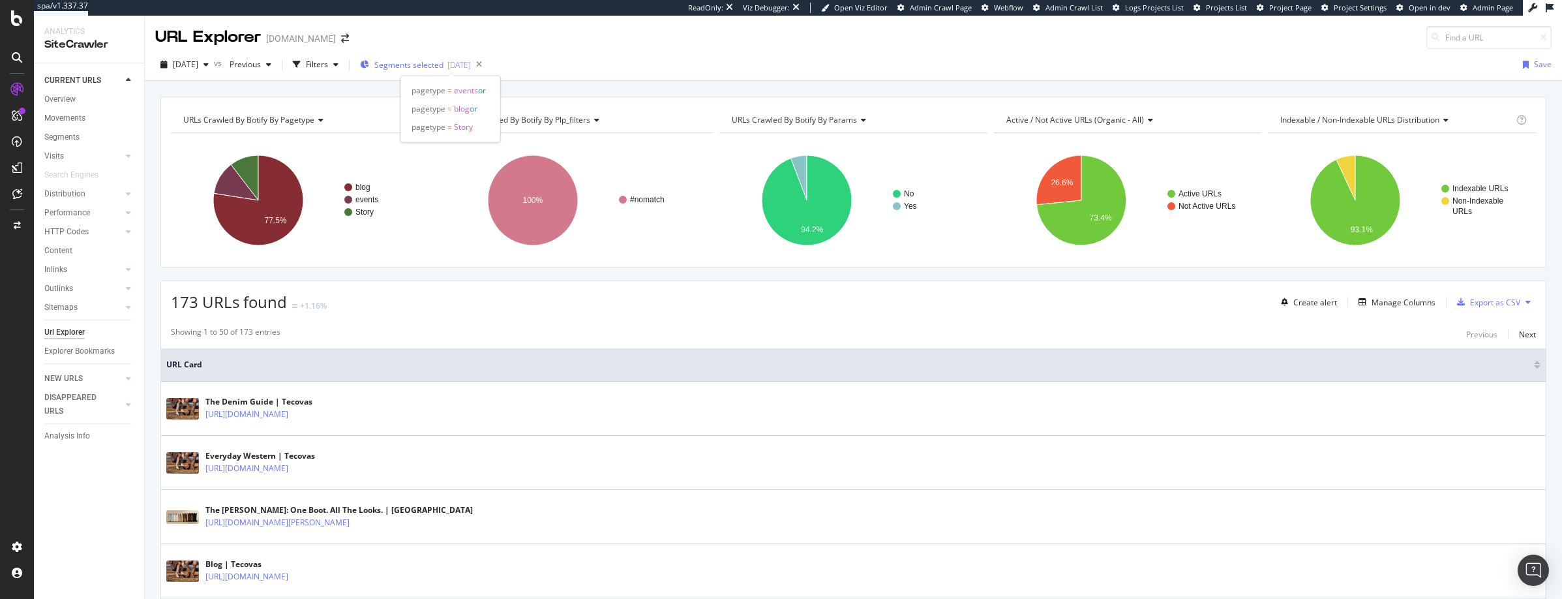
click at [420, 65] on span "Segments selected" at bounding box center [408, 64] width 69 height 11
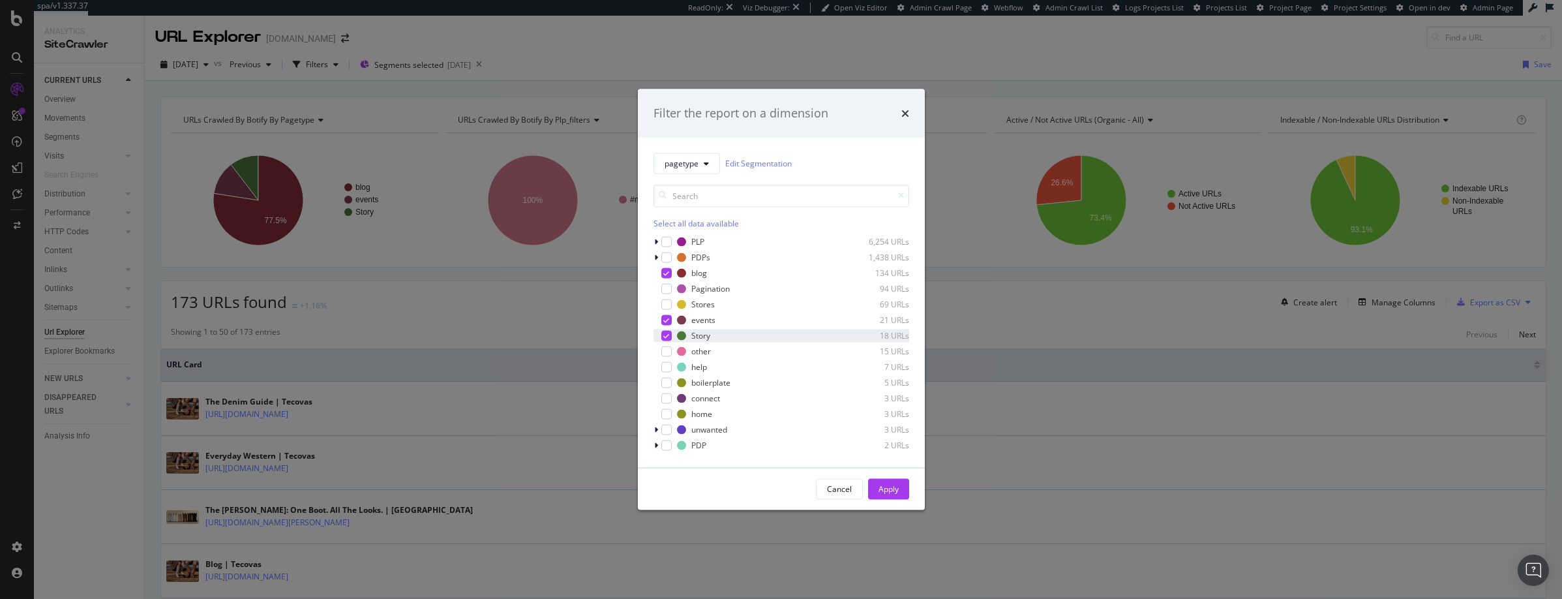
click at [666, 335] on icon "modal" at bounding box center [666, 335] width 6 height 7
click at [666, 322] on icon "modal" at bounding box center [666, 319] width 6 height 7
click at [668, 273] on icon "modal" at bounding box center [666, 272] width 6 height 7
click at [668, 259] on div "modal" at bounding box center [666, 257] width 10 height 10
click at [883, 487] on div "Apply" at bounding box center [888, 488] width 20 height 11
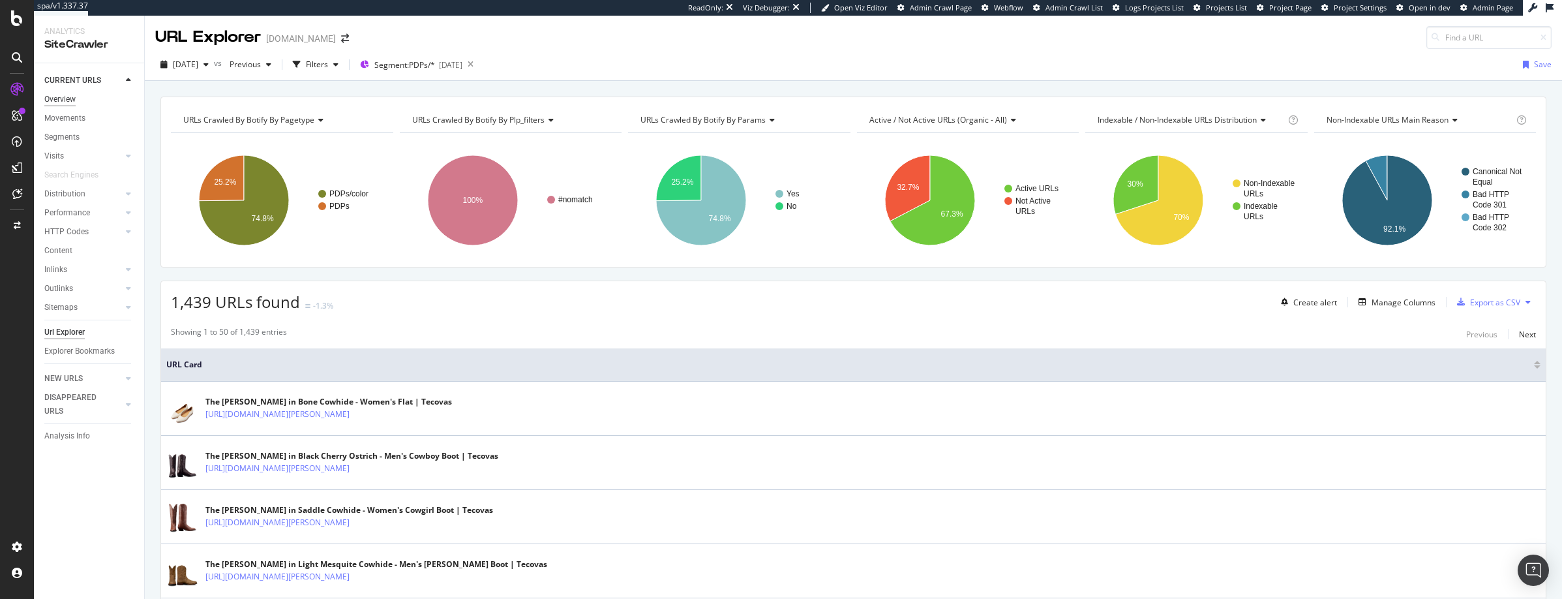
click at [58, 98] on div "Overview" at bounding box center [59, 100] width 31 height 14
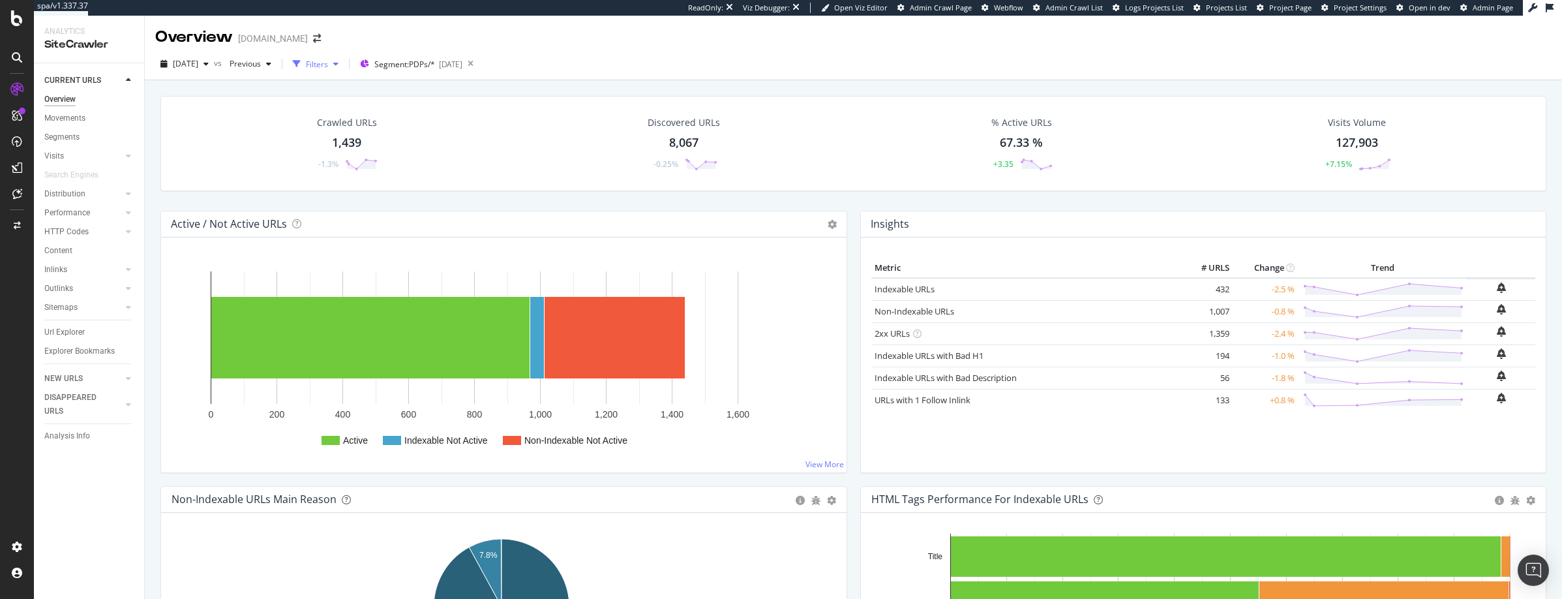
click at [338, 63] on icon "button" at bounding box center [335, 64] width 5 height 8
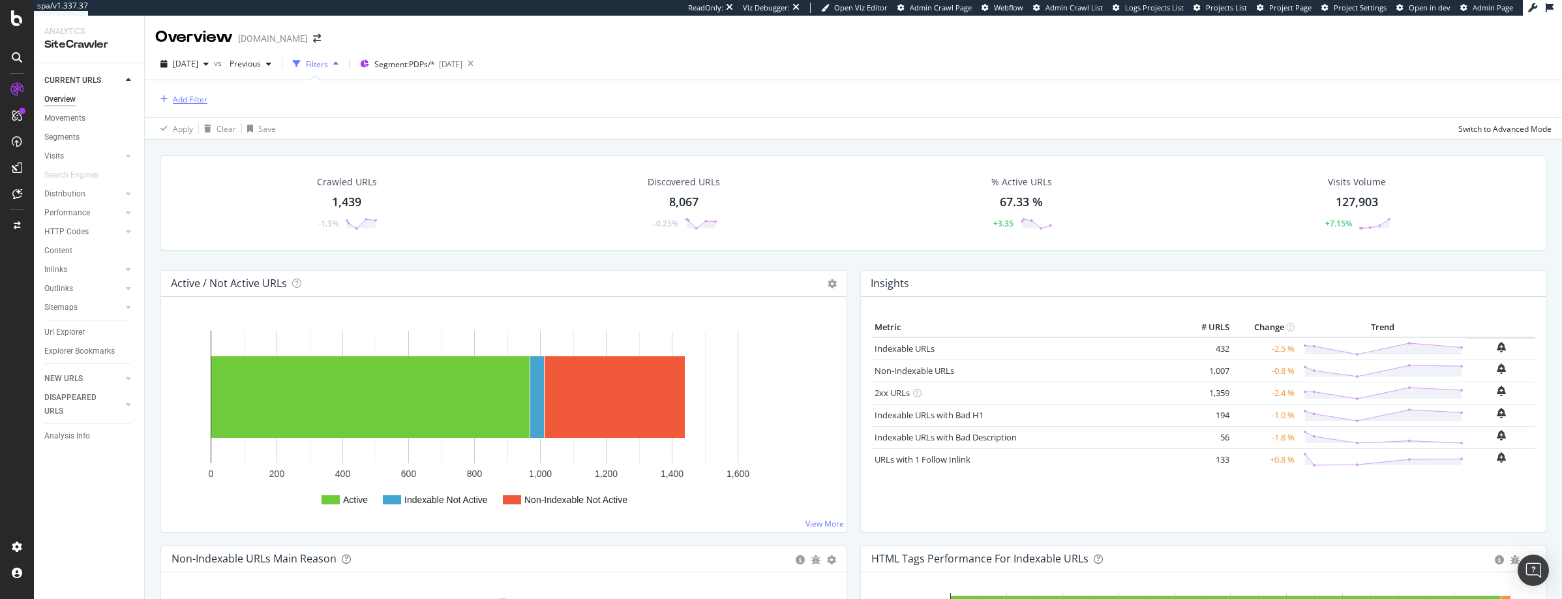
click at [200, 96] on div "Add Filter" at bounding box center [190, 99] width 35 height 11
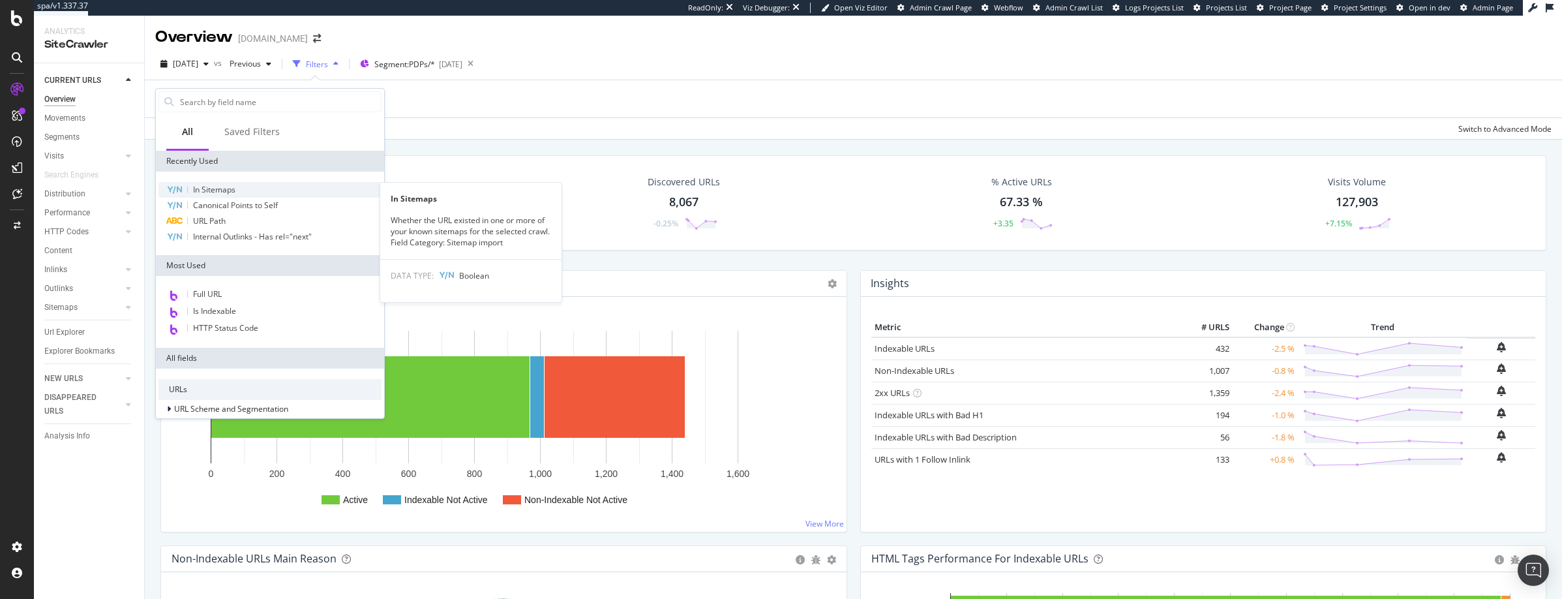
click at [220, 190] on span "In Sitemaps" at bounding box center [214, 189] width 42 height 11
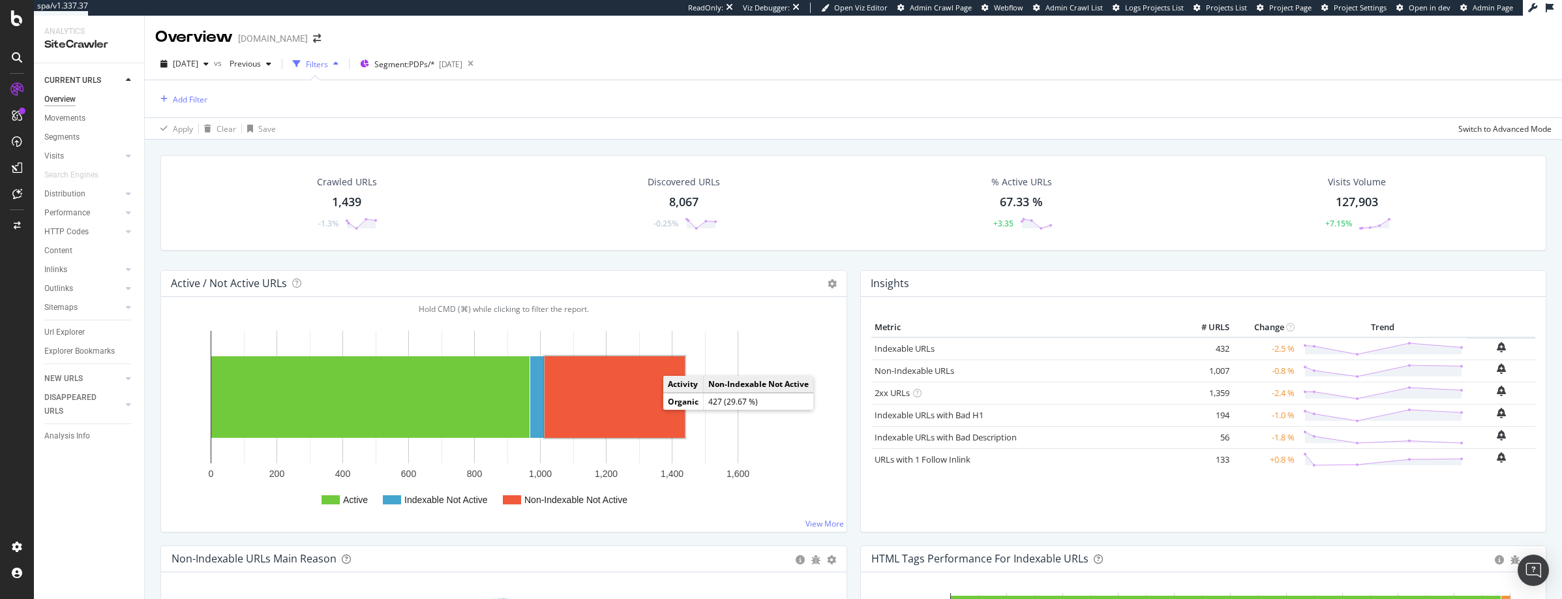
click at [647, 400] on rect "A chart." at bounding box center [615, 397] width 140 height 82
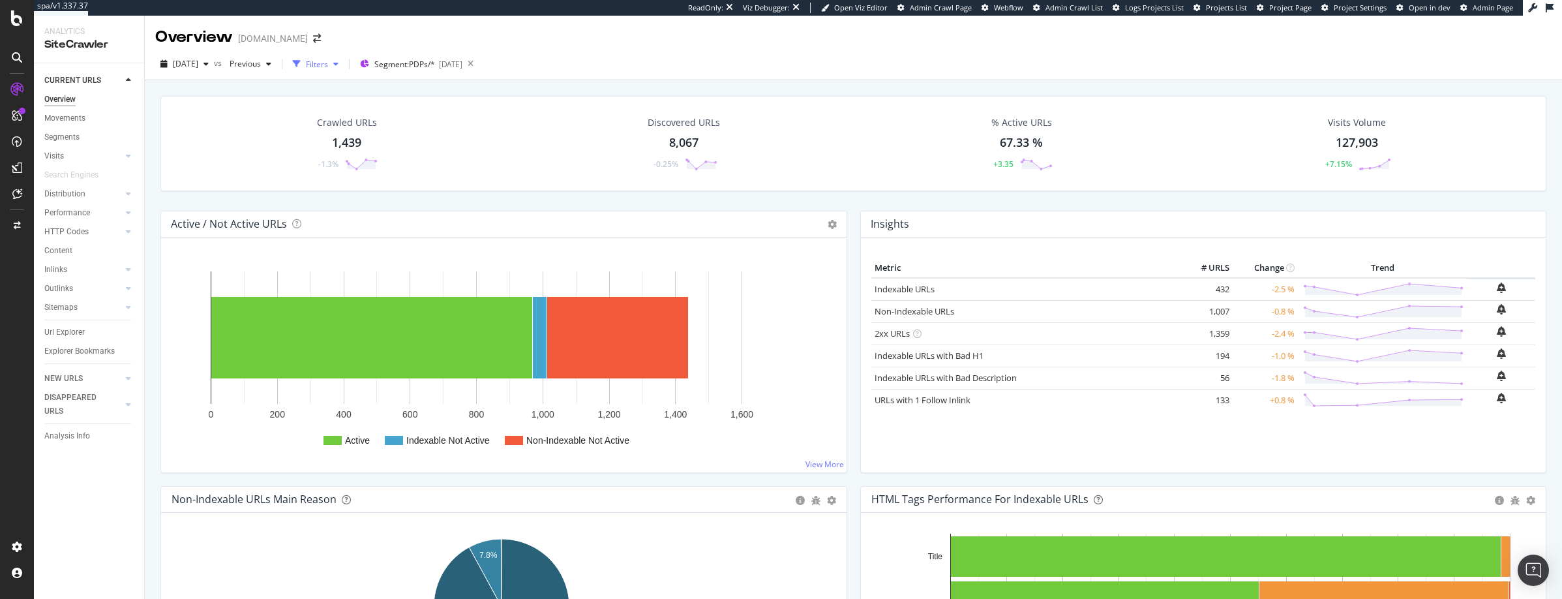
click at [338, 63] on icon "button" at bounding box center [335, 64] width 5 height 8
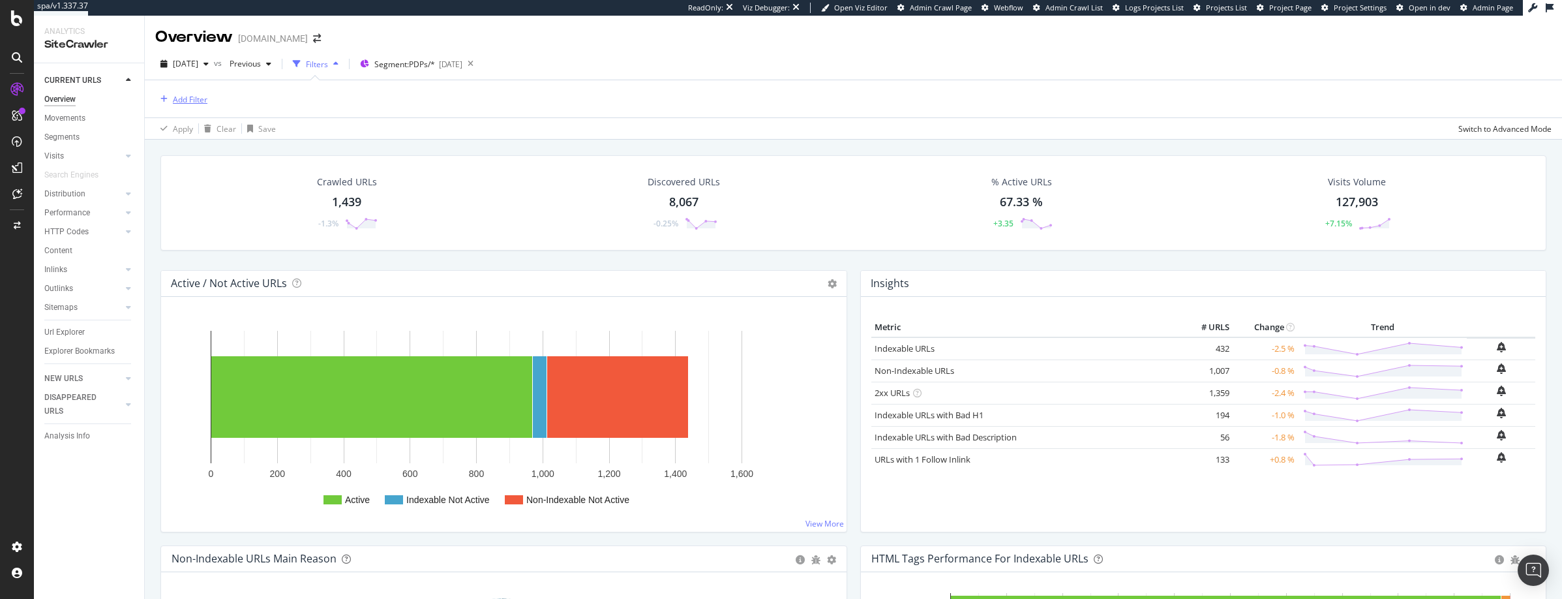
click at [192, 98] on div "Add Filter" at bounding box center [190, 99] width 35 height 11
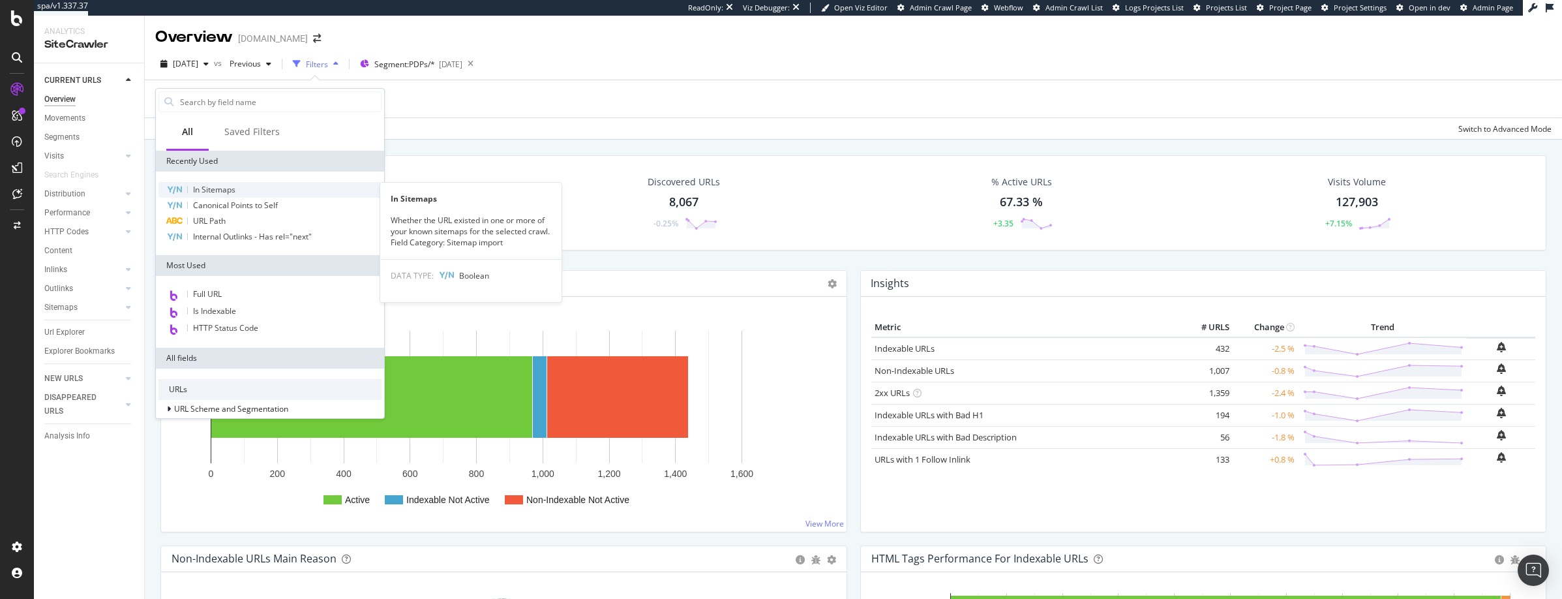
click at [213, 190] on span "In Sitemaps" at bounding box center [214, 189] width 42 height 11
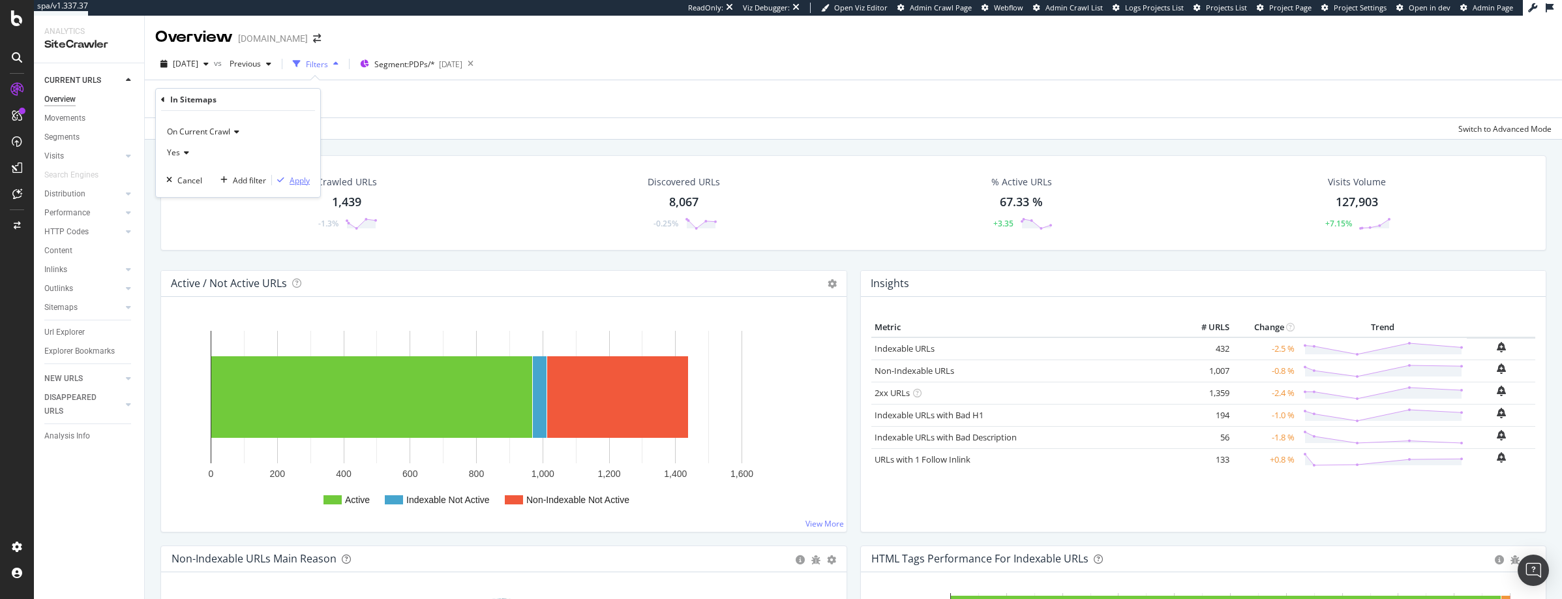
click at [297, 182] on div "Apply" at bounding box center [300, 180] width 20 height 11
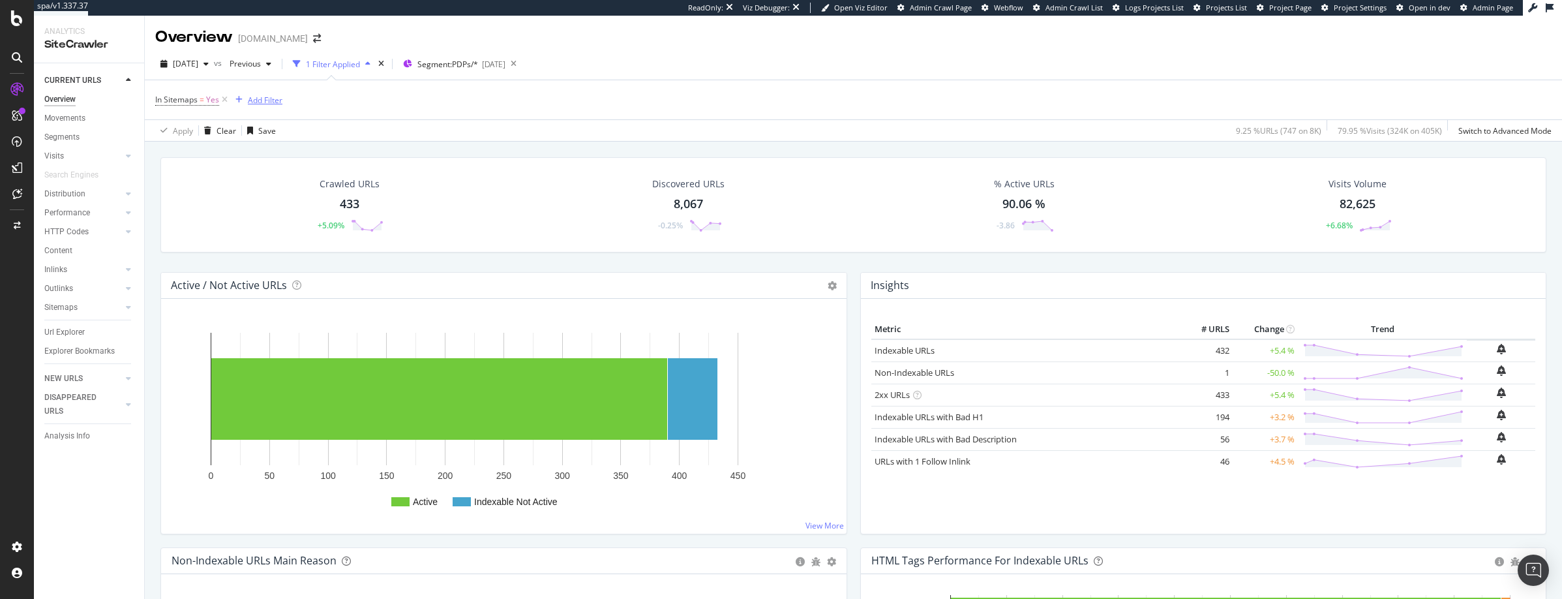
click at [260, 101] on div "Add Filter" at bounding box center [265, 100] width 35 height 11
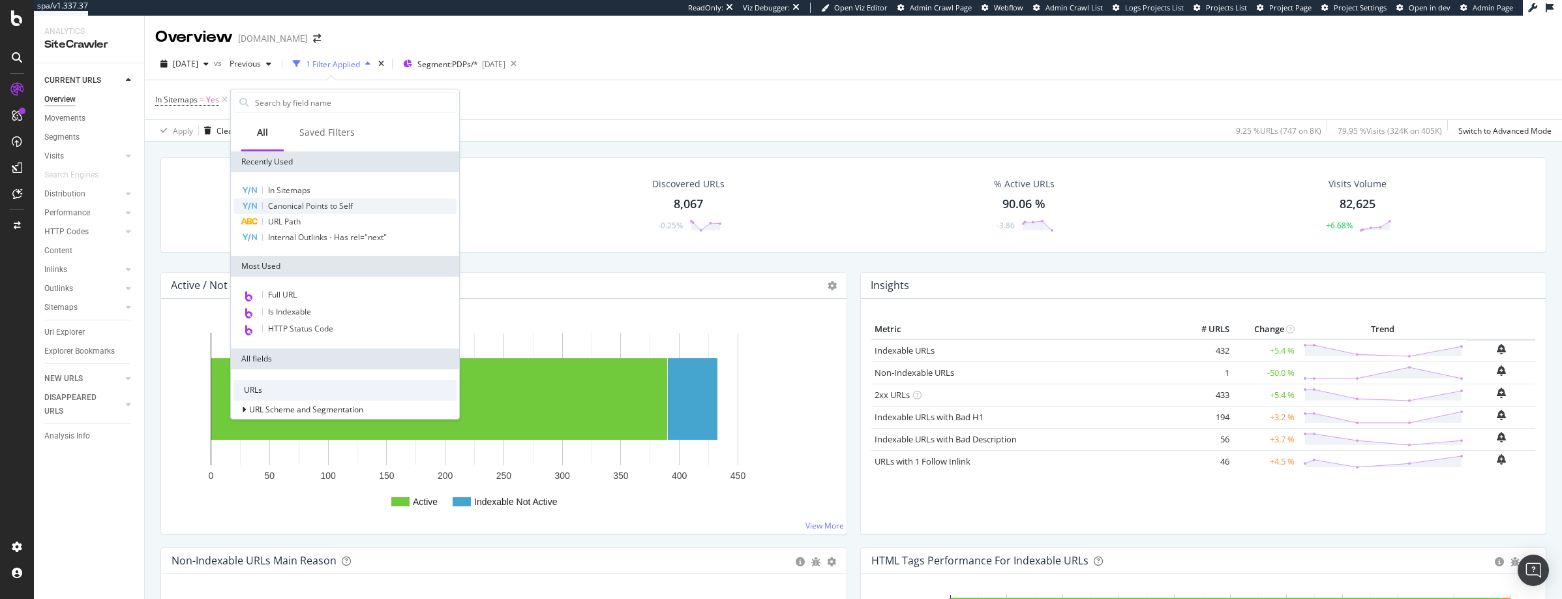
click at [286, 206] on span "Canonical Points to Self" at bounding box center [310, 205] width 85 height 11
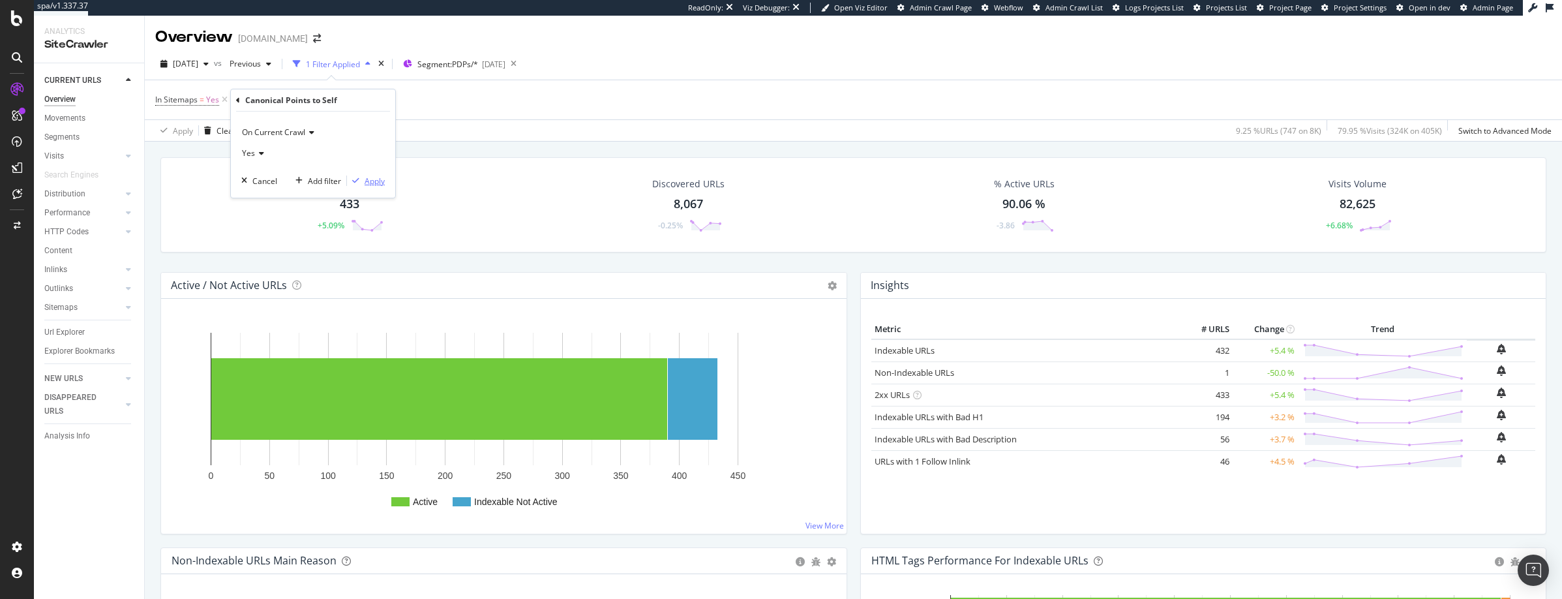
click at [374, 182] on div "Apply" at bounding box center [375, 180] width 20 height 11
click at [224, 99] on icon at bounding box center [224, 99] width 11 height 13
click at [253, 98] on span "Yes" at bounding box center [254, 100] width 13 height 18
click at [182, 150] on icon at bounding box center [184, 151] width 9 height 8
click at [179, 193] on span "No" at bounding box center [178, 195] width 10 height 11
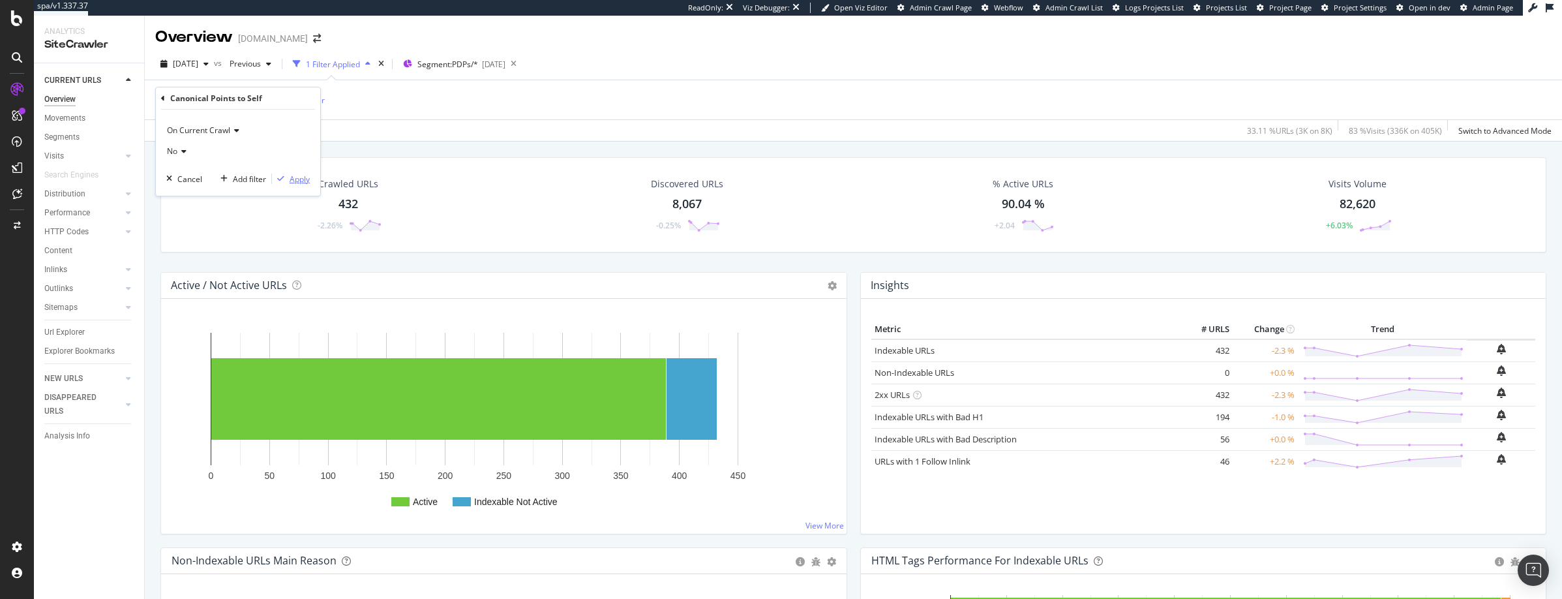
click at [299, 179] on div "Apply" at bounding box center [300, 178] width 20 height 11
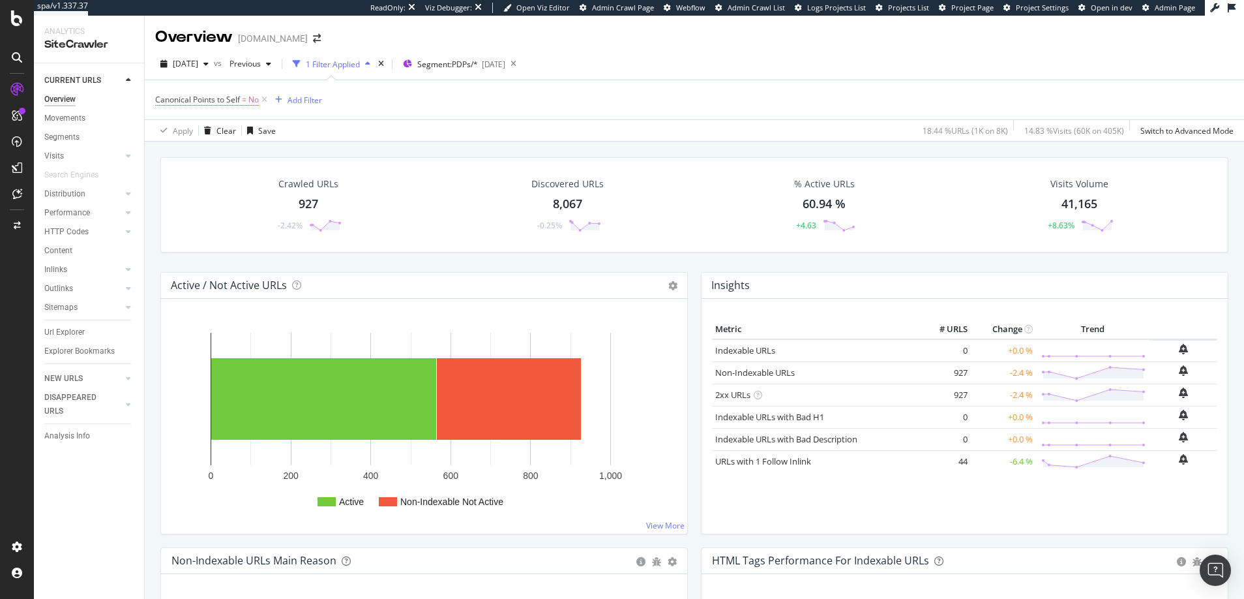
click at [252, 99] on span "No" at bounding box center [253, 100] width 10 height 18
click at [184, 148] on icon at bounding box center [181, 151] width 9 height 8
click at [181, 177] on span "Yes" at bounding box center [179, 178] width 13 height 11
click at [301, 178] on div "Apply" at bounding box center [300, 178] width 20 height 11
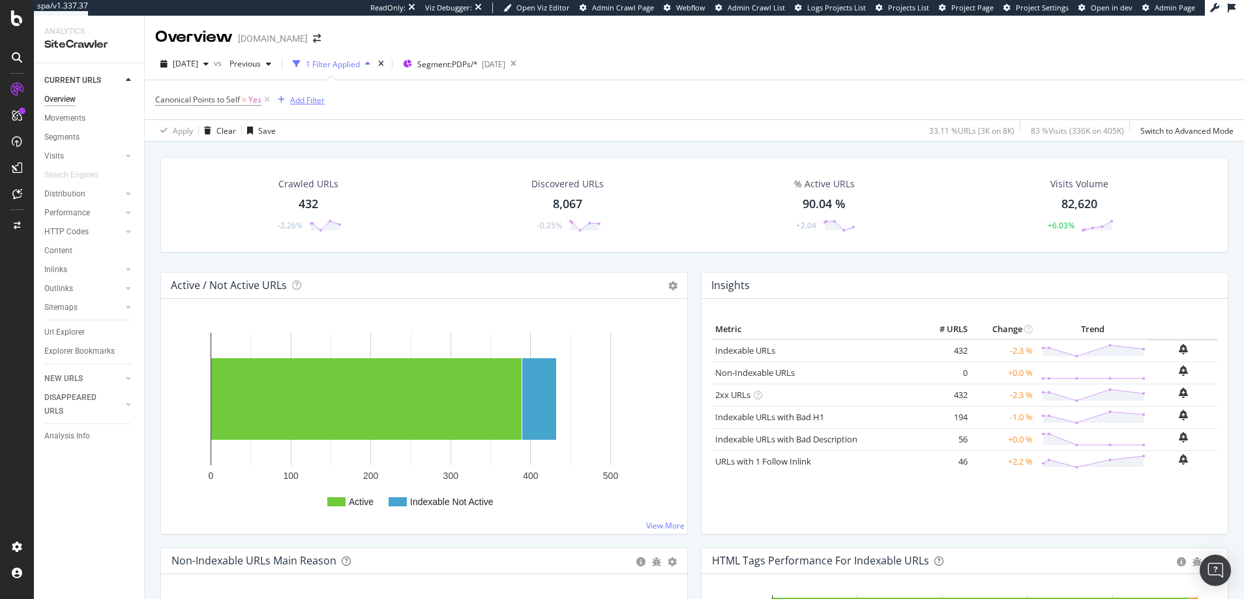
click at [300, 100] on div "Add Filter" at bounding box center [307, 100] width 35 height 11
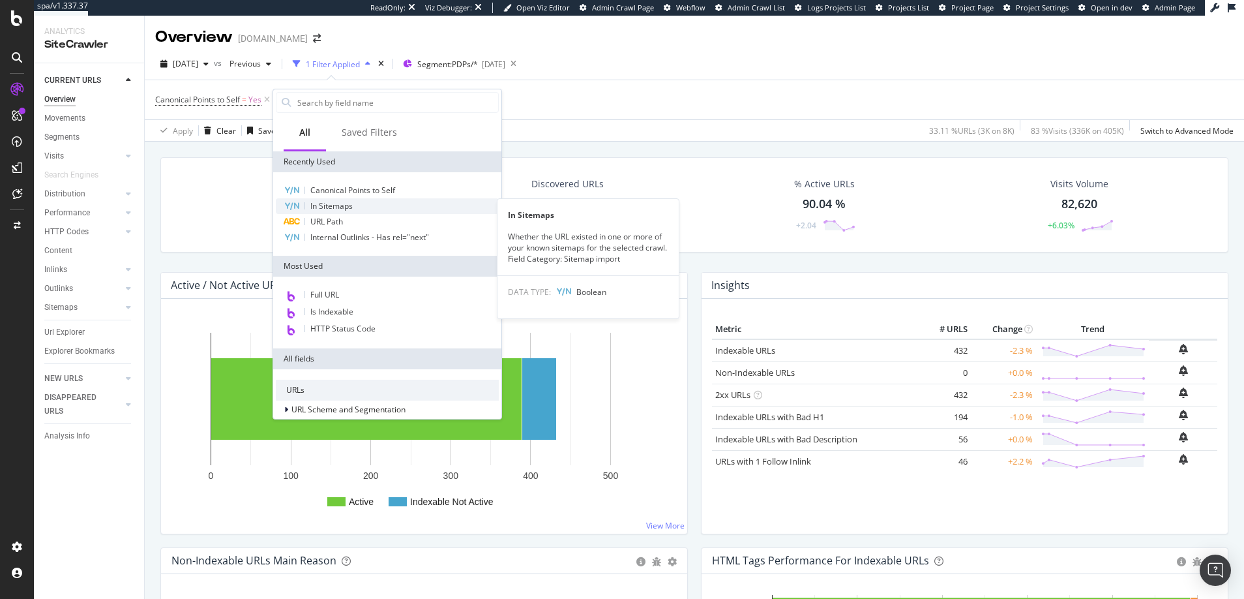
click at [333, 206] on span "In Sitemaps" at bounding box center [331, 205] width 42 height 11
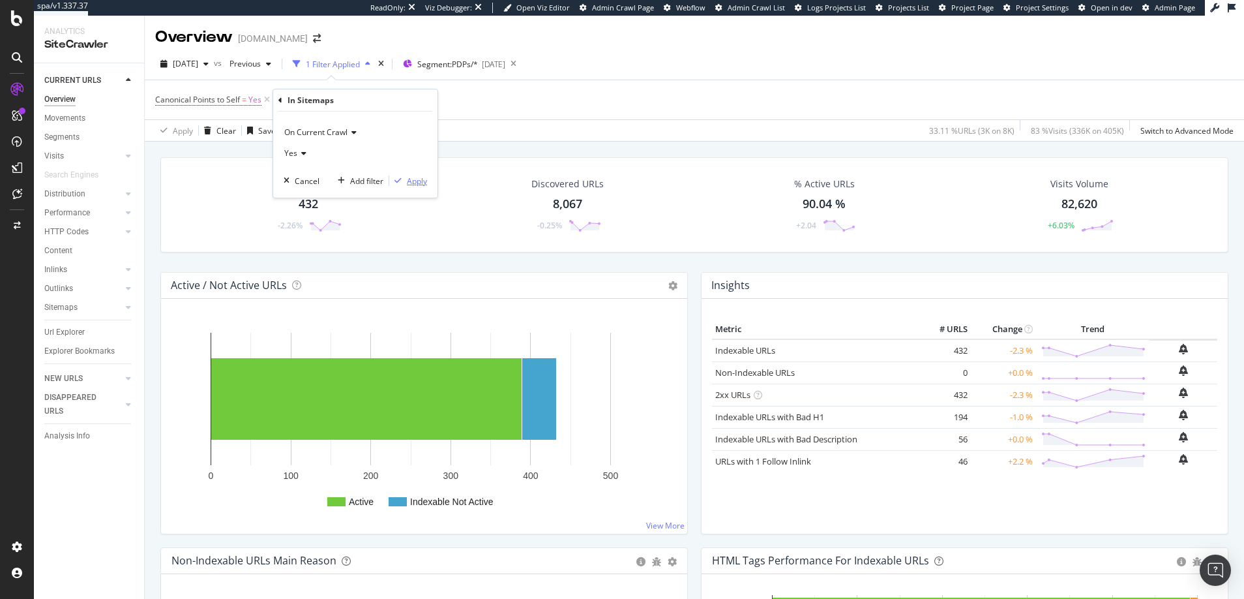
click at [418, 180] on div "Apply" at bounding box center [417, 180] width 20 height 11
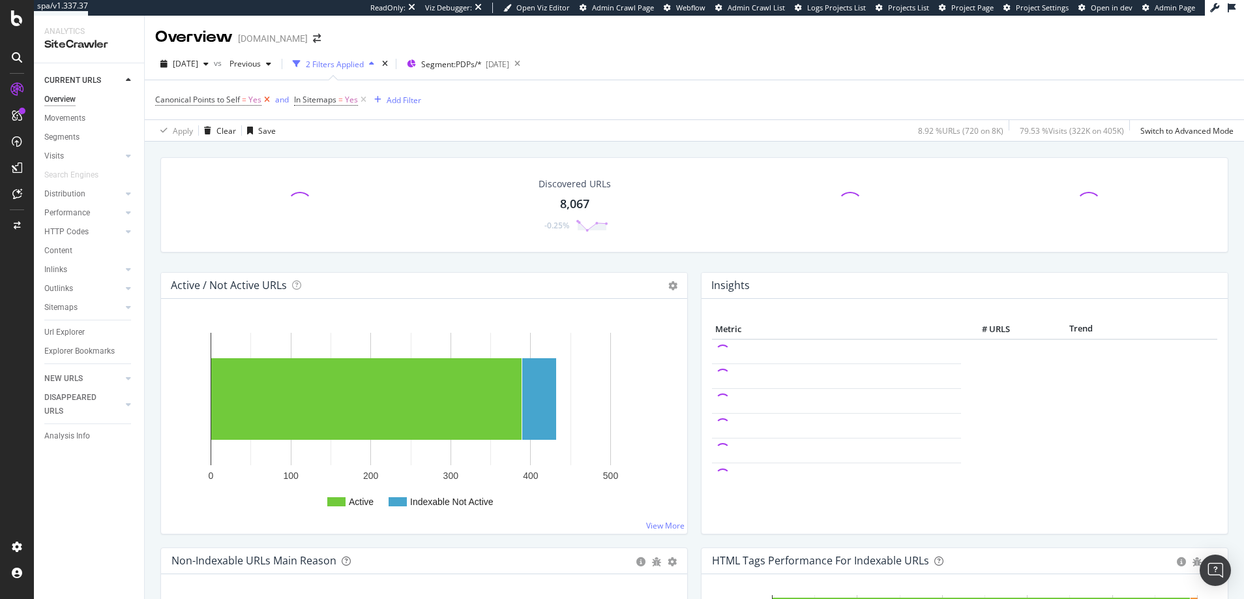
click at [268, 99] on icon at bounding box center [267, 99] width 11 height 13
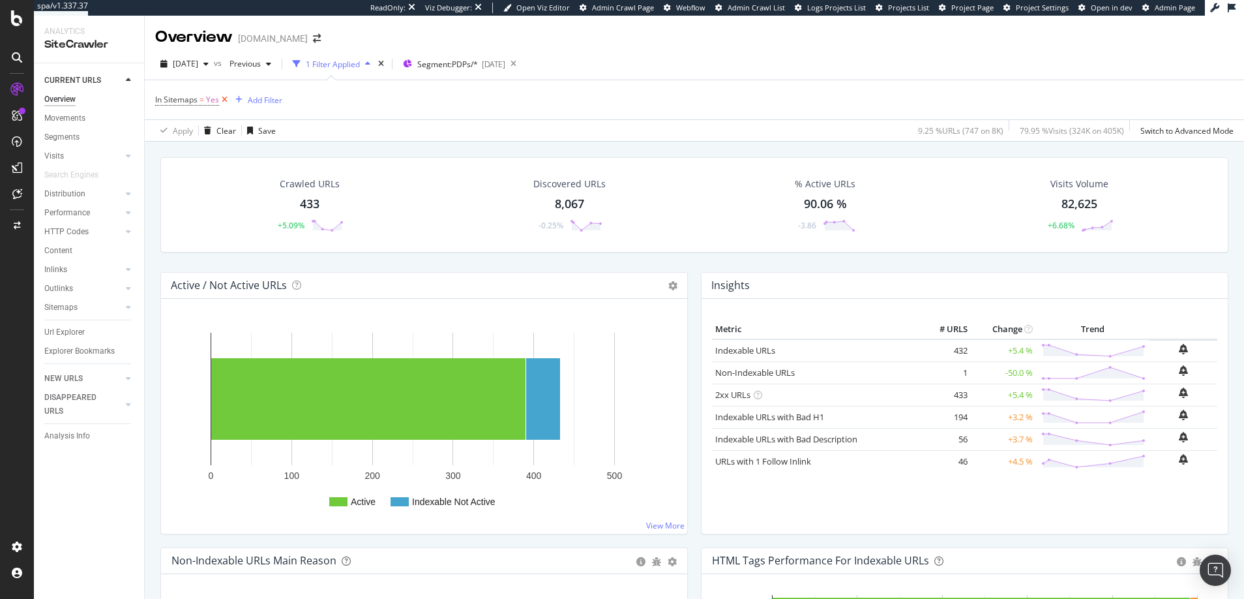
click at [226, 97] on icon at bounding box center [224, 99] width 11 height 13
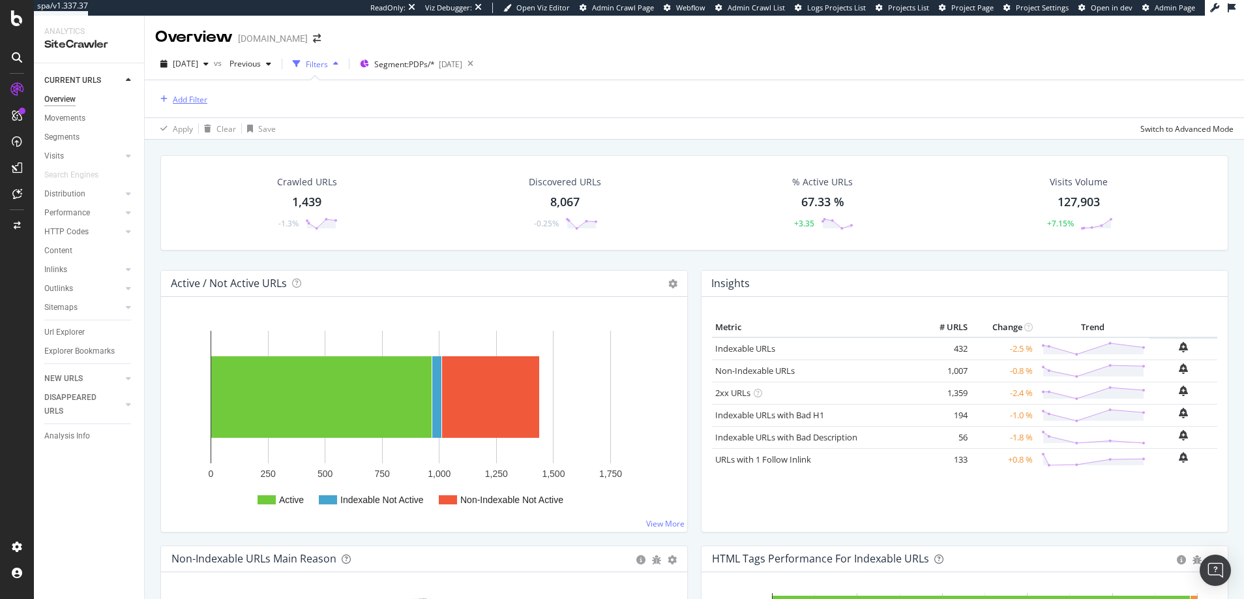
click at [192, 96] on div "Add Filter" at bounding box center [190, 99] width 35 height 11
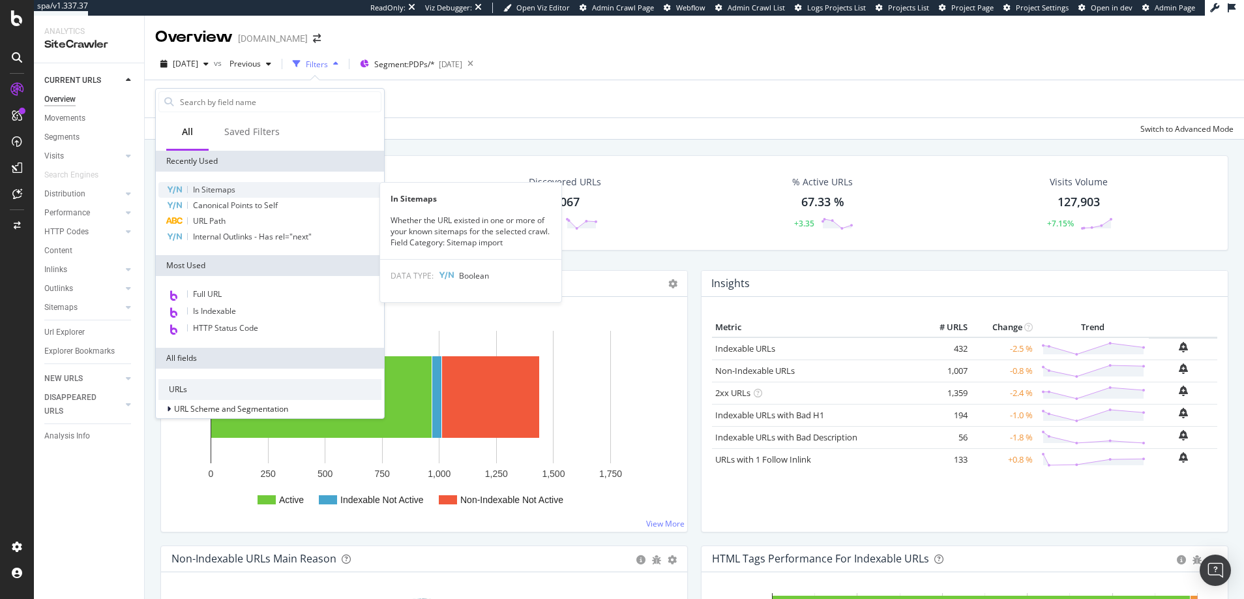
click at [213, 191] on span "In Sitemaps" at bounding box center [214, 189] width 42 height 11
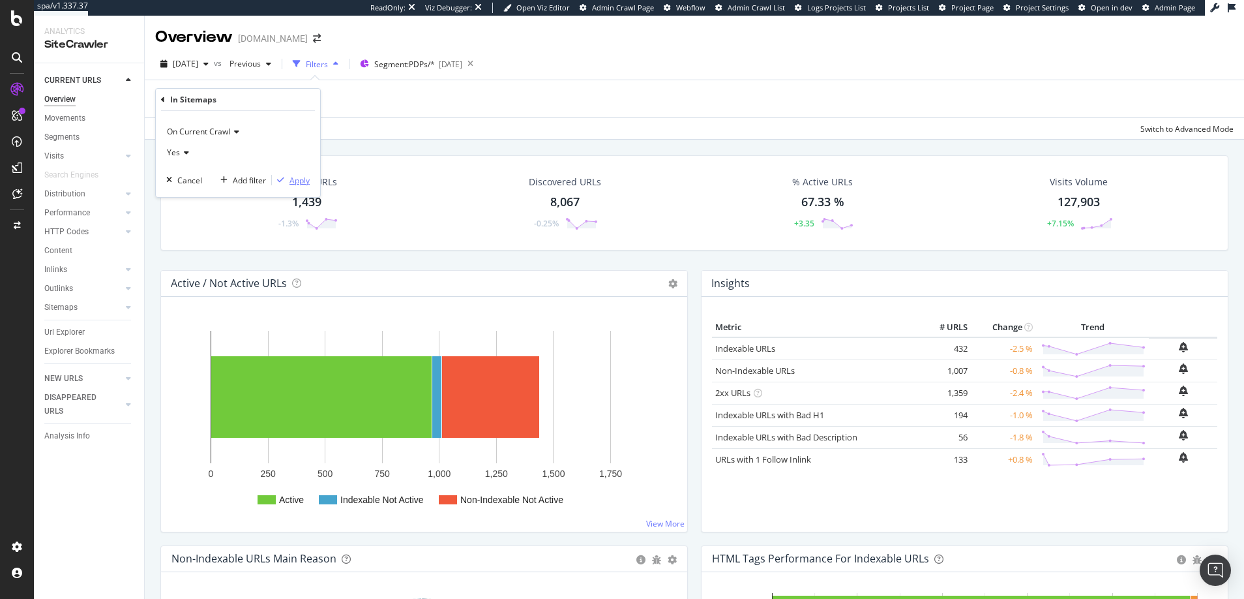
click at [300, 183] on div "Apply" at bounding box center [300, 180] width 20 height 11
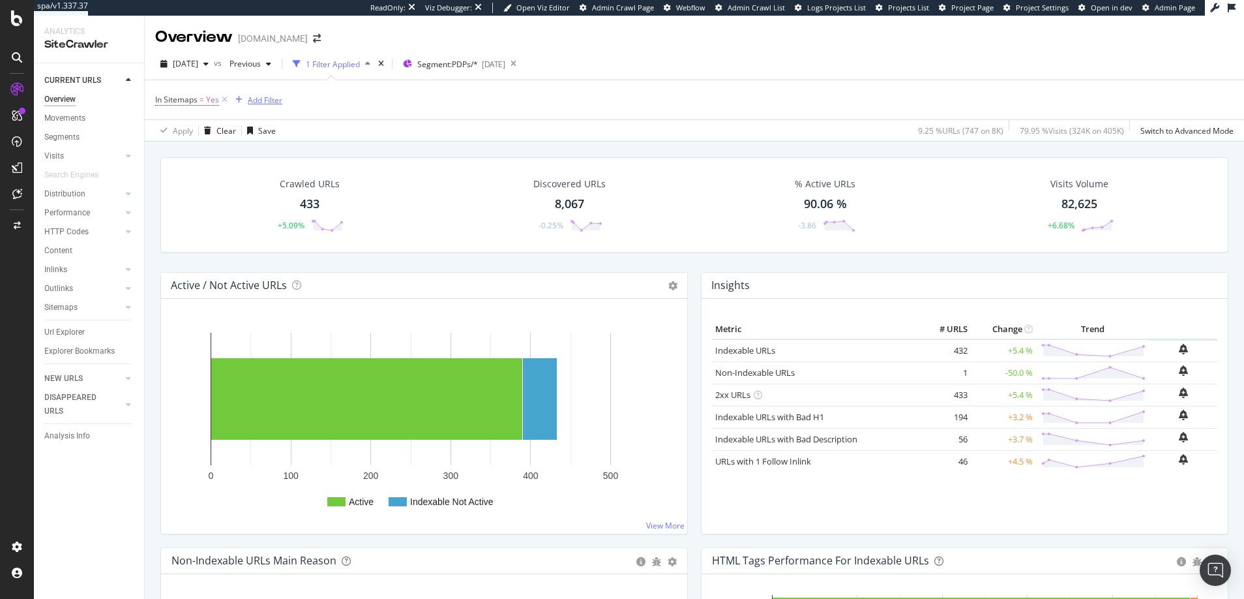
click at [255, 100] on div "Add Filter" at bounding box center [265, 100] width 35 height 11
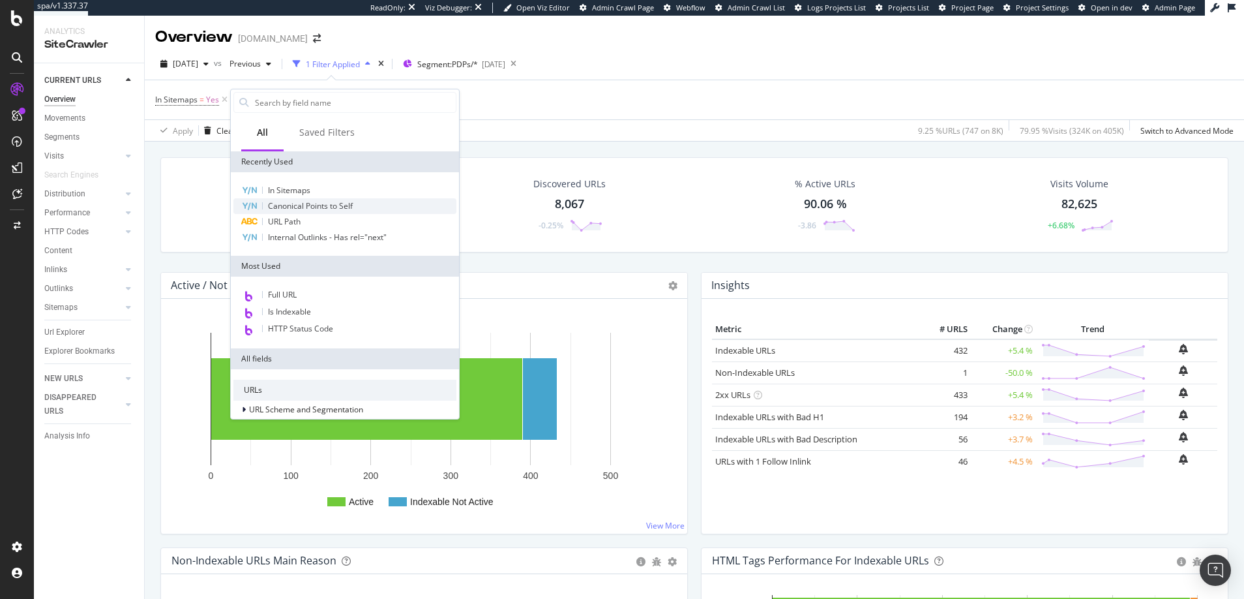
click at [278, 206] on span "Canonical Points to Self" at bounding box center [310, 205] width 85 height 11
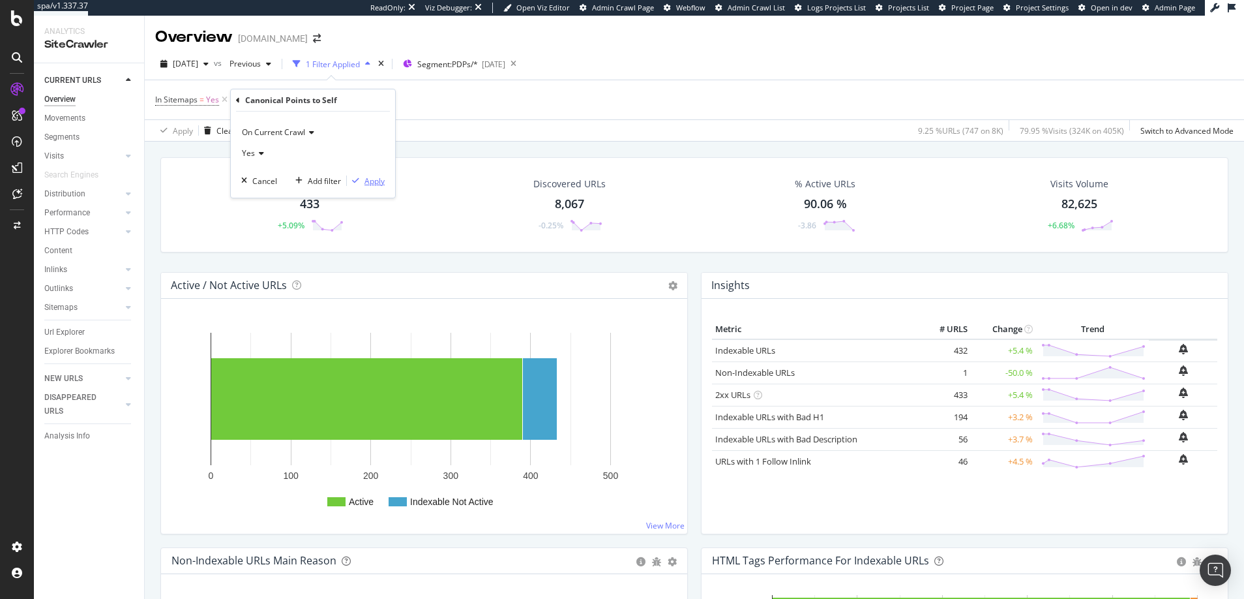
click at [369, 179] on div "Apply" at bounding box center [375, 180] width 20 height 11
click at [363, 98] on icon at bounding box center [363, 99] width 11 height 13
click at [209, 100] on span "Yes" at bounding box center [212, 100] width 13 height 18
click at [188, 149] on div "Yes" at bounding box center [237, 151] width 143 height 21
click at [179, 194] on span "No" at bounding box center [178, 195] width 10 height 11
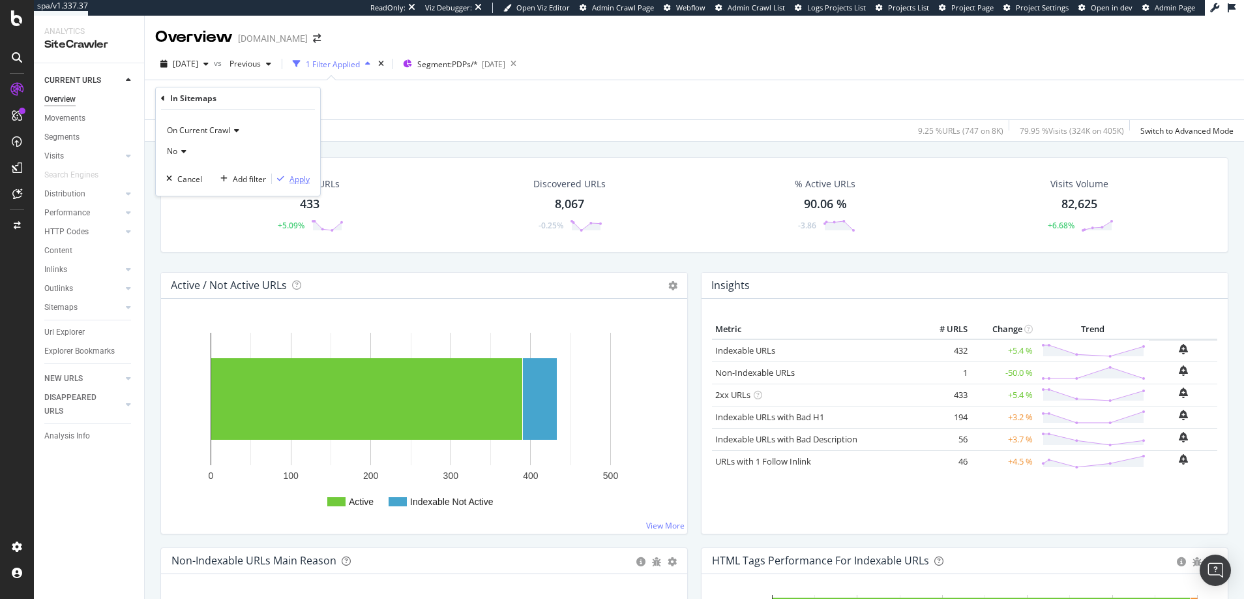
click at [297, 177] on div "Apply" at bounding box center [300, 178] width 20 height 11
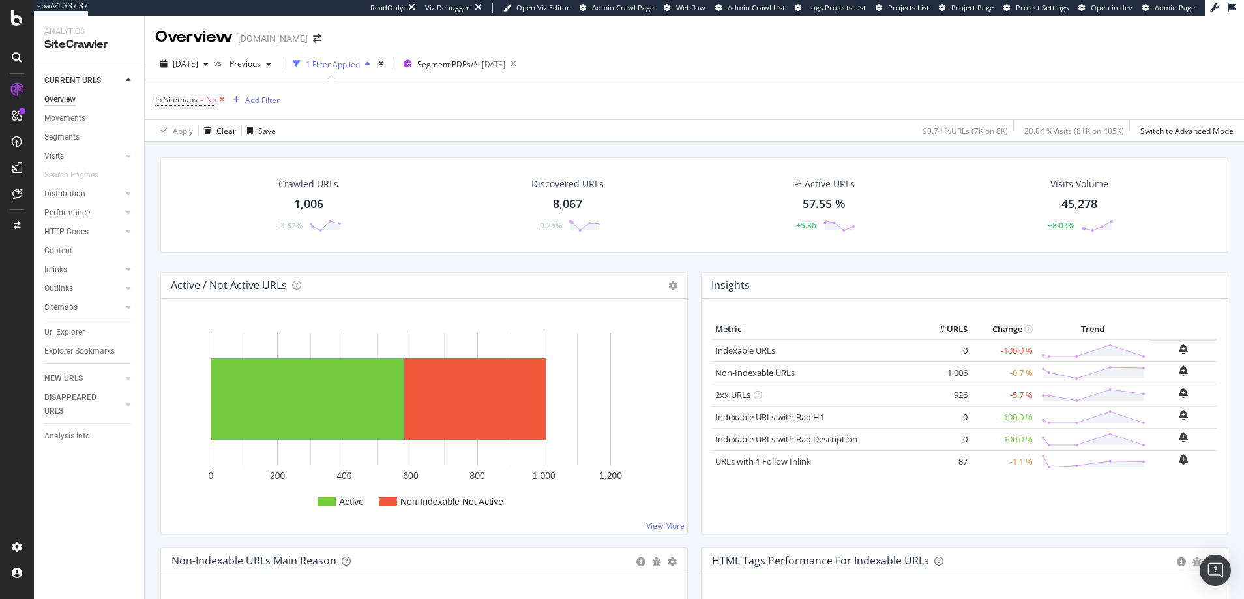
click at [222, 97] on icon at bounding box center [222, 99] width 11 height 13
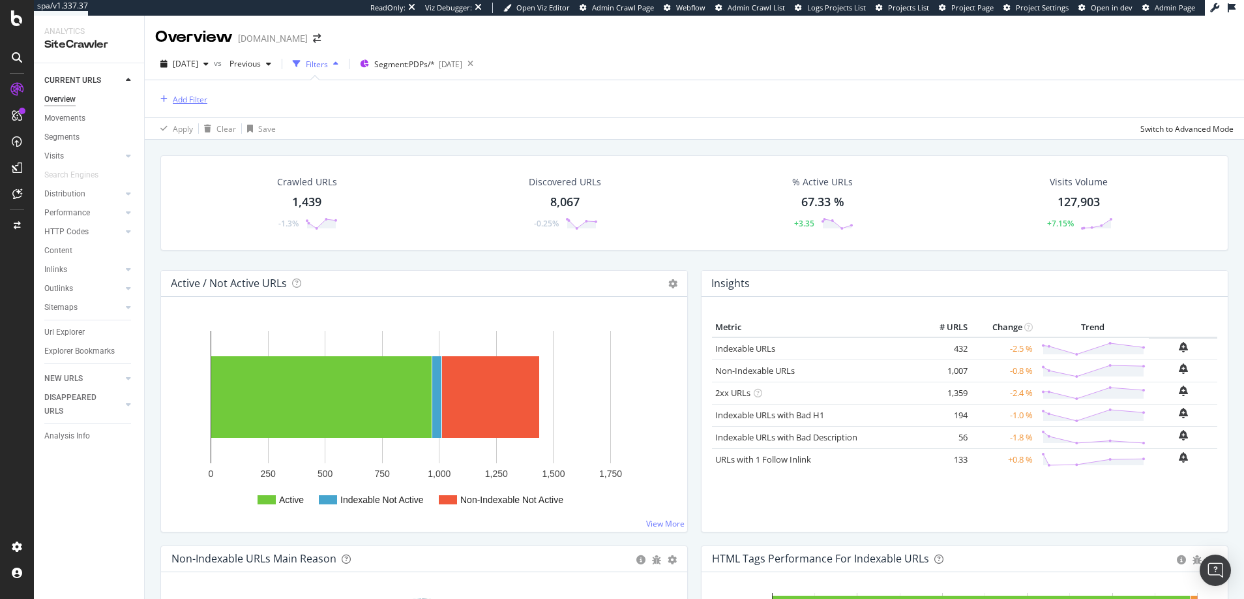
click at [190, 98] on div "Add Filter" at bounding box center [190, 99] width 35 height 11
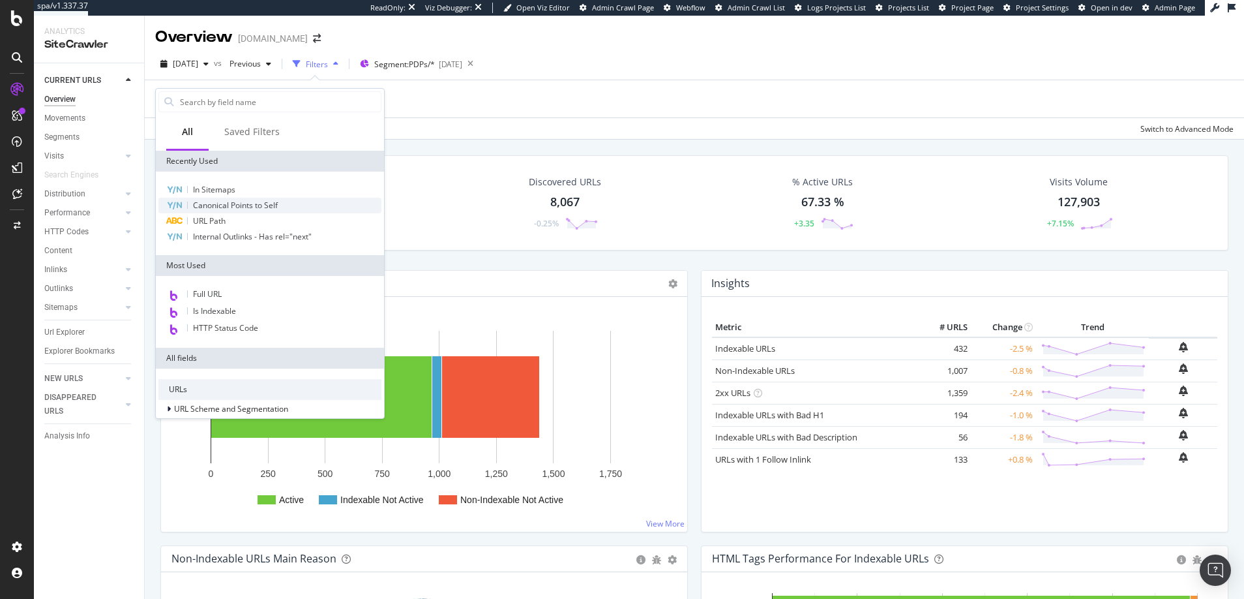
click at [204, 206] on span "Canonical Points to Self" at bounding box center [235, 205] width 85 height 11
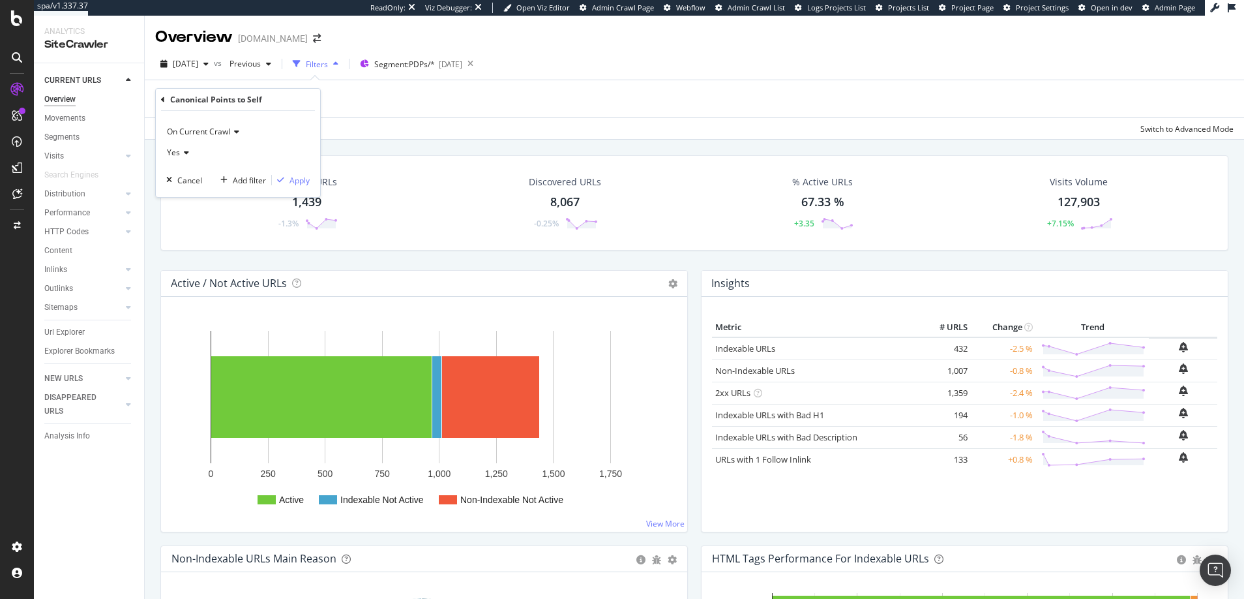
click at [188, 152] on div "Yes" at bounding box center [237, 152] width 143 height 21
click at [178, 196] on span "No" at bounding box center [178, 196] width 10 height 11
click at [299, 182] on div "Apply" at bounding box center [300, 180] width 20 height 11
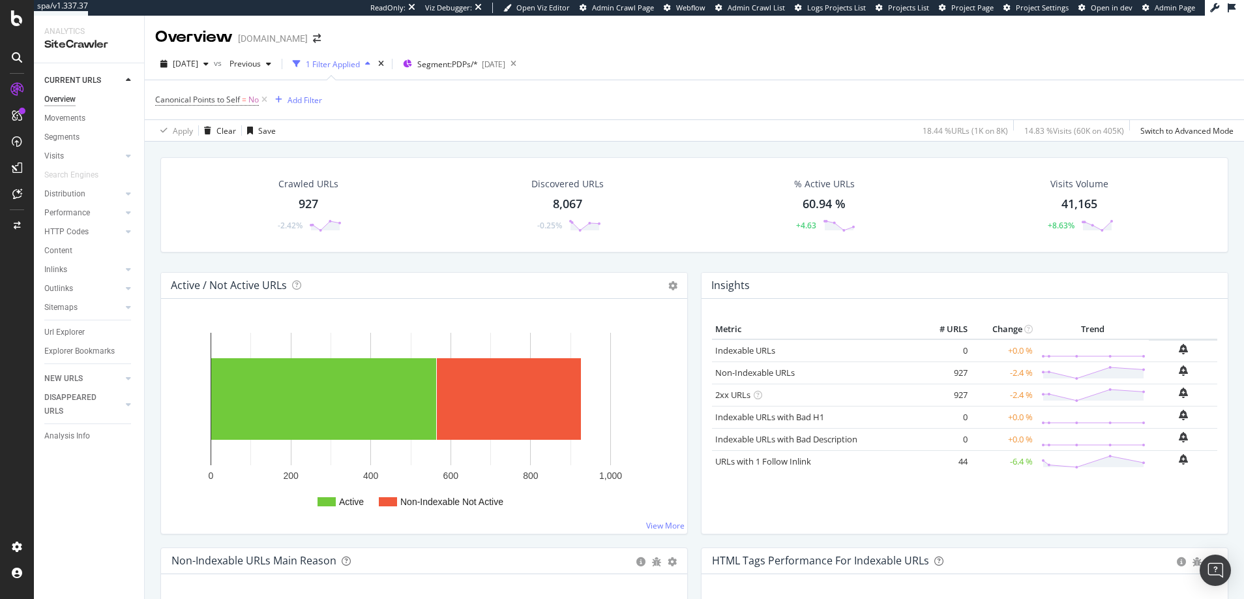
click at [175, 364] on rect "A chart." at bounding box center [422, 421] width 501 height 203
click at [264, 98] on icon at bounding box center [264, 99] width 11 height 13
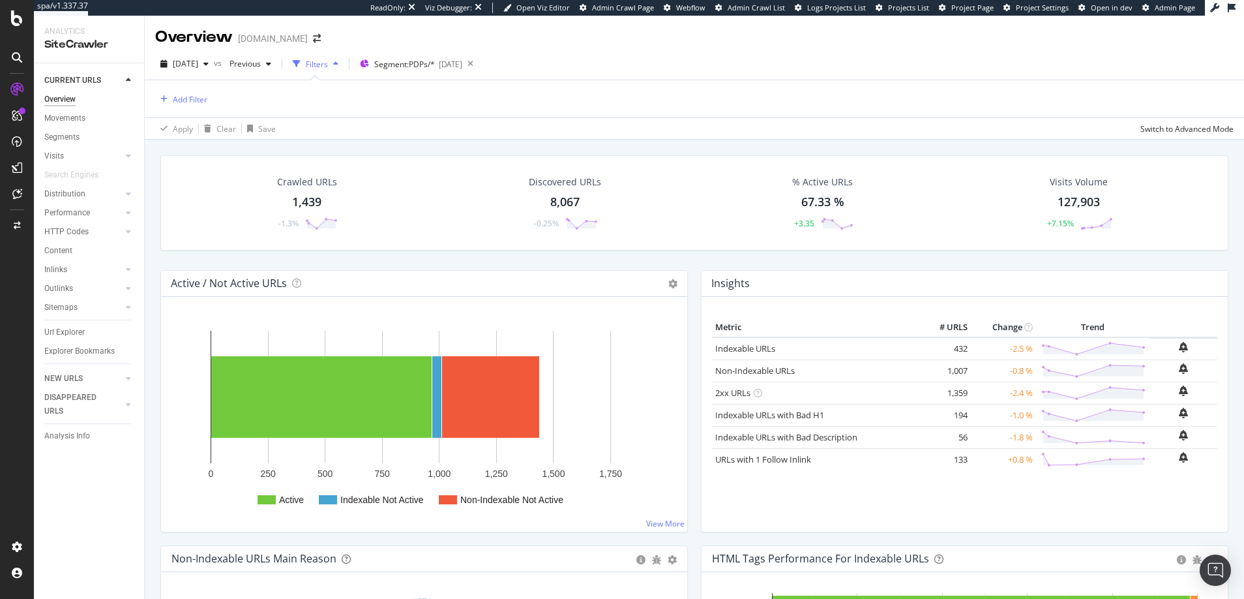
click at [338, 62] on icon "button" at bounding box center [335, 64] width 5 height 8
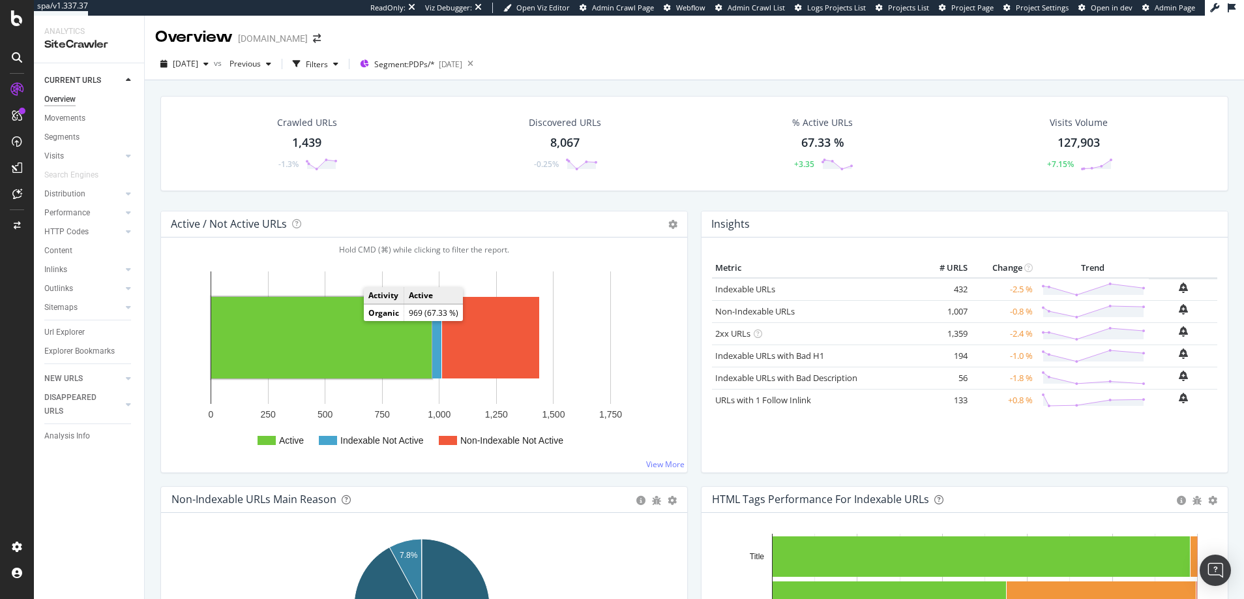
click at [348, 344] on rect "A chart." at bounding box center [321, 338] width 220 height 82
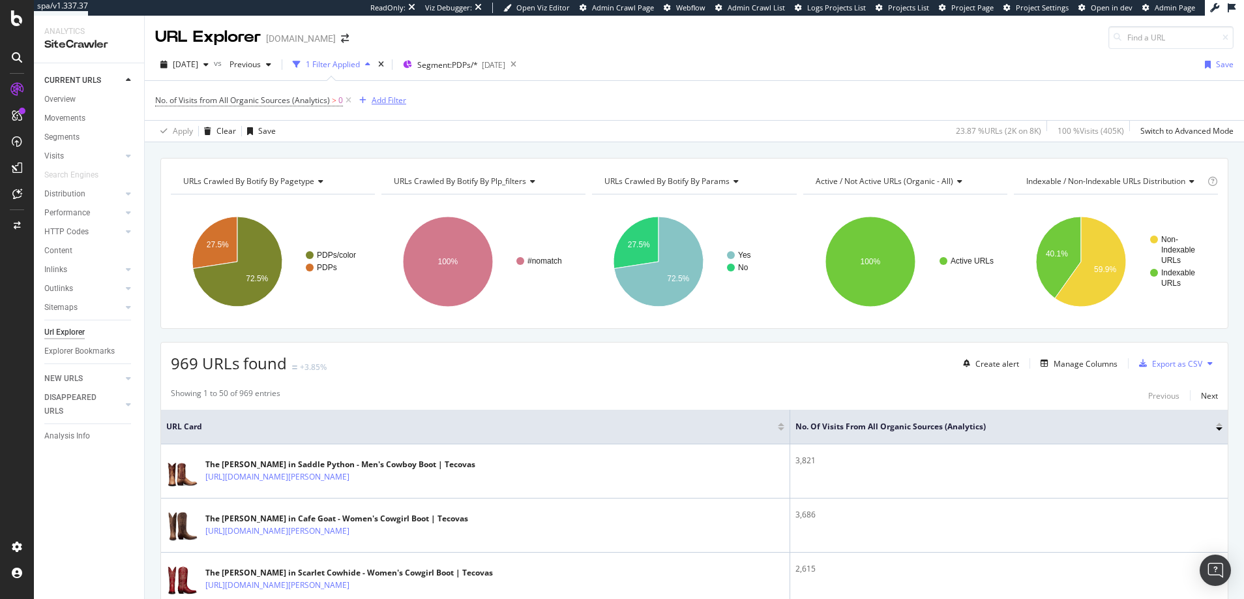
click at [381, 100] on div "Add Filter" at bounding box center [389, 100] width 35 height 11
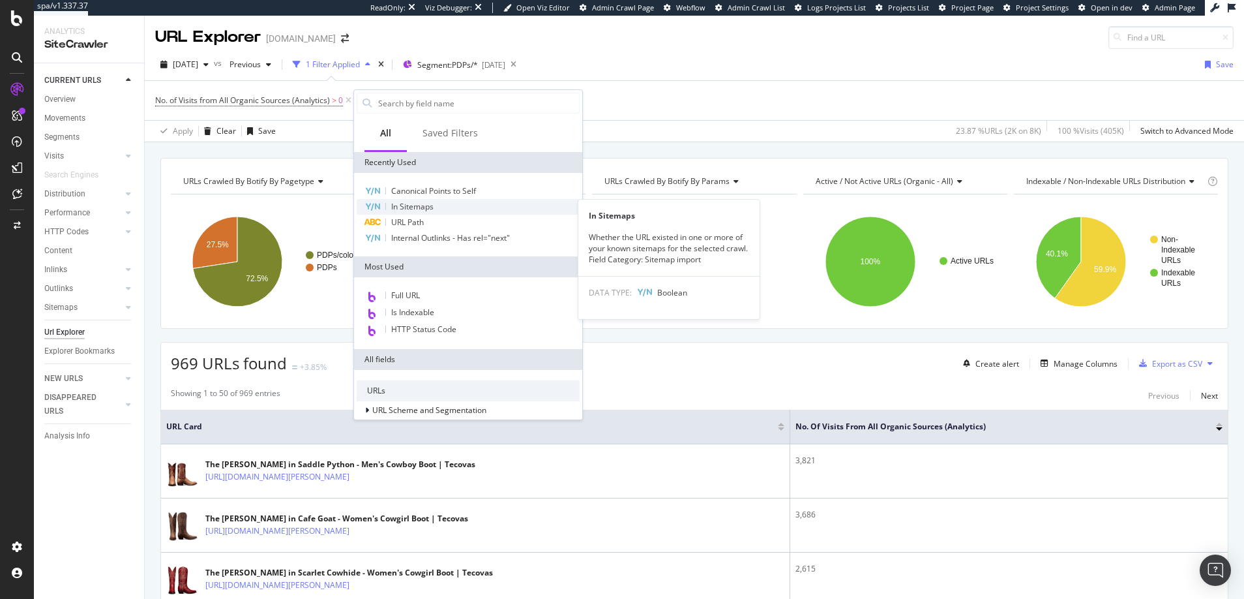
click at [408, 205] on span "In Sitemaps" at bounding box center [412, 206] width 42 height 11
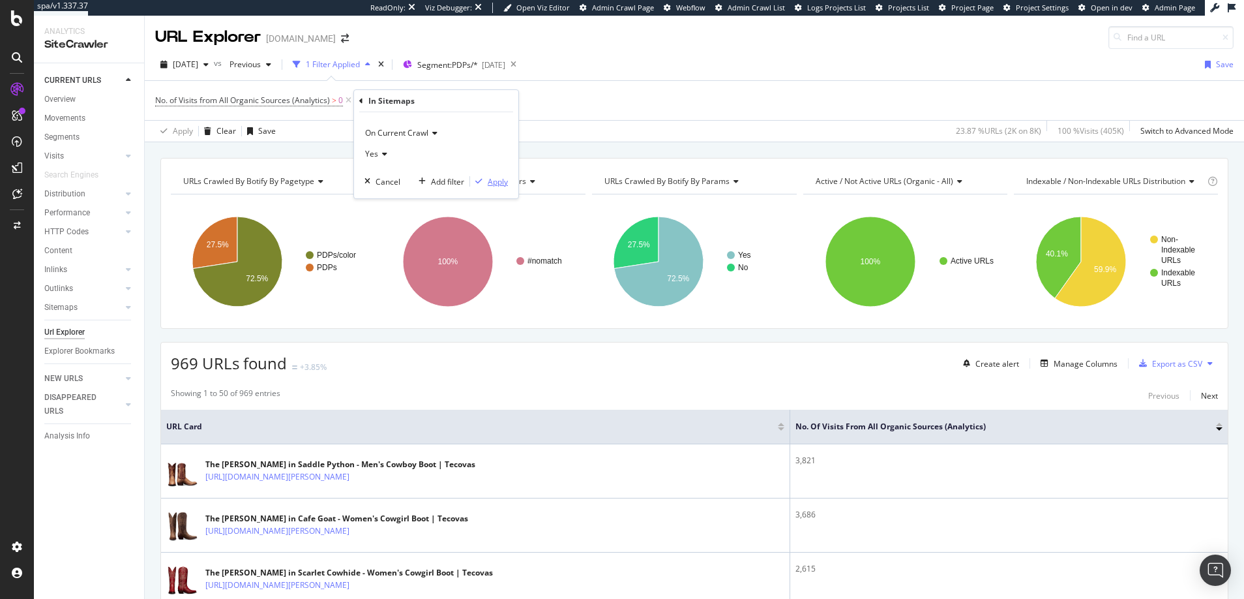
click at [496, 181] on div "Apply" at bounding box center [498, 181] width 20 height 11
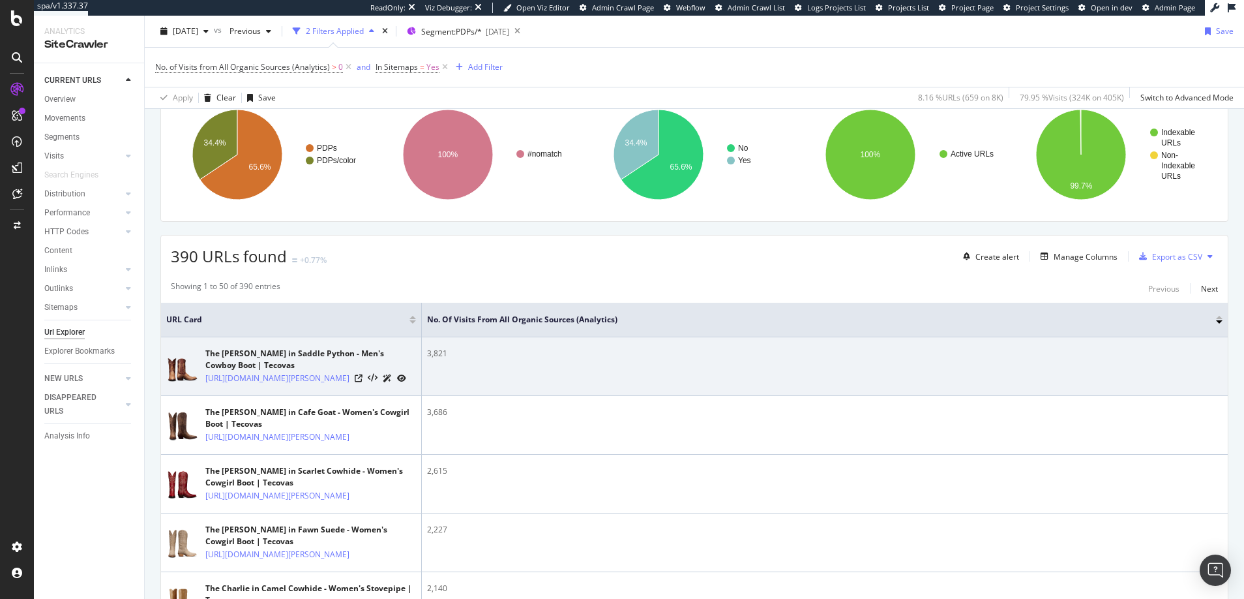
scroll to position [123, 0]
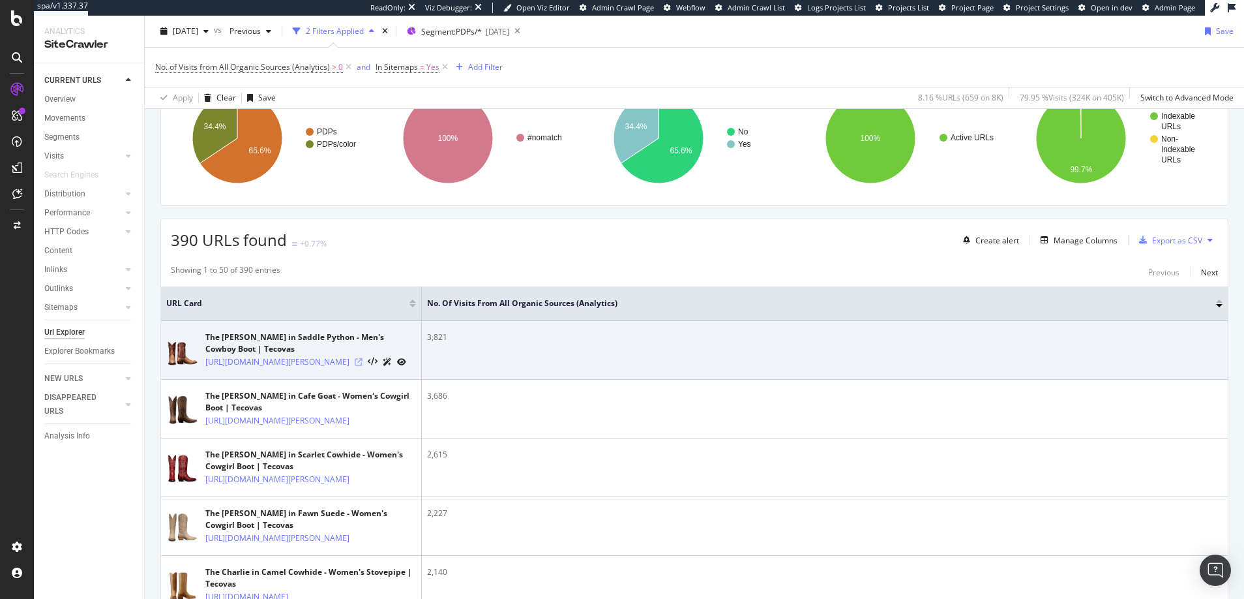
click at [363, 366] on icon at bounding box center [359, 362] width 8 height 8
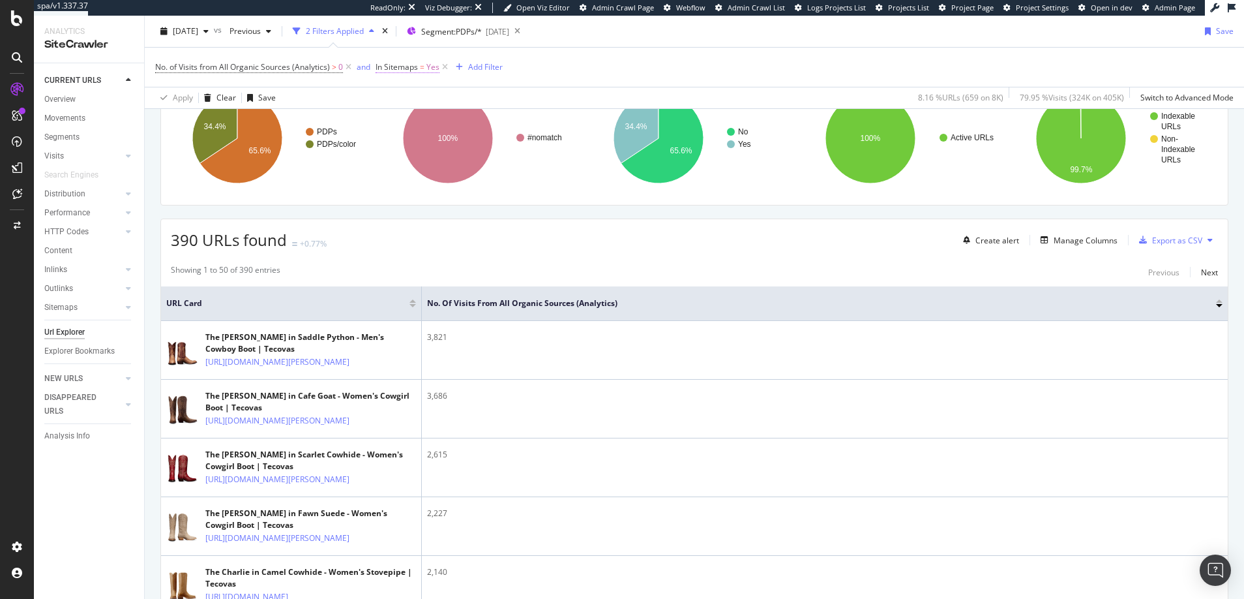
click at [432, 67] on span "Yes" at bounding box center [433, 67] width 13 height 18
click at [396, 117] on span "Yes" at bounding box center [393, 118] width 13 height 11
click at [397, 162] on span "No" at bounding box center [398, 162] width 10 height 11
click at [519, 145] on div "Apply" at bounding box center [519, 146] width 20 height 11
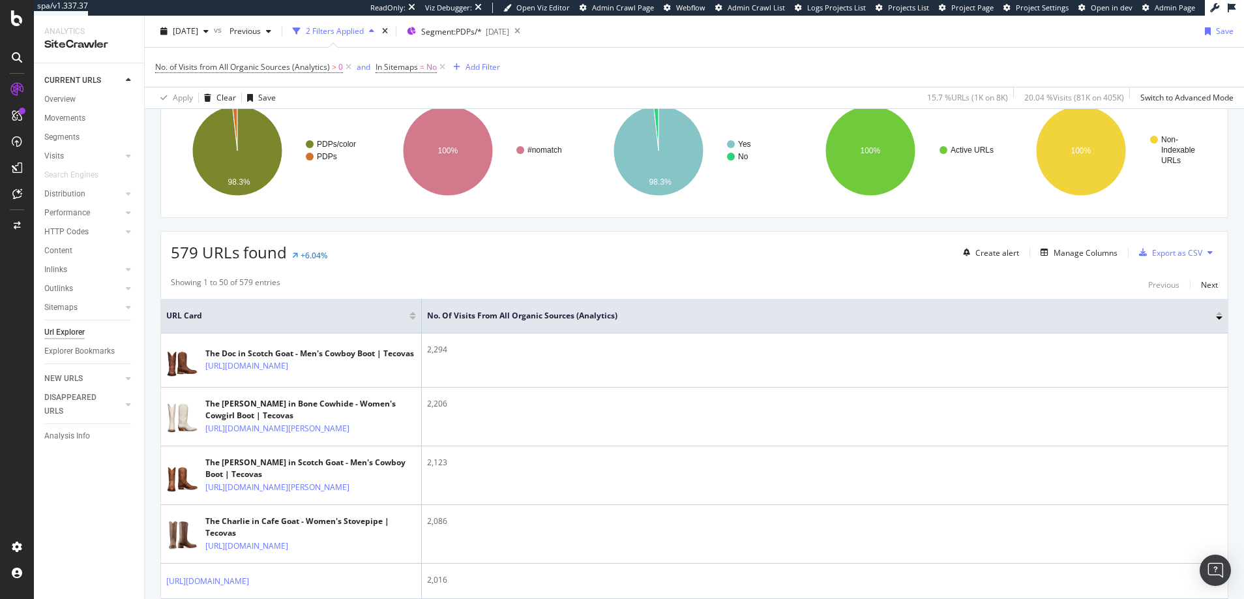
scroll to position [125, 0]
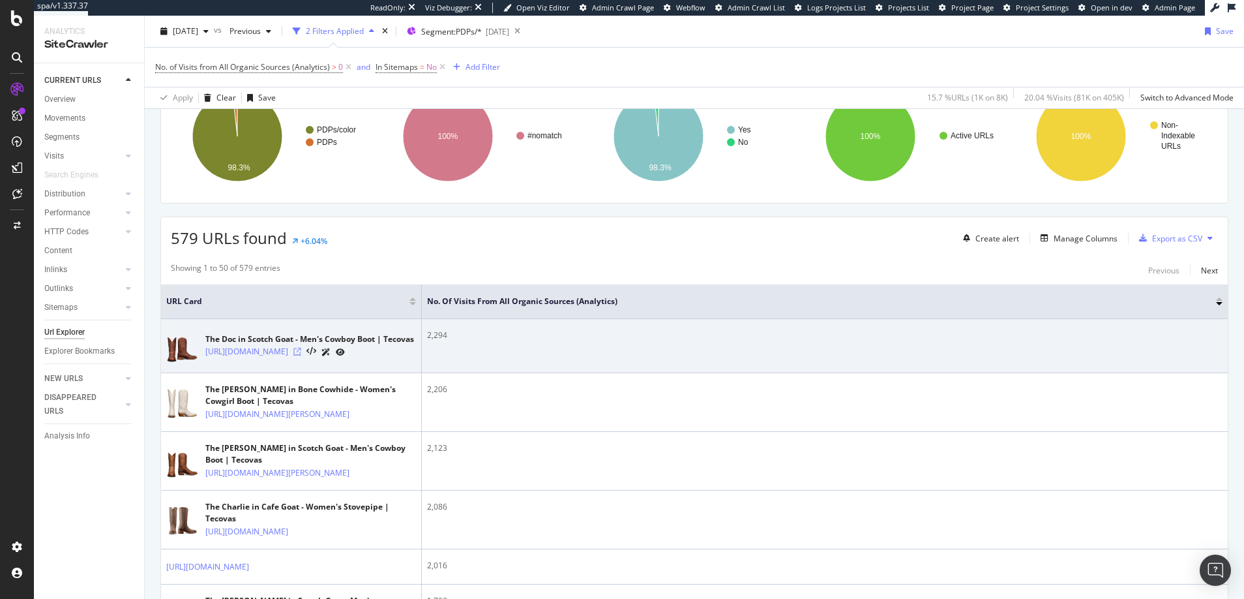
click at [301, 355] on icon at bounding box center [297, 352] width 8 height 8
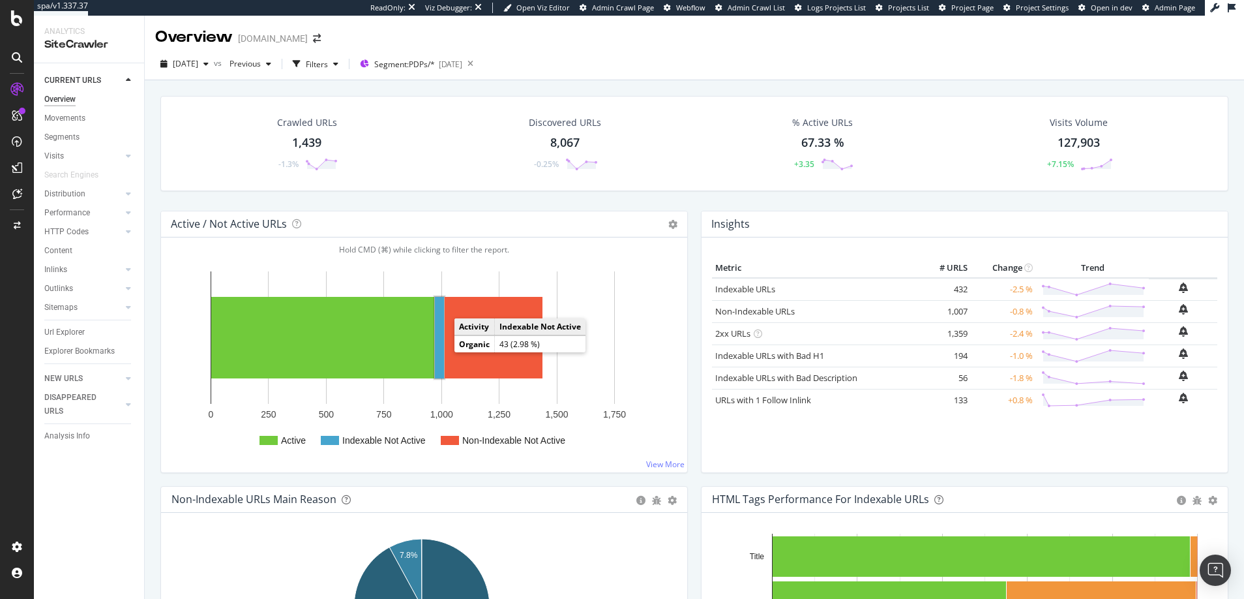
click at [438, 349] on rect "A chart." at bounding box center [439, 338] width 9 height 82
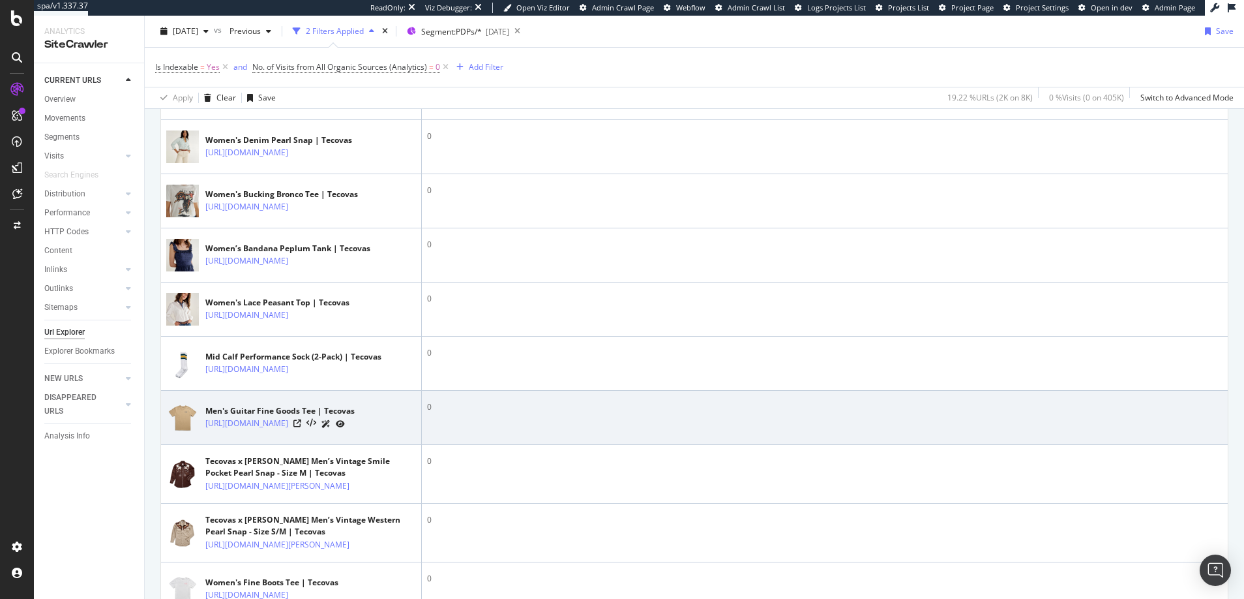
scroll to position [537, 0]
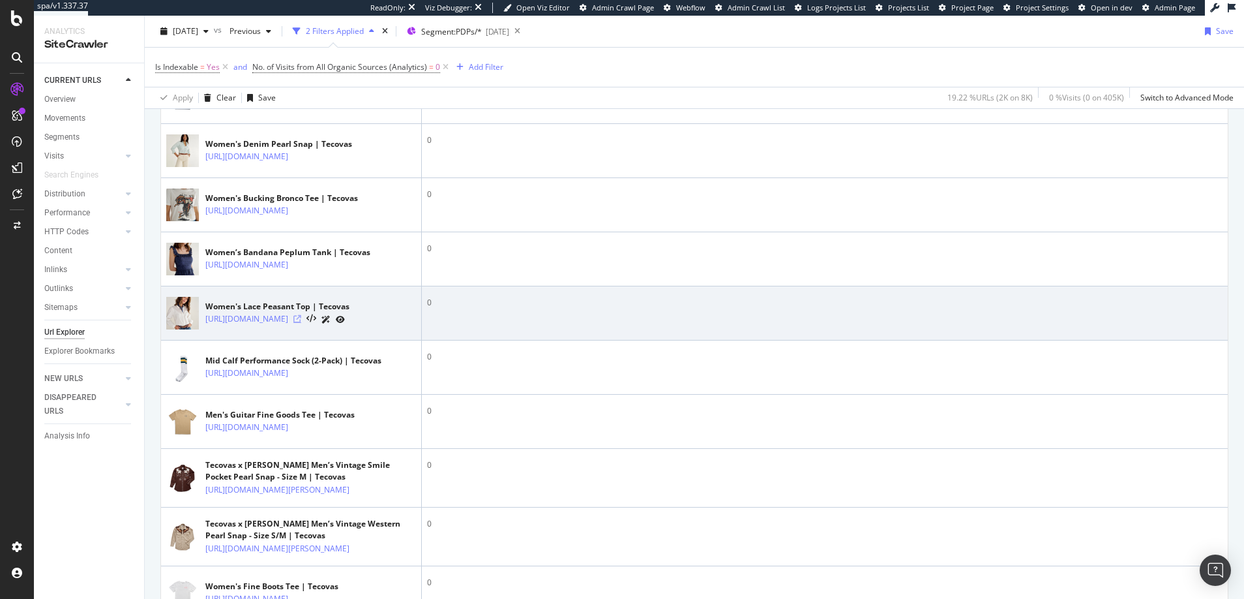
click at [301, 323] on icon at bounding box center [297, 319] width 8 height 8
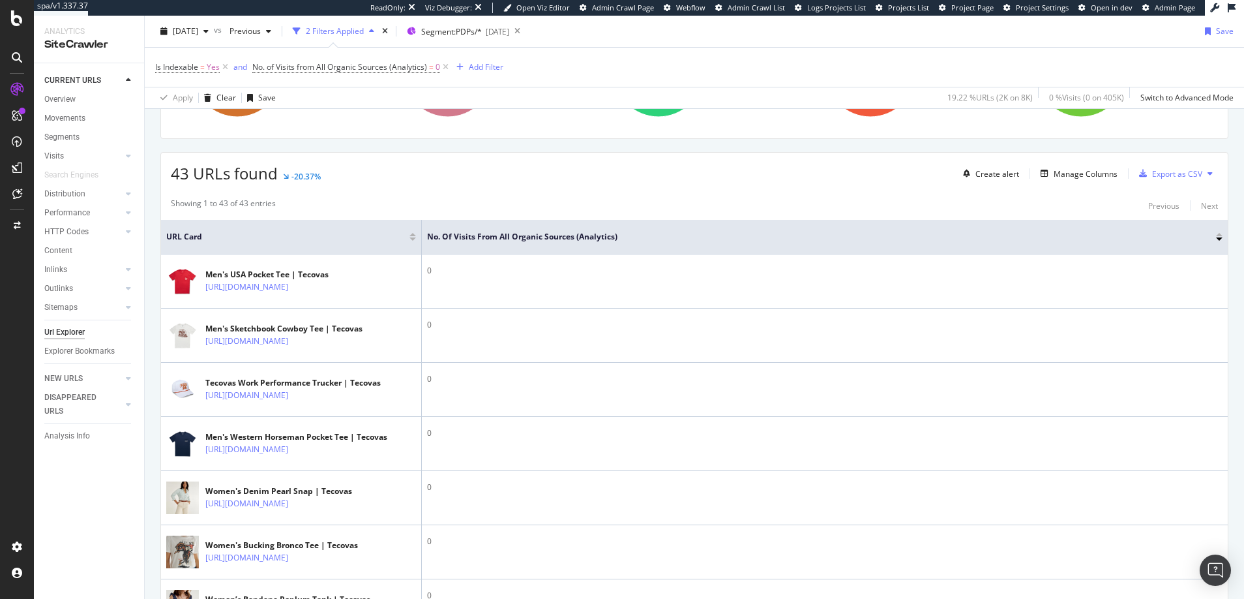
scroll to position [0, 0]
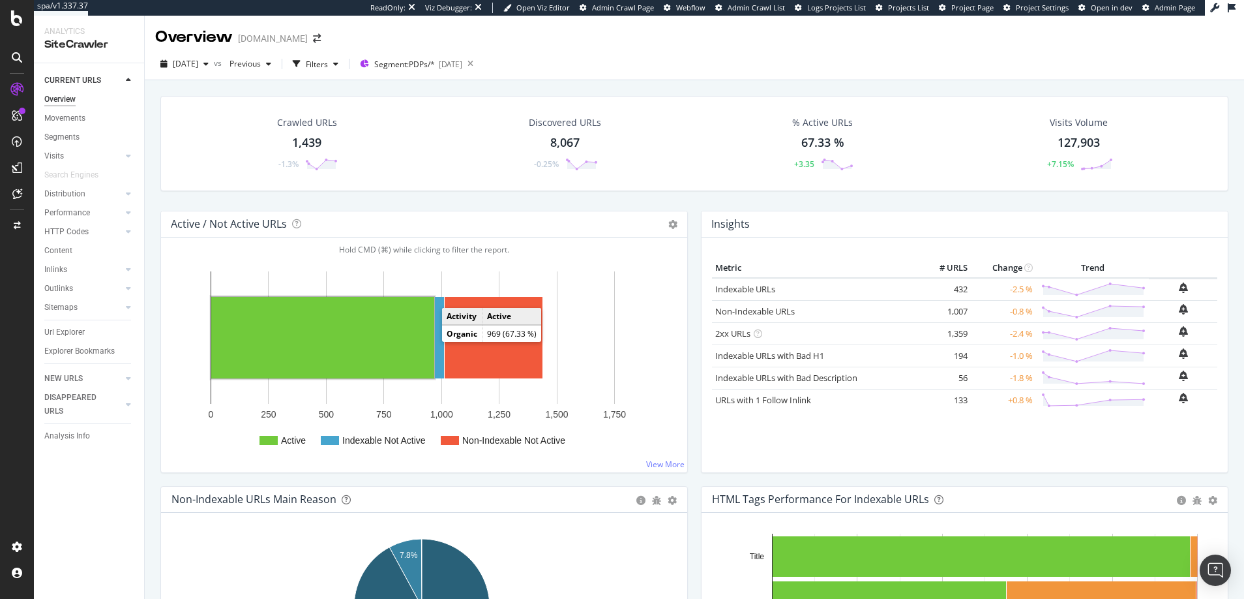
click at [410, 340] on rect "A chart." at bounding box center [322, 338] width 223 height 82
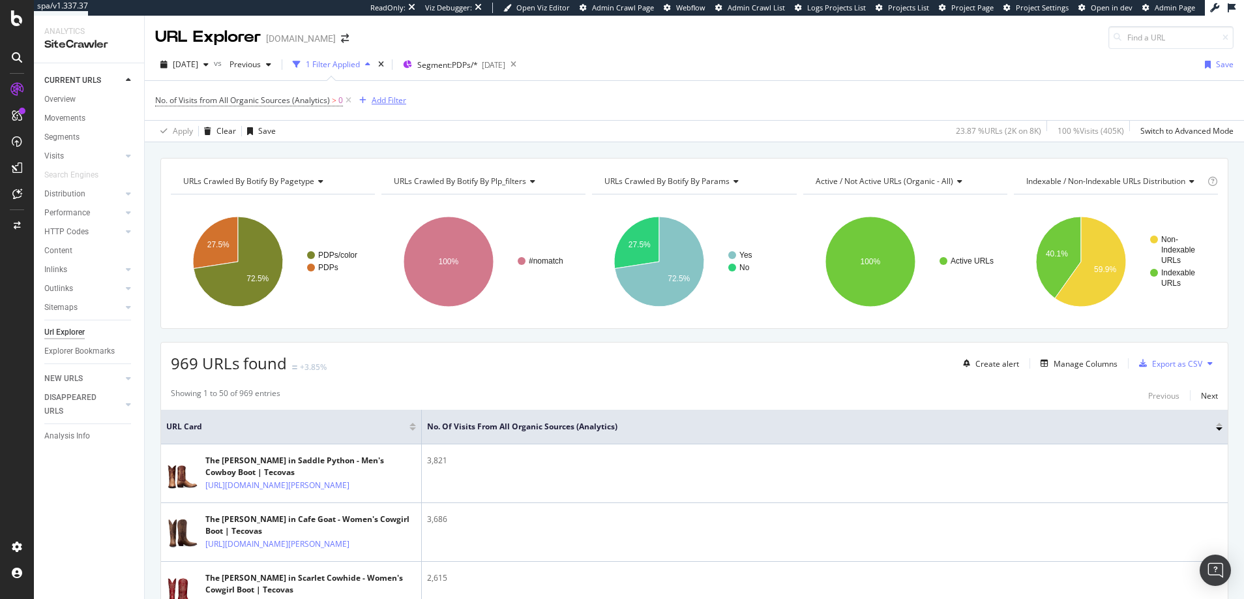
click at [393, 100] on div "Add Filter" at bounding box center [389, 100] width 35 height 11
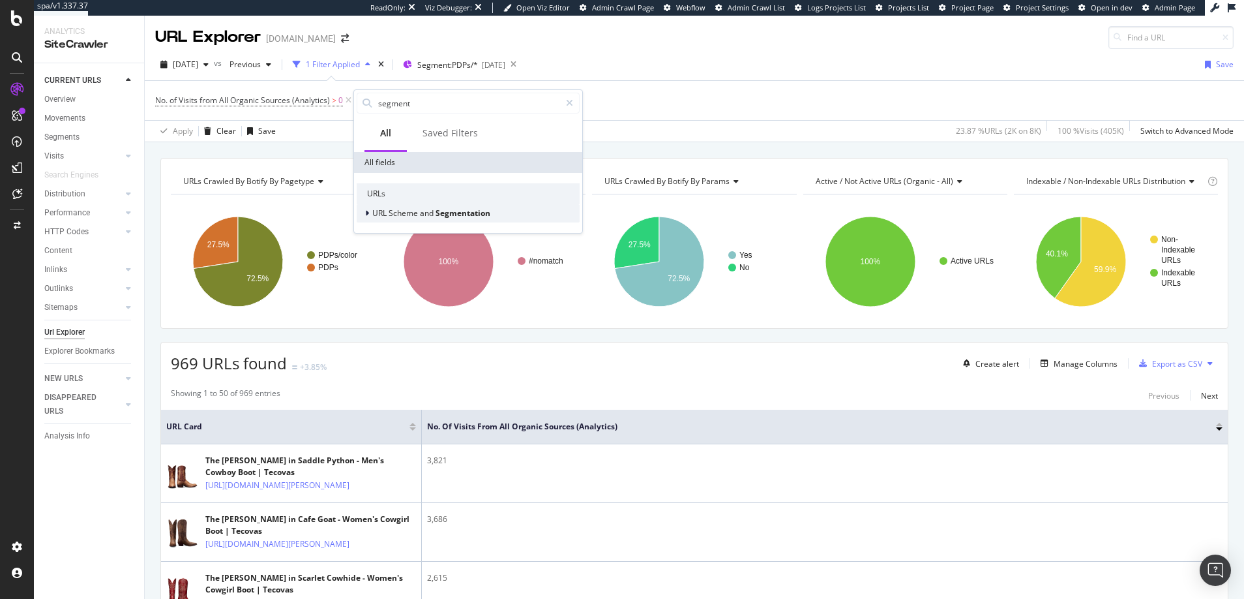
type input "segment"
click at [367, 213] on icon at bounding box center [367, 213] width 4 height 8
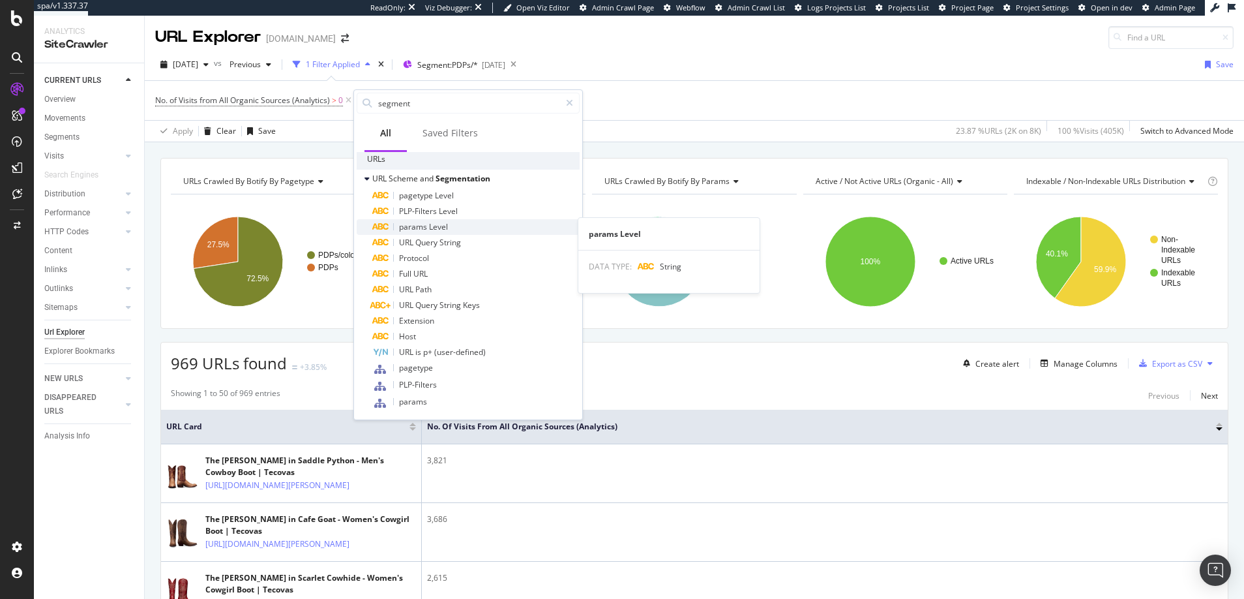
scroll to position [37, 0]
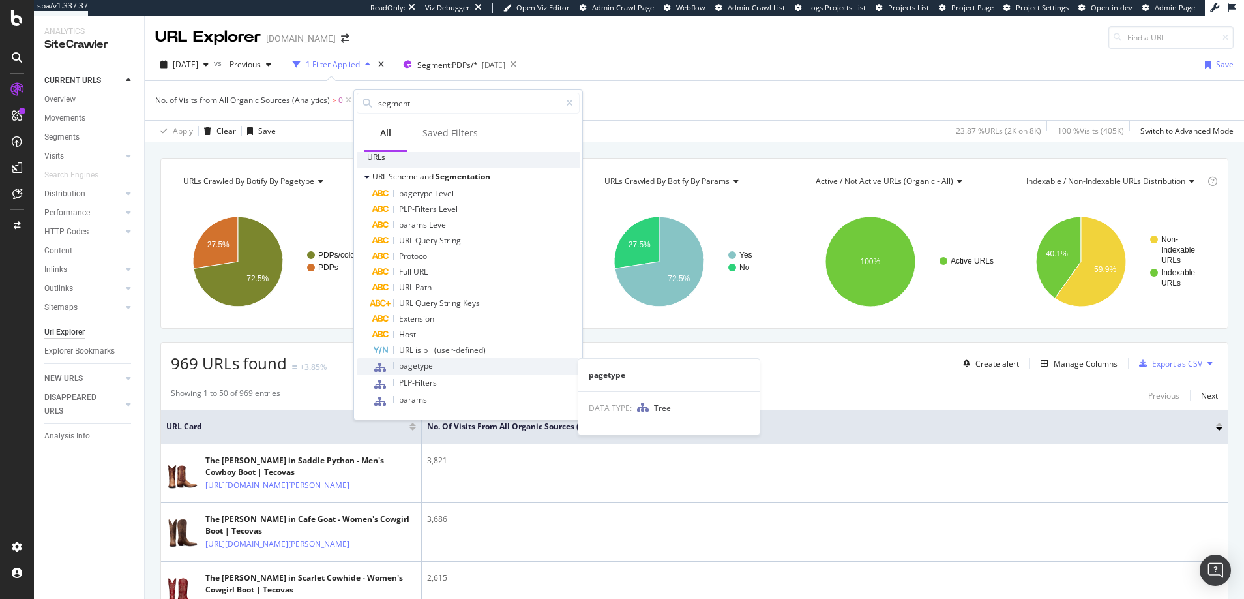
click at [415, 366] on span "pagetype" at bounding box center [416, 365] width 34 height 11
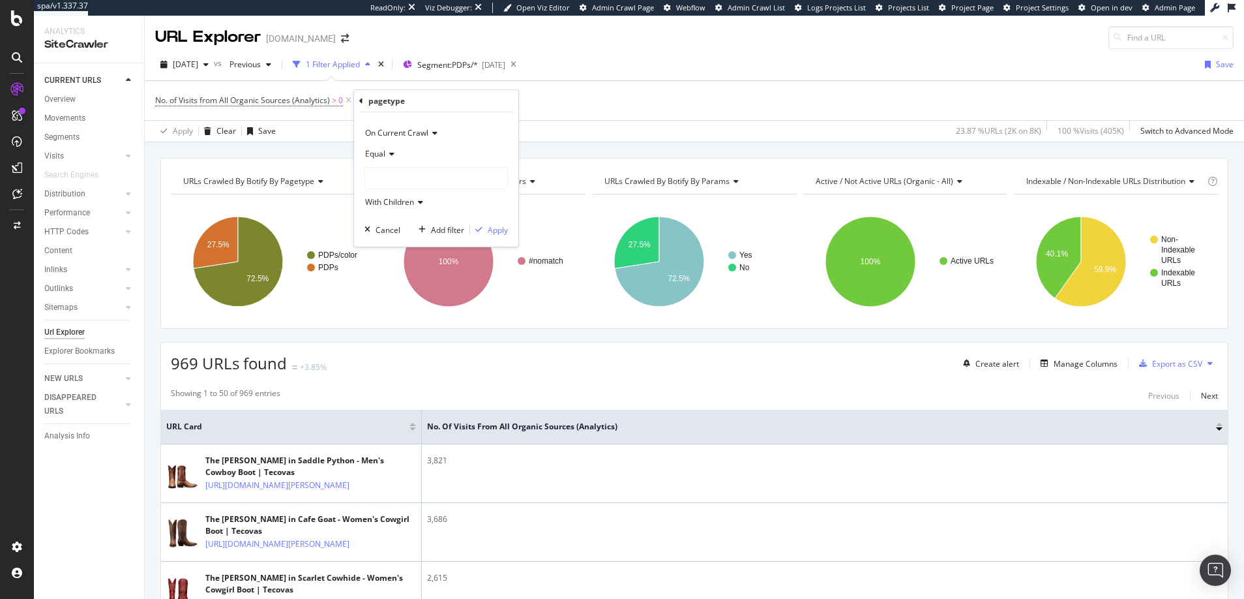
click at [387, 175] on div at bounding box center [436, 178] width 142 height 21
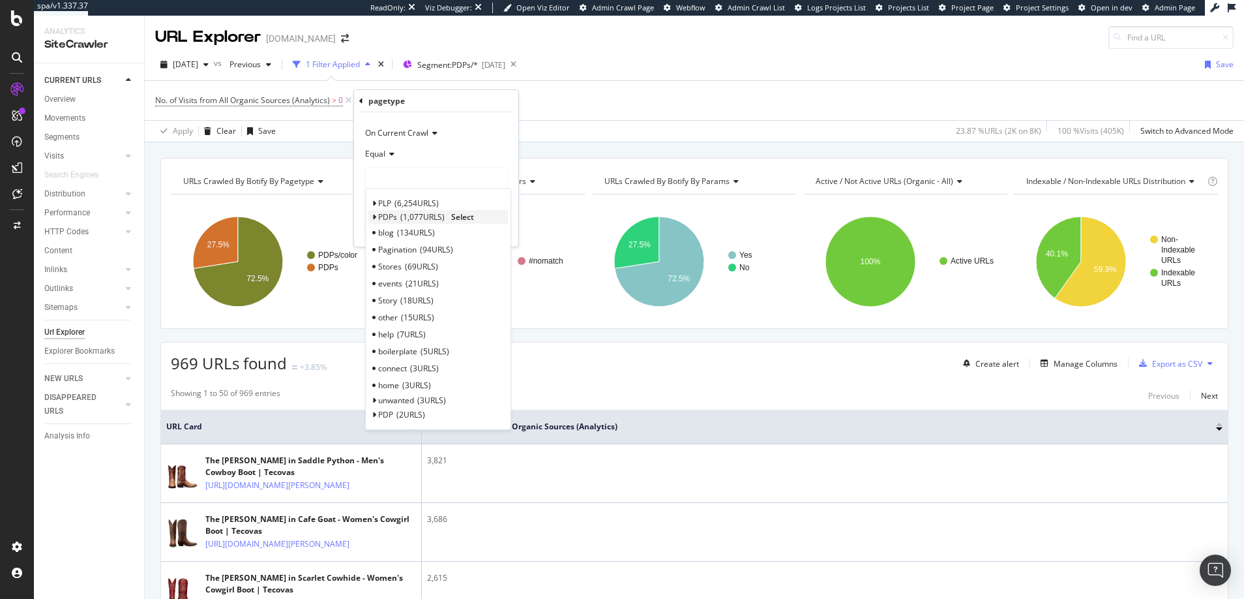
click at [405, 215] on span "1,077 URLS" at bounding box center [422, 216] width 44 height 11
click at [375, 217] on icon at bounding box center [374, 217] width 5 height 8
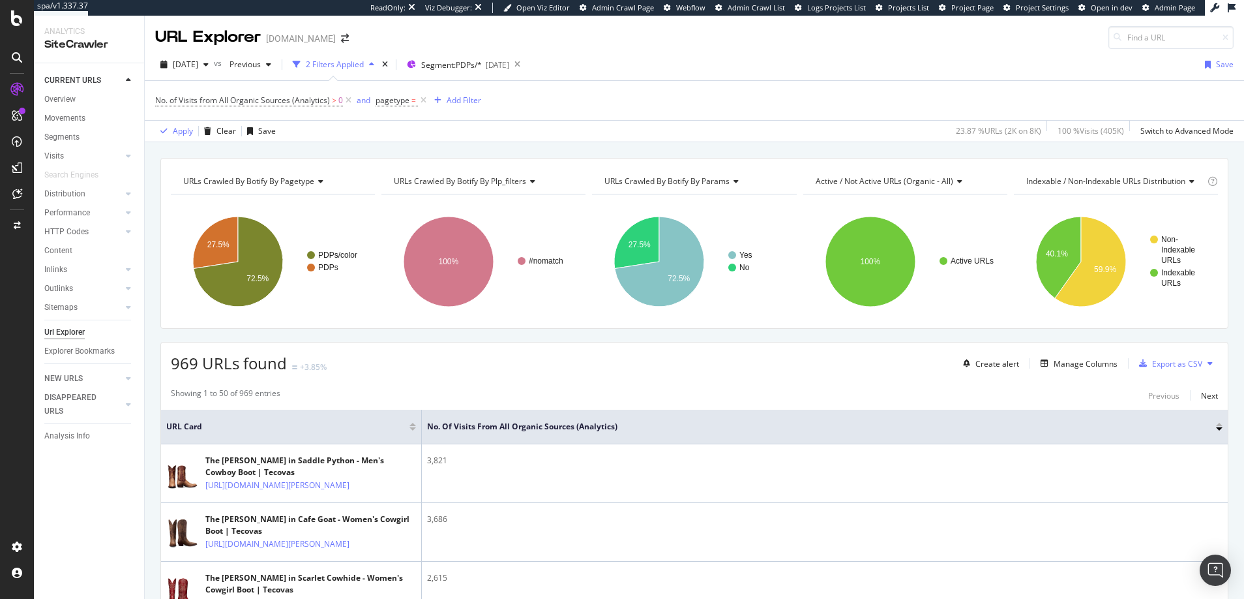
click at [329, 215] on rect "A chart." at bounding box center [273, 261] width 204 height 113
click at [423, 97] on icon at bounding box center [423, 100] width 11 height 13
click at [468, 65] on span "Segment: PDPs/*" at bounding box center [447, 64] width 61 height 11
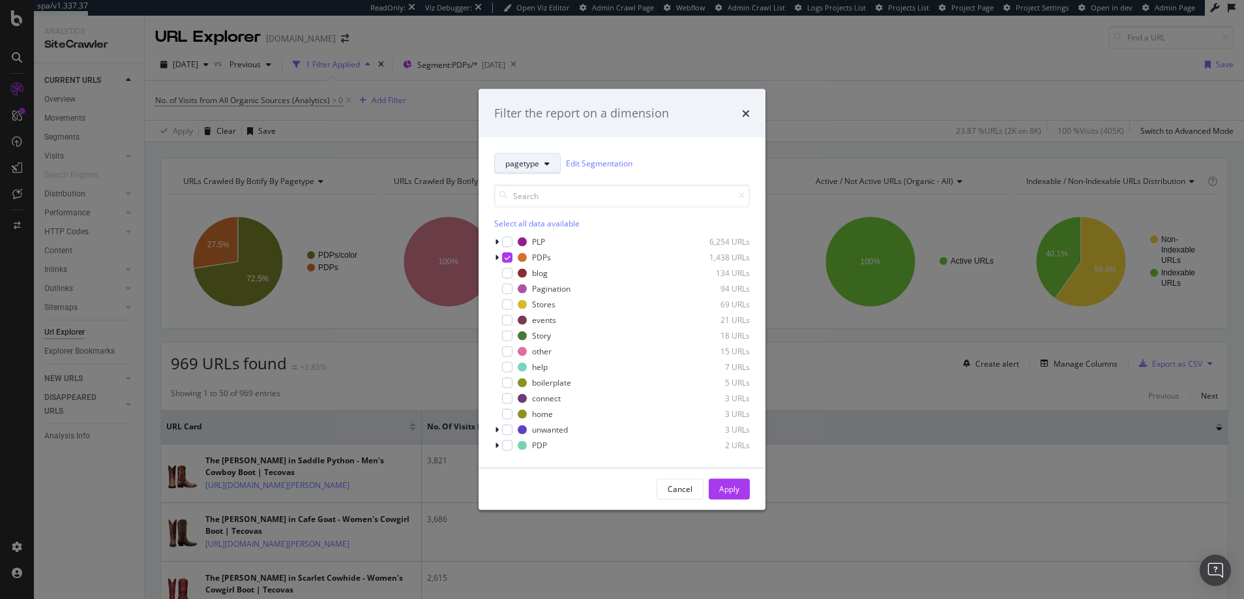
click at [547, 161] on icon "modal" at bounding box center [547, 163] width 5 height 8
click at [522, 301] on span "Breadcrumb Tree" at bounding box center [547, 303] width 84 height 12
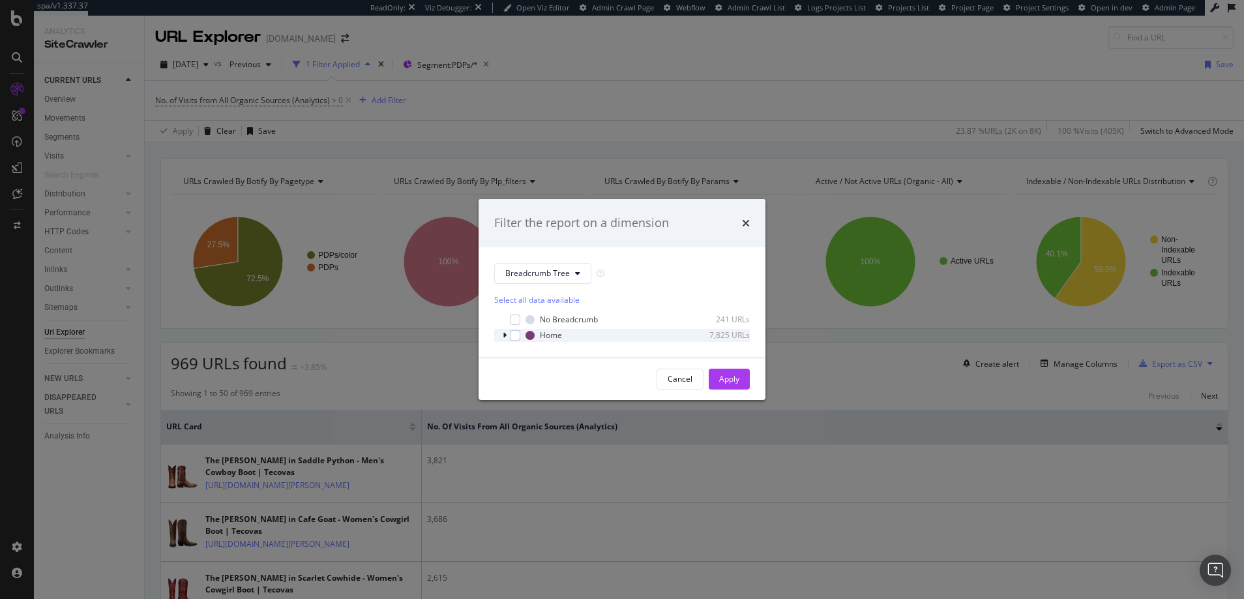
click at [505, 335] on icon "modal" at bounding box center [505, 335] width 4 height 8
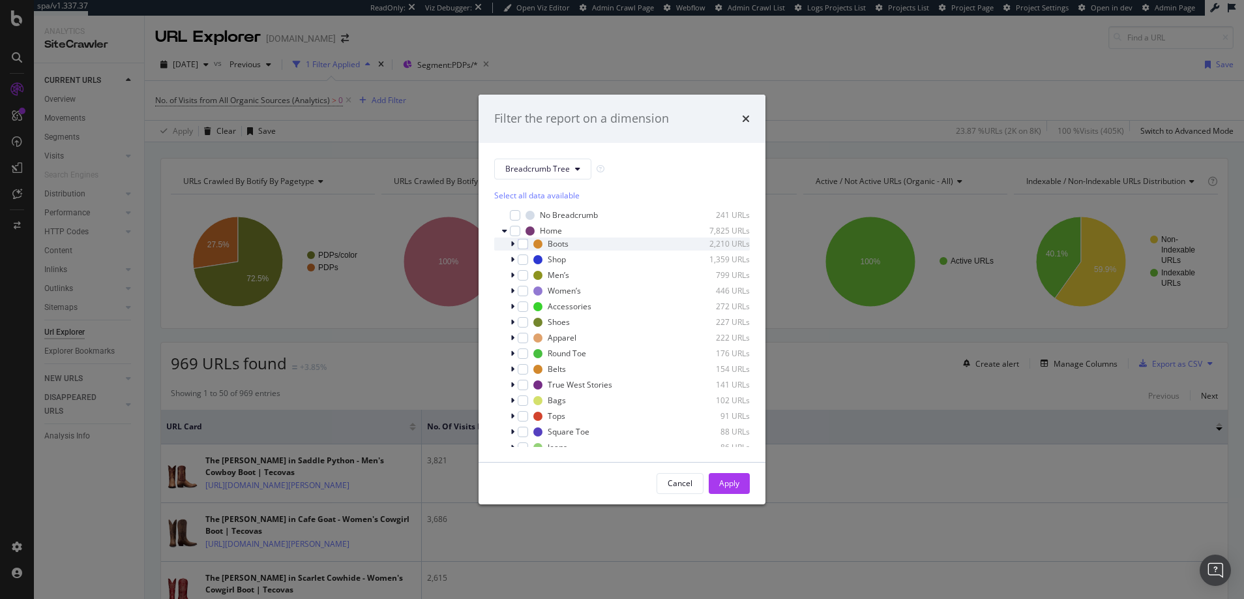
click at [513, 242] on icon "modal" at bounding box center [513, 244] width 4 height 8
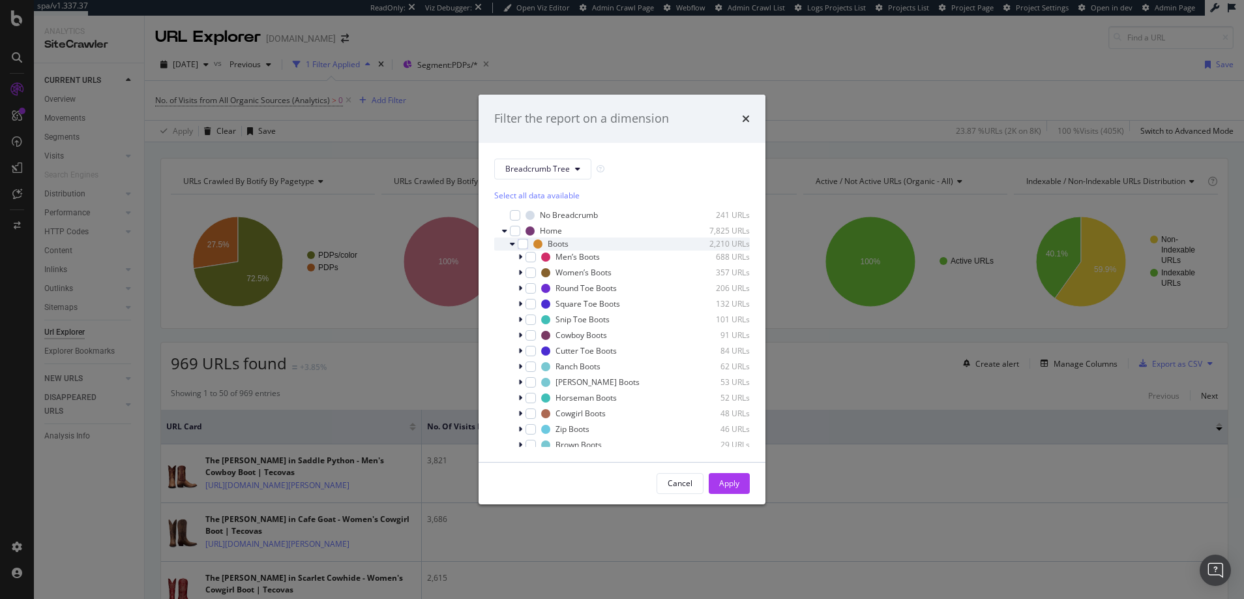
click at [513, 243] on icon "modal" at bounding box center [512, 244] width 5 height 8
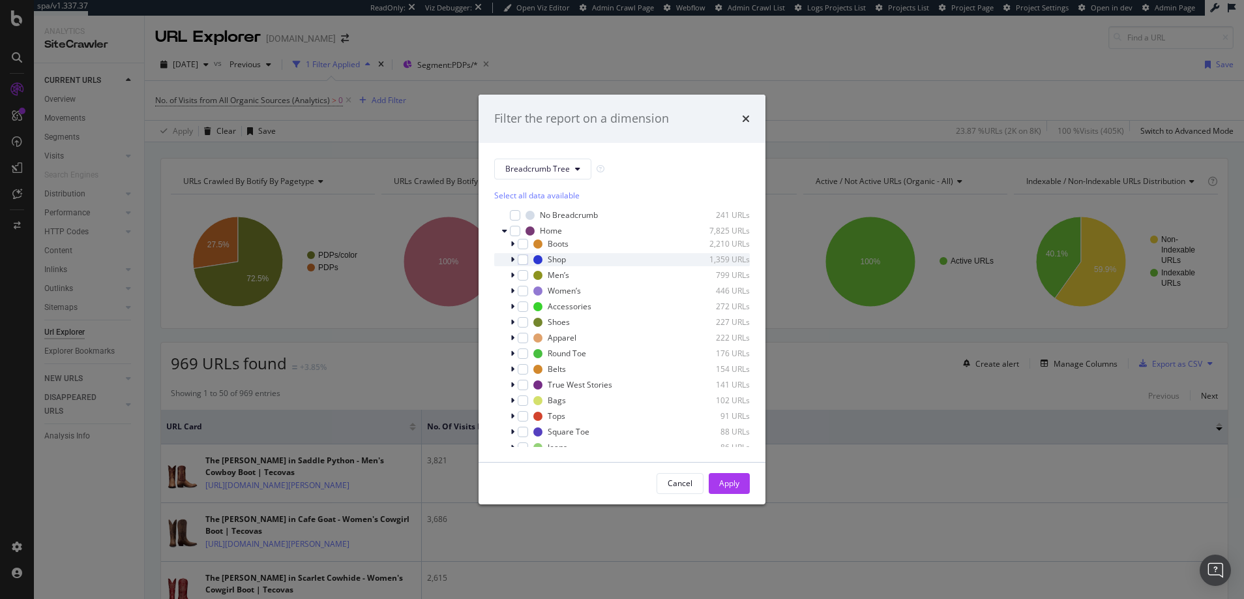
click at [513, 257] on icon "modal" at bounding box center [513, 260] width 4 height 8
click at [513, 259] on icon "modal" at bounding box center [512, 260] width 5 height 8
click at [577, 167] on icon "modal" at bounding box center [577, 169] width 5 height 8
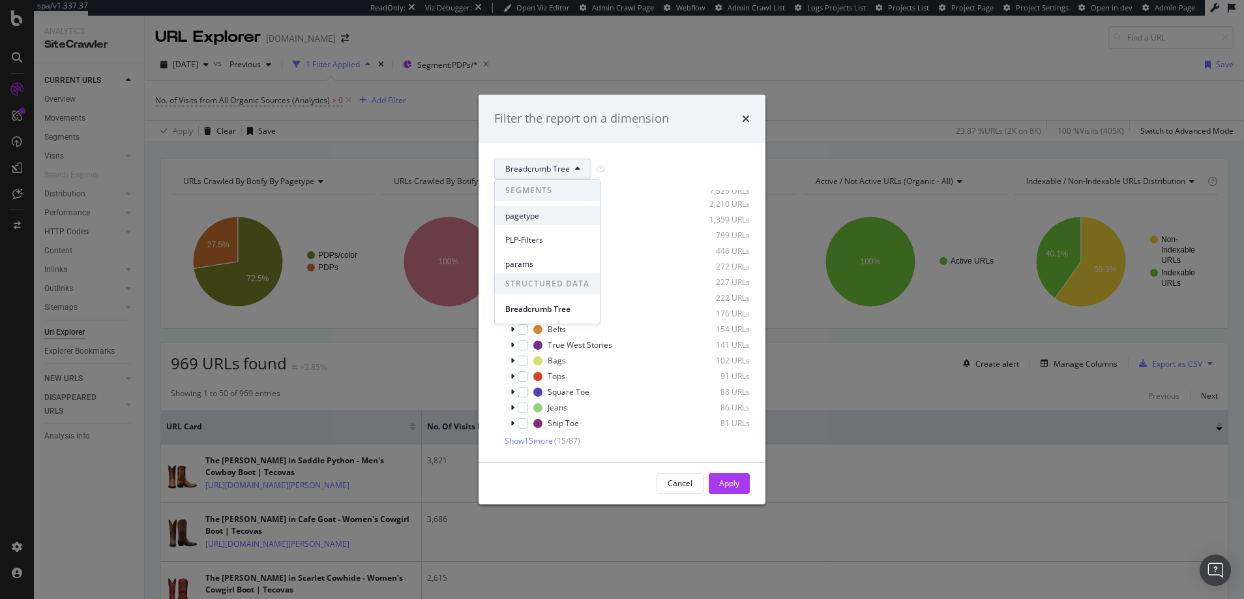
click at [523, 215] on span "pagetype" at bounding box center [547, 216] width 84 height 12
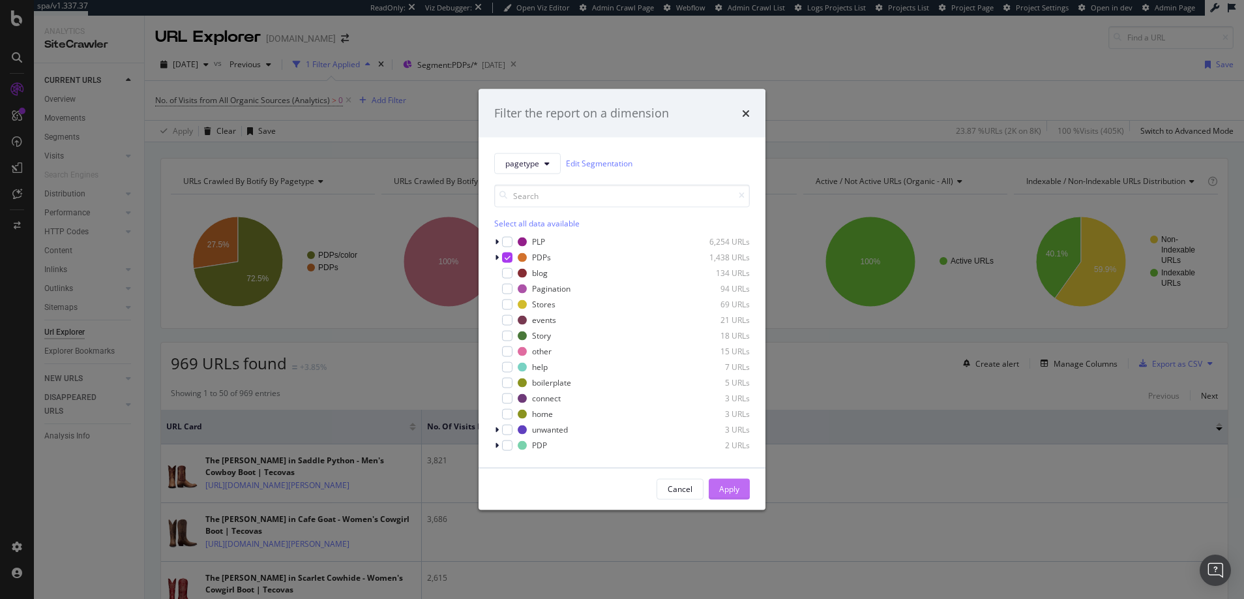
click at [732, 488] on div "Apply" at bounding box center [729, 488] width 20 height 11
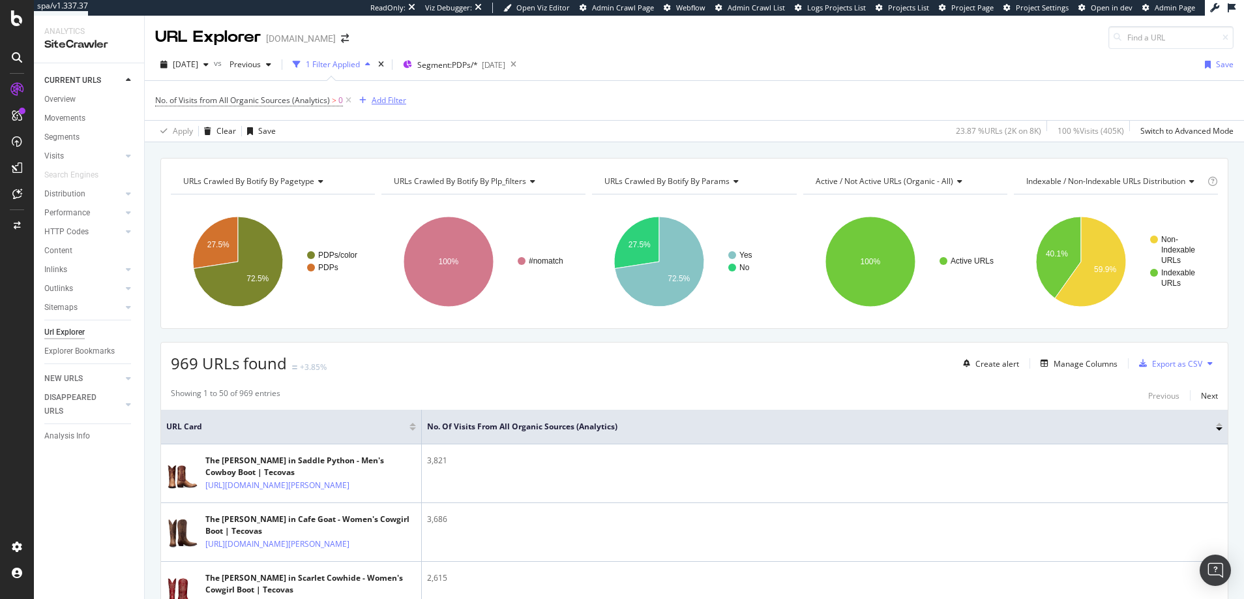
click at [379, 100] on div "Add Filter" at bounding box center [389, 100] width 35 height 11
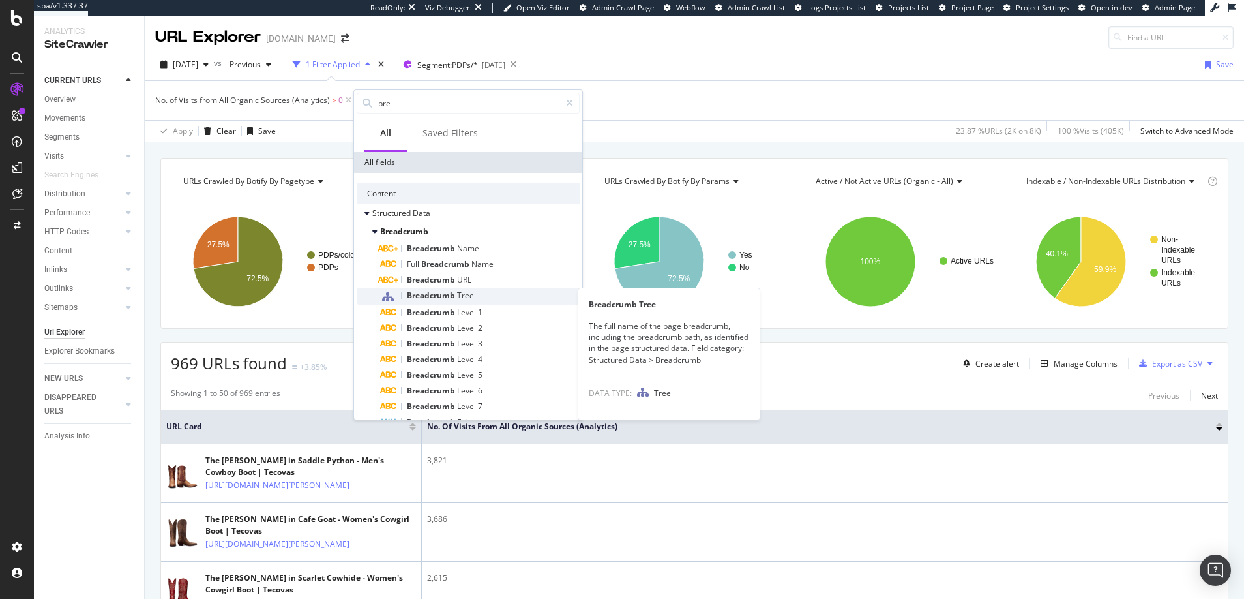
type input "bre"
click at [424, 294] on span "Breadcrumb" at bounding box center [432, 295] width 50 height 11
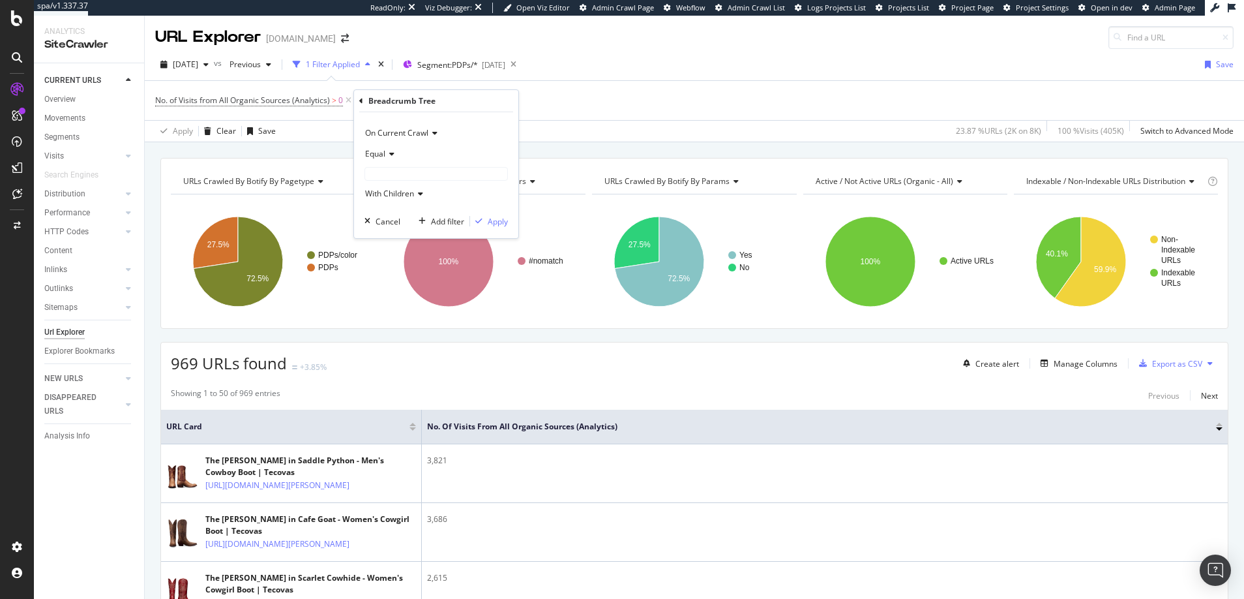
click at [392, 153] on icon at bounding box center [389, 154] width 9 height 8
click at [399, 151] on div "Equal" at bounding box center [436, 153] width 143 height 21
click at [396, 173] on input "text" at bounding box center [436, 174] width 142 height 12
click at [391, 152] on icon at bounding box center [389, 154] width 9 height 8
click at [389, 232] on span "Doesn't exist" at bounding box center [394, 231] width 47 height 11
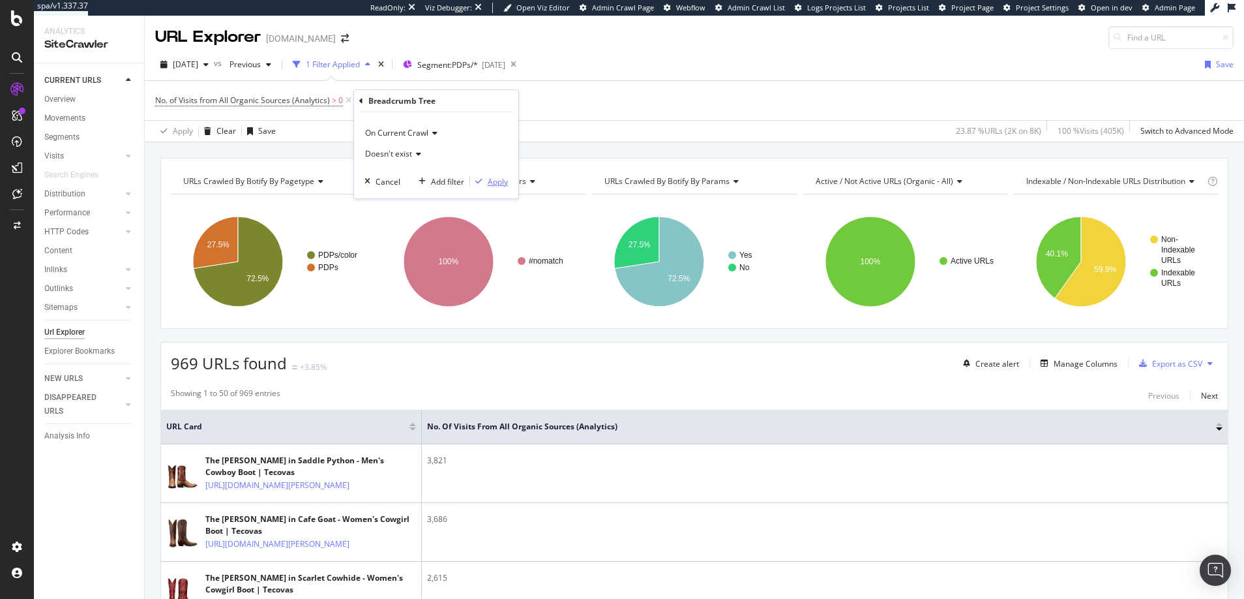
click at [496, 180] on div "Apply" at bounding box center [498, 181] width 20 height 11
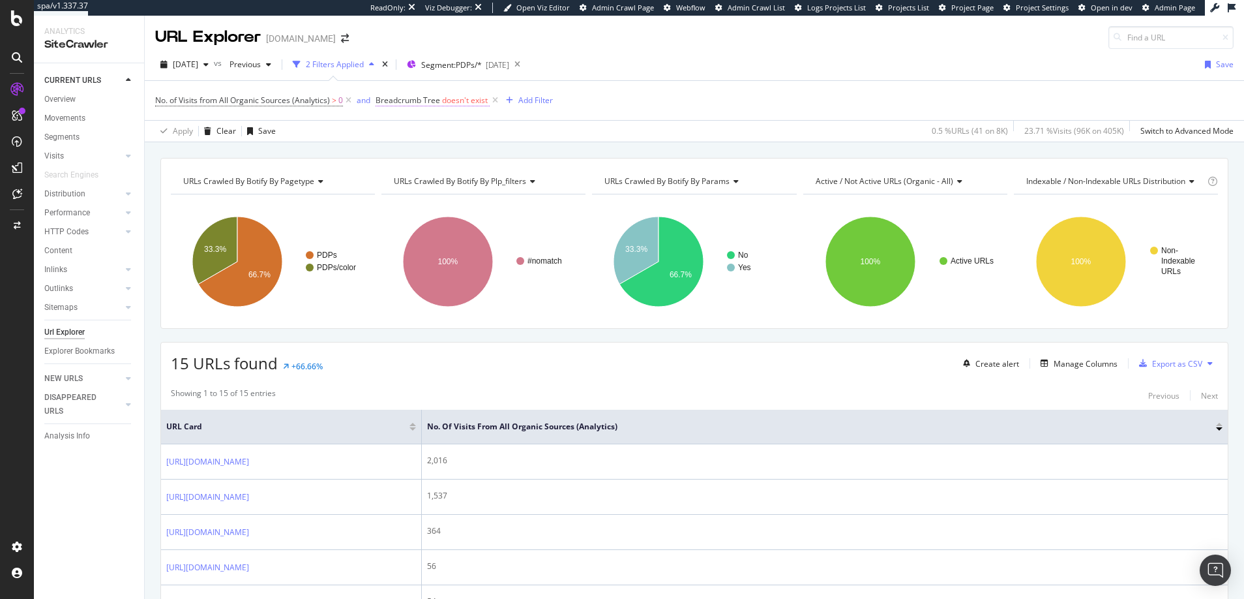
click at [478, 99] on span "doesn't exist" at bounding box center [465, 100] width 46 height 11
click at [438, 150] on icon at bounding box center [438, 152] width 9 height 8
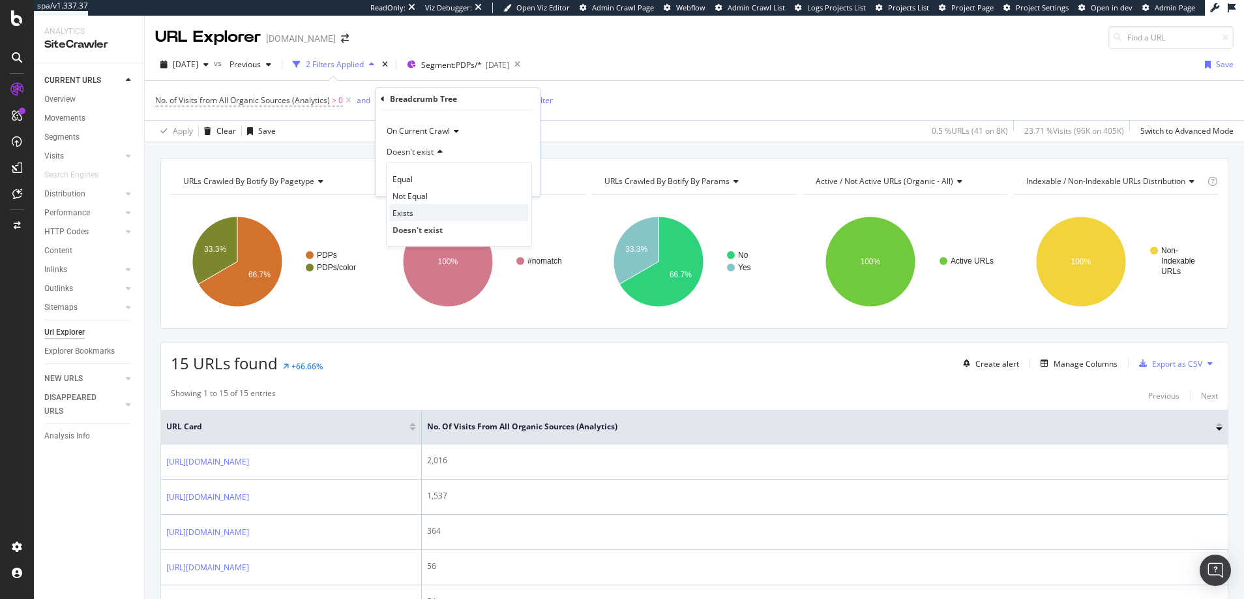
click at [402, 209] on span "Exists" at bounding box center [403, 212] width 21 height 11
click at [521, 179] on div "Apply" at bounding box center [519, 179] width 20 height 11
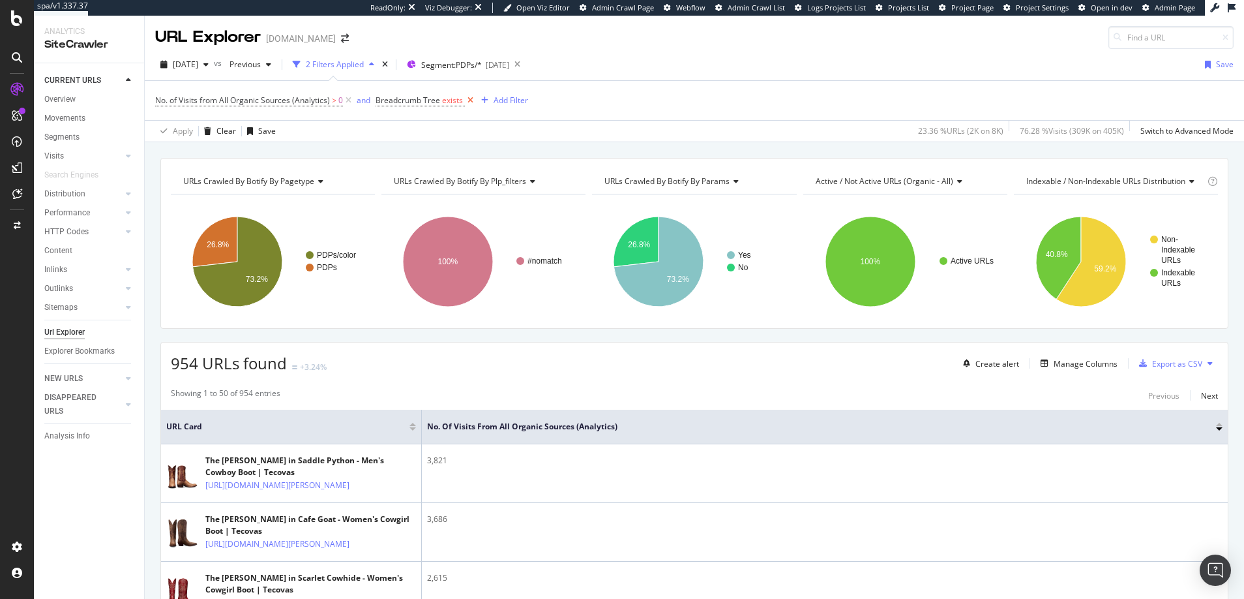
click at [468, 98] on icon at bounding box center [470, 100] width 11 height 13
click at [378, 98] on div "Add Filter" at bounding box center [389, 100] width 35 height 11
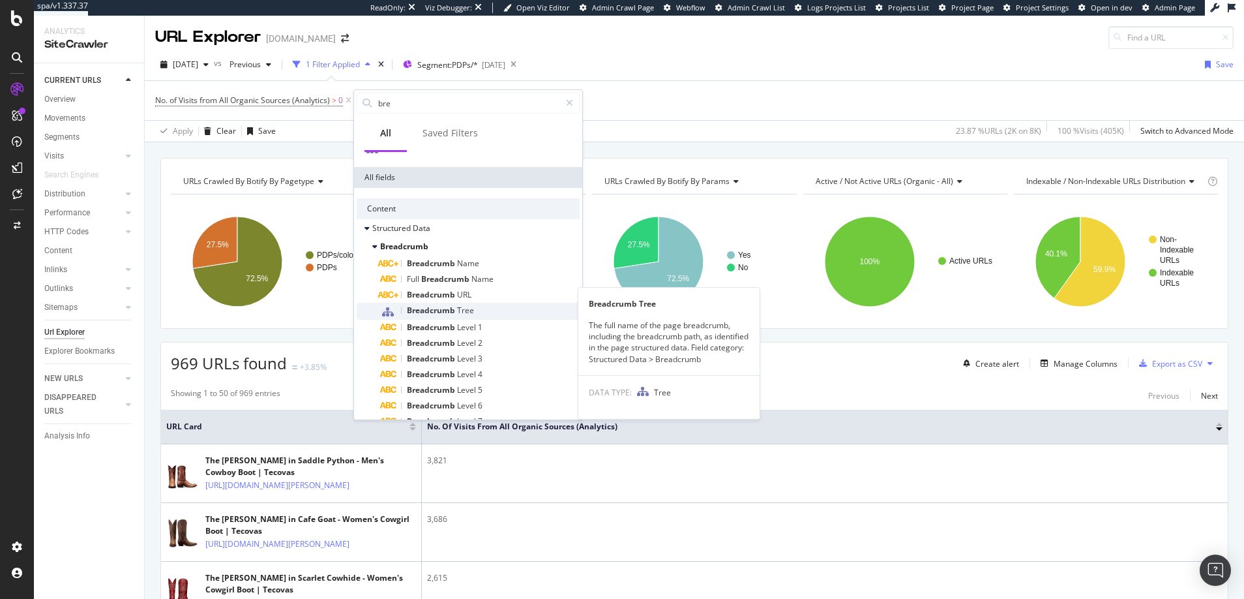
scroll to position [80, 0]
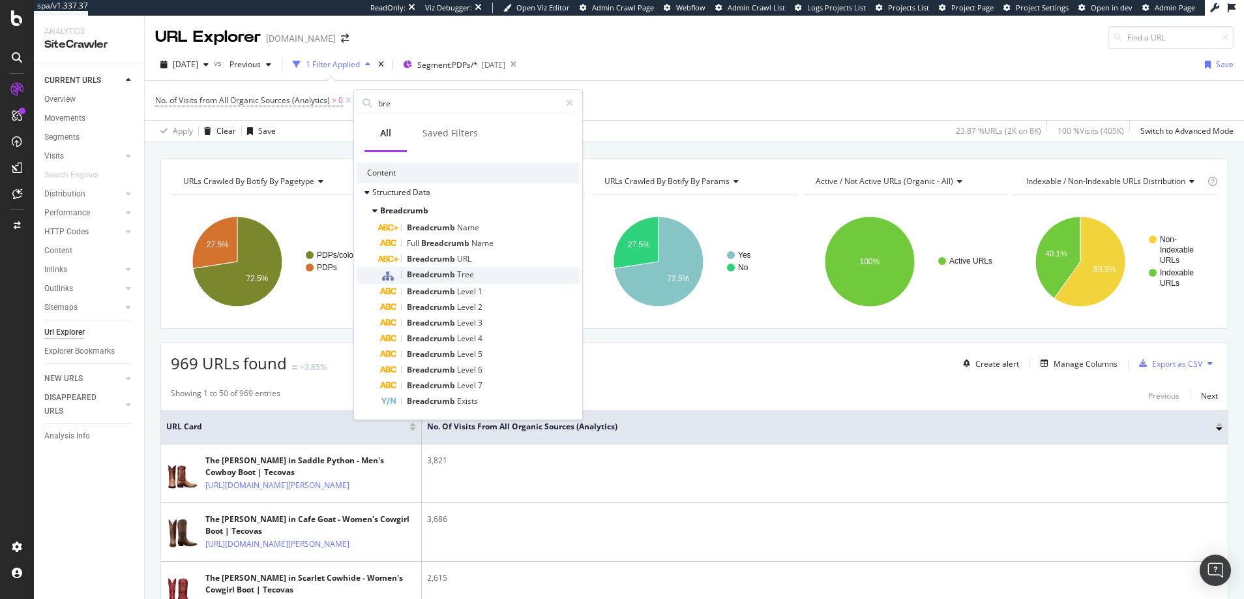
click at [430, 271] on span "Breadcrumb" at bounding box center [432, 274] width 50 height 11
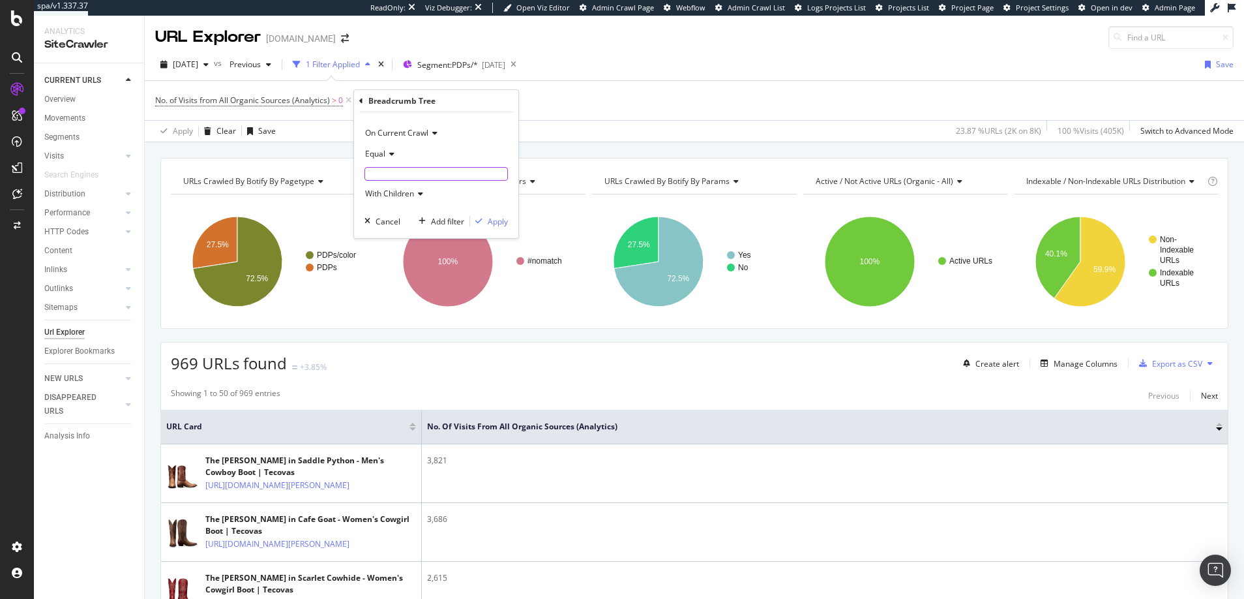
click at [395, 172] on input "text" at bounding box center [436, 174] width 142 height 12
click at [421, 194] on icon at bounding box center [418, 194] width 9 height 8
click at [394, 172] on input "text" at bounding box center [436, 174] width 142 height 12
click at [392, 153] on icon at bounding box center [389, 154] width 9 height 8
click at [391, 153] on icon at bounding box center [389, 154] width 9 height 8
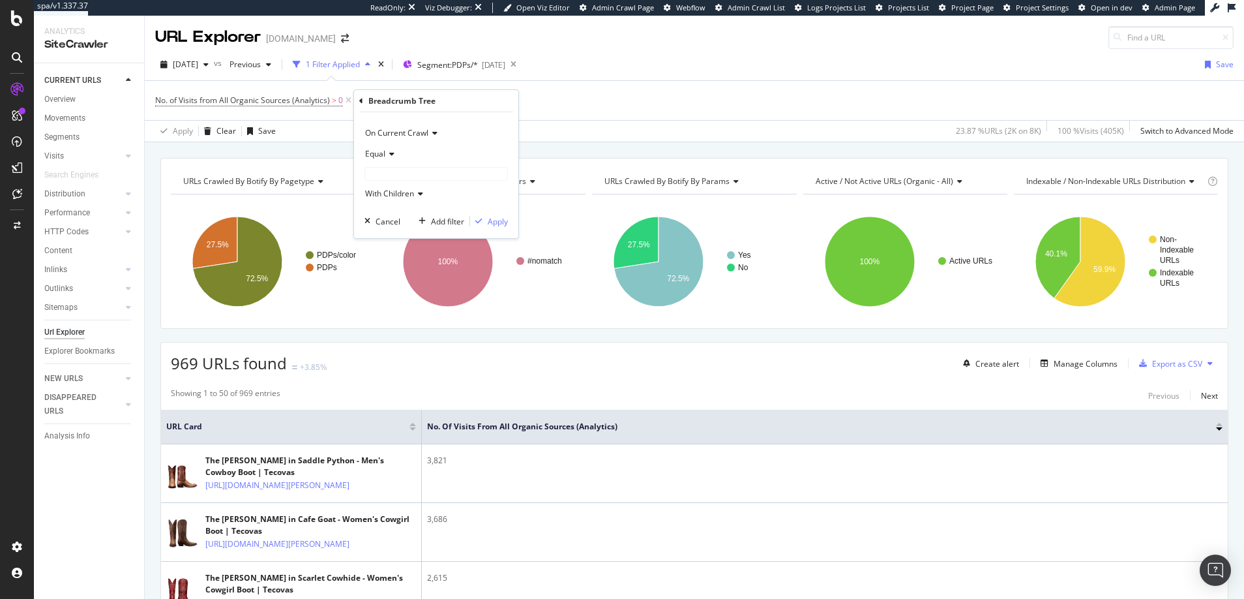
click at [361, 98] on icon at bounding box center [361, 101] width 4 height 8
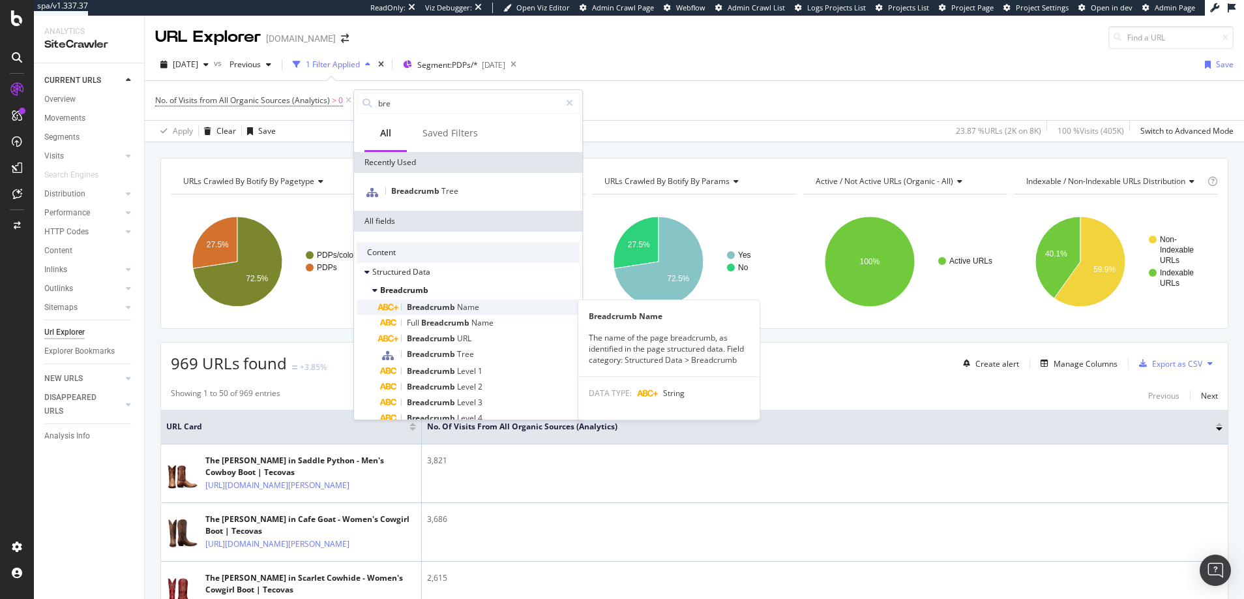
click at [428, 304] on span "Breadcrumb" at bounding box center [432, 306] width 50 height 11
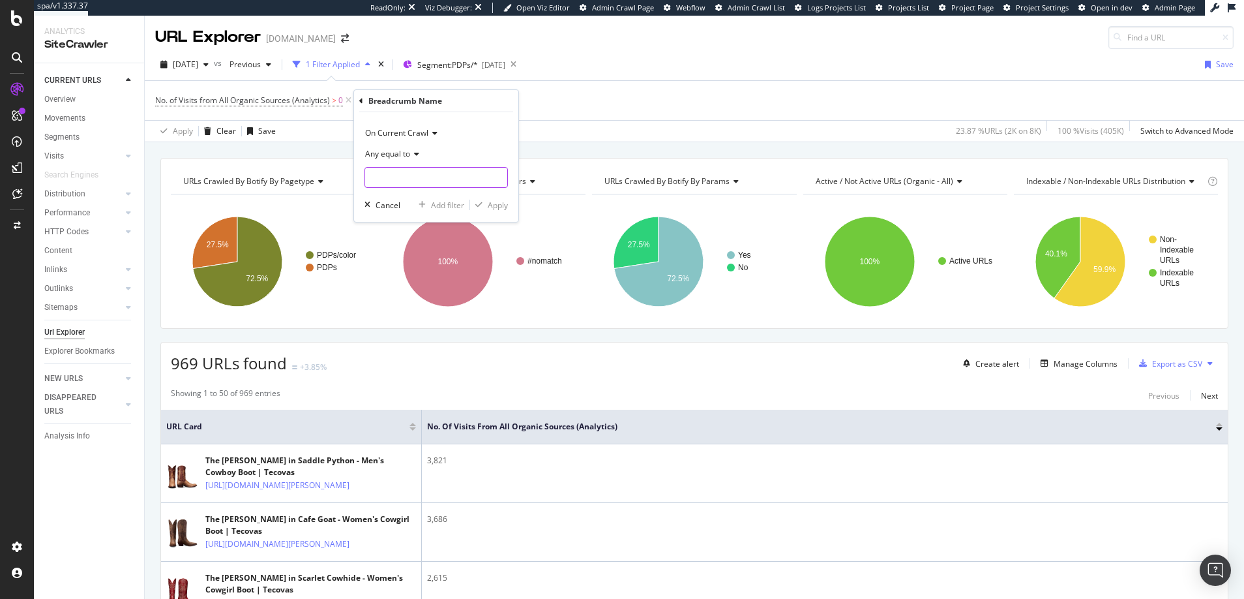
click at [391, 175] on input "text" at bounding box center [436, 177] width 142 height 21
click at [367, 203] on icon "button" at bounding box center [368, 205] width 6 height 8
click at [391, 98] on div "Add Filter" at bounding box center [389, 100] width 35 height 11
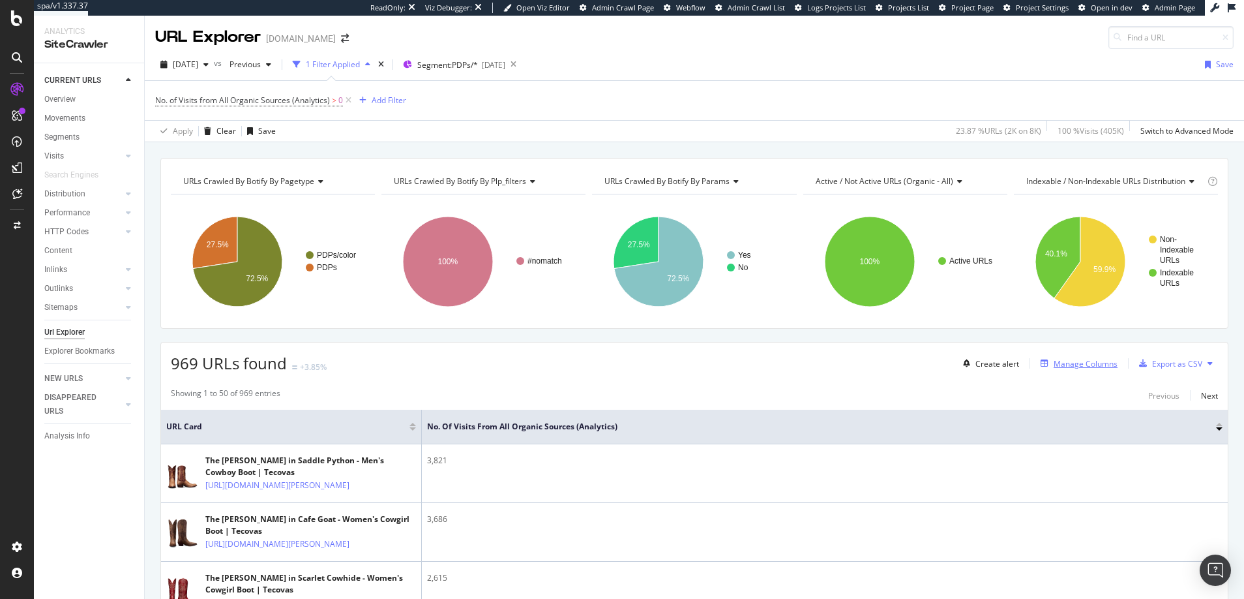
click at [1055, 363] on div "Manage Columns" at bounding box center [1086, 363] width 64 height 11
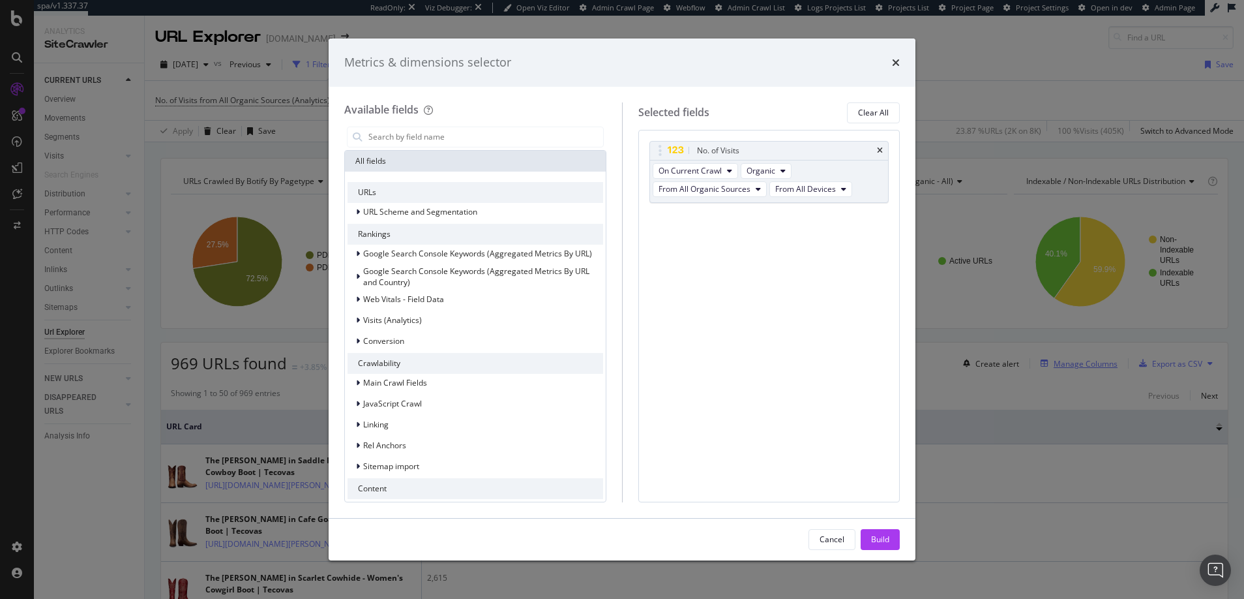
click at [1055, 363] on div "Metrics & dimensions selector Available fields All fields URLs URL Scheme and S…" at bounding box center [622, 299] width 1244 height 599
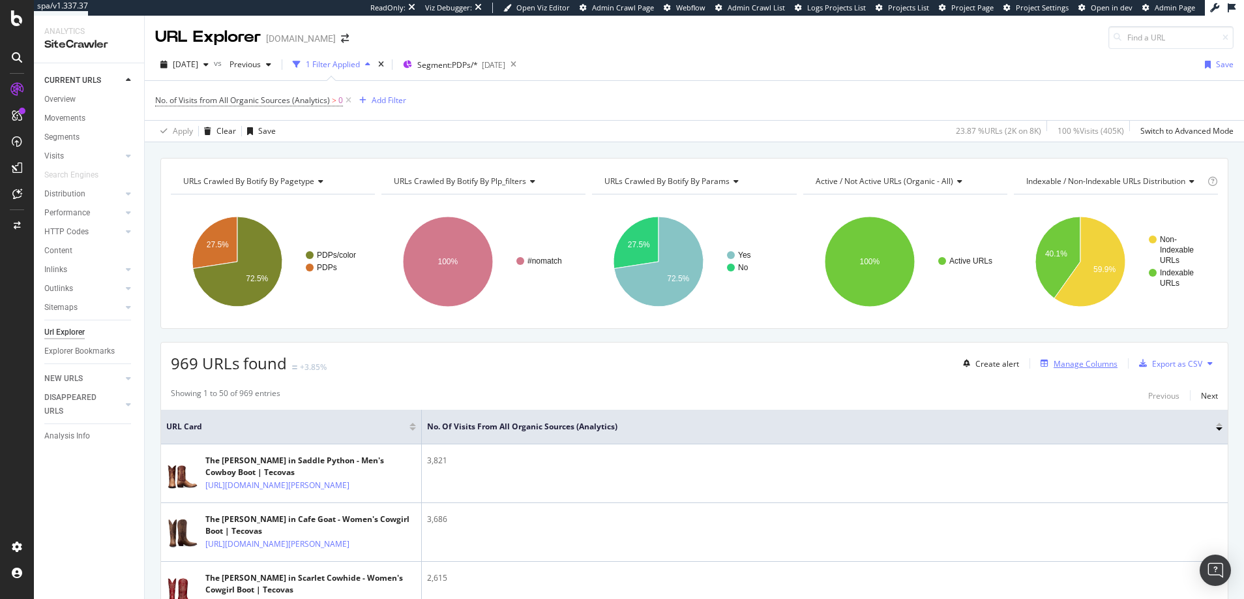
click at [1055, 363] on div "Manage Columns" at bounding box center [1086, 363] width 64 height 11
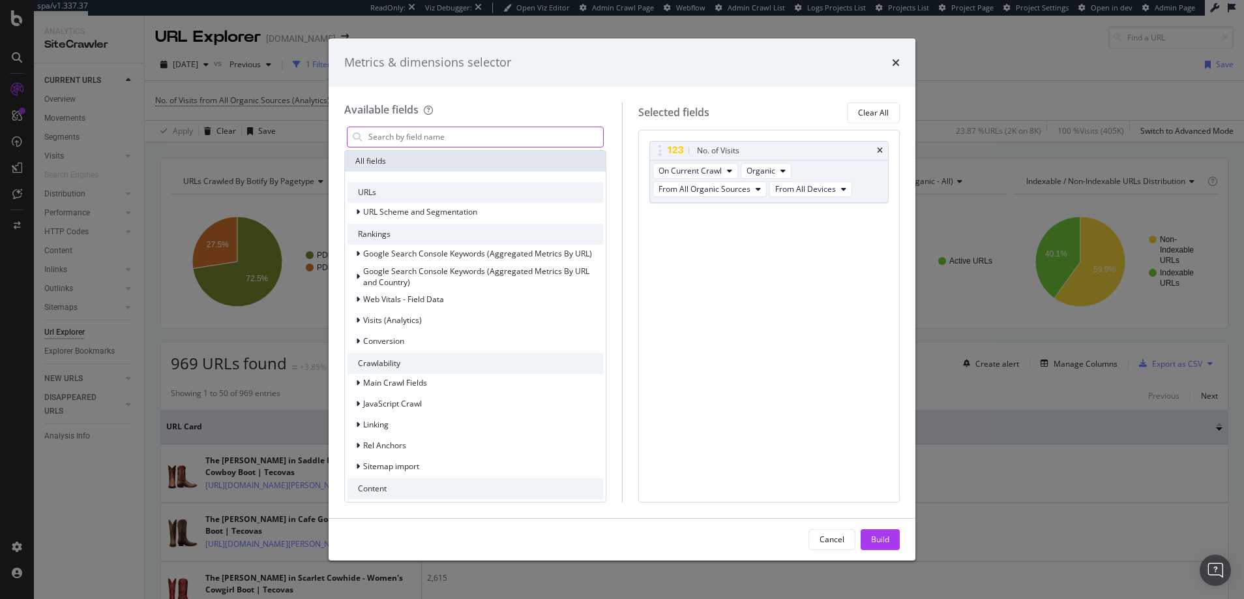
click at [427, 135] on input "modal" at bounding box center [485, 137] width 236 height 20
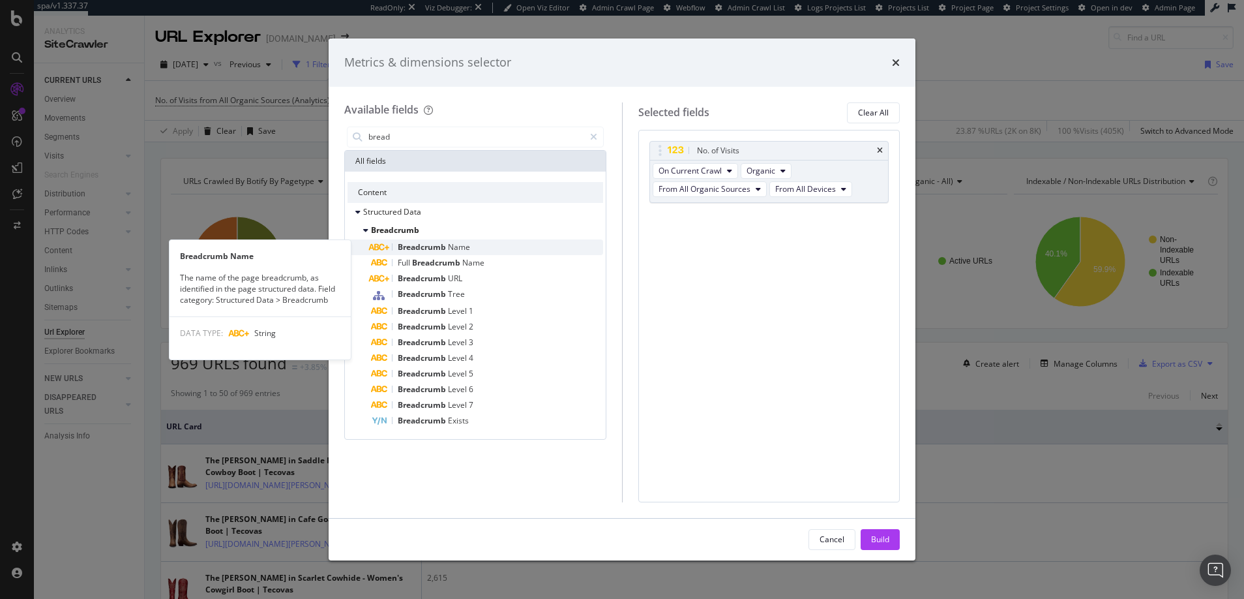
type input "bread"
click at [412, 247] on span "Breadcrumb" at bounding box center [423, 246] width 50 height 11
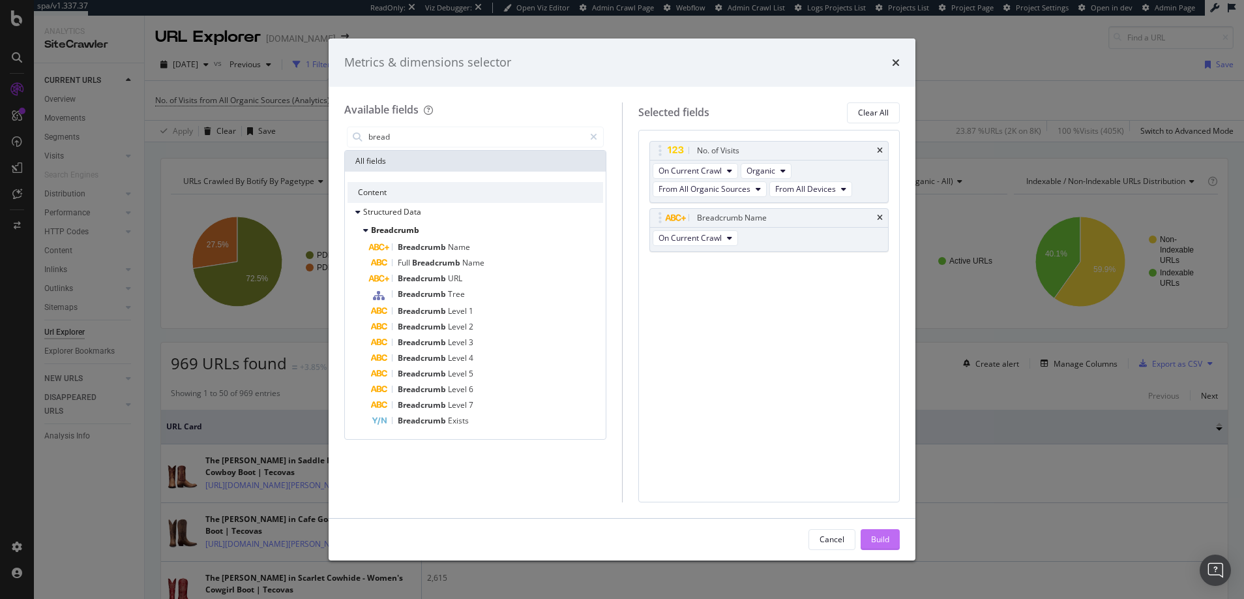
click at [880, 539] on div "Build" at bounding box center [880, 538] width 18 height 11
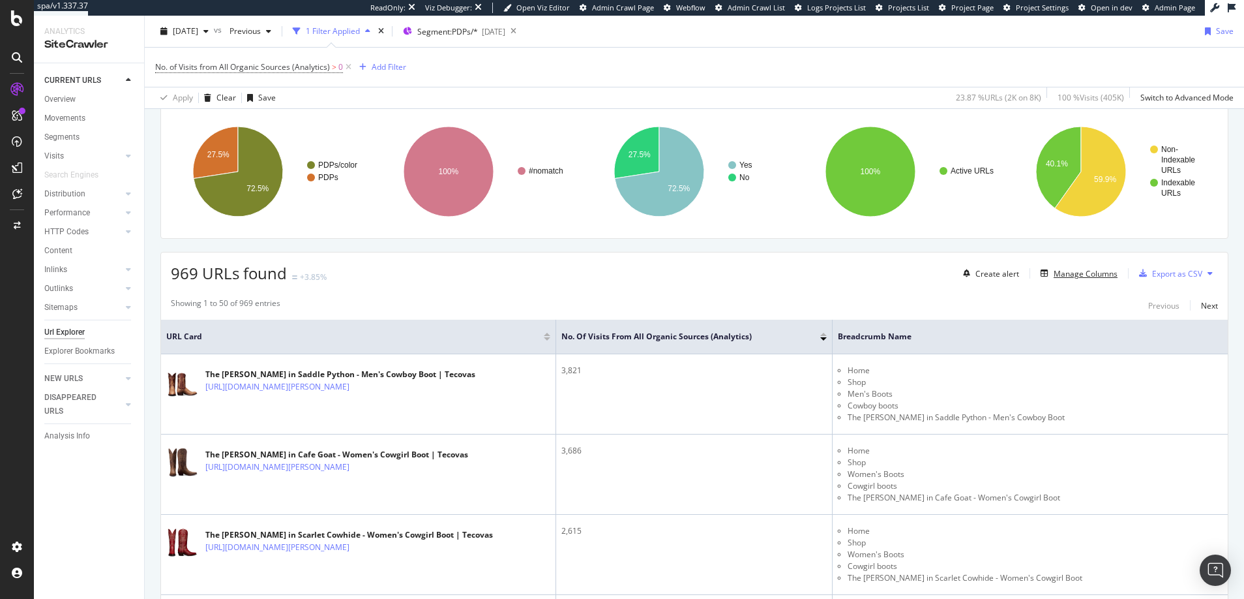
scroll to position [93, 0]
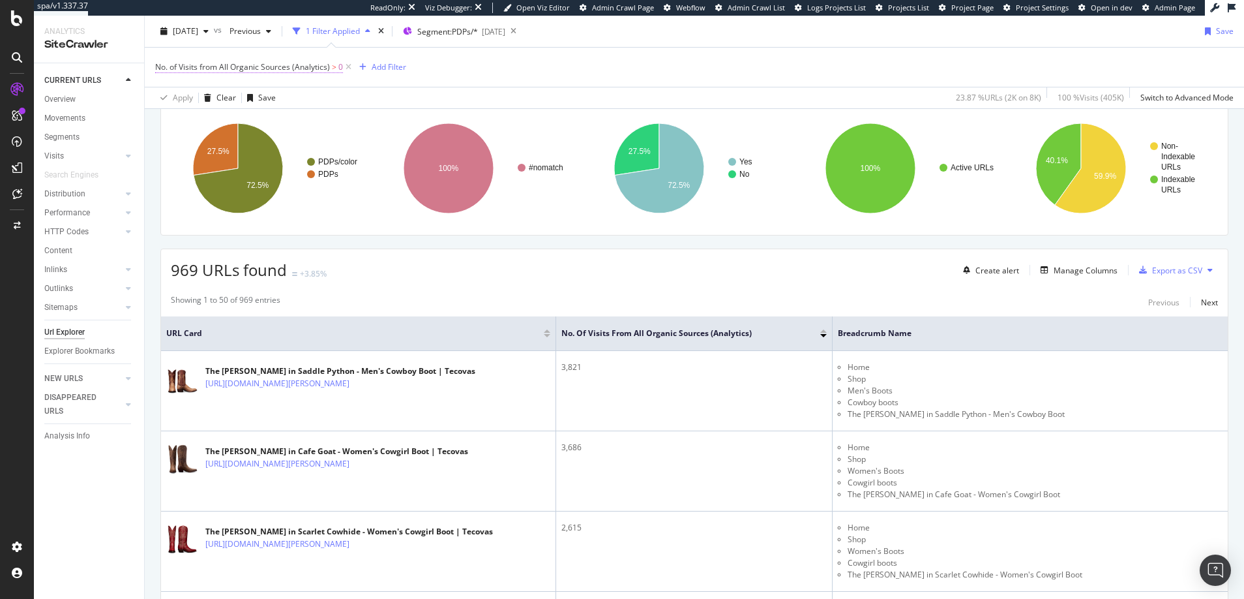
click at [338, 67] on span "0" at bounding box center [340, 67] width 5 height 18
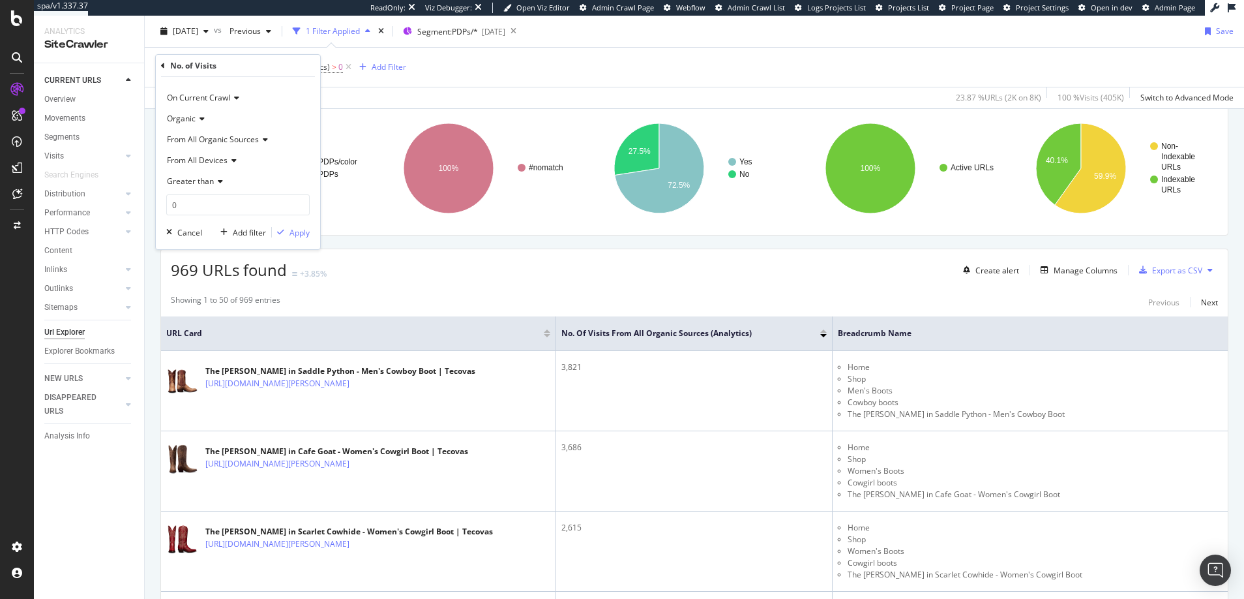
click at [220, 179] on icon at bounding box center [218, 181] width 9 height 8
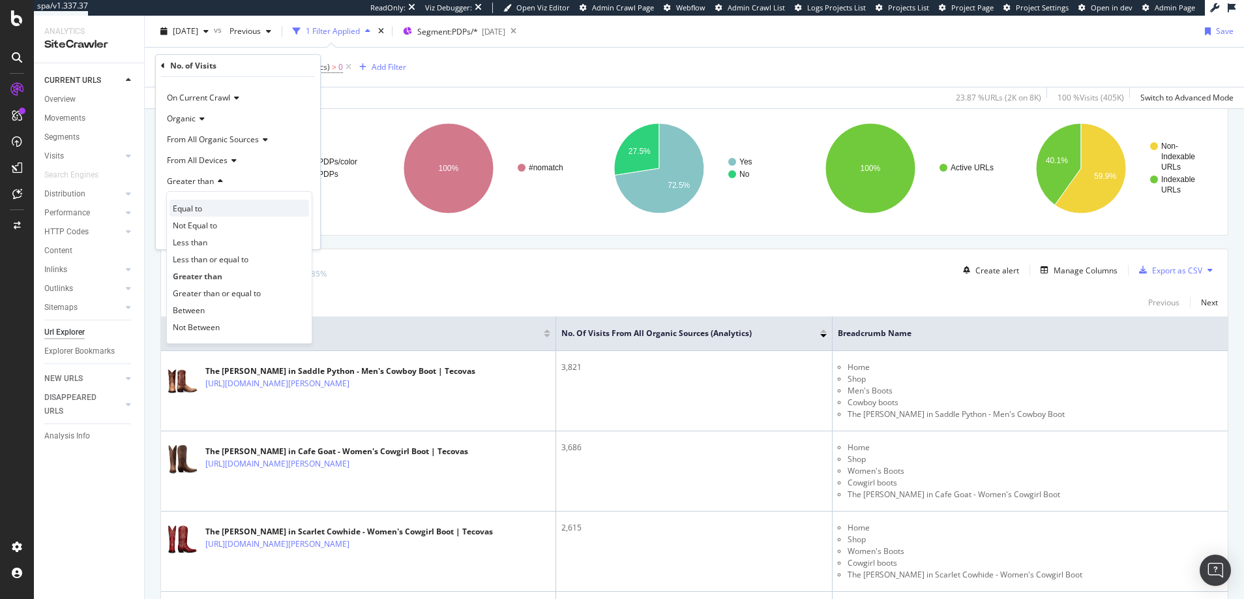
click at [192, 207] on span "Equal to" at bounding box center [187, 208] width 29 height 11
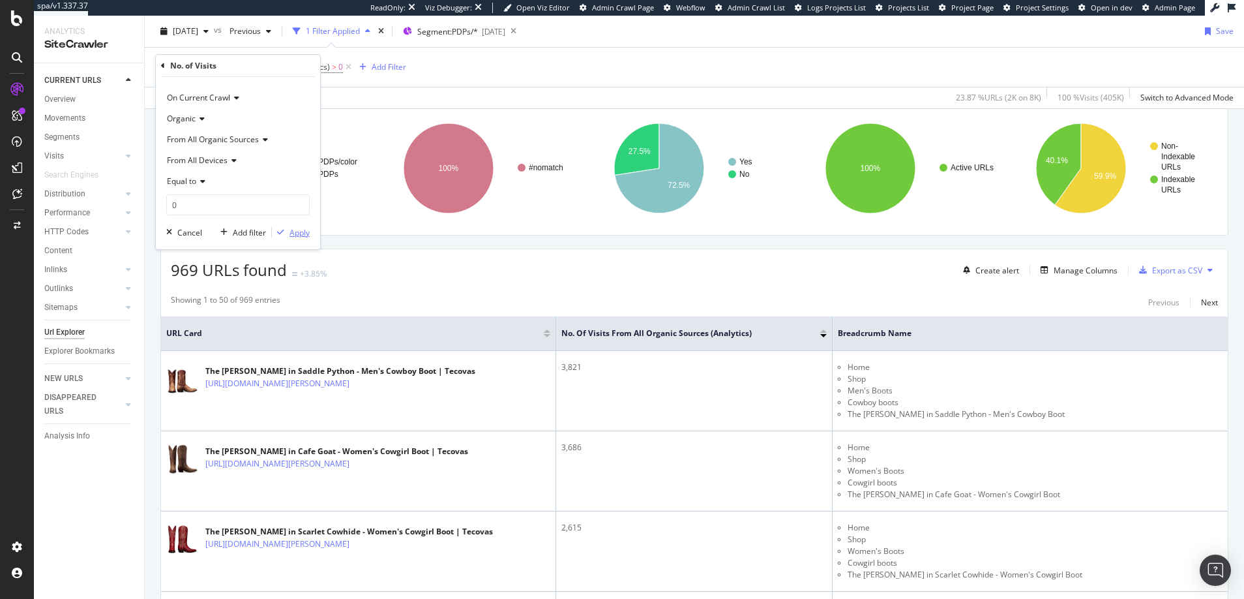
click at [301, 232] on div "Apply" at bounding box center [300, 232] width 20 height 11
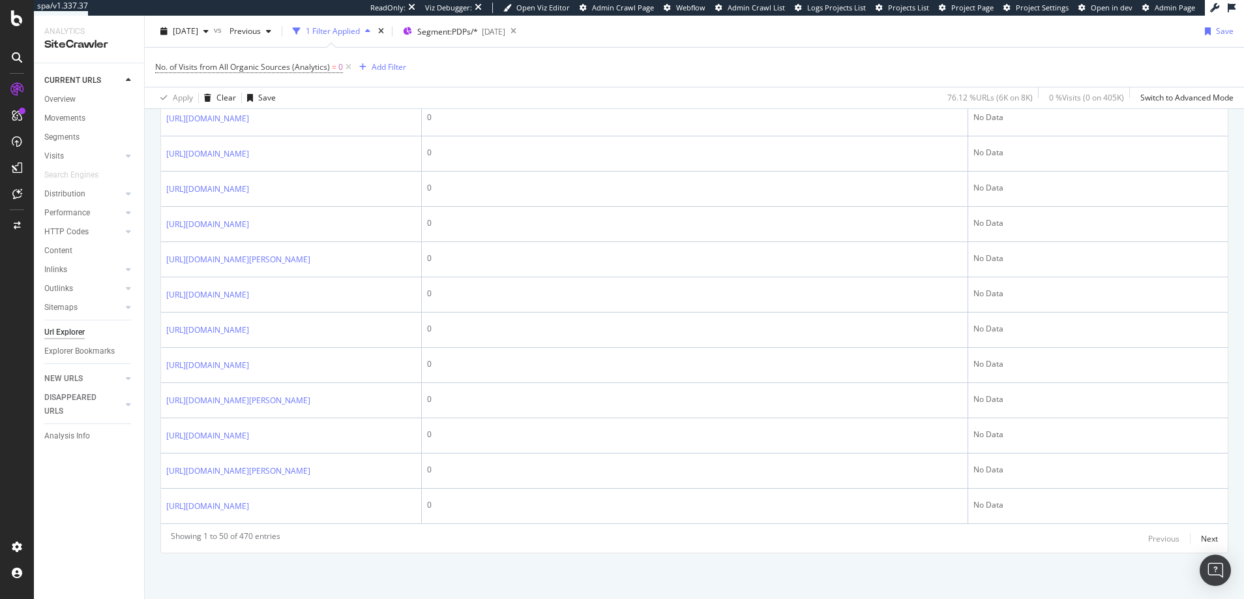
scroll to position [2284, 0]
click at [1204, 537] on div "Next" at bounding box center [1209, 538] width 17 height 11
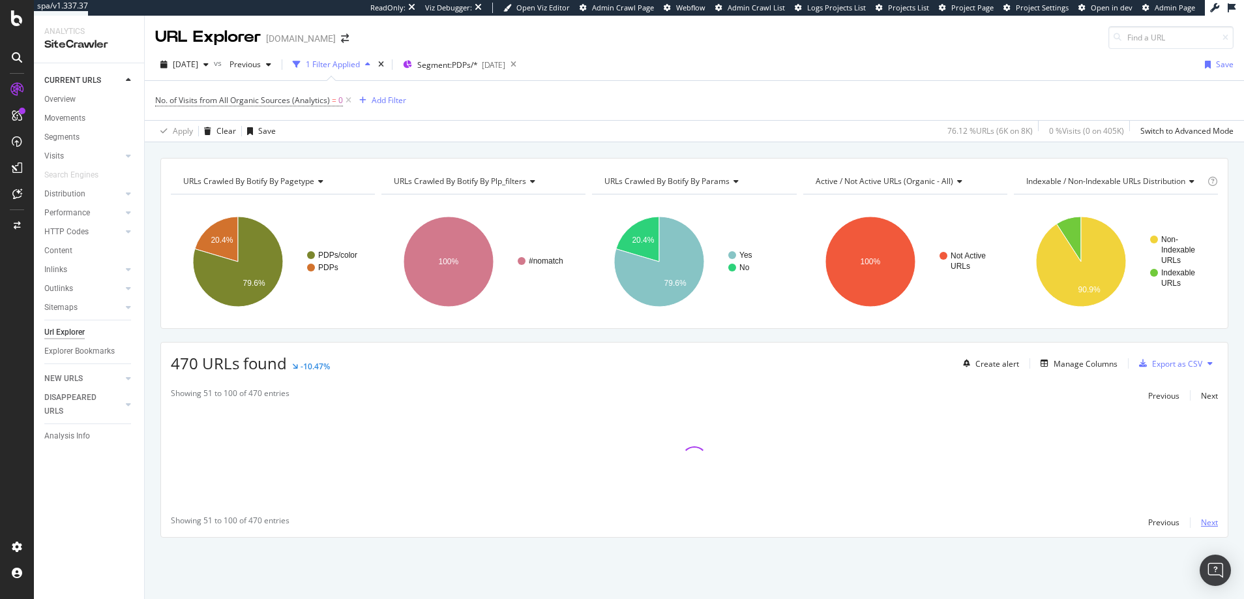
scroll to position [0, 0]
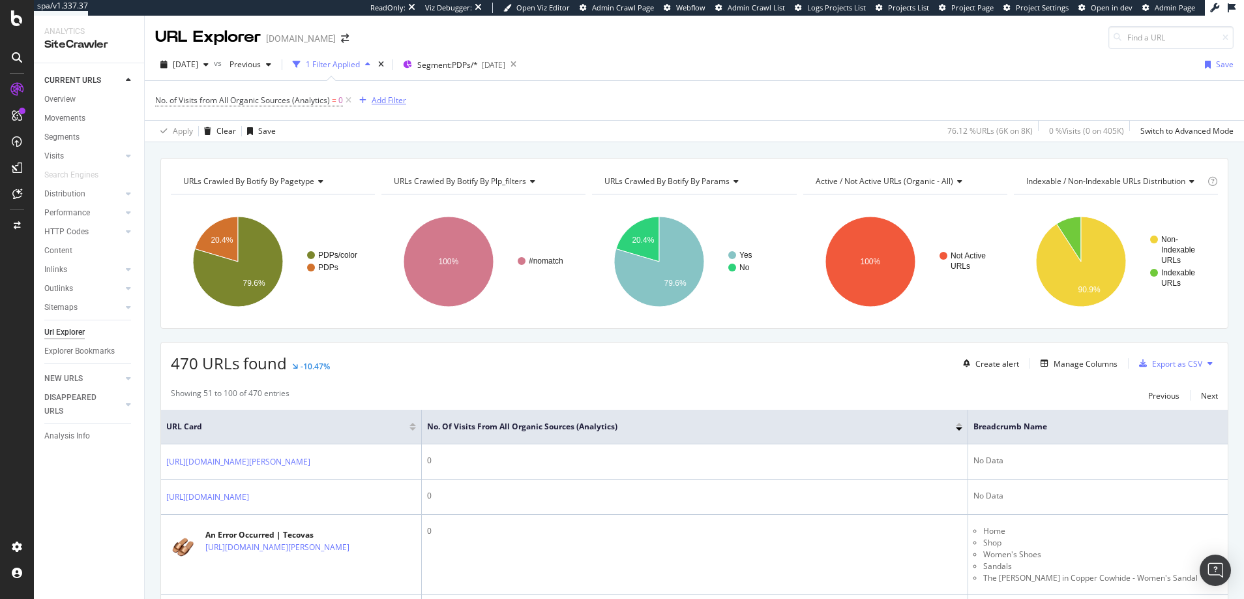
click at [384, 101] on div "Add Filter" at bounding box center [389, 100] width 35 height 11
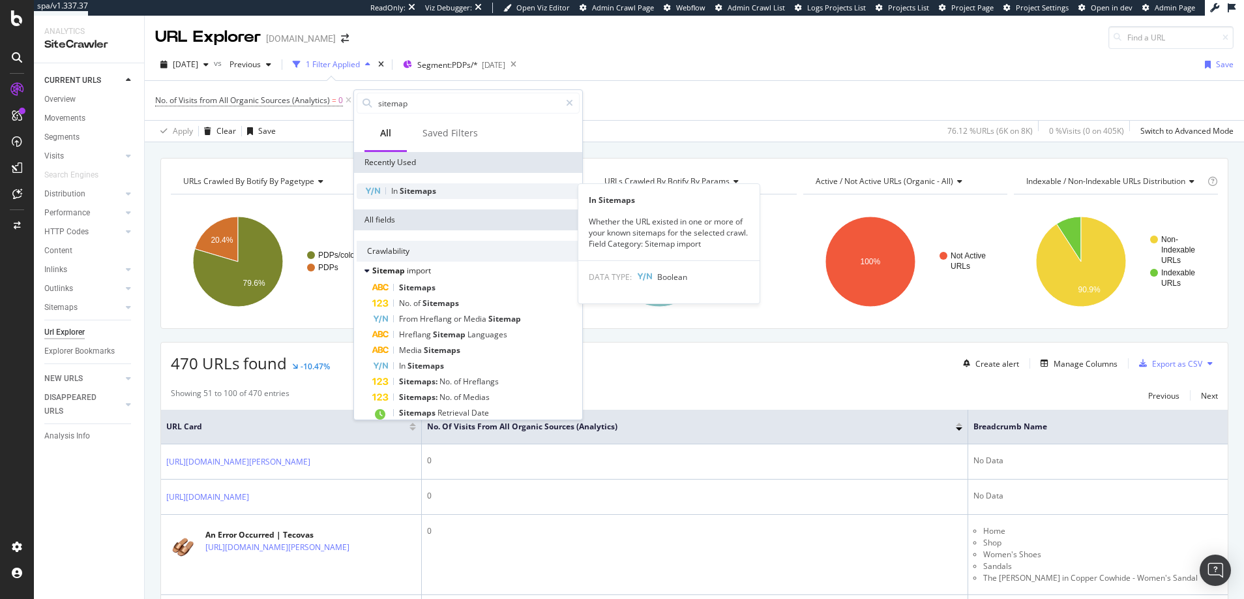
type input "sitemap"
click at [411, 192] on span "Sitemaps" at bounding box center [418, 190] width 37 height 11
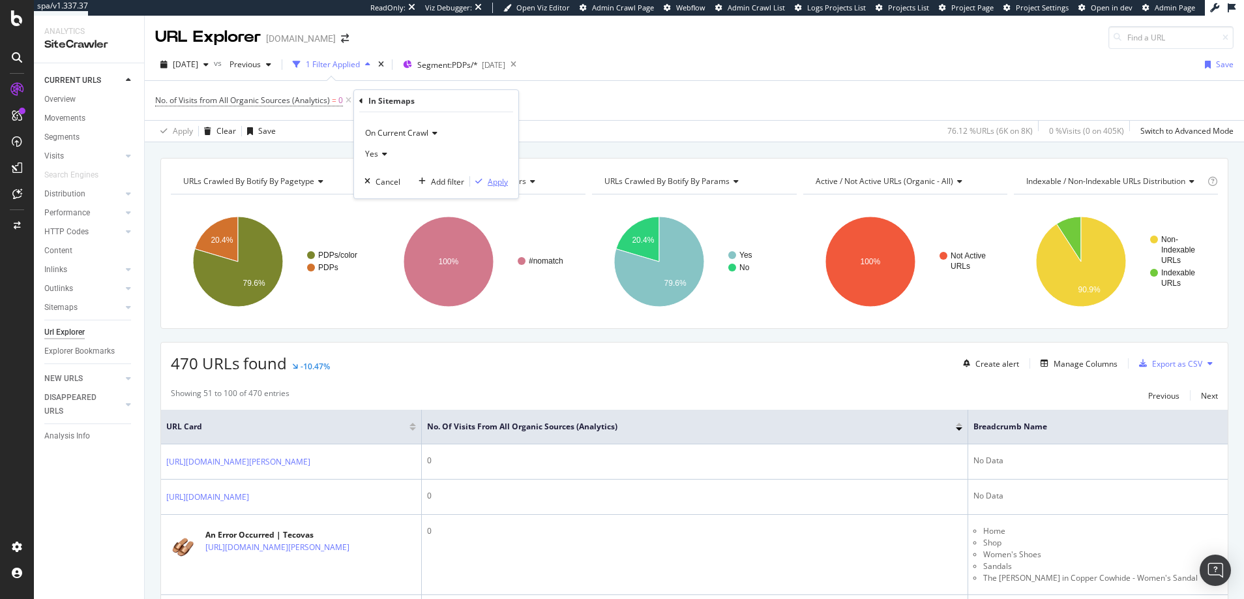
click at [495, 180] on div "Apply" at bounding box center [498, 181] width 20 height 11
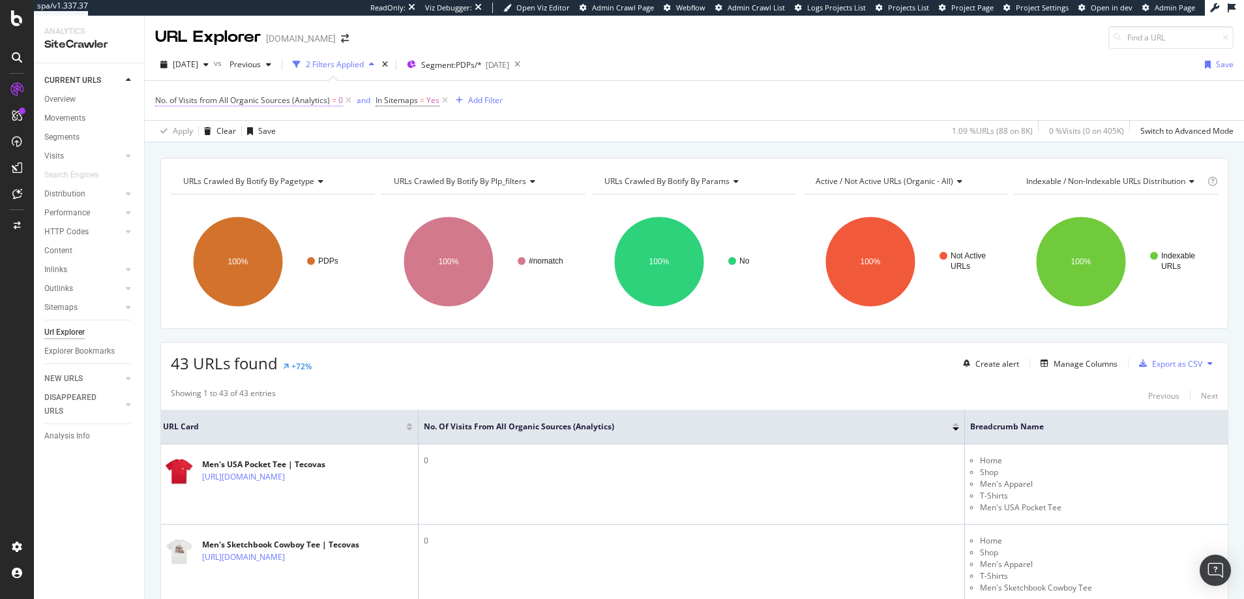
click at [338, 98] on span "0" at bounding box center [340, 100] width 5 height 18
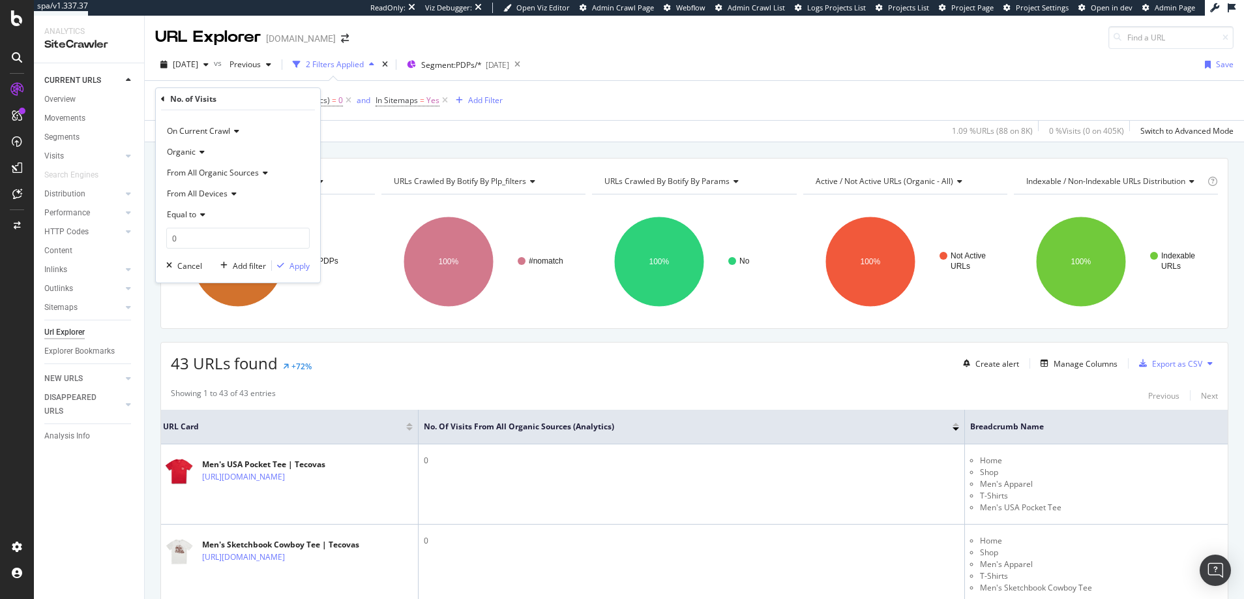
click at [205, 213] on icon at bounding box center [200, 215] width 9 height 8
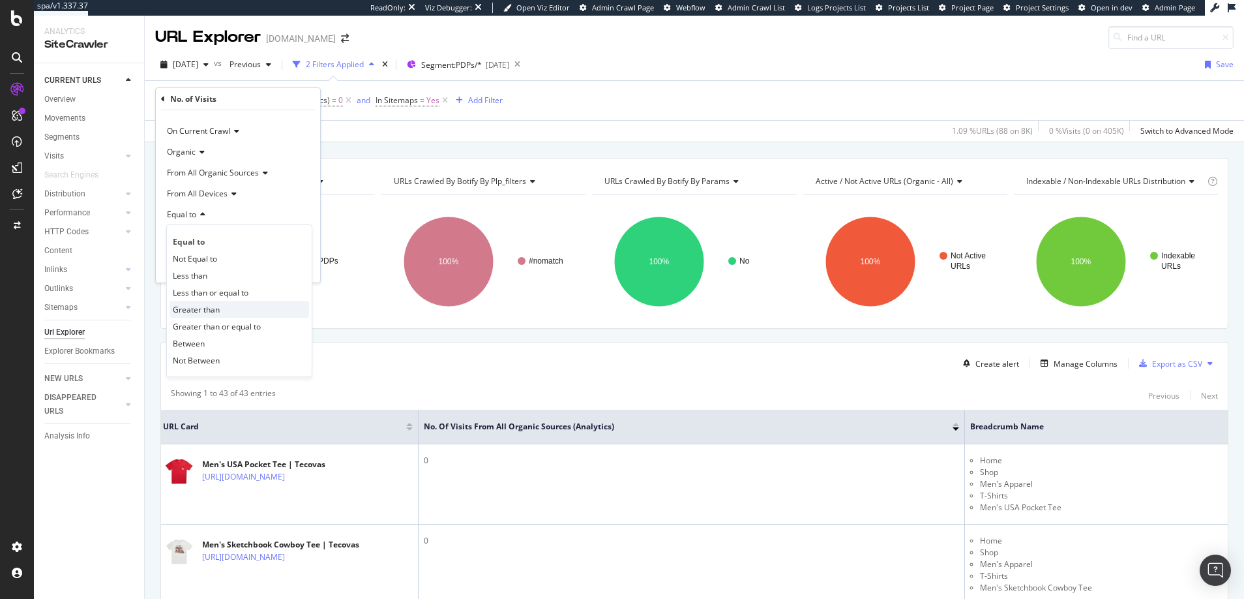
click at [196, 307] on span "Greater than" at bounding box center [196, 309] width 47 height 11
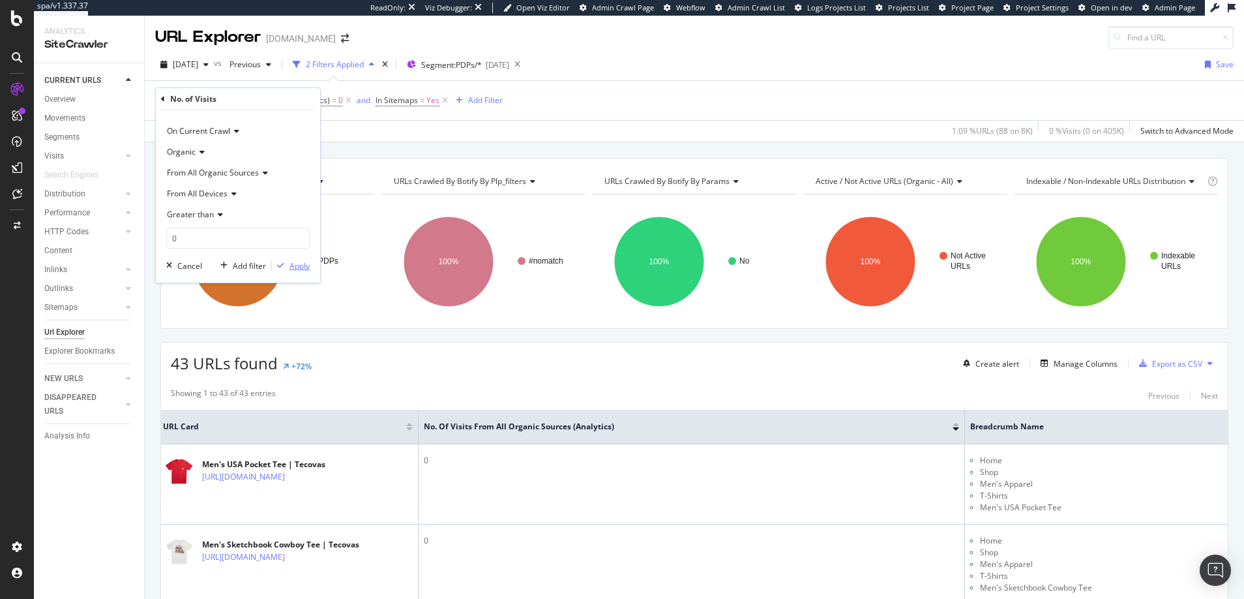
click at [299, 263] on div "Apply" at bounding box center [300, 265] width 20 height 11
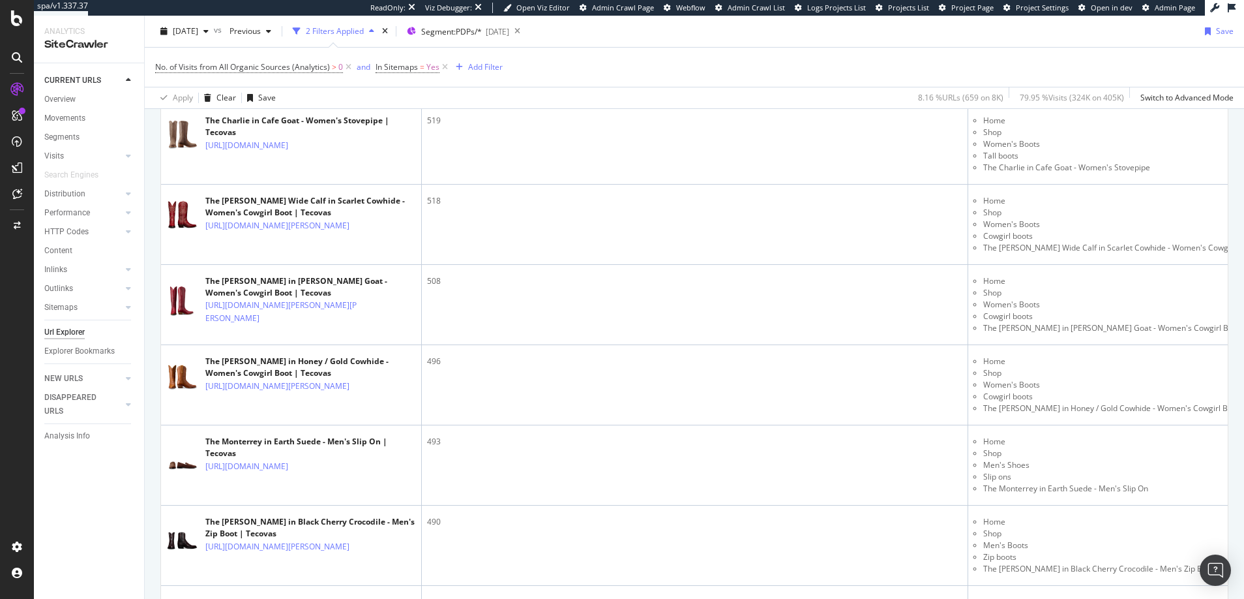
scroll to position [3969, 0]
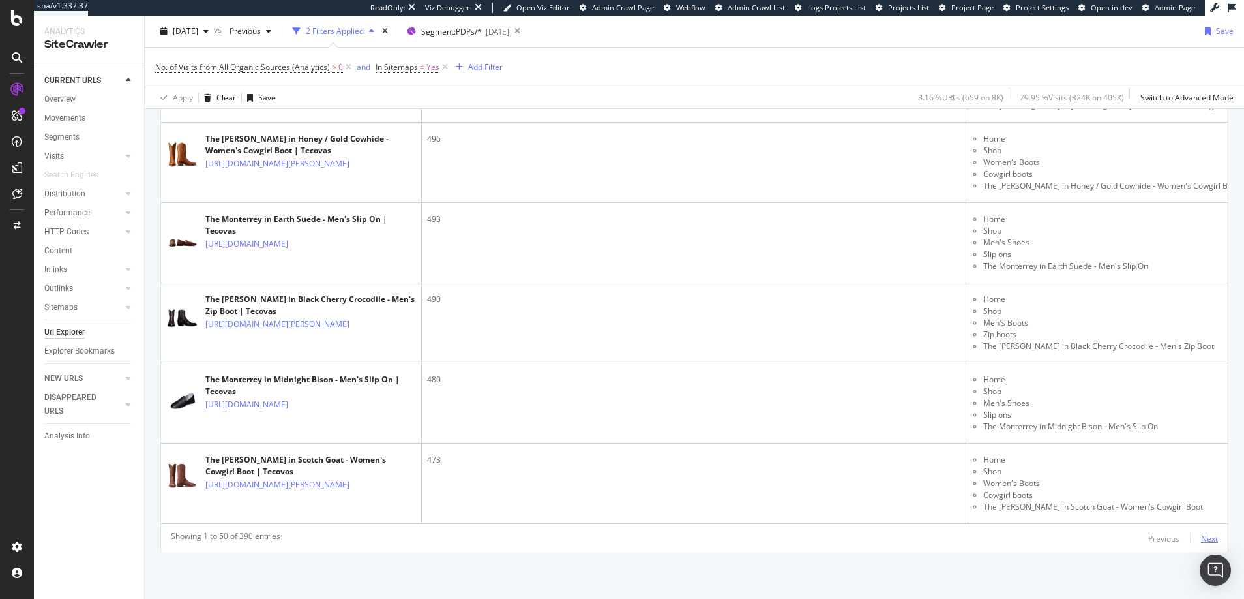
click at [1202, 539] on div "Next" at bounding box center [1209, 538] width 17 height 11
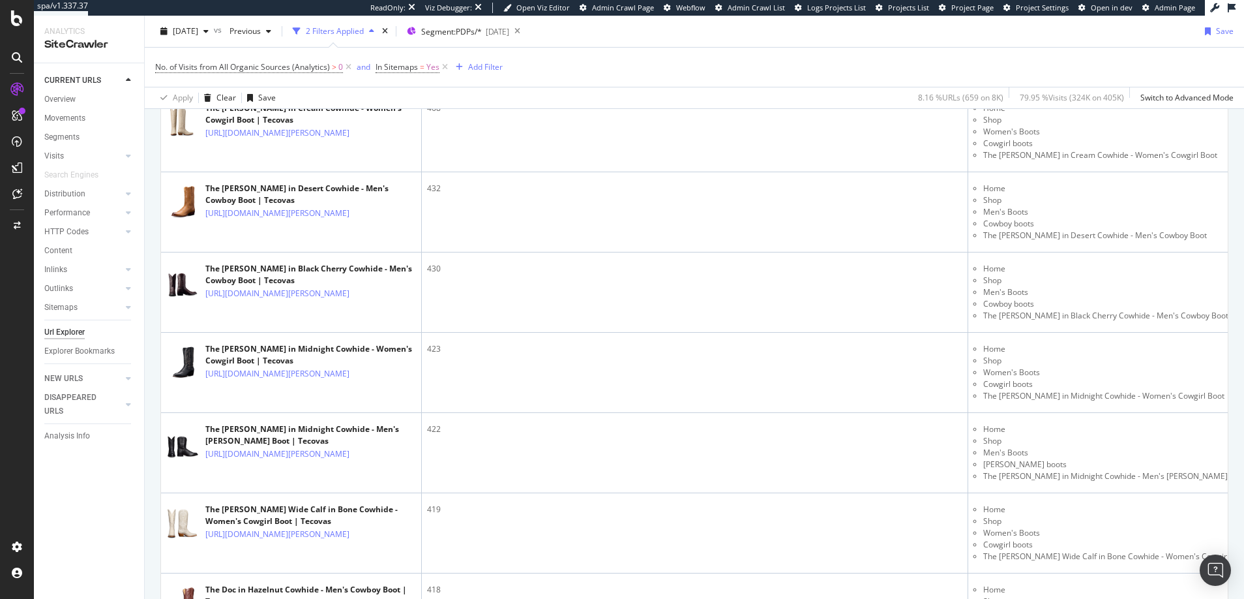
scroll to position [0, 0]
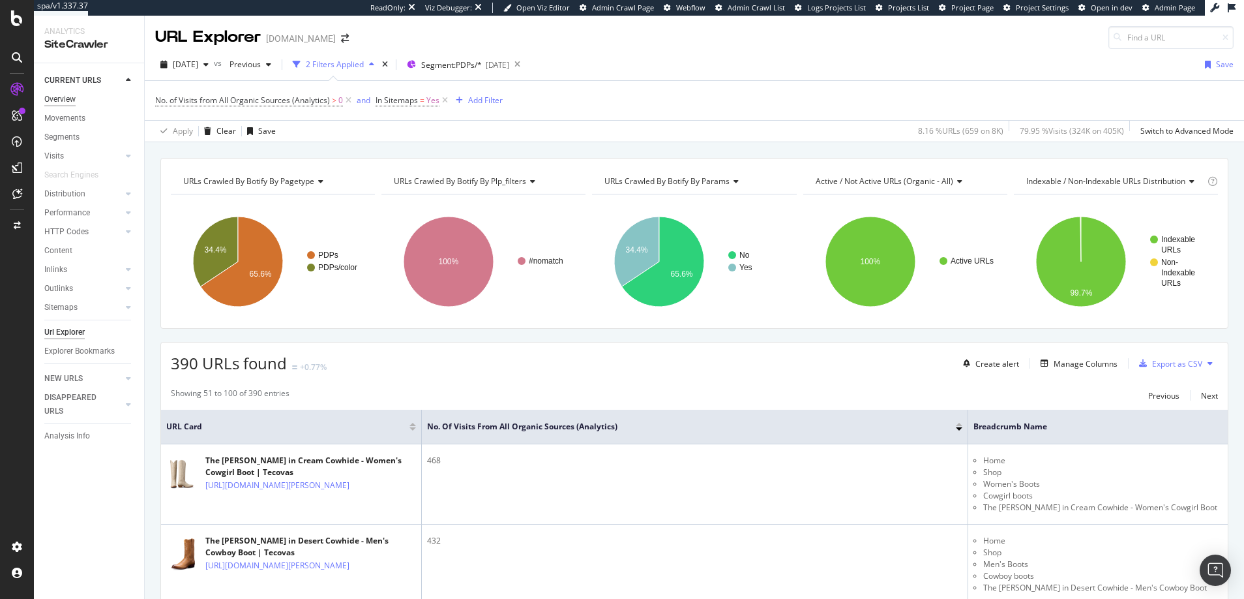
click at [52, 100] on div "Overview" at bounding box center [59, 100] width 31 height 14
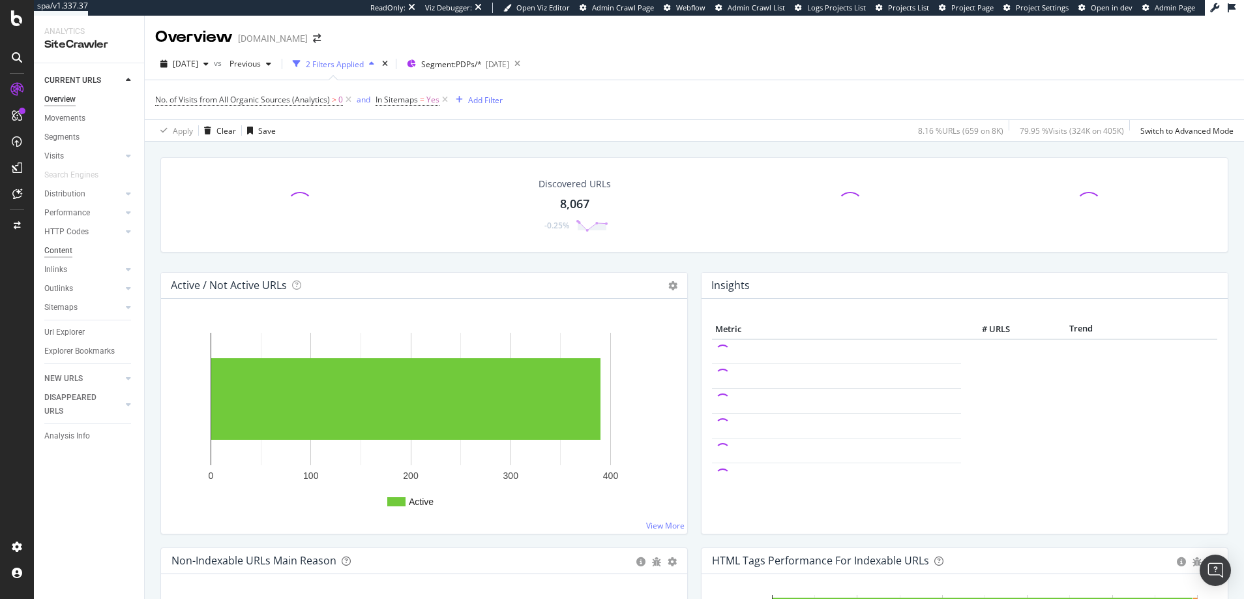
click at [58, 252] on div "Content" at bounding box center [58, 251] width 28 height 14
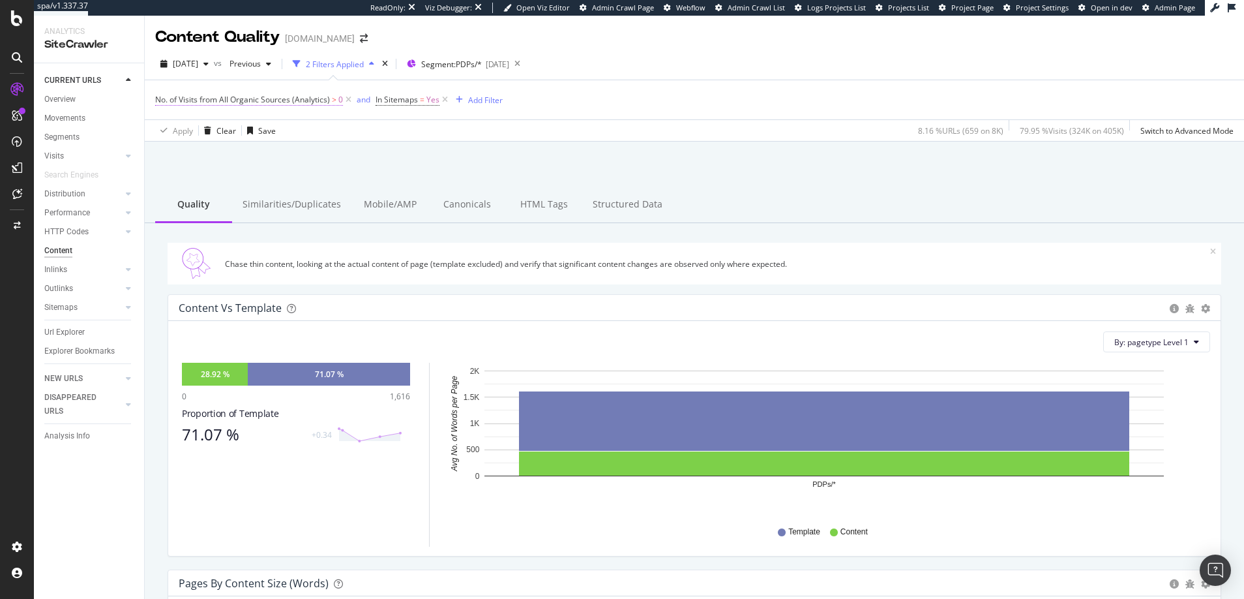
click at [338, 100] on span "0" at bounding box center [340, 100] width 5 height 18
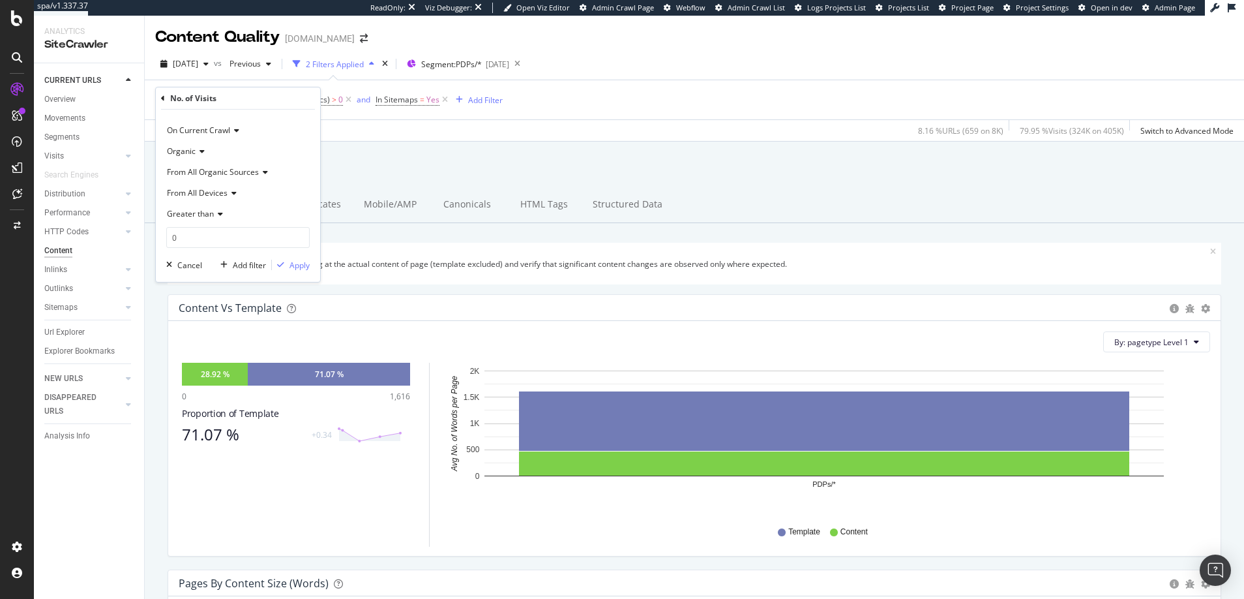
click at [220, 214] on icon at bounding box center [218, 214] width 9 height 8
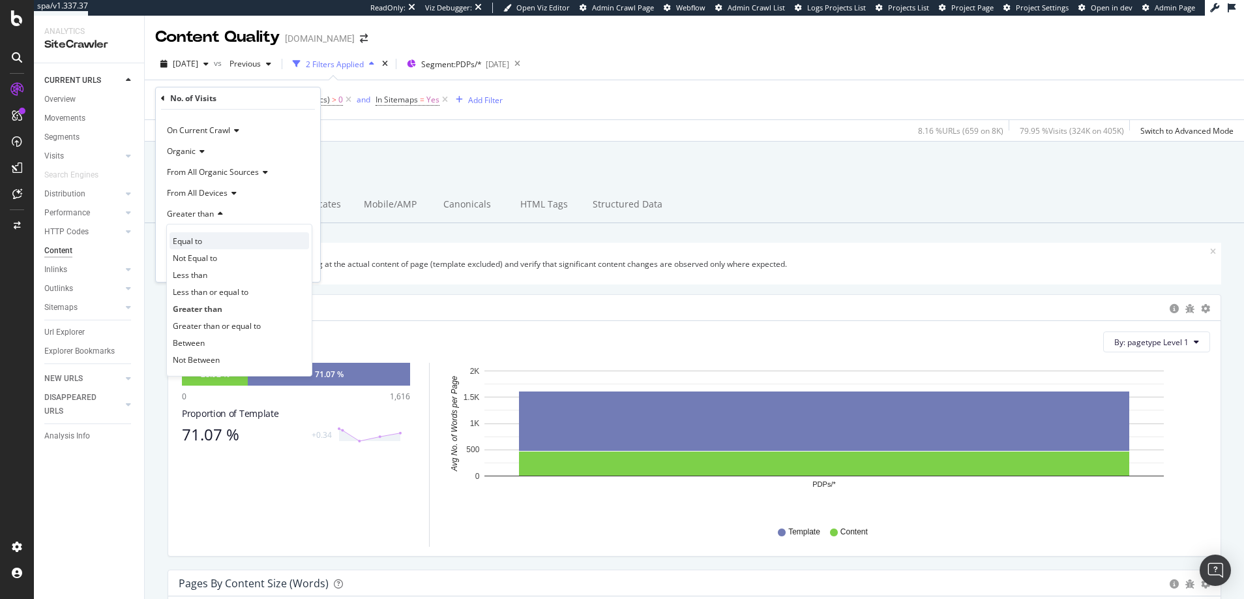
click at [196, 243] on span "Equal to" at bounding box center [187, 240] width 29 height 11
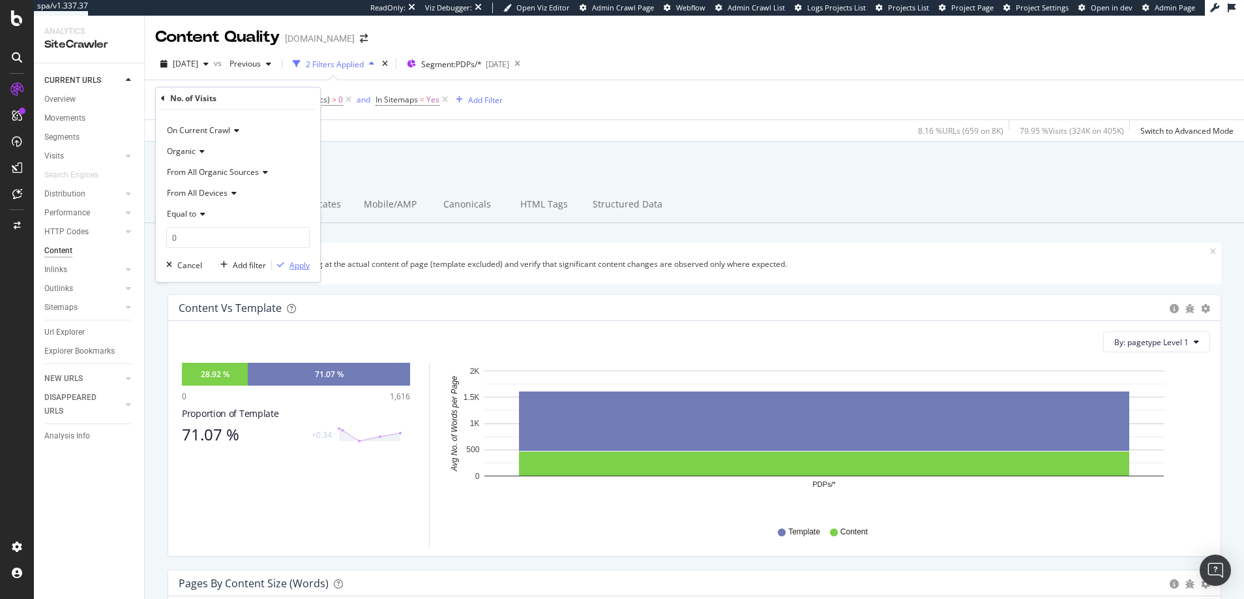
click at [297, 269] on div "Apply" at bounding box center [300, 265] width 20 height 11
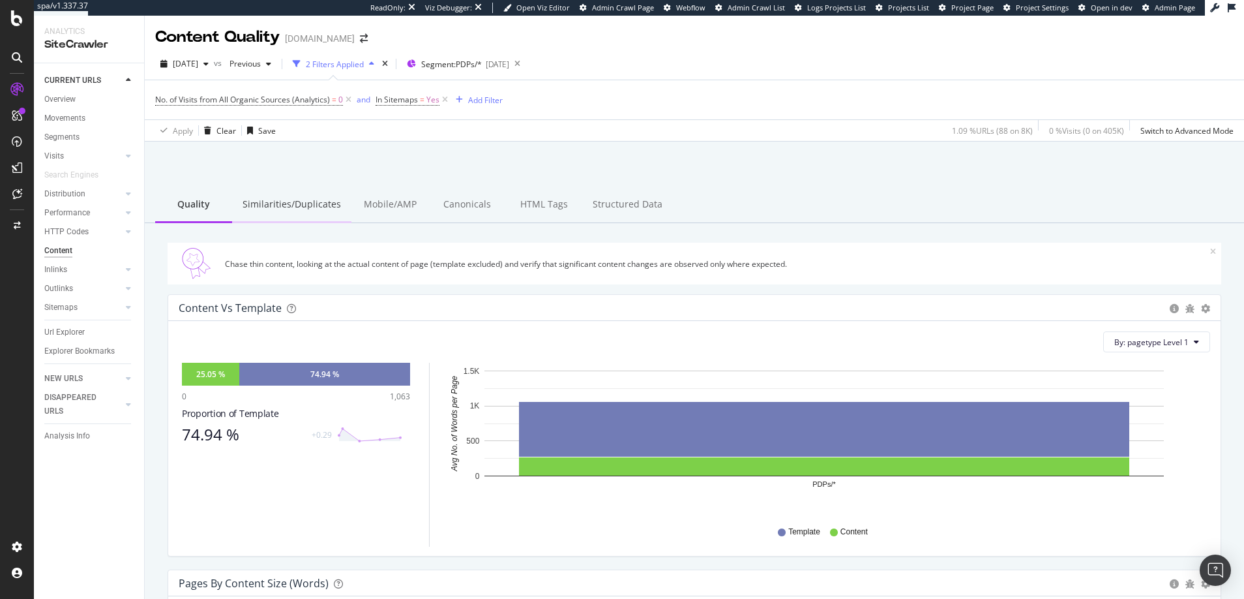
click at [305, 204] on div "Similarities/Duplicates" at bounding box center [291, 205] width 119 height 36
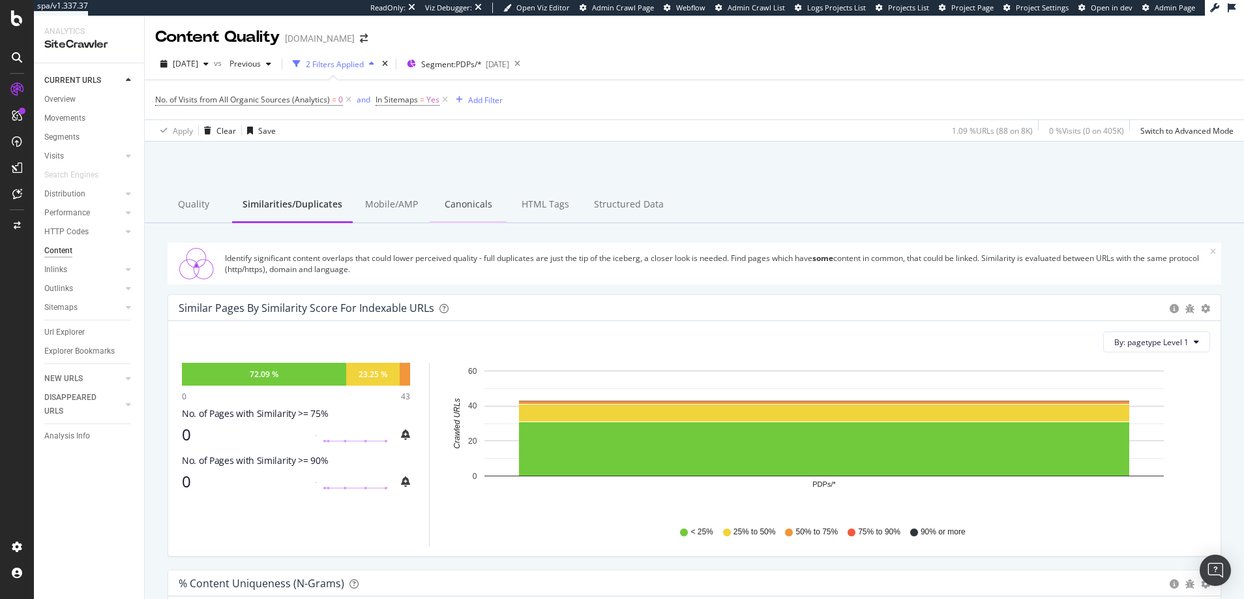
click at [458, 204] on div "Canonicals" at bounding box center [468, 205] width 77 height 36
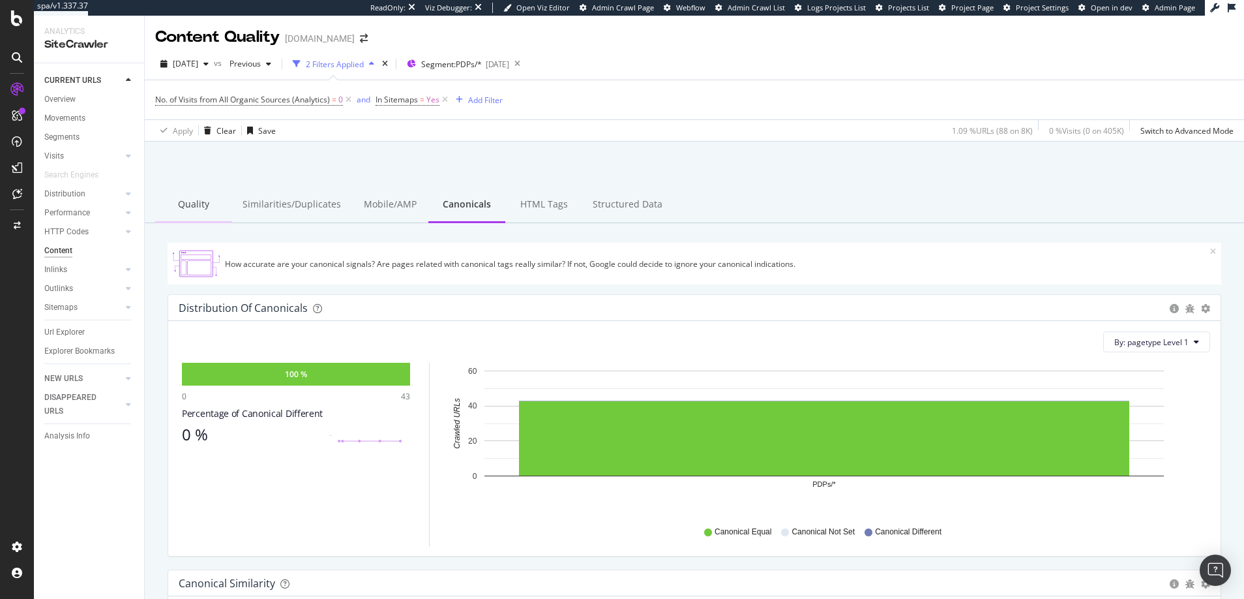
click at [196, 205] on div "Quality" at bounding box center [193, 205] width 77 height 36
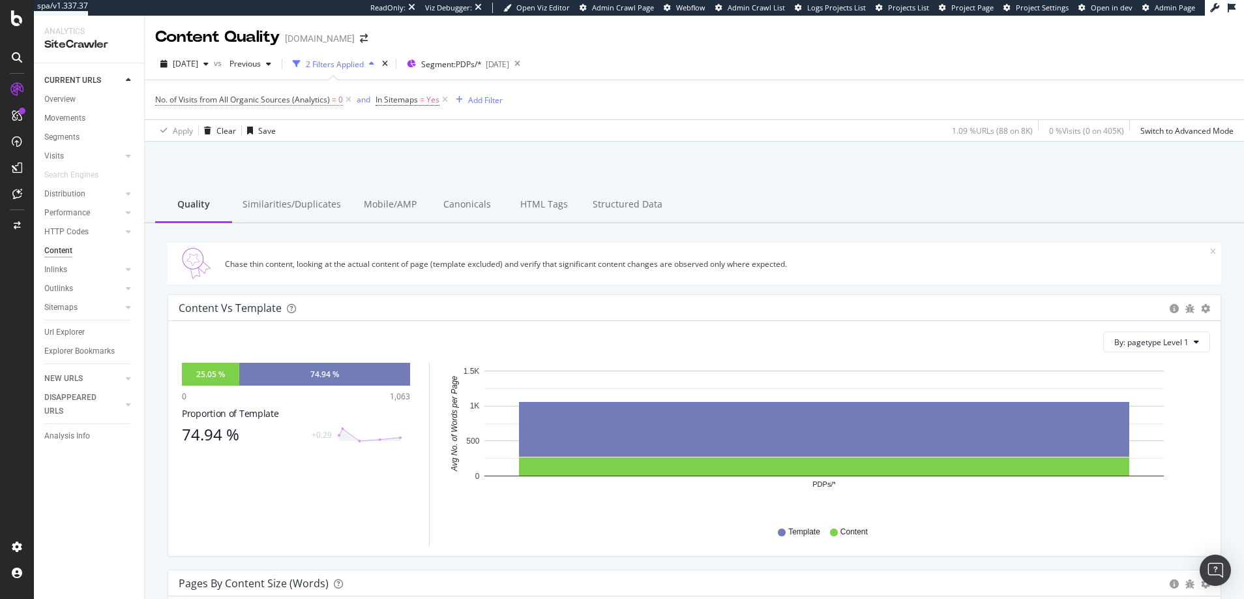
click at [338, 99] on span "0" at bounding box center [340, 100] width 5 height 18
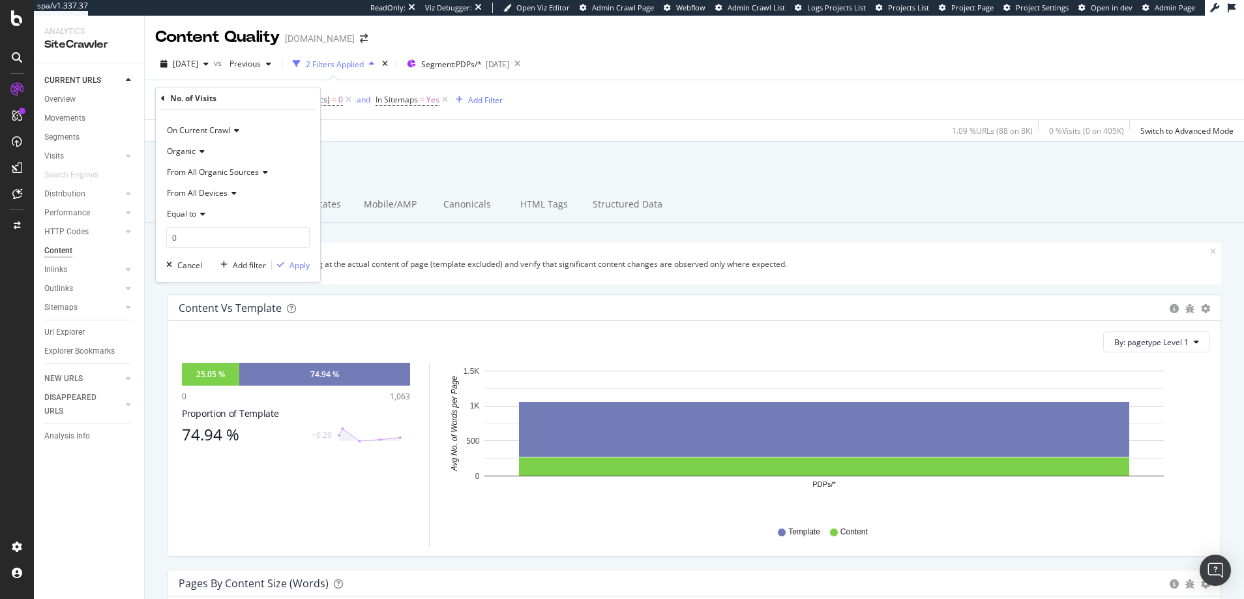
click at [202, 213] on icon at bounding box center [200, 214] width 9 height 8
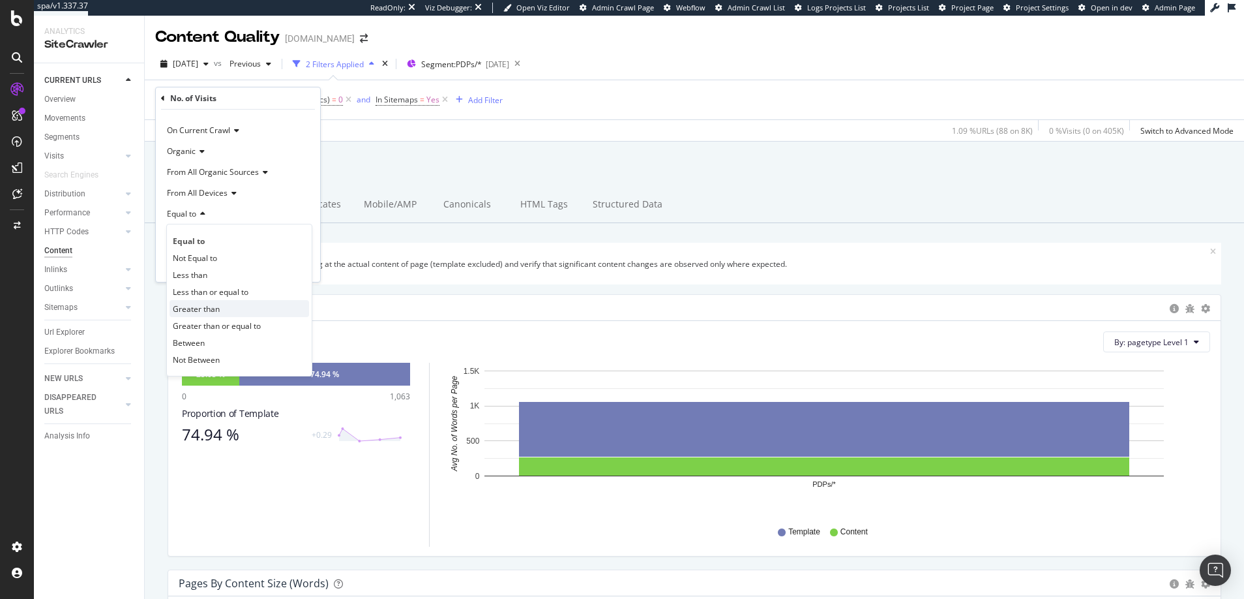
click at [202, 309] on span "Greater than" at bounding box center [196, 308] width 47 height 11
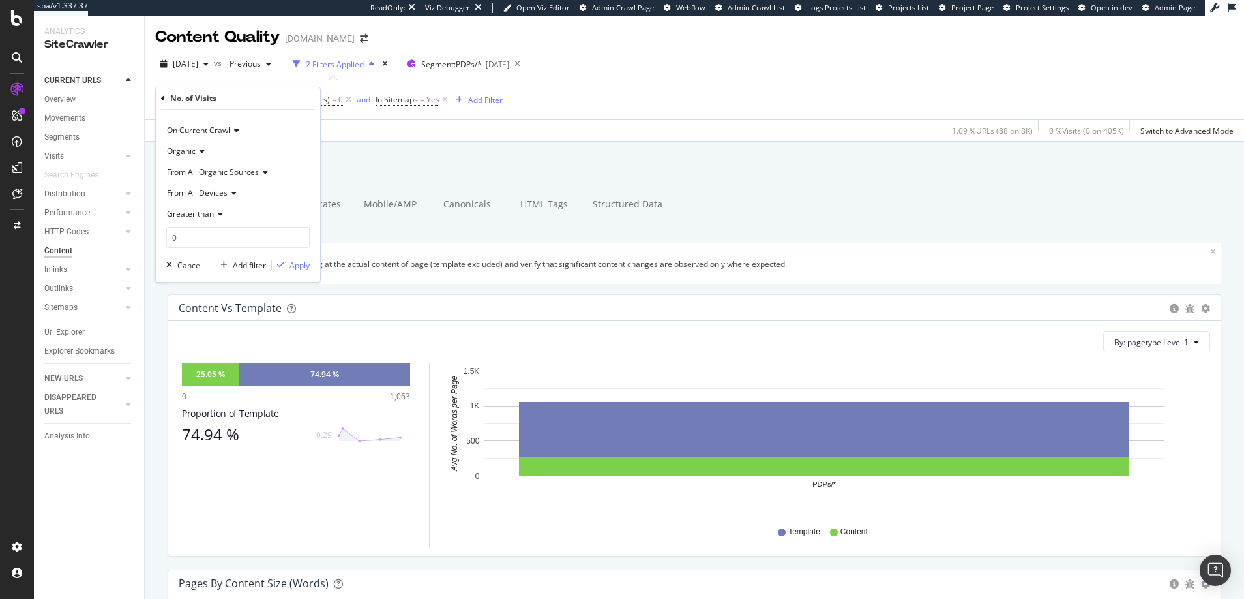
click at [299, 266] on div "Apply" at bounding box center [300, 265] width 20 height 11
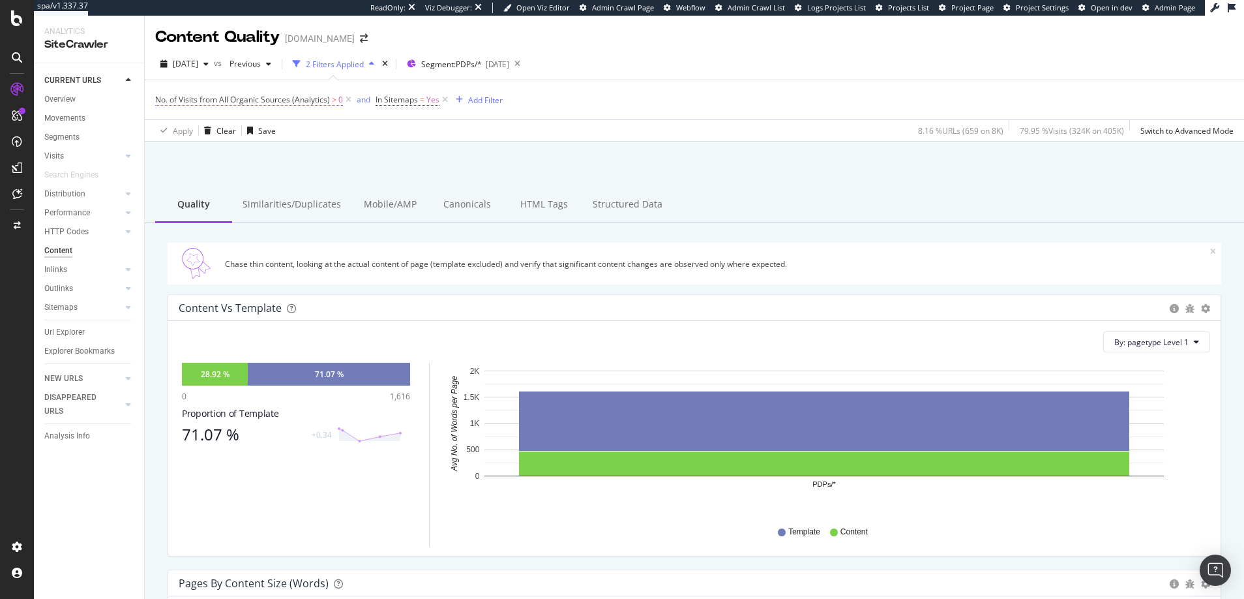
click at [338, 100] on span "0" at bounding box center [340, 100] width 5 height 18
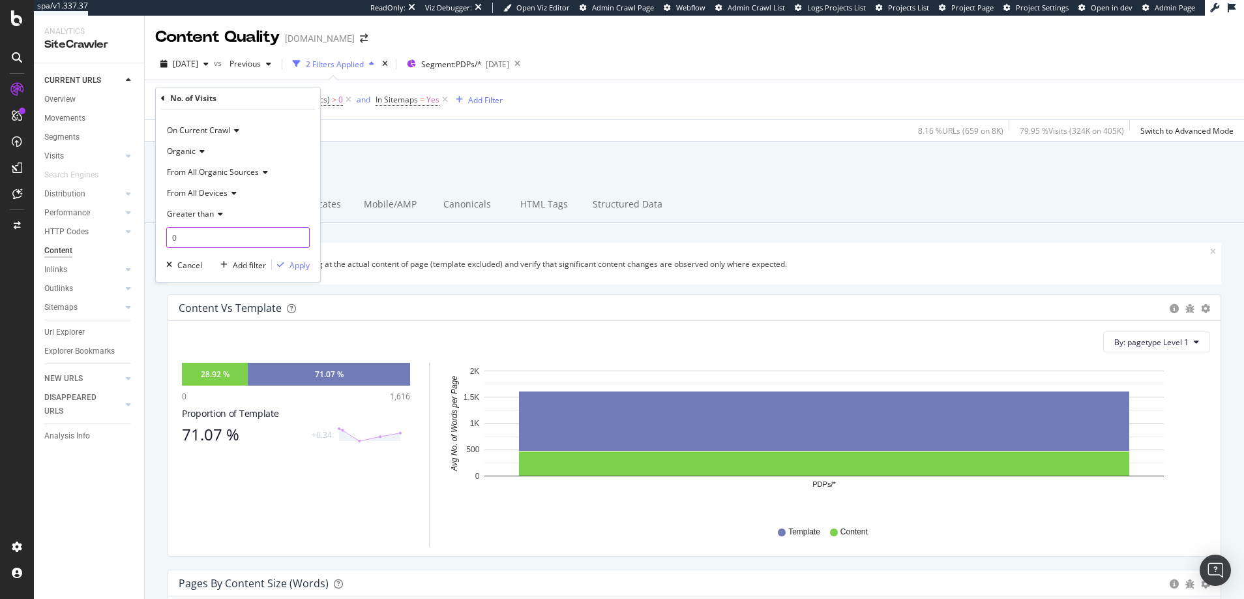
click at [172, 236] on input "0" at bounding box center [237, 237] width 143 height 21
type input "100"
click at [297, 265] on div "Apply" at bounding box center [300, 265] width 20 height 11
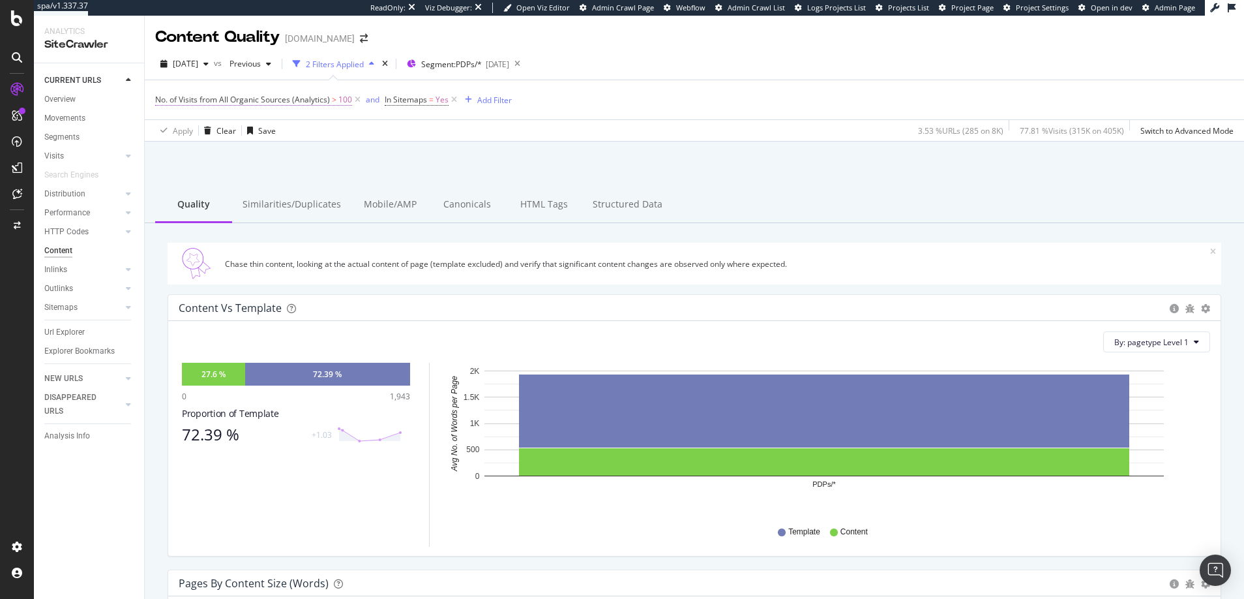
click at [341, 99] on span "100" at bounding box center [345, 100] width 14 height 18
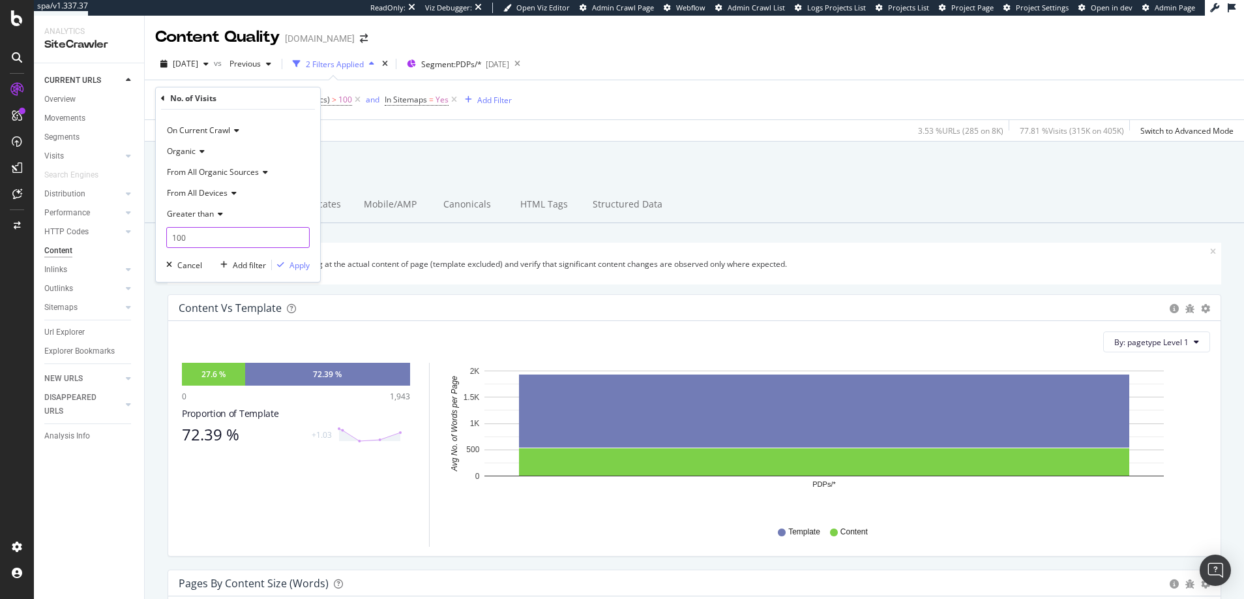
click at [228, 233] on input "100" at bounding box center [237, 237] width 143 height 21
type input "1000"
click at [297, 265] on div "Apply" at bounding box center [300, 265] width 20 height 11
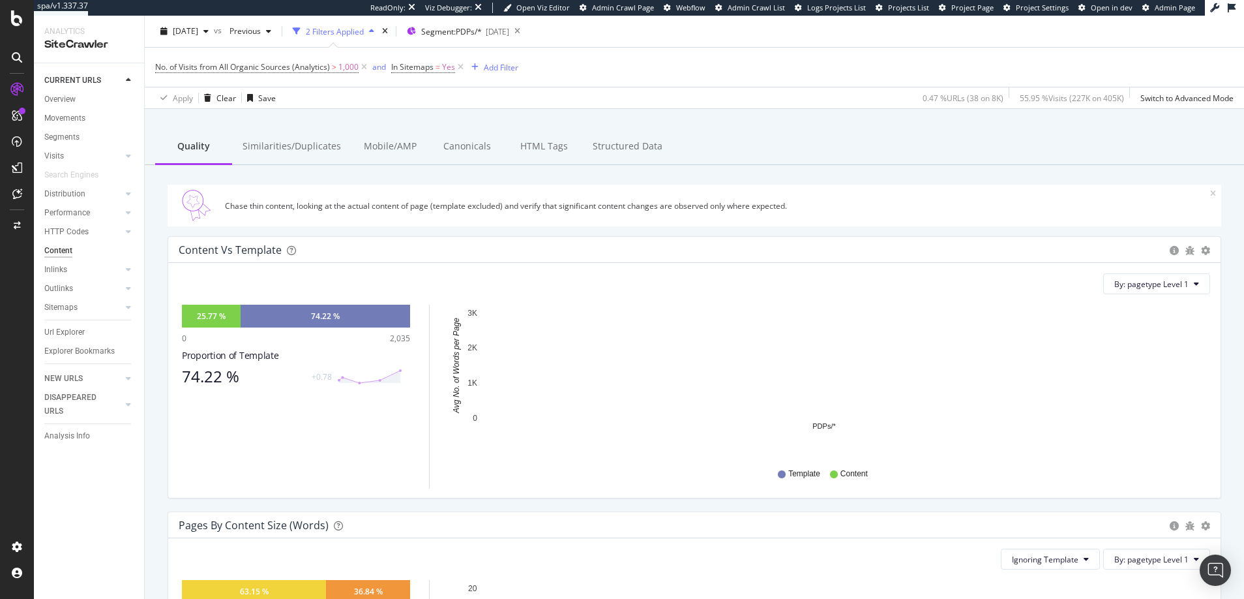
scroll to position [36, 0]
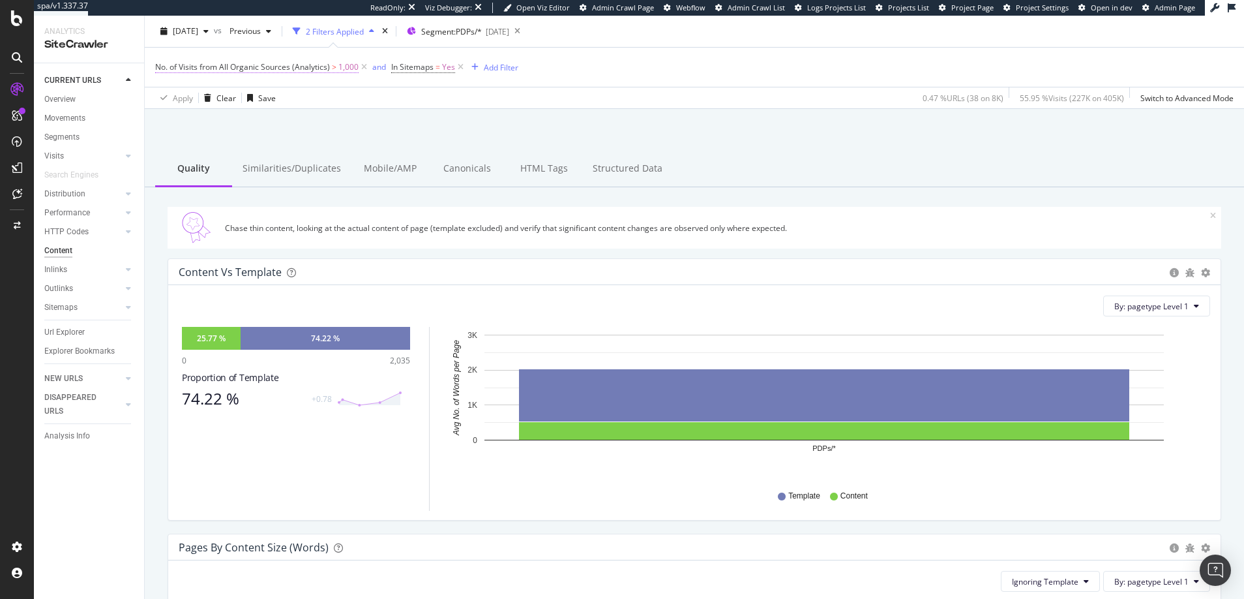
click at [350, 67] on span "1,000" at bounding box center [348, 67] width 20 height 18
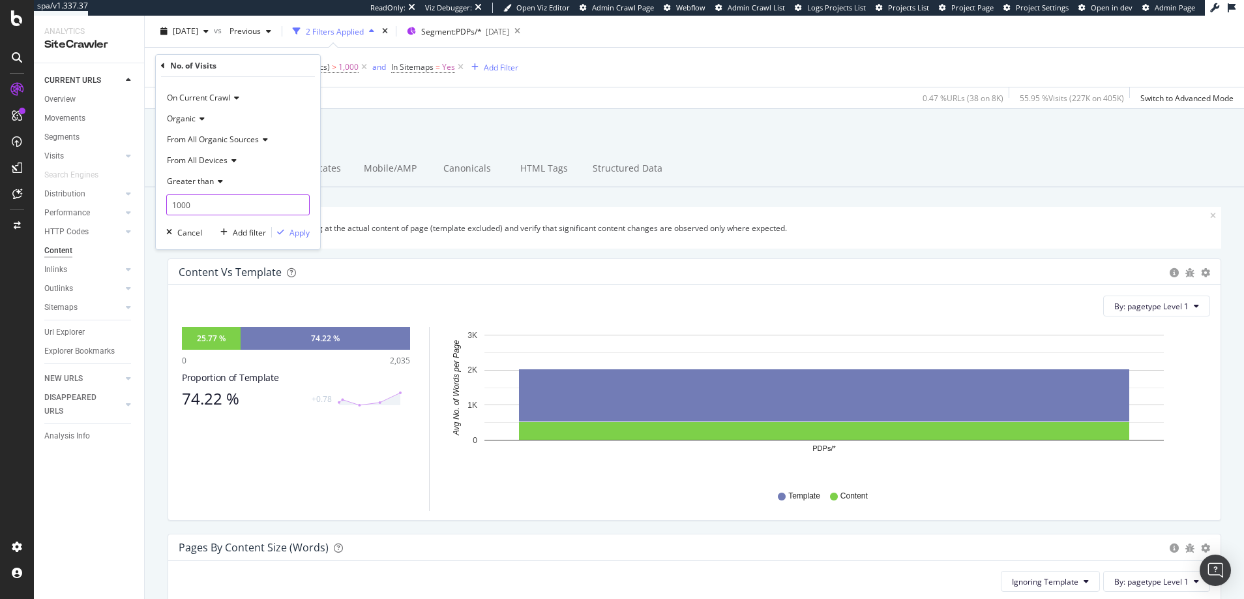
click at [197, 202] on input "1000" at bounding box center [237, 204] width 143 height 21
type input "1"
click at [297, 228] on div "Apply" at bounding box center [300, 232] width 20 height 11
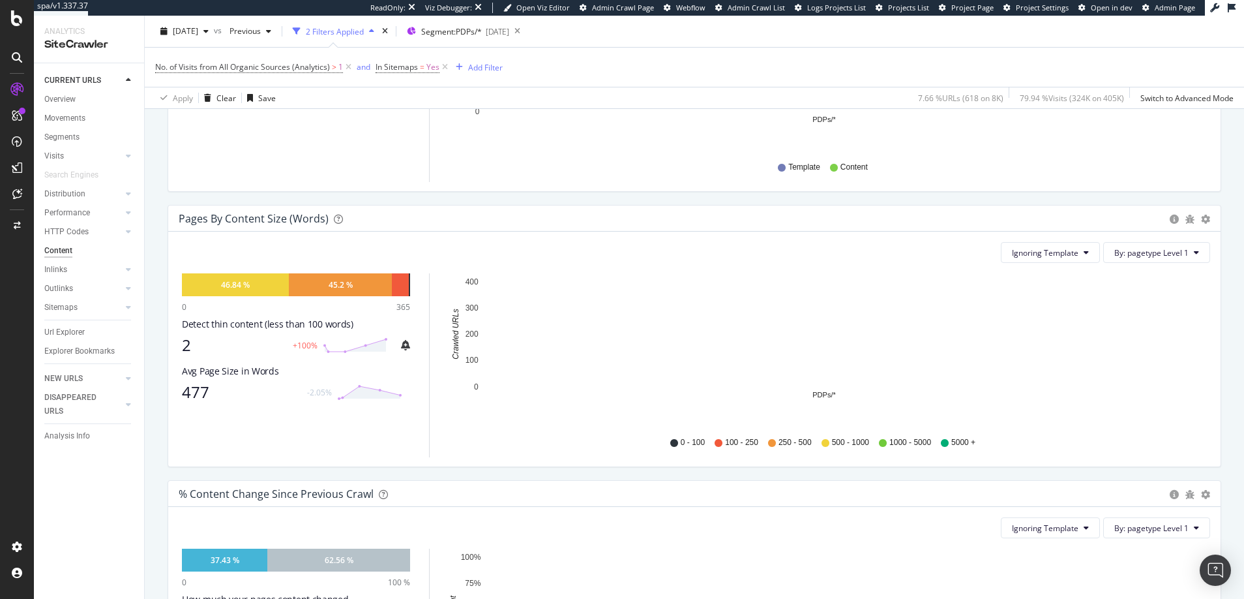
scroll to position [365, 0]
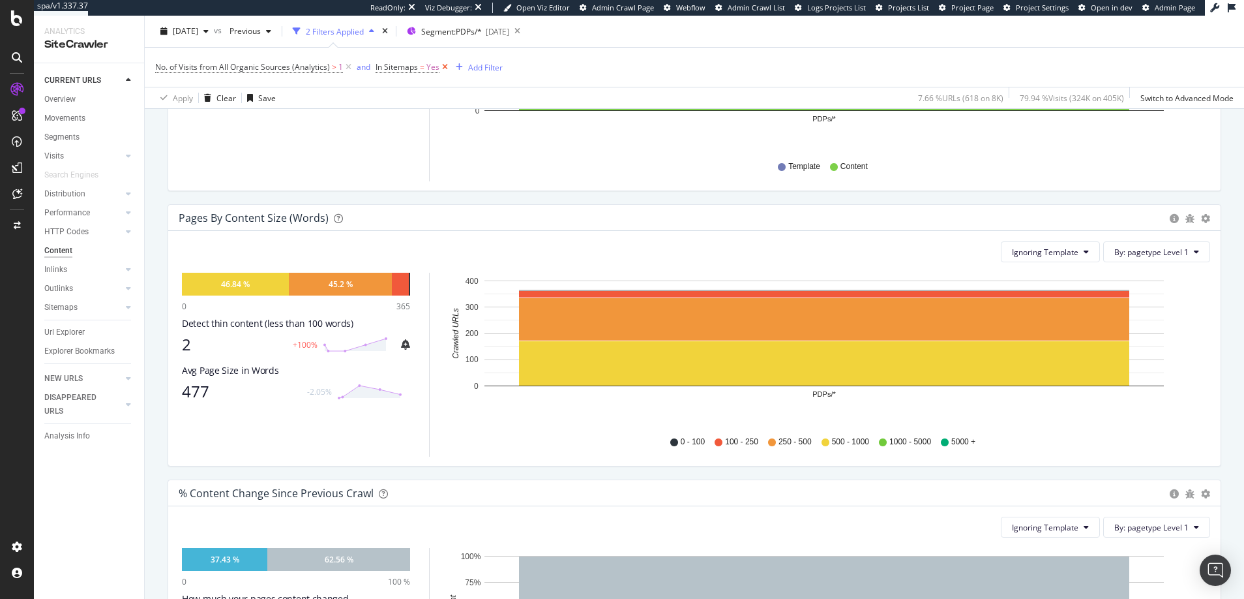
click at [445, 65] on icon at bounding box center [445, 67] width 11 height 13
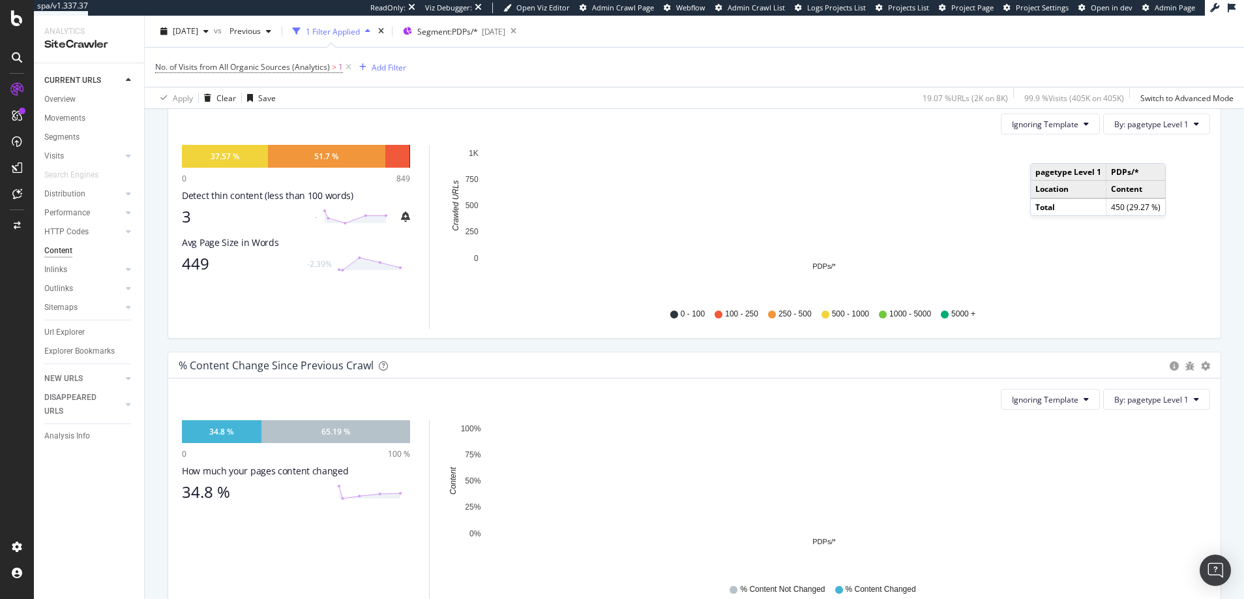
scroll to position [508, 0]
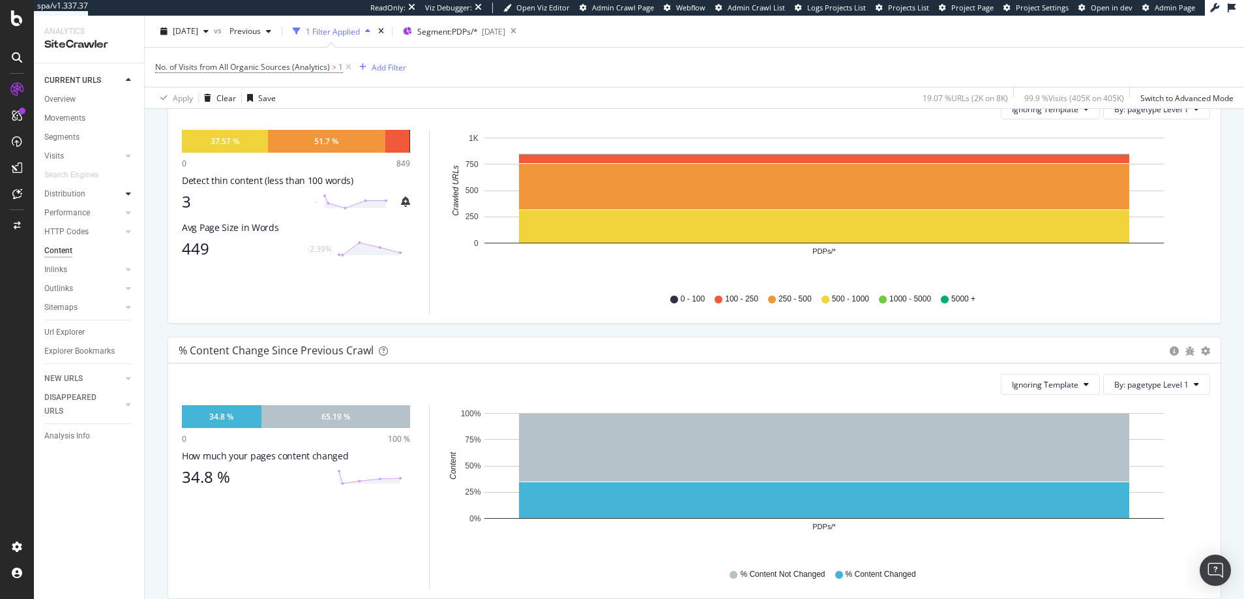
click at [129, 193] on icon at bounding box center [128, 194] width 5 height 8
click at [70, 211] on div "Top Charts" at bounding box center [69, 213] width 38 height 14
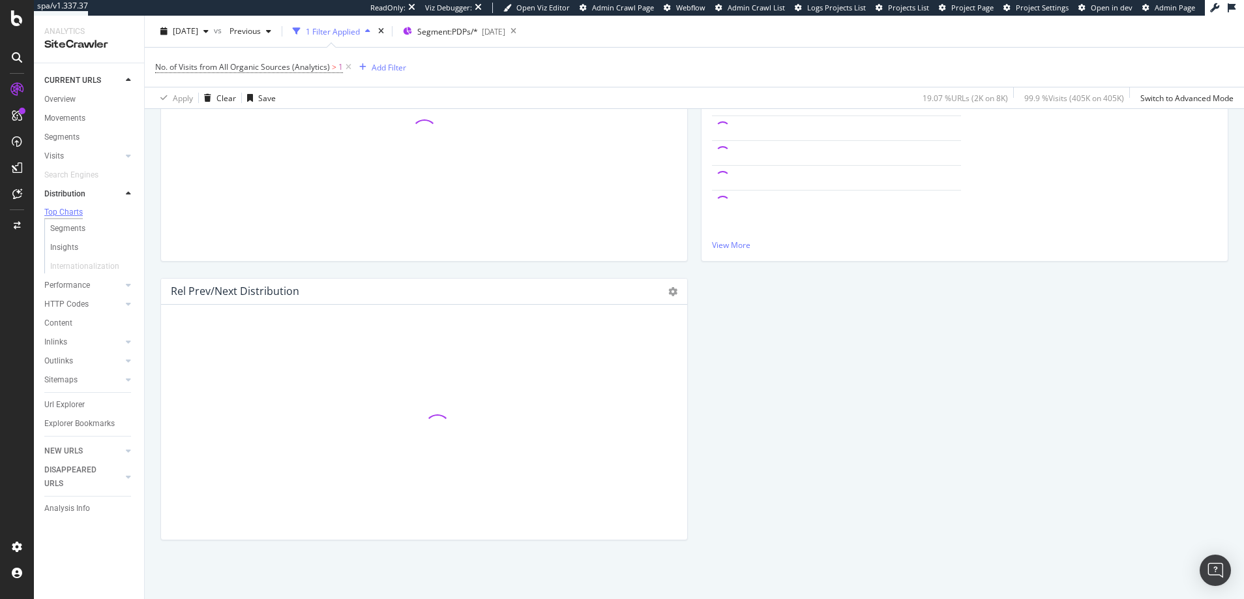
scroll to position [508, 0]
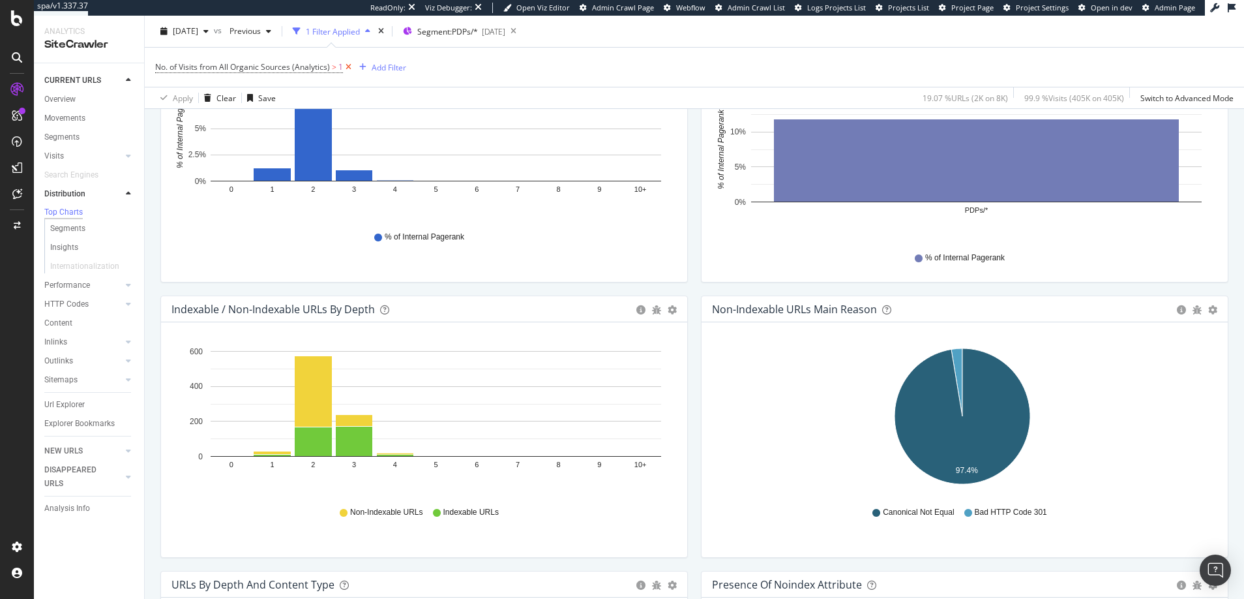
click at [348, 65] on icon at bounding box center [348, 67] width 11 height 13
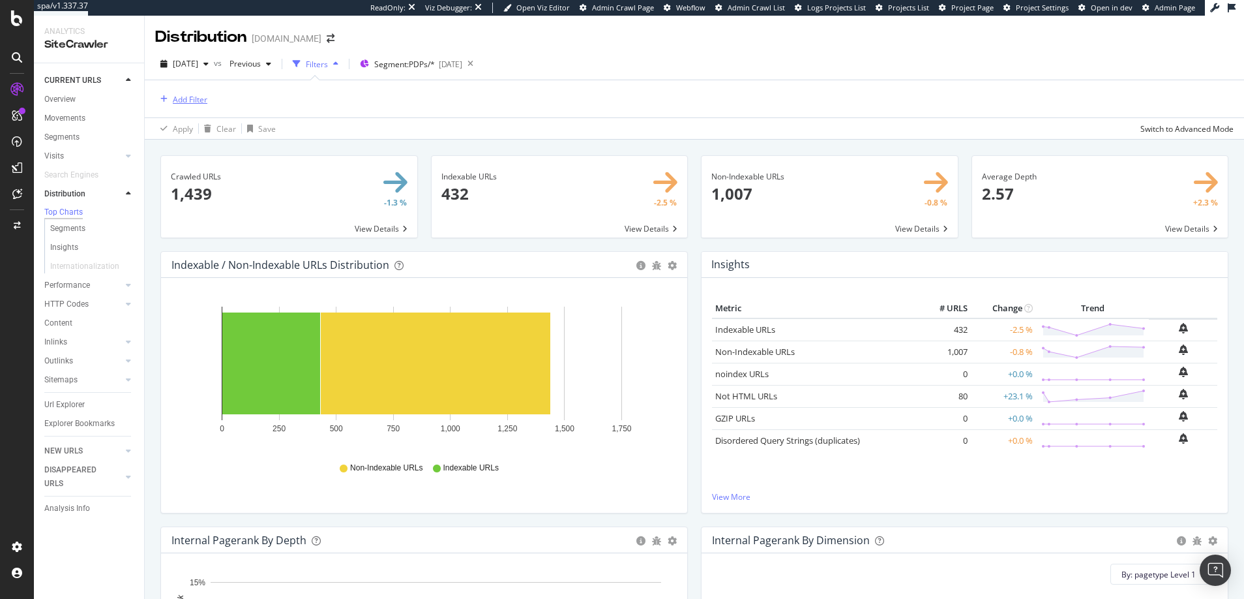
click at [196, 98] on div "Add Filter" at bounding box center [190, 99] width 35 height 11
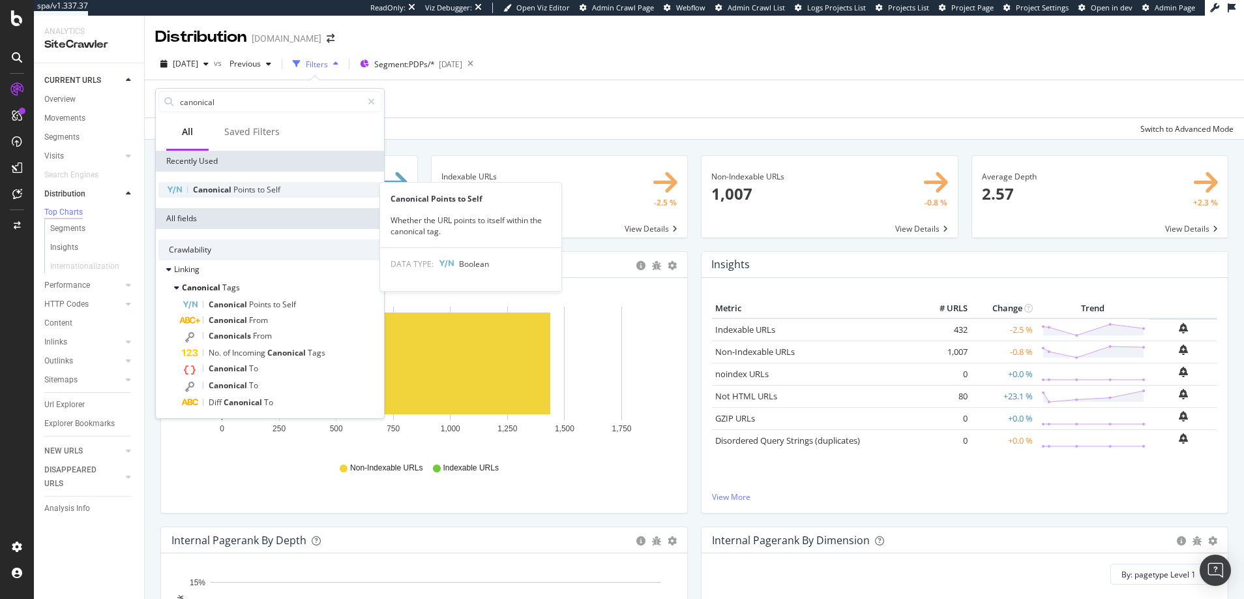
type input "canonical"
click at [209, 190] on span "Canonical" at bounding box center [213, 189] width 40 height 11
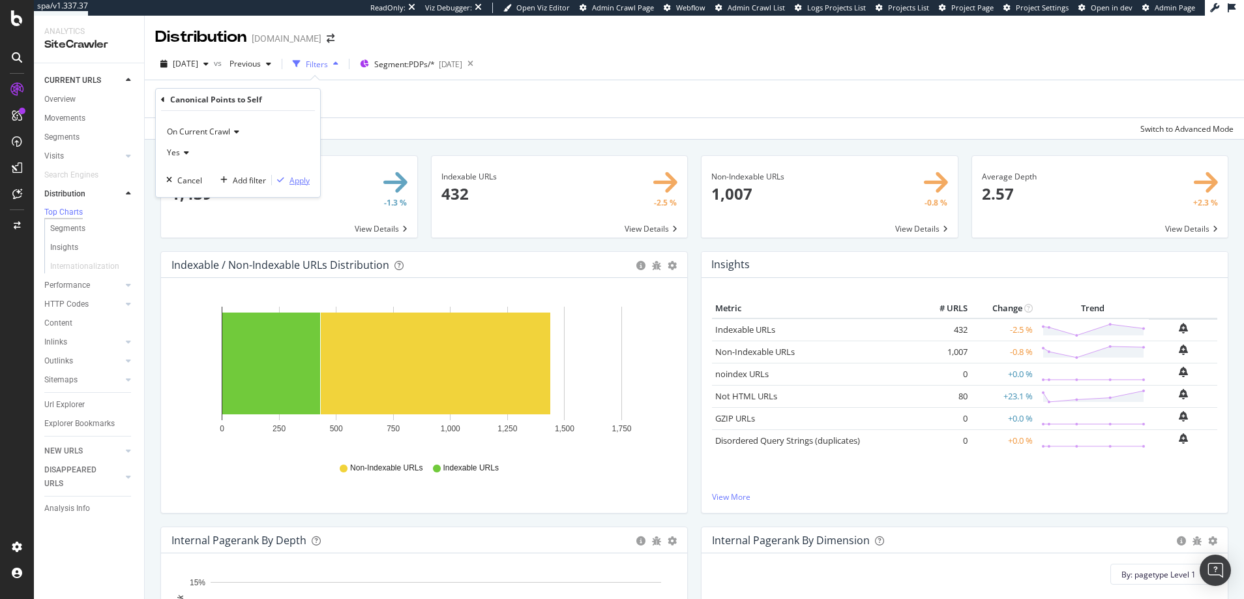
click at [300, 179] on div "Apply" at bounding box center [300, 180] width 20 height 11
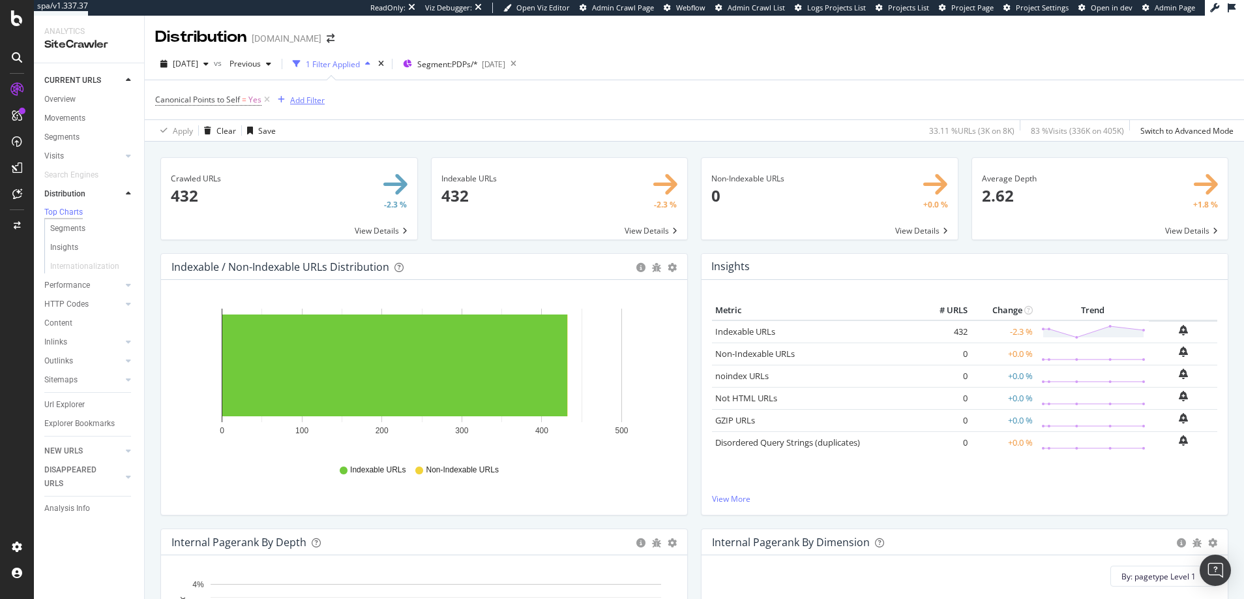
click at [303, 98] on div "Add Filter" at bounding box center [307, 100] width 35 height 11
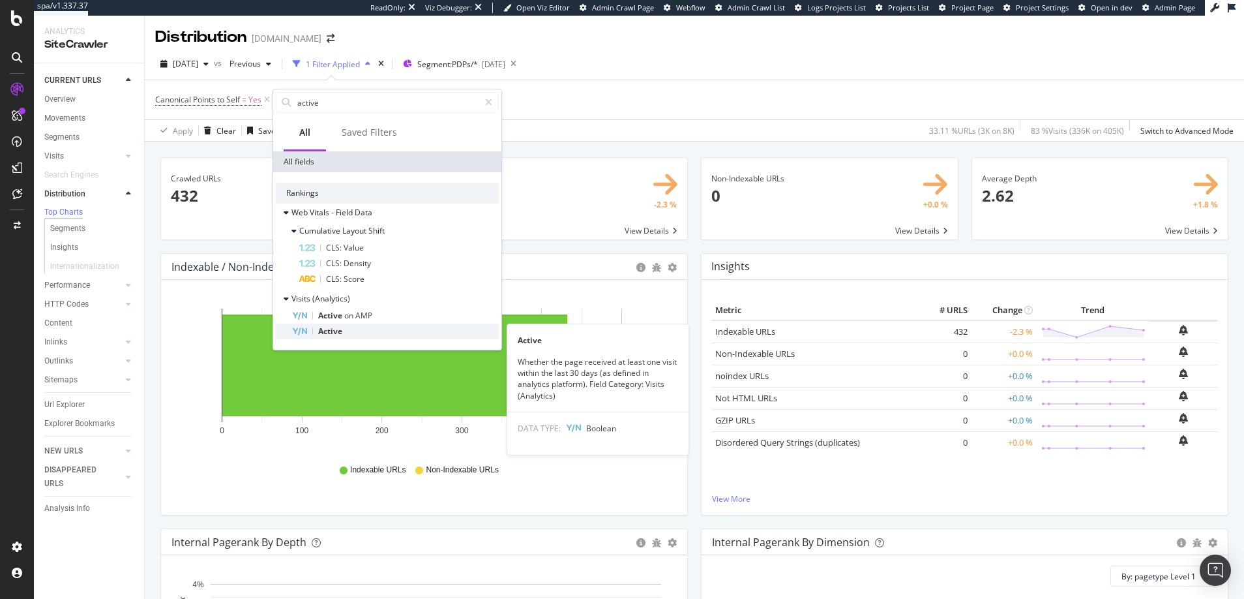
type input "active"
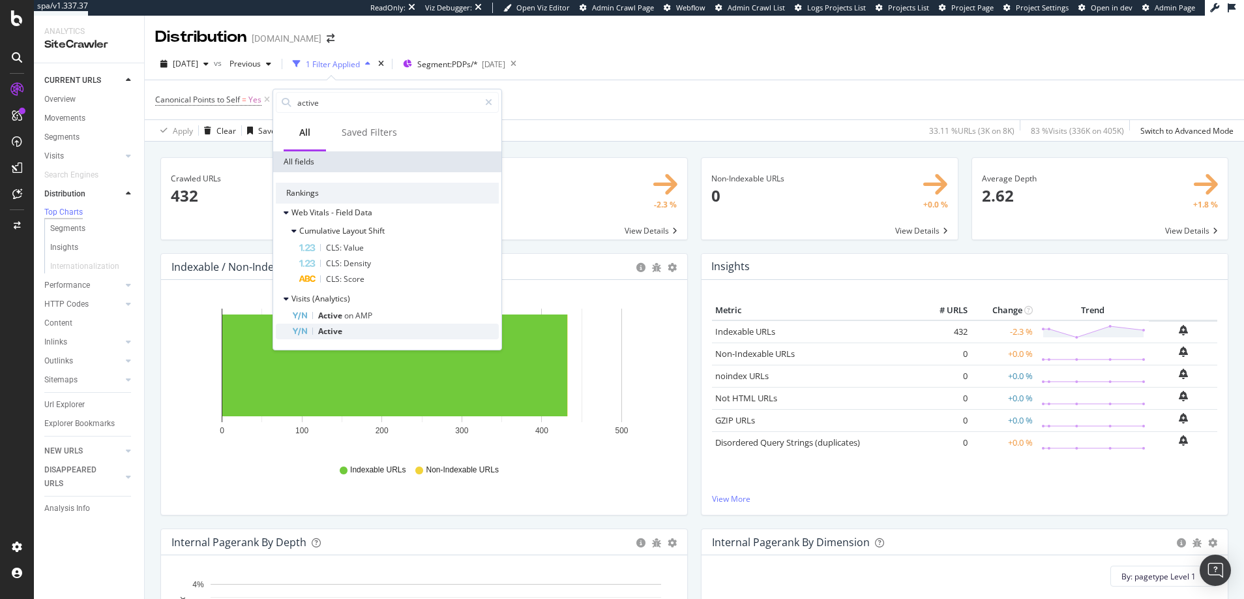
click at [329, 330] on span "Active" at bounding box center [330, 330] width 24 height 11
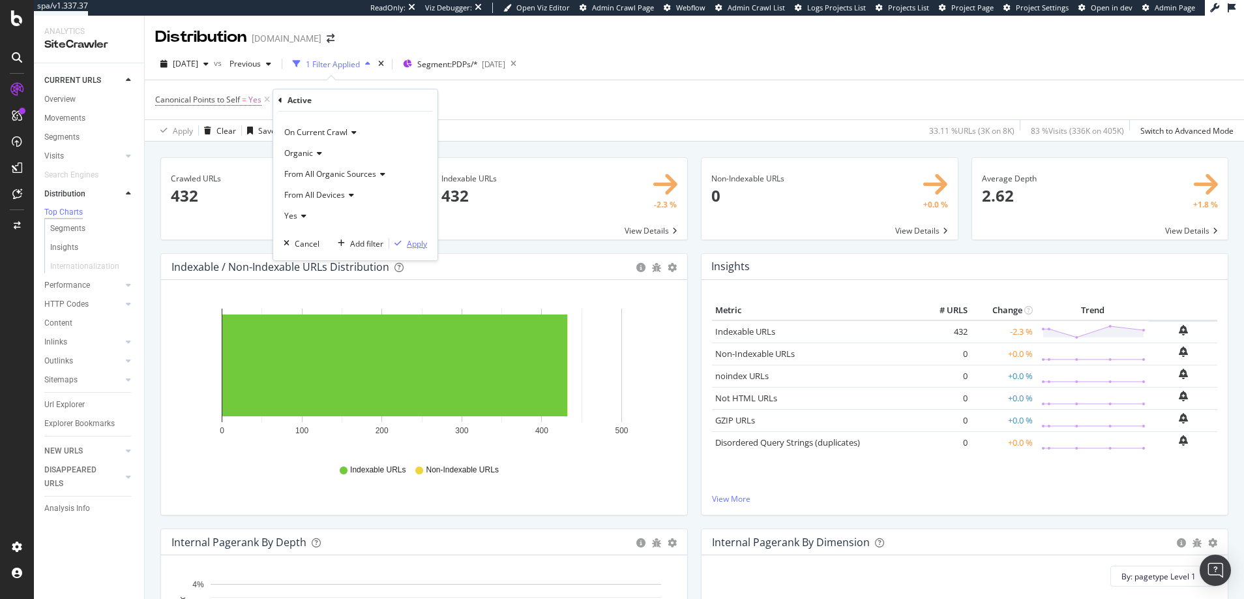
click at [415, 244] on div "Apply" at bounding box center [417, 243] width 20 height 11
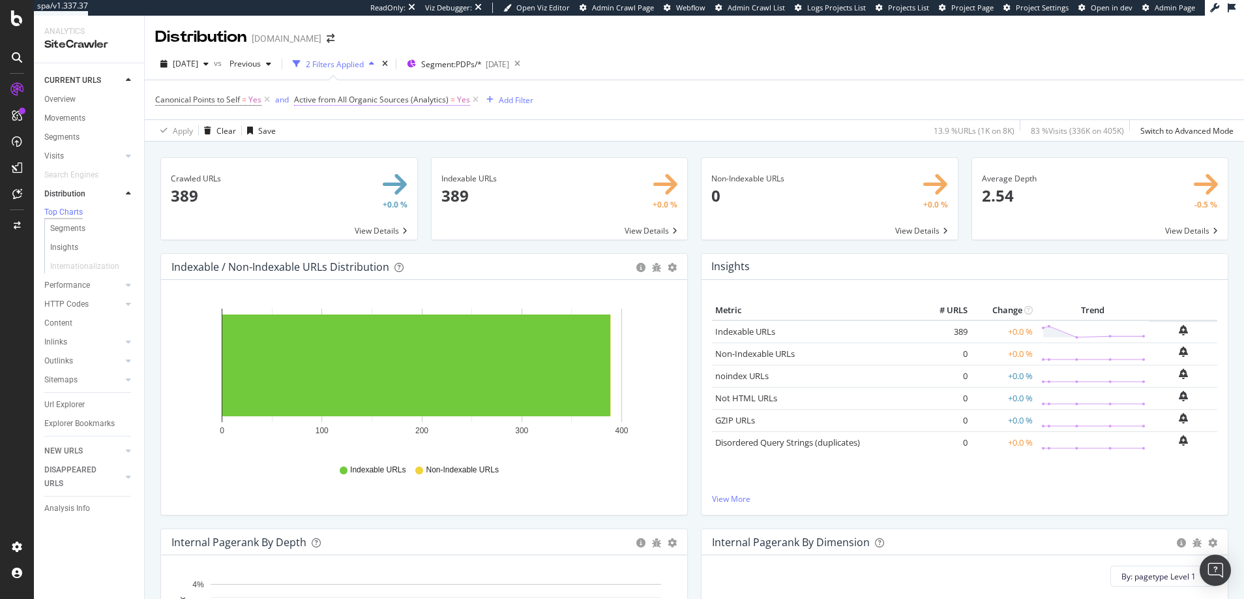
click at [460, 99] on span "Yes" at bounding box center [463, 100] width 13 height 18
click at [318, 213] on span "Yes" at bounding box center [312, 213] width 13 height 11
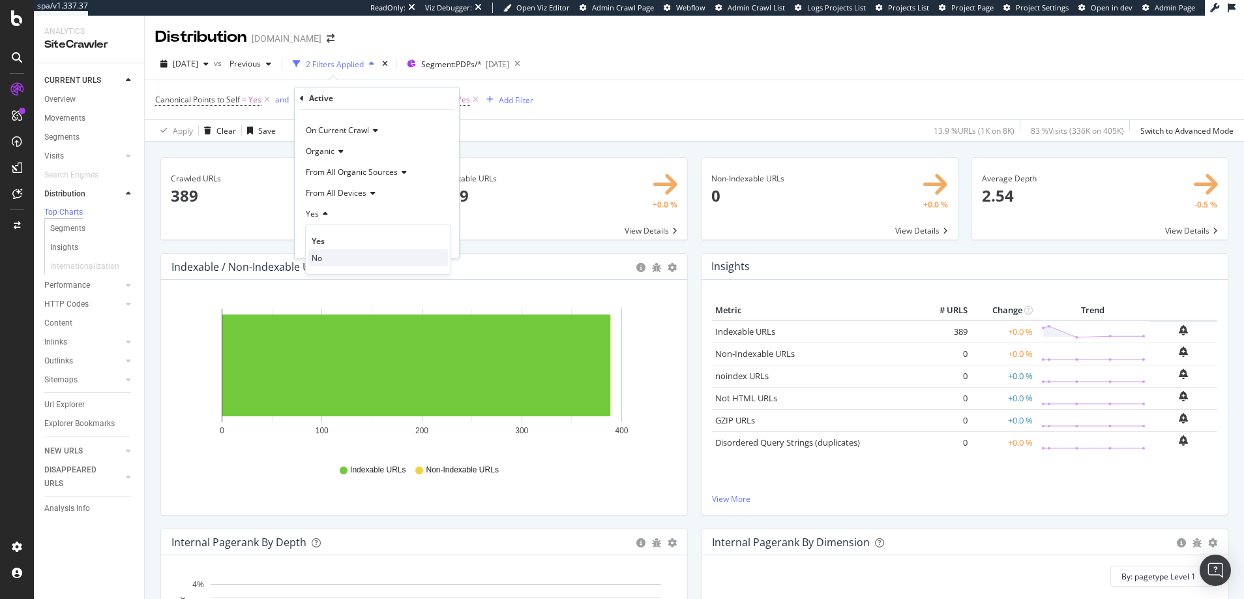
click at [316, 259] on span "No" at bounding box center [317, 257] width 10 height 11
click at [322, 213] on icon at bounding box center [320, 214] width 9 height 8
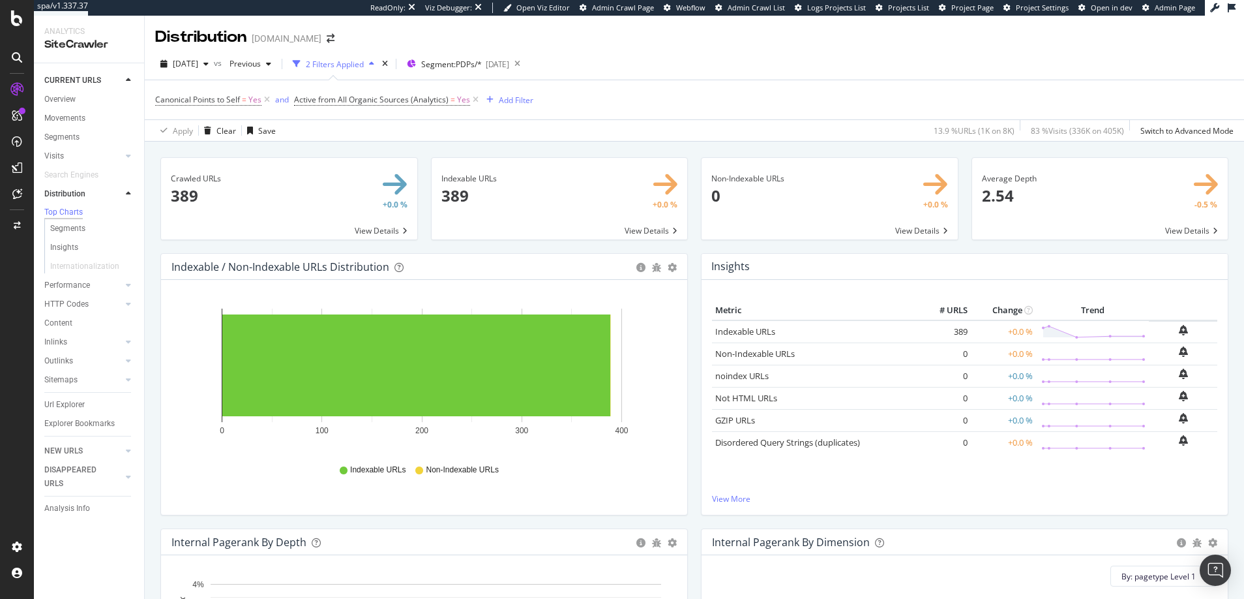
click at [475, 243] on div "Indexable URLs × Close Chart main-metric-compliant - API Requests List Area Typ…" at bounding box center [560, 205] width 271 height 96
click at [461, 98] on span "Yes" at bounding box center [463, 100] width 13 height 18
click at [321, 241] on div "Cancel" at bounding box center [328, 241] width 25 height 11
click at [474, 96] on icon at bounding box center [475, 99] width 11 height 13
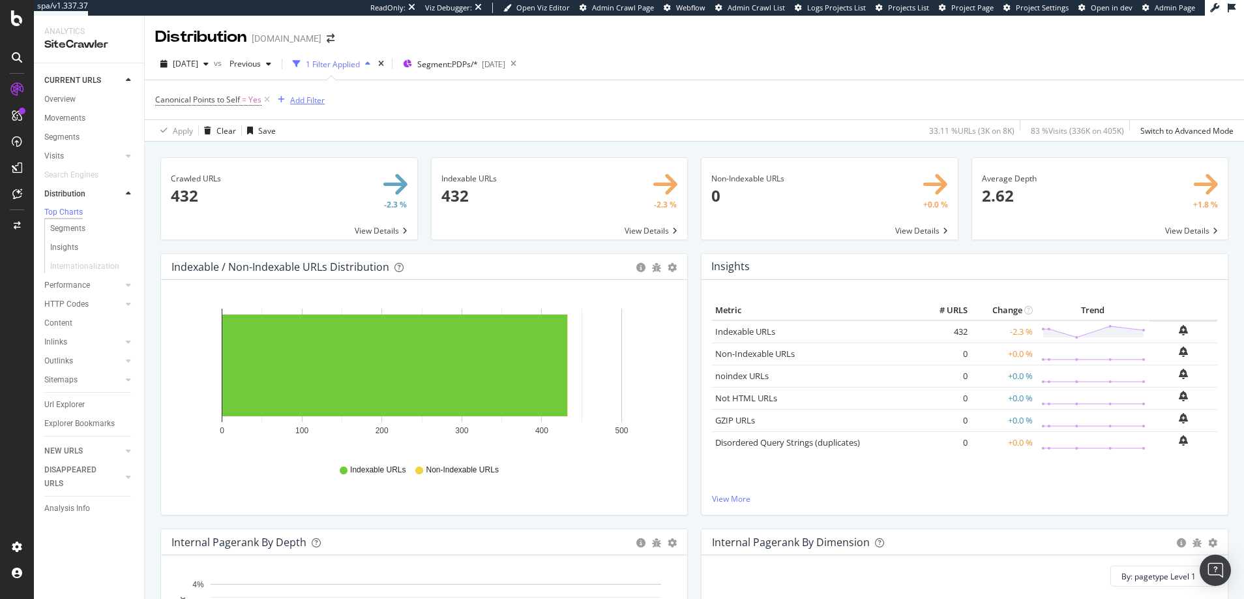
click at [302, 99] on div "Add Filter" at bounding box center [307, 100] width 35 height 11
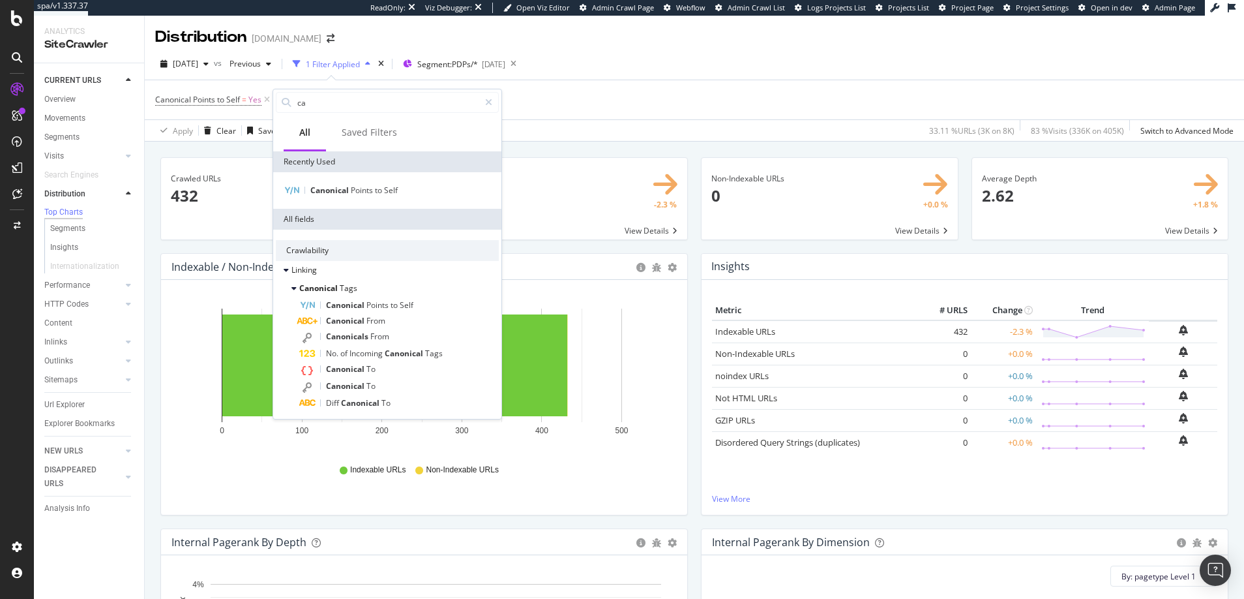
type input "c"
type input "active"
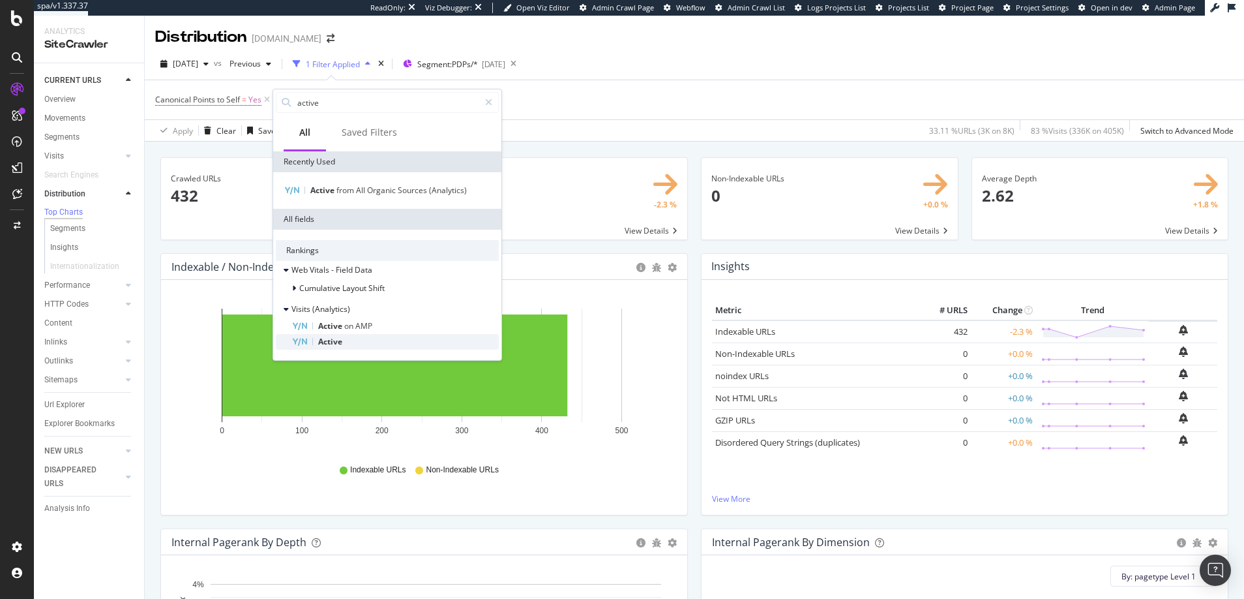
click at [327, 340] on span "Active" at bounding box center [330, 341] width 24 height 11
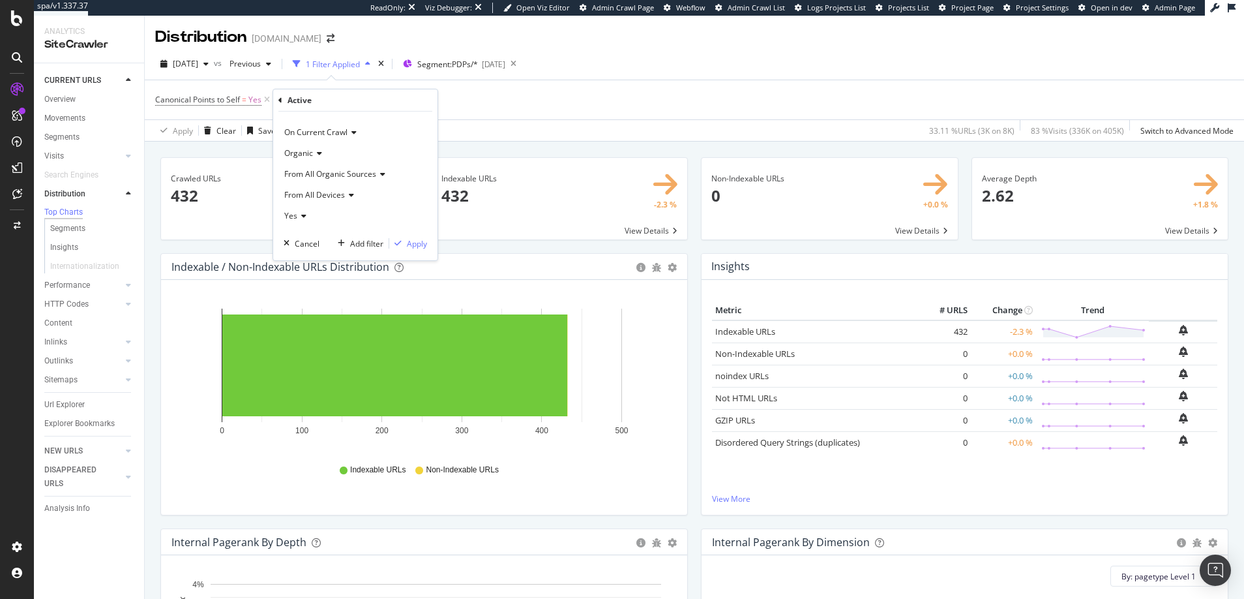
click at [355, 131] on icon at bounding box center [352, 132] width 9 height 8
click at [453, 130] on div "Apply Clear Save 33.11 % URLs ( 3K on 8K ) 83 % Visits ( 336K on 405K ) Switch …" at bounding box center [695, 130] width 1100 height 22
click at [312, 102] on div "Add Filter" at bounding box center [307, 100] width 35 height 11
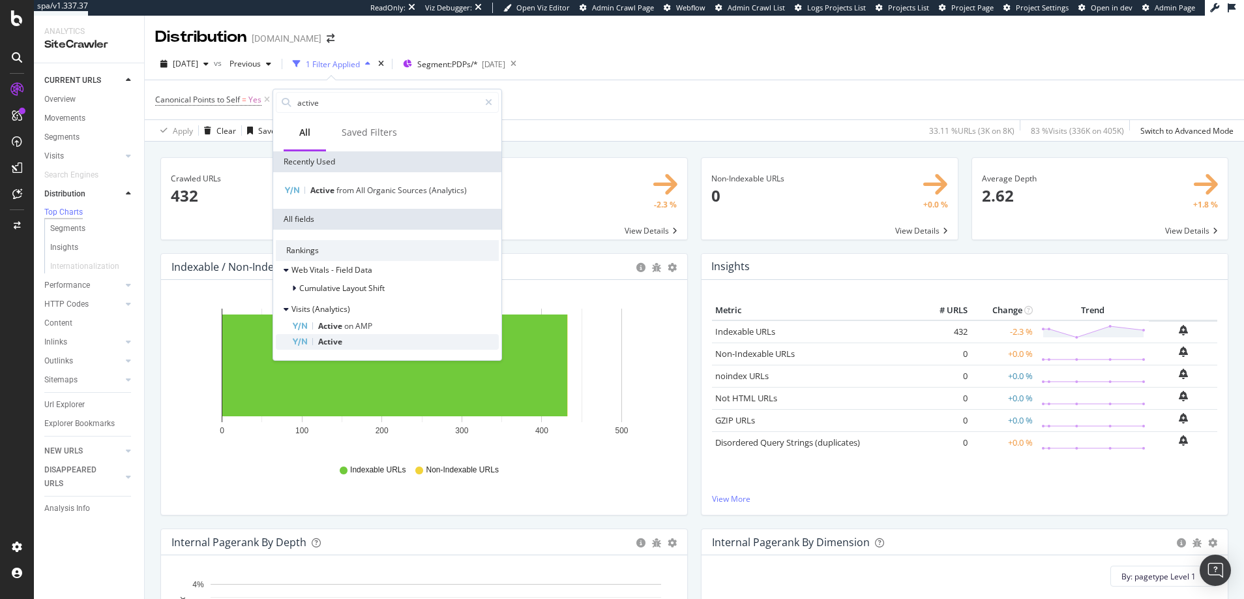
click at [337, 338] on span "Active" at bounding box center [330, 341] width 24 height 11
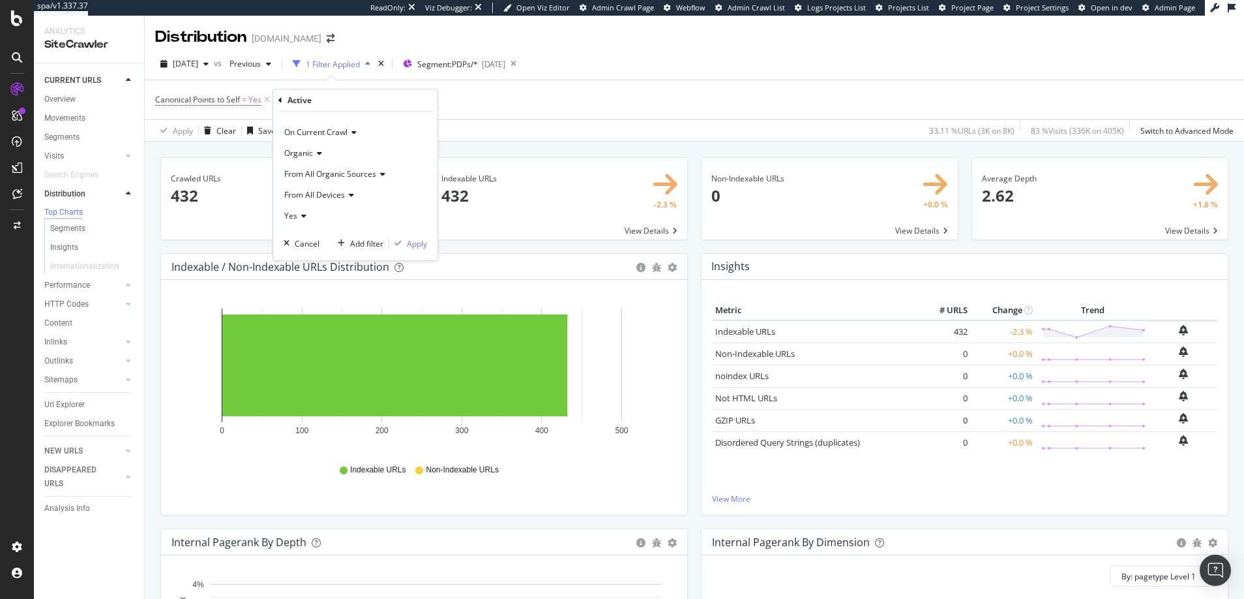
click at [383, 173] on icon at bounding box center [380, 174] width 9 height 8
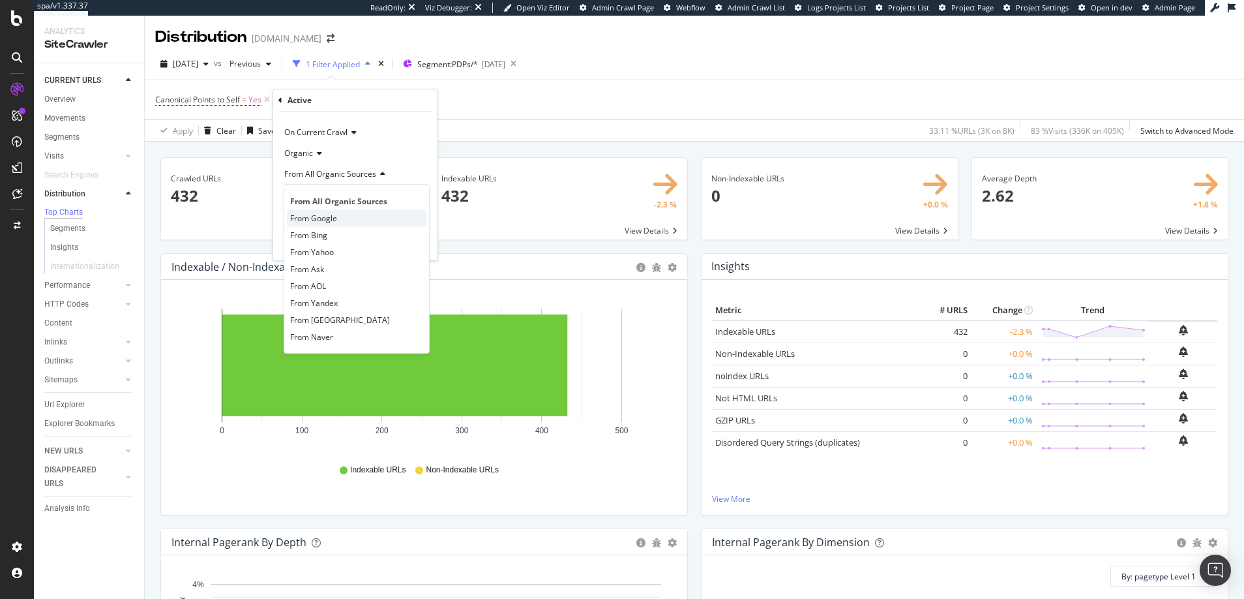
click at [325, 218] on span "From Google" at bounding box center [313, 218] width 47 height 11
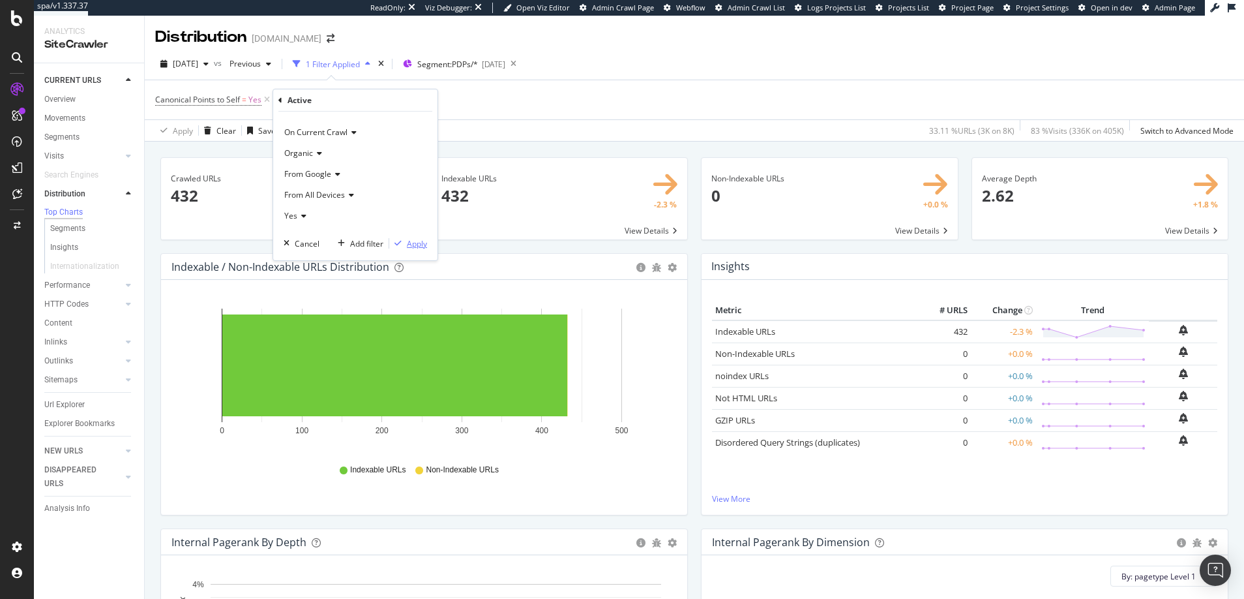
click at [415, 245] on div "Apply" at bounding box center [417, 243] width 20 height 11
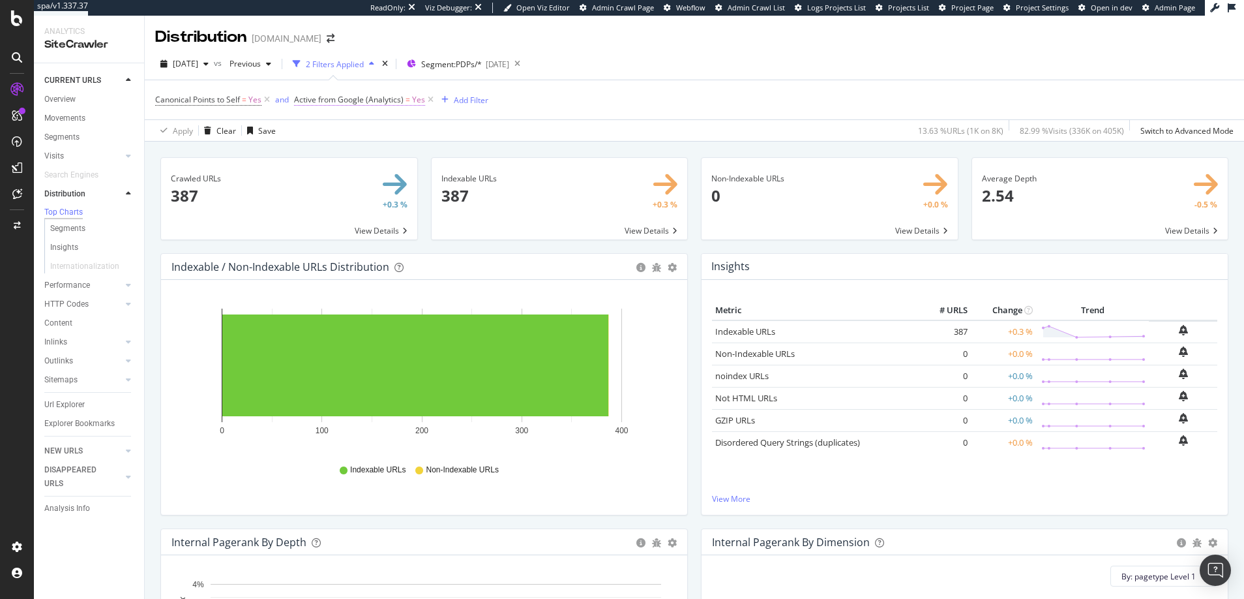
click at [417, 99] on span "Yes" at bounding box center [418, 100] width 13 height 18
click at [324, 214] on icon at bounding box center [323, 214] width 9 height 8
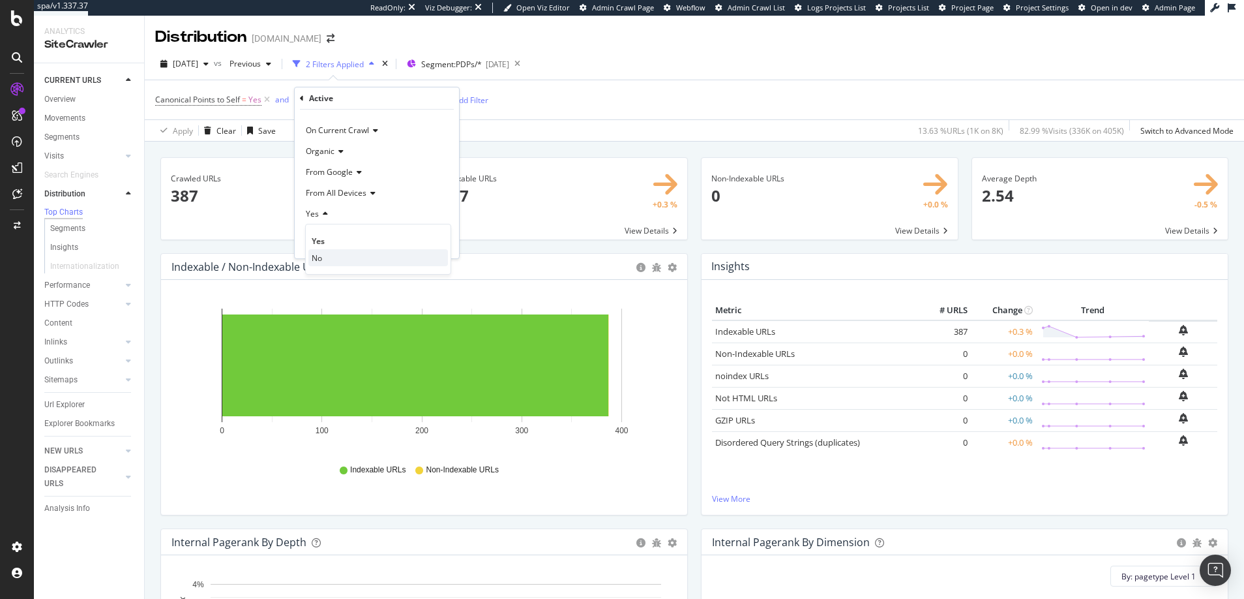
click at [314, 260] on span "No" at bounding box center [317, 257] width 10 height 11
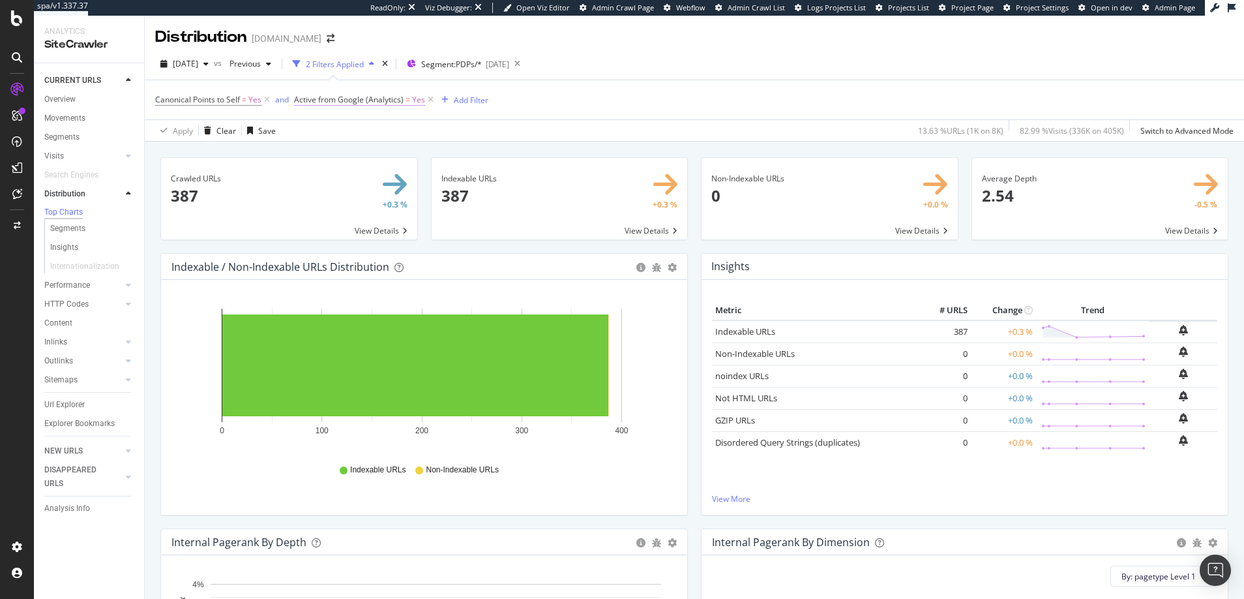
click at [416, 99] on span "Yes" at bounding box center [418, 100] width 13 height 18
click at [325, 213] on icon at bounding box center [323, 214] width 9 height 8
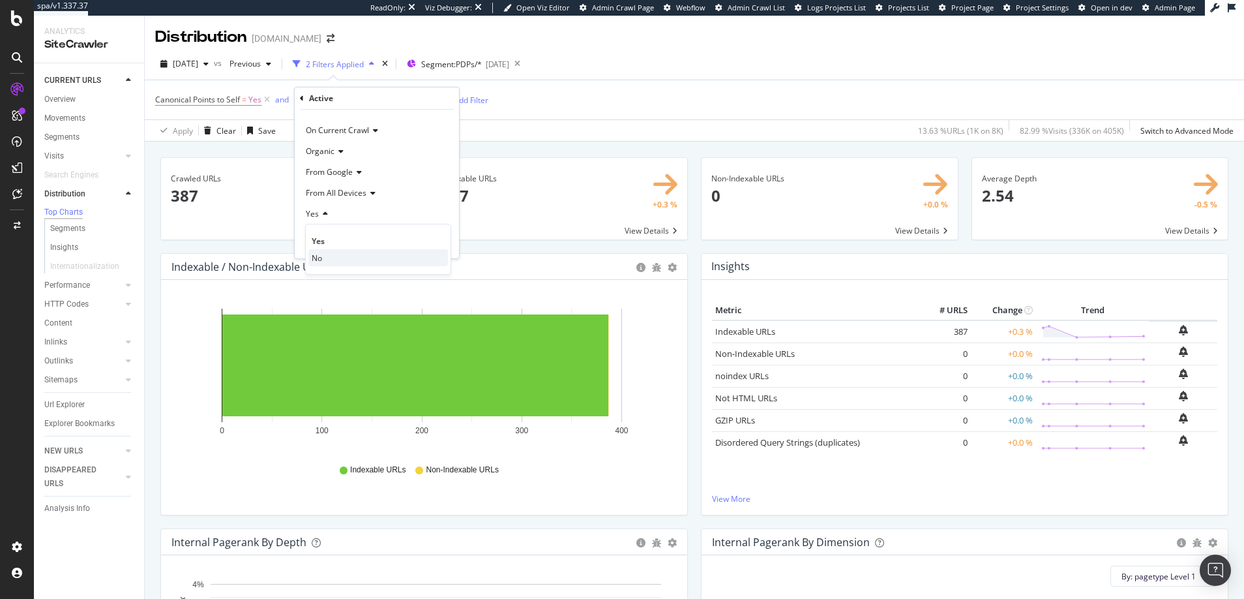
click at [319, 258] on span "No" at bounding box center [317, 257] width 10 height 11
click at [440, 242] on div "Apply" at bounding box center [438, 241] width 20 height 11
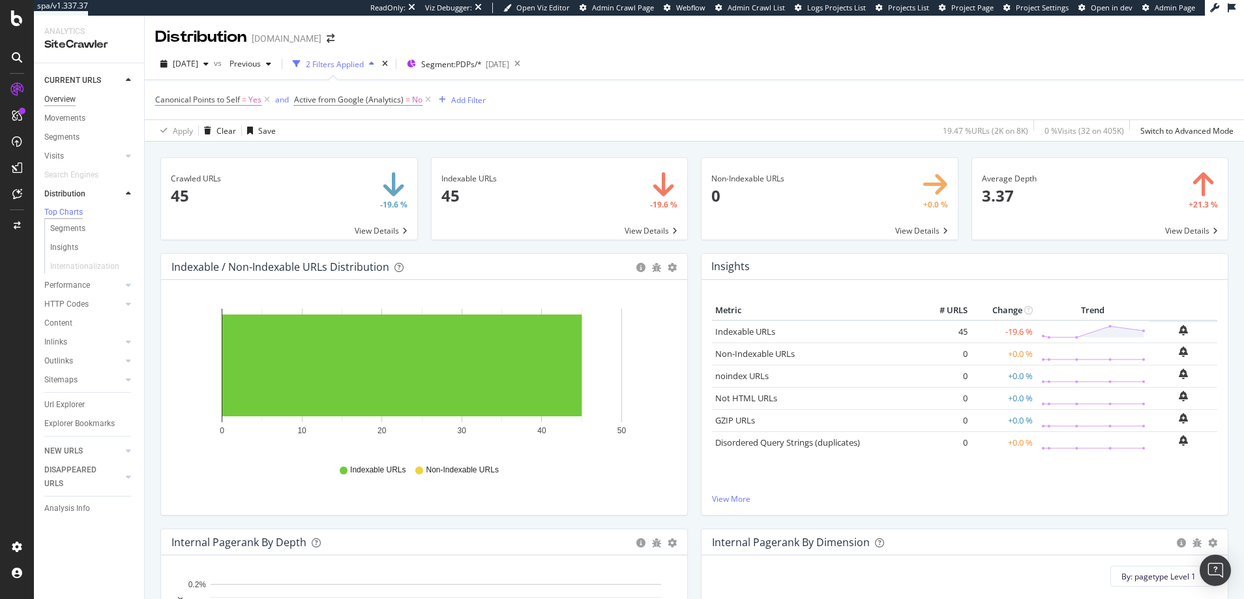
click at [57, 98] on div "Overview" at bounding box center [59, 100] width 31 height 14
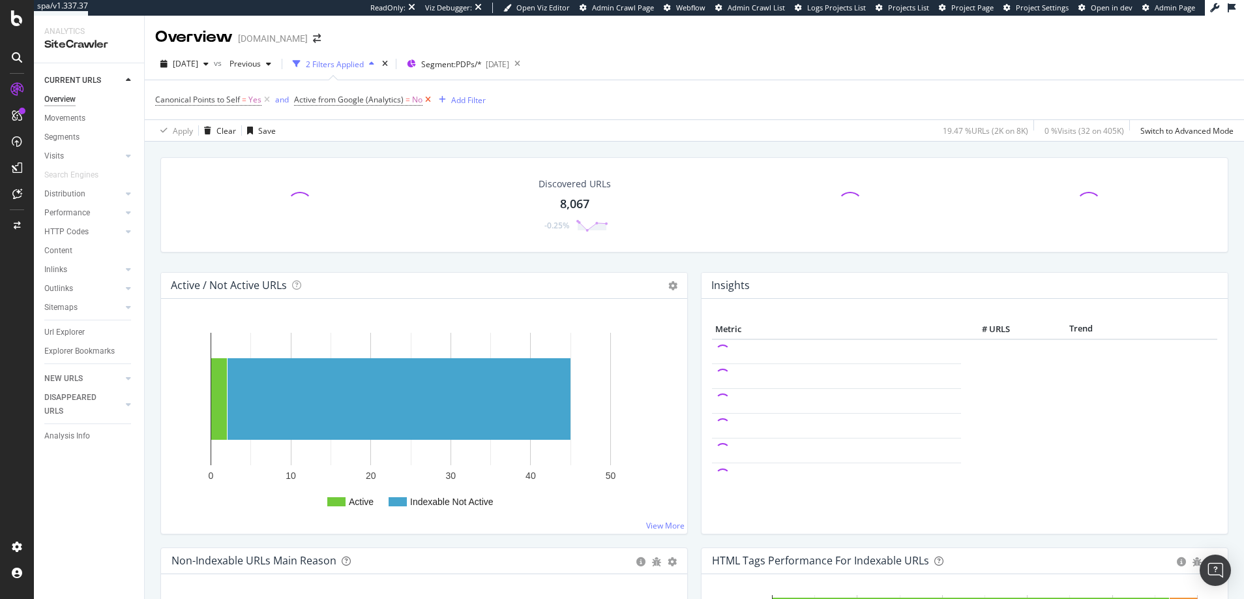
click at [427, 98] on icon at bounding box center [428, 99] width 11 height 13
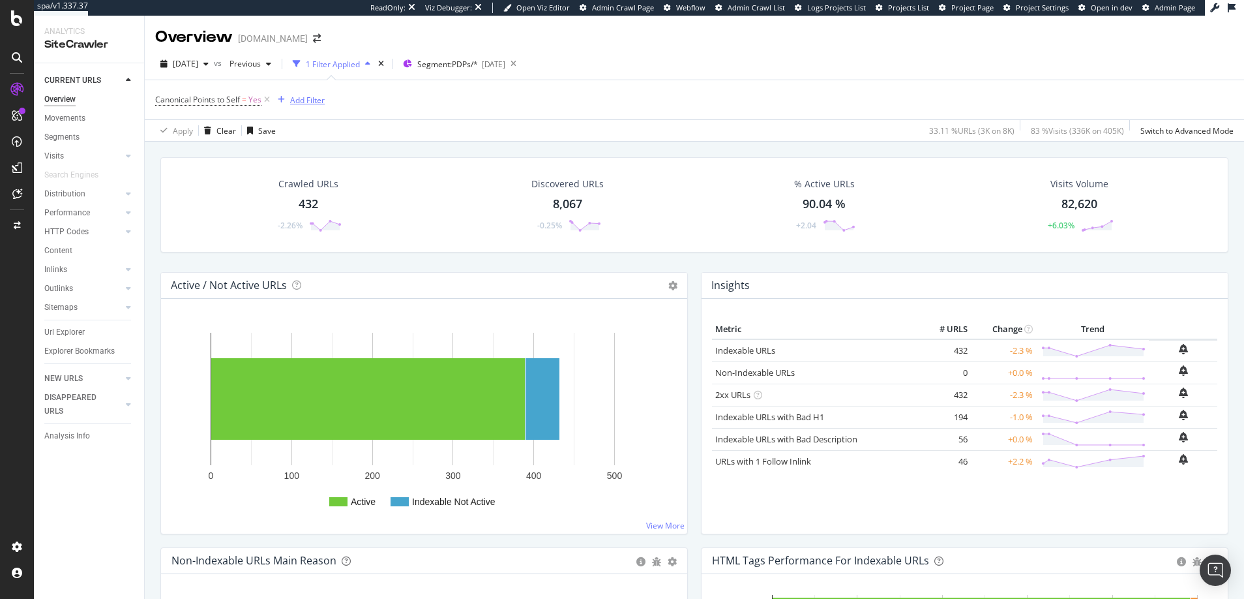
click at [301, 99] on div "Add Filter" at bounding box center [307, 100] width 35 height 11
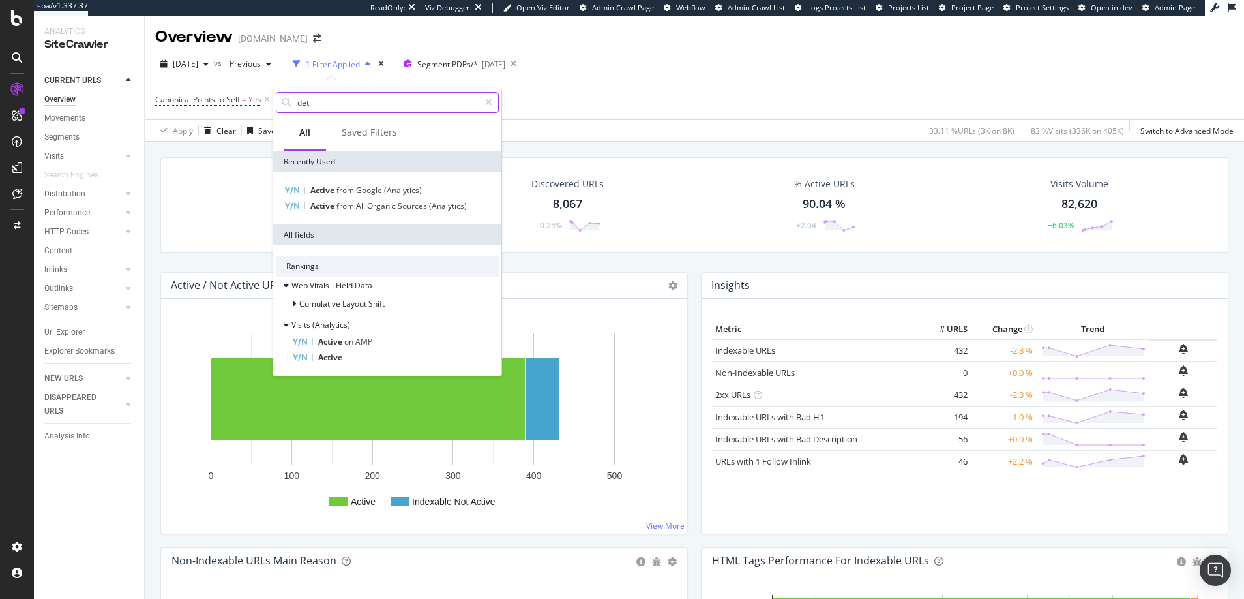
type input "deth"
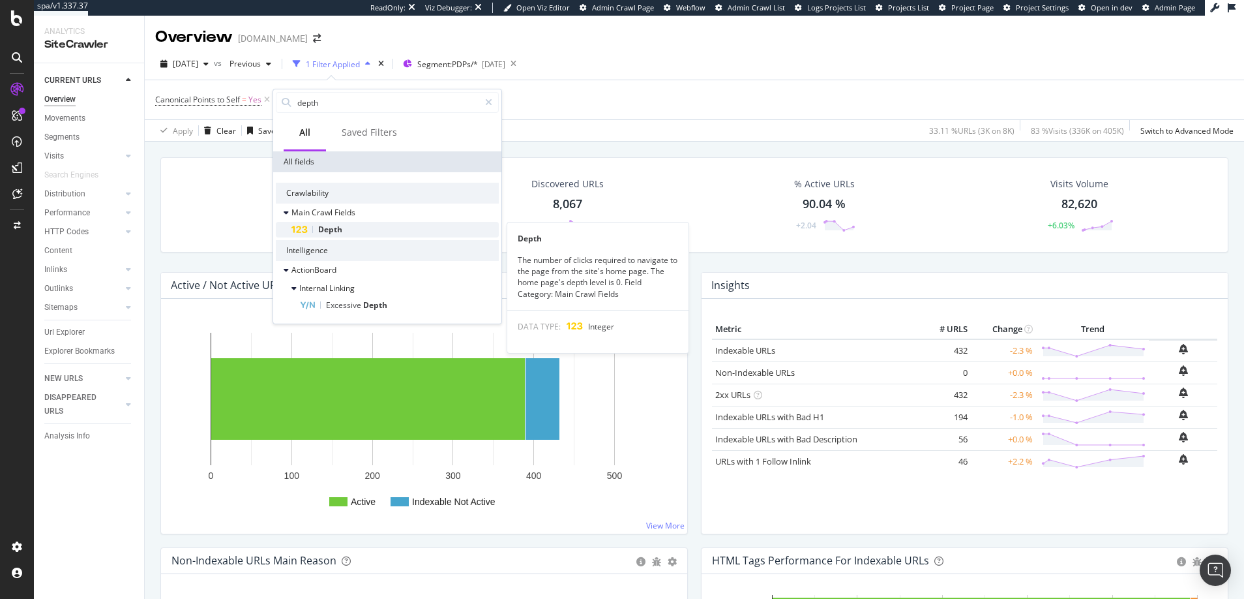
type input "depth"
click at [330, 228] on span "Depth" at bounding box center [330, 229] width 24 height 11
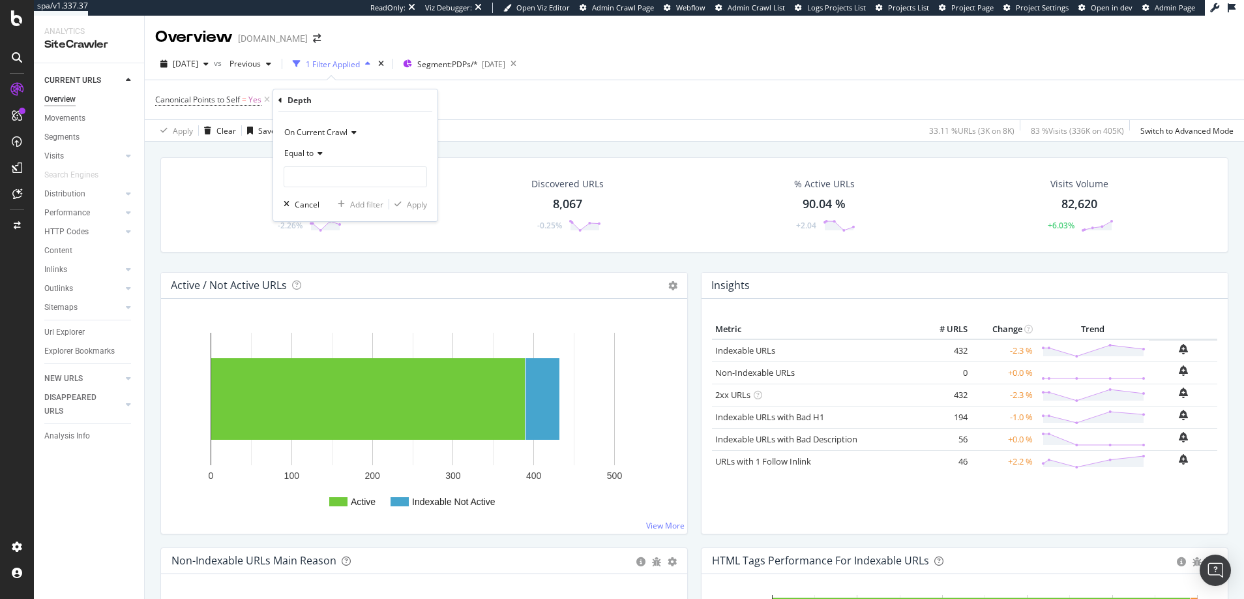
click at [320, 154] on icon at bounding box center [318, 153] width 9 height 8
click at [316, 198] on span "Not Equal to" at bounding box center [312, 197] width 44 height 11
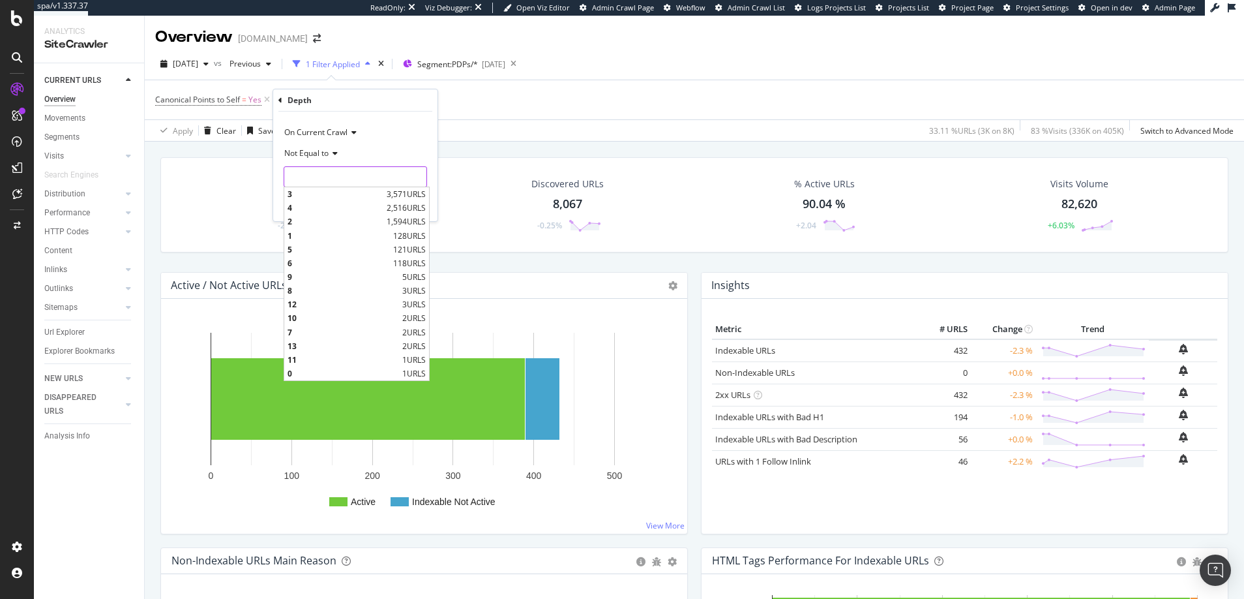
click at [314, 172] on input "number" at bounding box center [355, 176] width 143 height 21
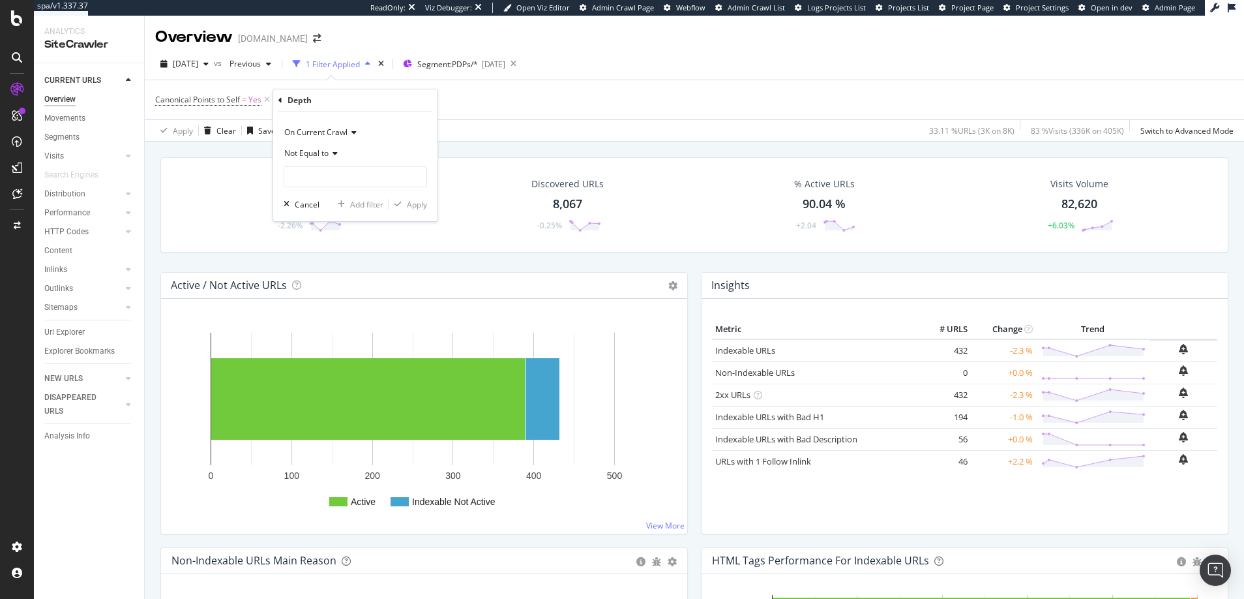
click at [335, 151] on icon at bounding box center [333, 153] width 9 height 8
click at [305, 181] on span "Equal to" at bounding box center [304, 180] width 29 height 11
click at [388, 175] on input "number" at bounding box center [355, 176] width 143 height 21
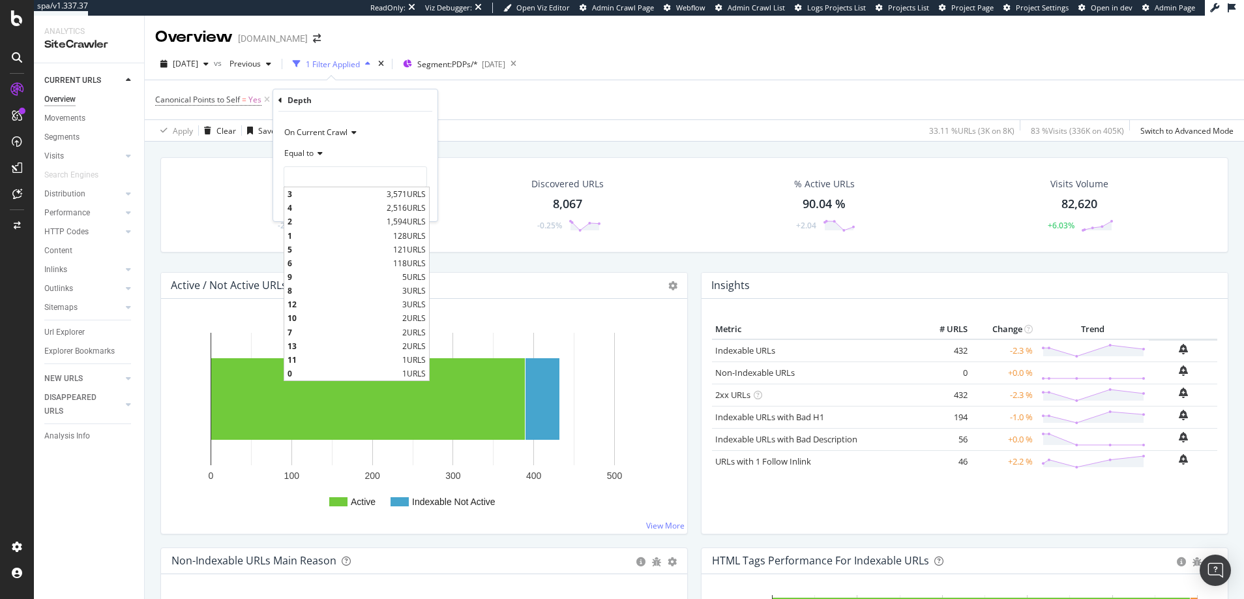
click at [321, 153] on icon at bounding box center [318, 153] width 9 height 8
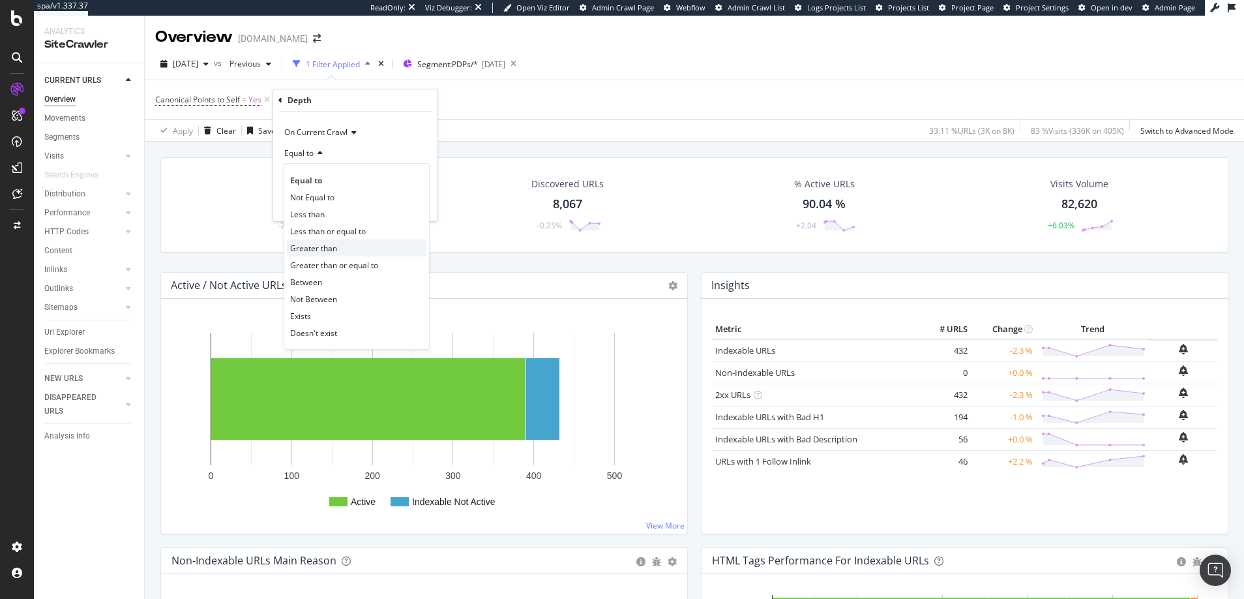
click at [300, 246] on span "Greater than" at bounding box center [313, 248] width 47 height 11
click at [303, 175] on input "number" at bounding box center [355, 176] width 143 height 21
type input "2"
click at [415, 202] on div "Apply" at bounding box center [417, 204] width 20 height 11
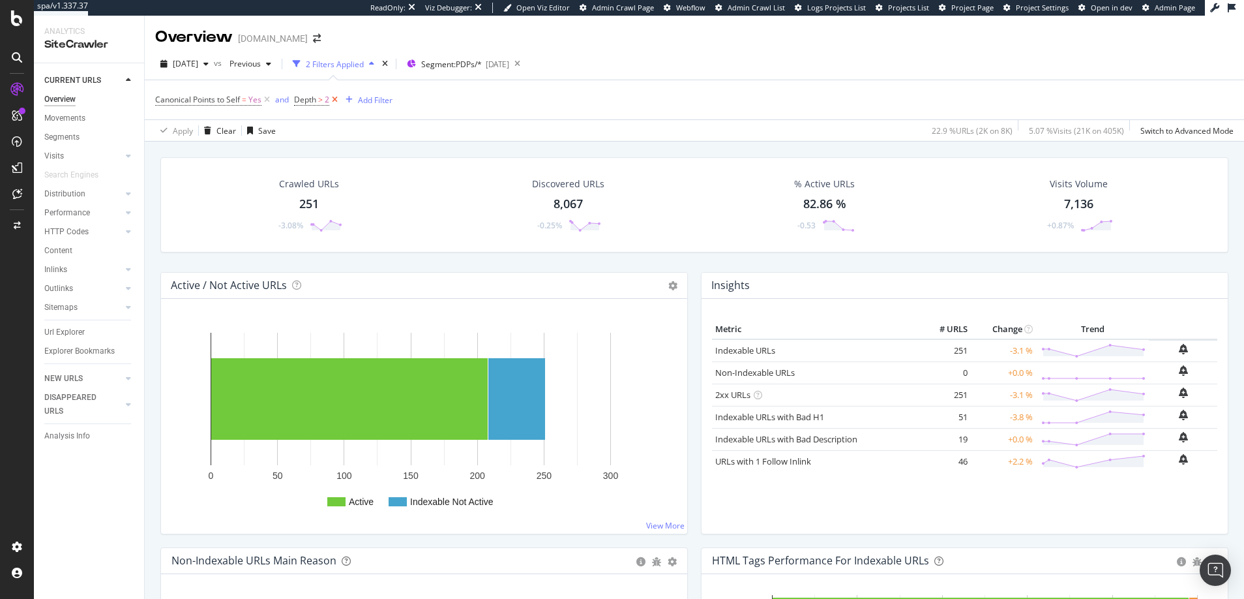
click at [335, 98] on icon at bounding box center [334, 99] width 11 height 13
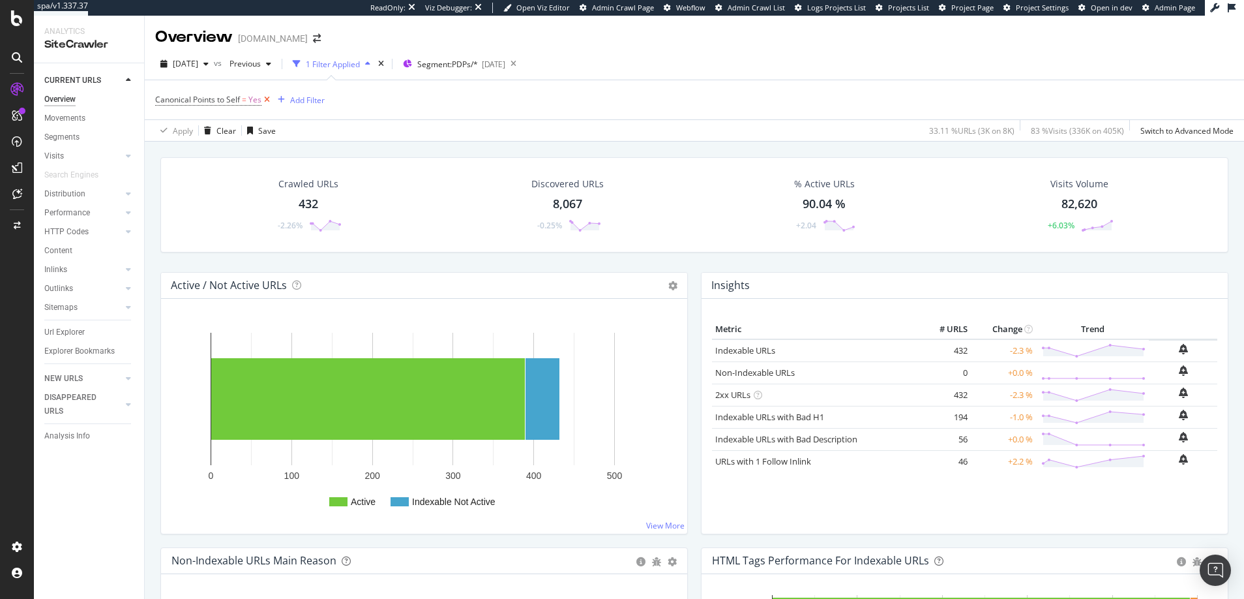
click at [267, 98] on icon at bounding box center [267, 99] width 11 height 13
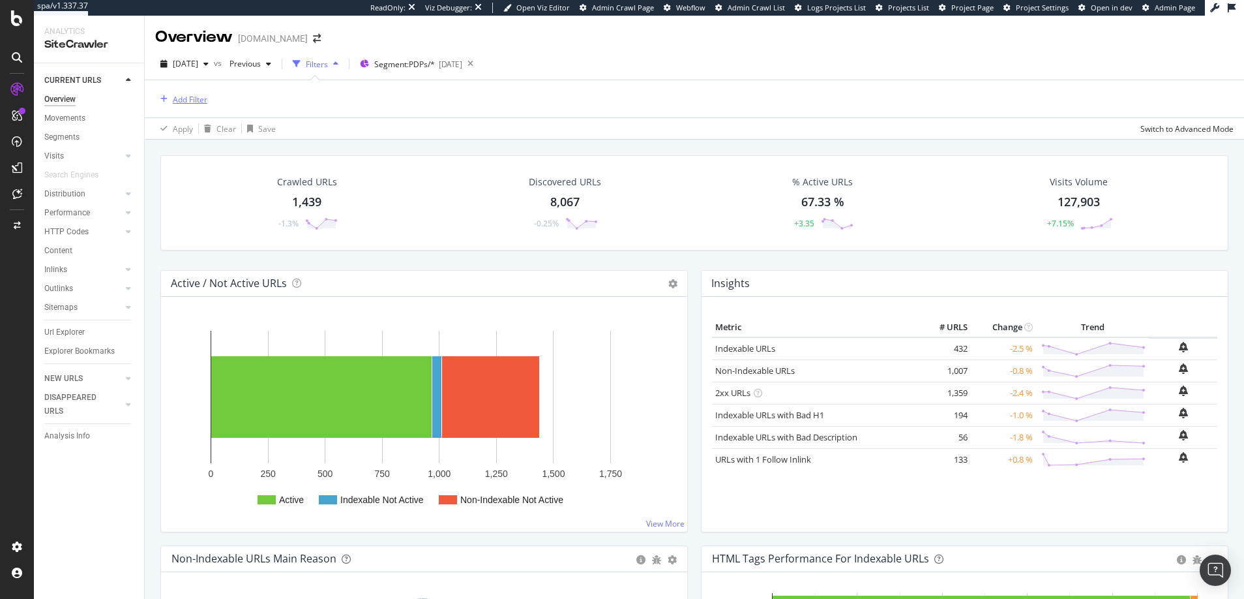
click at [194, 101] on div "Add Filter" at bounding box center [190, 99] width 35 height 11
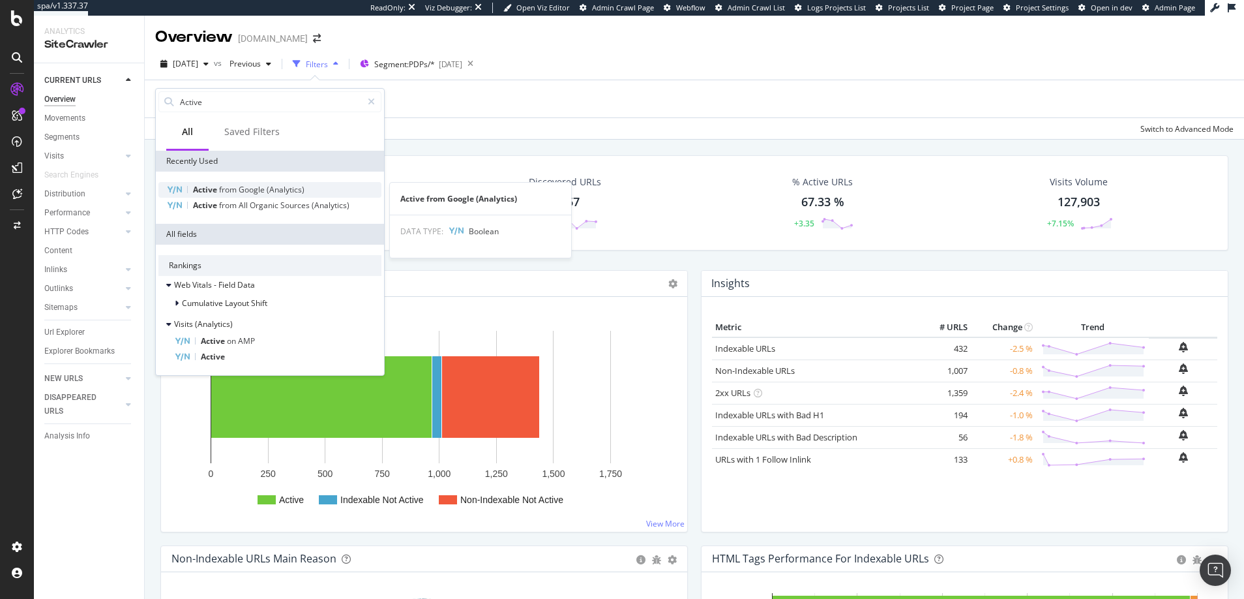
type input "Active"
click at [204, 190] on span "Active" at bounding box center [206, 189] width 26 height 11
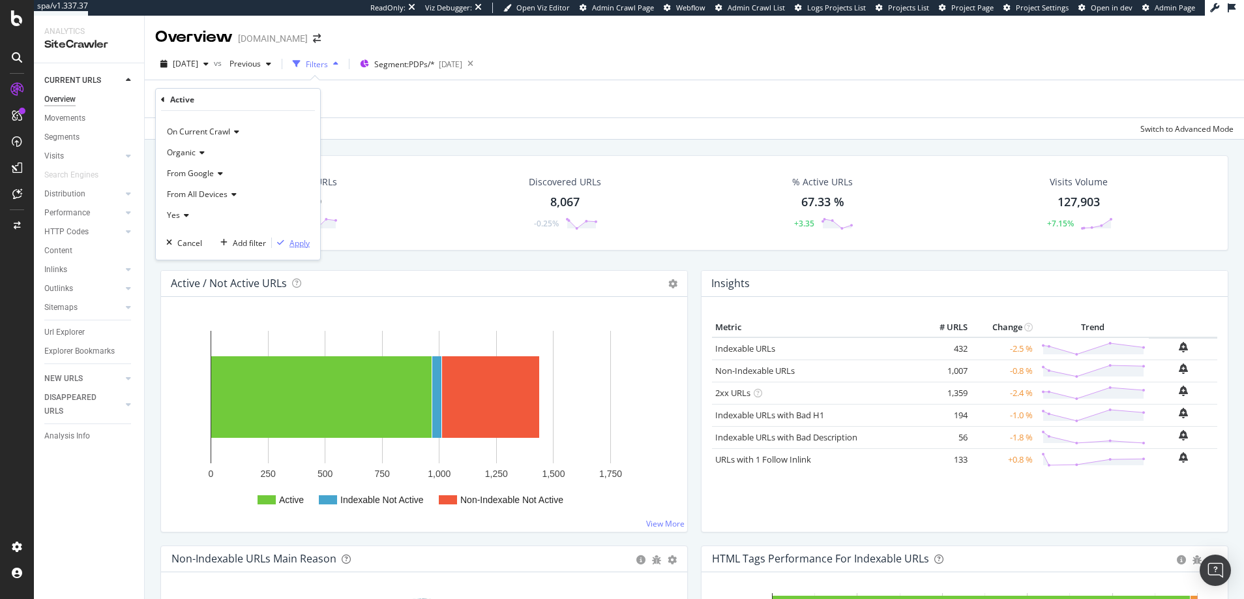
click at [303, 243] on div "Apply" at bounding box center [300, 242] width 20 height 11
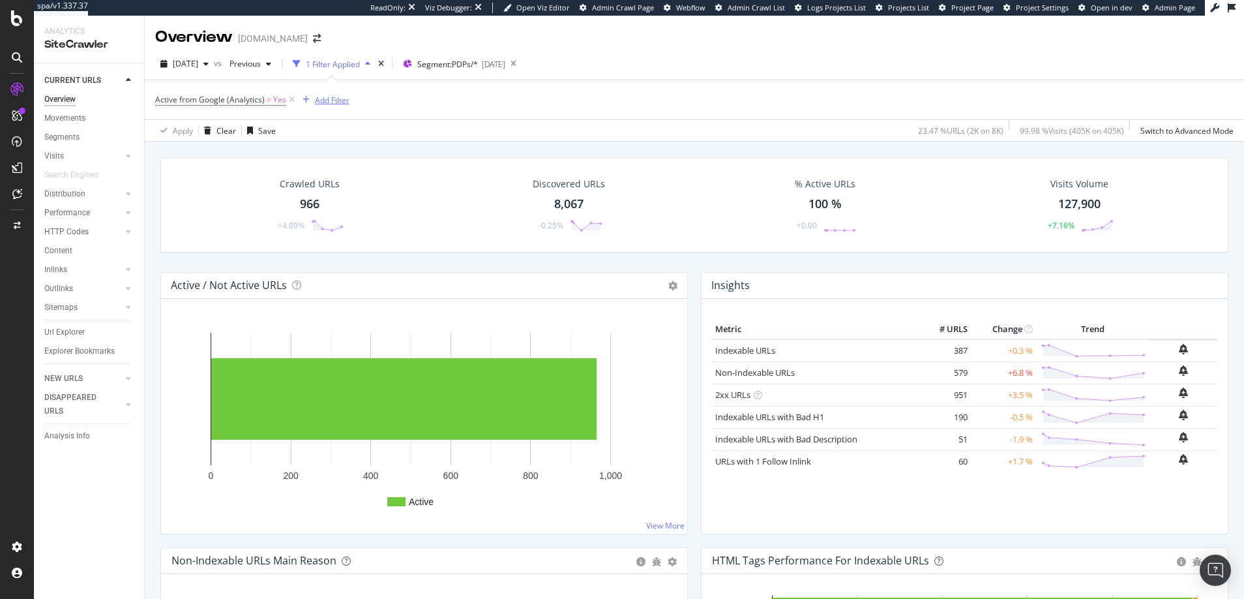
click at [320, 100] on div "Add Filter" at bounding box center [332, 100] width 35 height 11
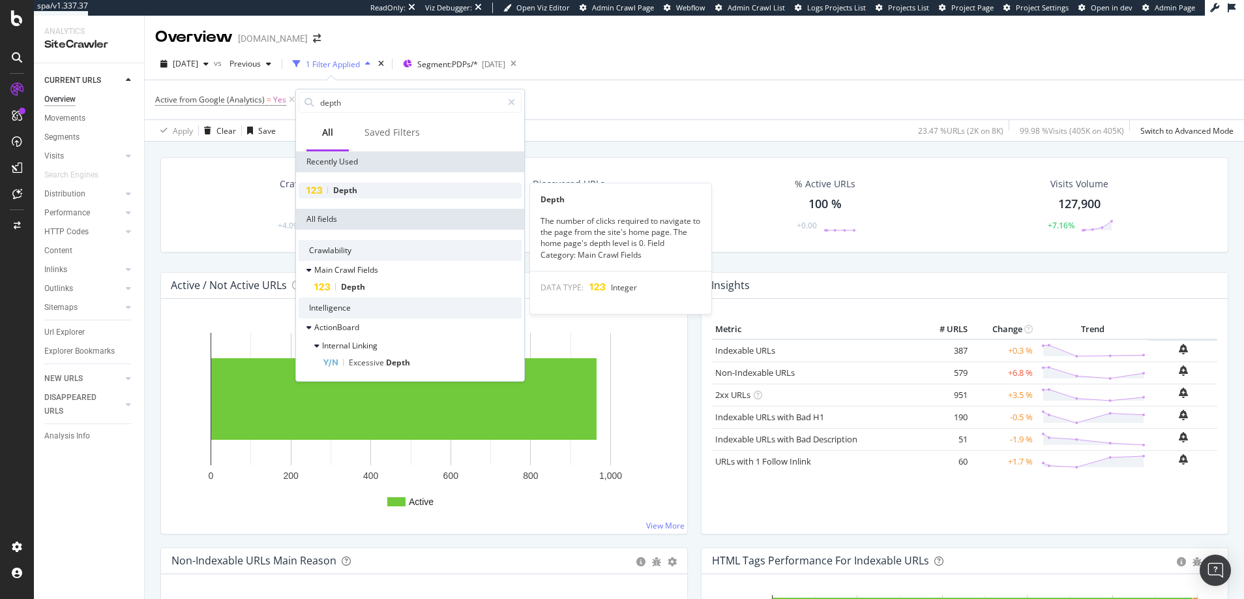
type input "depth"
click at [345, 188] on span "Depth" at bounding box center [345, 190] width 24 height 11
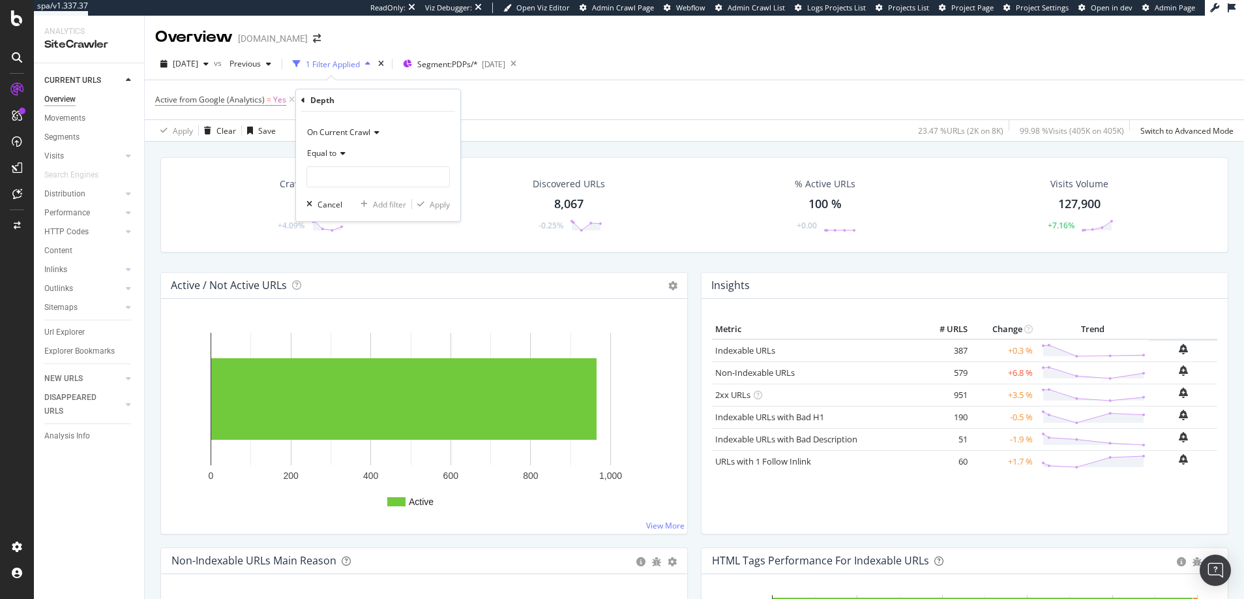
click at [342, 152] on icon at bounding box center [341, 153] width 9 height 8
click at [337, 247] on span "Greater than" at bounding box center [336, 248] width 47 height 11
click at [339, 176] on input "number" at bounding box center [378, 176] width 143 height 21
type input "2"
click at [436, 203] on div "Apply" at bounding box center [440, 204] width 20 height 11
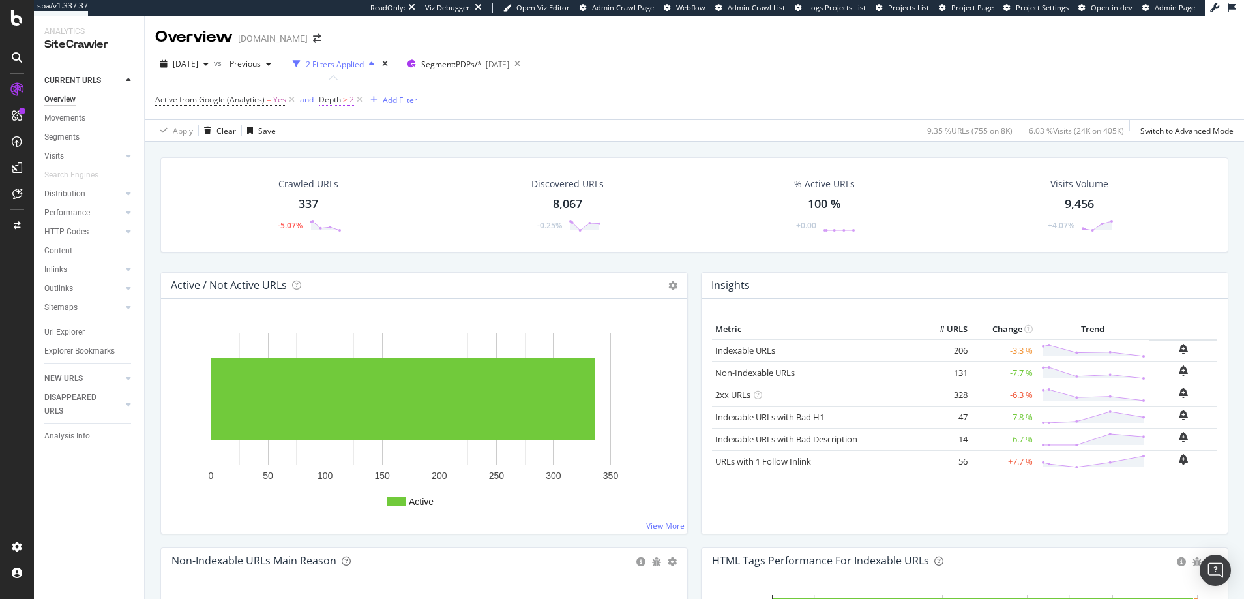
click at [350, 99] on span "2" at bounding box center [352, 100] width 5 height 18
click at [347, 173] on input "2" at bounding box center [400, 174] width 143 height 21
type input "0"
click at [464, 202] on div "Apply" at bounding box center [462, 202] width 20 height 11
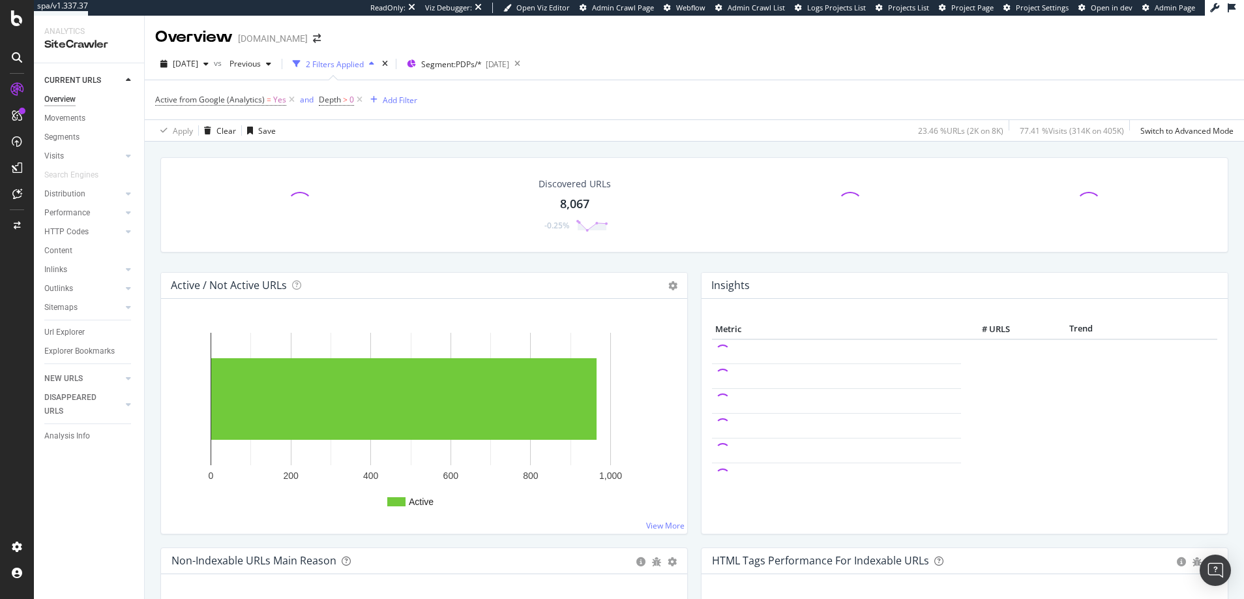
click at [498, 510] on rect "A chart." at bounding box center [422, 421] width 501 height 203
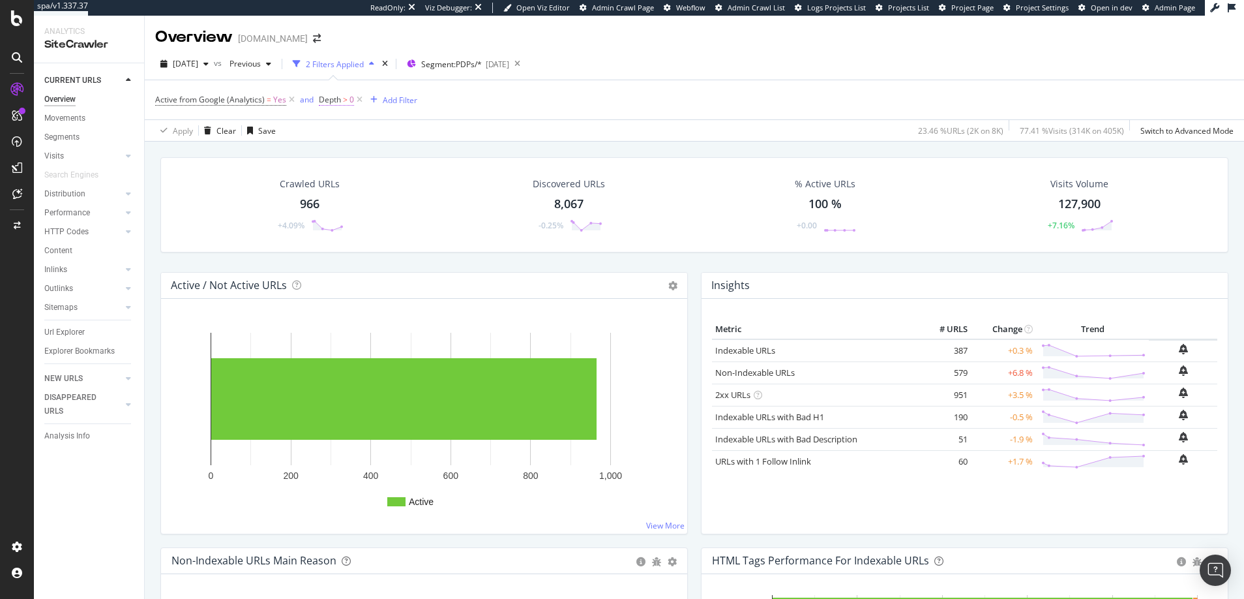
click at [351, 98] on span "0" at bounding box center [352, 100] width 5 height 18
click at [356, 172] on input "0" at bounding box center [400, 174] width 143 height 21
type input "1"
click at [462, 203] on div "Apply" at bounding box center [462, 202] width 20 height 11
click at [335, 99] on span "Depth" at bounding box center [330, 99] width 22 height 11
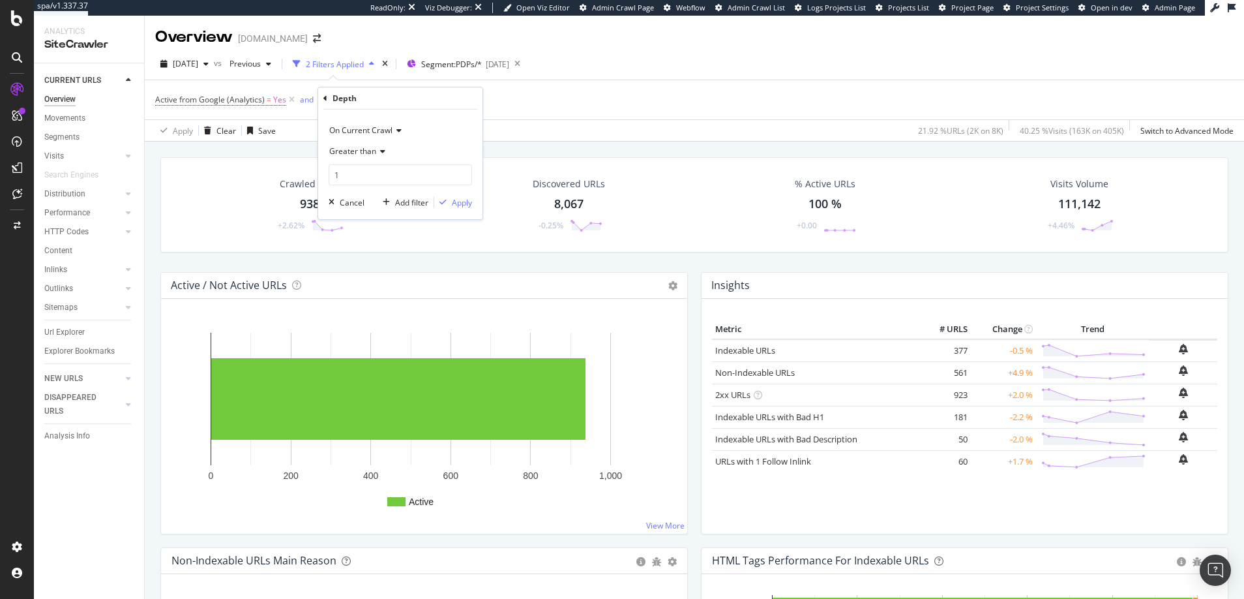
click at [382, 149] on icon at bounding box center [380, 151] width 9 height 8
click at [345, 180] on span "Equal to" at bounding box center [349, 178] width 29 height 11
click at [361, 175] on input "number" at bounding box center [400, 174] width 143 height 21
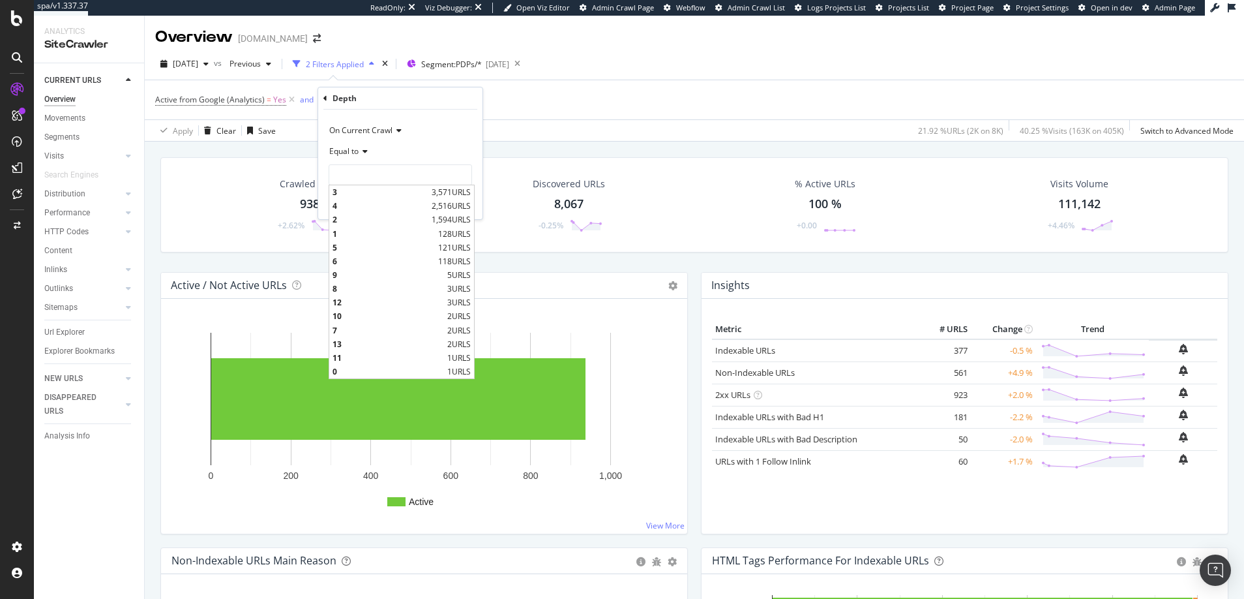
click at [365, 149] on icon at bounding box center [363, 151] width 9 height 8
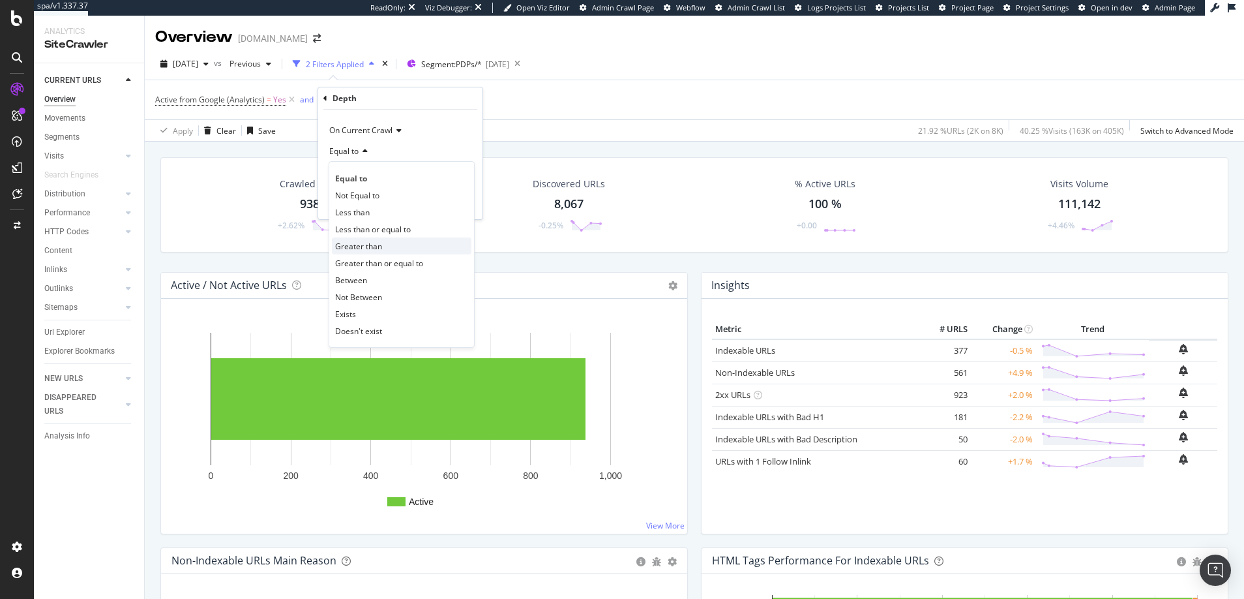
click at [359, 245] on span "Greater than" at bounding box center [358, 246] width 47 height 11
click at [368, 175] on input "number" at bounding box center [400, 174] width 143 height 21
type input "2"
click at [460, 205] on div "Apply" at bounding box center [462, 202] width 20 height 11
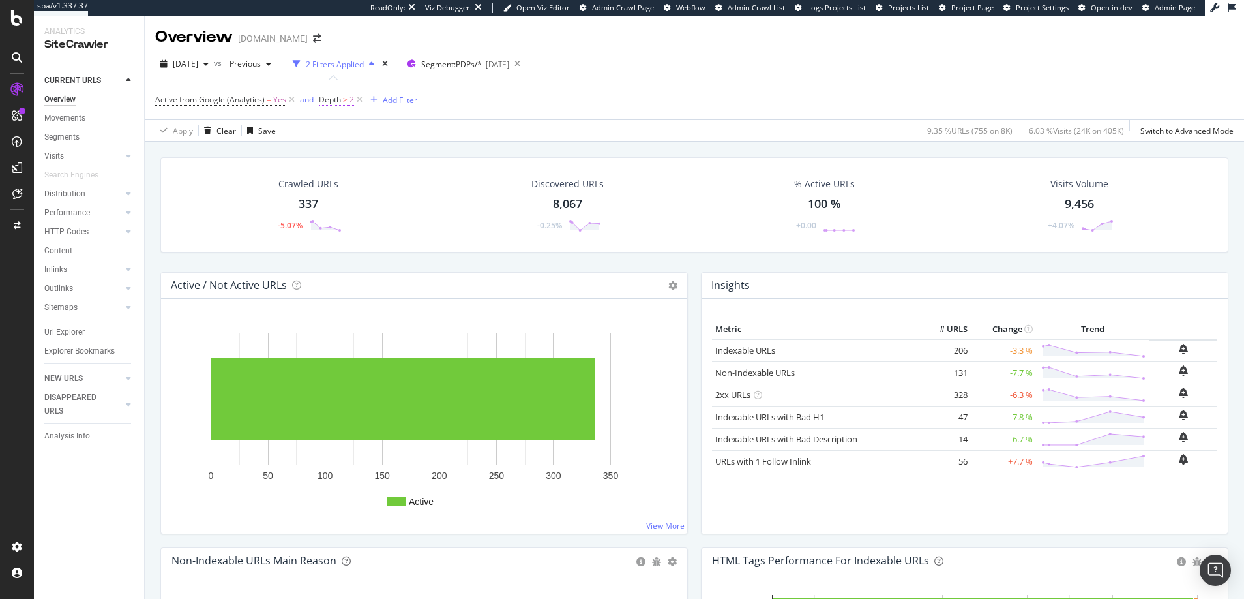
click at [350, 100] on span "2" at bounding box center [352, 100] width 5 height 18
click at [350, 100] on div "Depth" at bounding box center [345, 98] width 24 height 11
click at [350, 171] on input "2" at bounding box center [400, 174] width 143 height 21
type input "3"
click at [467, 202] on div "Apply" at bounding box center [462, 202] width 20 height 11
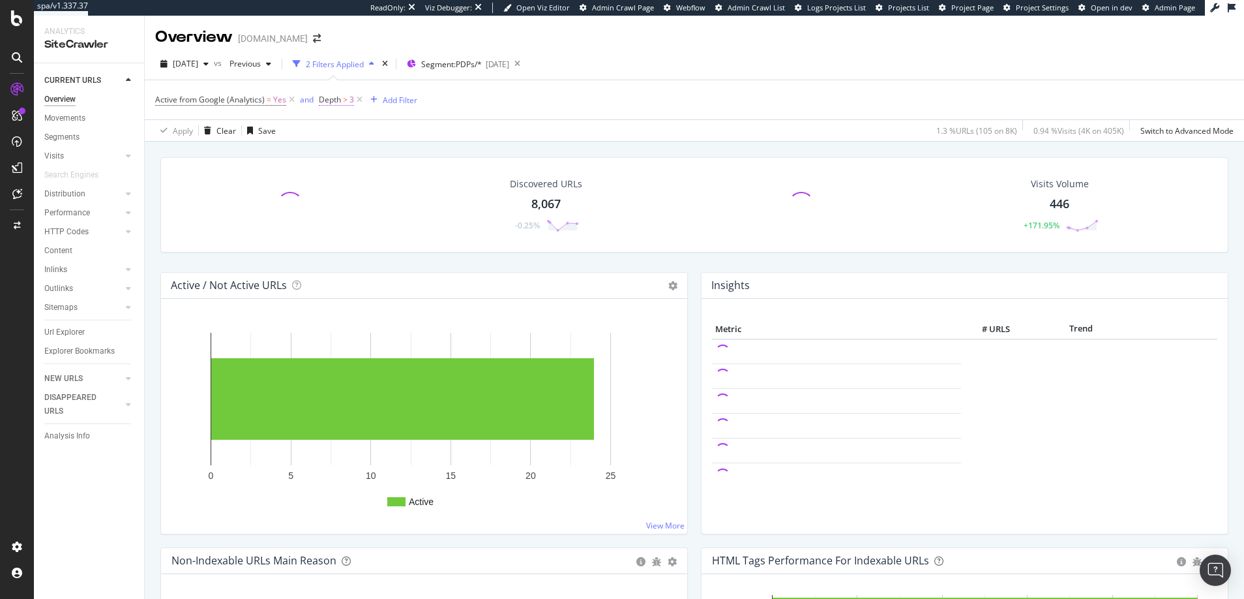
click at [347, 98] on span "Depth > 3" at bounding box center [336, 100] width 35 height 12
click at [351, 175] on input "3" at bounding box center [400, 174] width 143 height 21
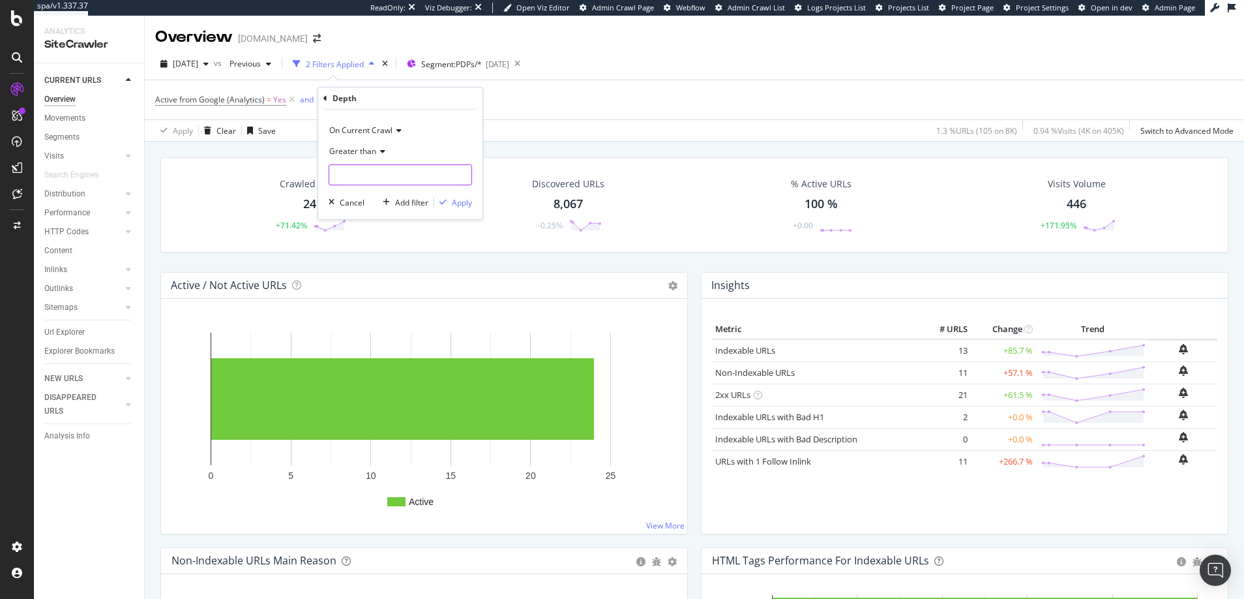
type input "3"
click at [459, 202] on div "Apply" at bounding box center [462, 202] width 20 height 11
click at [352, 98] on span "3" at bounding box center [352, 100] width 5 height 18
click at [350, 177] on input "3" at bounding box center [400, 174] width 143 height 21
type input "4"
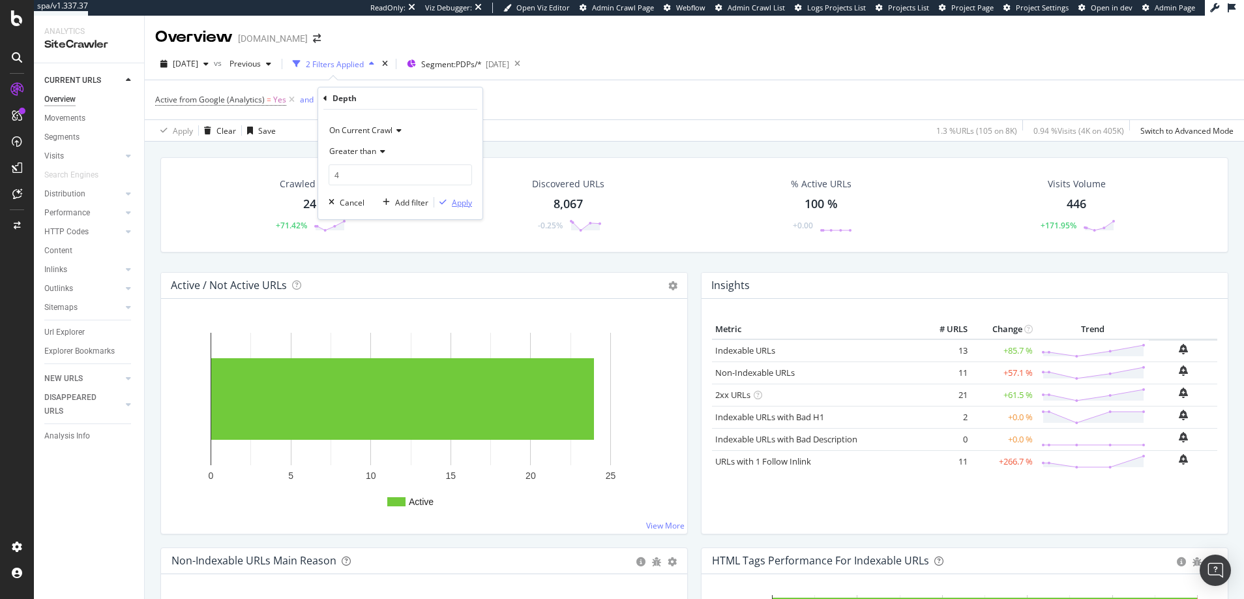
click at [459, 203] on div "Apply" at bounding box center [462, 202] width 20 height 11
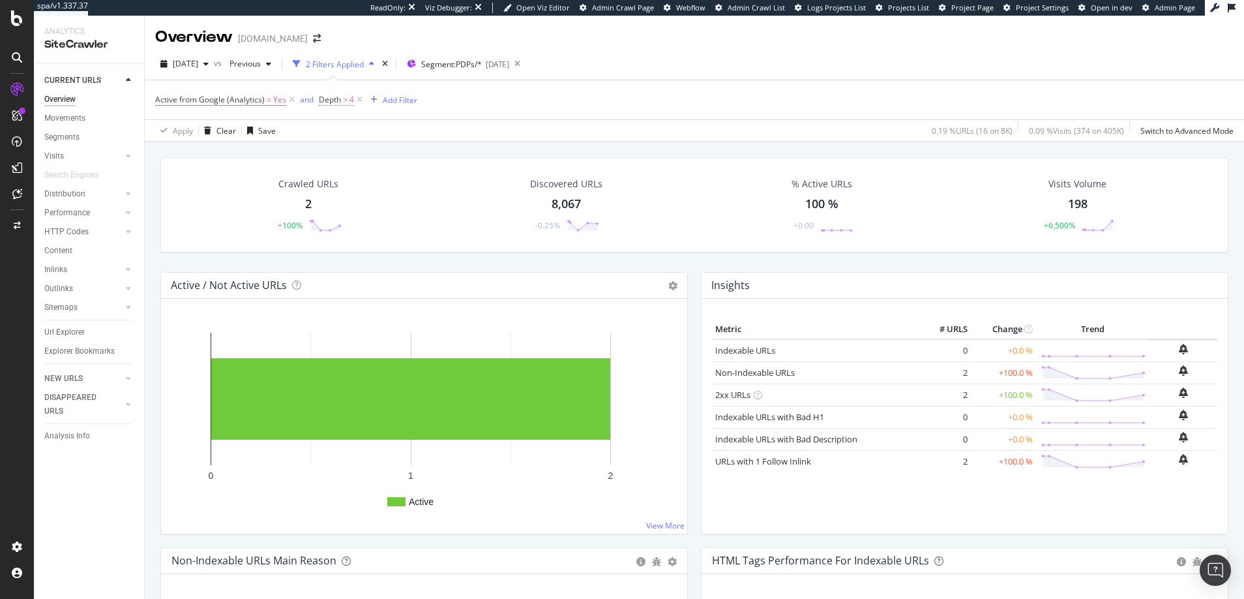
click at [344, 99] on span ">" at bounding box center [345, 99] width 5 height 11
click at [350, 151] on span "Greater than" at bounding box center [352, 150] width 47 height 11
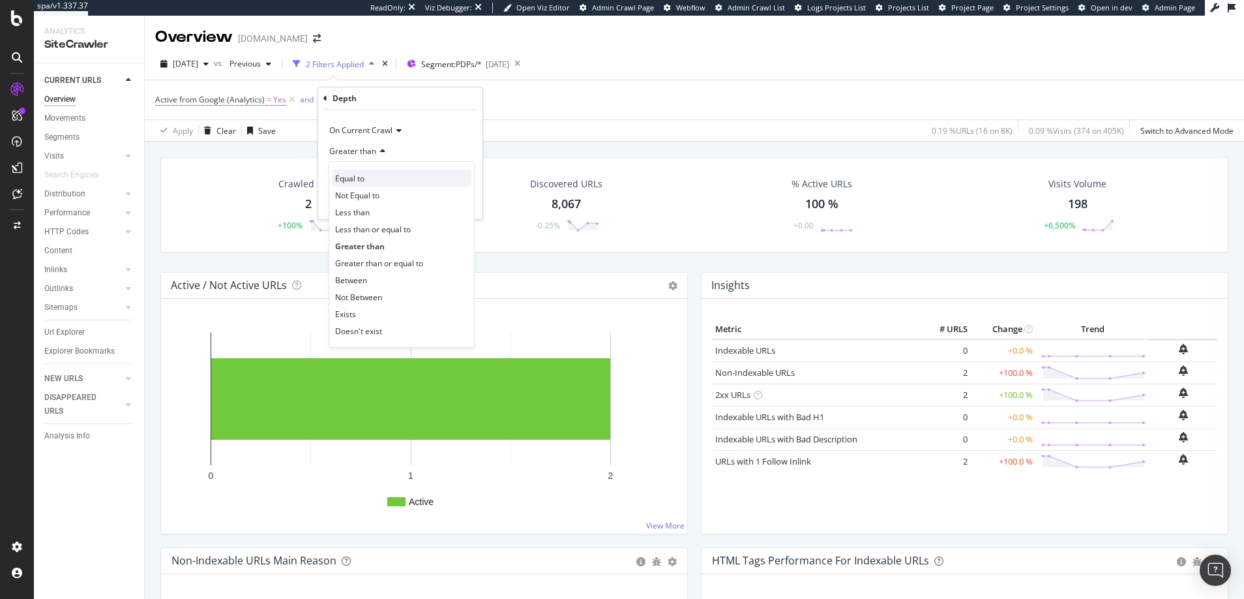
click at [350, 179] on span "Equal to" at bounding box center [349, 178] width 29 height 11
click at [350, 179] on input "number" at bounding box center [400, 174] width 143 height 21
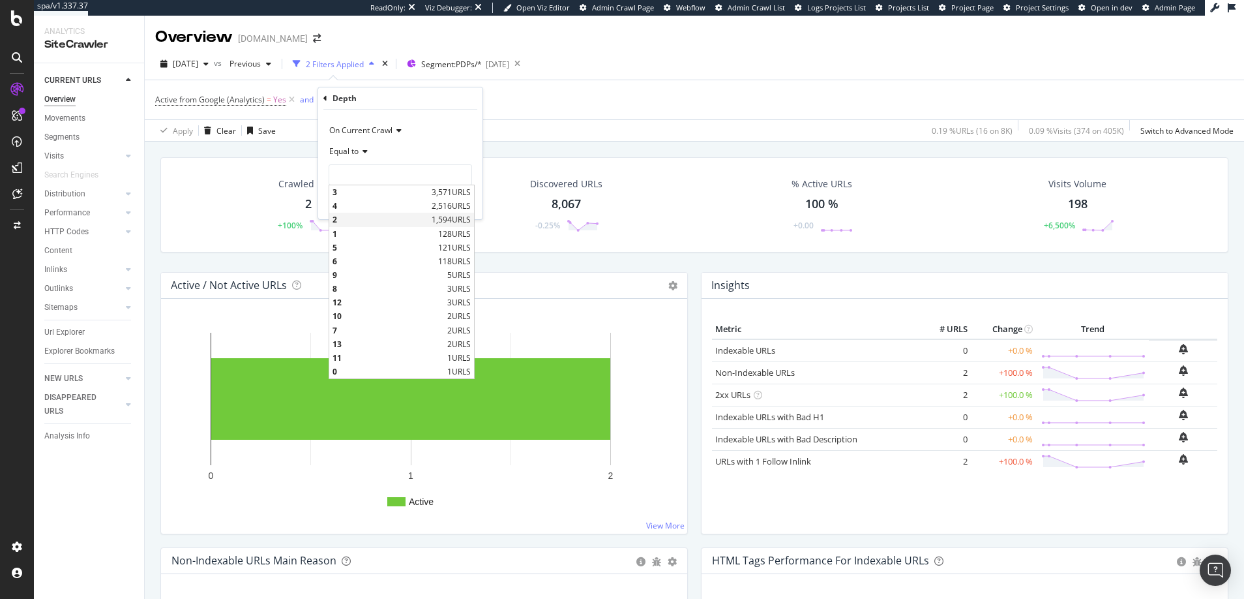
click at [338, 221] on span "2" at bounding box center [381, 219] width 96 height 11
type input "2"
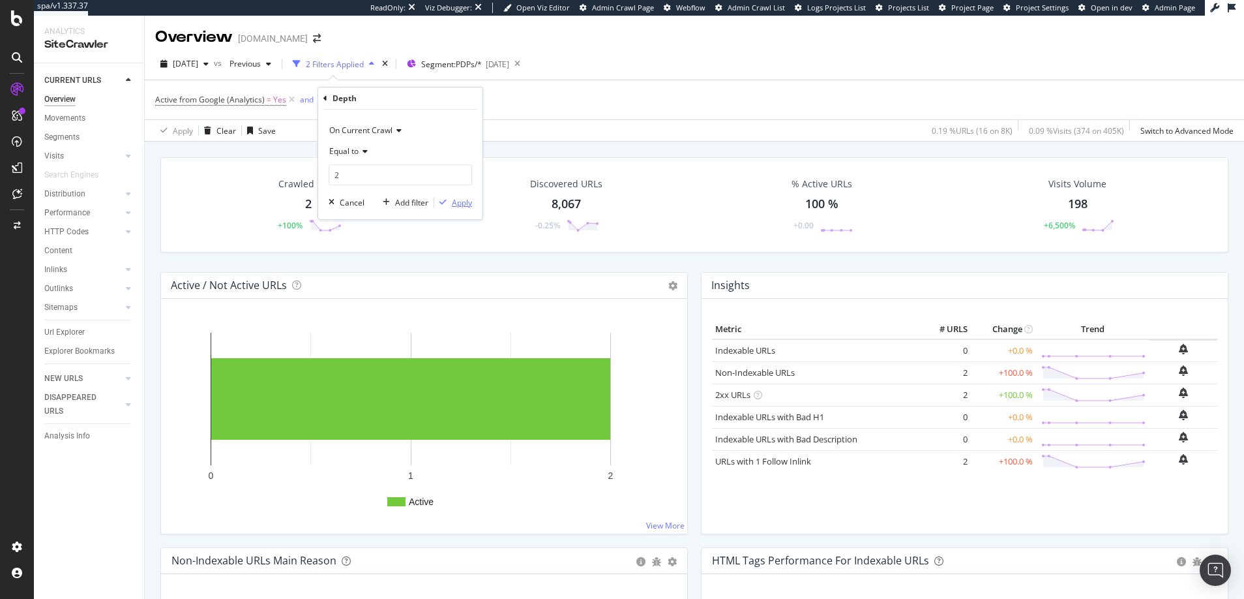
click at [462, 203] on div "Apply" at bounding box center [462, 202] width 20 height 11
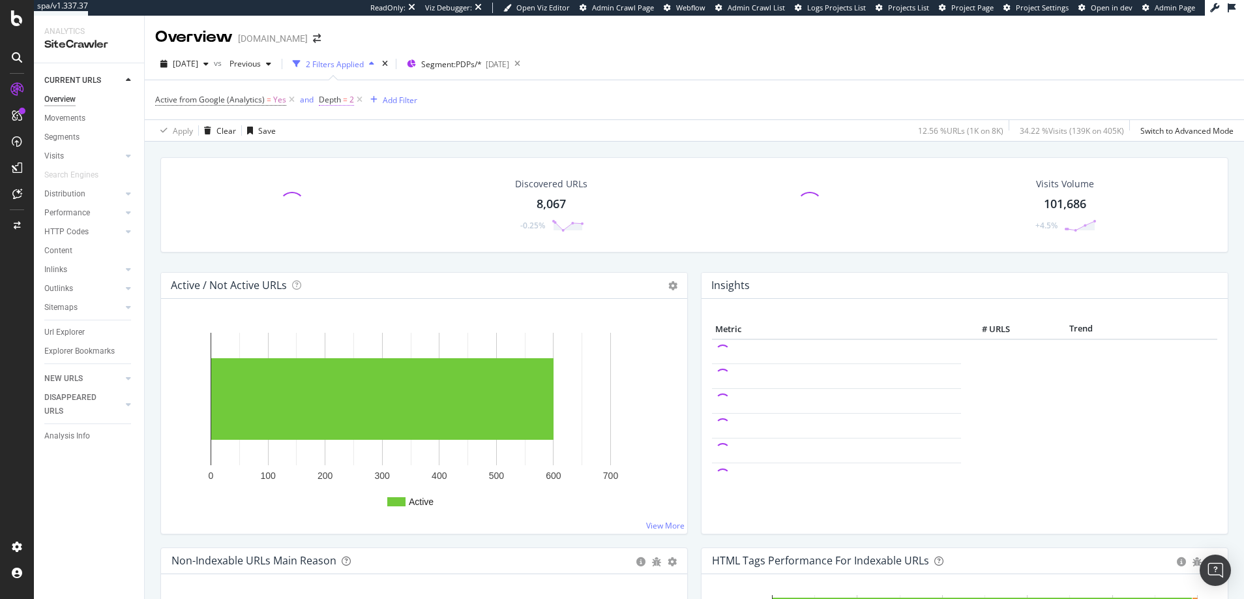
click at [351, 99] on span "2" at bounding box center [352, 100] width 5 height 18
click at [352, 174] on input "2" at bounding box center [400, 174] width 143 height 21
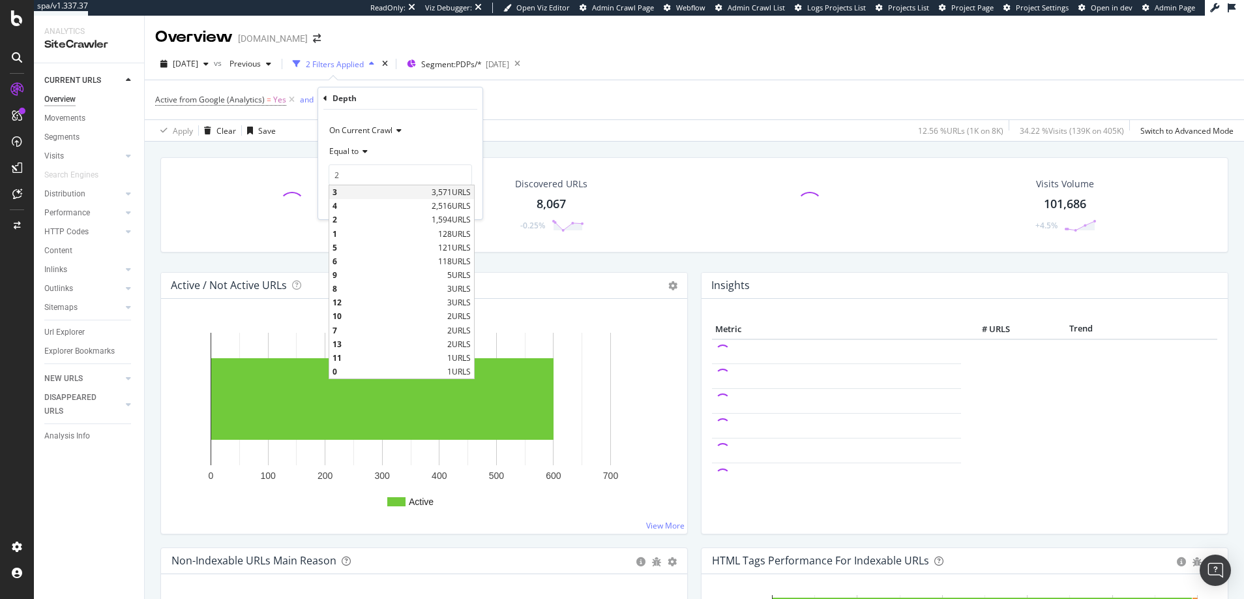
click at [338, 191] on span "3" at bounding box center [381, 192] width 96 height 11
type input "3"
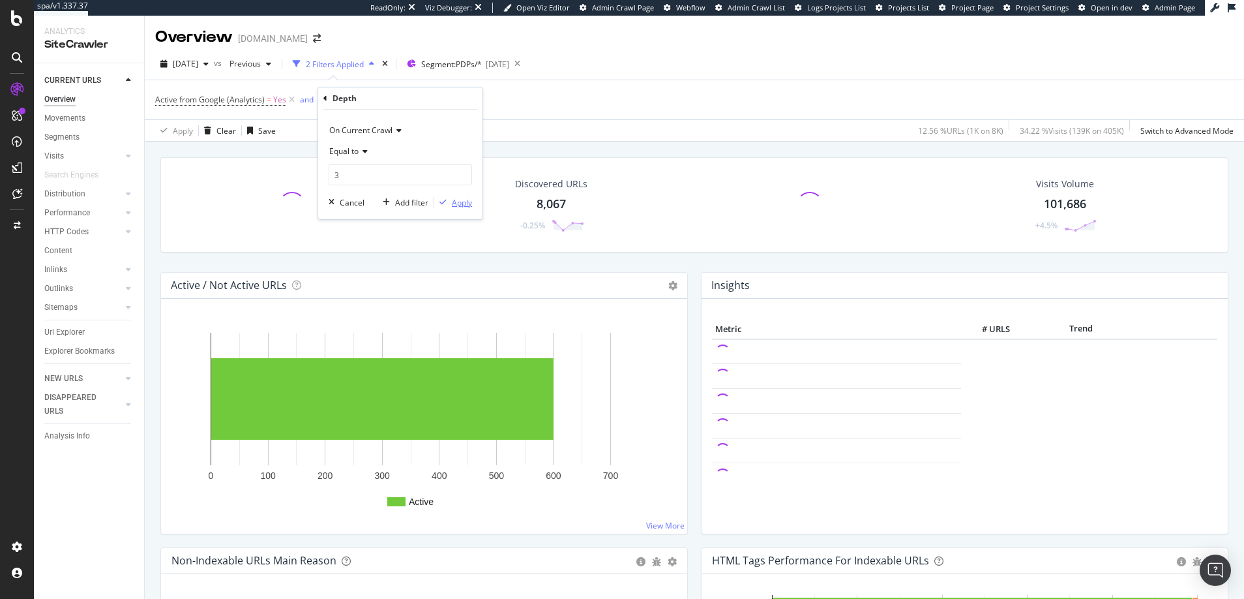
click at [461, 200] on div "Apply" at bounding box center [462, 202] width 20 height 11
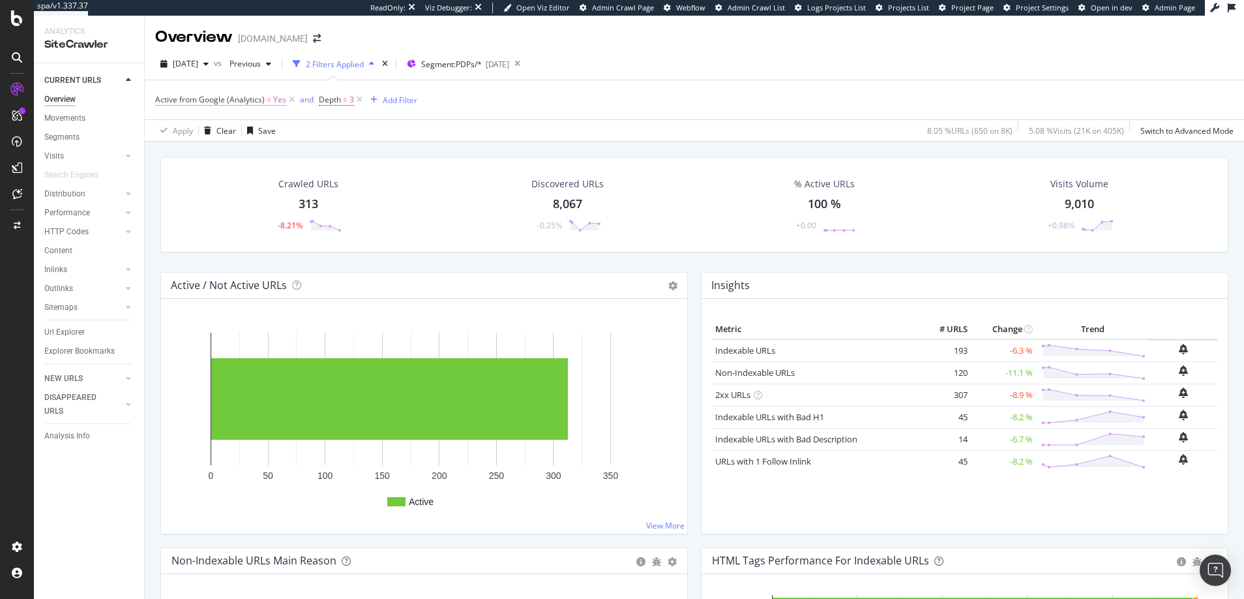
click at [277, 97] on span "Yes" at bounding box center [279, 100] width 13 height 18
click at [188, 213] on icon at bounding box center [184, 214] width 9 height 8
click at [181, 252] on span "No" at bounding box center [178, 257] width 10 height 11
click at [301, 243] on div "Apply" at bounding box center [300, 241] width 20 height 11
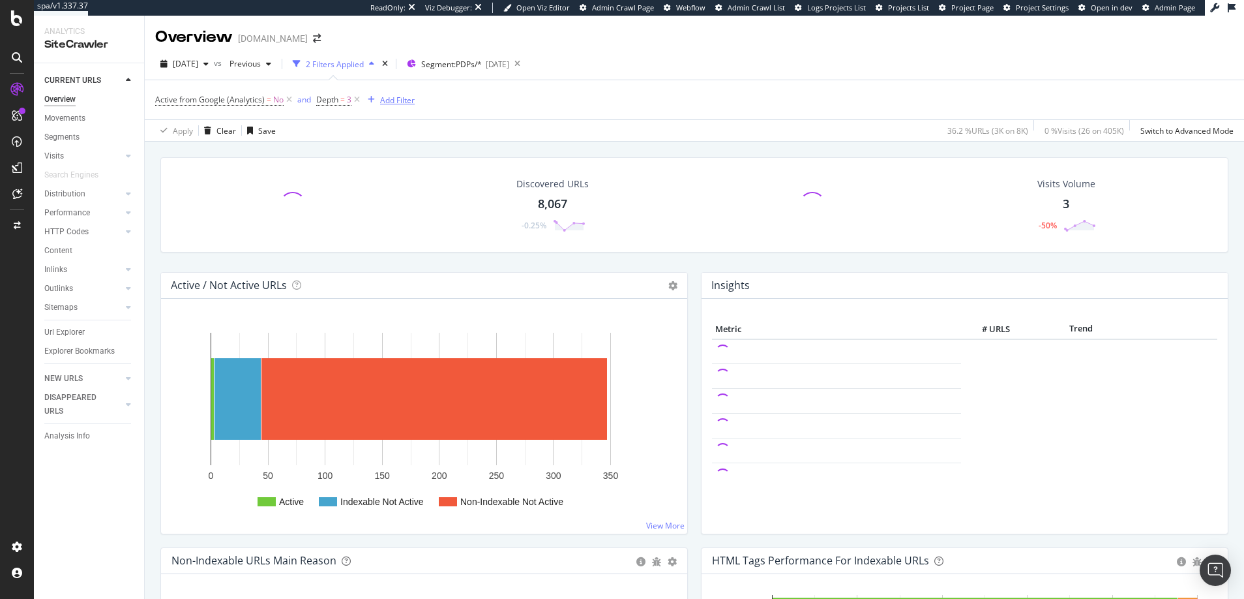
click at [391, 99] on div "Add Filter" at bounding box center [397, 100] width 35 height 11
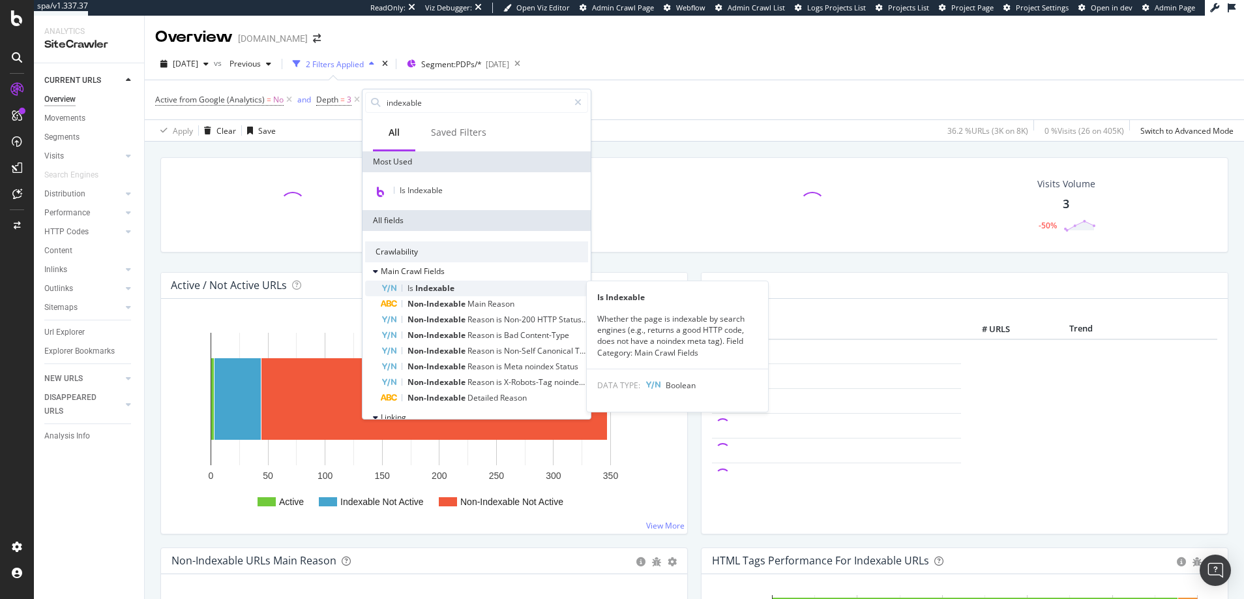
type input "indexable"
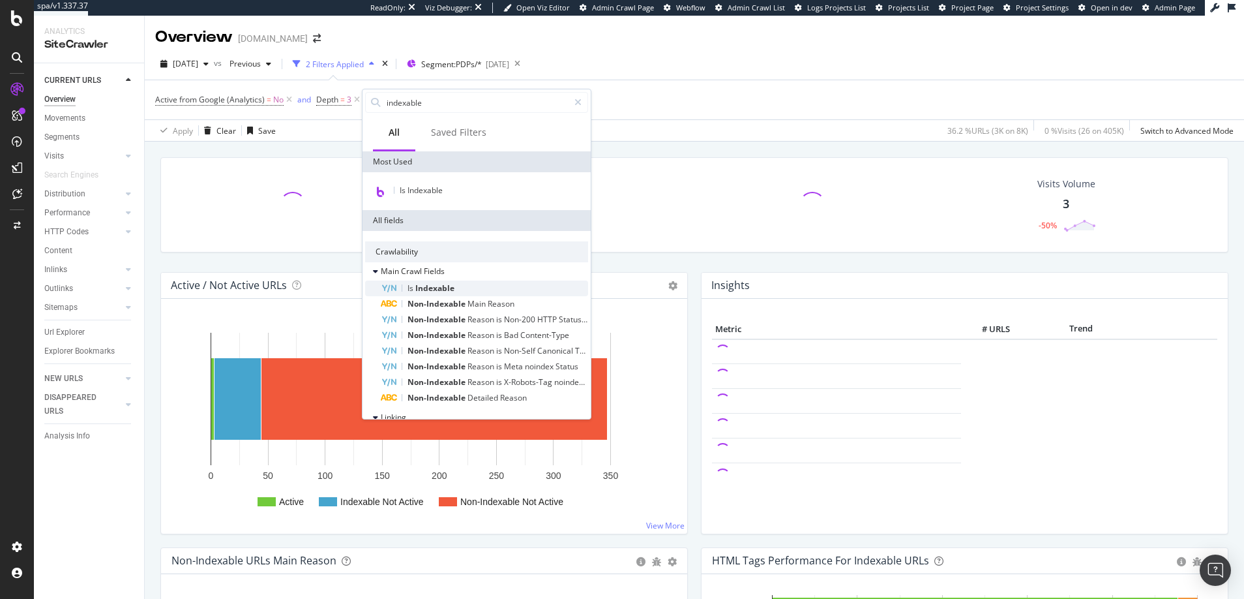
click at [428, 287] on span "Indexable" at bounding box center [434, 287] width 39 height 11
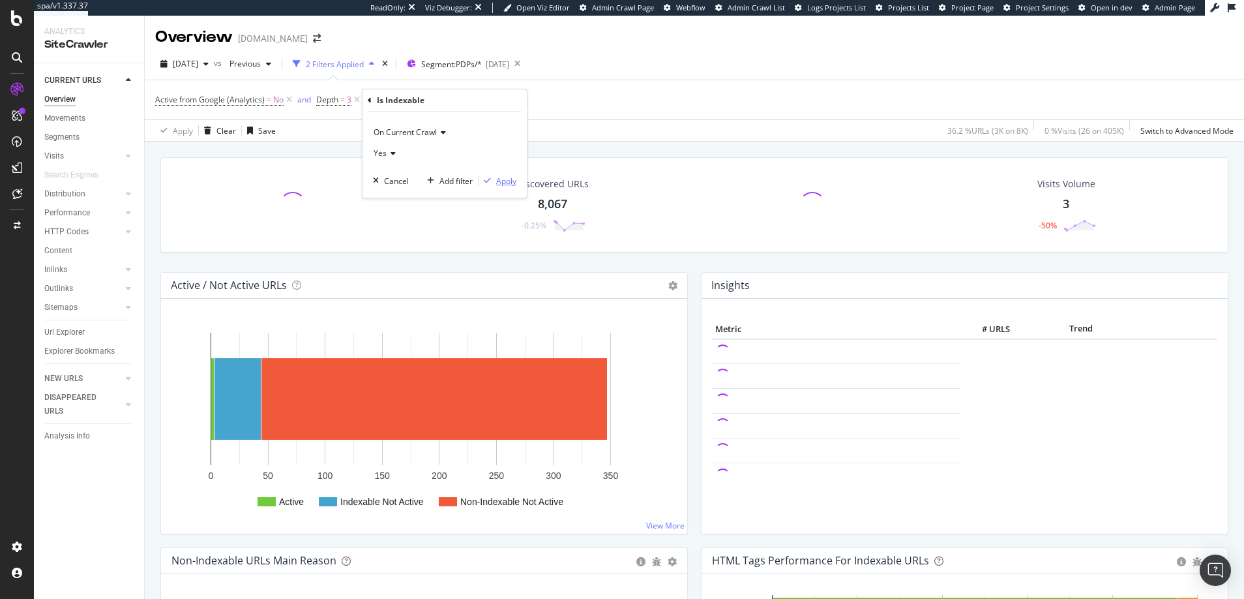
click at [507, 180] on div "Apply" at bounding box center [506, 180] width 20 height 11
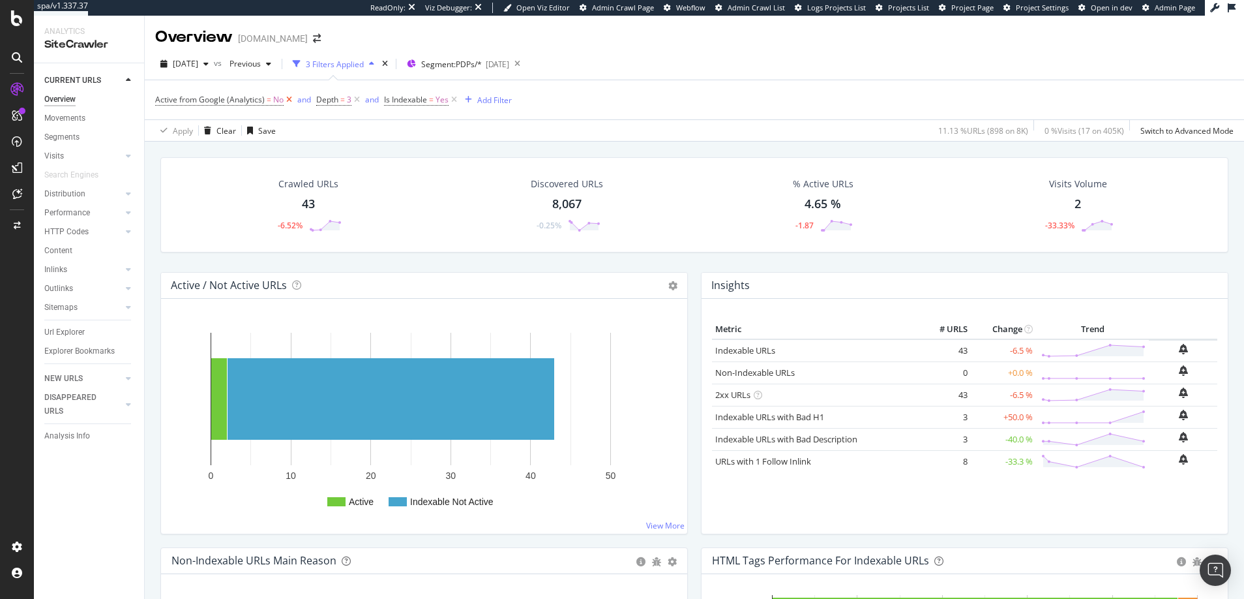
click at [288, 98] on icon at bounding box center [289, 99] width 11 height 13
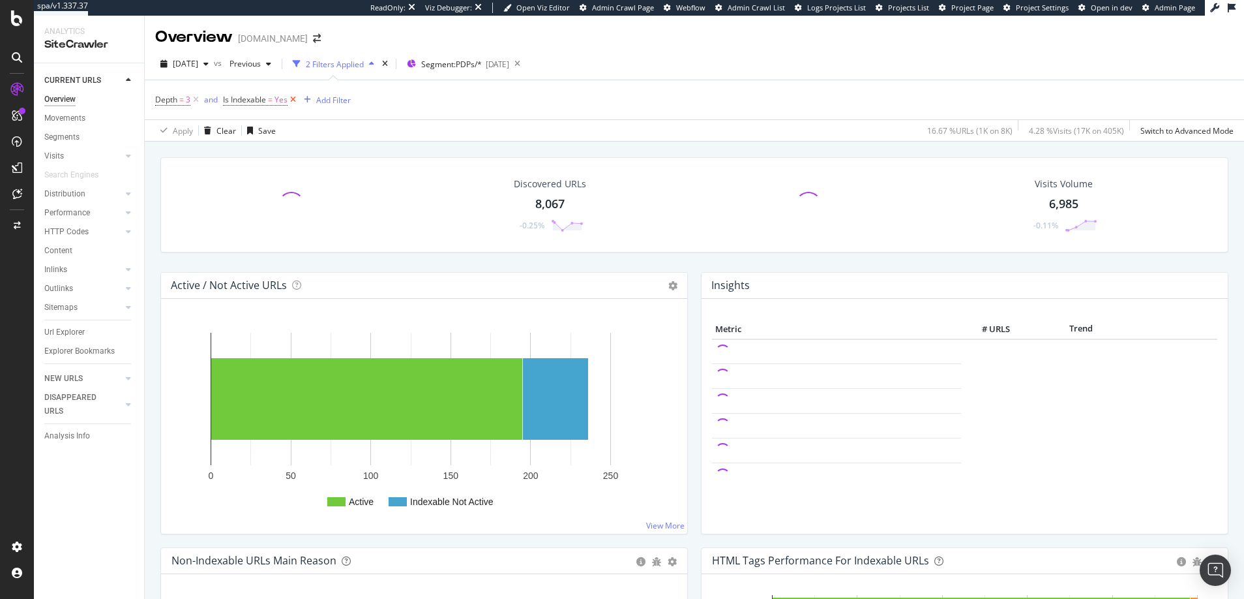
click at [293, 98] on icon at bounding box center [293, 99] width 11 height 13
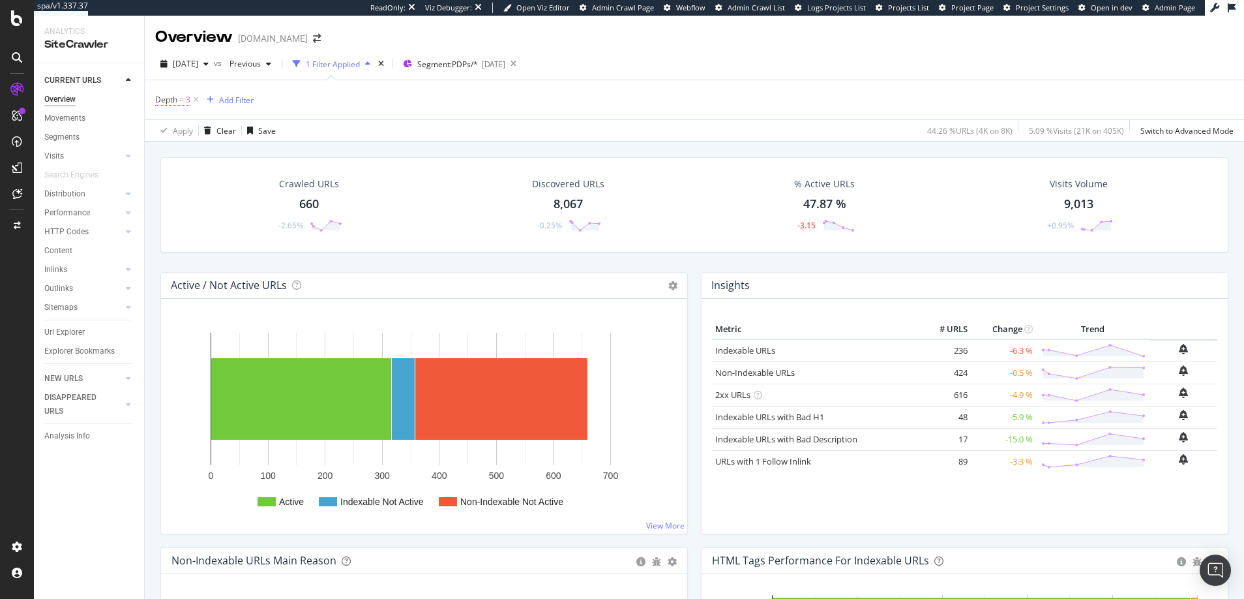
click at [188, 100] on span "3" at bounding box center [188, 100] width 5 height 18
click at [187, 176] on input "3" at bounding box center [237, 174] width 143 height 21
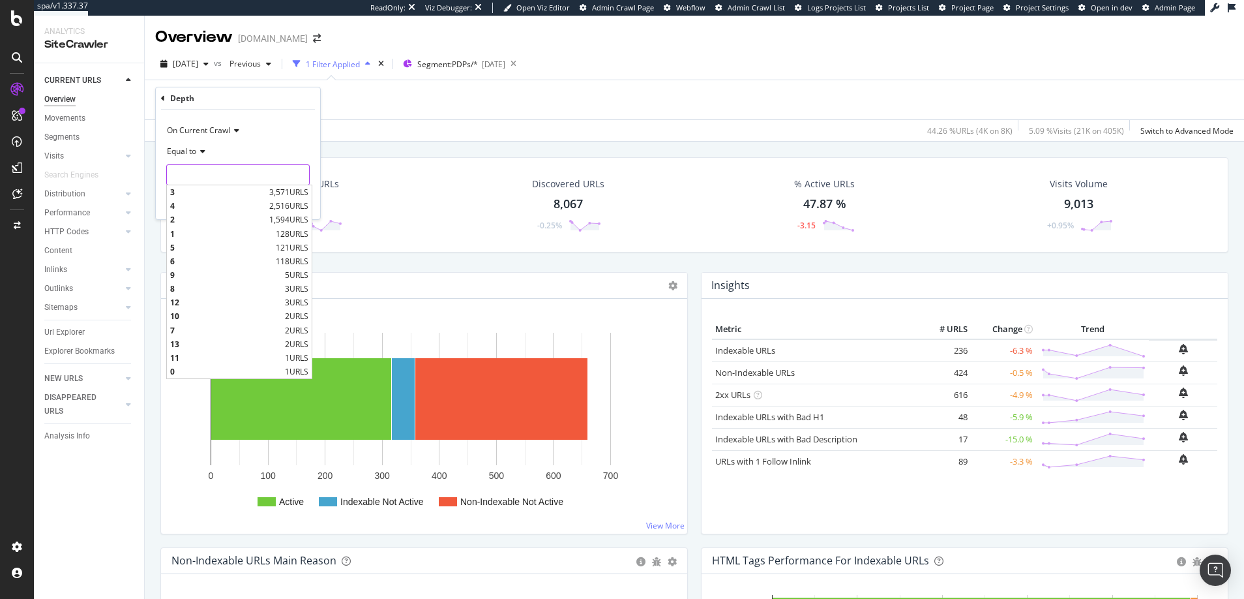
type input "1"
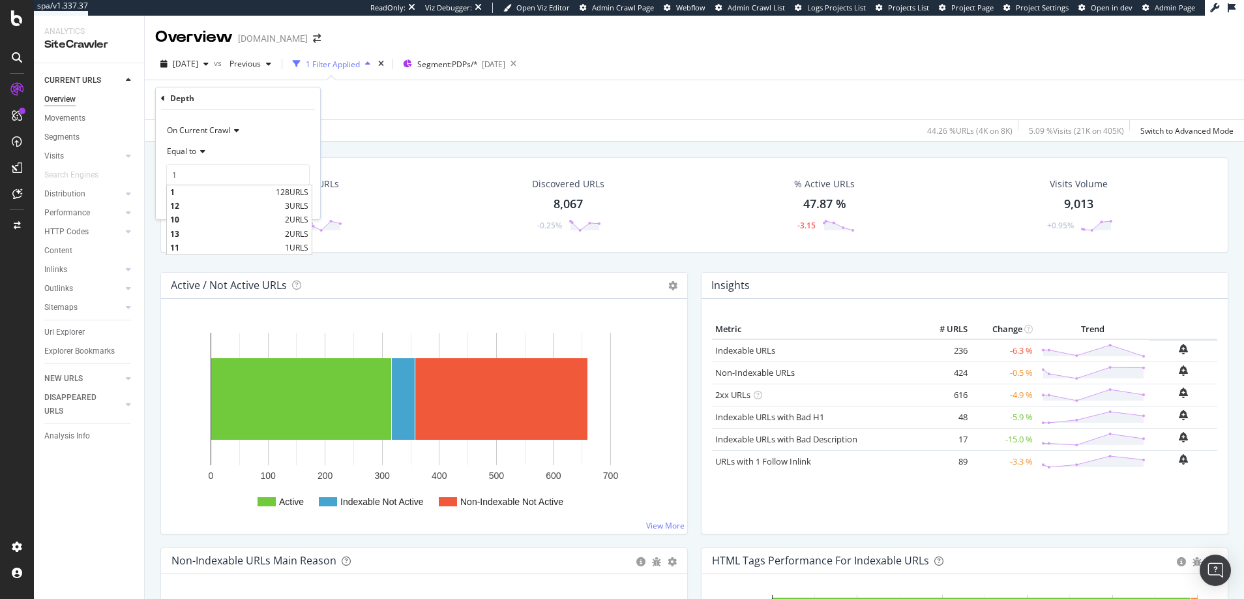
click at [389, 192] on div "Crawled URLs 660 -2.65%" at bounding box center [309, 205] width 256 height 68
click at [196, 99] on icon at bounding box center [195, 99] width 11 height 13
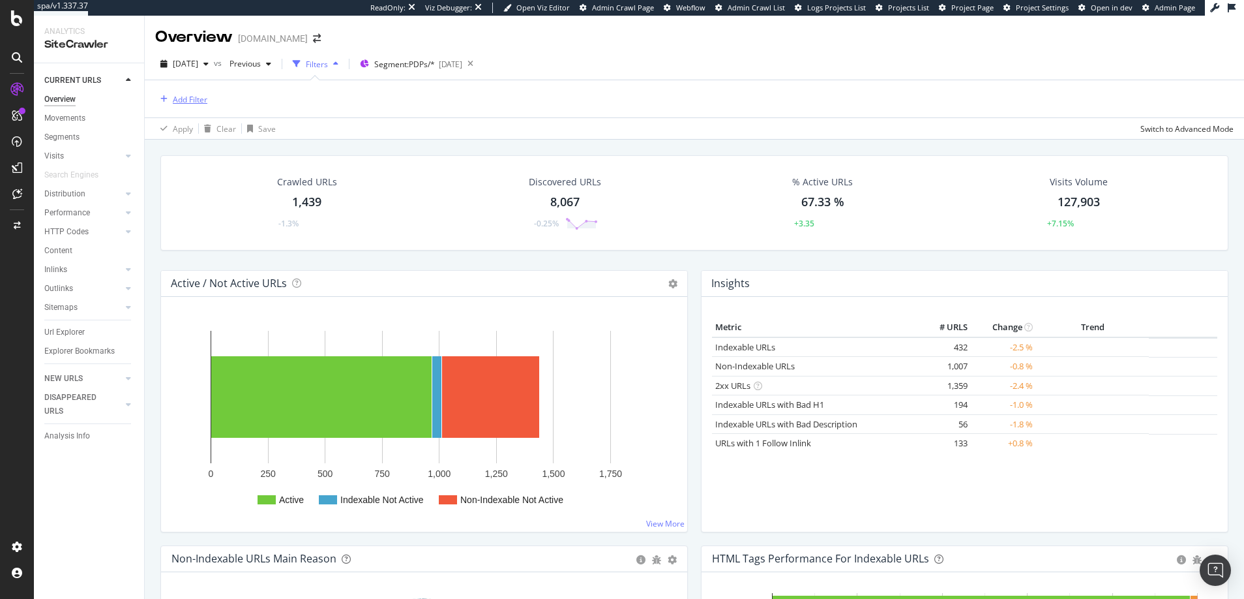
click at [188, 99] on div "Add Filter" at bounding box center [190, 99] width 35 height 11
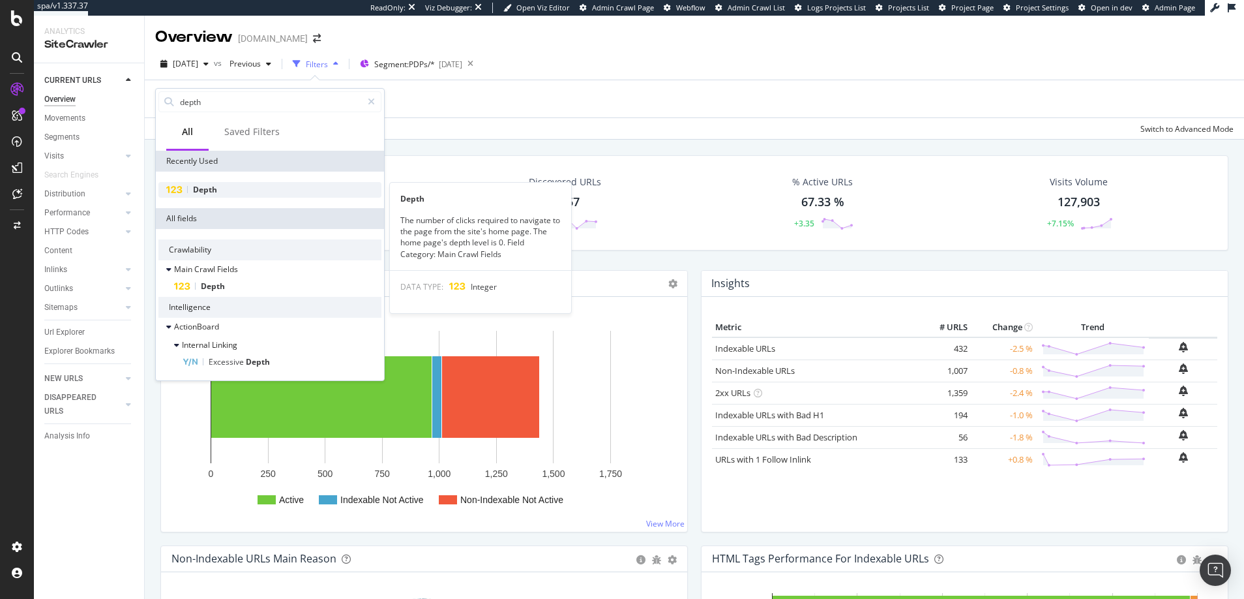
type input "depth"
click at [203, 191] on span "Depth" at bounding box center [205, 189] width 24 height 11
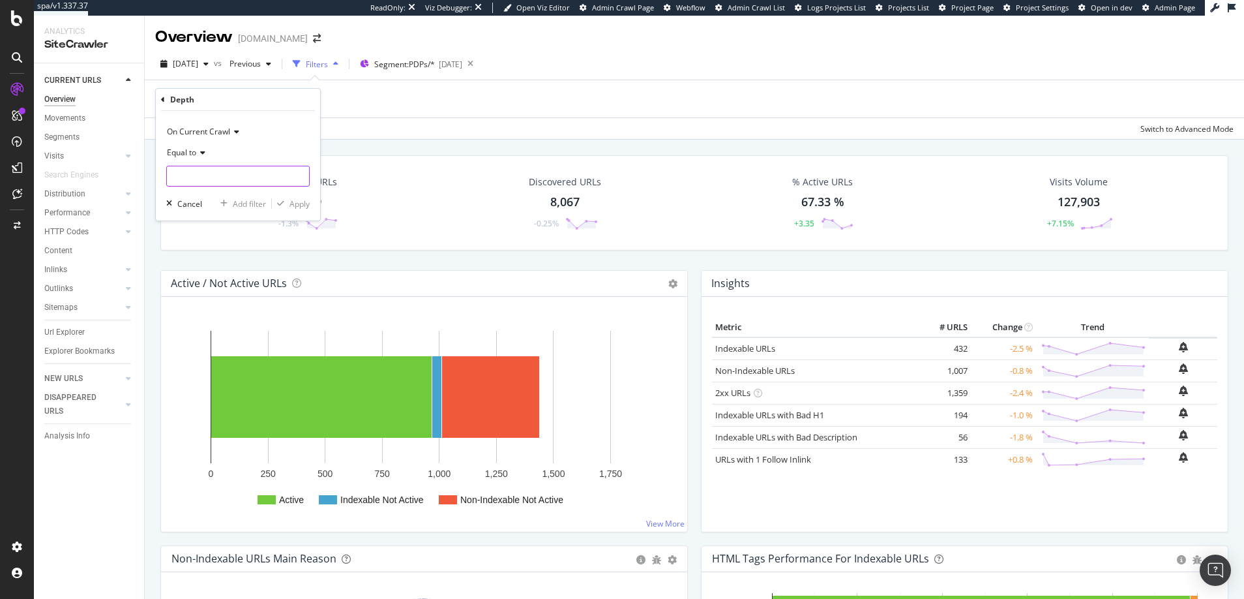
click at [202, 181] on input "number" at bounding box center [237, 176] width 143 height 21
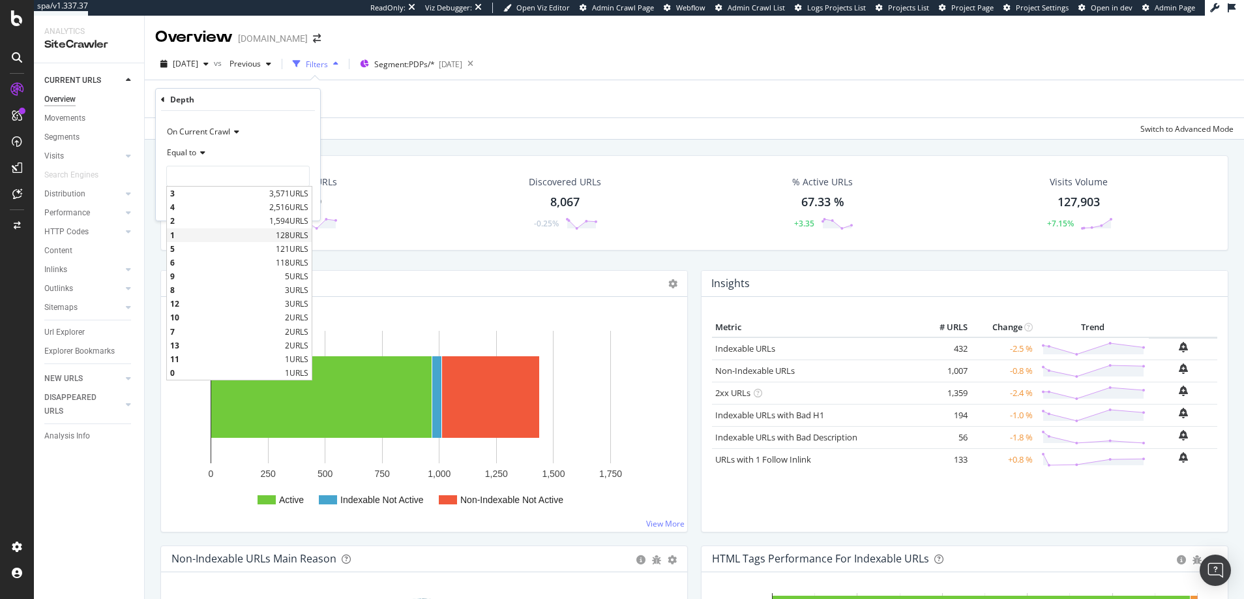
click at [173, 236] on span "1" at bounding box center [221, 235] width 102 height 11
type input "1"
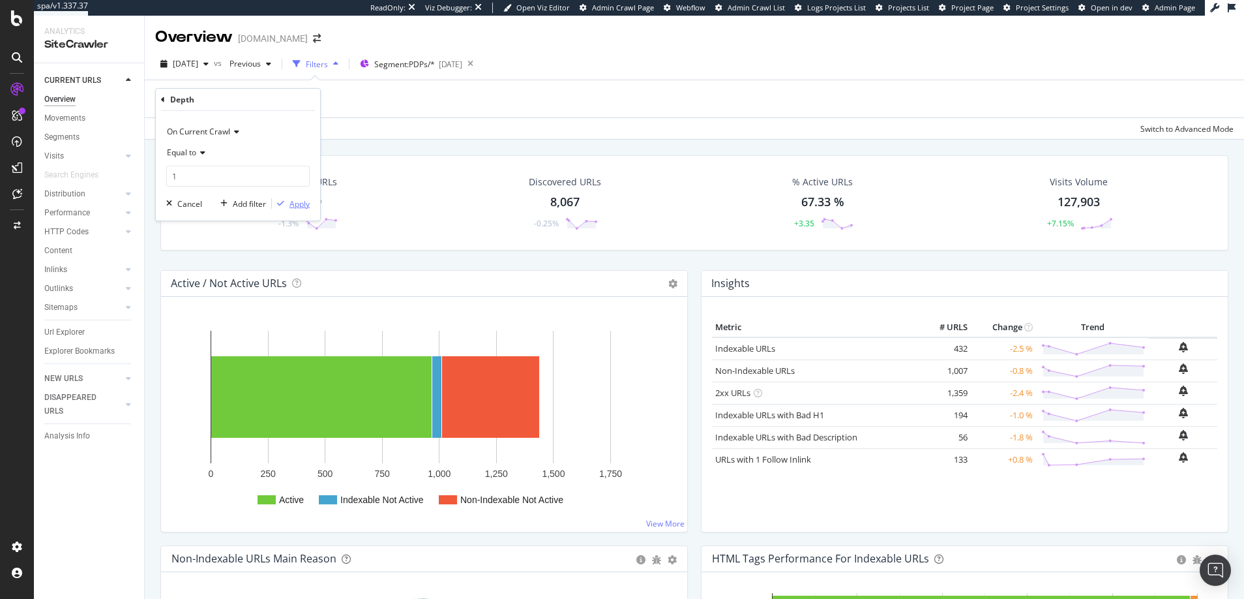
click at [301, 205] on div "Apply" at bounding box center [300, 203] width 20 height 11
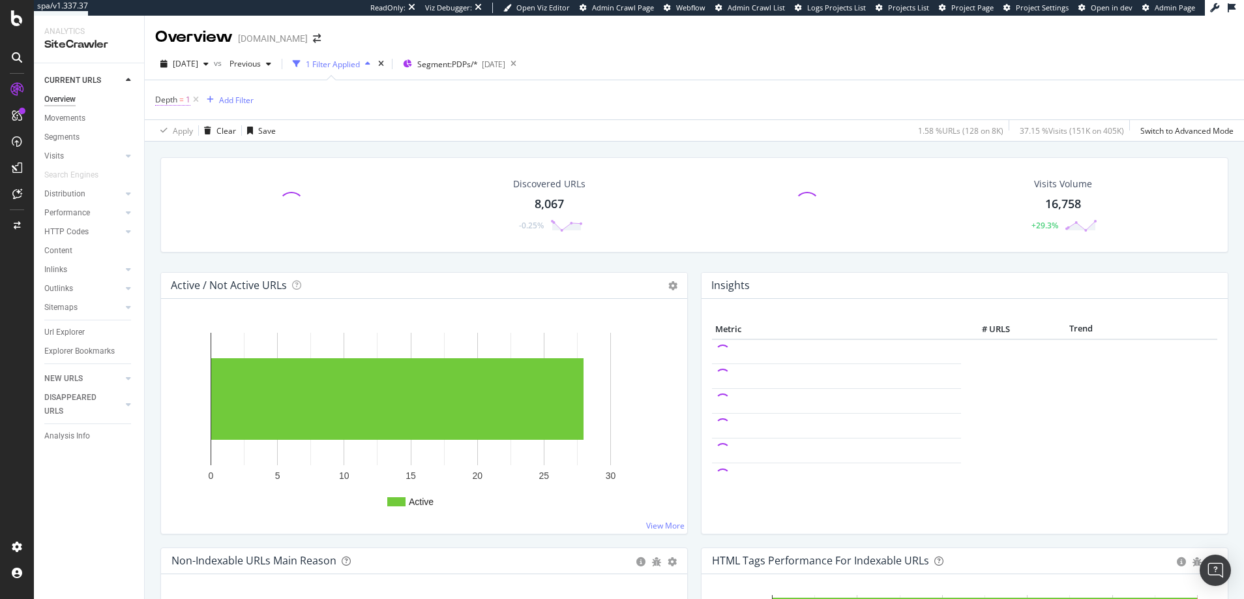
click at [188, 99] on span "1" at bounding box center [188, 100] width 5 height 18
click at [186, 176] on input "1" at bounding box center [237, 174] width 143 height 21
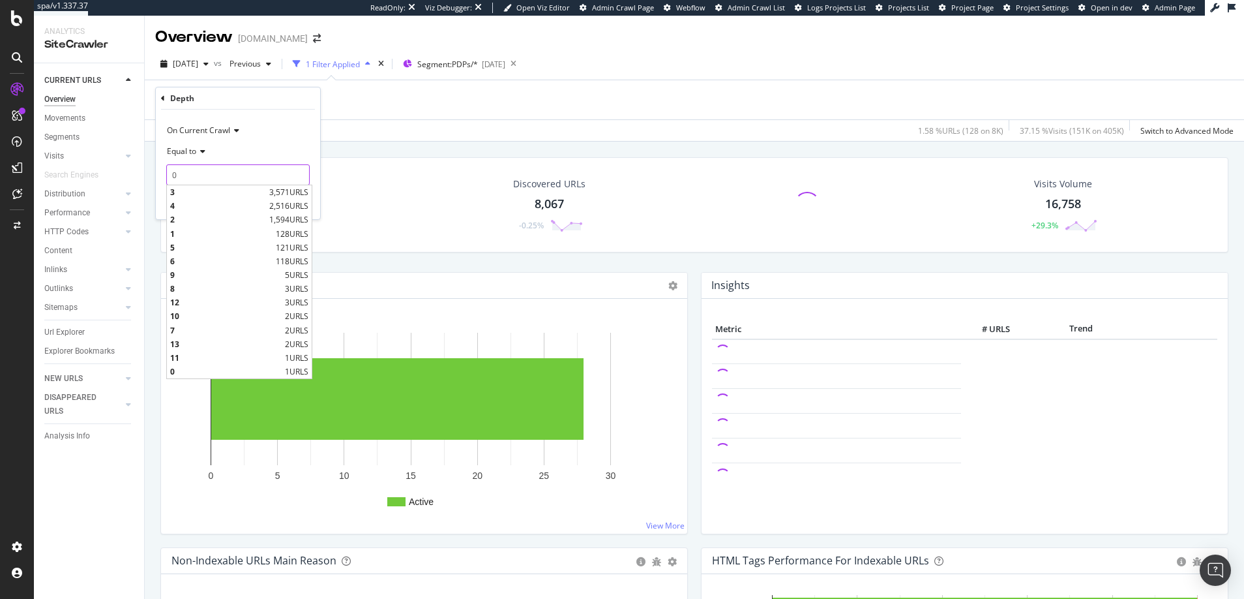
type input "0"
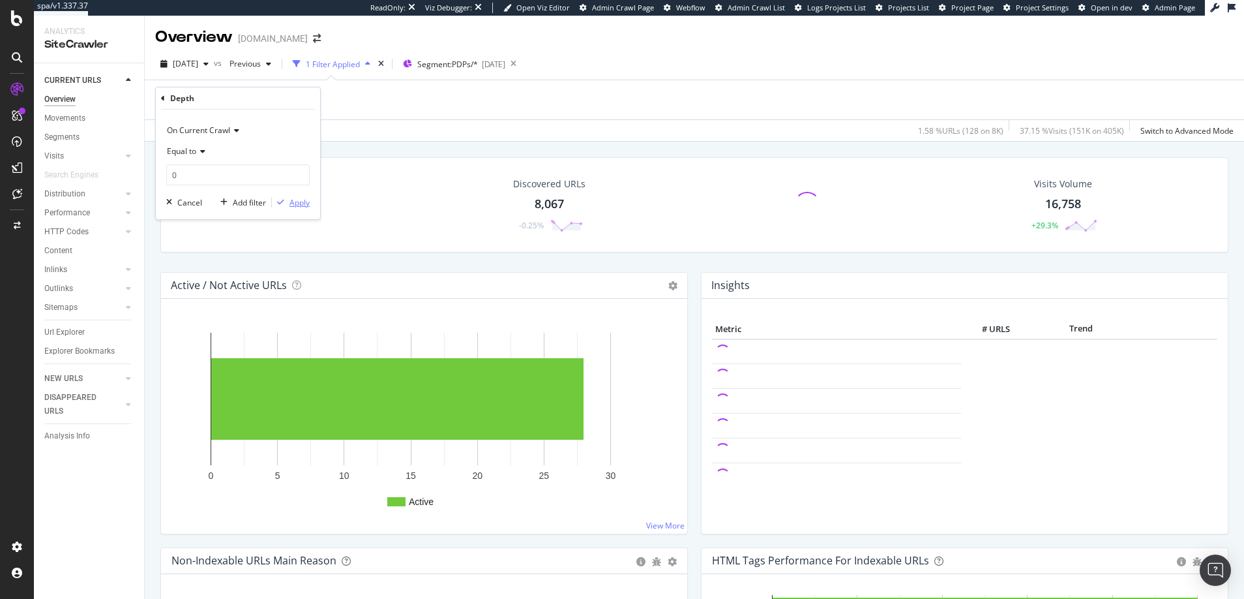
click at [303, 202] on div "Apply" at bounding box center [300, 202] width 20 height 11
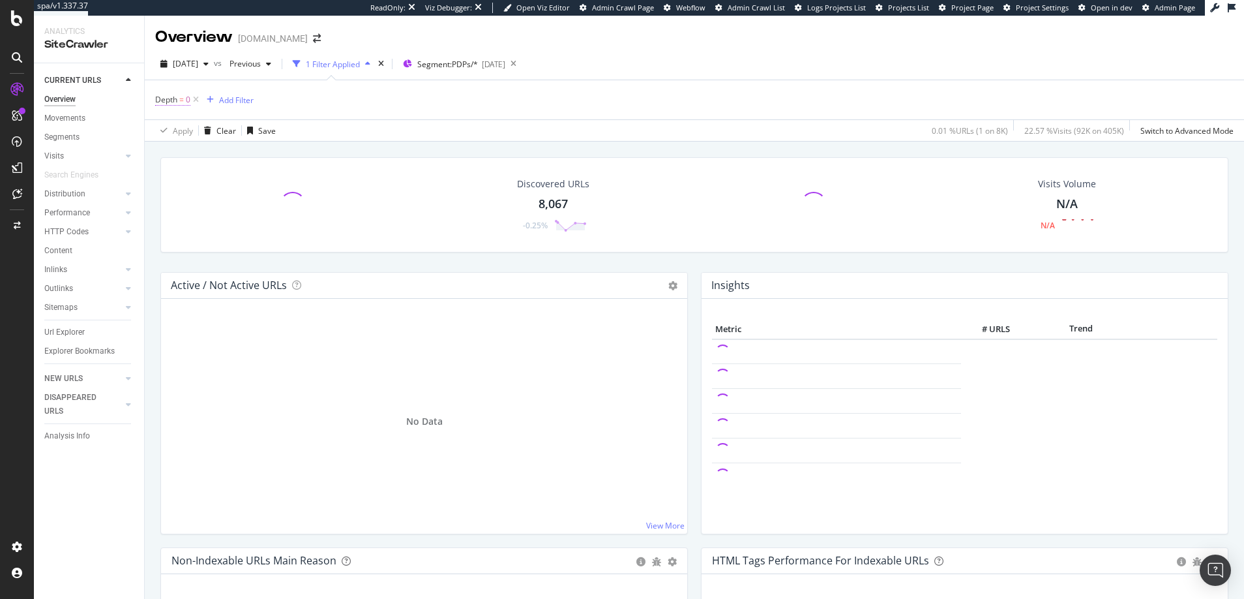
click at [185, 97] on span "Depth = 0" at bounding box center [172, 100] width 35 height 12
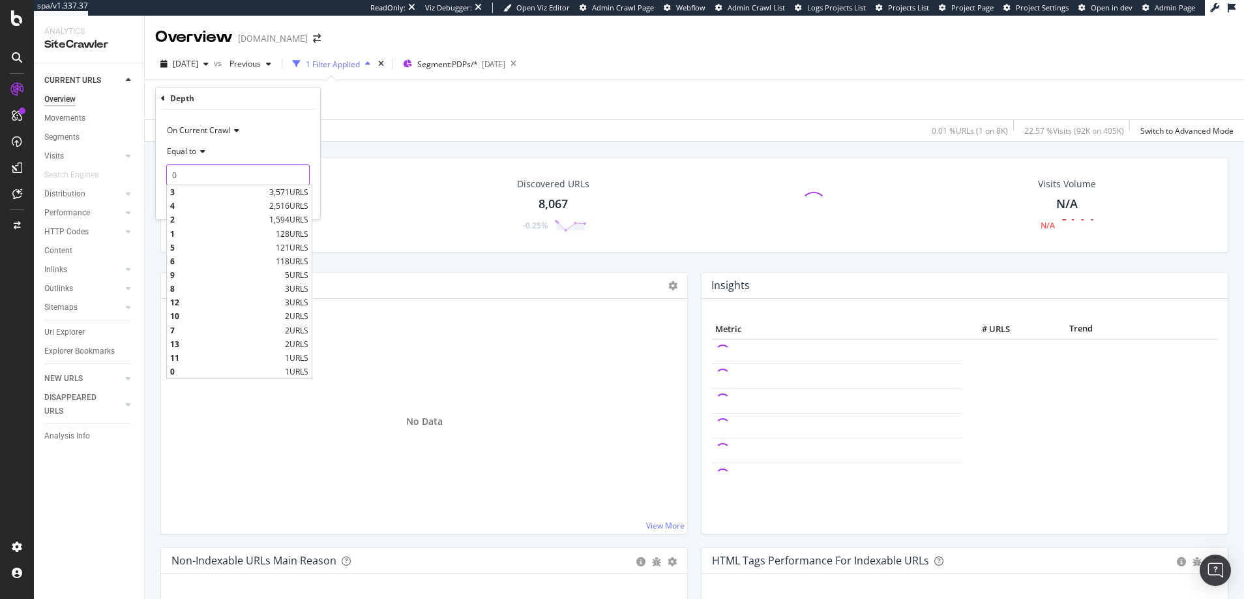
click at [185, 172] on input "0" at bounding box center [237, 174] width 143 height 21
click at [172, 234] on span "1" at bounding box center [221, 233] width 102 height 11
type input "1"
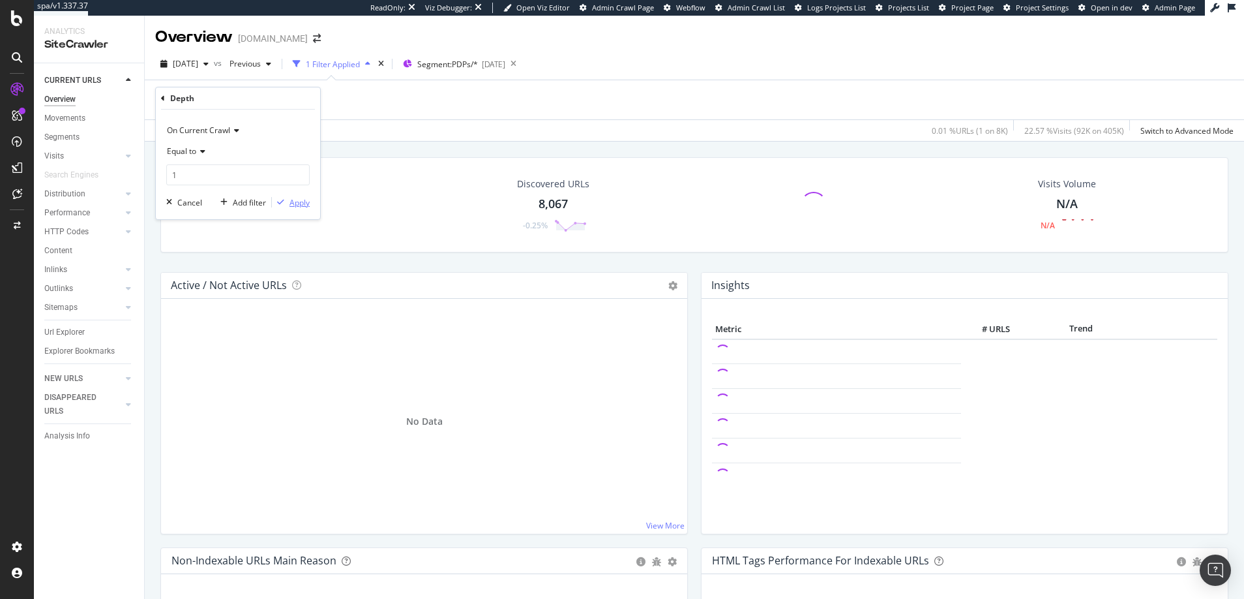
click at [298, 203] on div "Apply" at bounding box center [300, 202] width 20 height 11
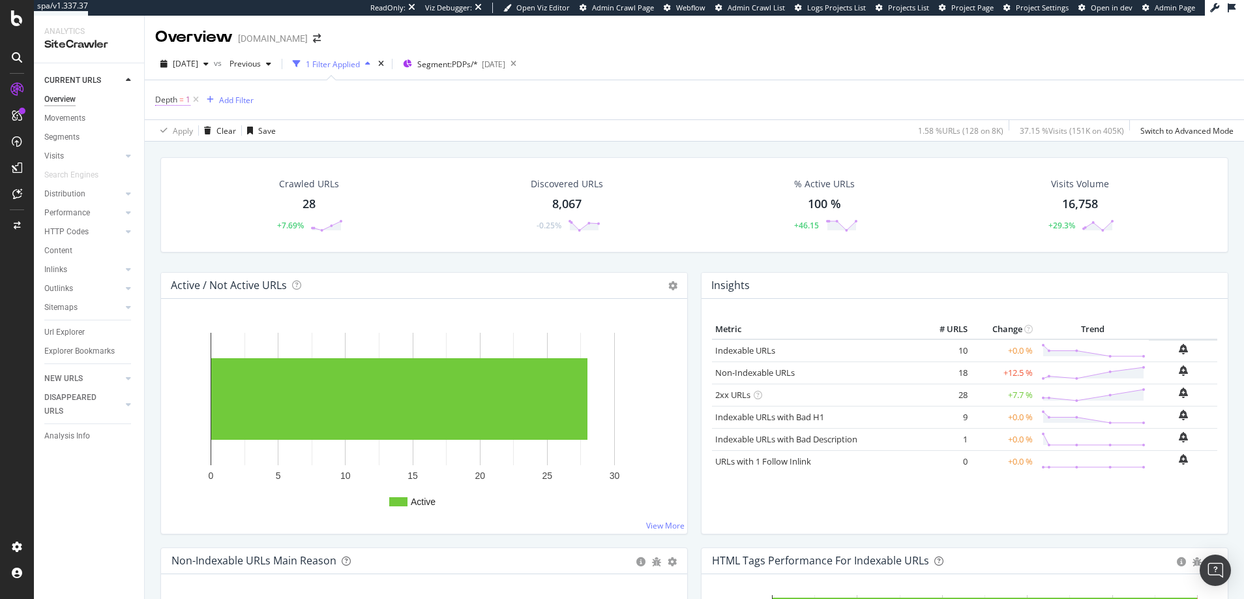
click at [187, 98] on span "1" at bounding box center [188, 100] width 5 height 18
click at [187, 173] on input "1" at bounding box center [237, 174] width 143 height 21
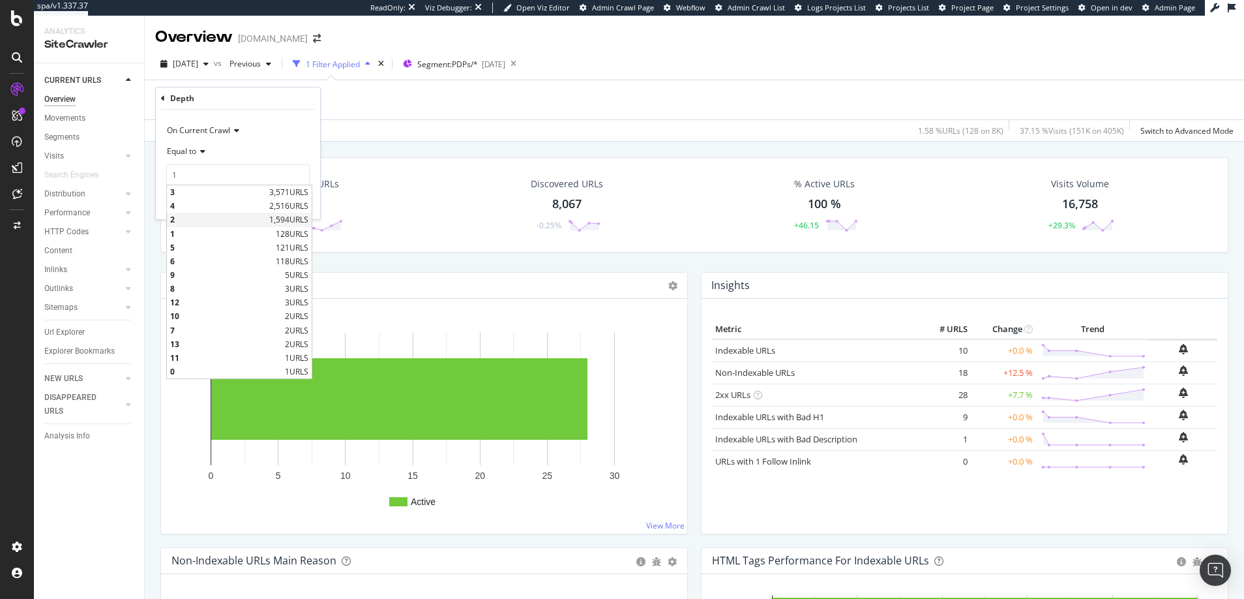
click at [175, 221] on span "2" at bounding box center [218, 219] width 96 height 11
type input "2"
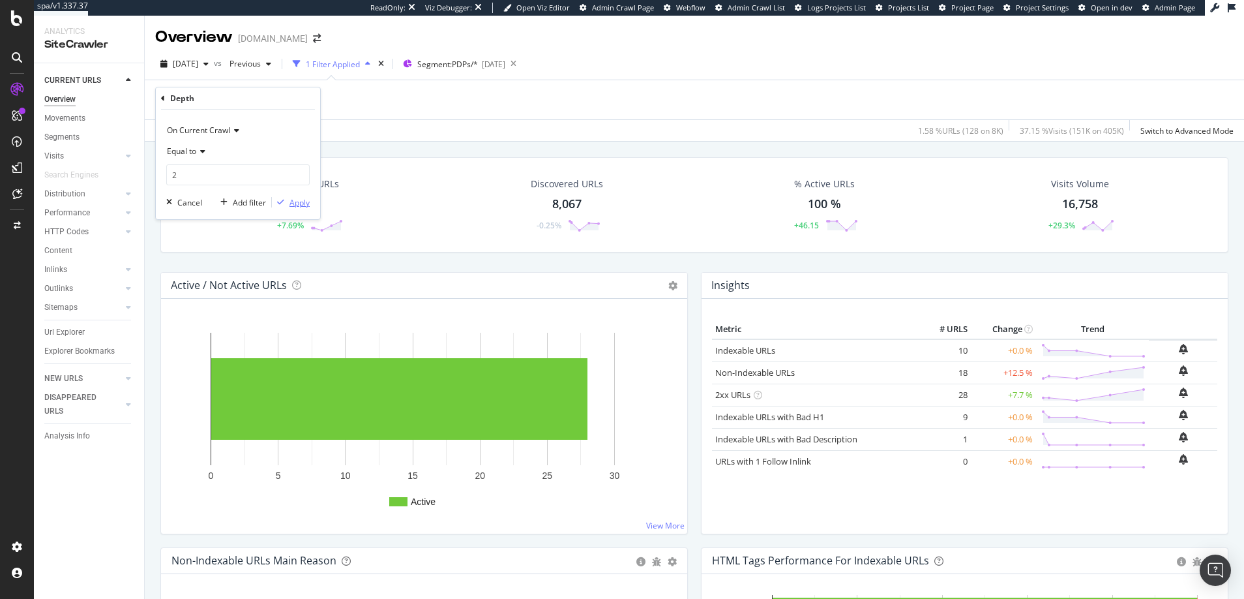
click at [301, 202] on div "Apply" at bounding box center [300, 202] width 20 height 11
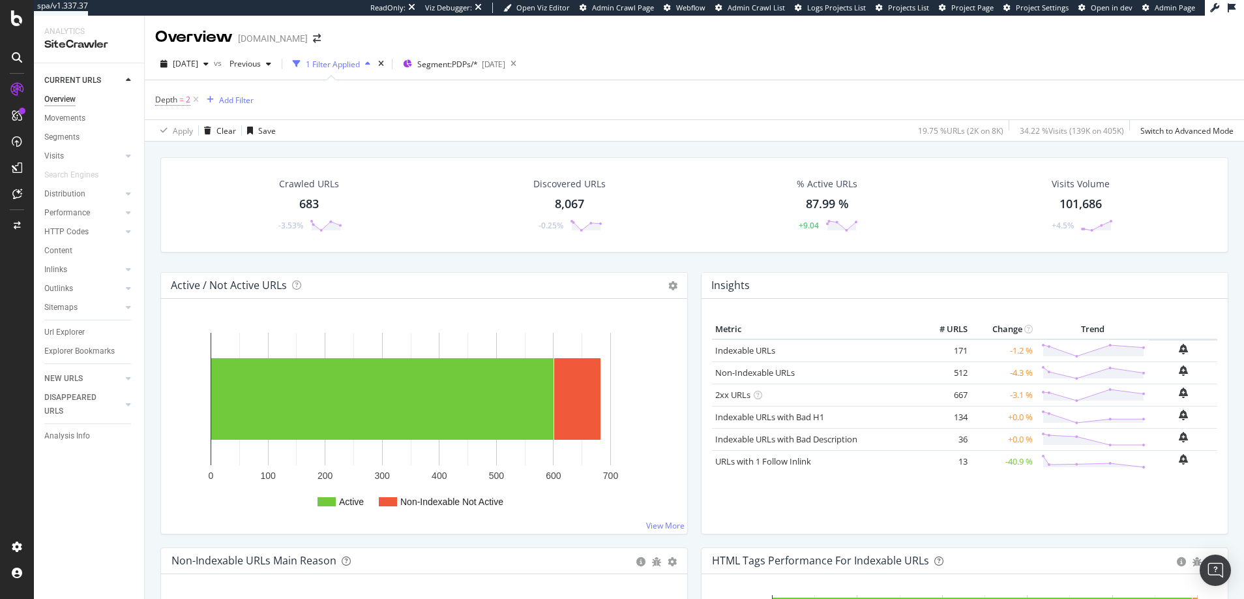
click at [187, 98] on span "2" at bounding box center [188, 100] width 5 height 18
click at [187, 170] on input "2" at bounding box center [237, 174] width 143 height 21
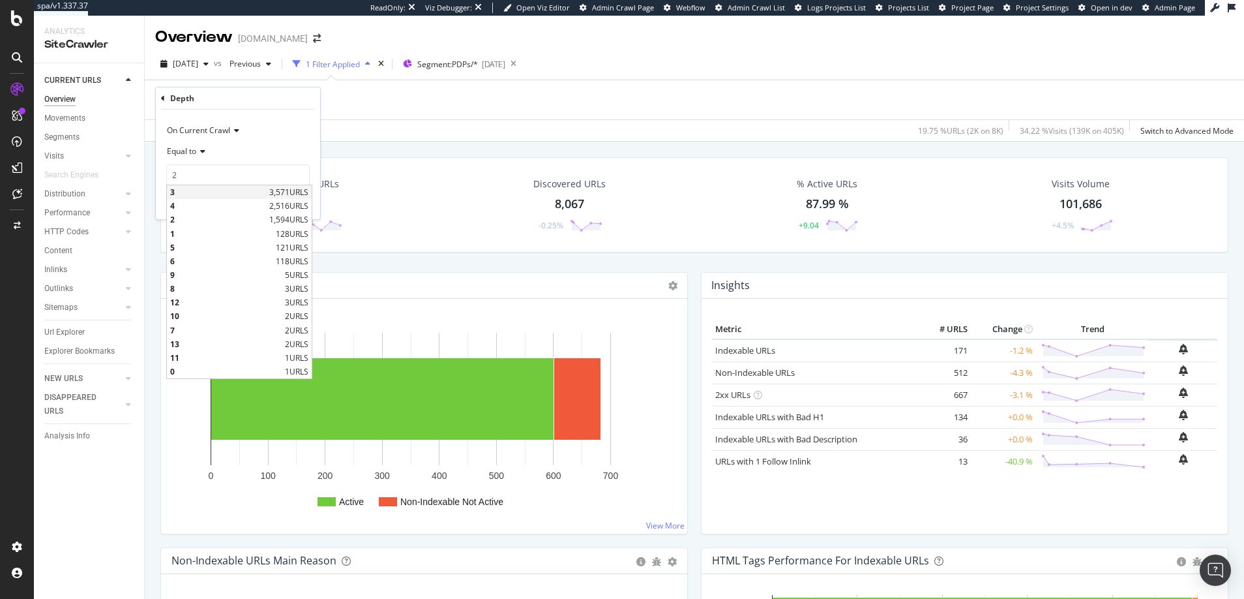
click at [172, 192] on span "3" at bounding box center [218, 192] width 96 height 11
type input "3"
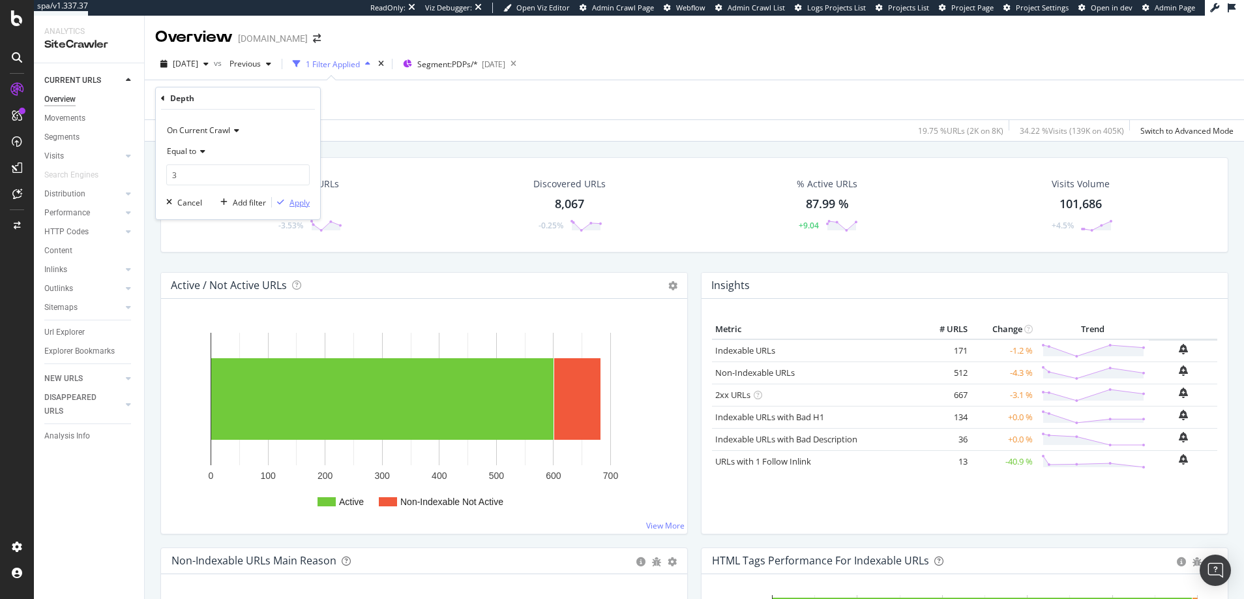
click at [297, 204] on div "Apply" at bounding box center [300, 202] width 20 height 11
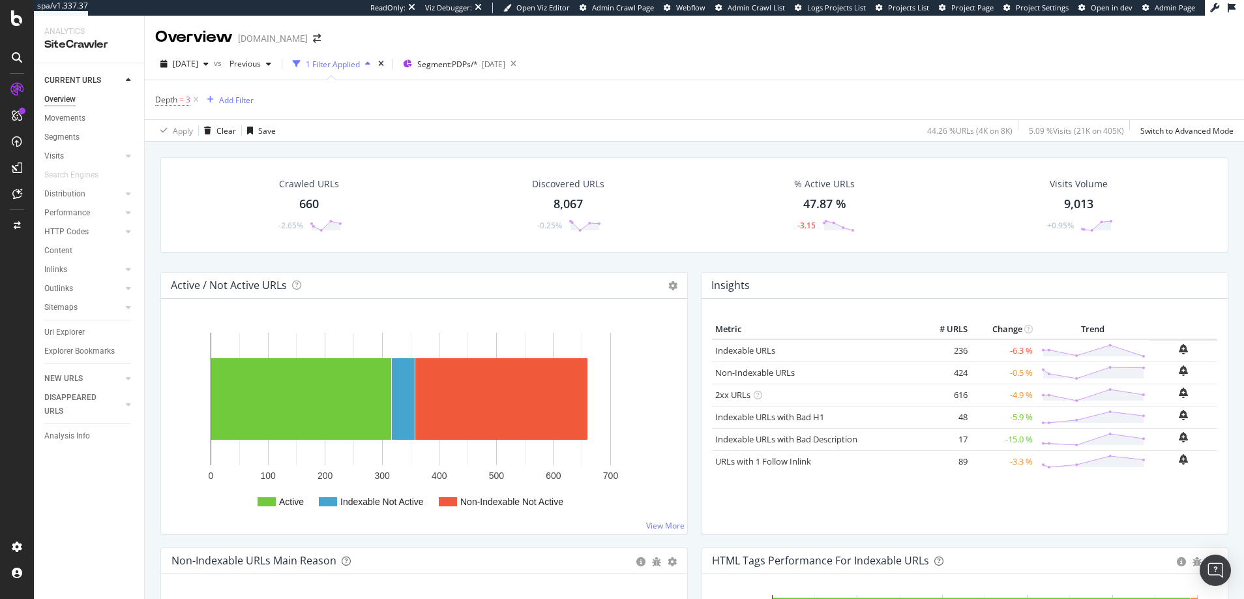
click at [187, 100] on span "3" at bounding box center [188, 100] width 5 height 18
click at [189, 153] on span "Equal to" at bounding box center [181, 150] width 29 height 11
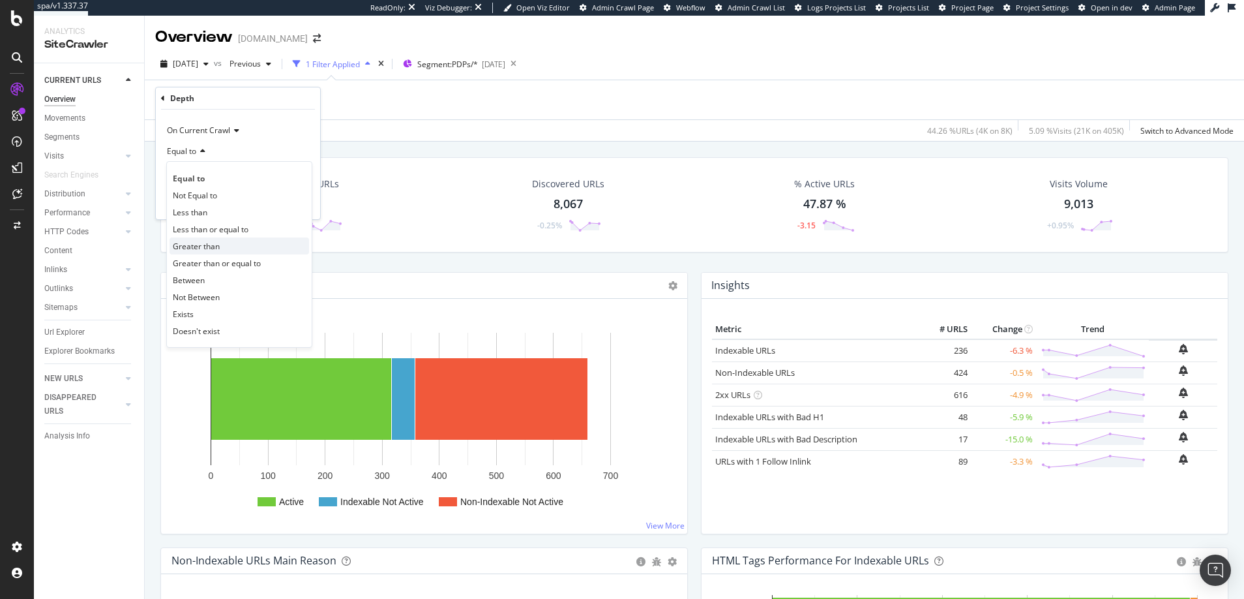
click at [194, 243] on span "Greater than" at bounding box center [196, 246] width 47 height 11
click at [247, 175] on input "number" at bounding box center [237, 174] width 143 height 21
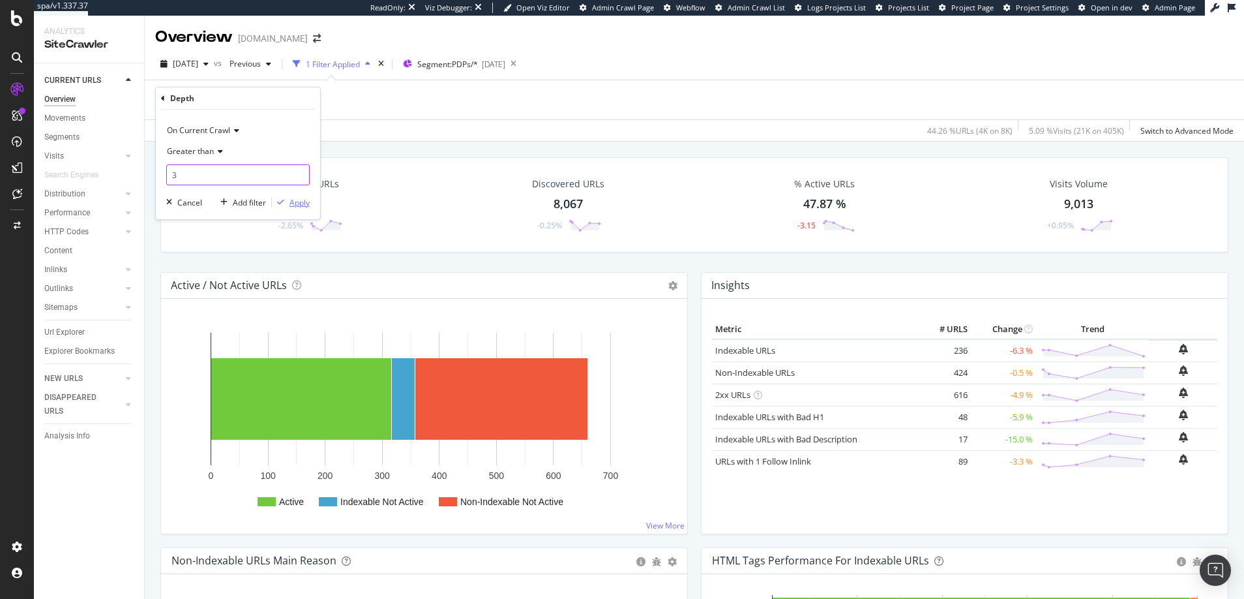
type input "3"
click at [299, 203] on div "Apply" at bounding box center [300, 202] width 20 height 11
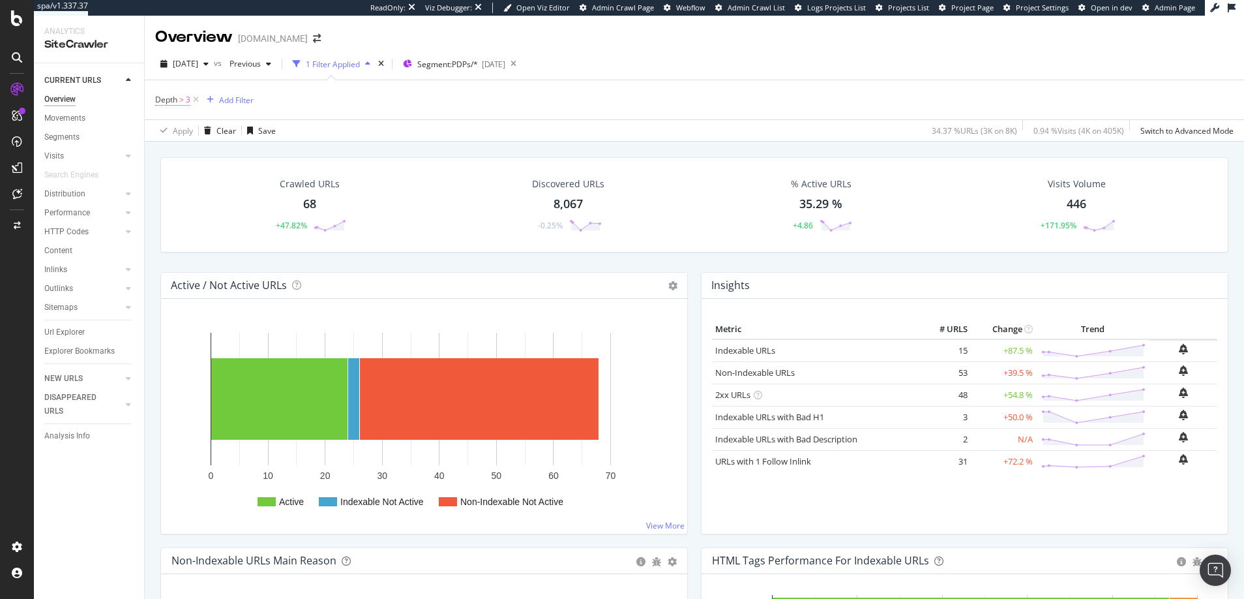
click at [187, 99] on span "3" at bounding box center [188, 100] width 5 height 18
click at [185, 176] on input "3" at bounding box center [237, 174] width 143 height 21
type input "4"
click at [305, 202] on div "Apply" at bounding box center [300, 202] width 20 height 11
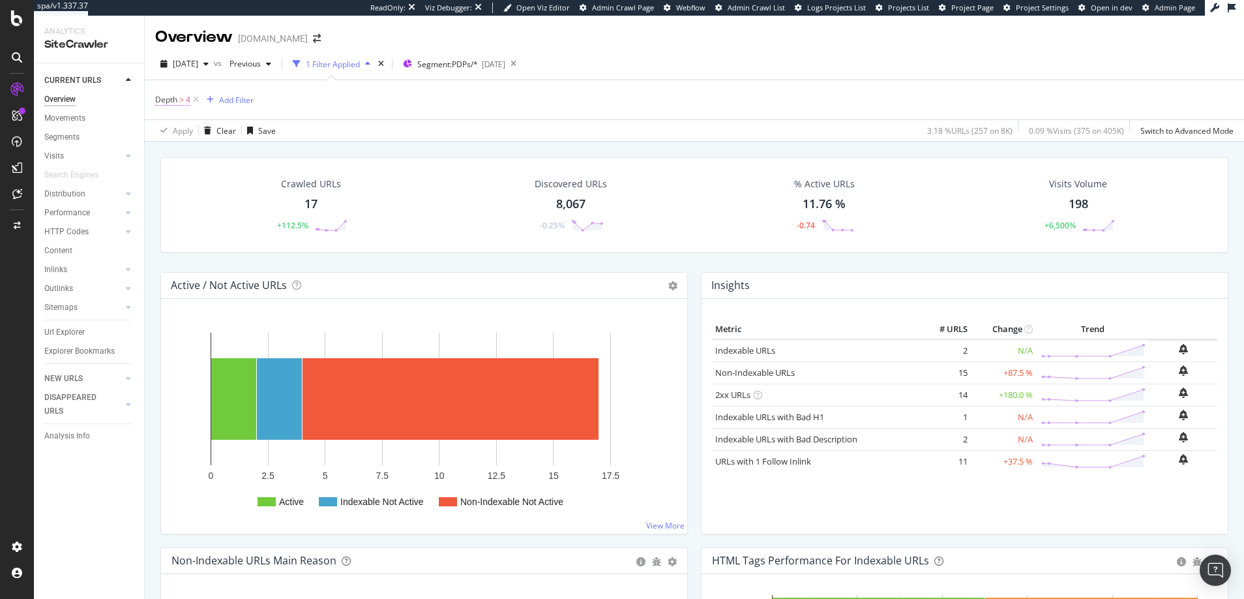
click at [173, 98] on span "Depth" at bounding box center [166, 99] width 22 height 11
click at [192, 147] on span "Greater than" at bounding box center [190, 150] width 47 height 11
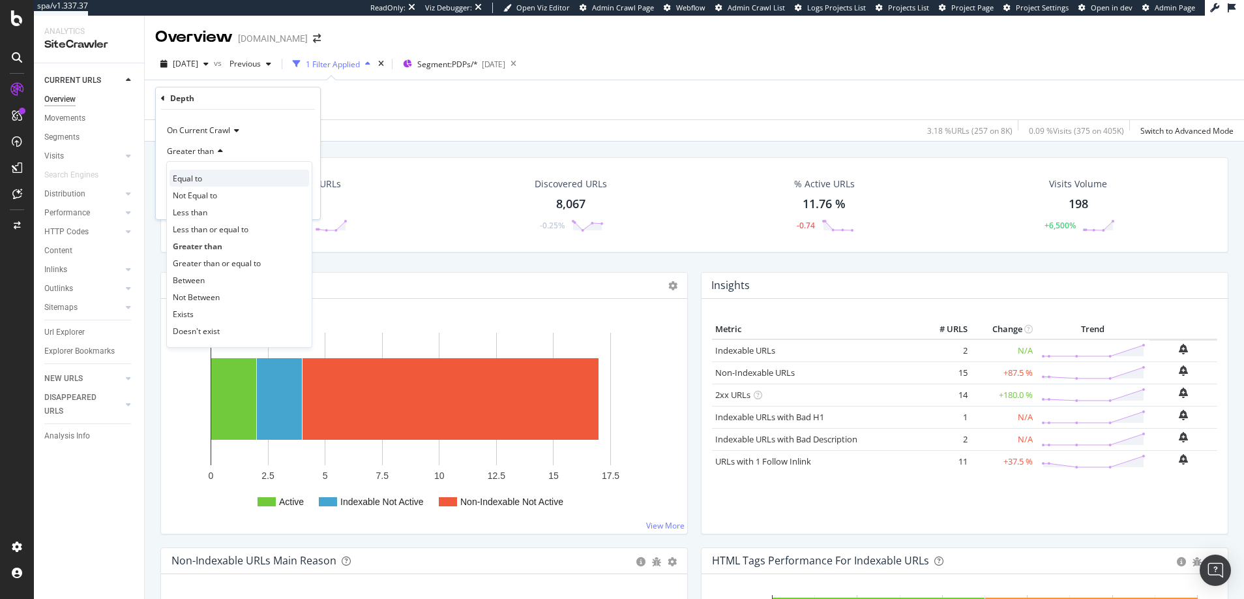
click at [190, 179] on span "Equal to" at bounding box center [187, 178] width 29 height 11
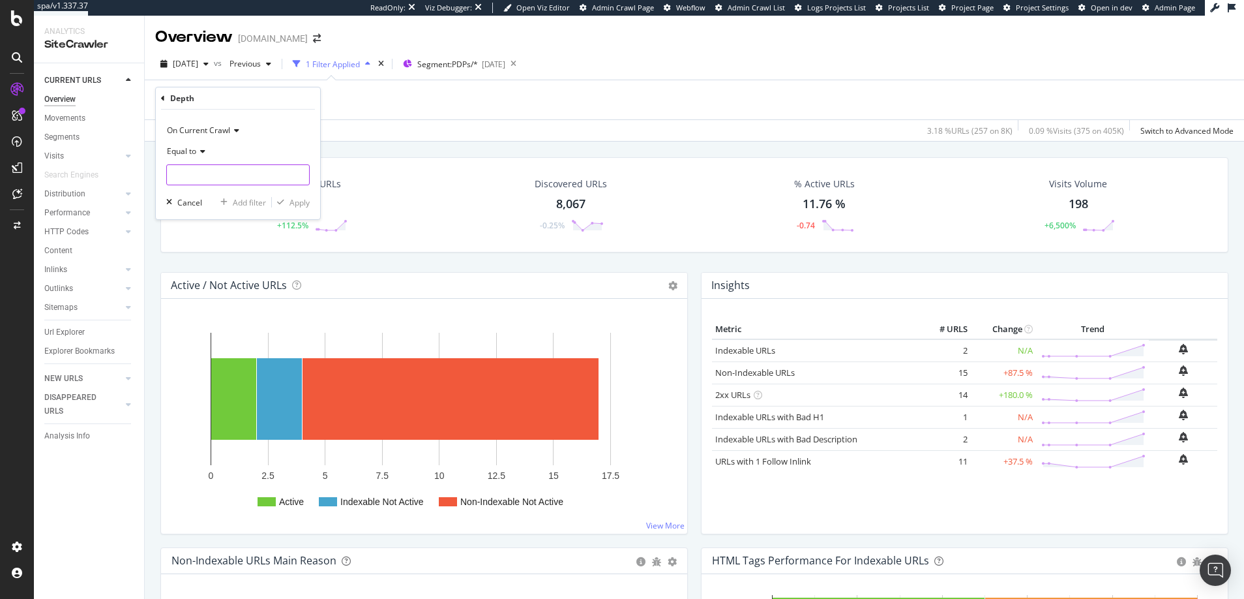
click at [190, 175] on input "number" at bounding box center [237, 174] width 143 height 21
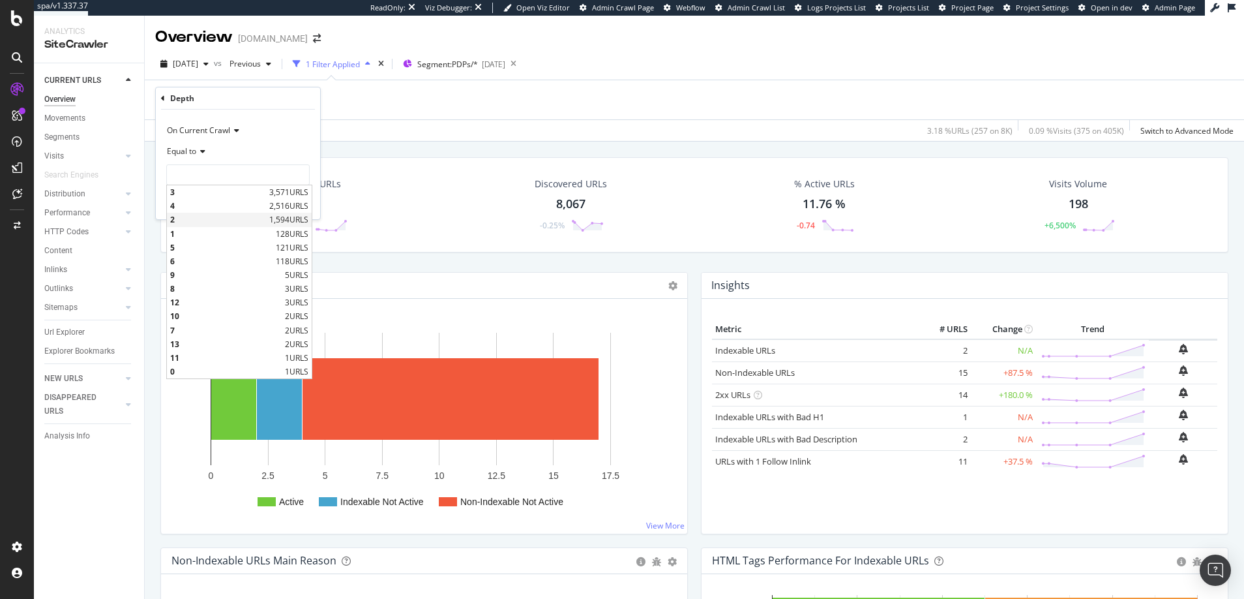
click at [175, 217] on span "2" at bounding box center [218, 219] width 96 height 11
type input "2"
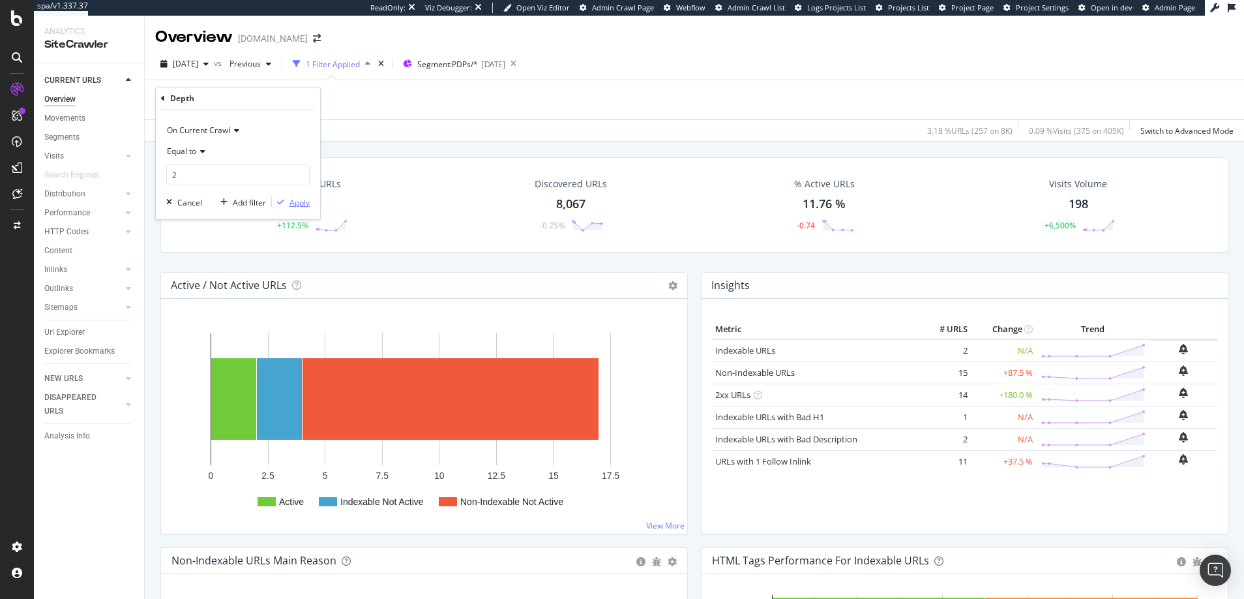
click at [303, 201] on div "Apply" at bounding box center [300, 202] width 20 height 11
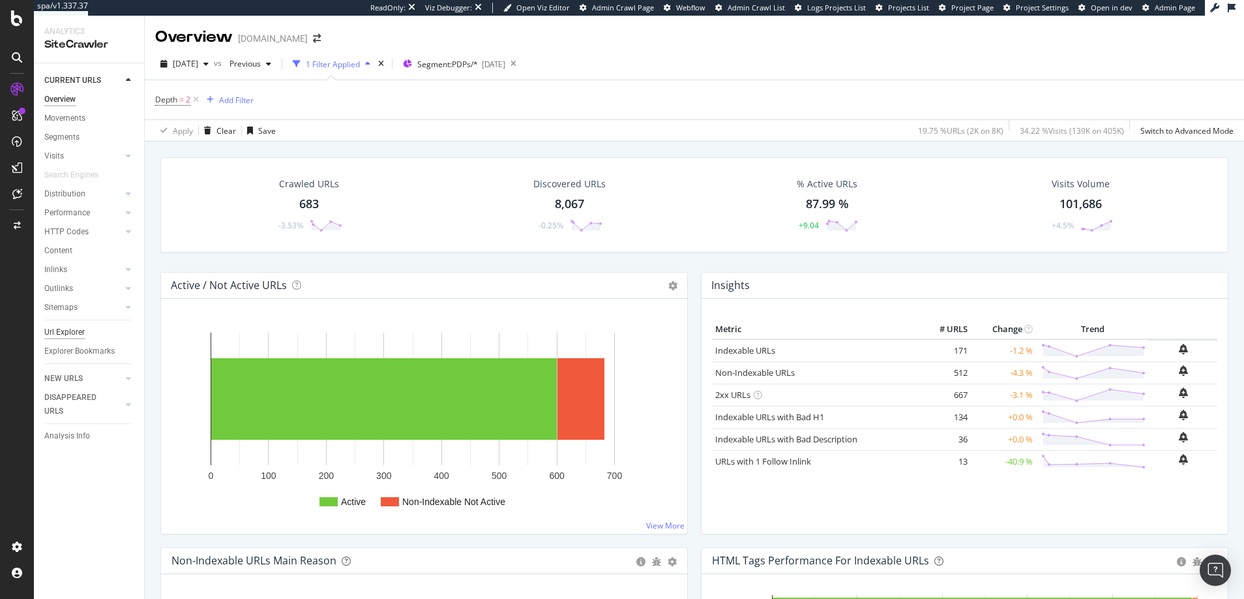
click at [64, 332] on div "Url Explorer" at bounding box center [64, 332] width 40 height 14
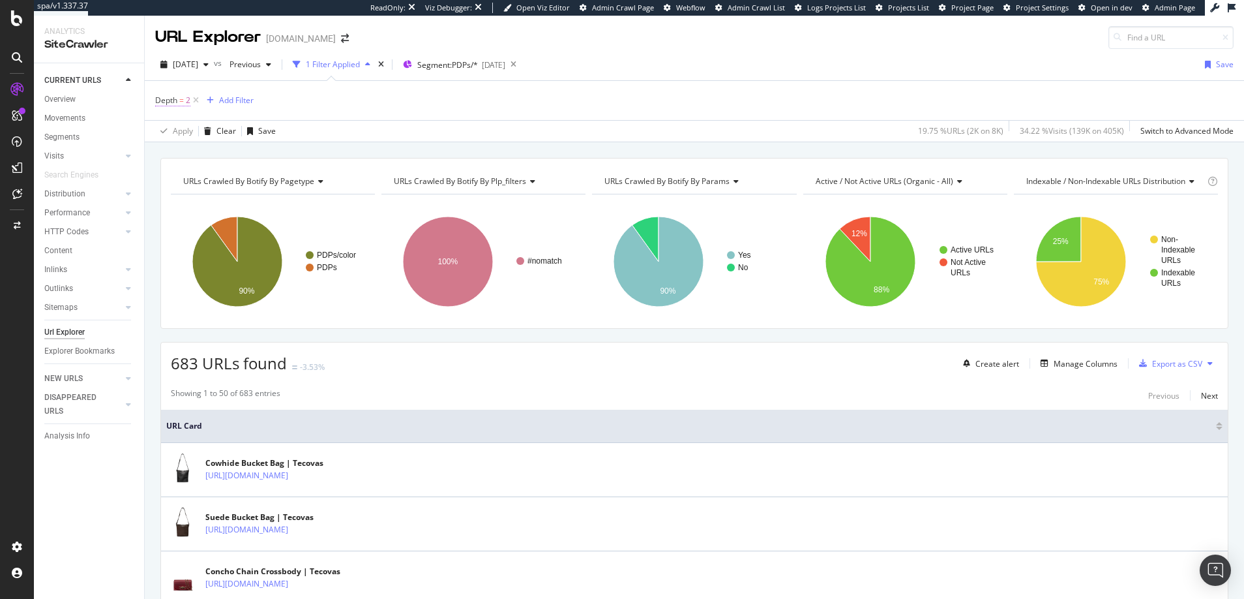
click at [186, 100] on span "2" at bounding box center [188, 100] width 5 height 18
click at [186, 172] on input "2" at bounding box center [237, 175] width 143 height 21
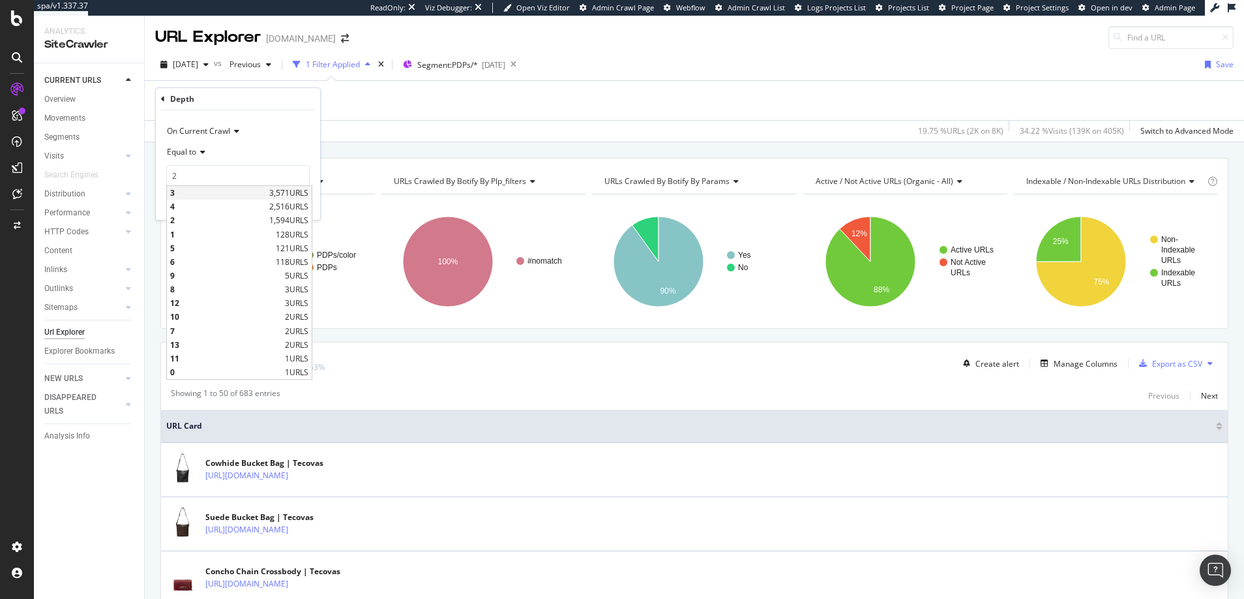
click at [174, 193] on span "3" at bounding box center [218, 192] width 96 height 11
type input "3"
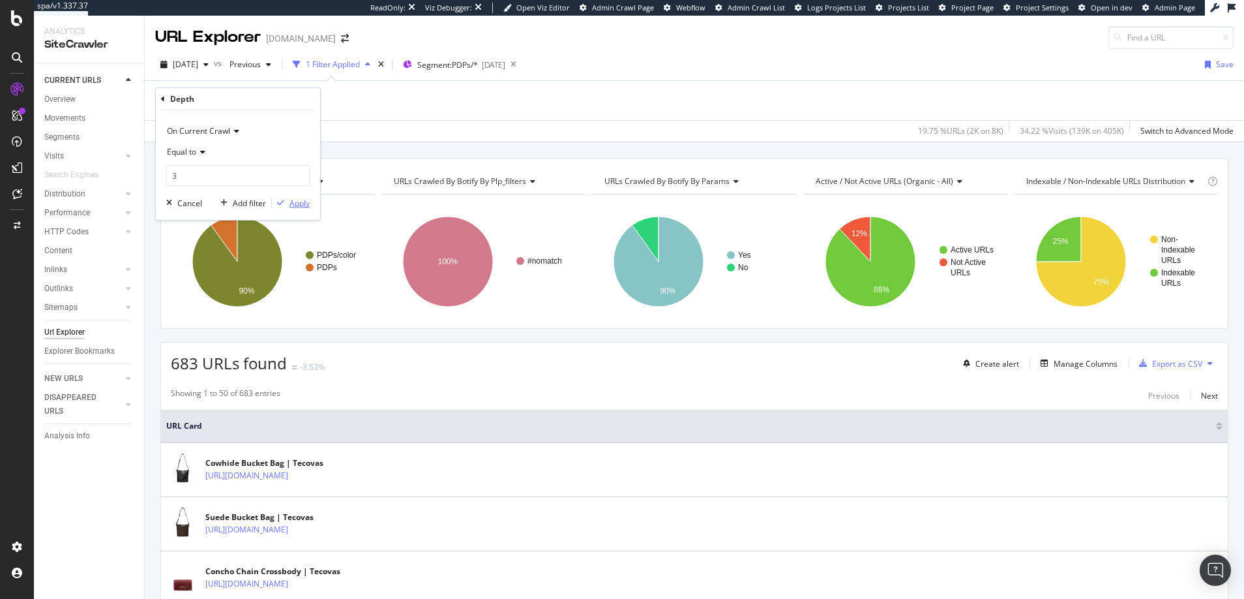
click at [301, 203] on div "Apply" at bounding box center [300, 203] width 20 height 11
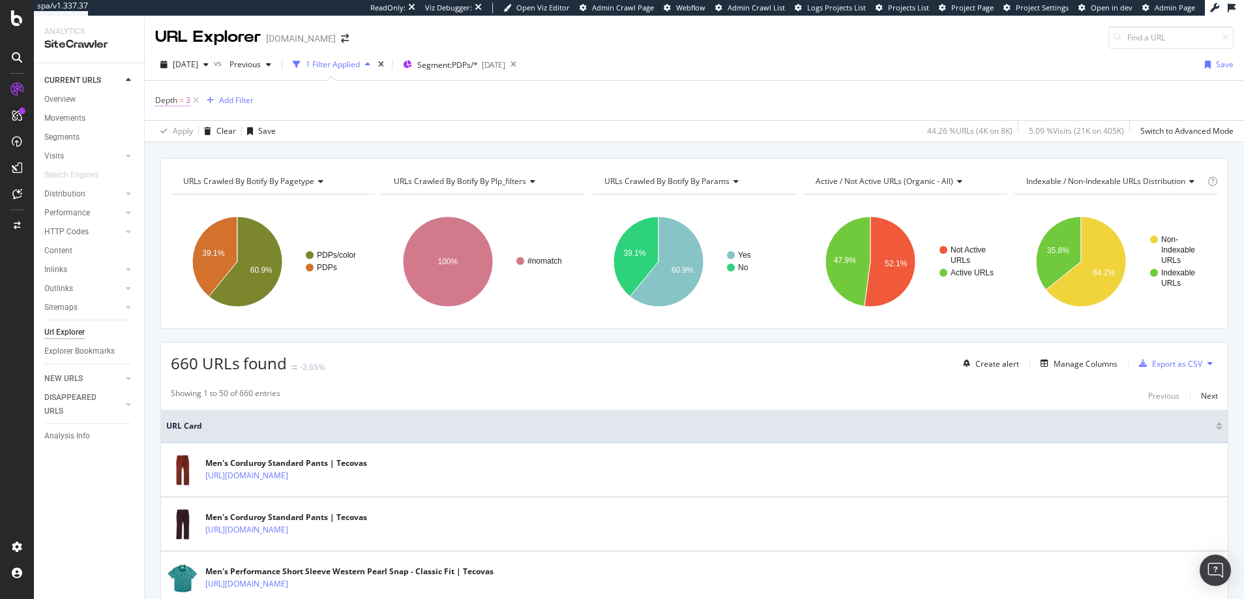
click at [179, 99] on span "=" at bounding box center [181, 100] width 5 height 11
click at [180, 176] on input "3" at bounding box center [237, 175] width 143 height 21
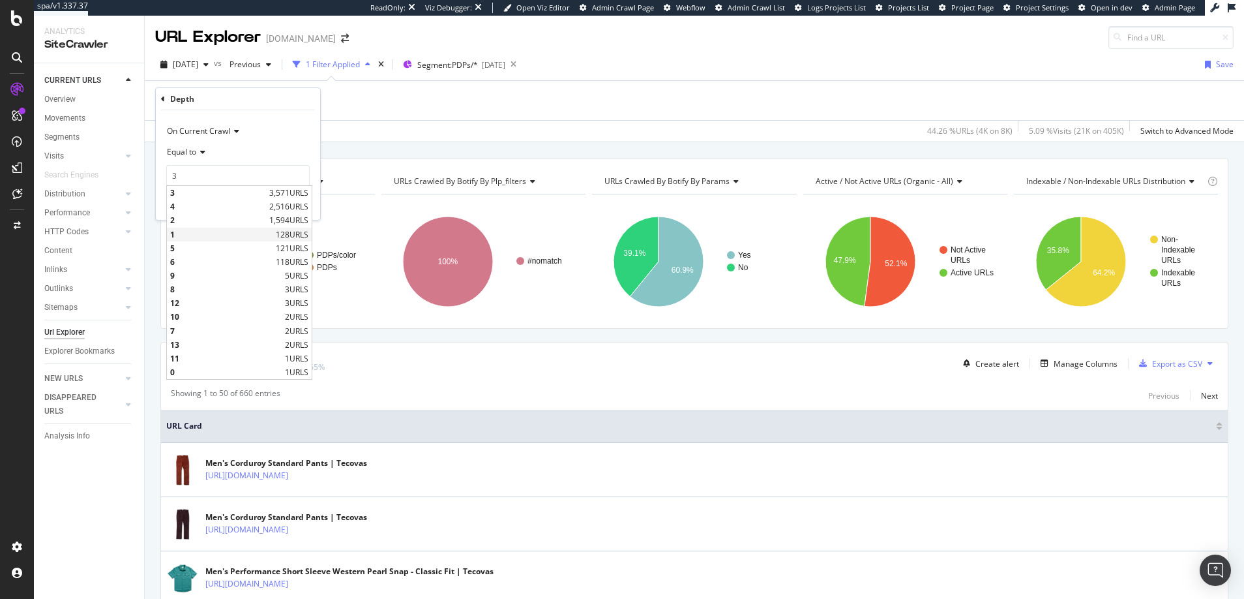
click at [174, 233] on span "1" at bounding box center [221, 234] width 102 height 11
type input "1"
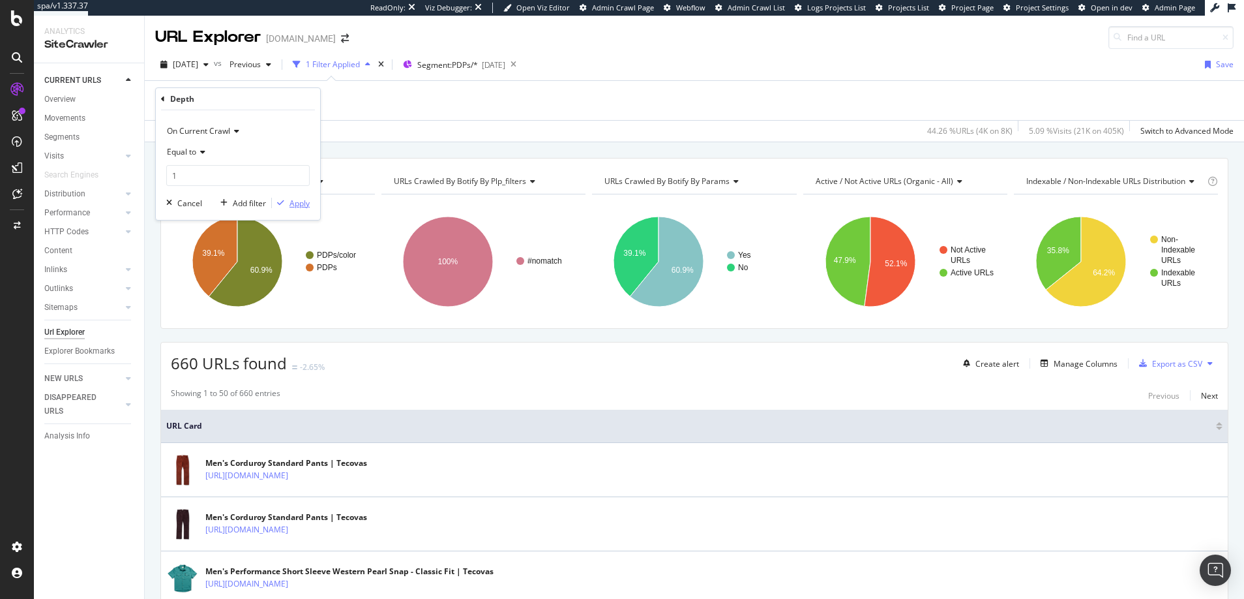
click at [293, 199] on div "Apply" at bounding box center [300, 203] width 20 height 11
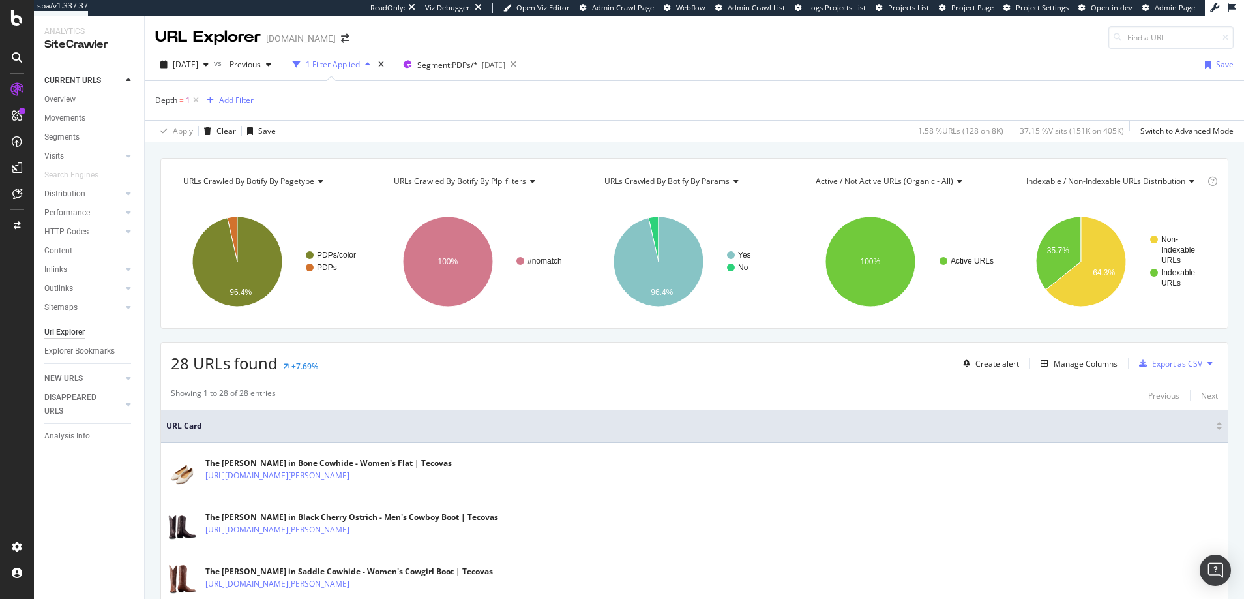
click at [490, 179] on span "URLs Crawled By Botify By plp_filters" at bounding box center [460, 180] width 132 height 11
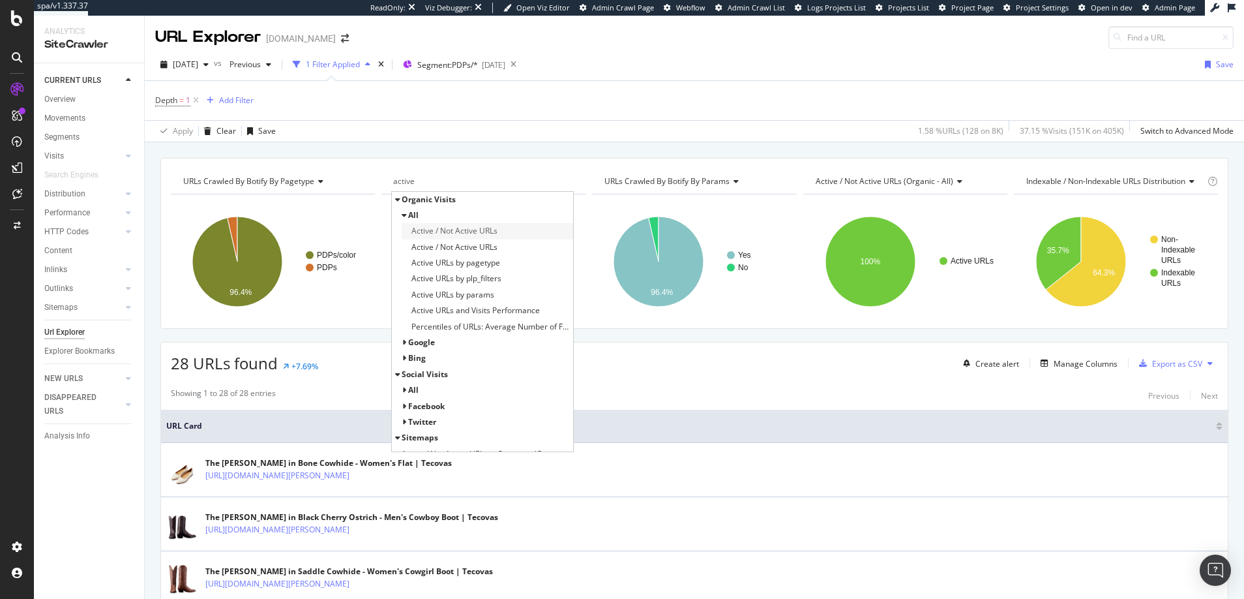
type input "active"
click at [451, 230] on span "Active / Not Active URLs" at bounding box center [455, 230] width 86 height 13
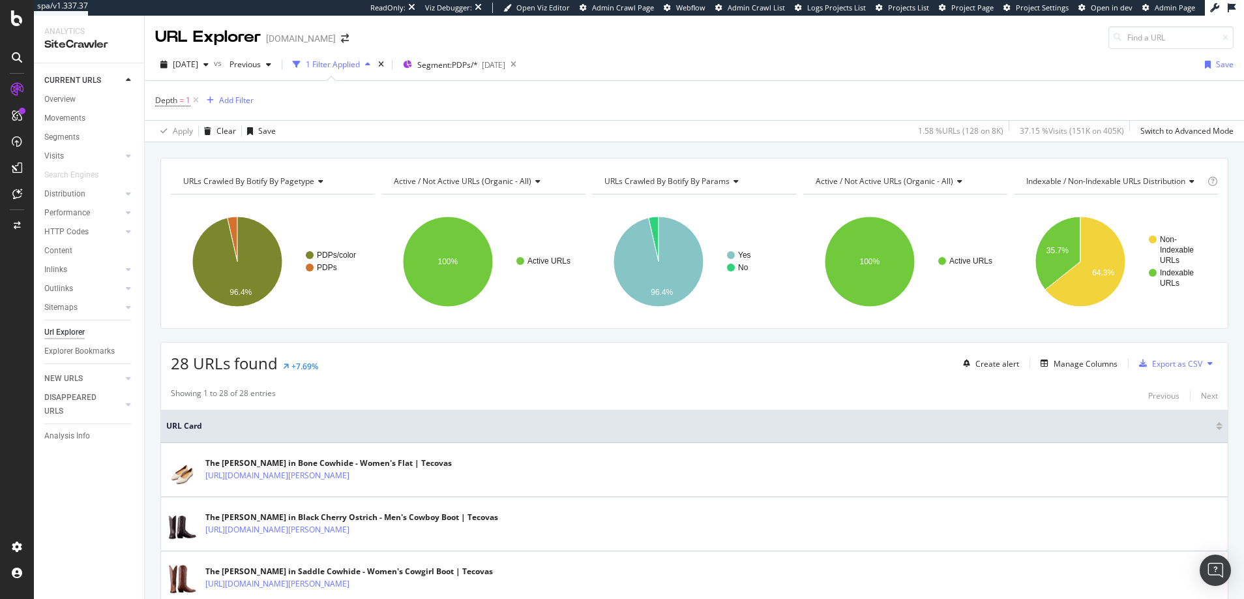
click at [637, 182] on span "URLs Crawled By Botify By params" at bounding box center [667, 180] width 125 height 11
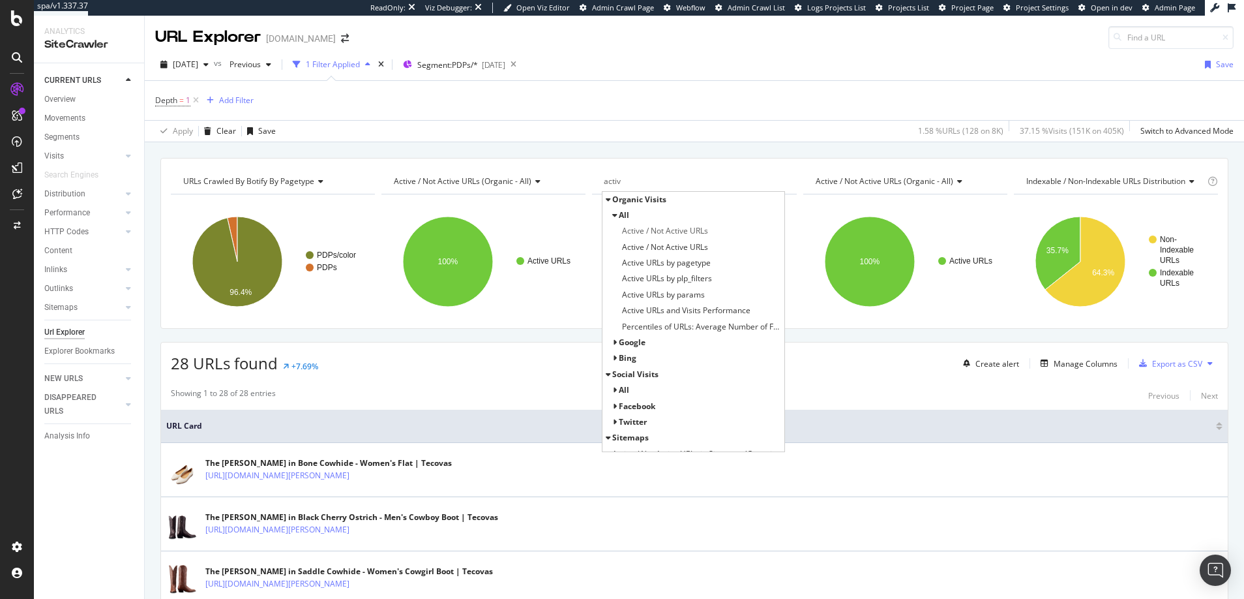
type input "active"
drag, startPoint x: 624, startPoint y: 180, endPoint x: 597, endPoint y: 180, distance: 26.7
click at [602, 180] on div "active" at bounding box center [693, 181] width 183 height 21
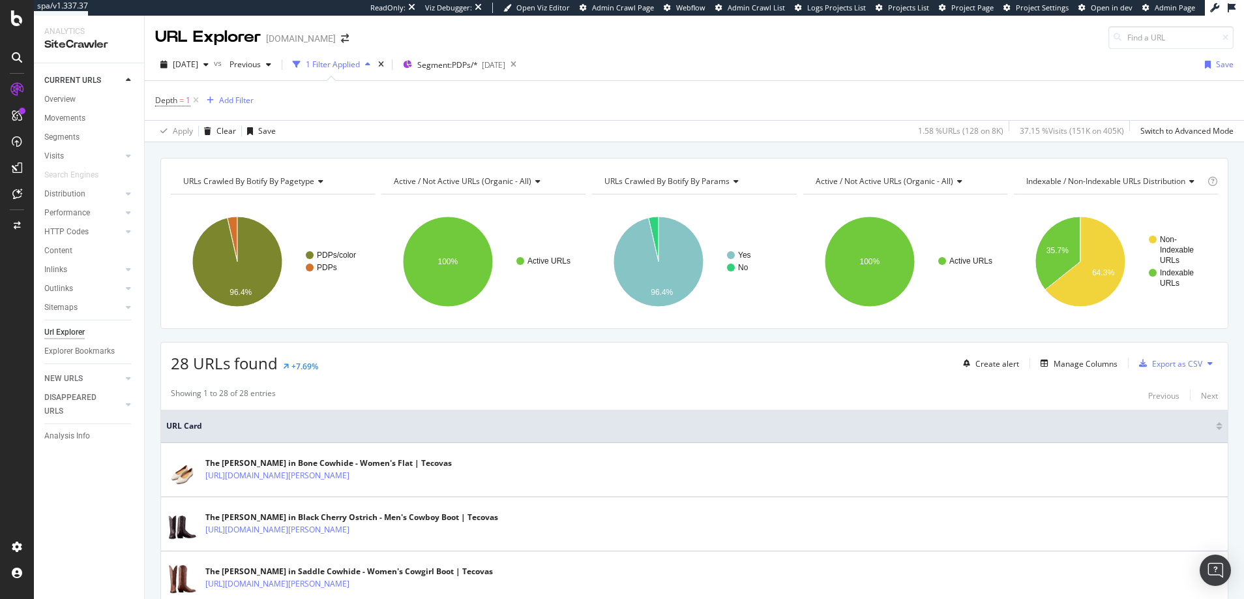
click at [627, 179] on span "URLs Crawled By Botify By params" at bounding box center [667, 180] width 125 height 11
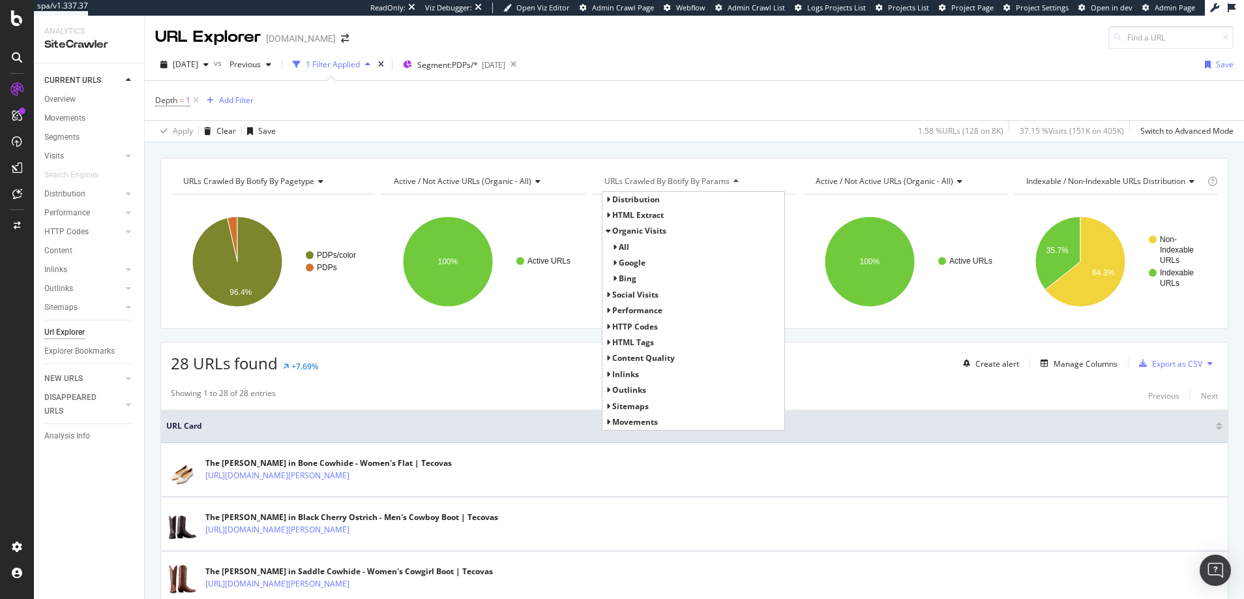
click at [627, 179] on span "URLs Crawled By Botify By params" at bounding box center [667, 180] width 125 height 11
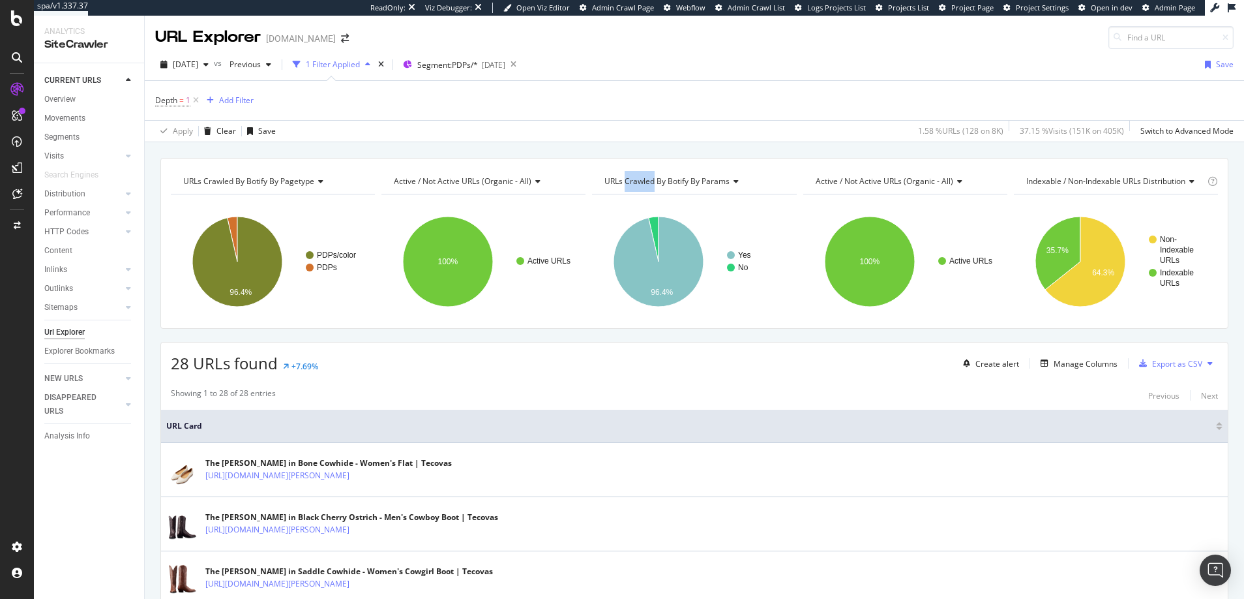
click at [627, 179] on span "URLs Crawled By Botify By params" at bounding box center [667, 180] width 125 height 11
type input "Canonical"
click at [627, 213] on span "Distribution of Canonicals" at bounding box center [658, 215] width 93 height 13
click at [198, 99] on icon at bounding box center [195, 100] width 11 height 13
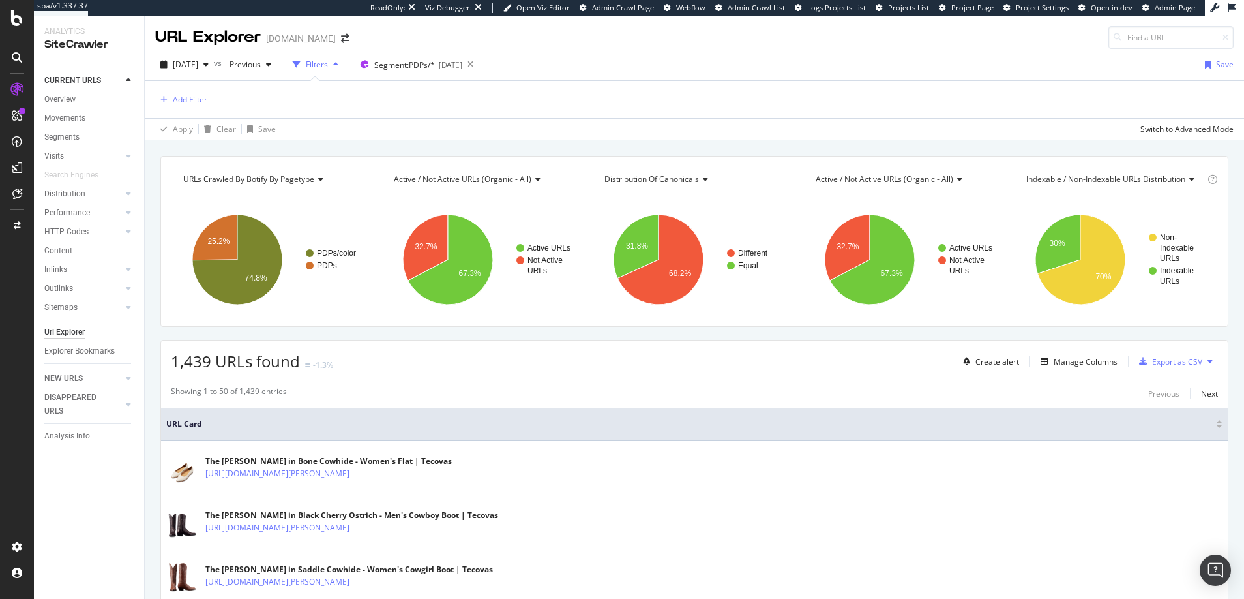
click at [862, 179] on span "Active / Not Active URLs (organic - all)" at bounding box center [885, 178] width 138 height 11
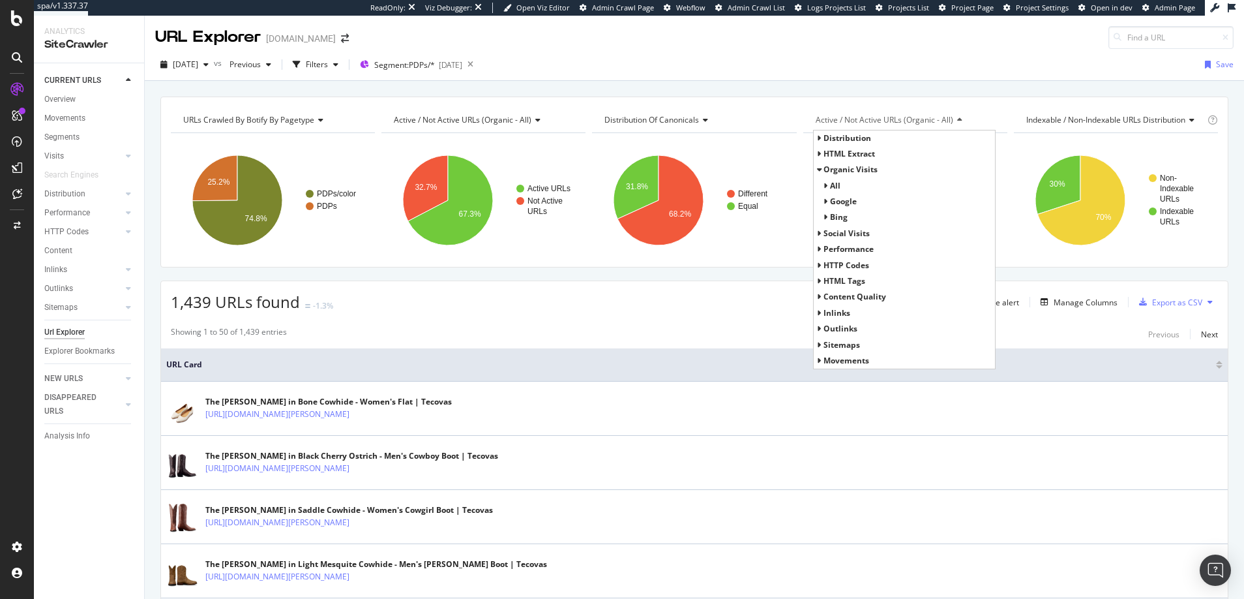
click at [817, 171] on icon at bounding box center [819, 170] width 5 height 8
click at [817, 153] on icon at bounding box center [819, 154] width 5 height 8
click at [817, 295] on icon at bounding box center [819, 297] width 5 height 8
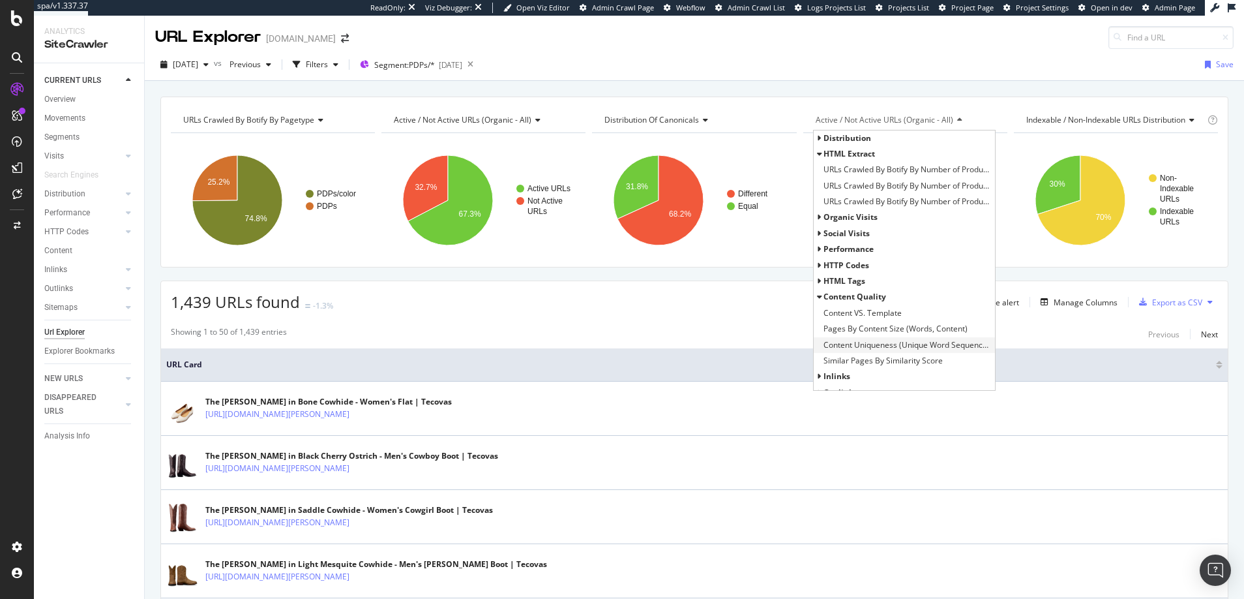
click at [858, 344] on span "Content Uniqueness (Unique Word Sequences, Content)" at bounding box center [908, 344] width 168 height 13
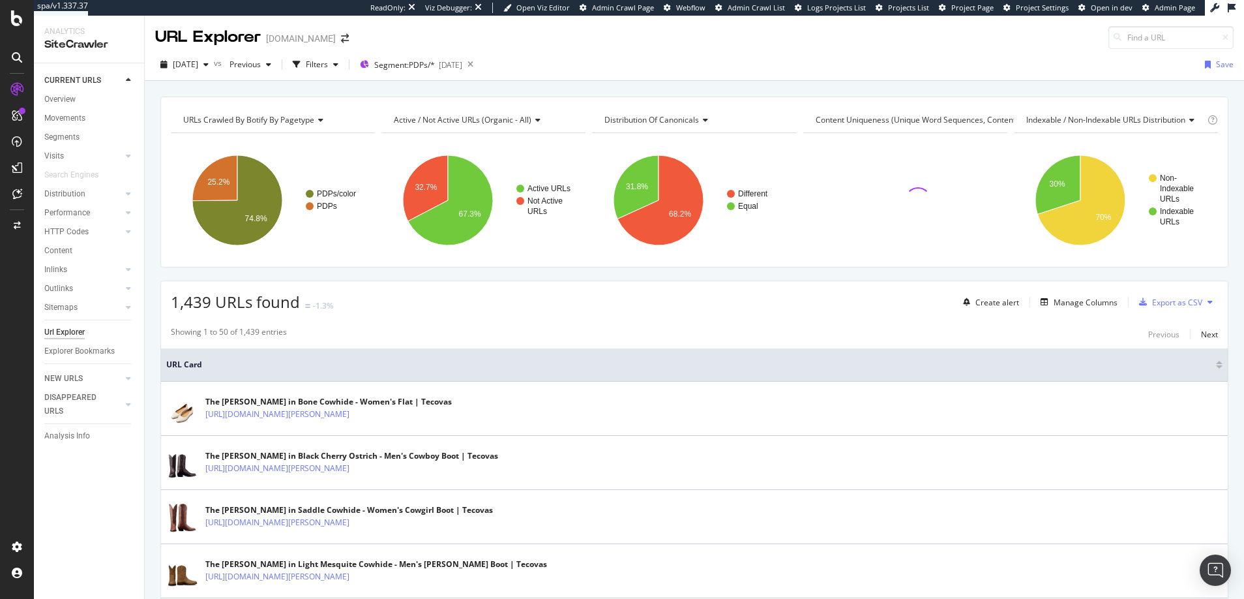
click at [1045, 121] on span "Indexable / Non-Indexable URLs distribution" at bounding box center [1106, 119] width 159 height 11
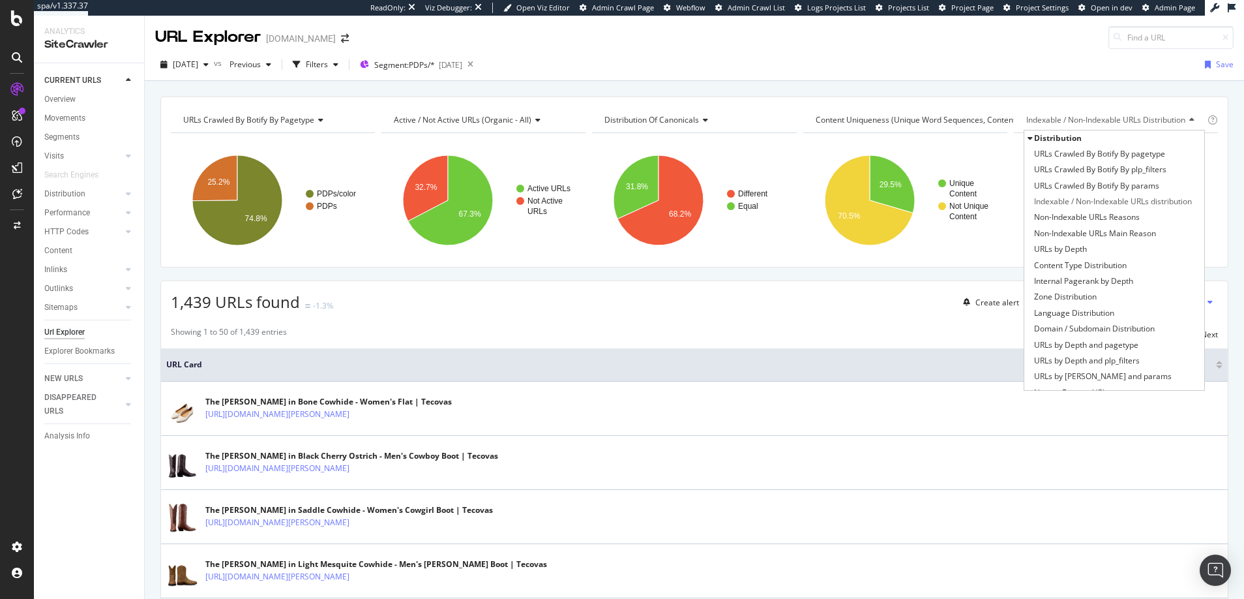
click at [1028, 139] on icon at bounding box center [1030, 138] width 5 height 8
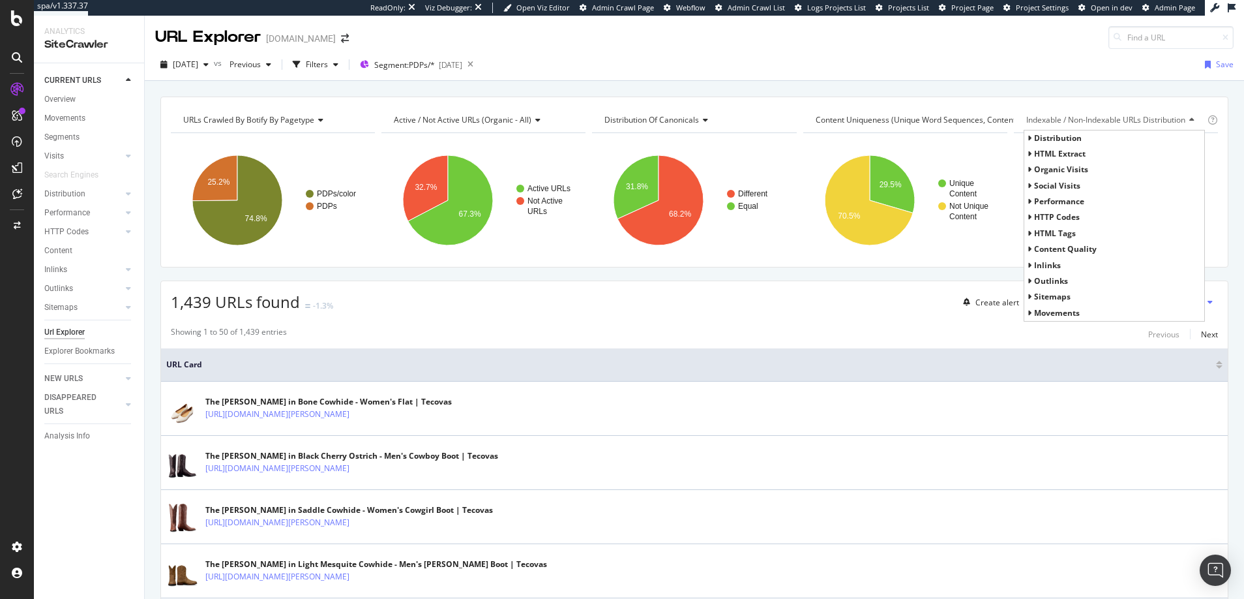
click at [1028, 246] on icon at bounding box center [1030, 249] width 5 height 8
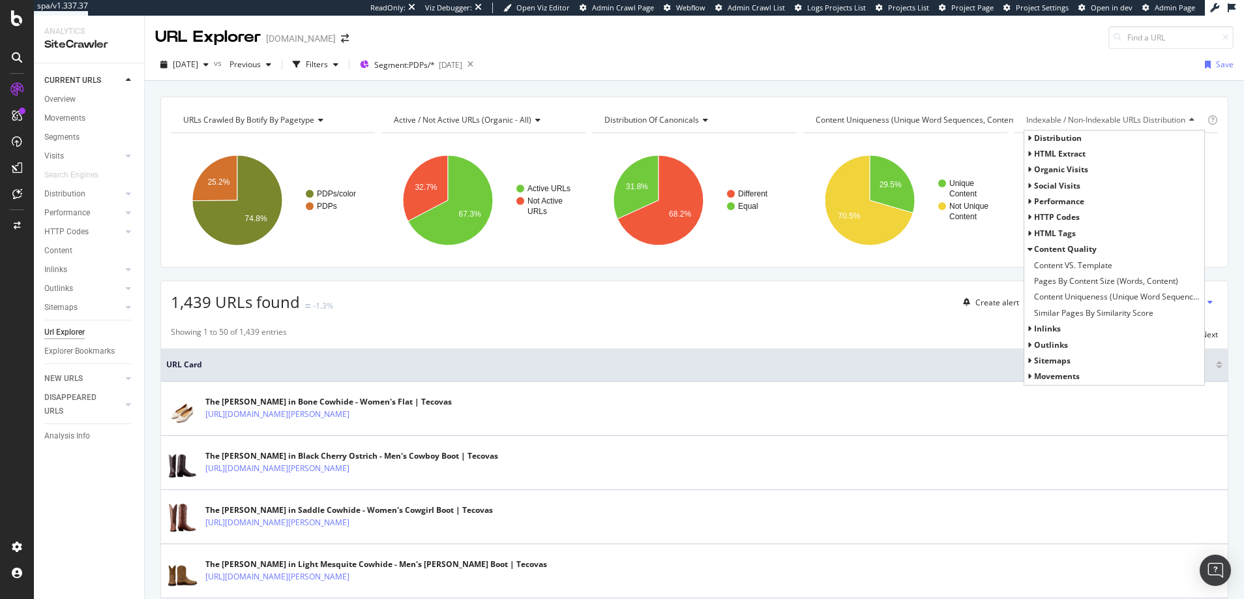
click at [1028, 329] on icon at bounding box center [1030, 329] width 5 height 8
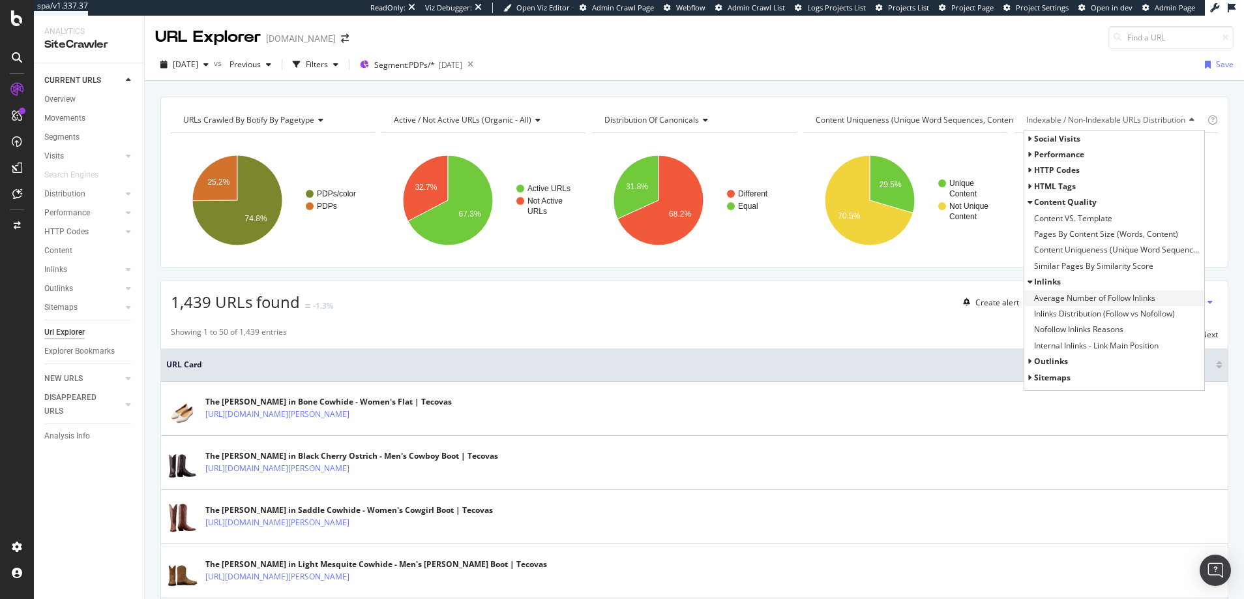
scroll to position [58, 0]
click at [1066, 333] on span "Internal Inlinks - Link Main Position" at bounding box center [1096, 334] width 125 height 13
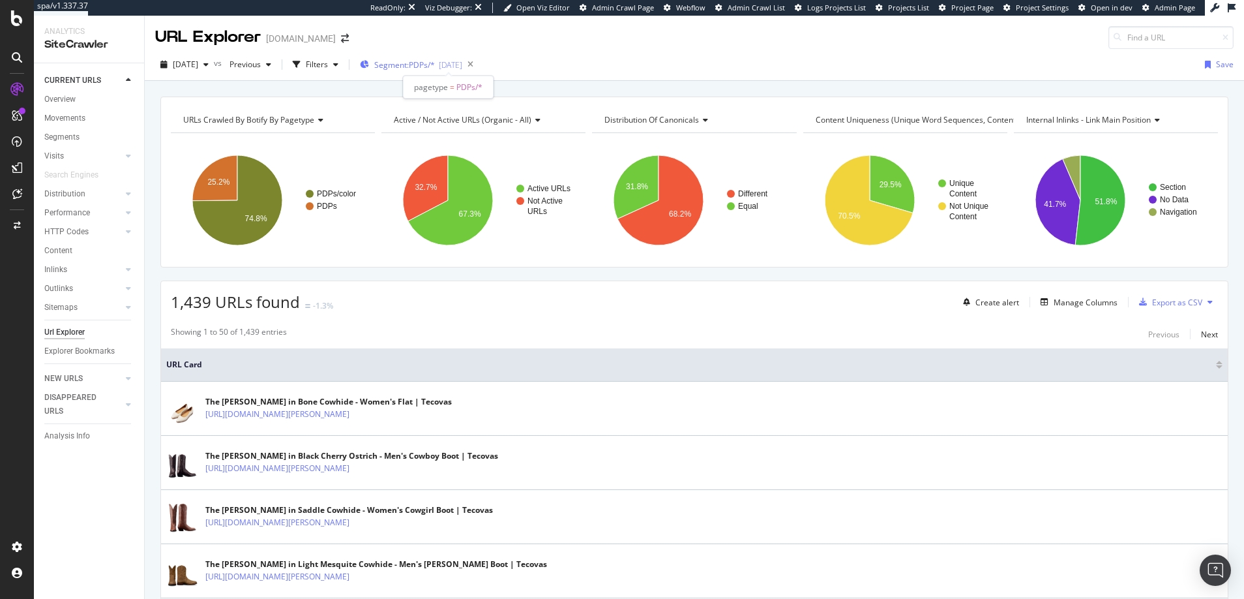
click at [425, 64] on span "Segment: PDPs/*" at bounding box center [404, 64] width 61 height 11
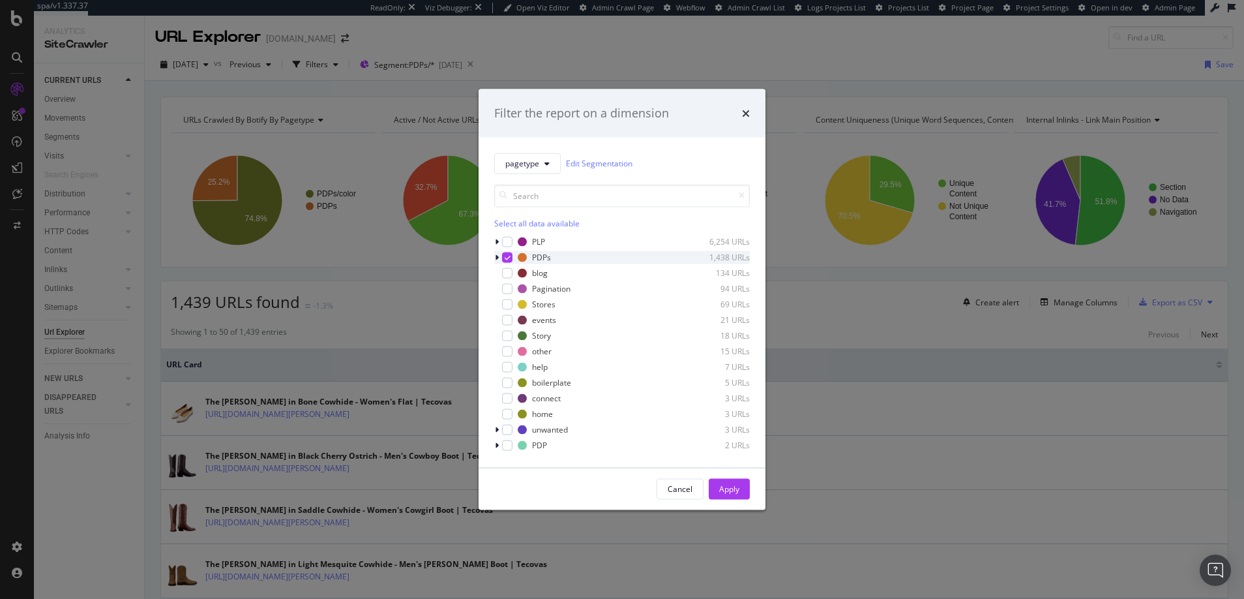
click at [496, 256] on icon "modal" at bounding box center [497, 257] width 4 height 8
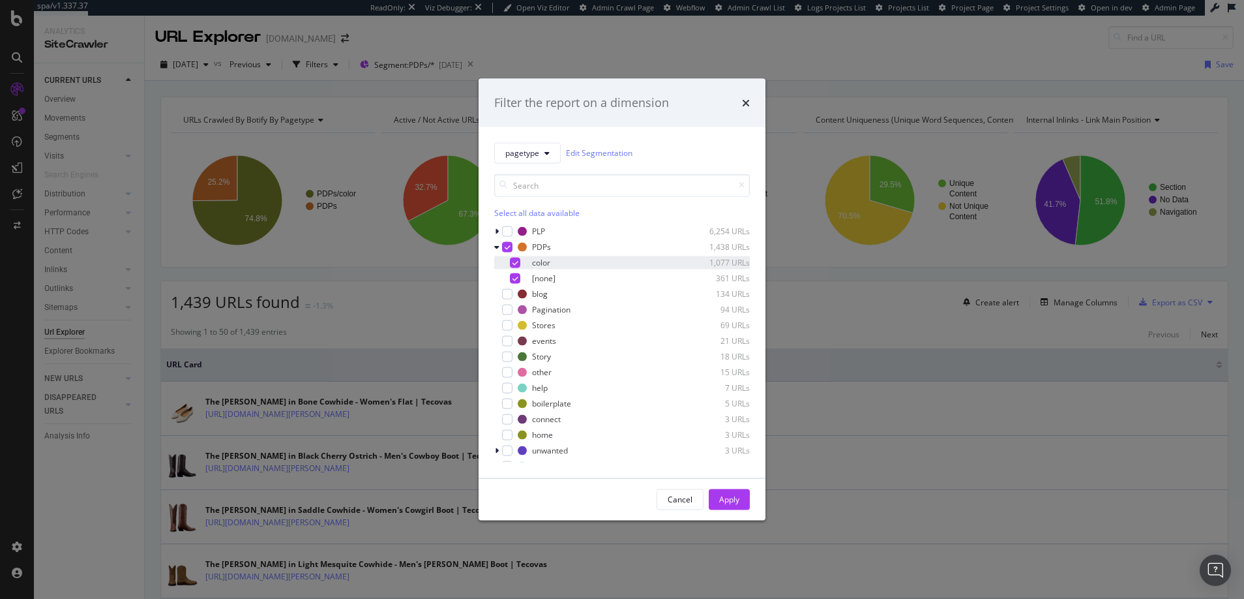
click at [516, 262] on icon "modal" at bounding box center [516, 262] width 6 height 7
click at [728, 494] on div "Apply" at bounding box center [729, 499] width 20 height 11
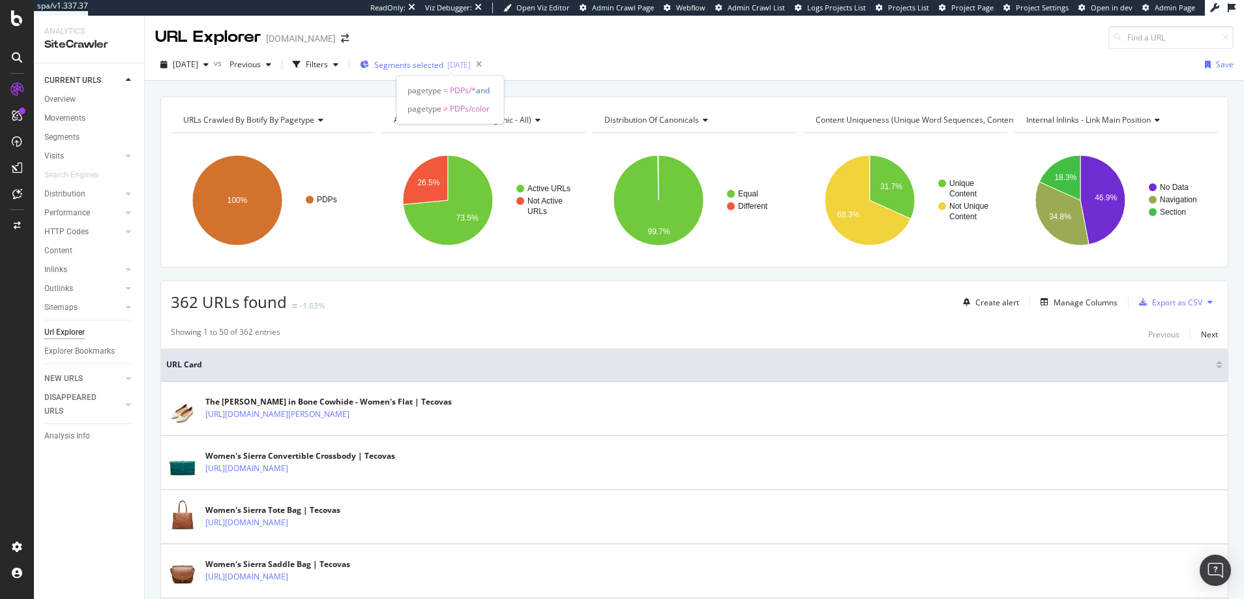
click at [439, 62] on span "Segments selected" at bounding box center [408, 64] width 69 height 11
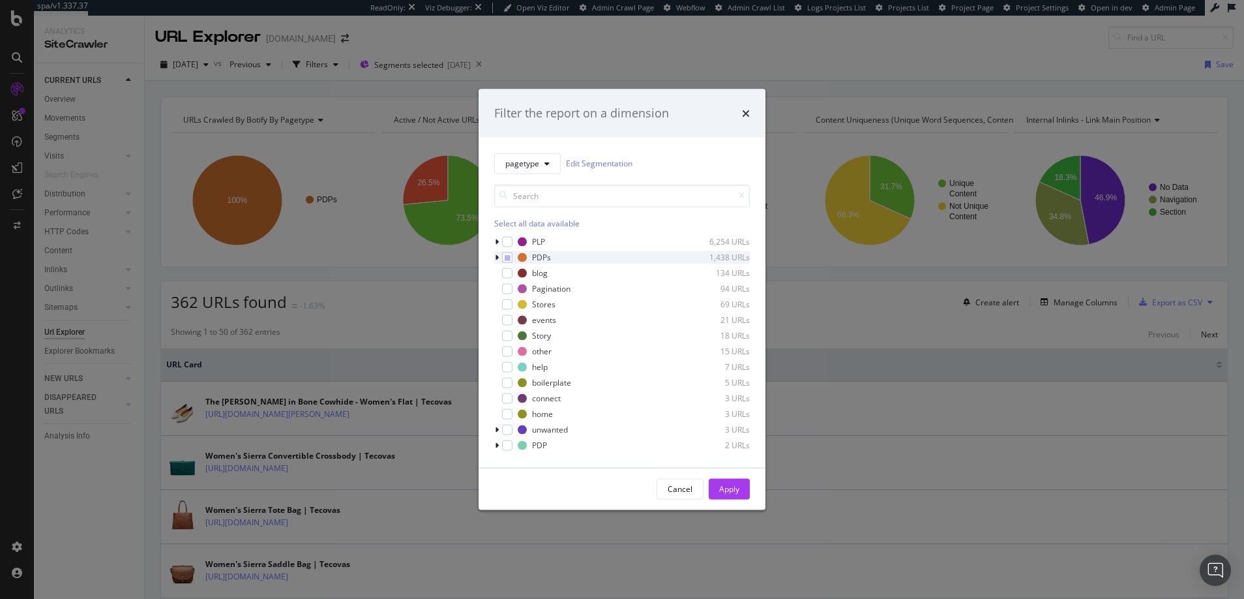
click at [497, 256] on icon "modal" at bounding box center [497, 257] width 4 height 8
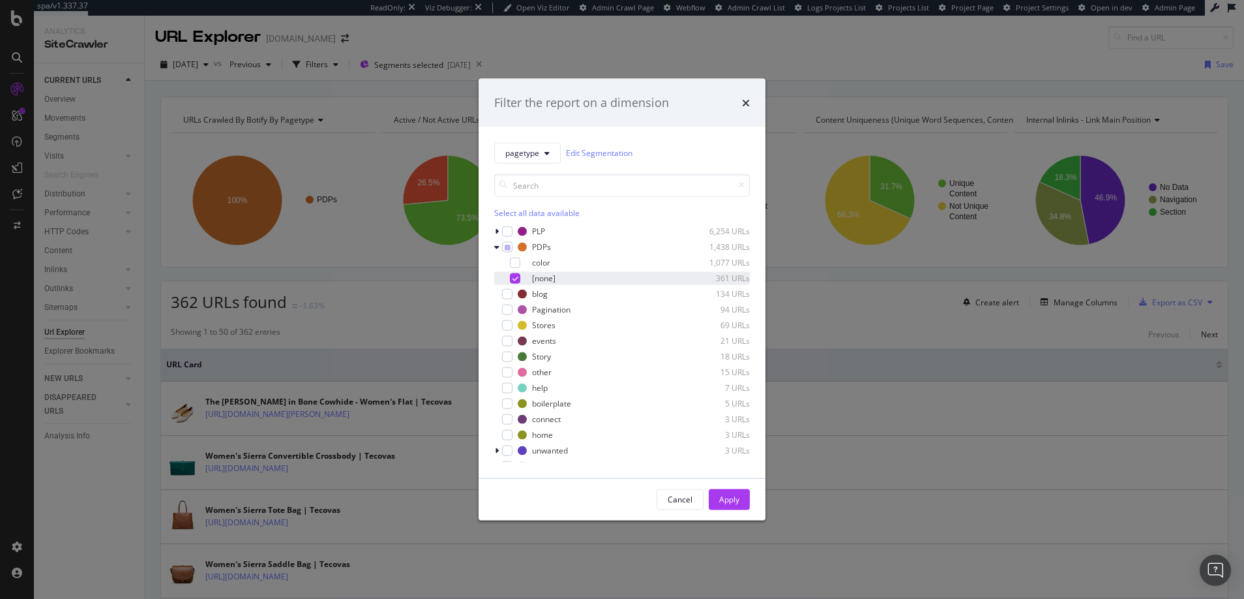
click at [516, 280] on icon "modal" at bounding box center [516, 278] width 6 height 7
click at [516, 265] on div "modal" at bounding box center [515, 262] width 10 height 10
click at [728, 496] on div "Apply" at bounding box center [729, 499] width 20 height 11
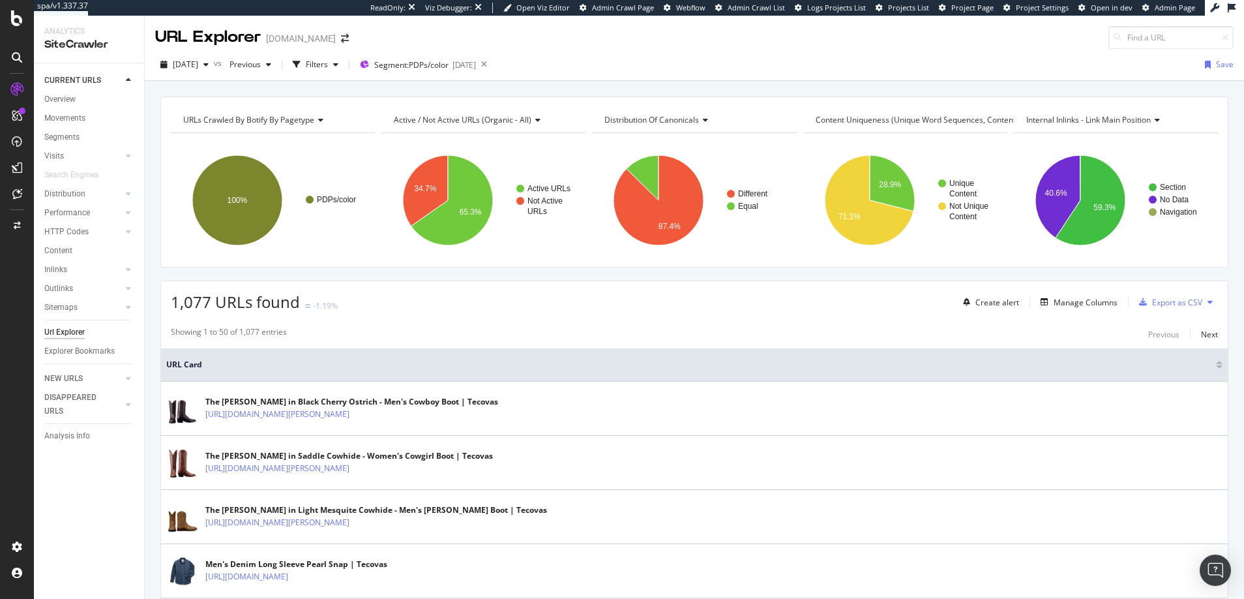
click at [496, 119] on span "Active / Not Active URLs (organic - all)" at bounding box center [463, 119] width 138 height 11
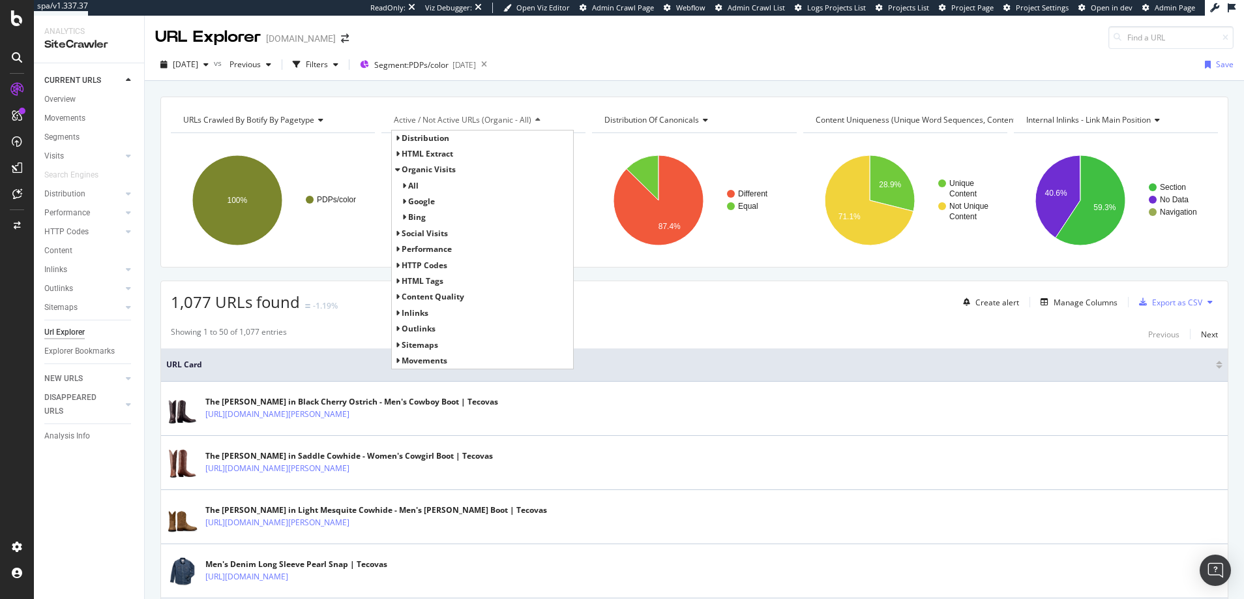
click at [403, 200] on icon at bounding box center [404, 202] width 5 height 8
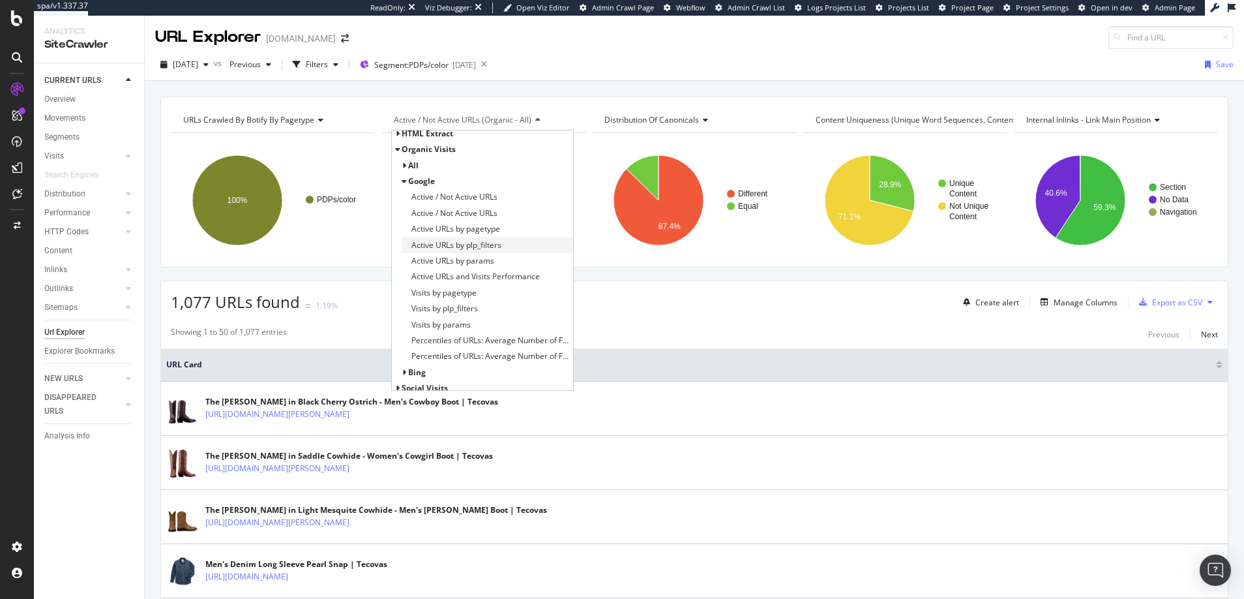
scroll to position [27, 0]
click at [428, 121] on span "Active / Not Active URLs (organic - all)" at bounding box center [463, 119] width 138 height 11
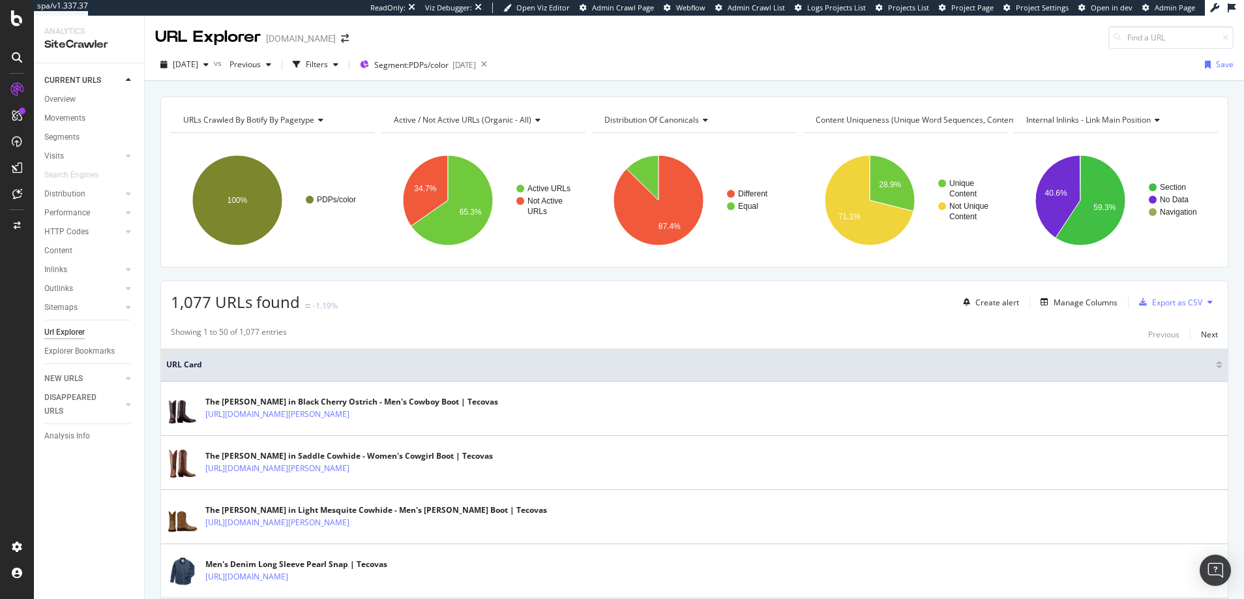
click at [466, 121] on span "Active / Not Active URLs (organic - all)" at bounding box center [463, 119] width 138 height 11
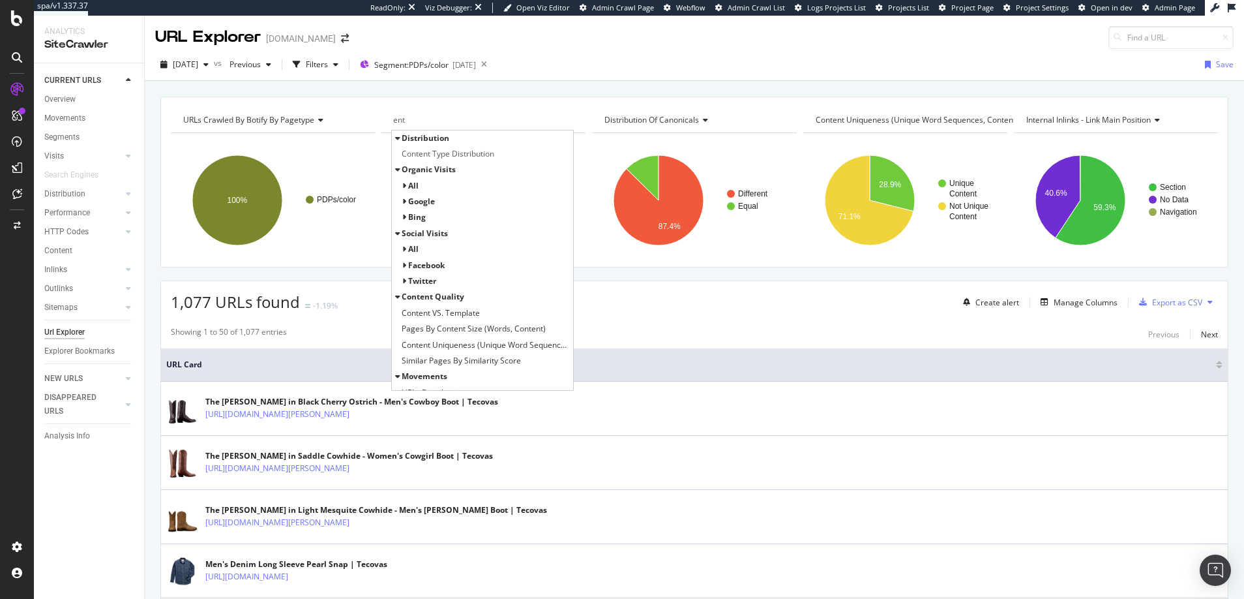
click at [402, 200] on icon at bounding box center [404, 202] width 5 height 8
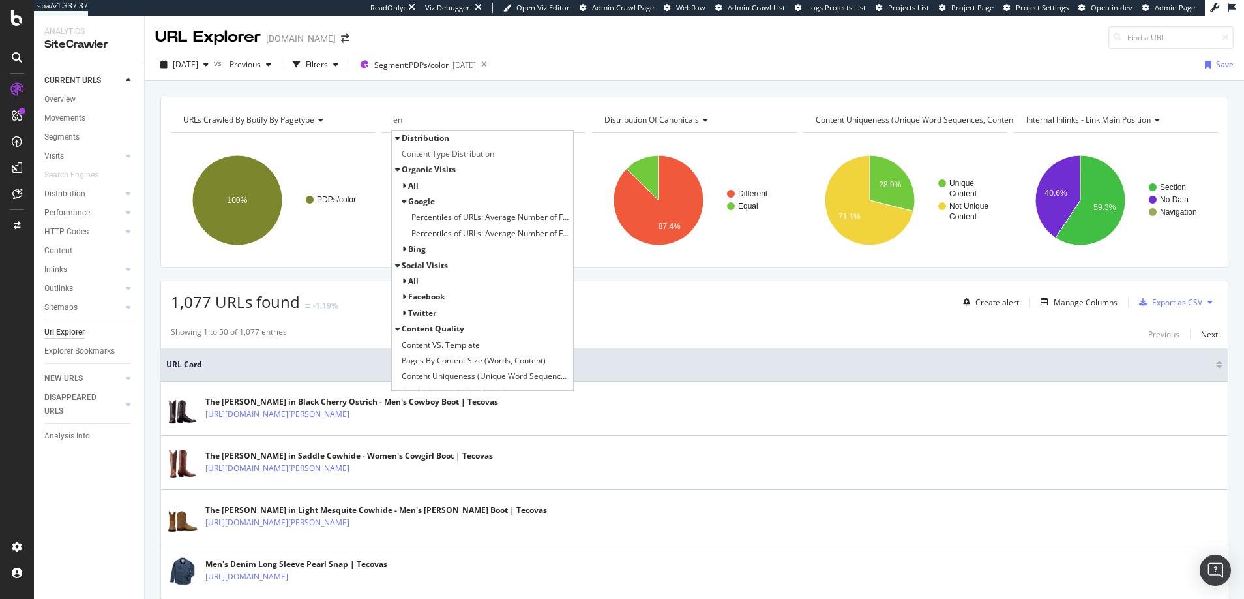
type input "e"
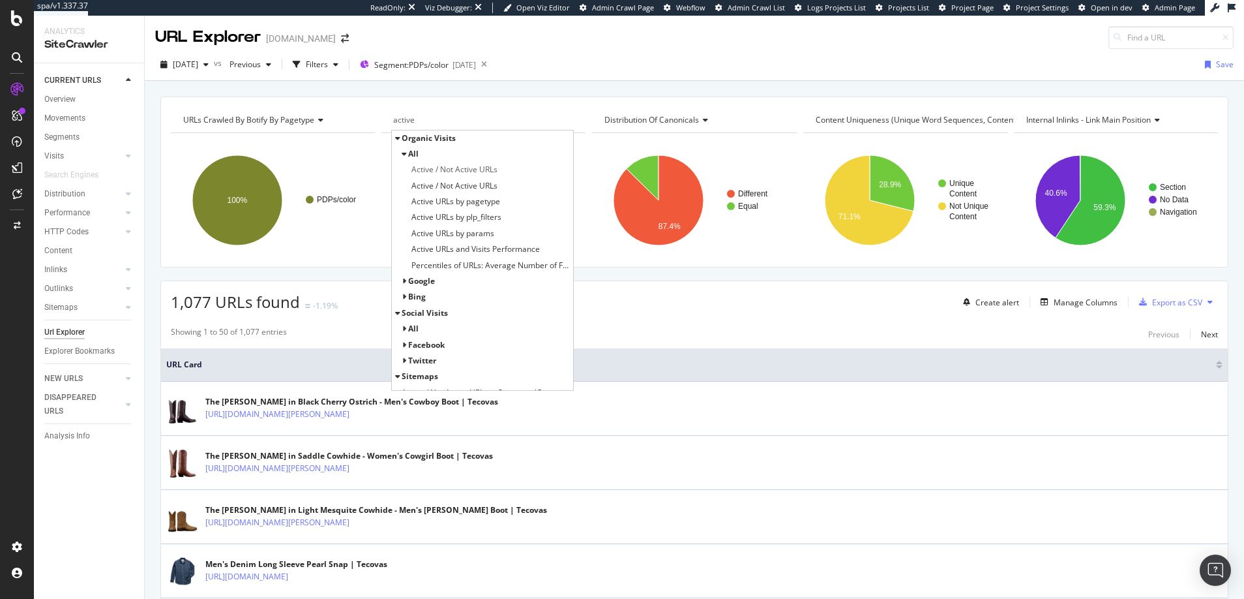
type input "active"
click at [413, 282] on span "google" at bounding box center [421, 280] width 27 height 11
click at [455, 297] on span "Active / Not Active URLs" at bounding box center [455, 296] width 86 height 13
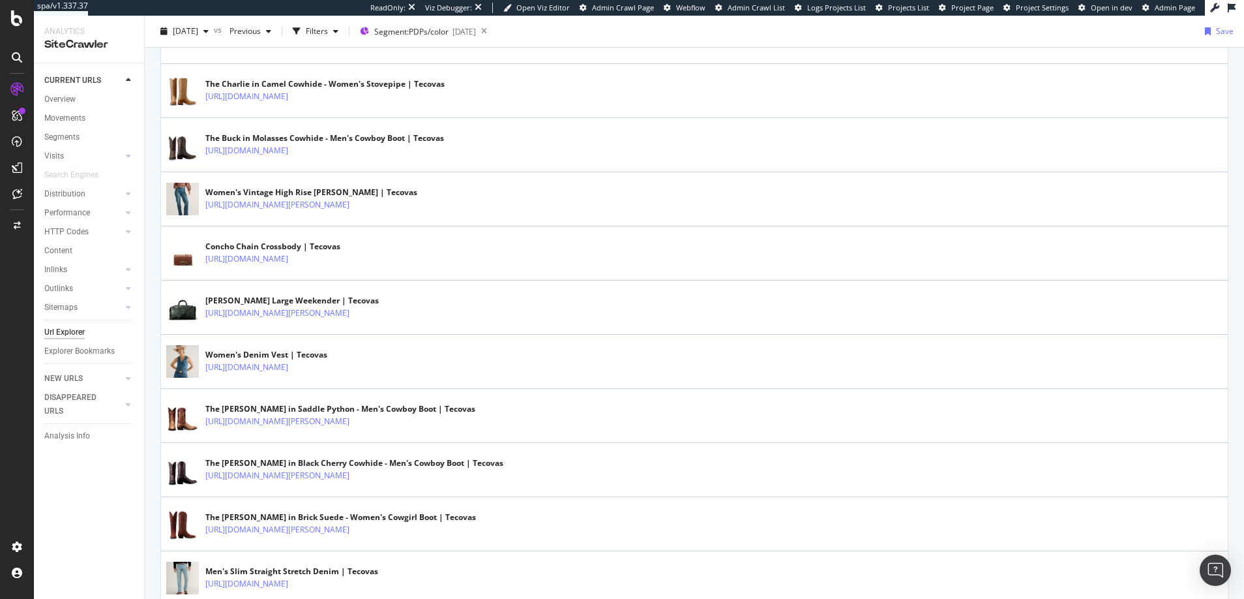
scroll to position [665, 0]
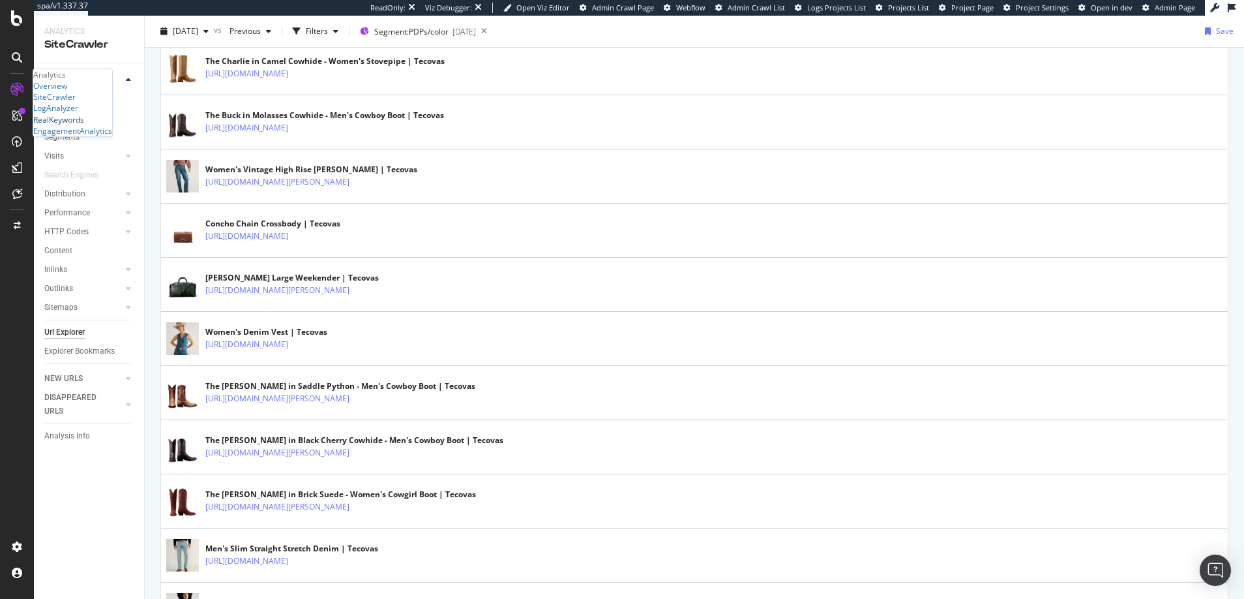
click at [83, 125] on div "RealKeywords" at bounding box center [58, 119] width 51 height 11
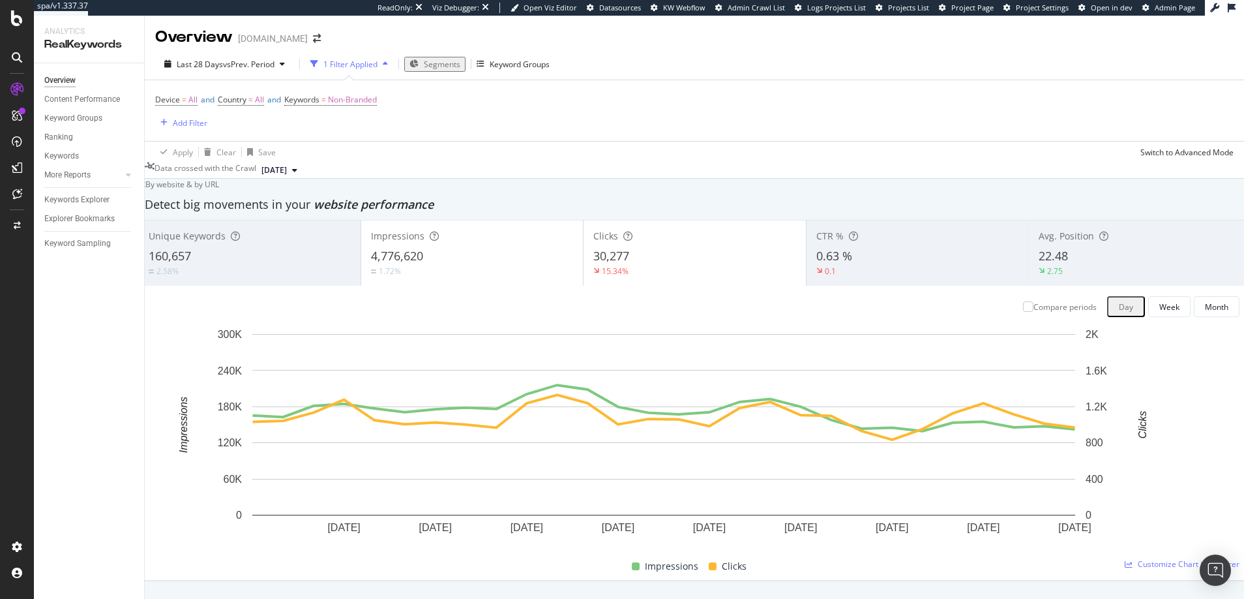
click at [436, 63] on span "Segments" at bounding box center [442, 64] width 37 height 11
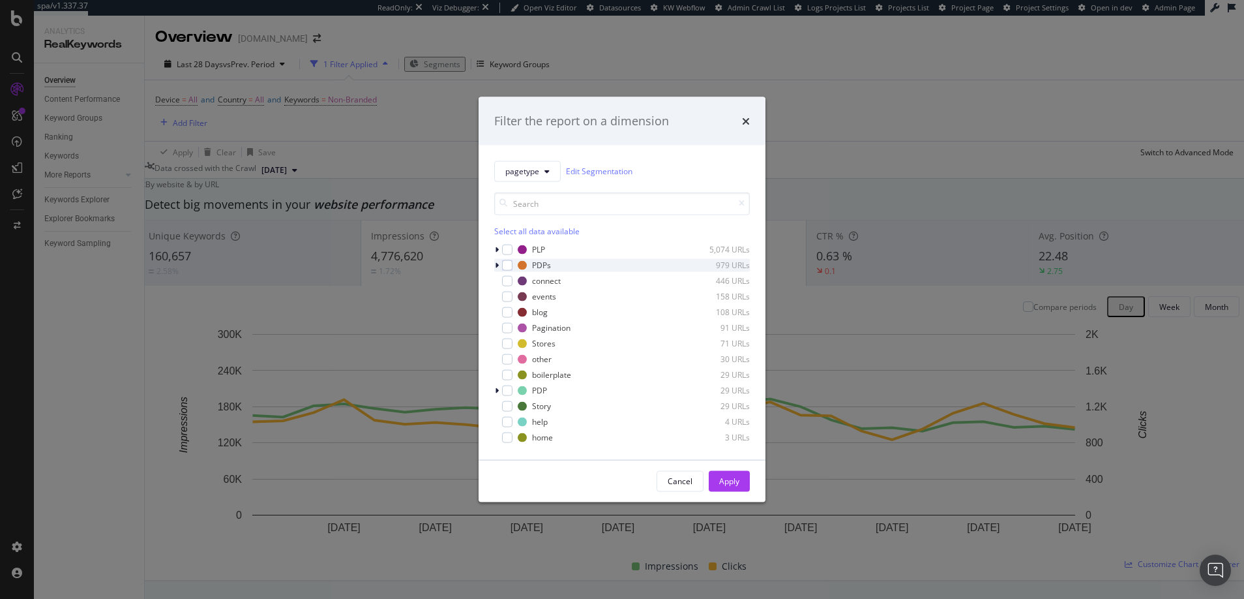
click at [498, 265] on icon "modal" at bounding box center [497, 265] width 4 height 8
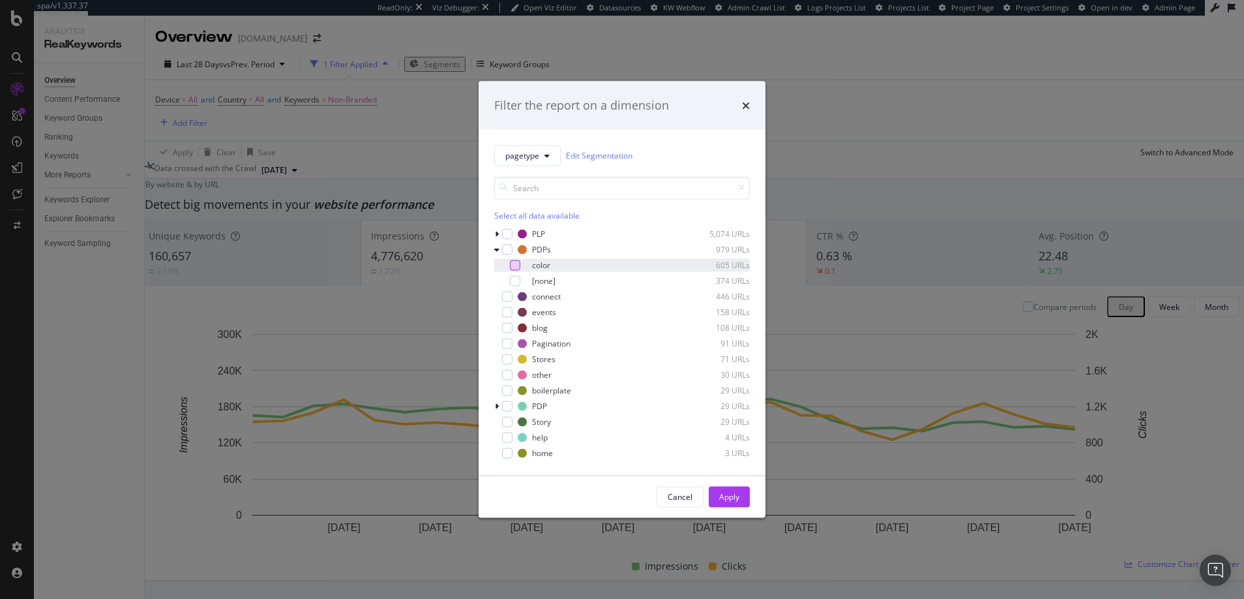
click at [515, 263] on div "modal" at bounding box center [515, 265] width 10 height 10
click at [725, 496] on div "Apply" at bounding box center [729, 496] width 20 height 11
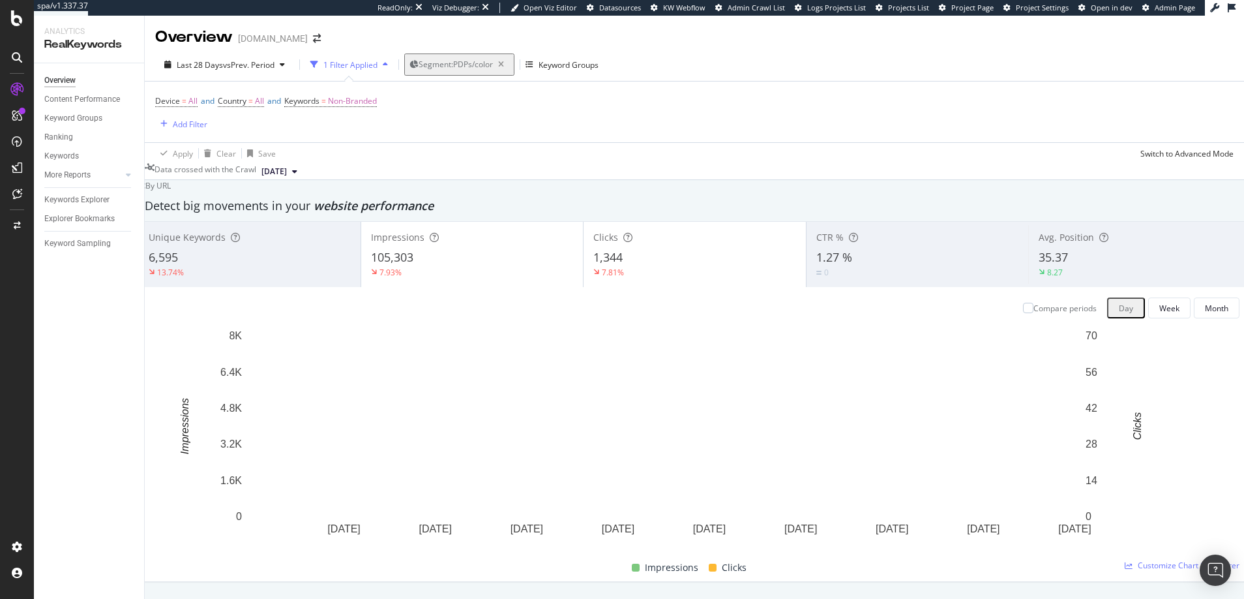
scroll to position [1087, 0]
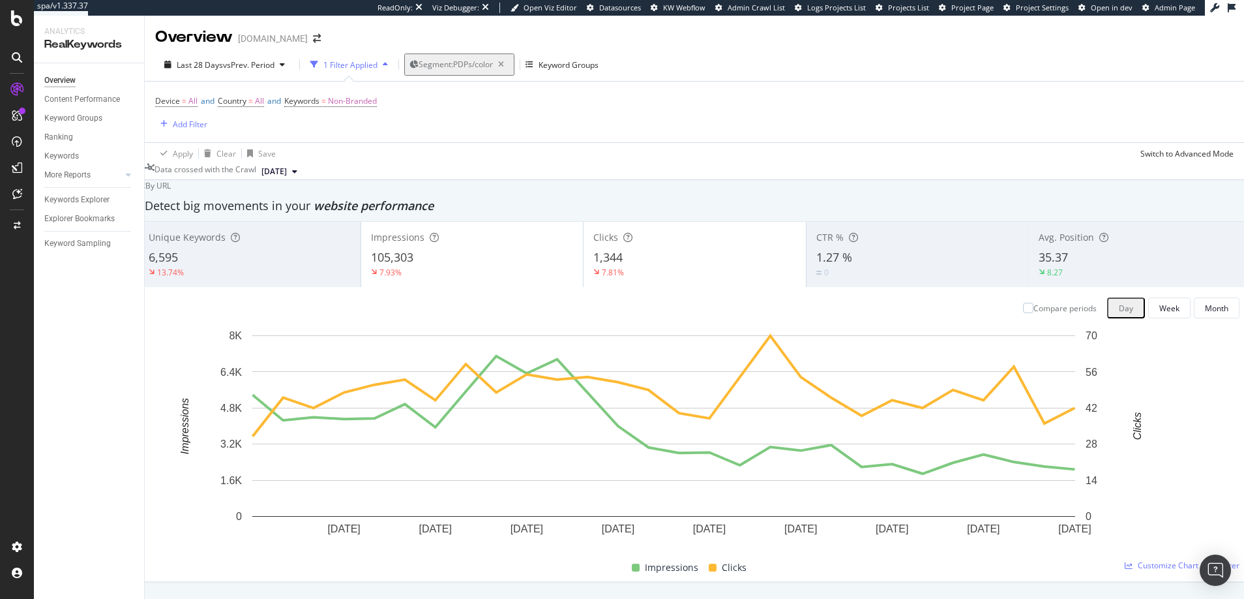
click at [448, 258] on div "105,303" at bounding box center [472, 257] width 202 height 17
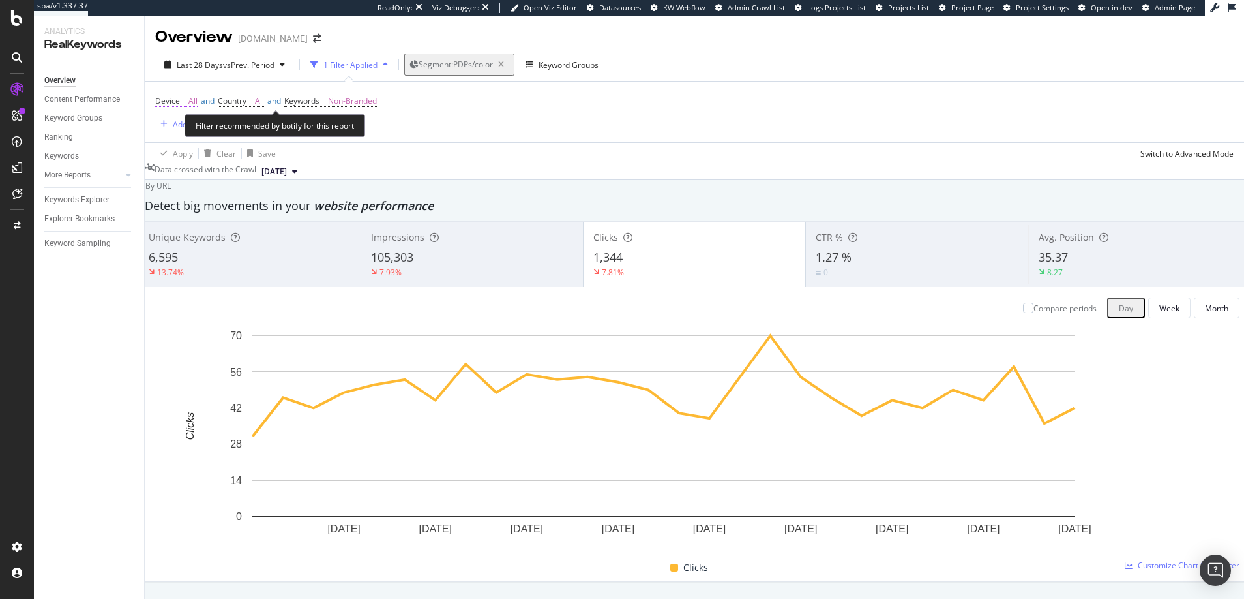
click at [196, 101] on span "All" at bounding box center [192, 101] width 9 height 18
click at [217, 130] on icon at bounding box center [216, 131] width 9 height 8
click at [349, 132] on div "Device = All and Country = All and Keywords = Non-Branded Add Filter" at bounding box center [694, 112] width 1079 height 61
click at [262, 98] on span "Country = All" at bounding box center [241, 101] width 46 height 12
click at [252, 130] on icon at bounding box center [251, 131] width 9 height 8
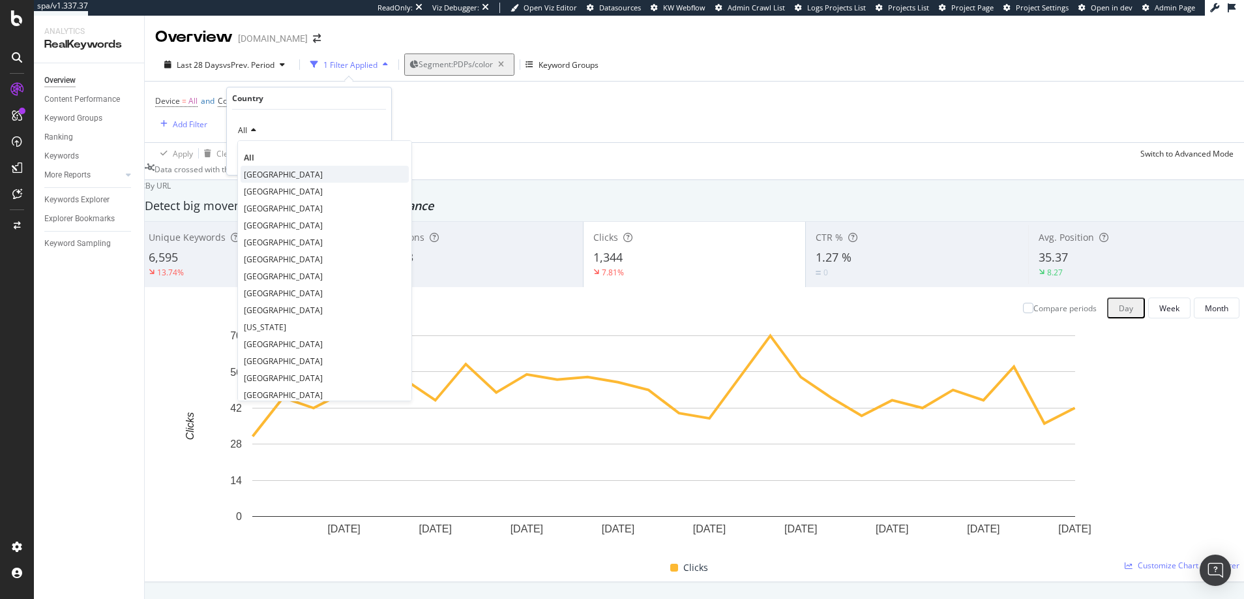
click at [258, 173] on span "United States of America" at bounding box center [283, 174] width 79 height 11
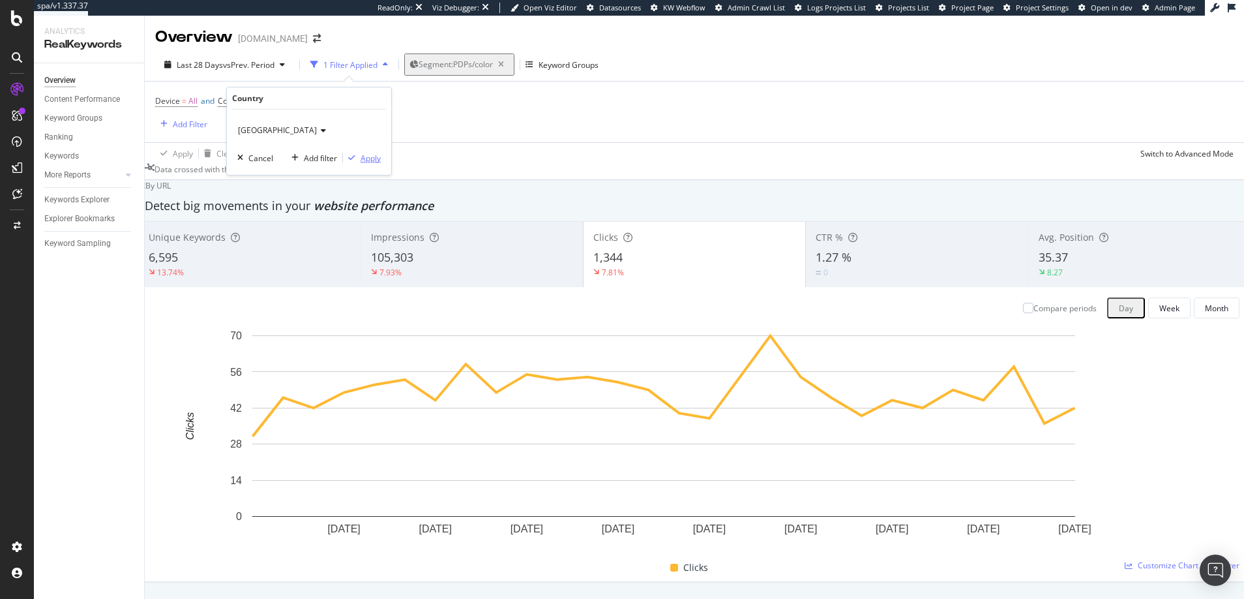
click at [372, 157] on div "Apply" at bounding box center [371, 158] width 20 height 11
click at [194, 123] on div "Add Filter" at bounding box center [190, 124] width 35 height 11
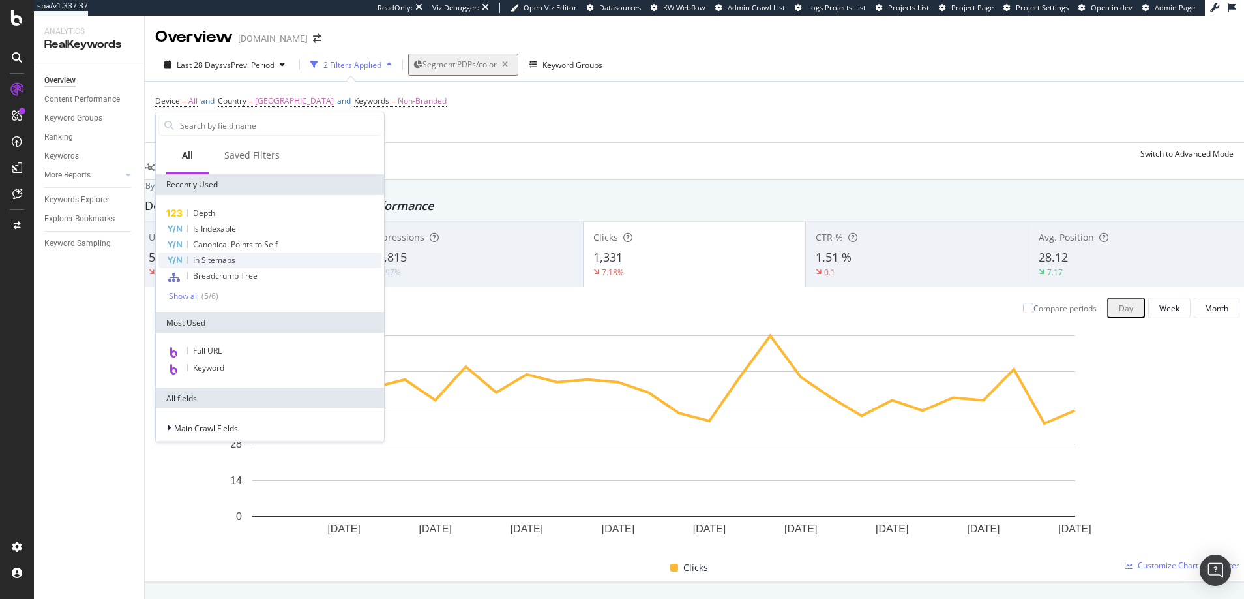
click at [213, 257] on span "In Sitemaps" at bounding box center [214, 259] width 42 height 11
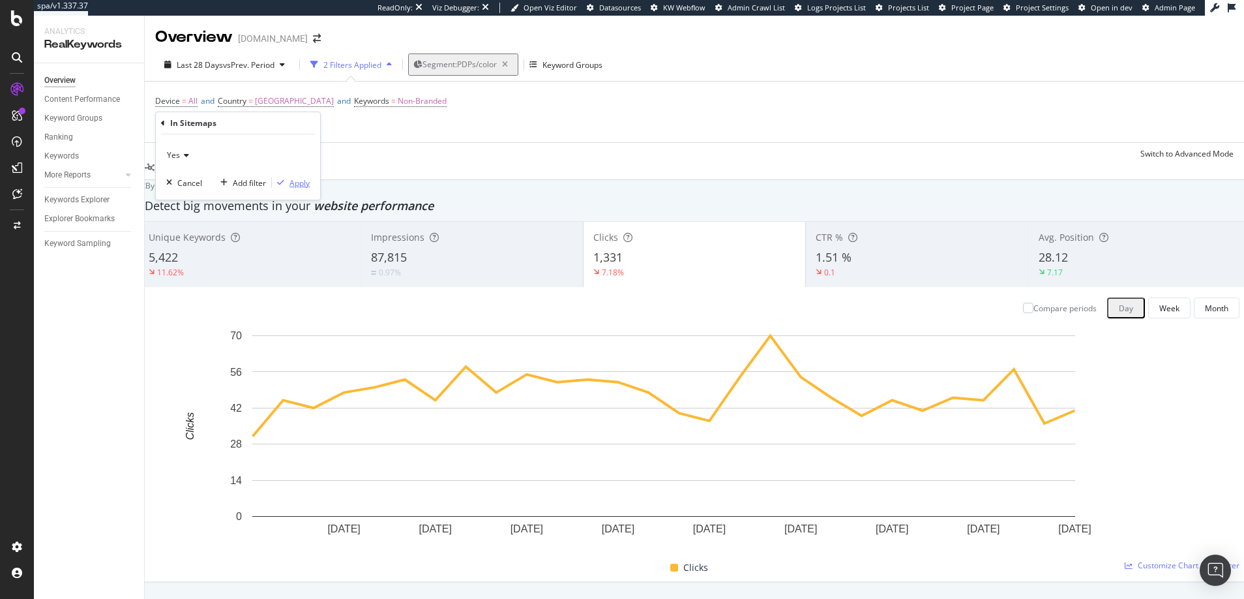
click at [300, 184] on div "Apply" at bounding box center [300, 182] width 20 height 11
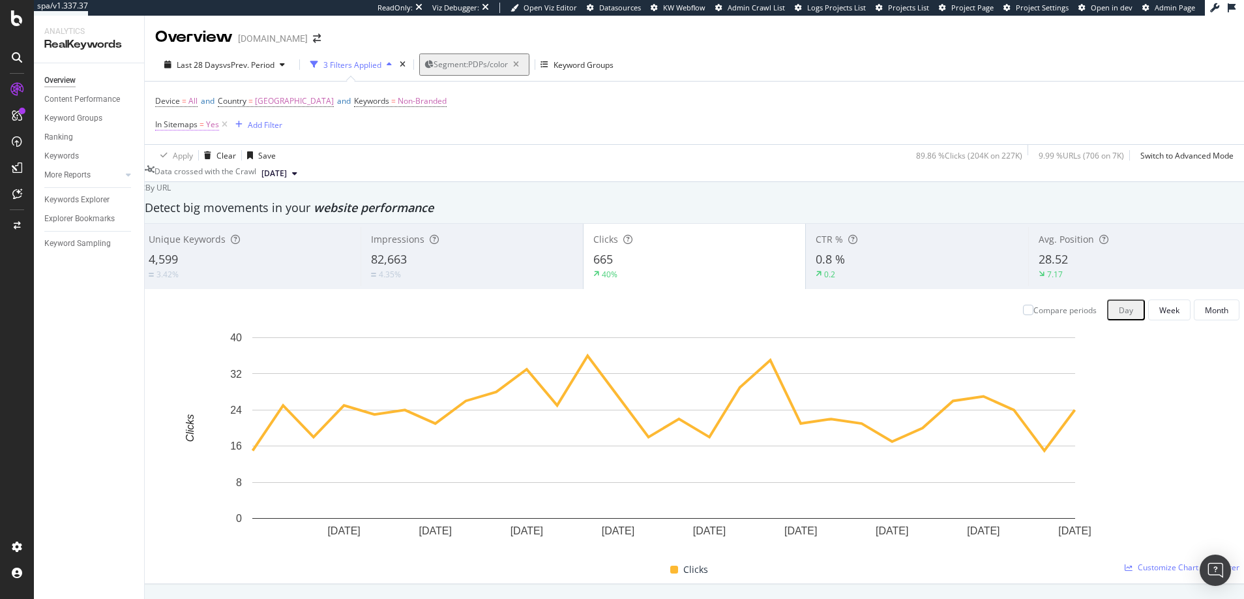
click at [211, 123] on span "Yes" at bounding box center [212, 124] width 13 height 18
click at [185, 153] on icon at bounding box center [184, 154] width 9 height 8
click at [179, 195] on span "No" at bounding box center [178, 197] width 10 height 11
click at [299, 181] on div "Apply" at bounding box center [300, 181] width 20 height 11
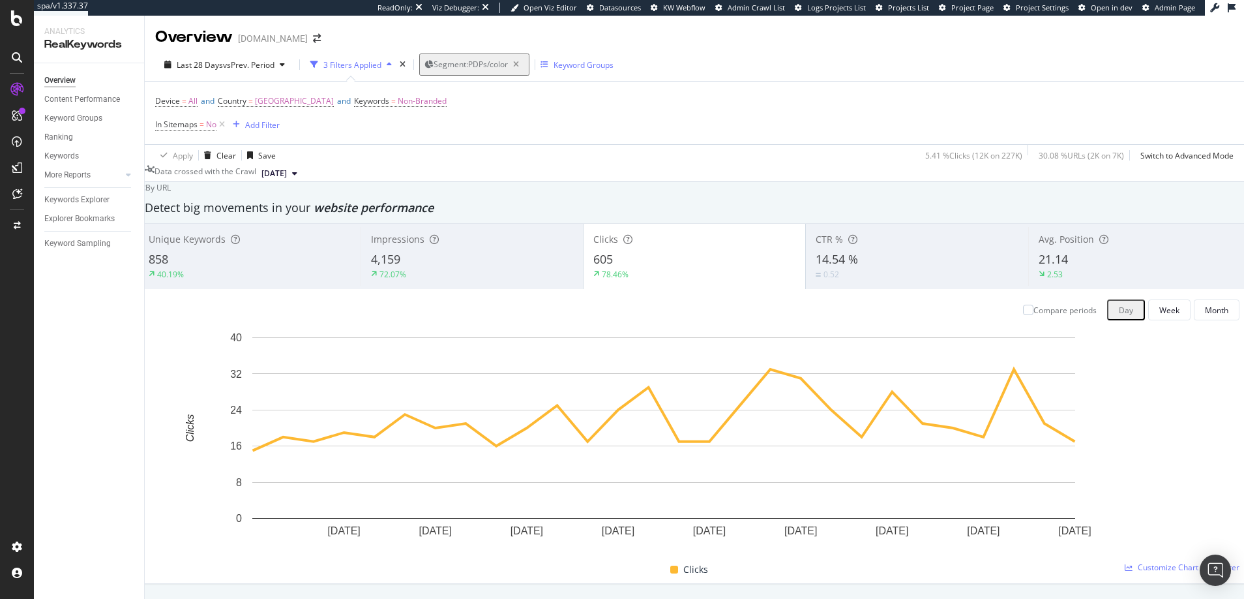
click at [565, 65] on div "Keyword Groups" at bounding box center [584, 64] width 60 height 11
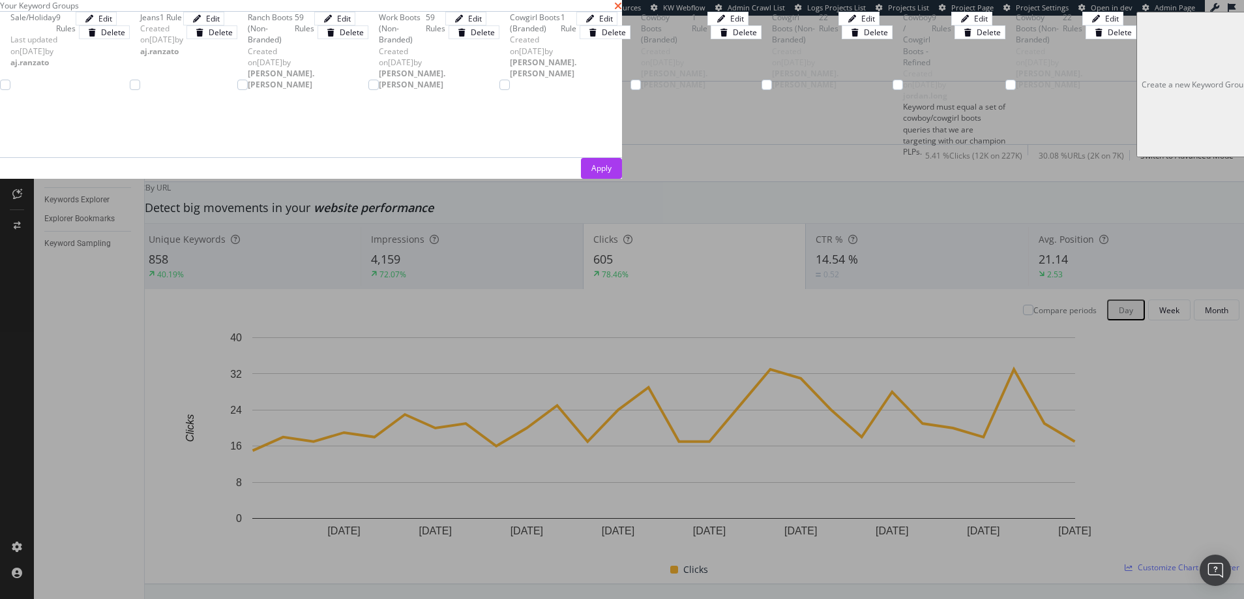
click at [622, 11] on icon "times" at bounding box center [618, 6] width 8 height 10
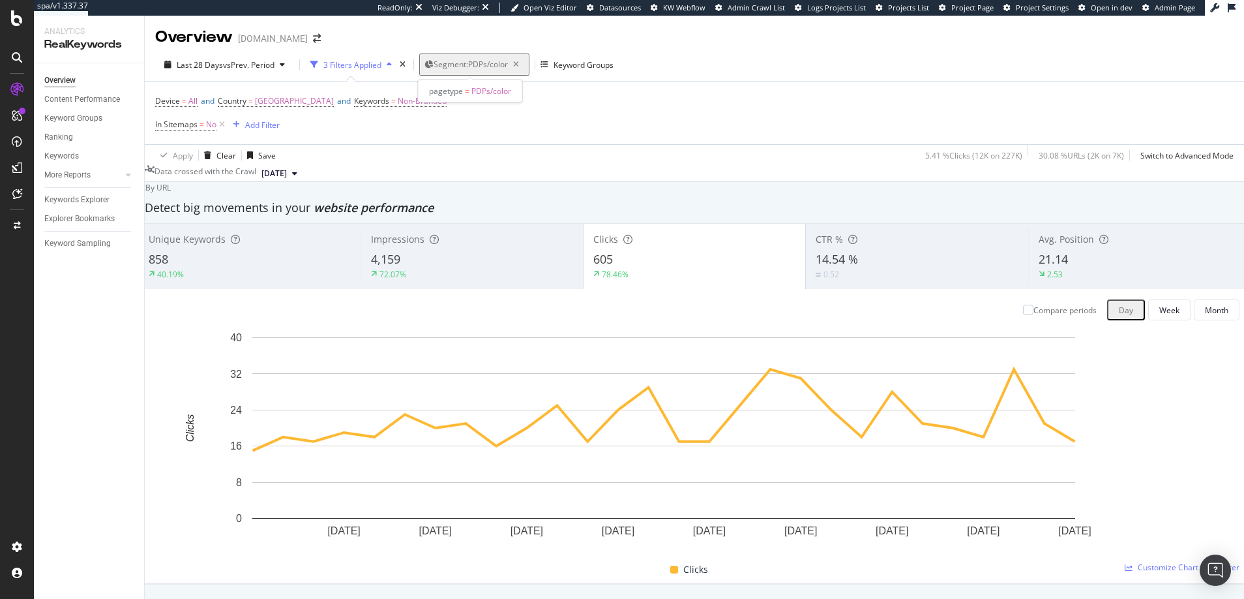
click at [479, 62] on span "Segment: PDPs/color" at bounding box center [471, 64] width 74 height 11
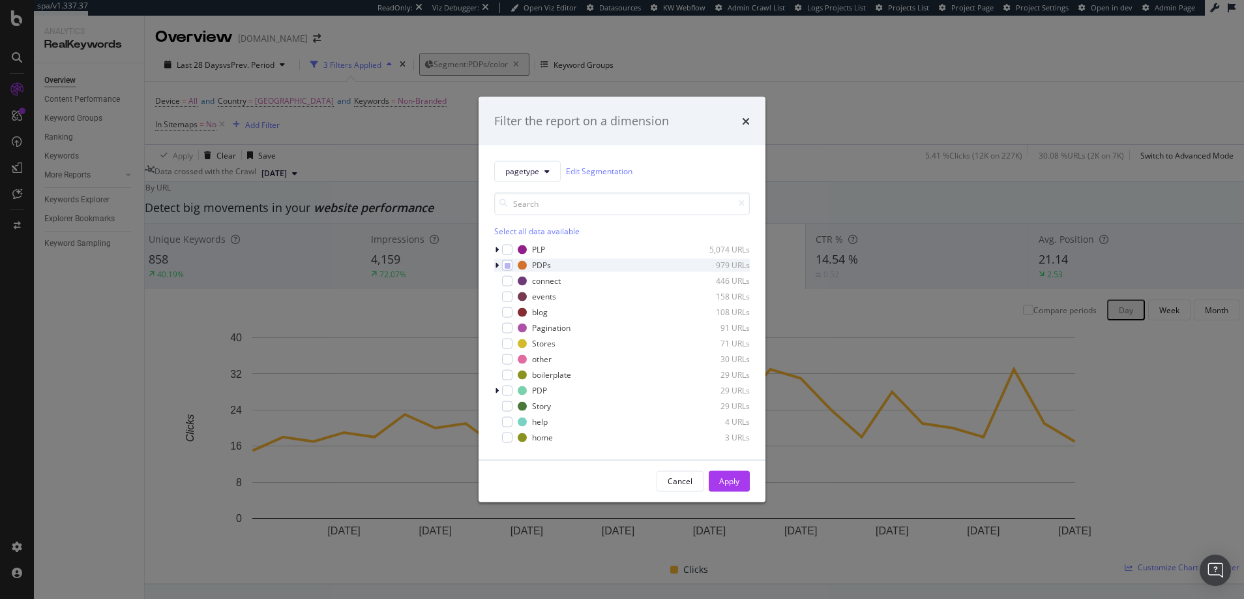
click at [497, 263] on icon "modal" at bounding box center [497, 265] width 4 height 8
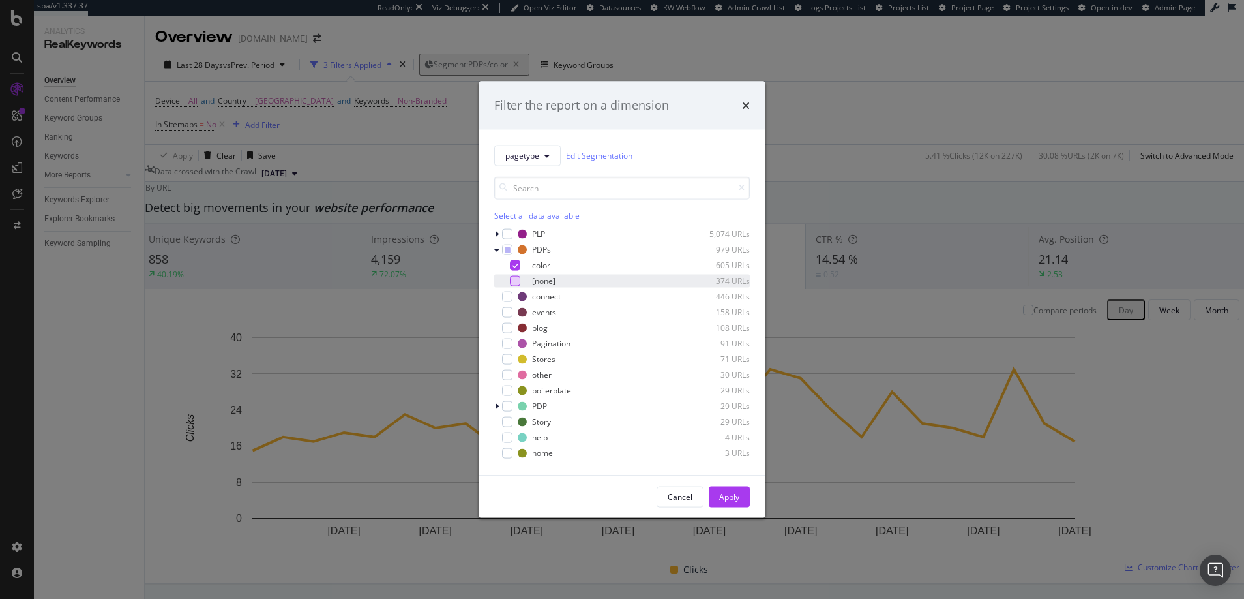
click at [515, 280] on div "modal" at bounding box center [515, 280] width 10 height 10
click at [515, 265] on icon "modal" at bounding box center [516, 265] width 6 height 7
click at [730, 493] on div "Apply" at bounding box center [729, 496] width 20 height 11
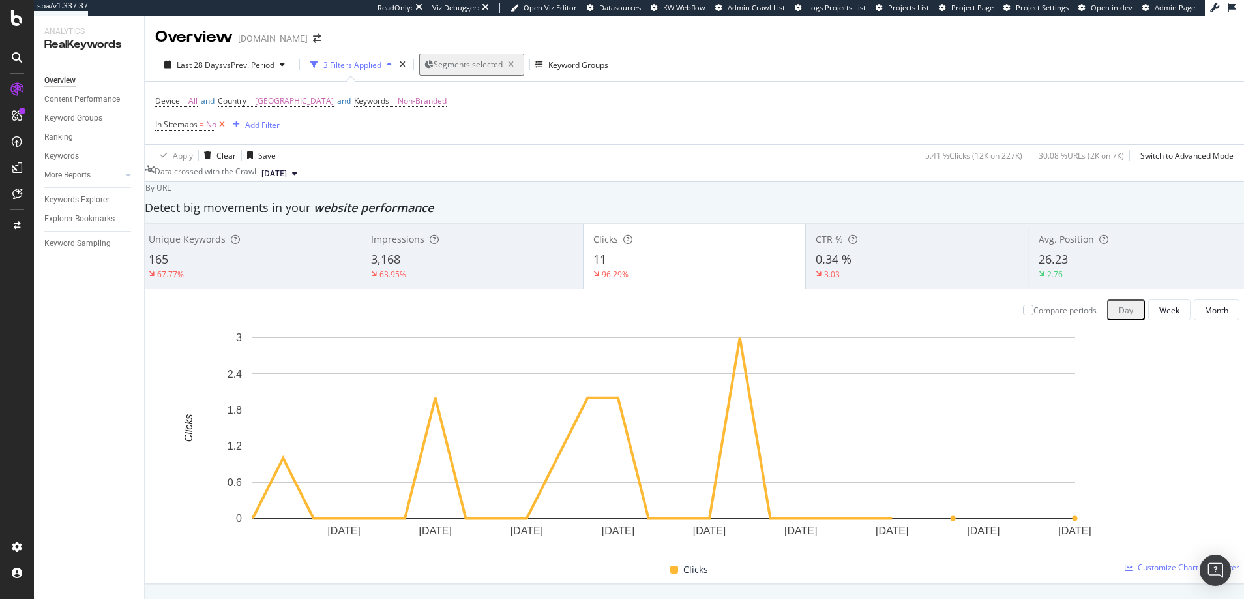
click at [222, 123] on icon at bounding box center [222, 124] width 11 height 13
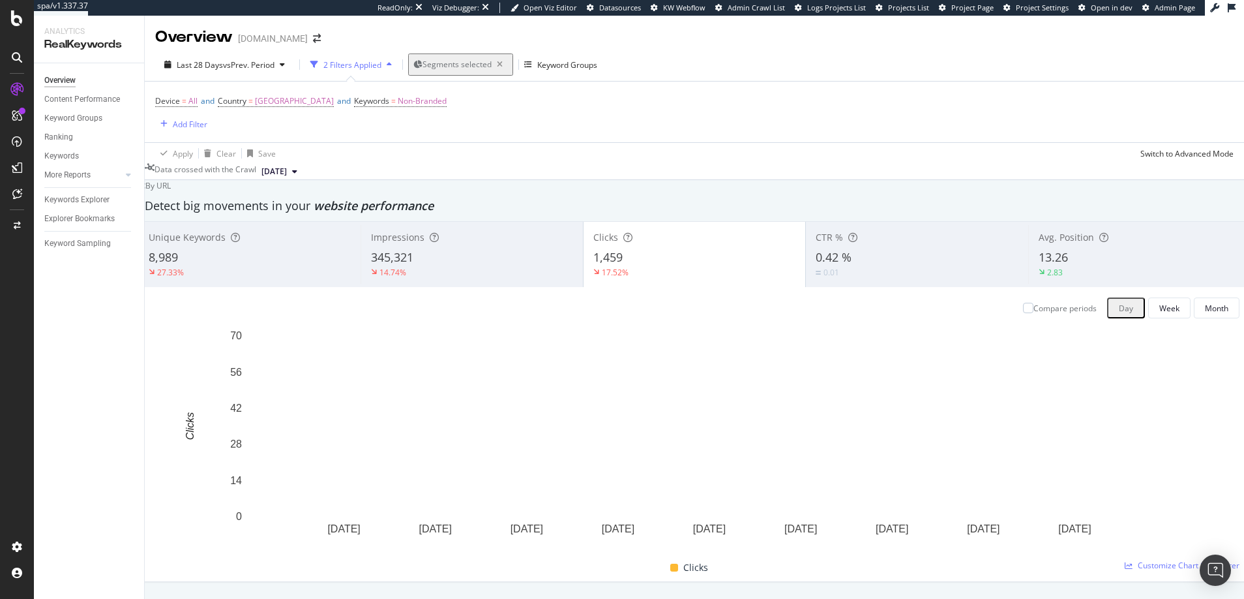
scroll to position [1000, 0]
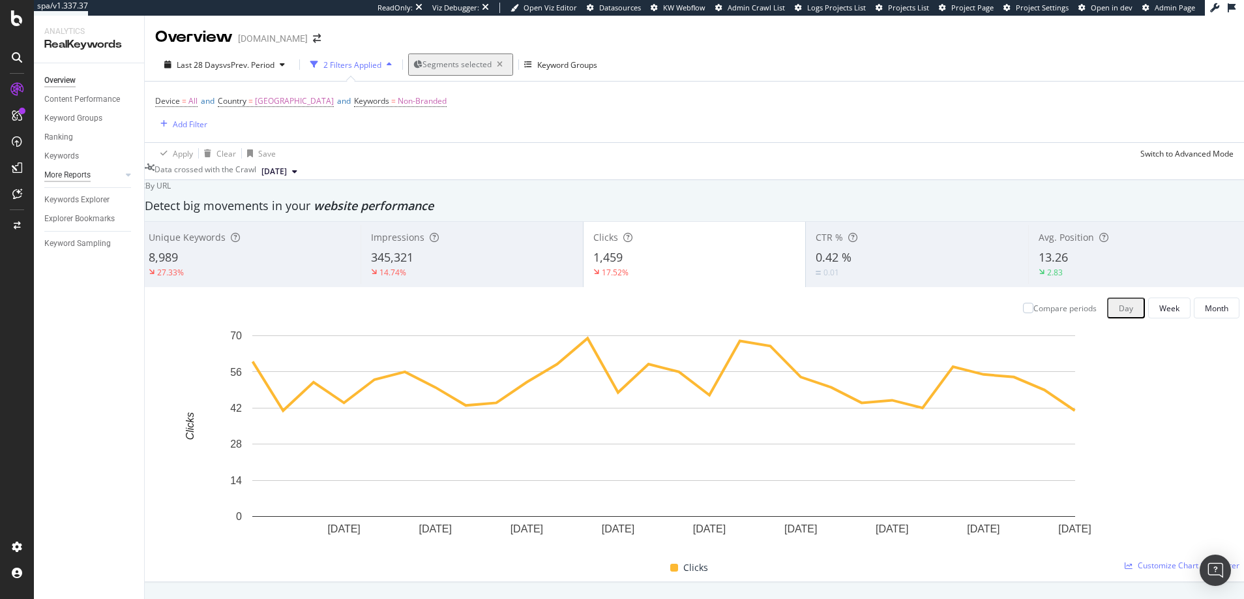
click at [62, 172] on div "More Reports" at bounding box center [67, 175] width 46 height 14
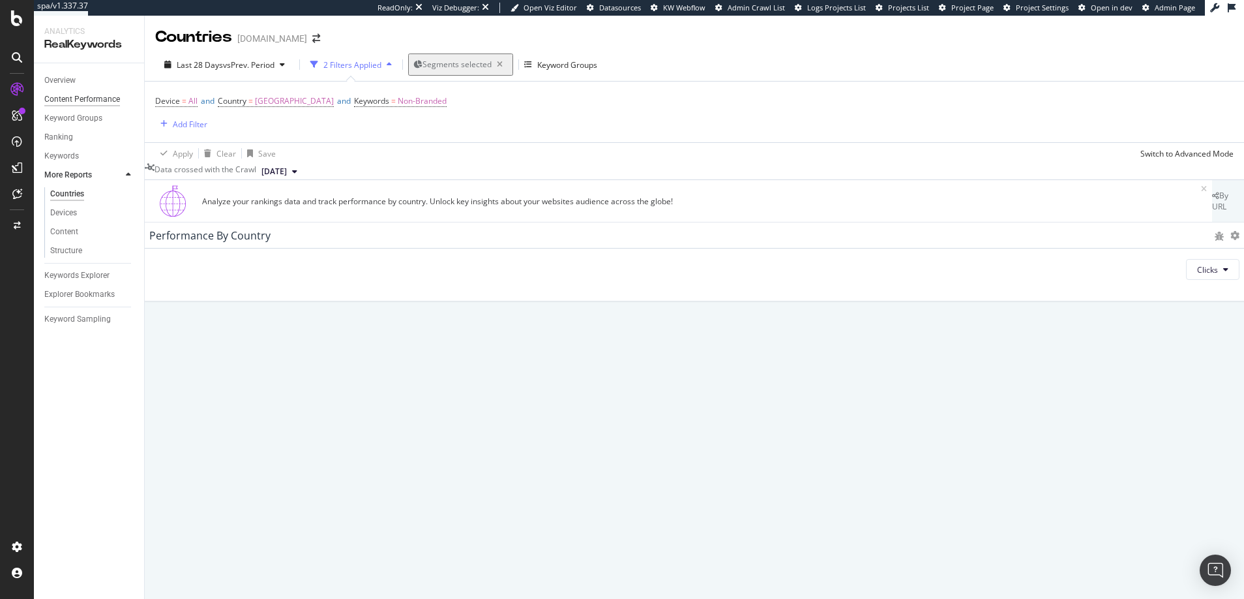
click at [60, 95] on div "Content Performance" at bounding box center [82, 100] width 76 height 14
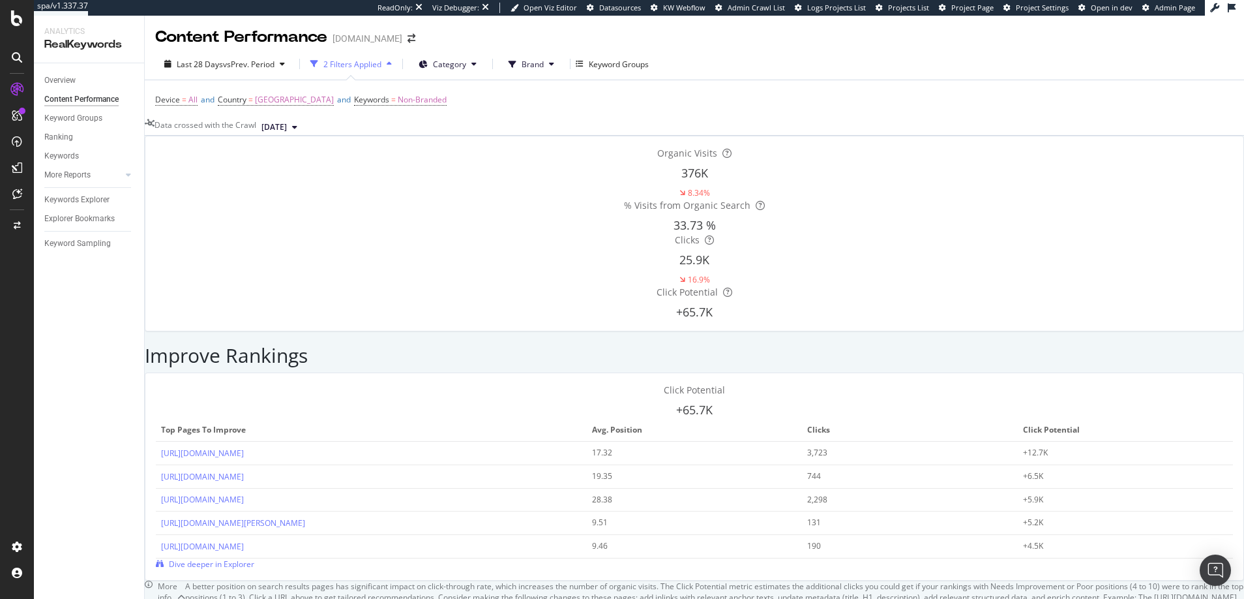
click at [472, 64] on icon at bounding box center [474, 64] width 5 height 8
click at [65, 117] on div "Keyword Groups" at bounding box center [73, 119] width 58 height 14
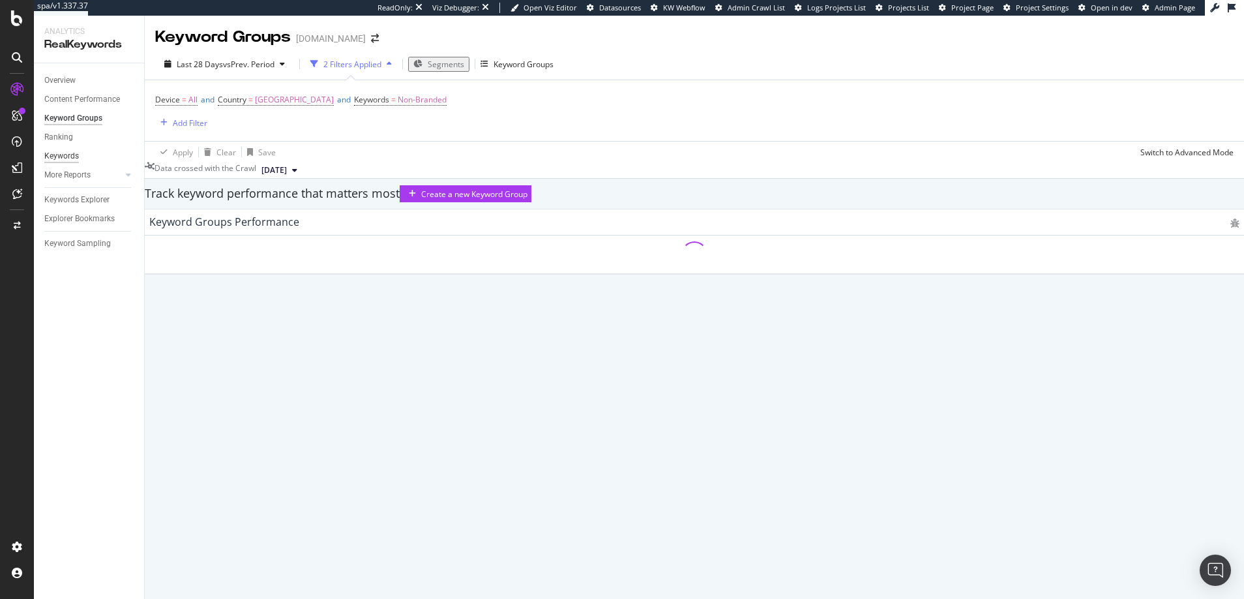
click at [61, 153] on div "Keywords" at bounding box center [61, 156] width 35 height 14
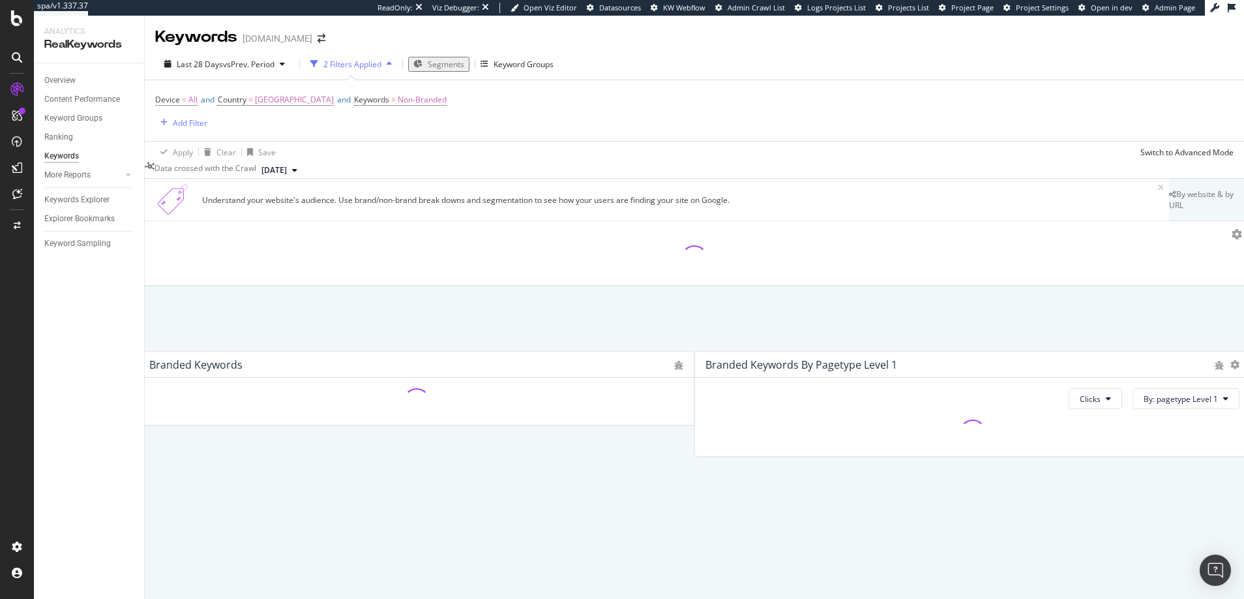
click at [429, 61] on span "Segments" at bounding box center [446, 64] width 37 height 11
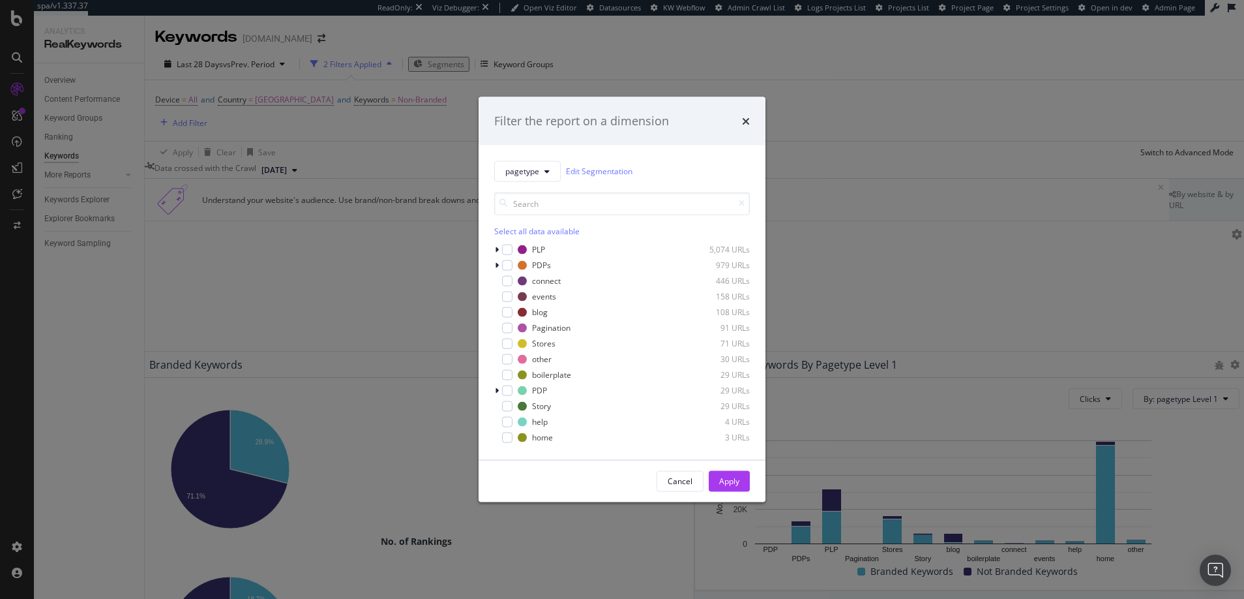
click at [804, 428] on div "Filter the report on a dimension pagetype Edit Segmentation Select all data ava…" at bounding box center [622, 299] width 1244 height 599
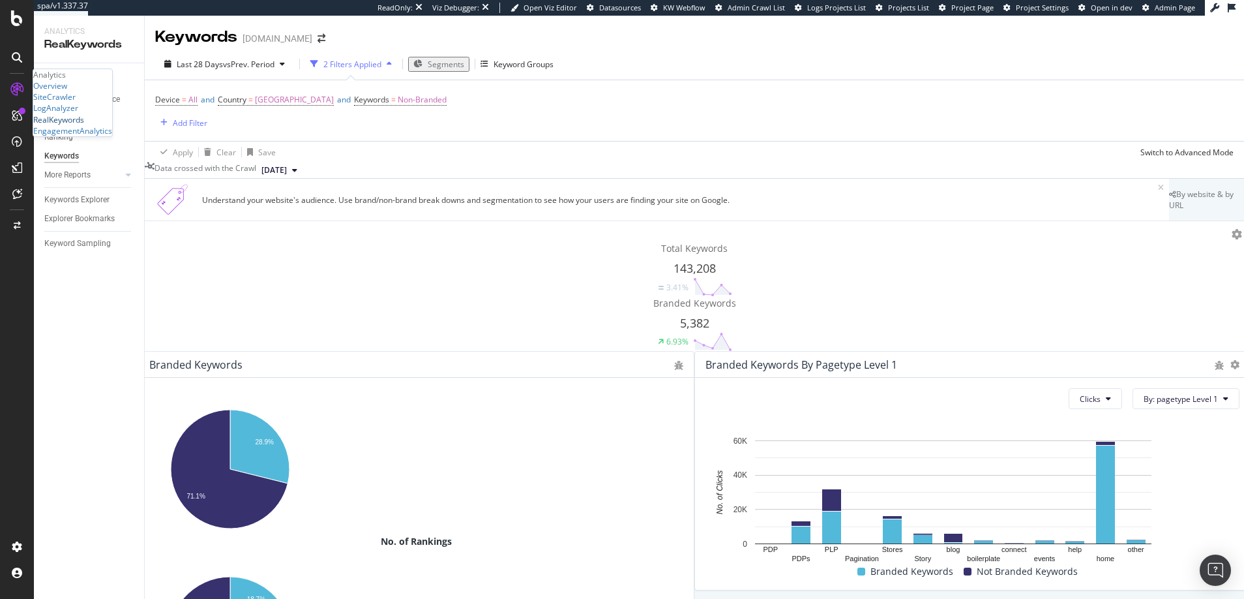
click at [80, 125] on div "RealKeywords" at bounding box center [58, 119] width 51 height 11
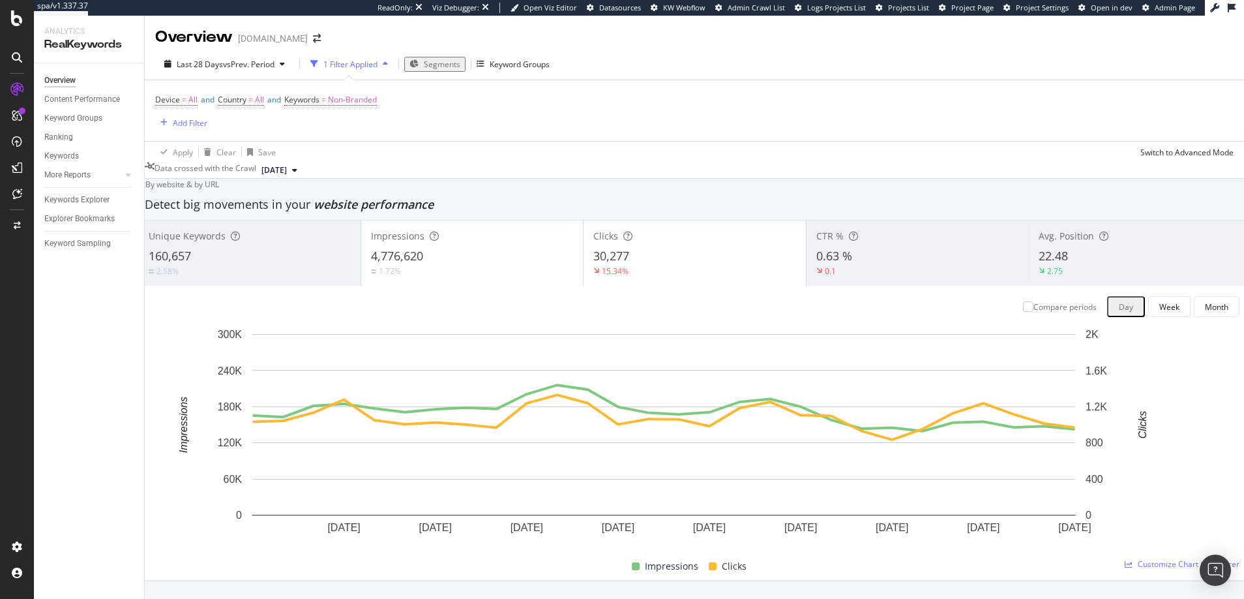
click at [441, 63] on span "Segments" at bounding box center [442, 64] width 37 height 11
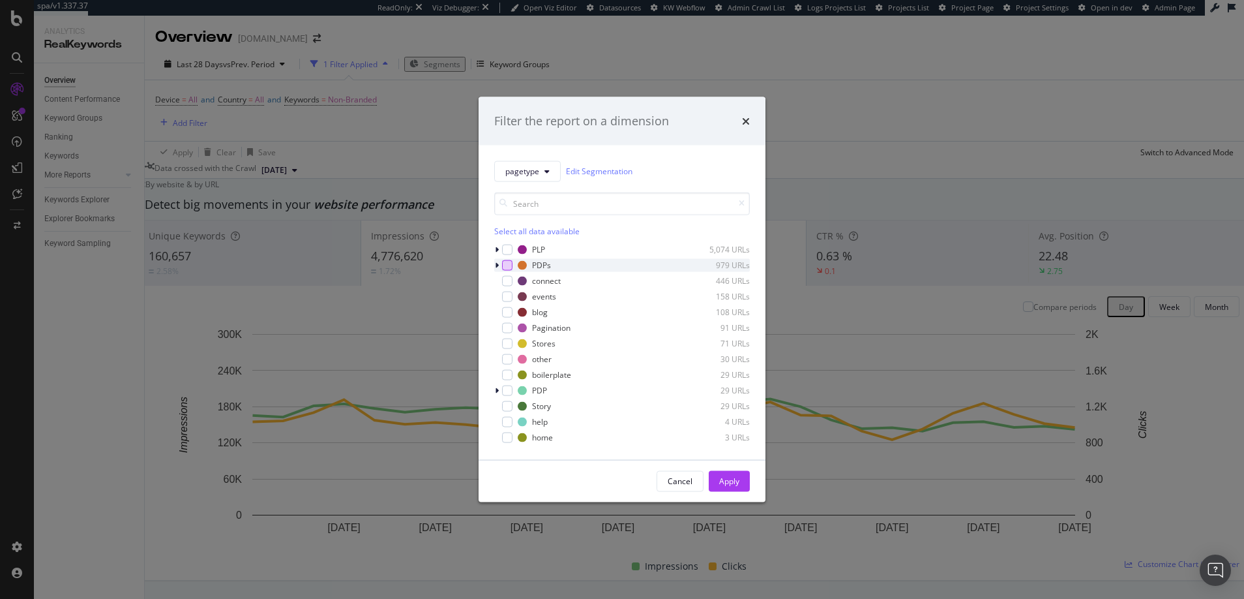
click at [508, 265] on div "modal" at bounding box center [507, 265] width 10 height 10
click at [730, 481] on div "Apply" at bounding box center [729, 480] width 20 height 11
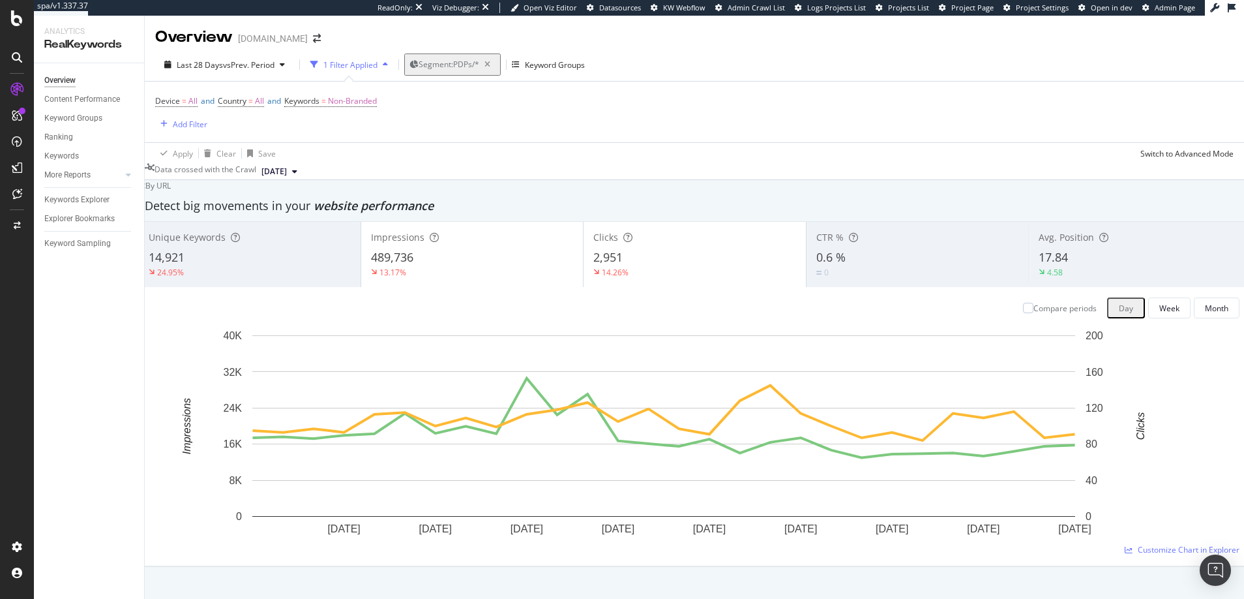
click at [358, 65] on div "1 Filter Applied" at bounding box center [350, 64] width 54 height 11
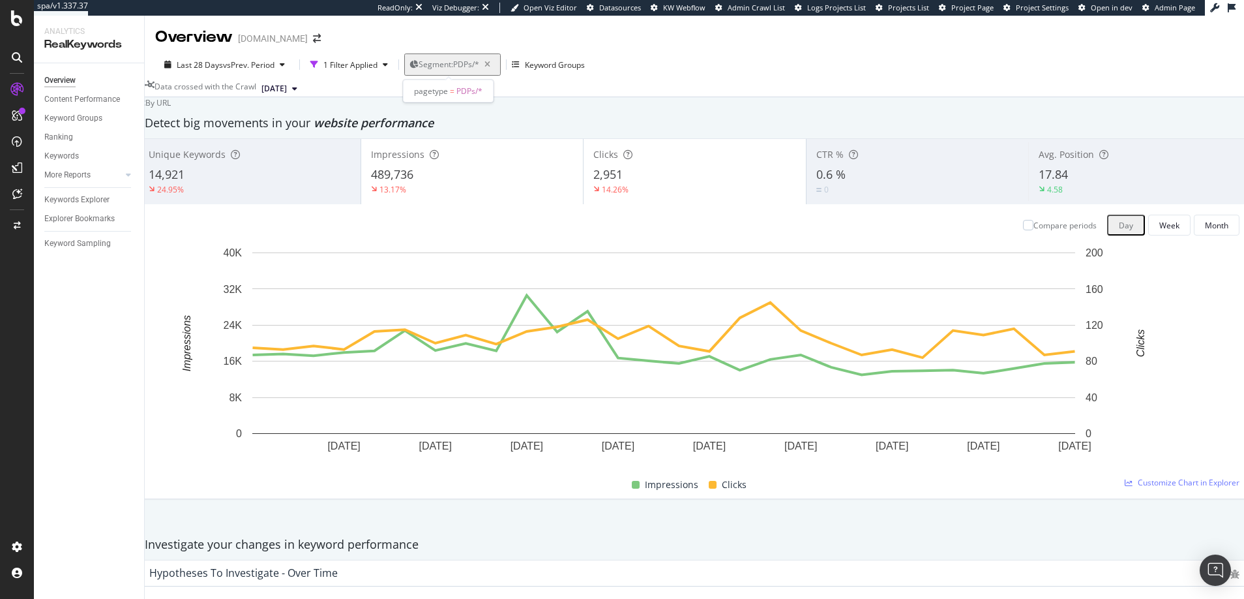
click at [458, 65] on span "Segment: PDPs/*" at bounding box center [449, 64] width 61 height 11
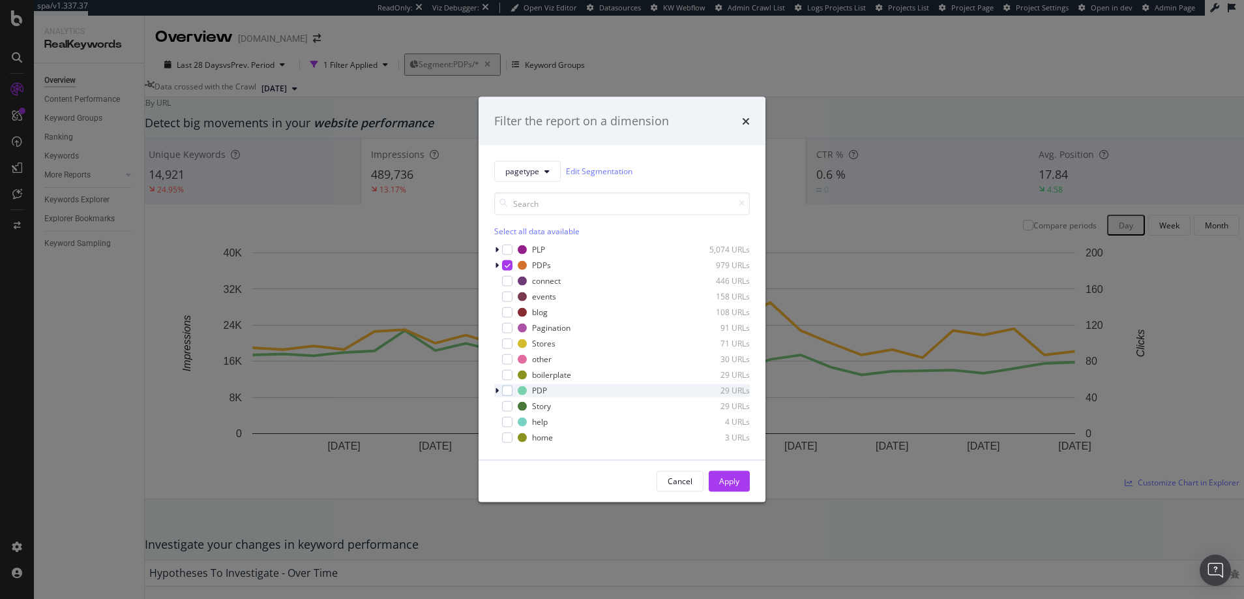
click at [497, 390] on icon "modal" at bounding box center [497, 390] width 4 height 8
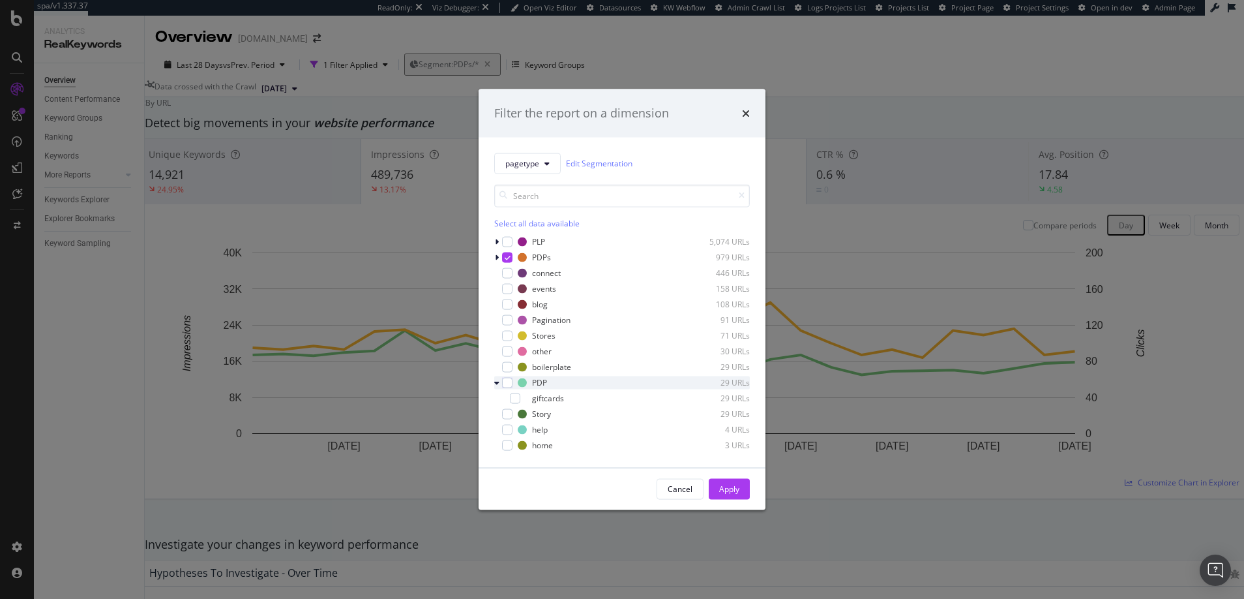
click at [497, 383] on icon "modal" at bounding box center [496, 382] width 5 height 8
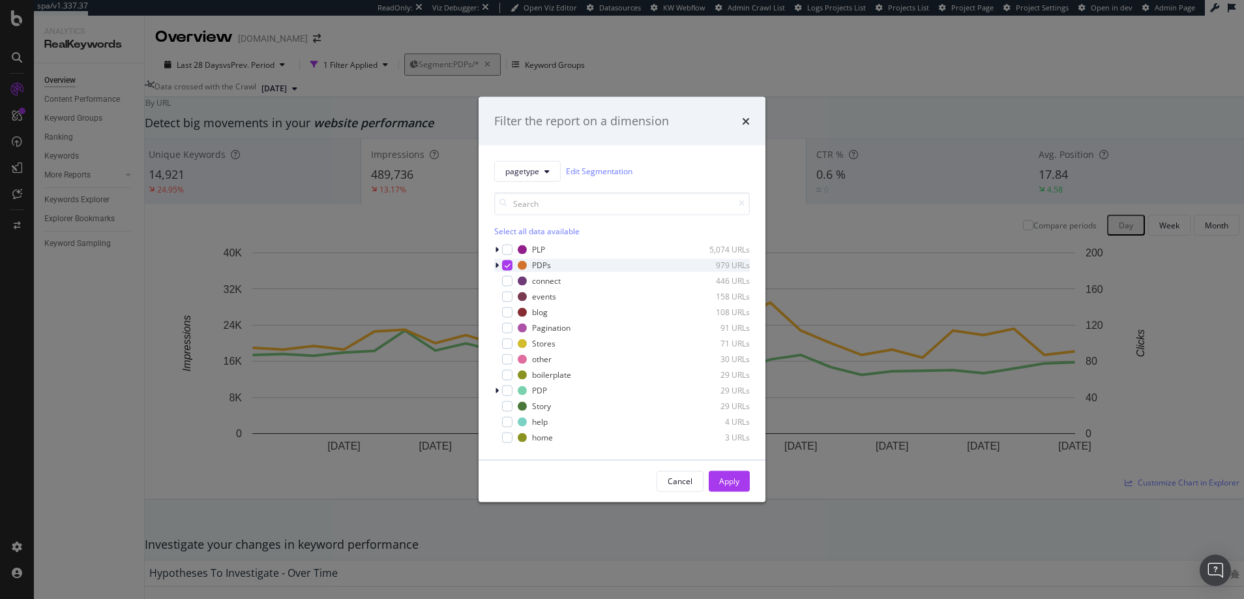
click at [498, 265] on icon "modal" at bounding box center [497, 265] width 4 height 8
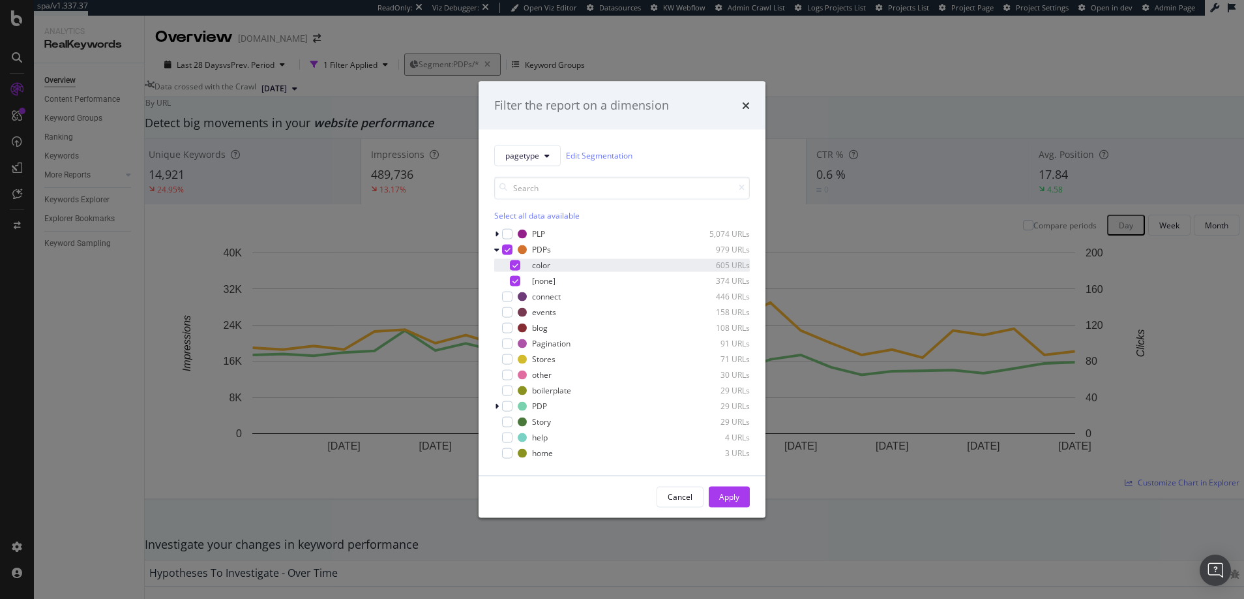
click at [515, 265] on icon "modal" at bounding box center [516, 265] width 6 height 7
drag, startPoint x: 660, startPoint y: 97, endPoint x: 705, endPoint y: 90, distance: 45.5
click at [705, 90] on div "Filter the report on a dimension" at bounding box center [622, 106] width 287 height 48
click at [726, 496] on div "Apply" at bounding box center [729, 496] width 20 height 11
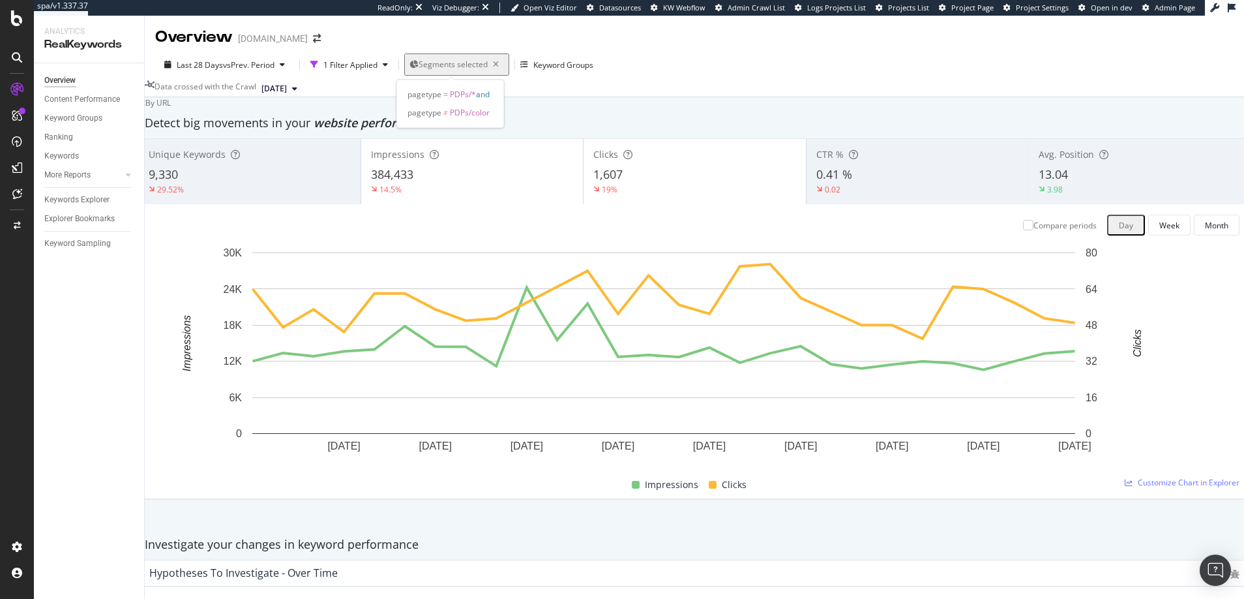
click at [468, 63] on span "Segments selected" at bounding box center [453, 64] width 69 height 11
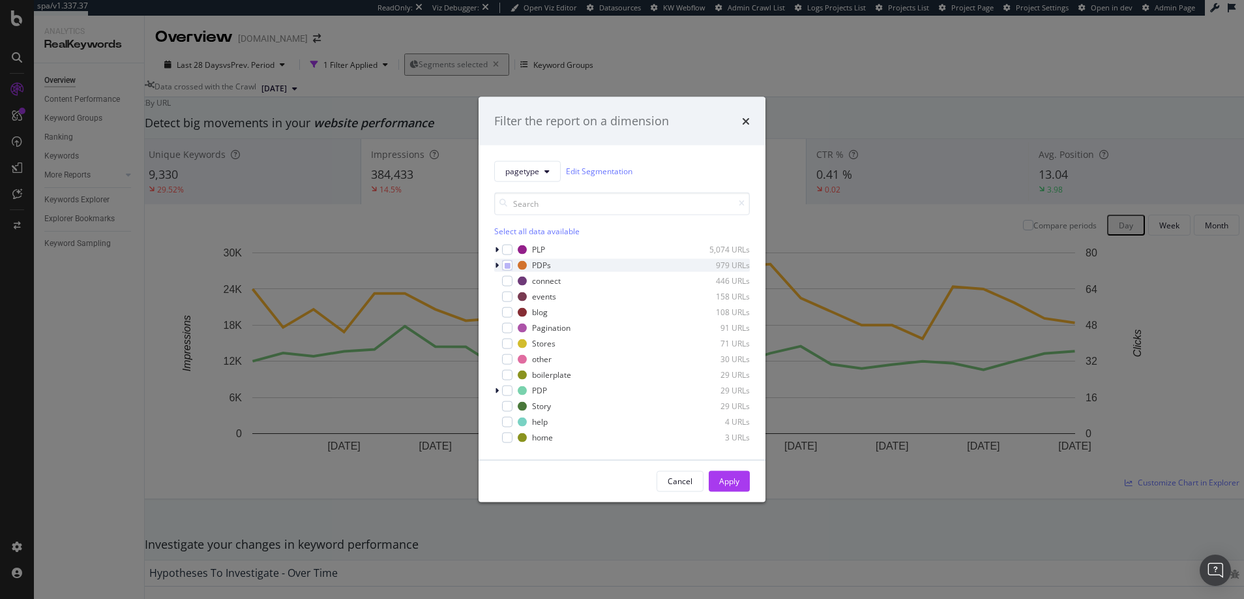
click at [497, 264] on icon "modal" at bounding box center [497, 265] width 4 height 8
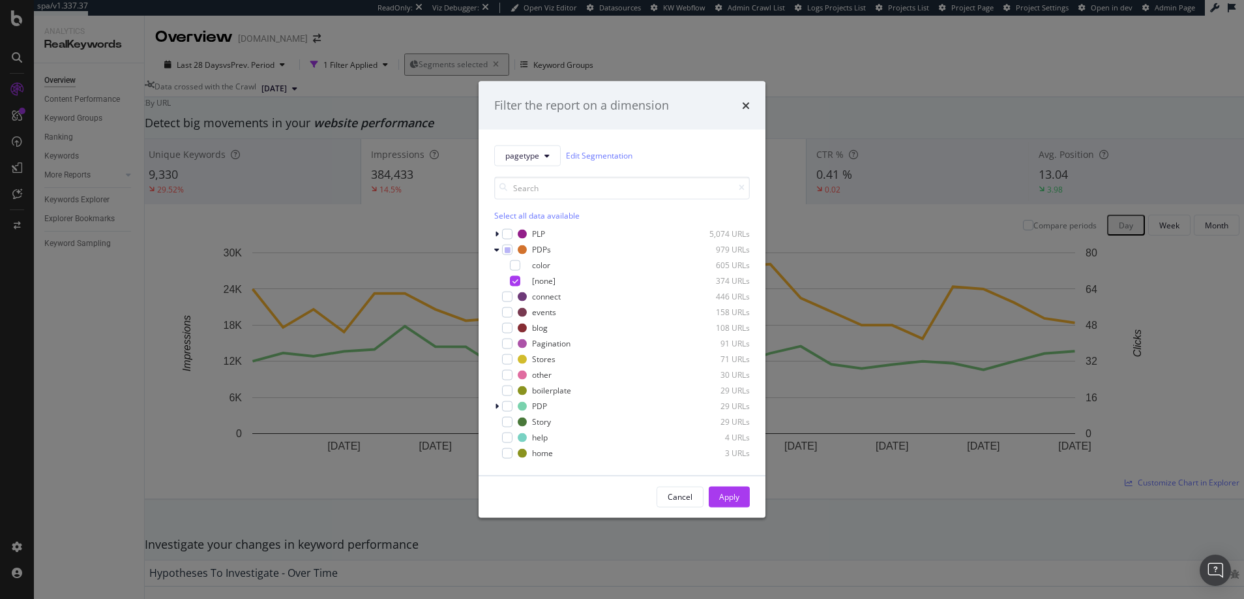
click at [798, 494] on div "Filter the report on a dimension pagetype Edit Segmentation Select all data ava…" at bounding box center [622, 299] width 1244 height 599
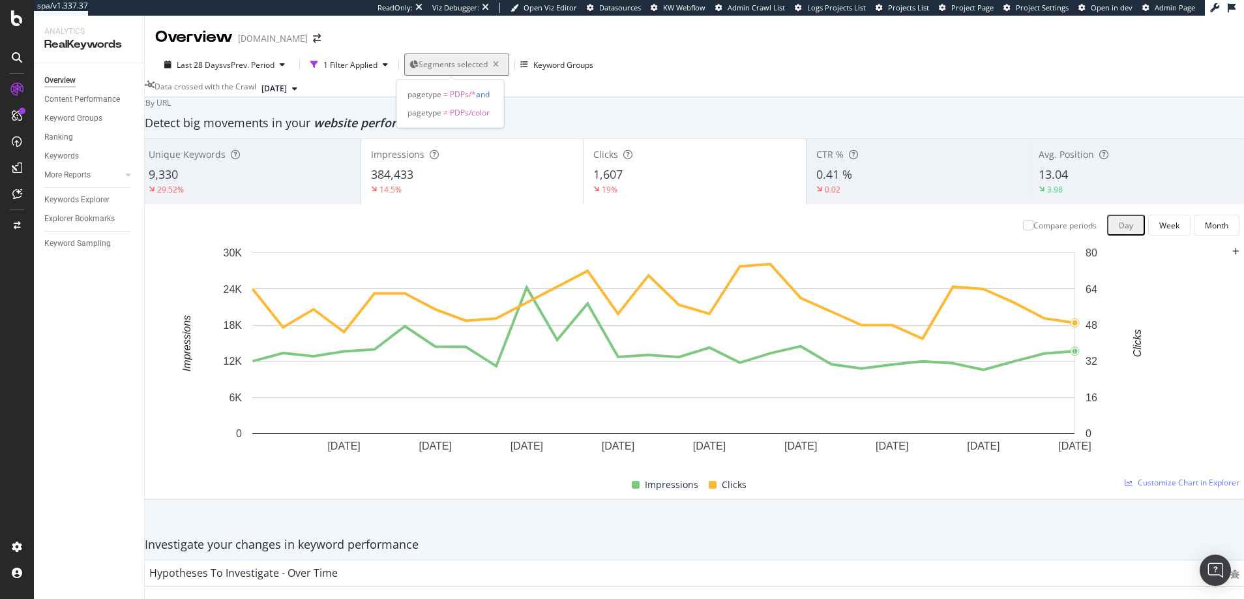
click at [473, 62] on span "Segments selected" at bounding box center [453, 64] width 69 height 11
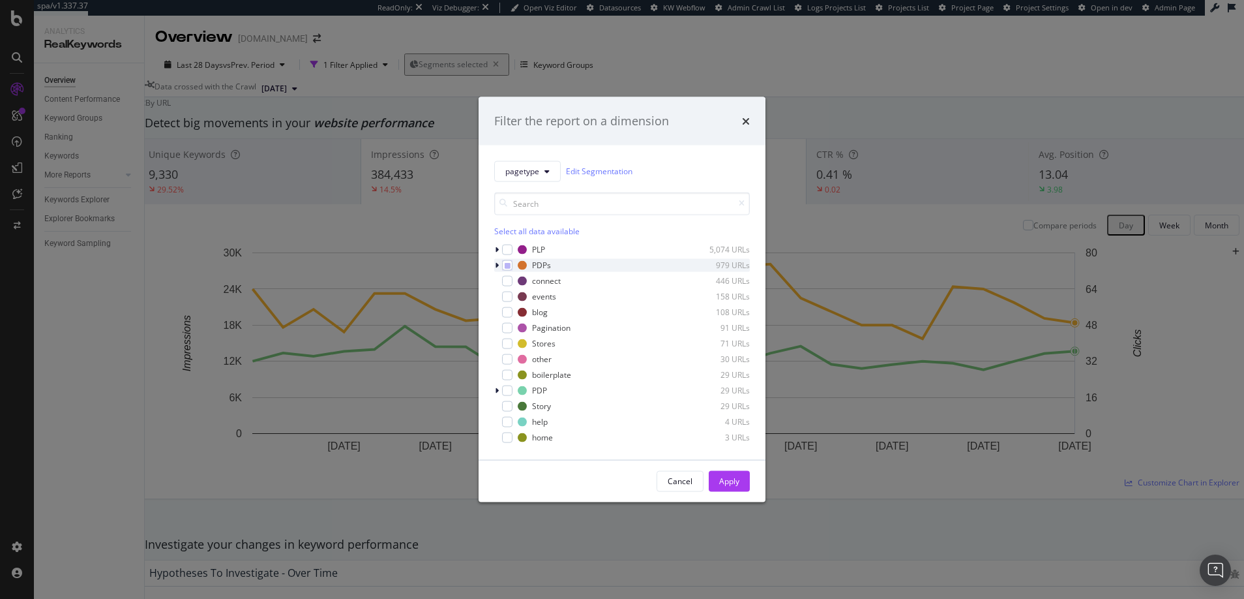
click at [495, 263] on icon "modal" at bounding box center [497, 265] width 4 height 8
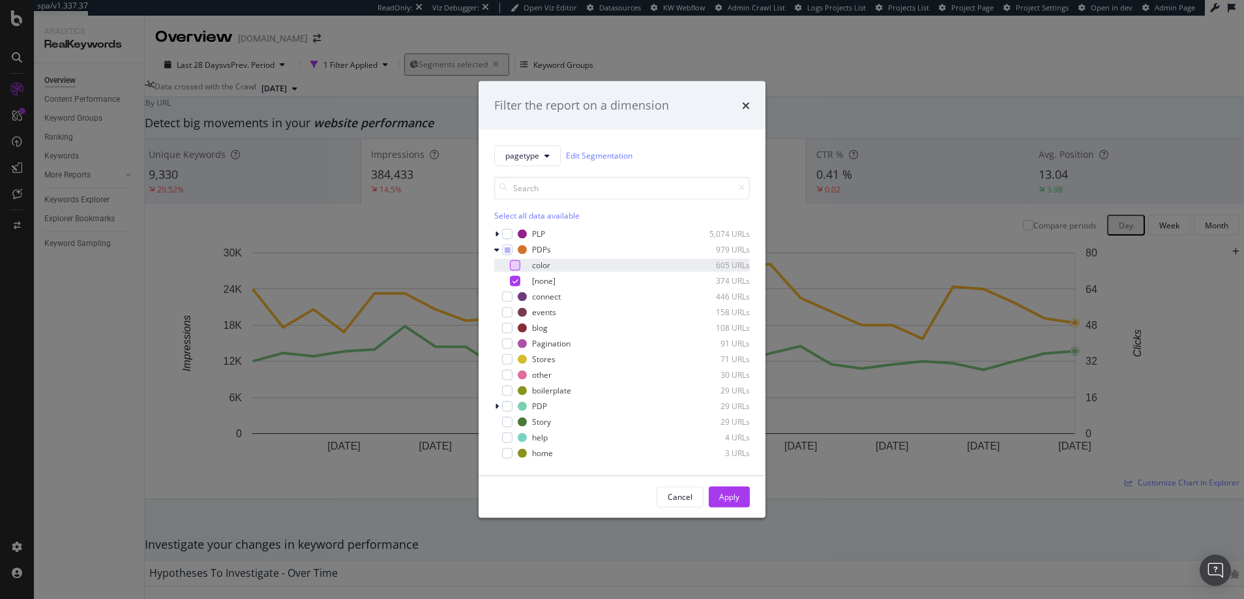
click at [513, 265] on div "modal" at bounding box center [515, 265] width 10 height 10
click at [513, 275] on div "modal" at bounding box center [515, 280] width 10 height 10
click at [732, 495] on div "Apply" at bounding box center [729, 496] width 20 height 11
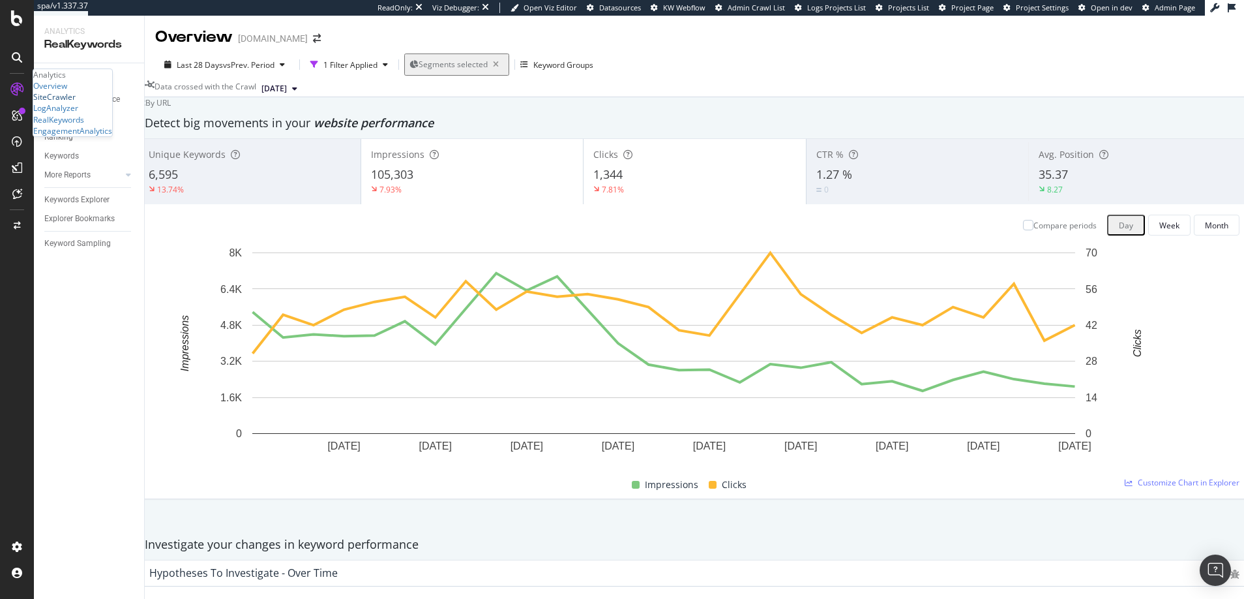
click at [70, 102] on div "SiteCrawler" at bounding box center [54, 96] width 42 height 11
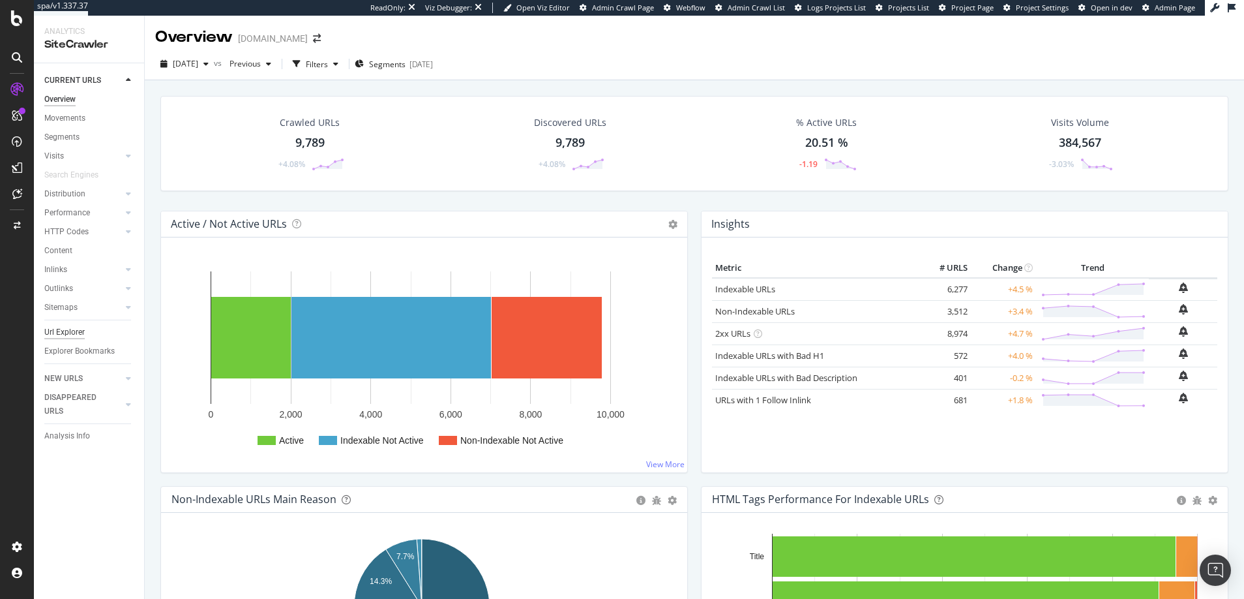
click at [67, 330] on div "Url Explorer" at bounding box center [64, 332] width 40 height 14
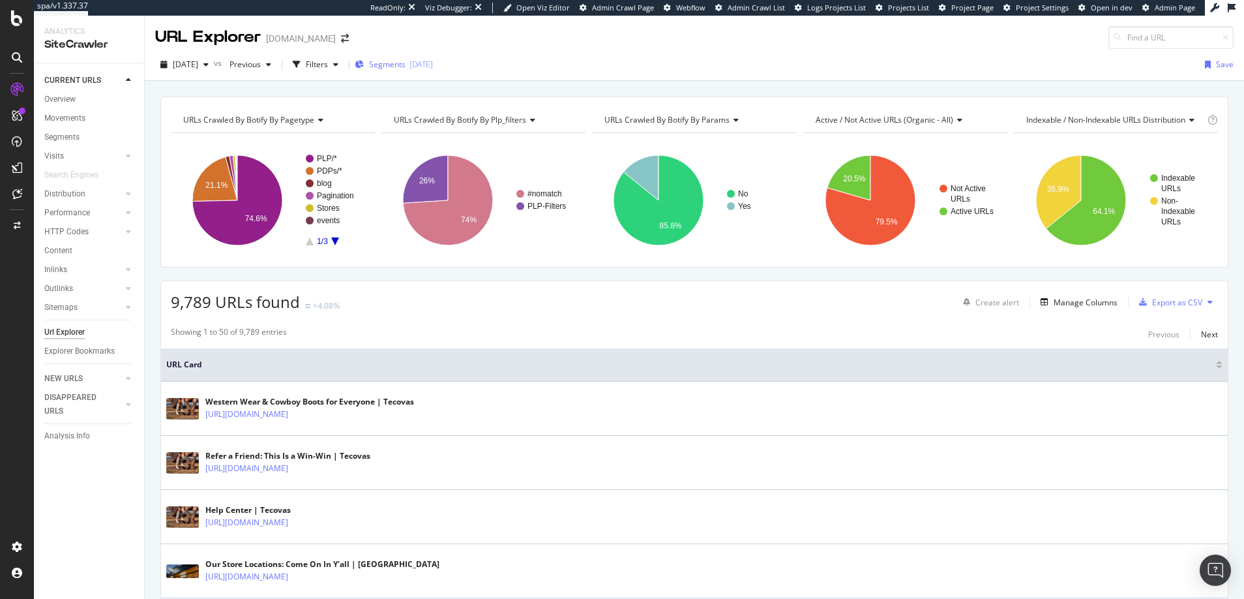
click at [406, 66] on span "Segments" at bounding box center [387, 64] width 37 height 11
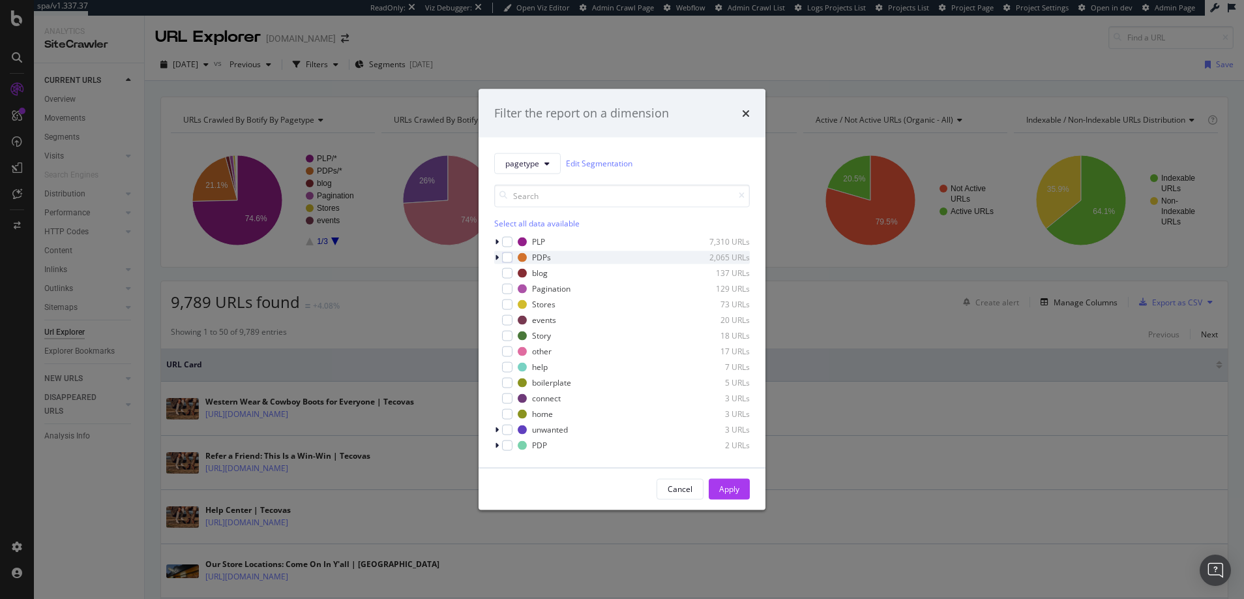
click at [498, 258] on icon "modal" at bounding box center [497, 257] width 4 height 8
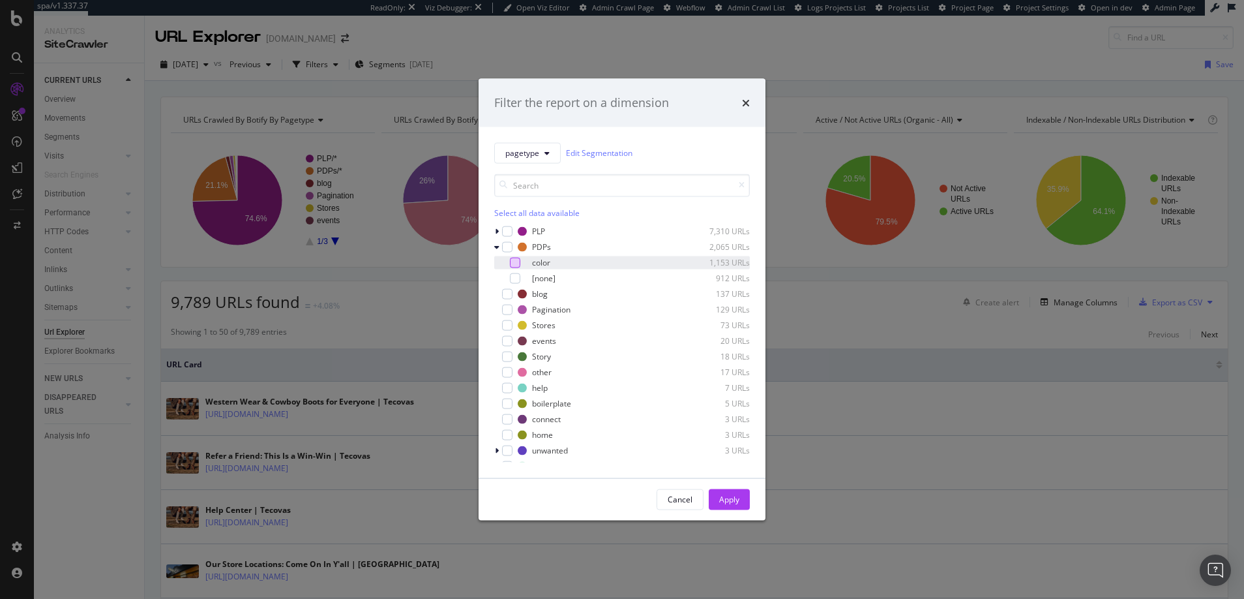
click at [516, 263] on div "modal" at bounding box center [515, 262] width 10 height 10
click at [733, 500] on div "Apply" at bounding box center [729, 499] width 20 height 11
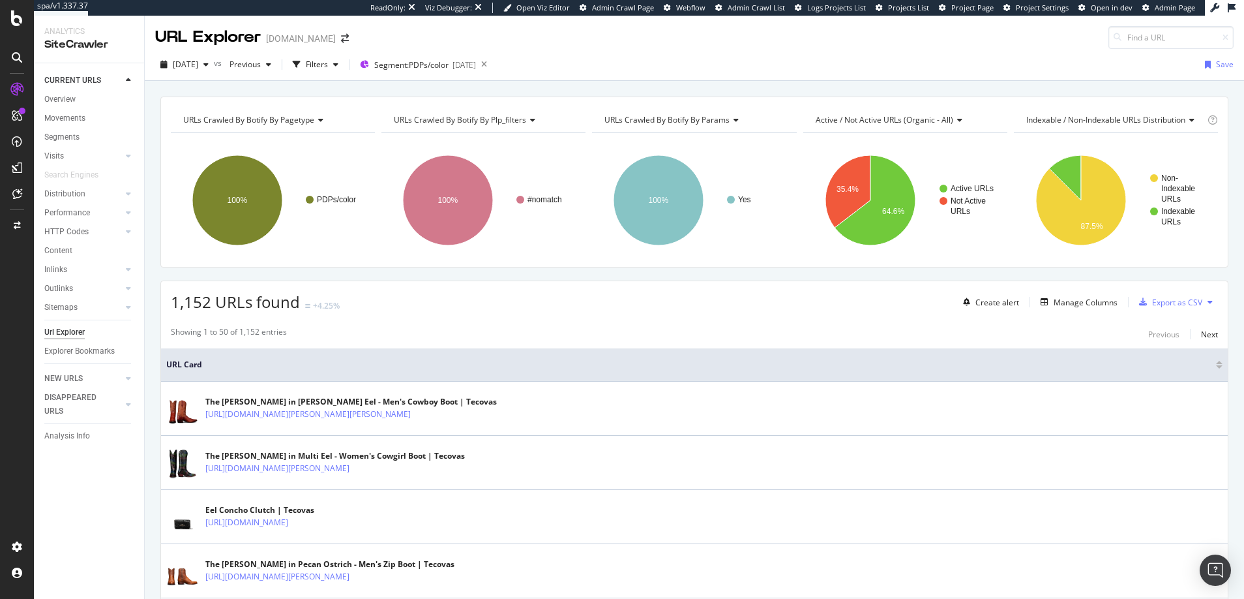
click at [496, 121] on span "URLs Crawled By Botify By plp_filters" at bounding box center [460, 119] width 132 height 11
type input "canonicals"
click at [429, 155] on span "Distribution of Canonicals" at bounding box center [448, 153] width 93 height 13
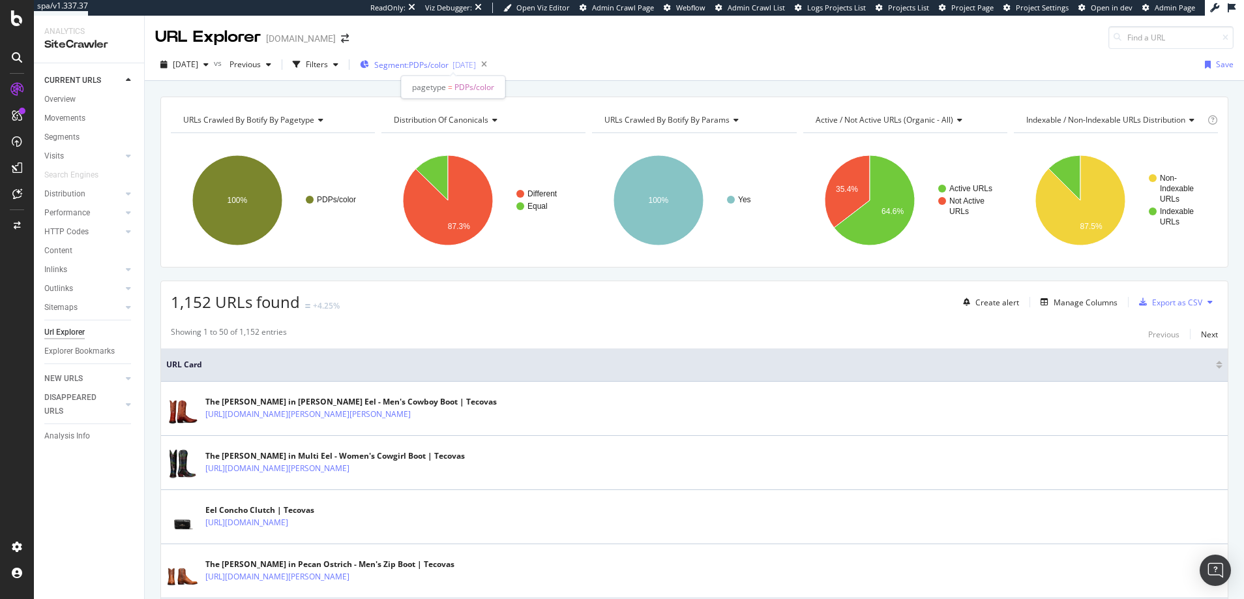
click at [423, 64] on span "Segment: PDPs/color" at bounding box center [411, 64] width 74 height 11
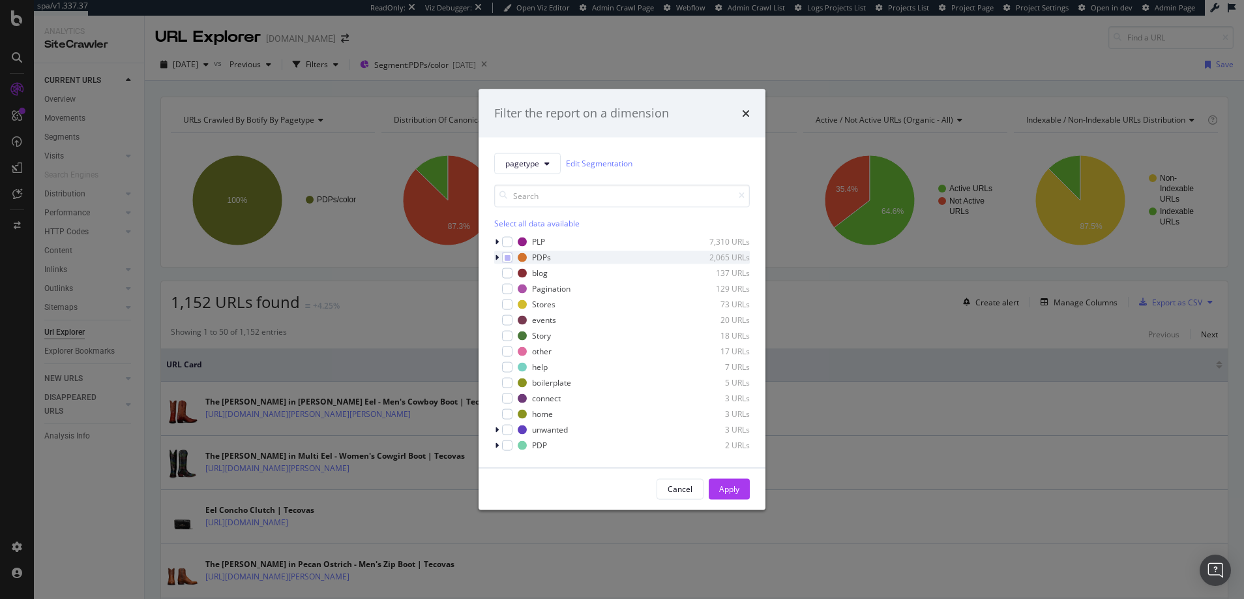
click at [498, 258] on icon "modal" at bounding box center [497, 257] width 4 height 8
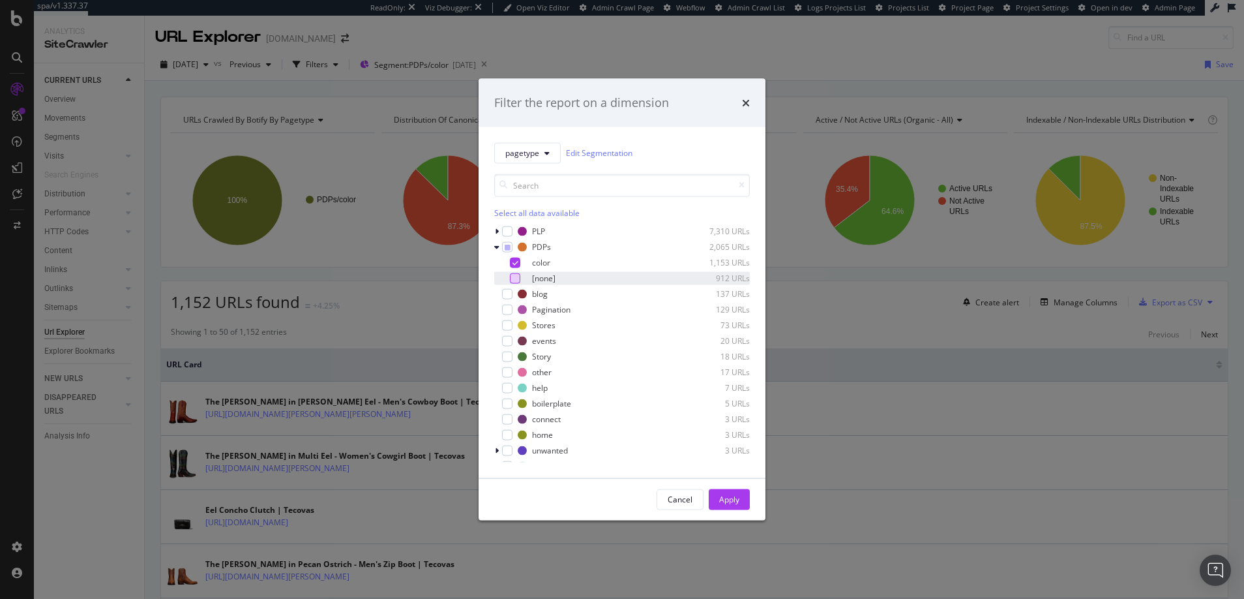
click at [516, 277] on div "modal" at bounding box center [515, 278] width 10 height 10
click at [516, 263] on icon "modal" at bounding box center [516, 262] width 6 height 7
click at [728, 501] on div "Apply" at bounding box center [729, 499] width 20 height 11
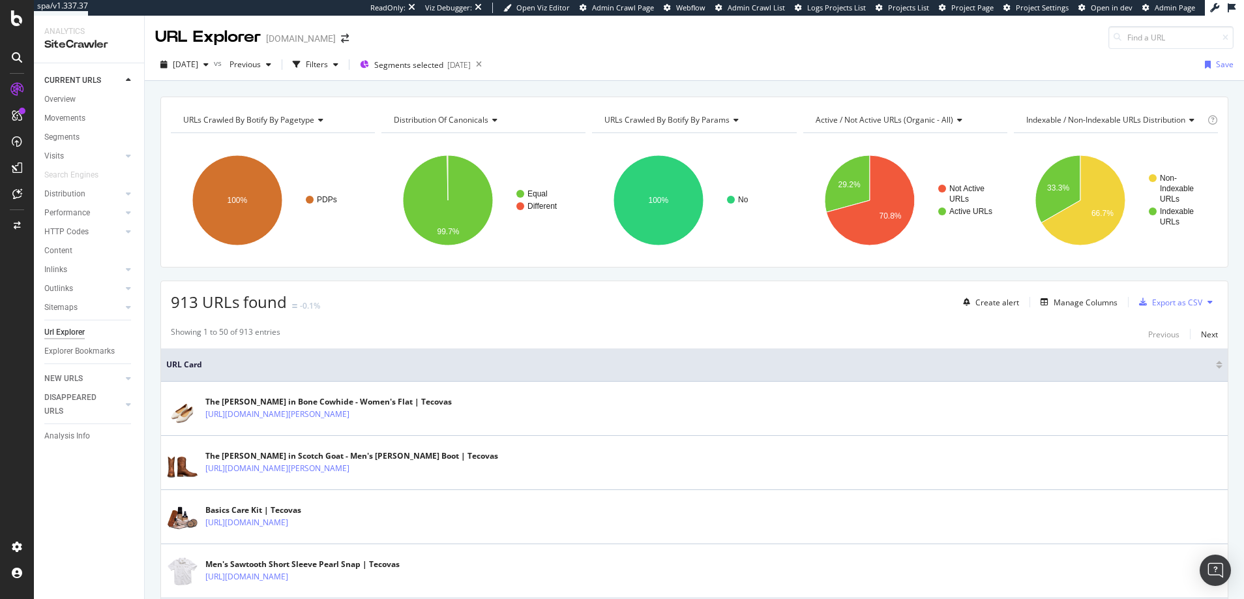
click at [644, 119] on span "URLs Crawled By Botify By params" at bounding box center [667, 119] width 125 height 11
type input "canonical"
click at [577, 241] on rect "A chart." at bounding box center [483, 199] width 202 height 113
click at [637, 119] on span "URLs Crawled By Botify By params" at bounding box center [667, 119] width 125 height 11
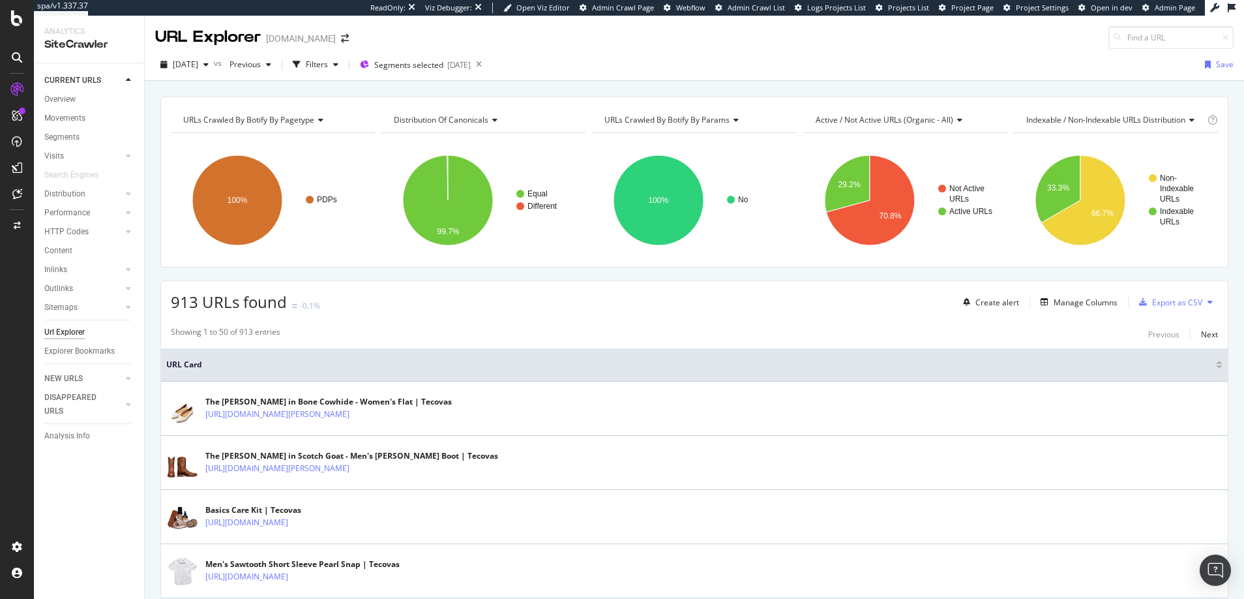
click at [618, 119] on span "URLs Crawled By Botify By params" at bounding box center [667, 119] width 125 height 11
type input "s"
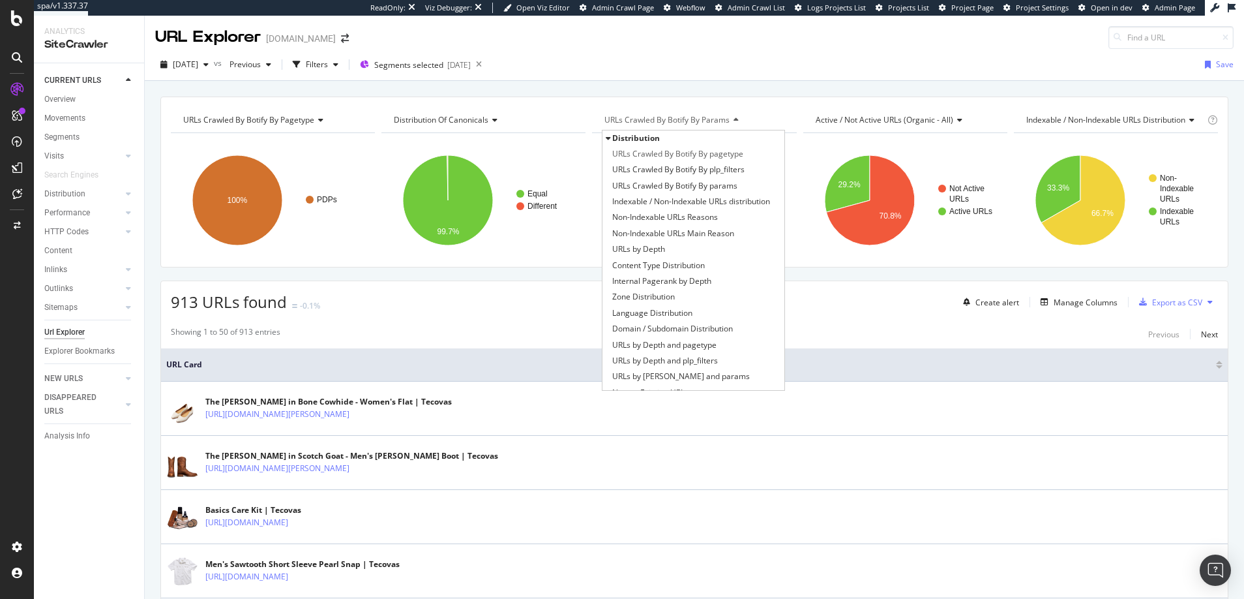
click at [607, 112] on div "URLs Crawled By Botify By params" at bounding box center [693, 120] width 183 height 21
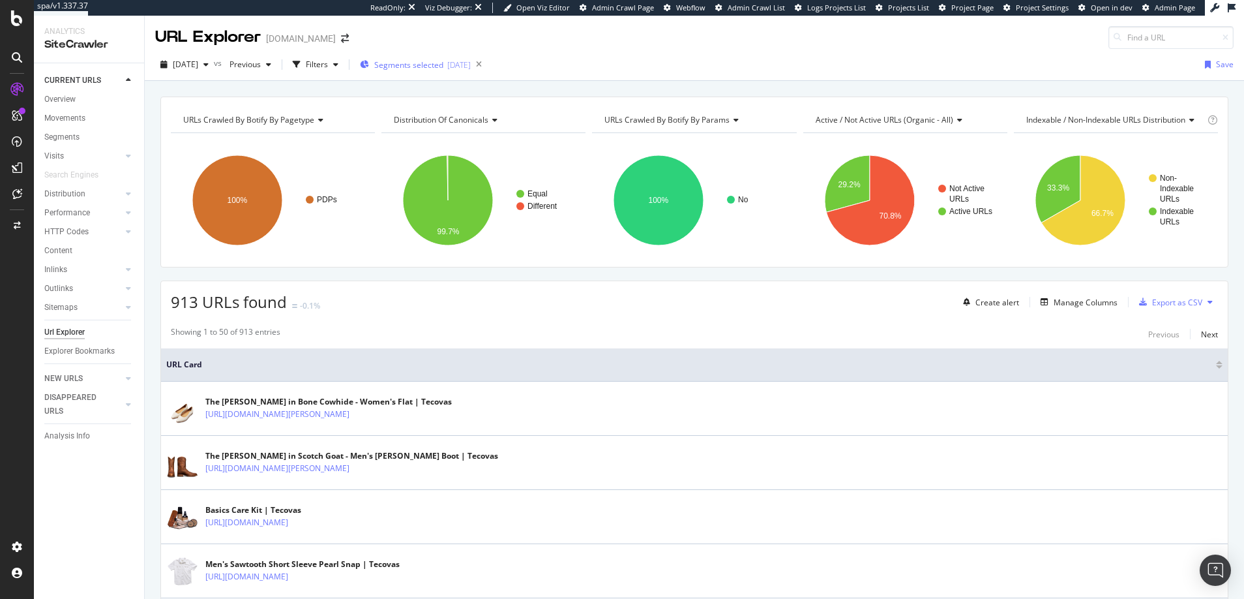
click at [443, 64] on span "Segments selected" at bounding box center [408, 64] width 69 height 11
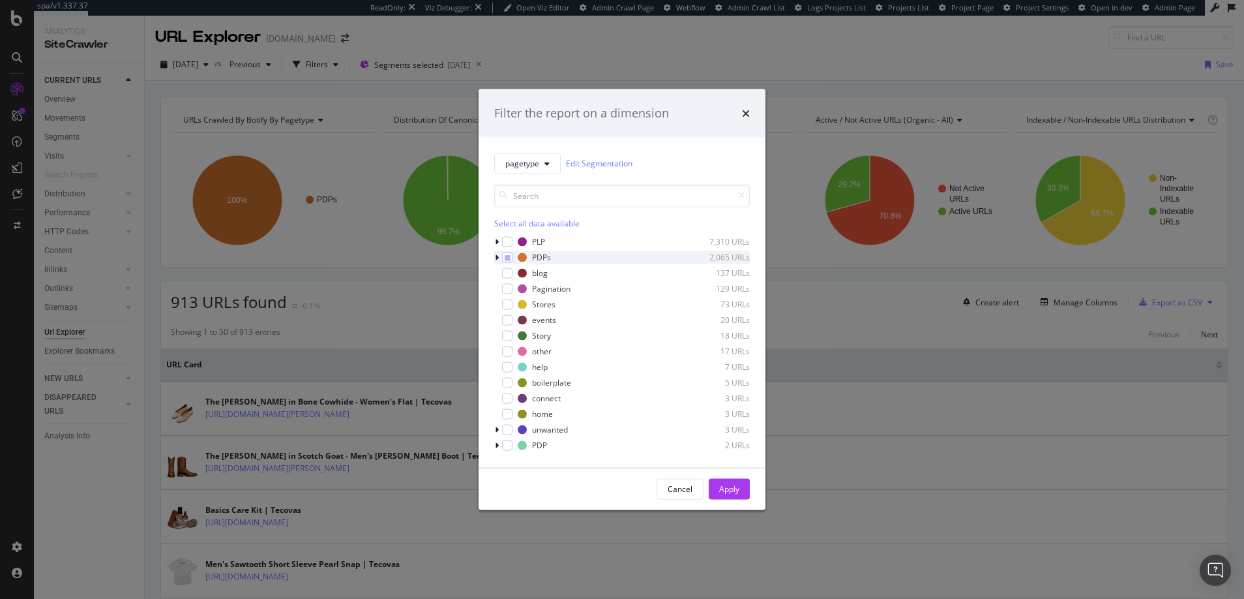
click at [498, 255] on icon "modal" at bounding box center [497, 257] width 4 height 8
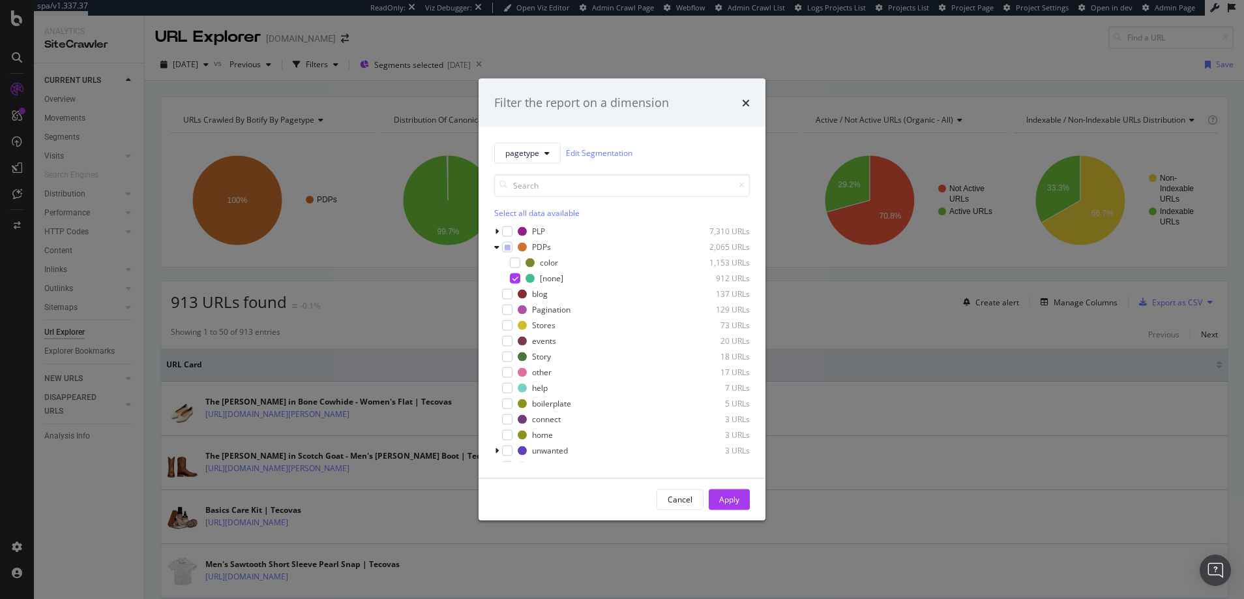
click at [818, 485] on div "Filter the report on a dimension pagetype Edit Segmentation Select all data ava…" at bounding box center [622, 299] width 1244 height 599
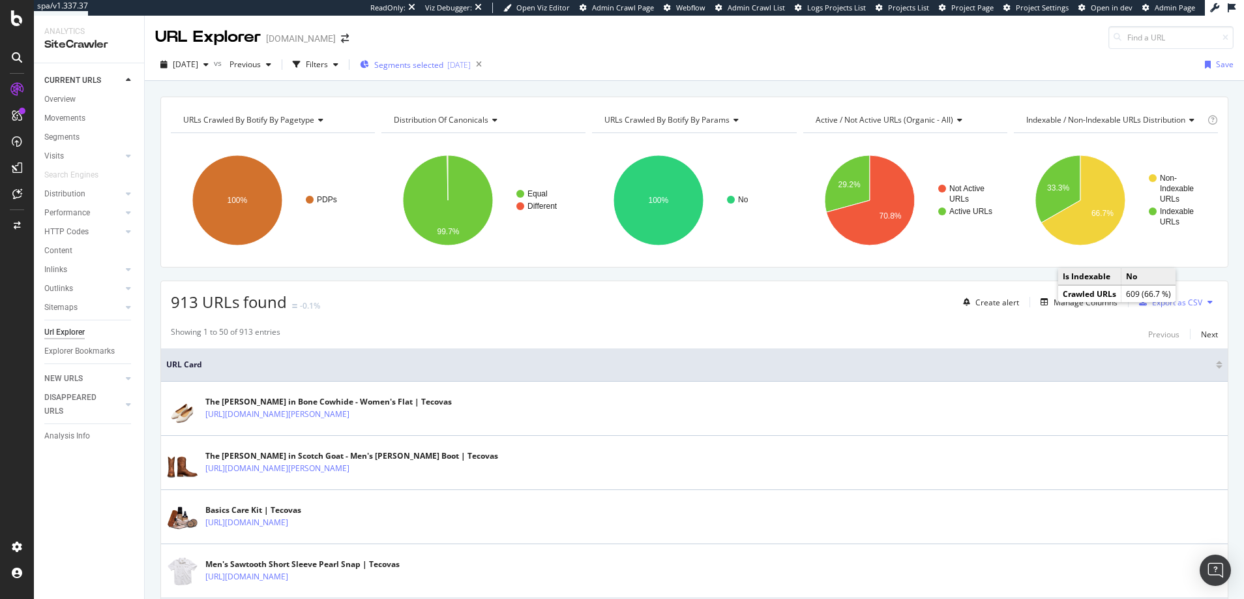
click at [443, 66] on span "Segments selected" at bounding box center [408, 64] width 69 height 11
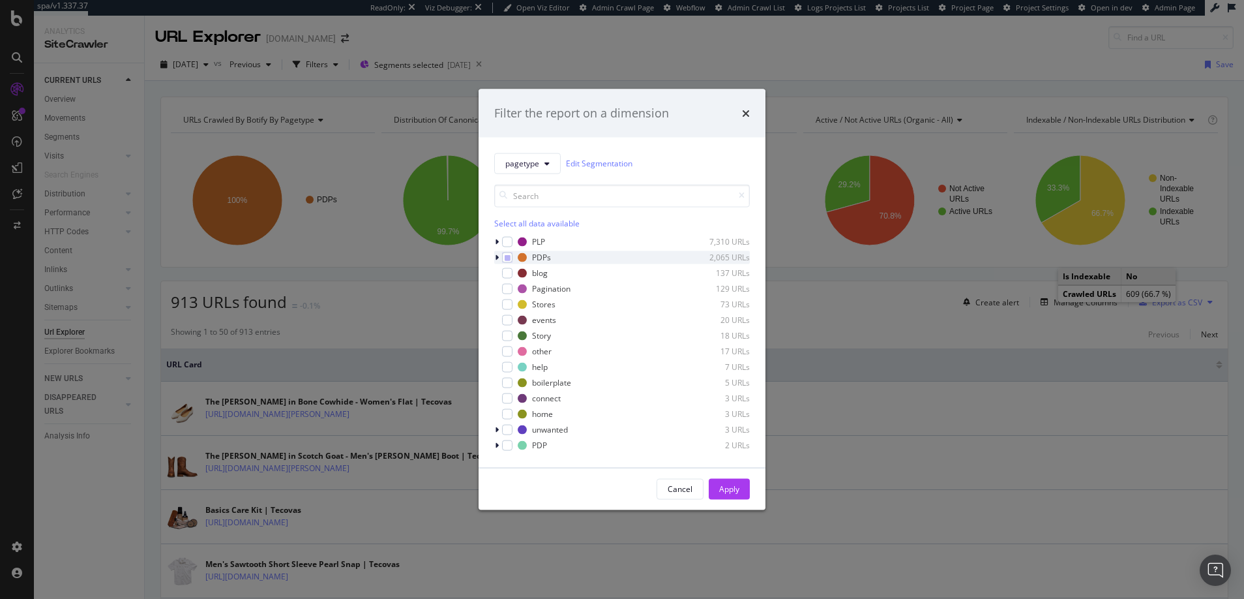
click at [497, 257] on icon "modal" at bounding box center [497, 257] width 4 height 8
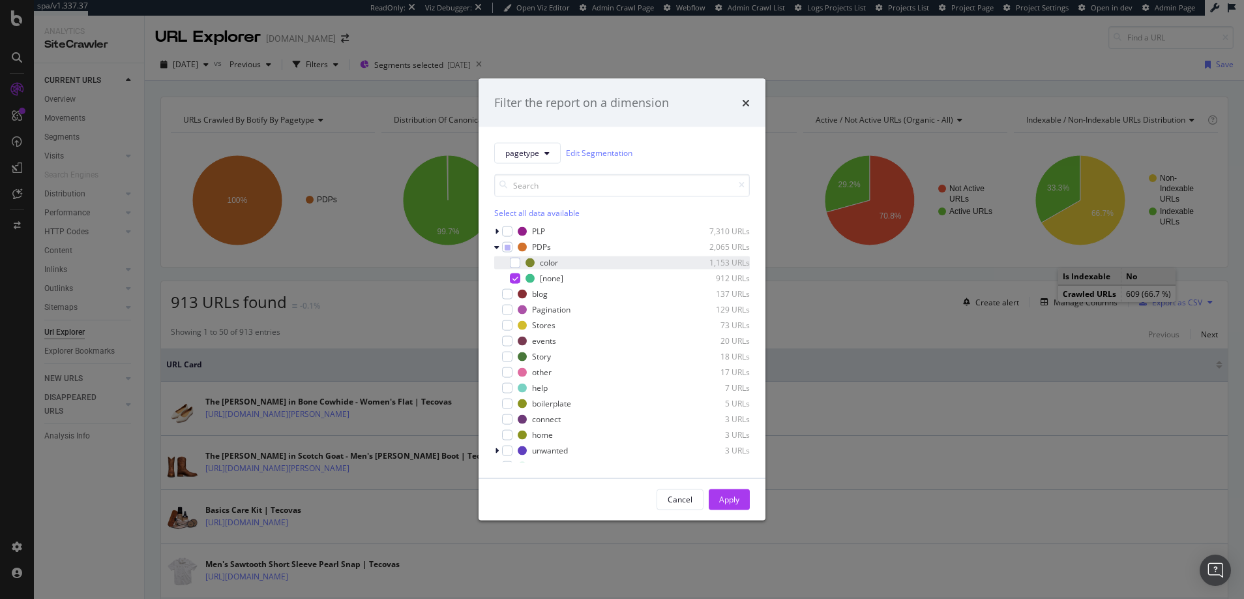
click at [522, 258] on div "color 1,153 URLs" at bounding box center [622, 262] width 256 height 13
click at [515, 275] on icon "modal" at bounding box center [516, 278] width 6 height 7
click at [727, 498] on div "Apply" at bounding box center [729, 499] width 20 height 11
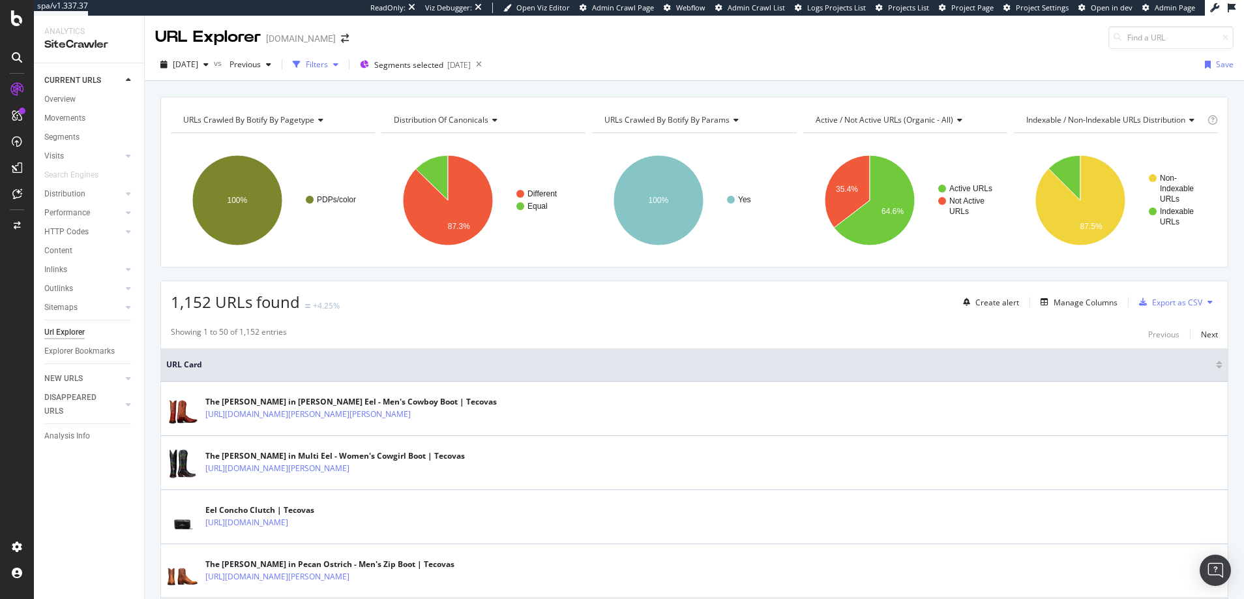
click at [328, 63] on div "Filters" at bounding box center [317, 64] width 22 height 11
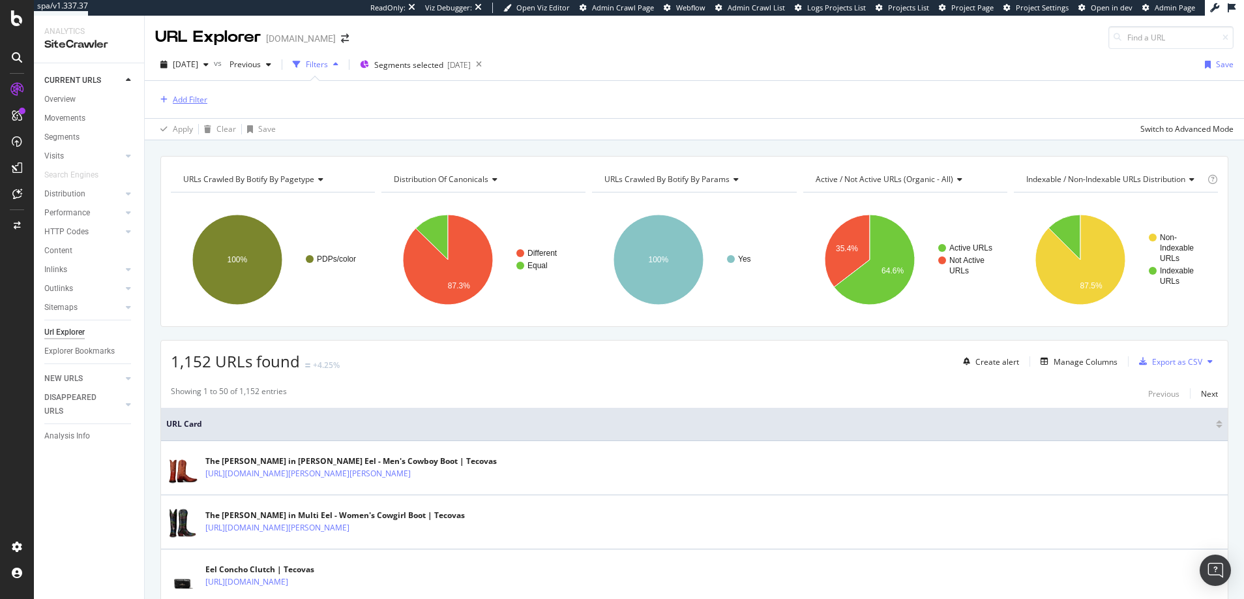
click at [194, 97] on div "Add Filter" at bounding box center [190, 99] width 35 height 11
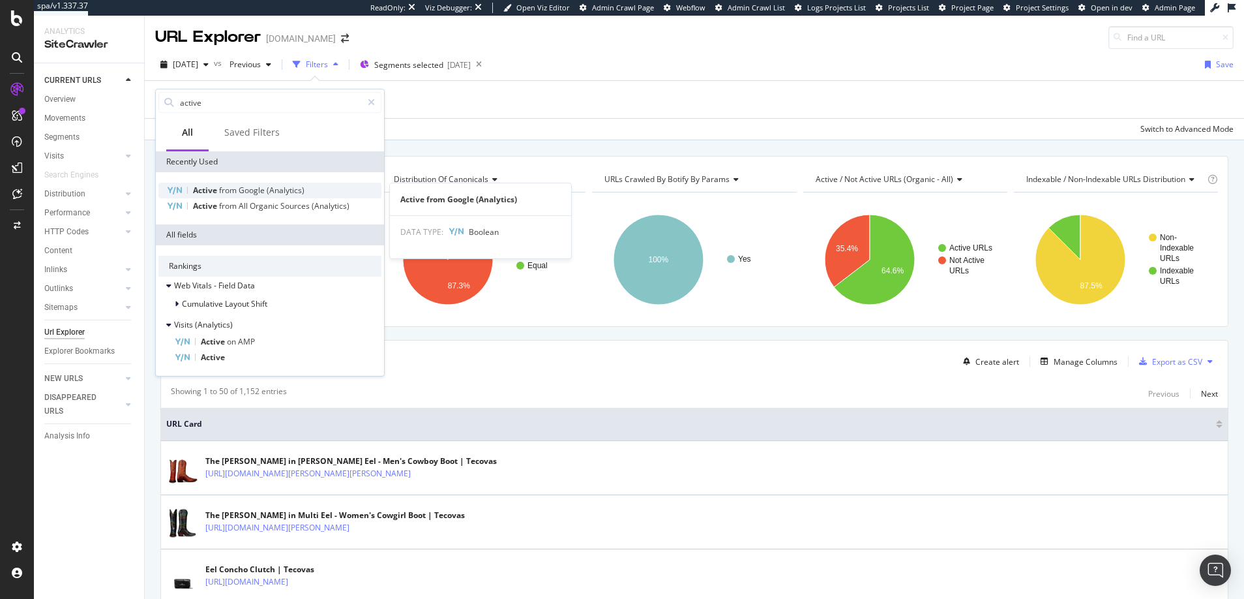
type input "active"
click at [250, 188] on span "Google" at bounding box center [253, 190] width 28 height 11
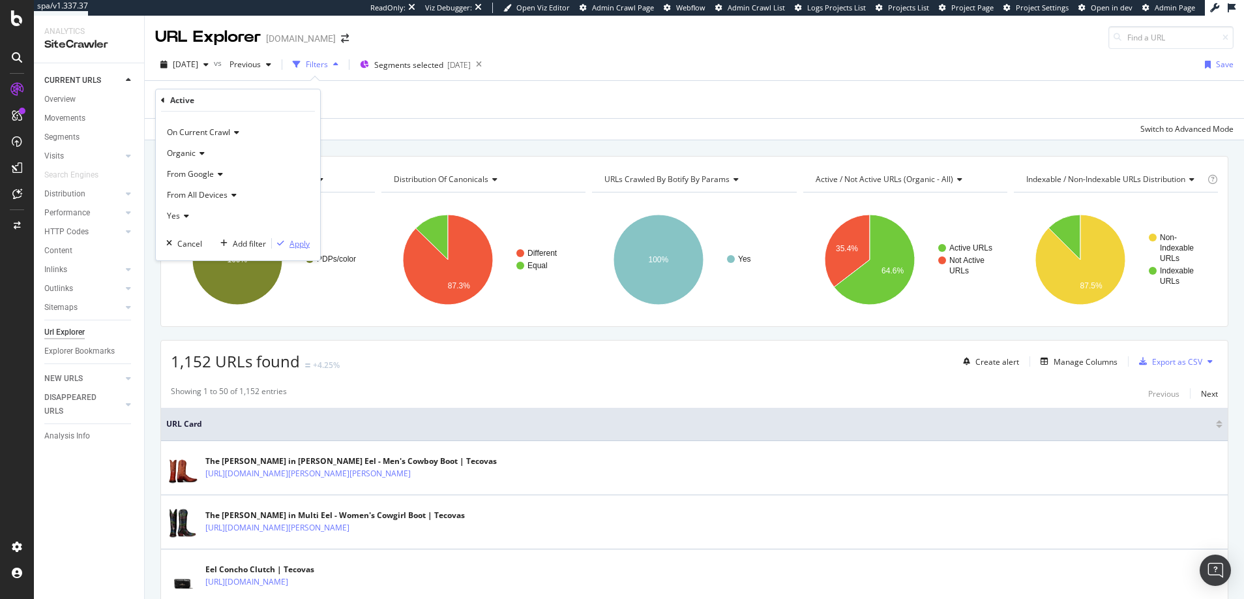
click at [302, 244] on div "Apply" at bounding box center [300, 243] width 20 height 11
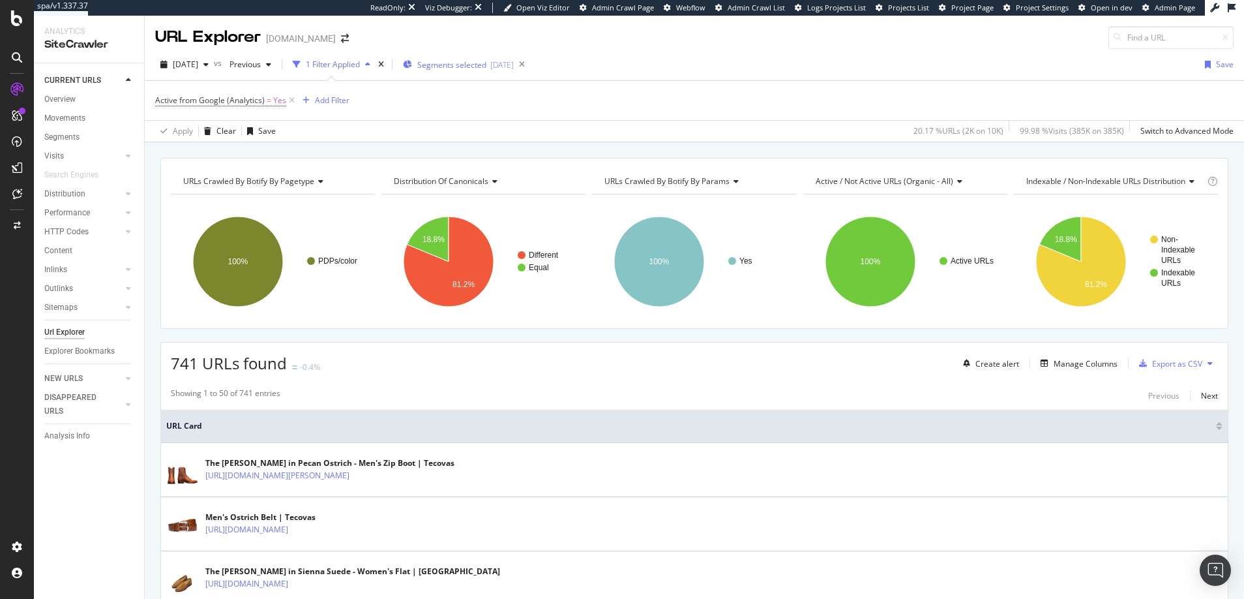
click at [470, 64] on span "Segments selected" at bounding box center [451, 64] width 69 height 11
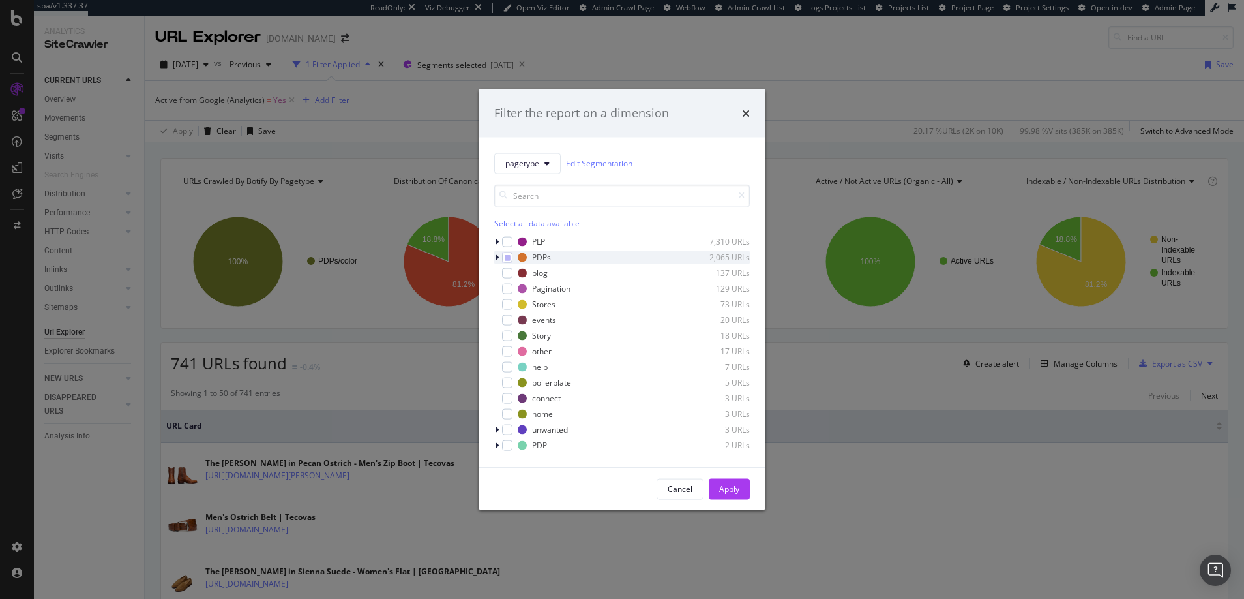
click at [498, 255] on icon "modal" at bounding box center [497, 257] width 4 height 8
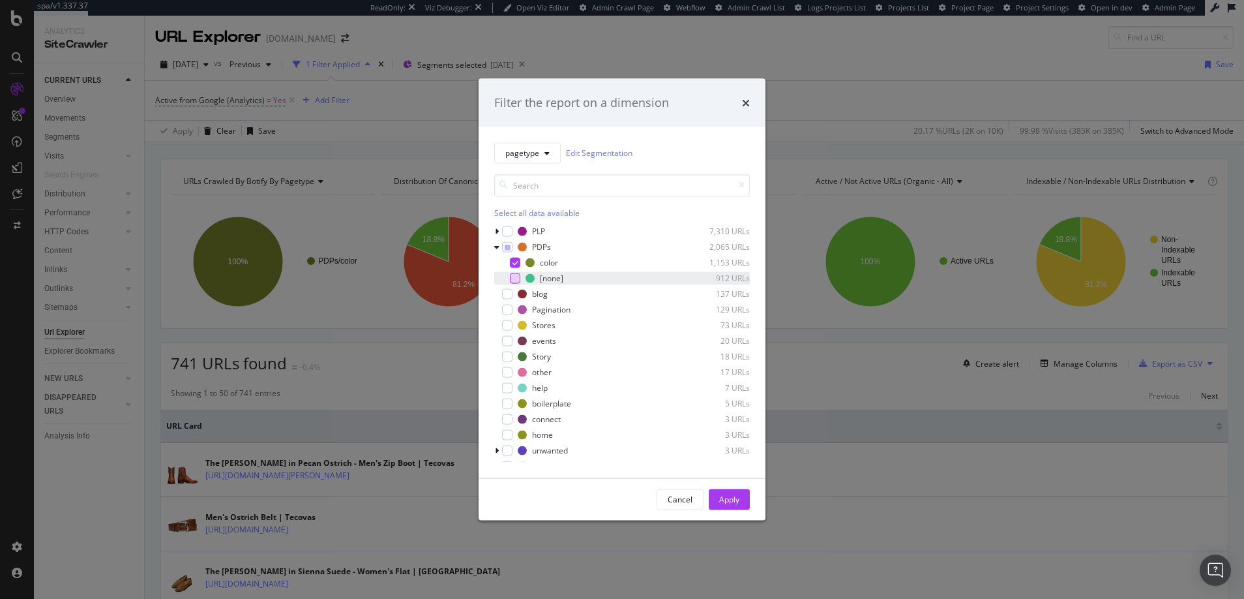
click at [516, 277] on div "modal" at bounding box center [515, 278] width 10 height 10
click at [515, 261] on icon "modal" at bounding box center [516, 262] width 6 height 7
click at [734, 500] on div "Apply" at bounding box center [729, 499] width 20 height 11
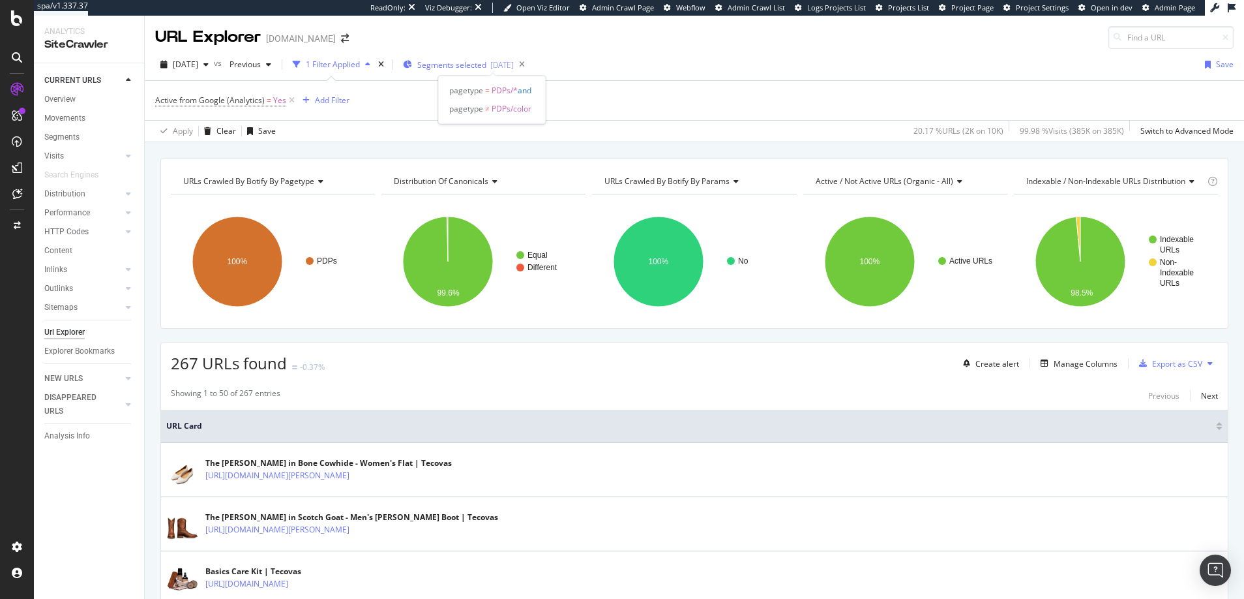
click at [465, 65] on span "Segments selected" at bounding box center [451, 64] width 69 height 11
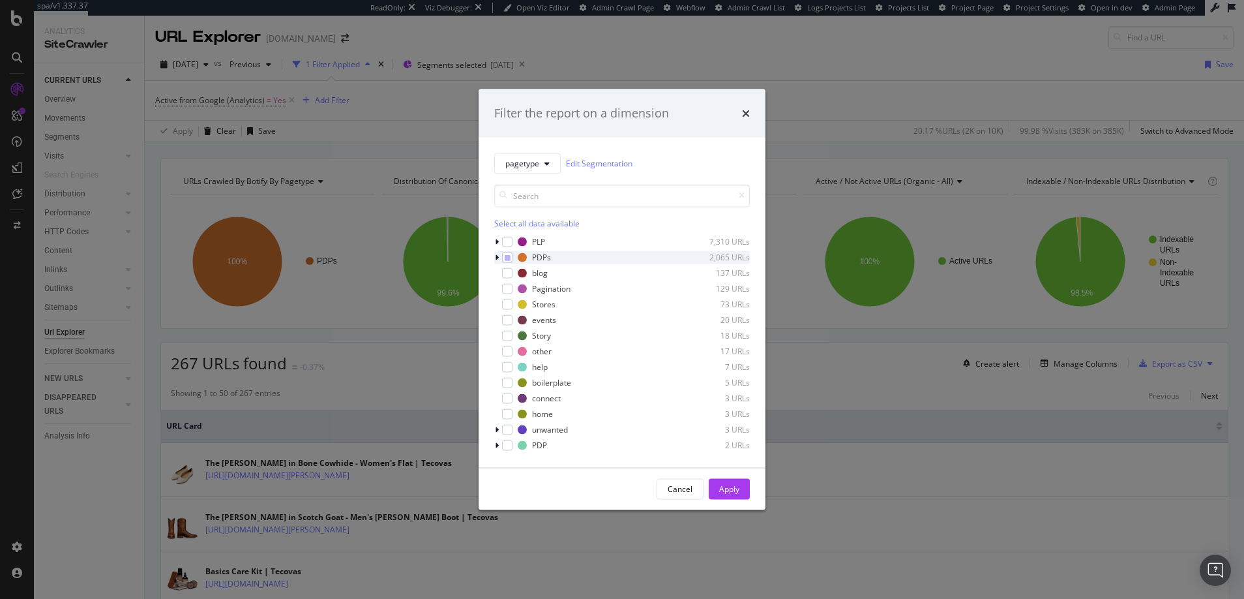
click at [496, 256] on icon "modal" at bounding box center [497, 257] width 4 height 8
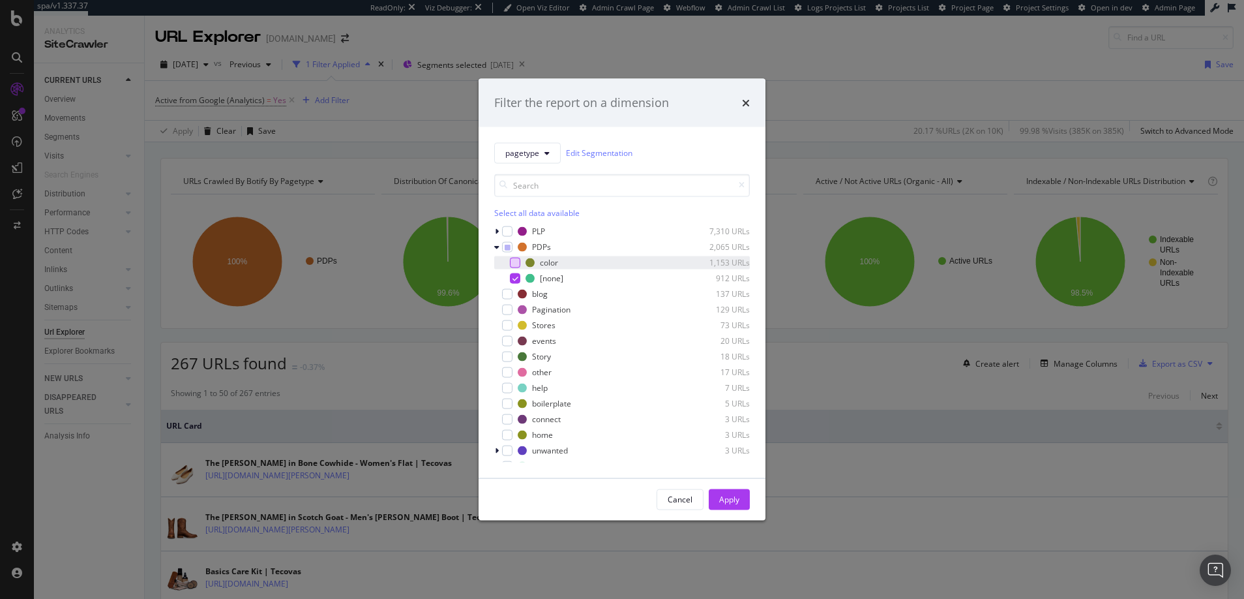
click at [517, 265] on div "modal" at bounding box center [515, 262] width 10 height 10
click at [513, 278] on icon "modal" at bounding box center [516, 278] width 6 height 7
click at [724, 500] on div "Apply" at bounding box center [729, 499] width 20 height 11
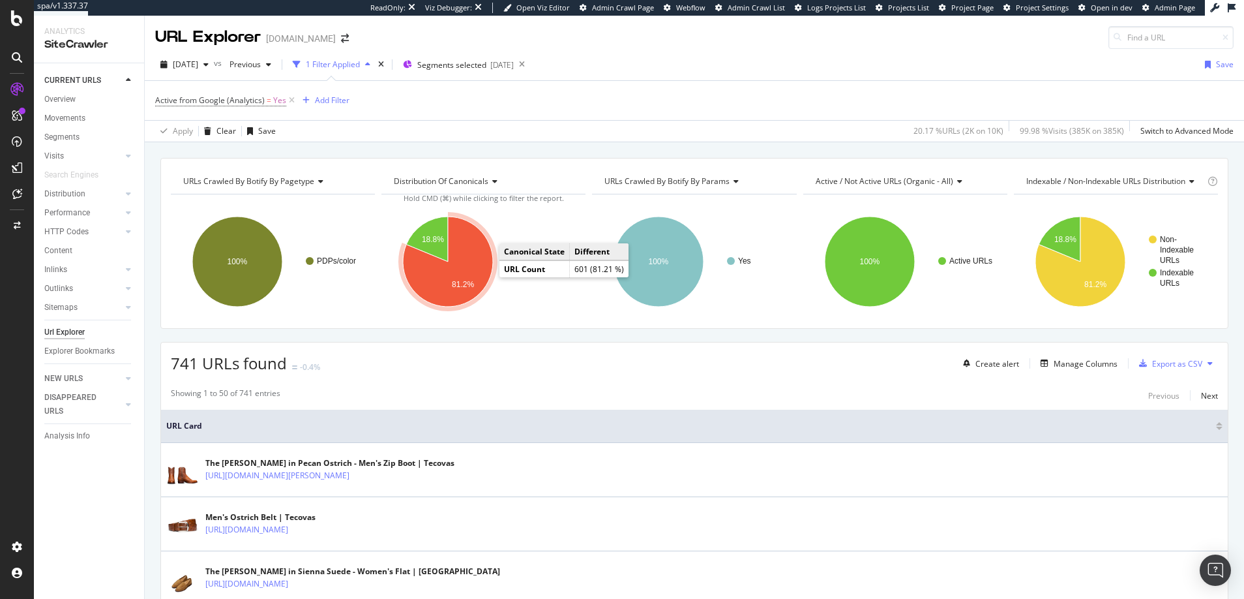
click at [478, 265] on icon "A chart." at bounding box center [448, 262] width 90 height 90
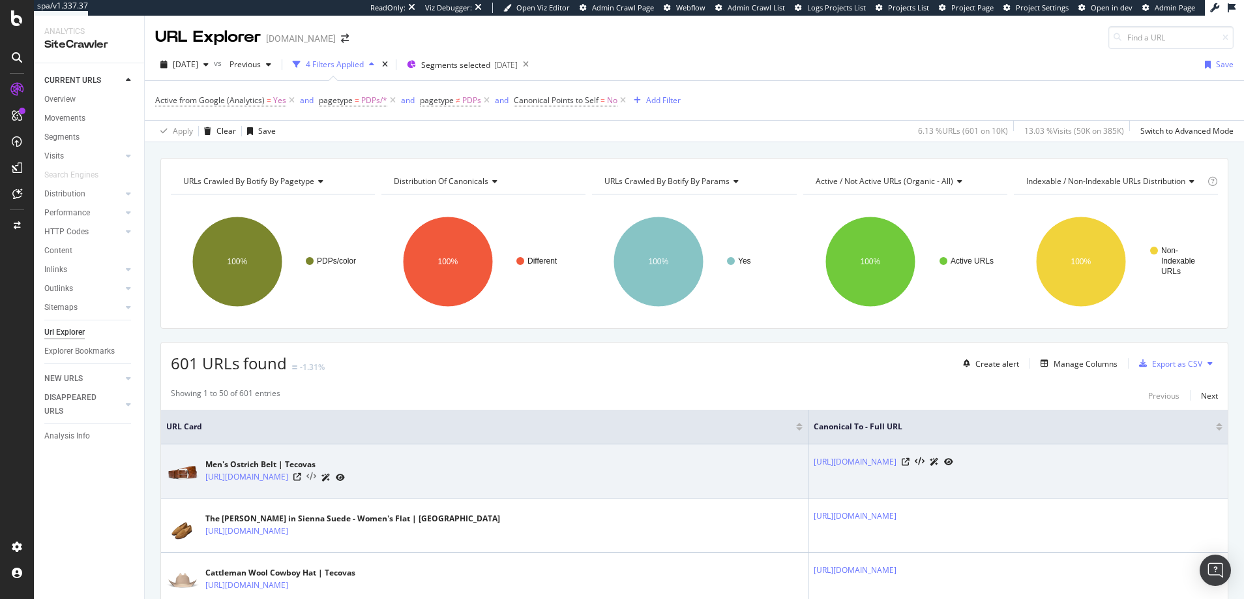
click at [316, 475] on icon at bounding box center [312, 476] width 10 height 9
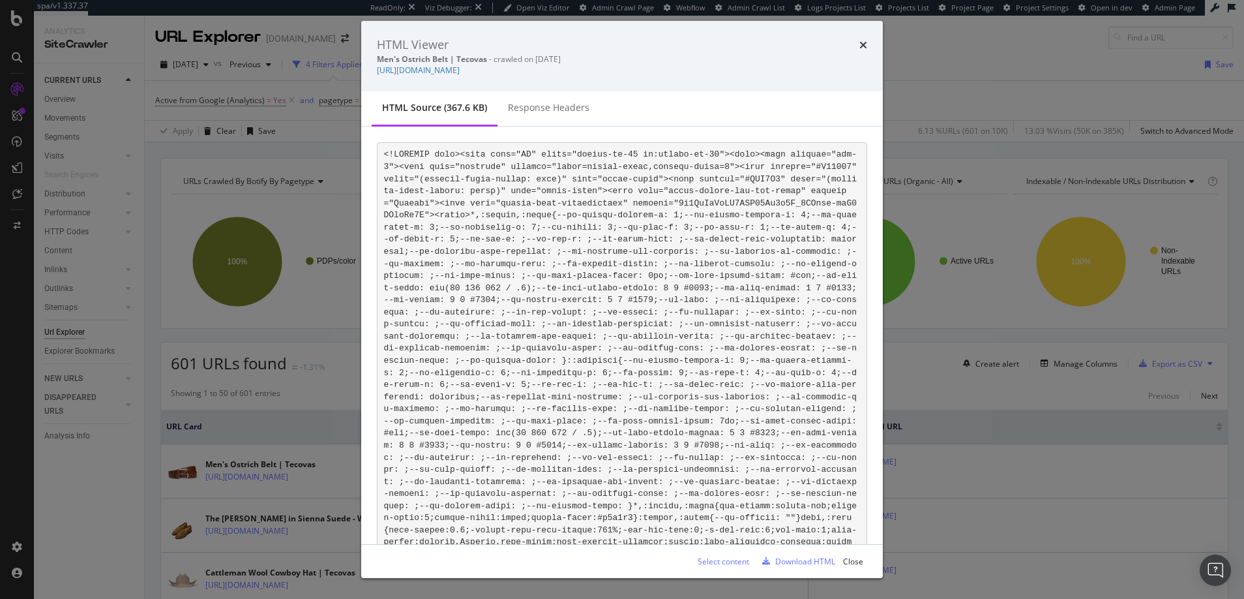
scroll to position [15370, 0]
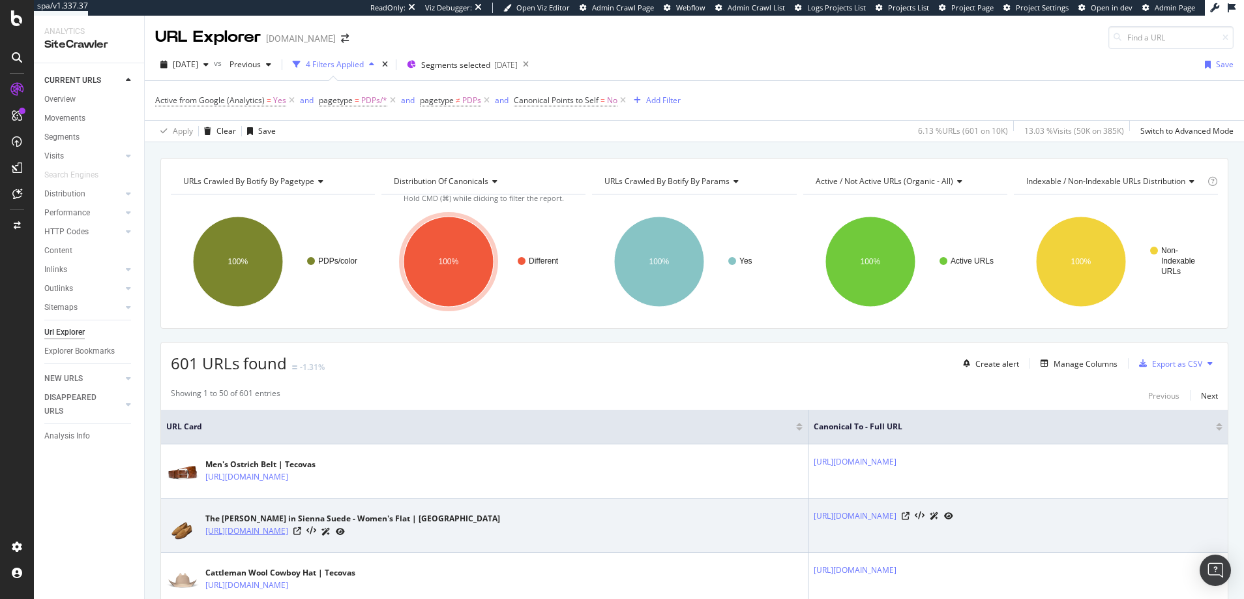
click at [288, 531] on link "https://www.tecovas.com/products/the-claire-braid?color=sienna-suede" at bounding box center [246, 530] width 83 height 13
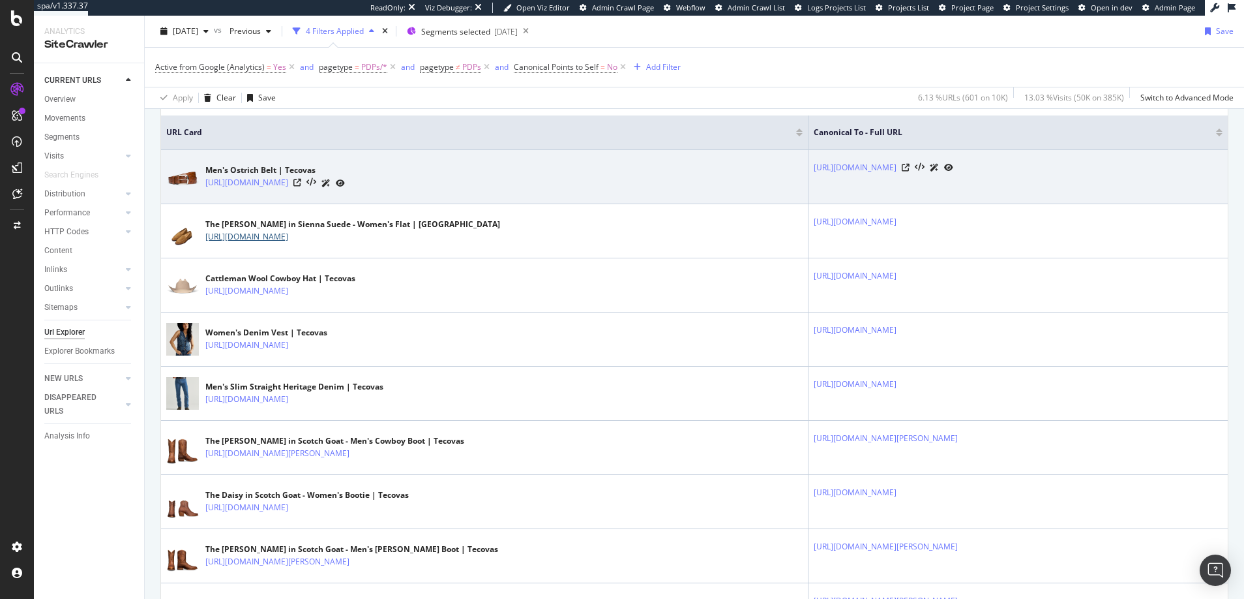
scroll to position [295, 0]
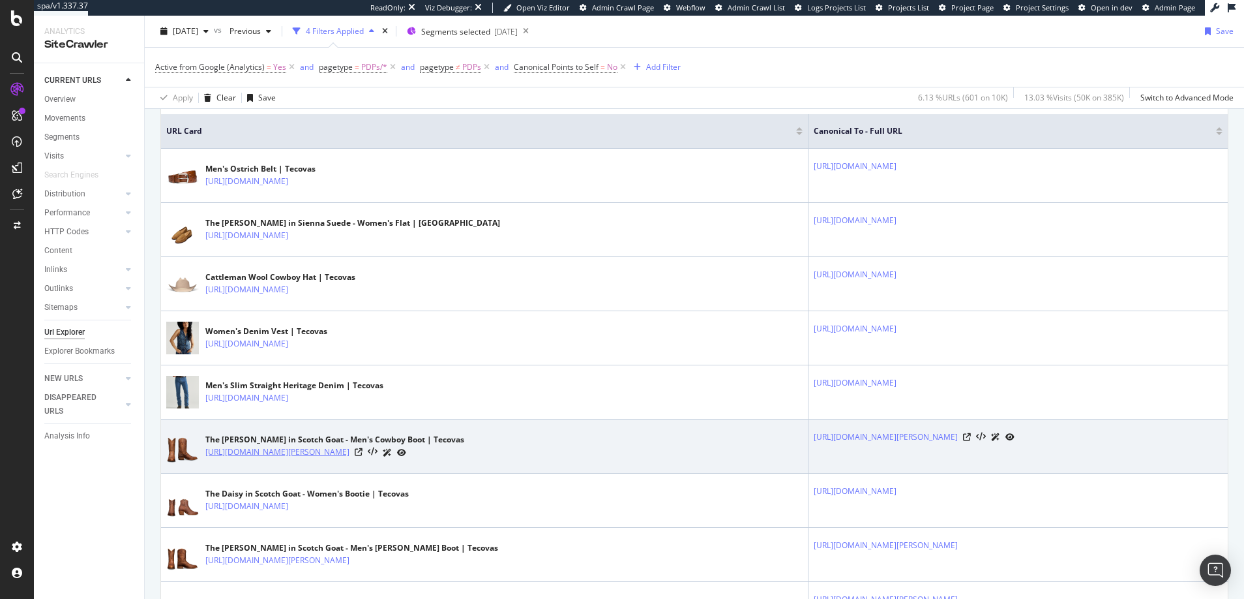
click at [322, 451] on link "[URL][DOMAIN_NAME][PERSON_NAME]" at bounding box center [277, 451] width 144 height 13
click at [1006, 436] on icon at bounding box center [1010, 437] width 9 height 8
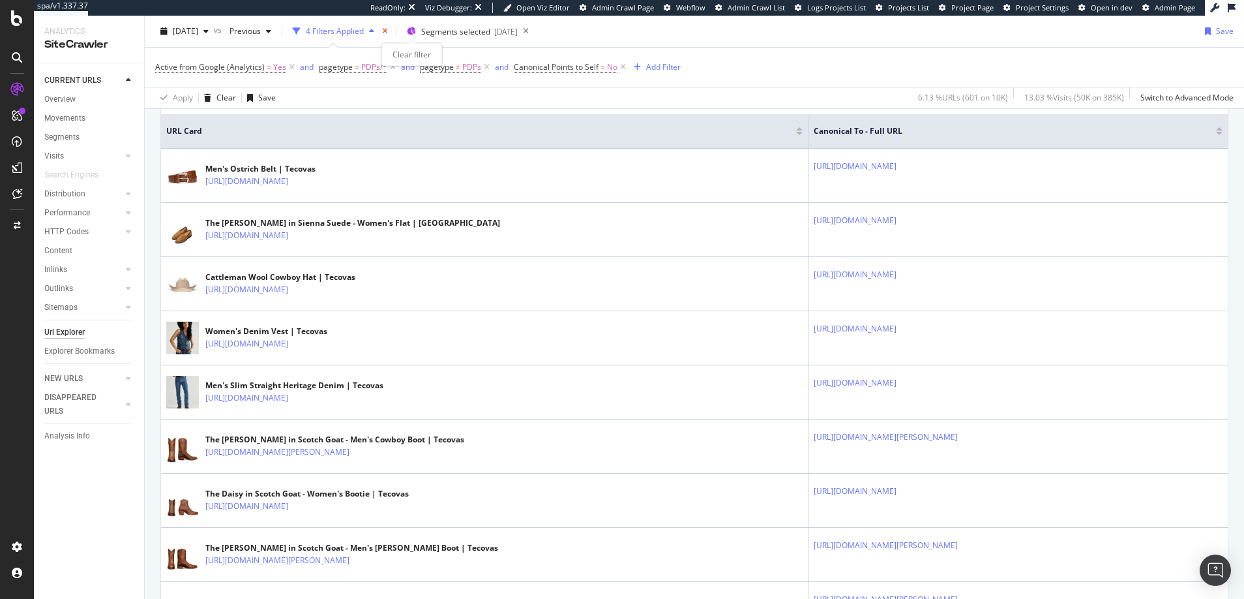
click at [388, 29] on icon "times" at bounding box center [385, 31] width 6 height 8
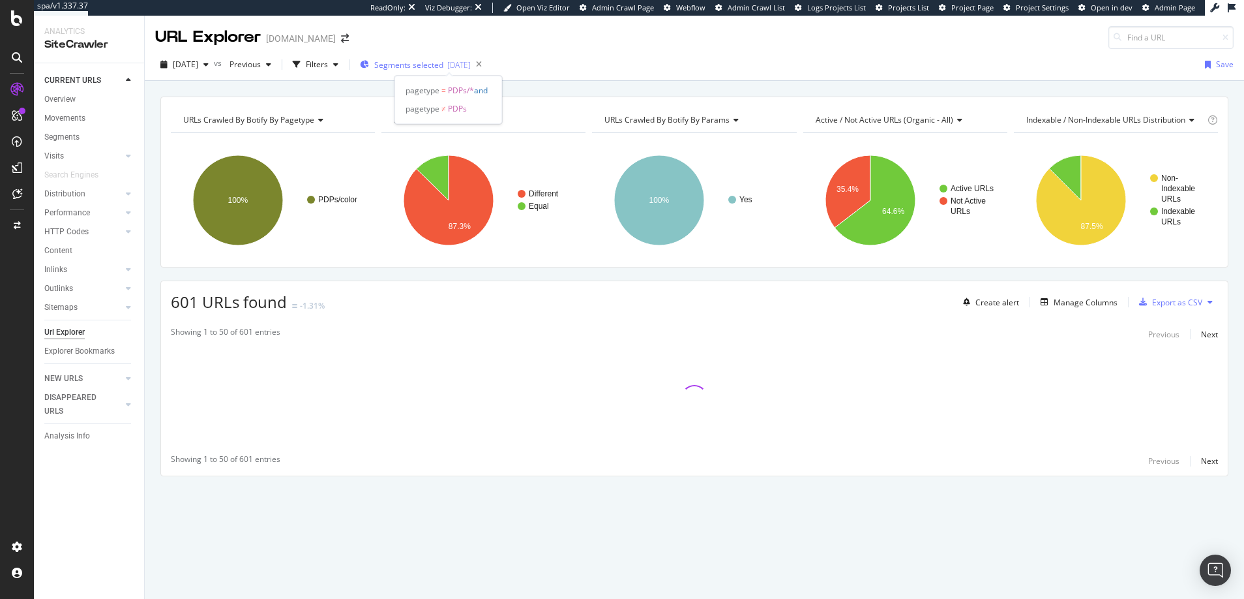
click at [430, 65] on span "Segments selected" at bounding box center [408, 64] width 69 height 11
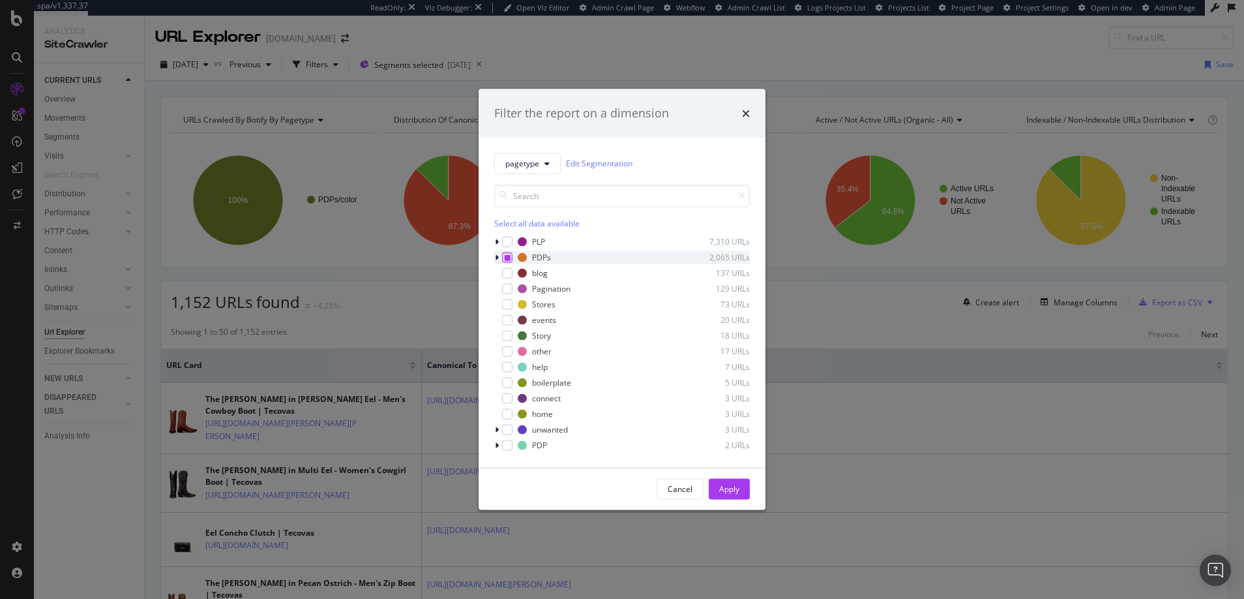
click at [509, 257] on icon "modal" at bounding box center [508, 257] width 6 height 7
click at [728, 487] on div "Apply" at bounding box center [729, 488] width 20 height 11
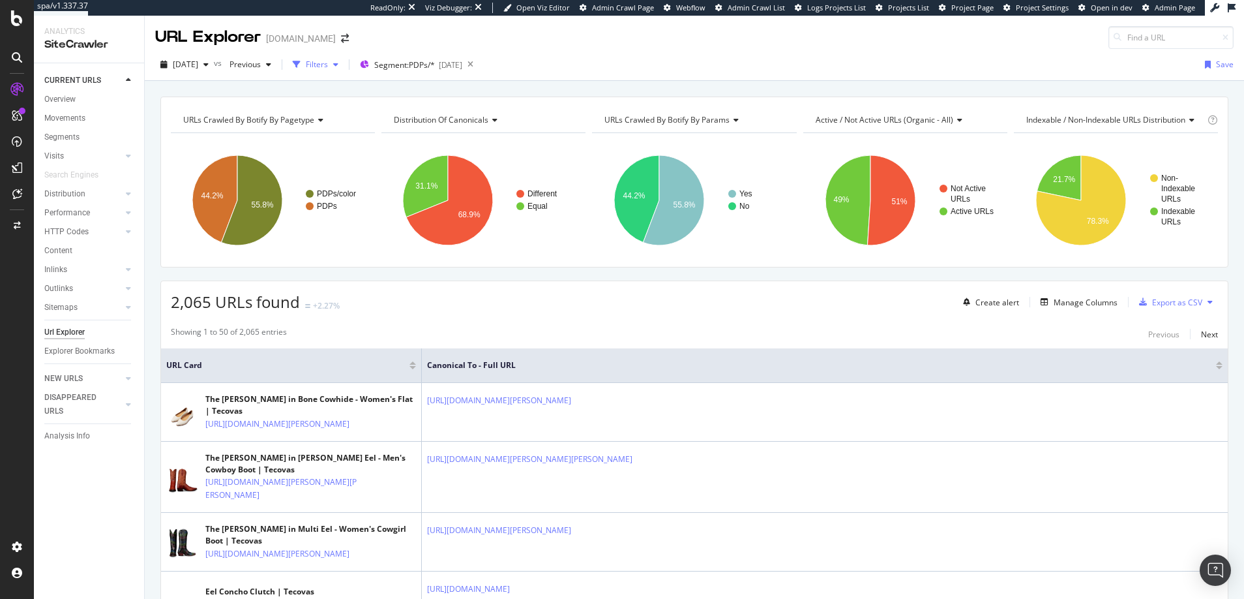
click at [338, 63] on icon "button" at bounding box center [335, 65] width 5 height 8
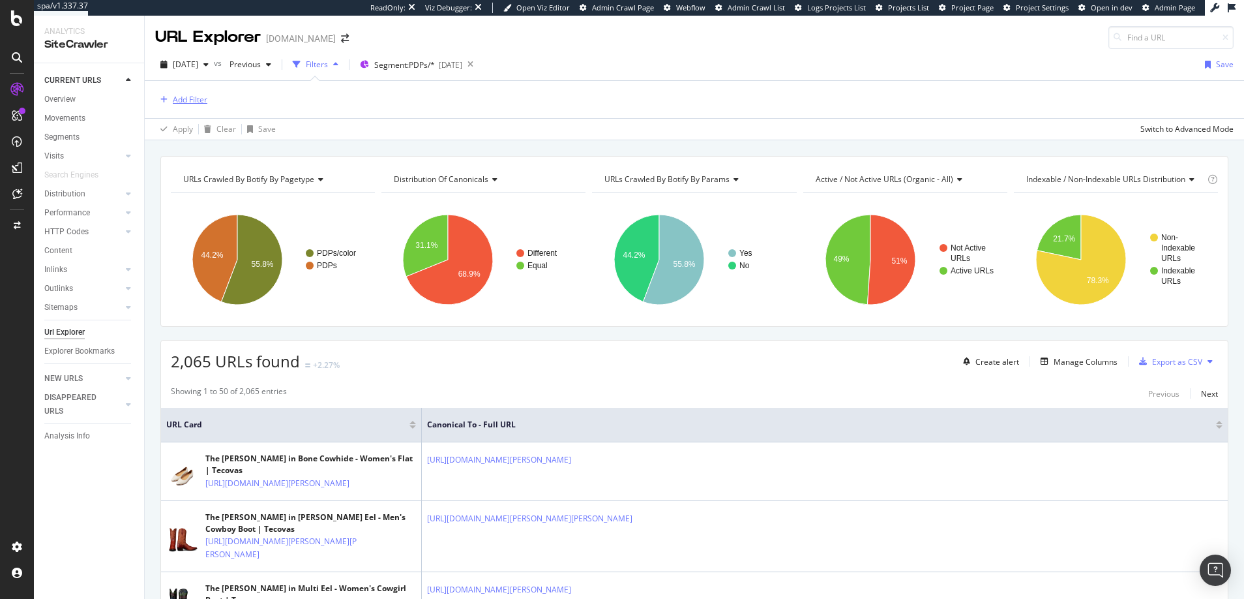
click at [192, 96] on div "Add Filter" at bounding box center [190, 99] width 35 height 11
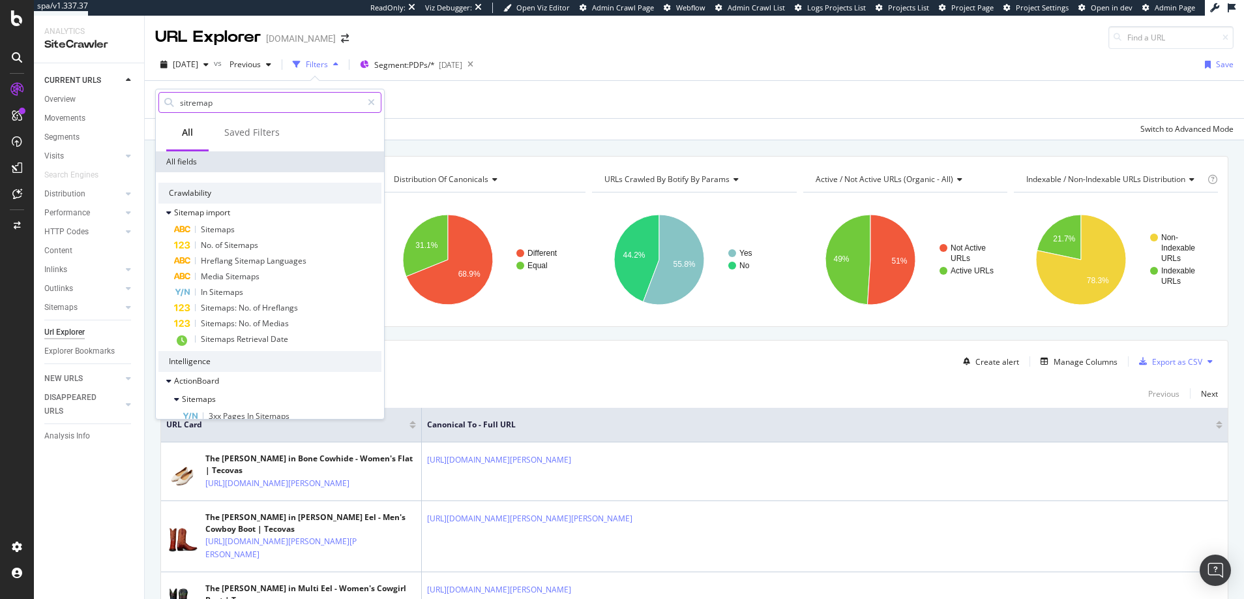
click at [193, 104] on input "sitremap" at bounding box center [270, 103] width 183 height 20
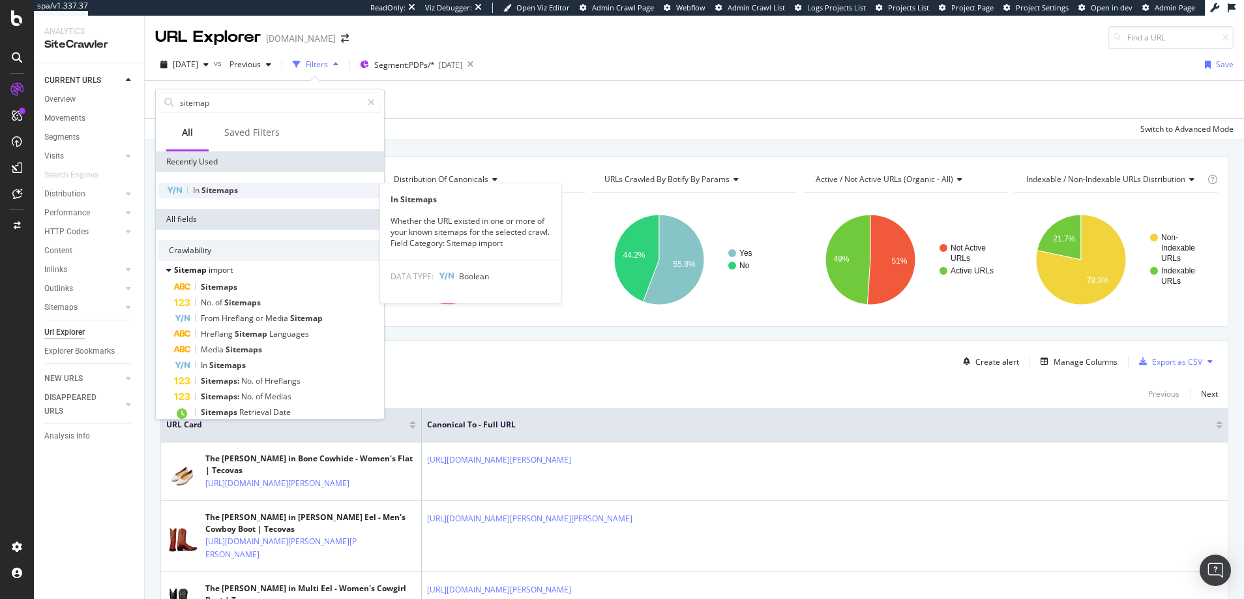
type input "sitemap"
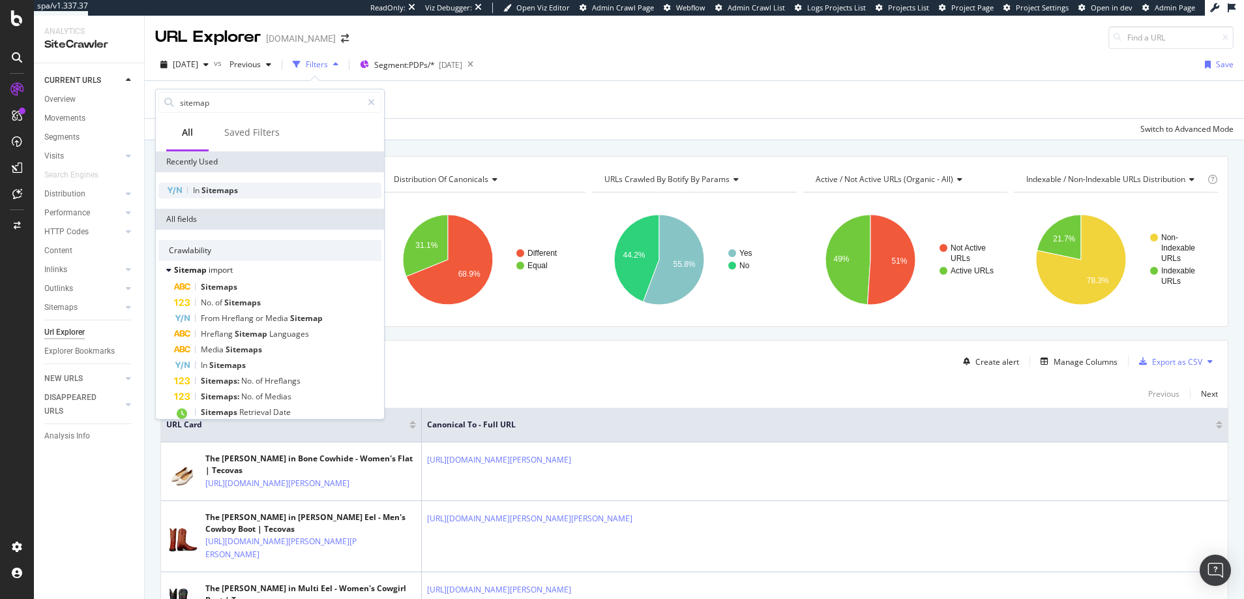
click at [218, 186] on span "Sitemaps" at bounding box center [220, 190] width 37 height 11
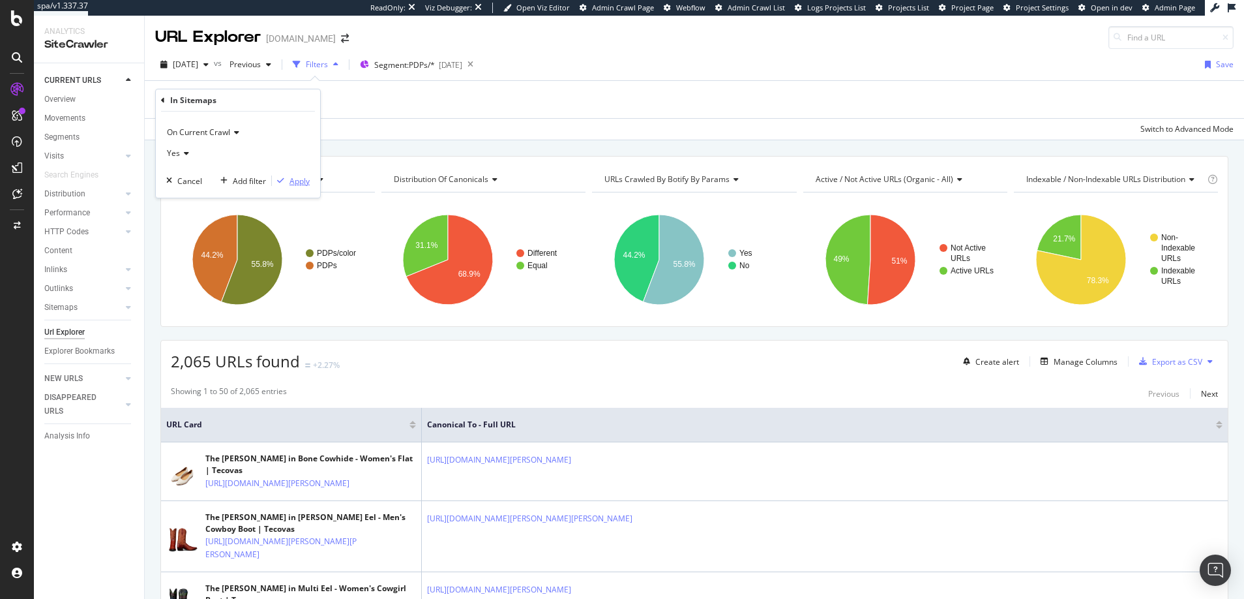
click at [297, 179] on div "Apply" at bounding box center [300, 180] width 20 height 11
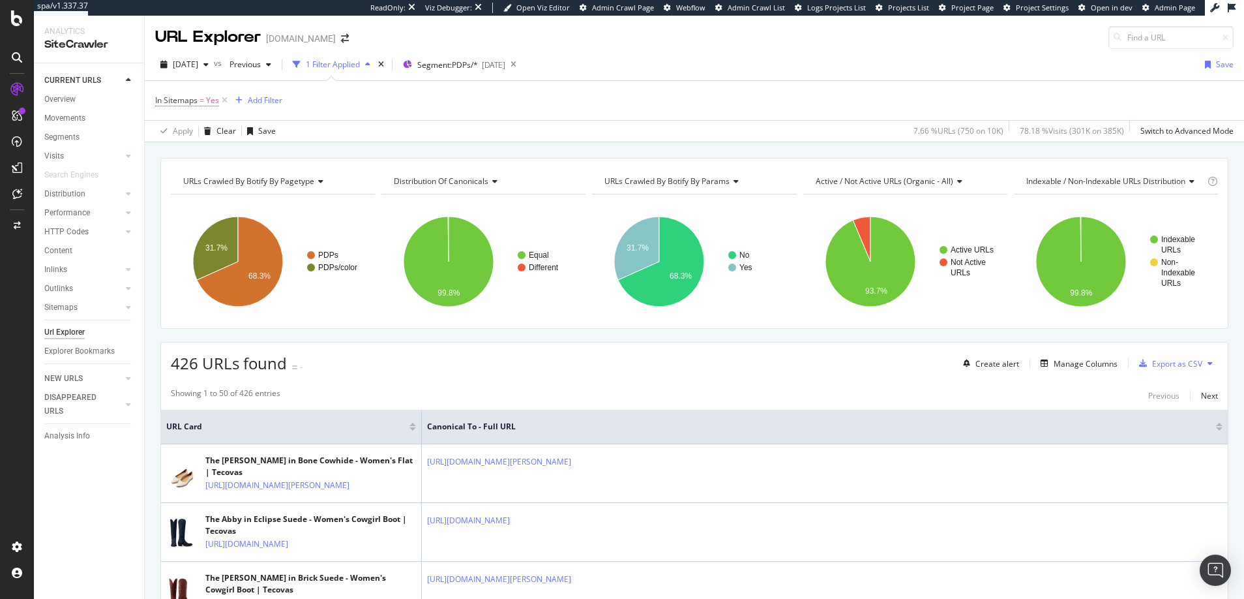
click at [213, 99] on span "Yes" at bounding box center [212, 100] width 13 height 18
click at [185, 149] on icon at bounding box center [184, 152] width 9 height 8
click at [177, 195] on span "No" at bounding box center [178, 195] width 10 height 11
click at [299, 179] on div "Apply" at bounding box center [300, 179] width 20 height 11
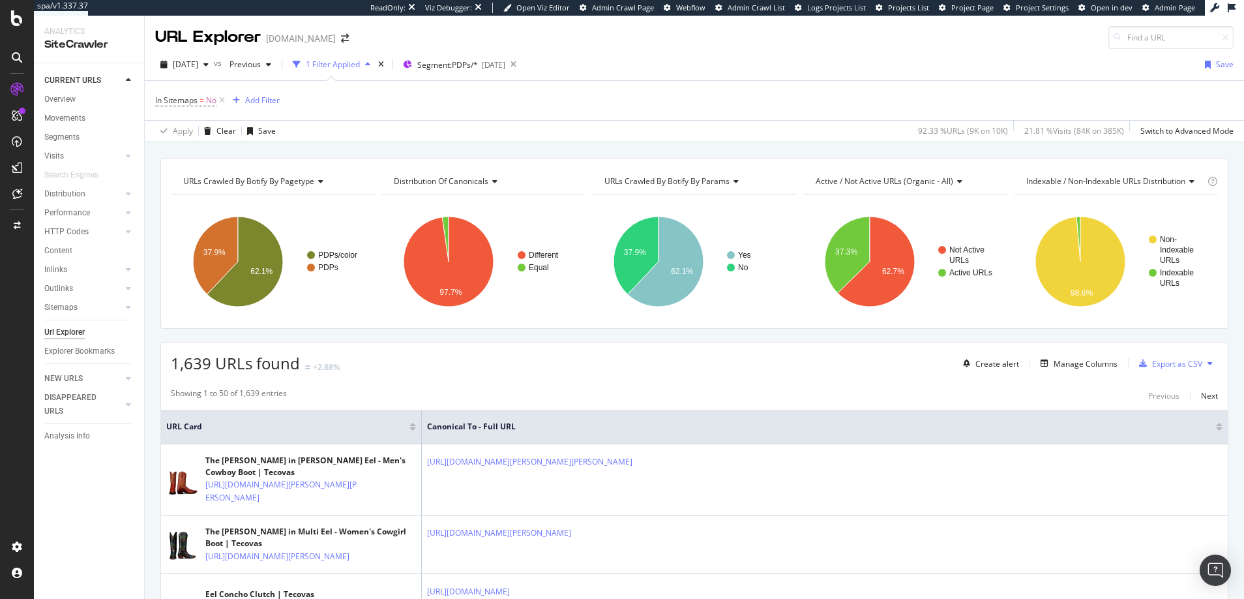
click at [635, 180] on span "URLs Crawled By Botify By params" at bounding box center [667, 180] width 125 height 11
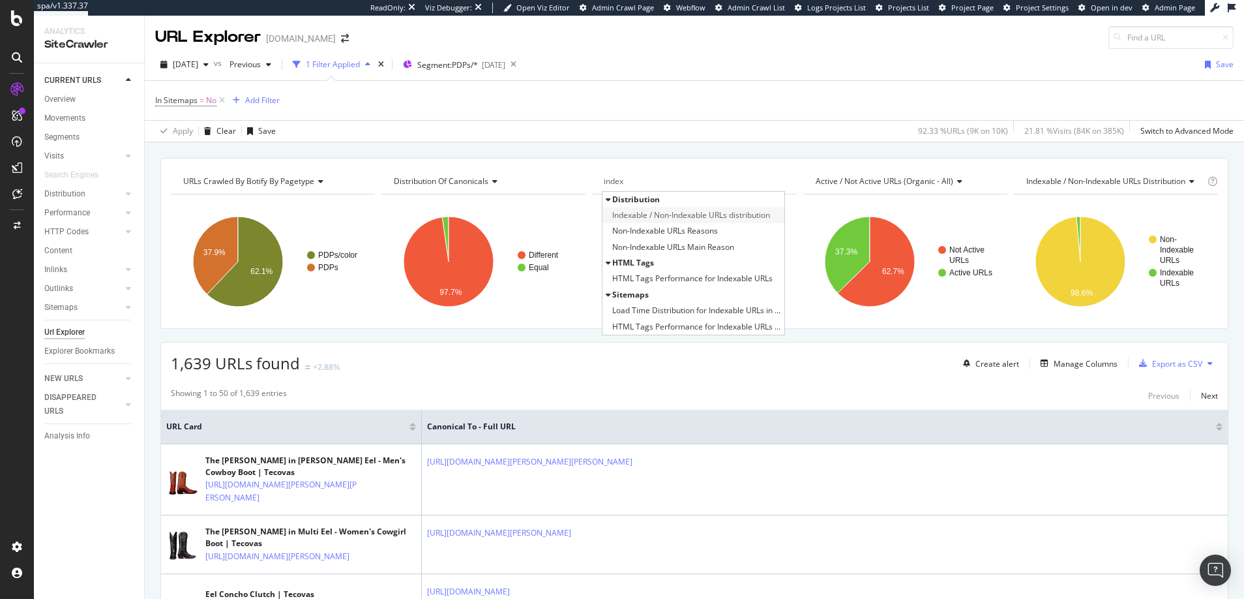
type input "index"
click at [631, 213] on span "Indexable / Non-Indexable URLs distribution" at bounding box center [691, 215] width 158 height 13
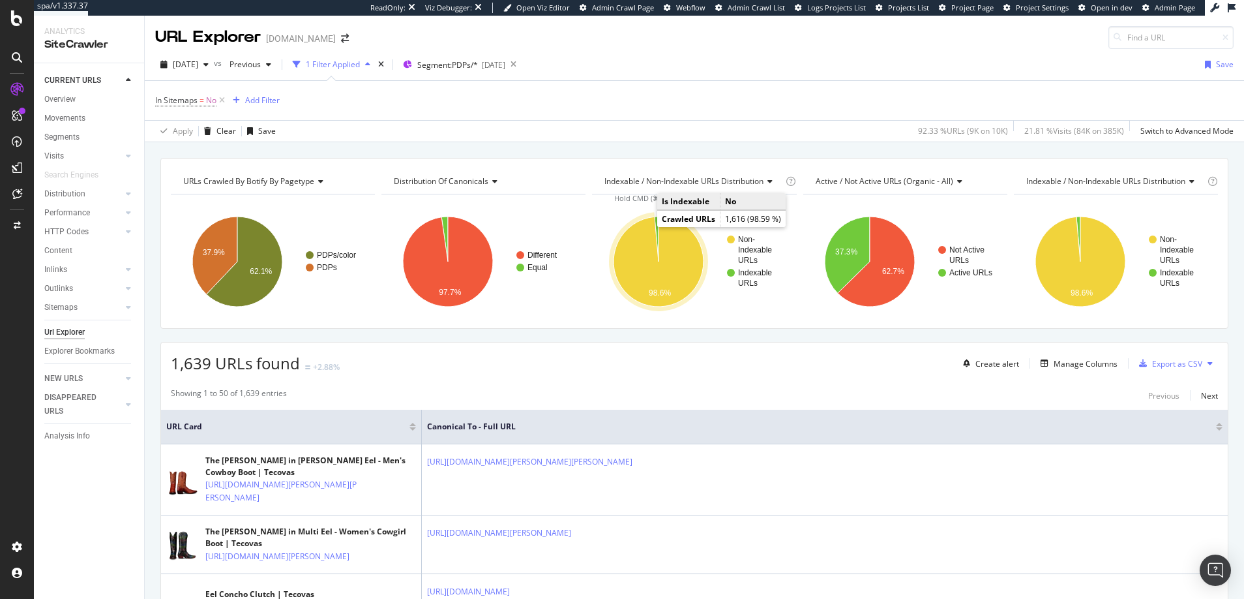
click at [641, 271] on icon "A chart." at bounding box center [659, 262] width 90 height 90
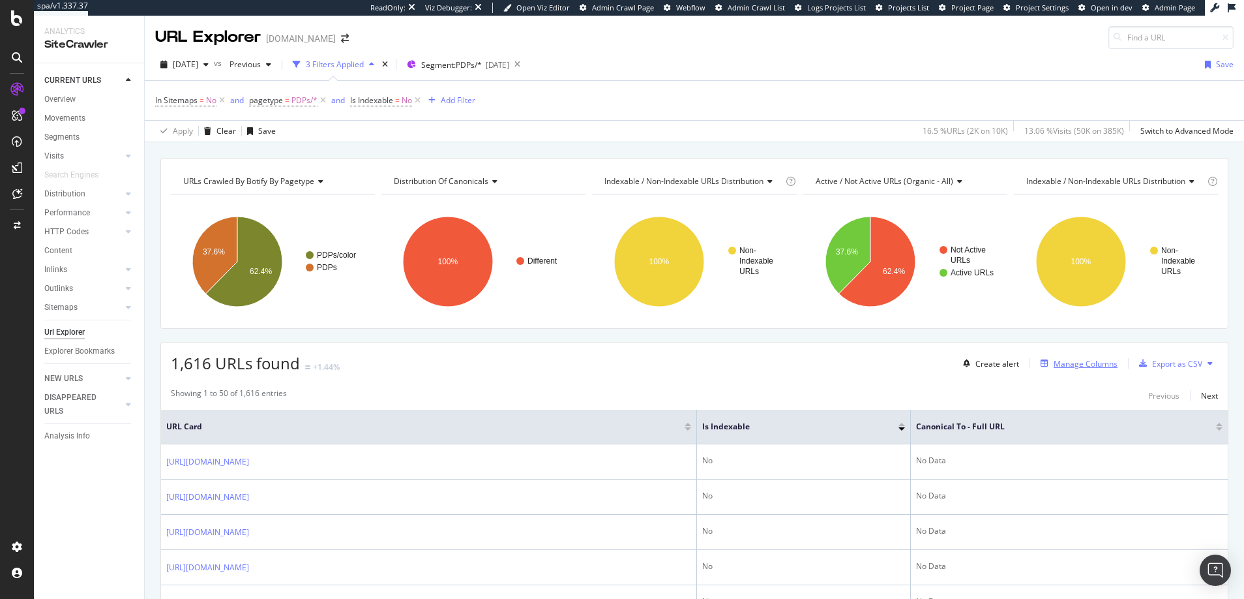
click at [1054, 366] on div "Manage Columns" at bounding box center [1086, 363] width 64 height 11
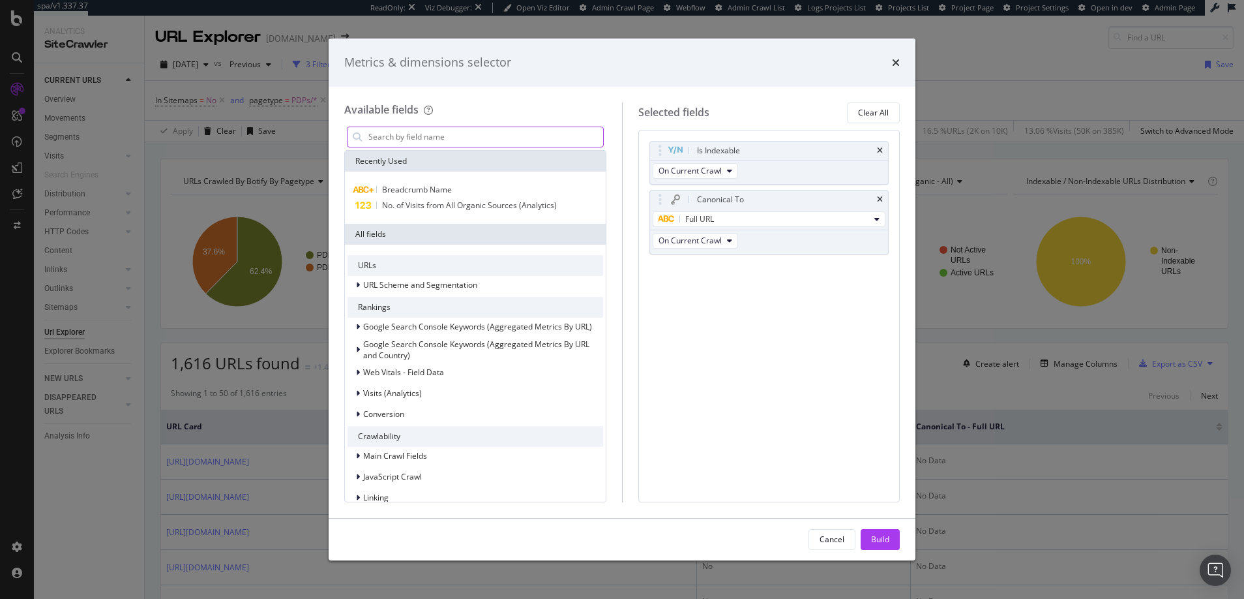
click at [535, 134] on input "modal" at bounding box center [485, 137] width 236 height 20
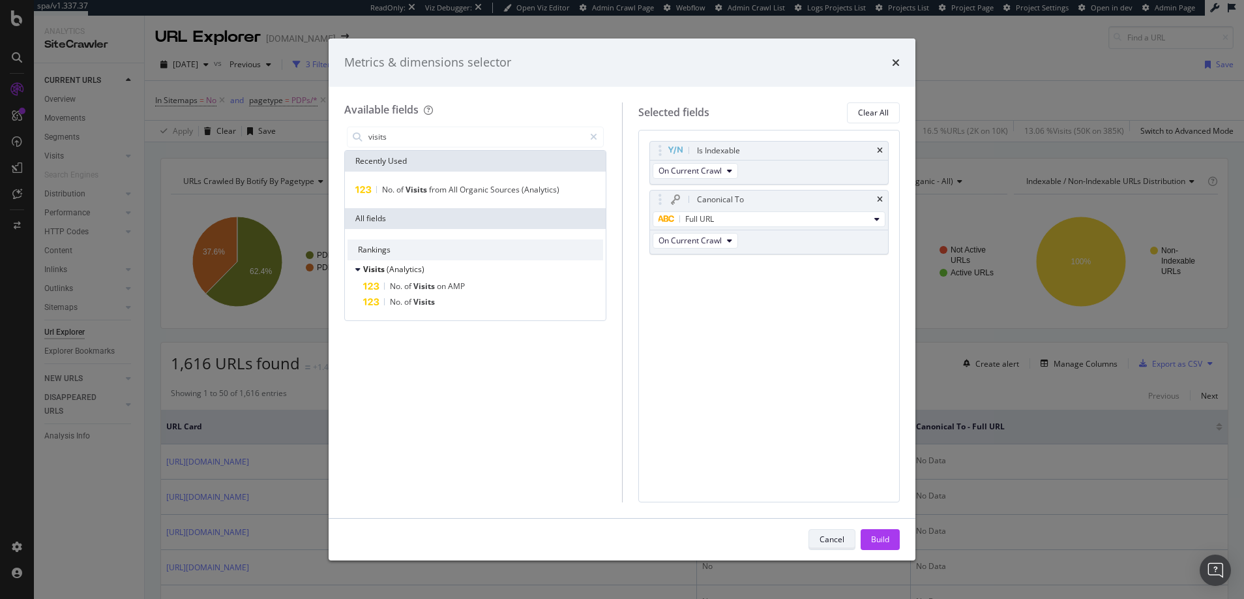
type input "visits"
click at [837, 538] on div "Cancel" at bounding box center [832, 538] width 25 height 11
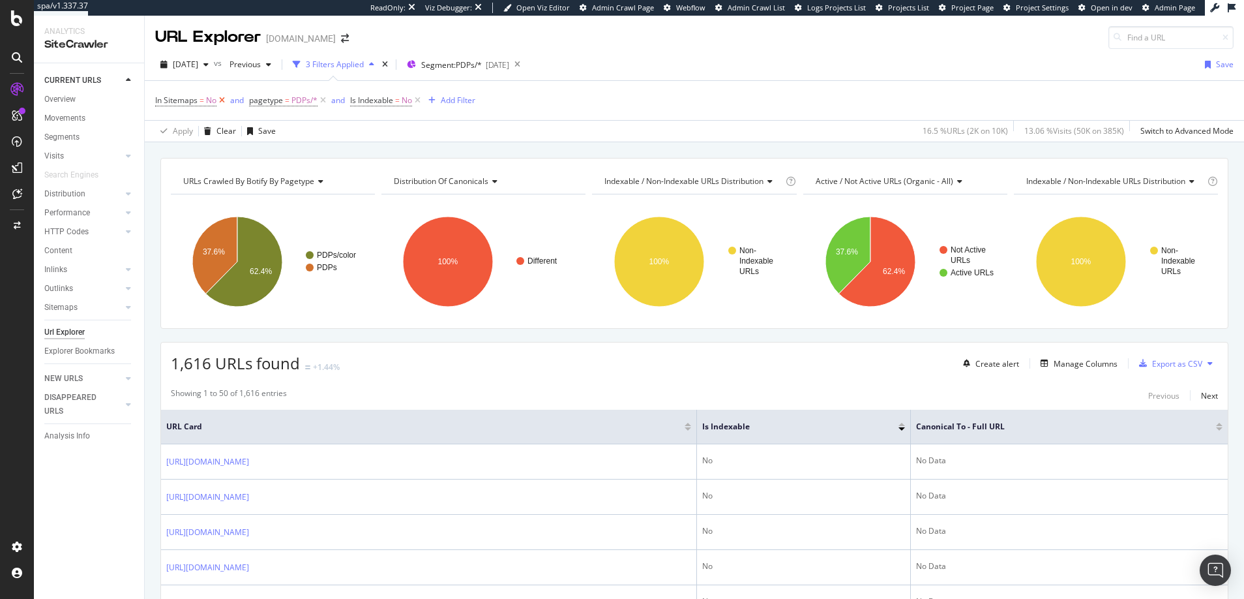
click at [224, 99] on icon at bounding box center [222, 100] width 11 height 13
click at [326, 100] on icon at bounding box center [323, 100] width 11 height 13
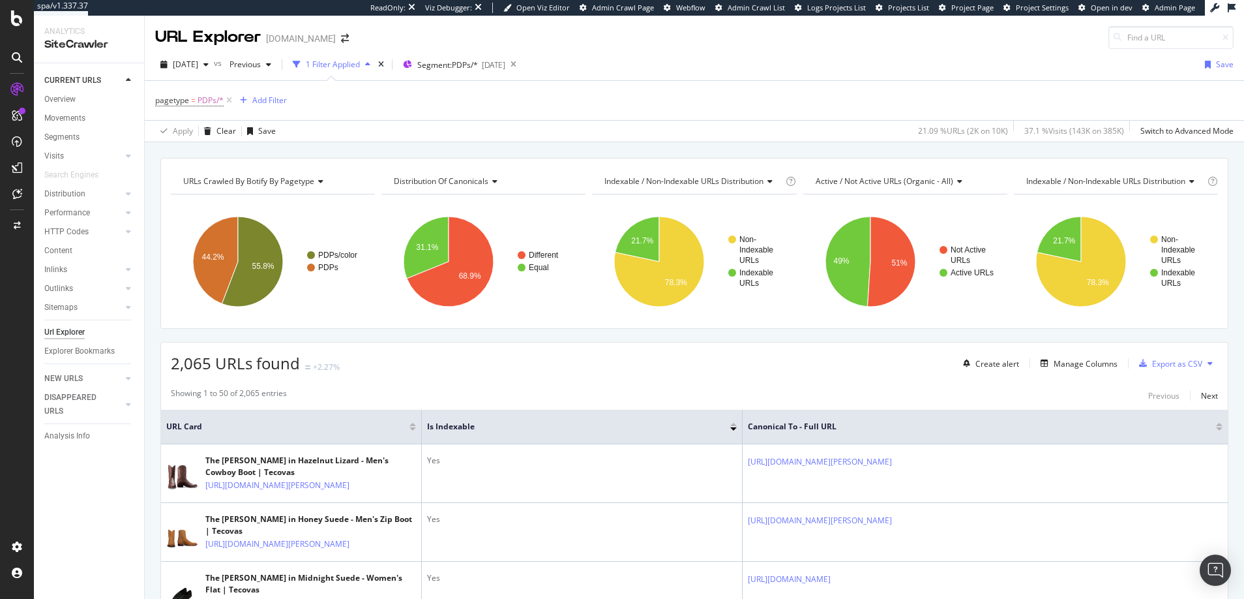
click at [735, 427] on div at bounding box center [733, 428] width 7 height 3
click at [734, 425] on div at bounding box center [733, 424] width 7 height 3
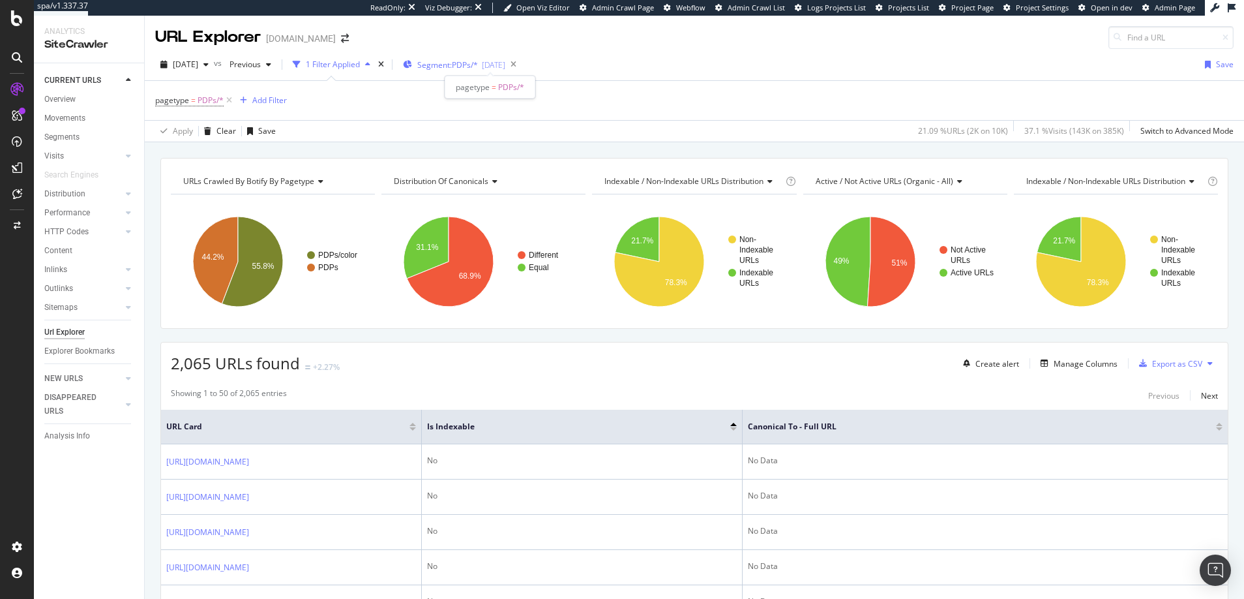
click at [460, 63] on span "Segment: PDPs/*" at bounding box center [447, 64] width 61 height 11
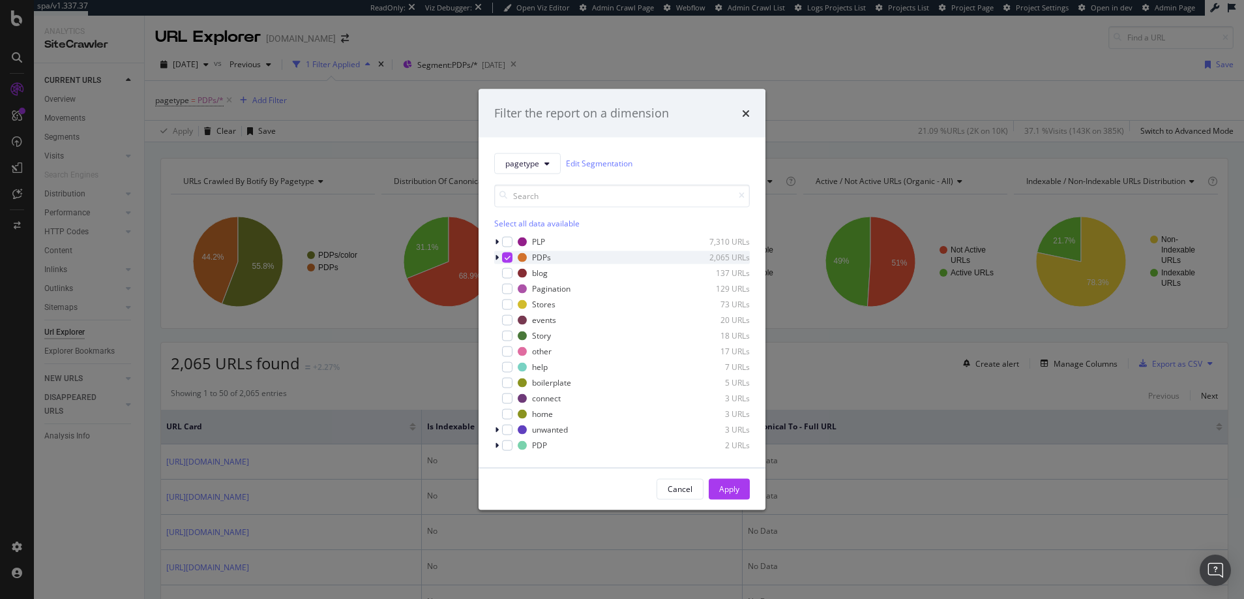
click at [497, 256] on icon "modal" at bounding box center [497, 257] width 4 height 8
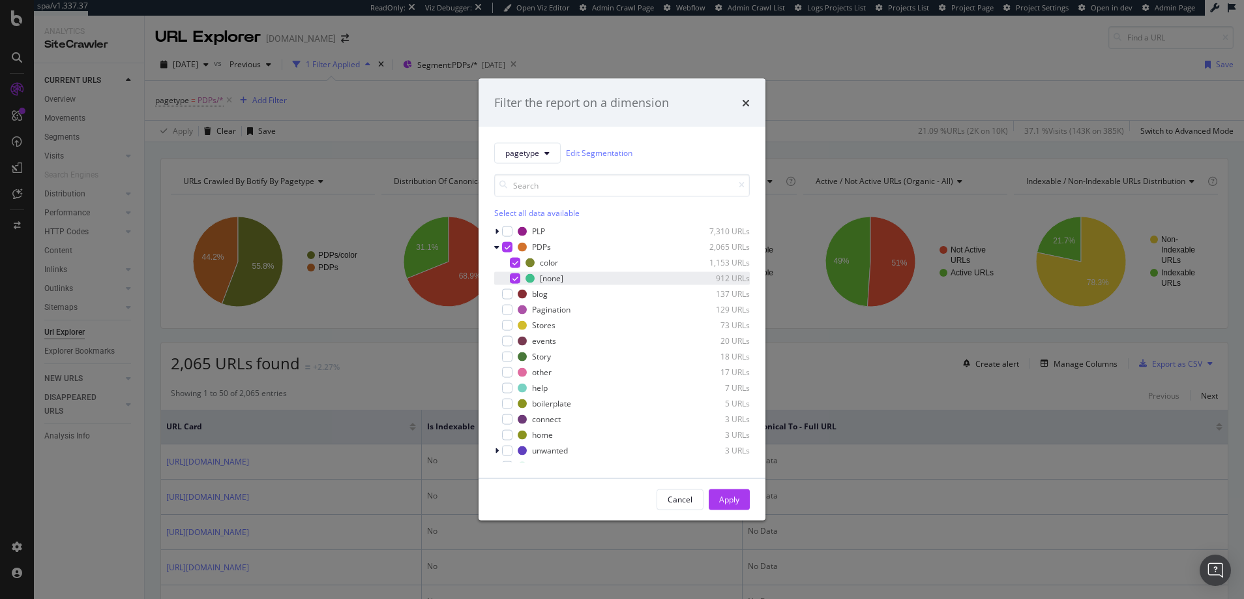
click at [515, 276] on icon "modal" at bounding box center [516, 278] width 6 height 7
click at [730, 502] on div "Apply" at bounding box center [729, 499] width 20 height 11
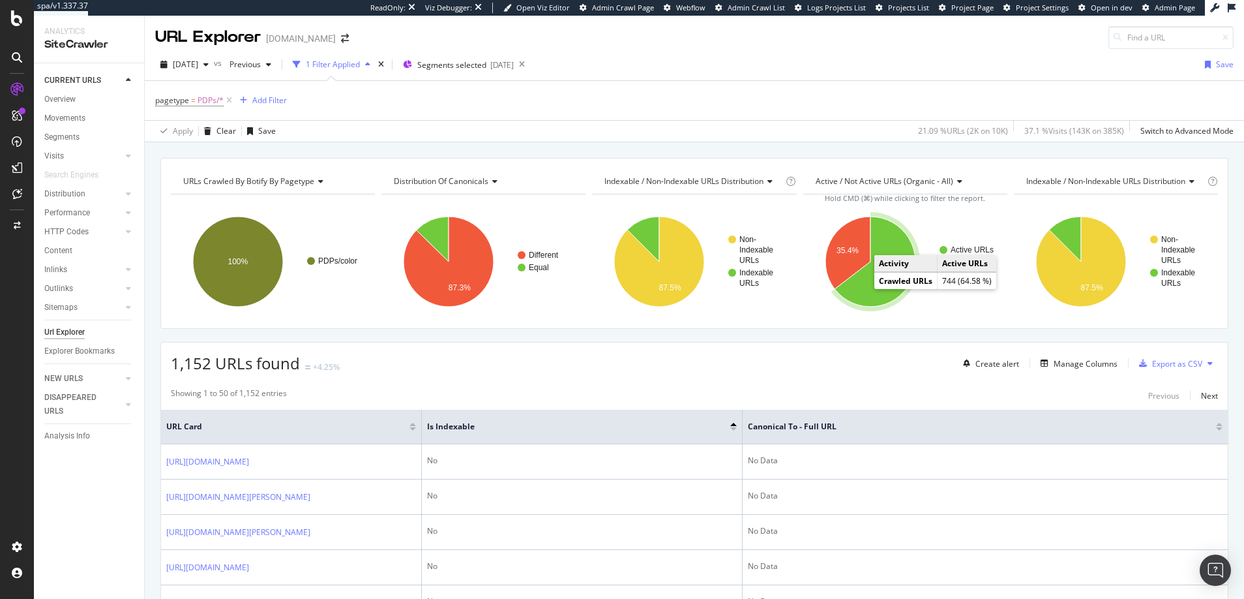
click at [862, 288] on icon "A chart." at bounding box center [875, 262] width 81 height 90
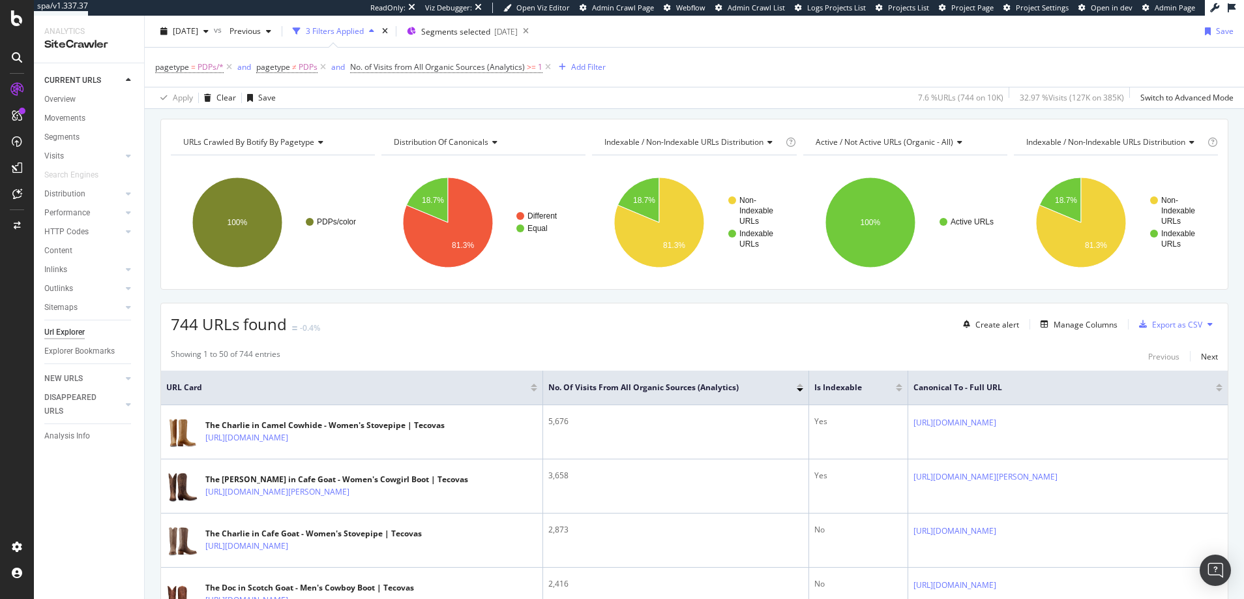
scroll to position [24, 0]
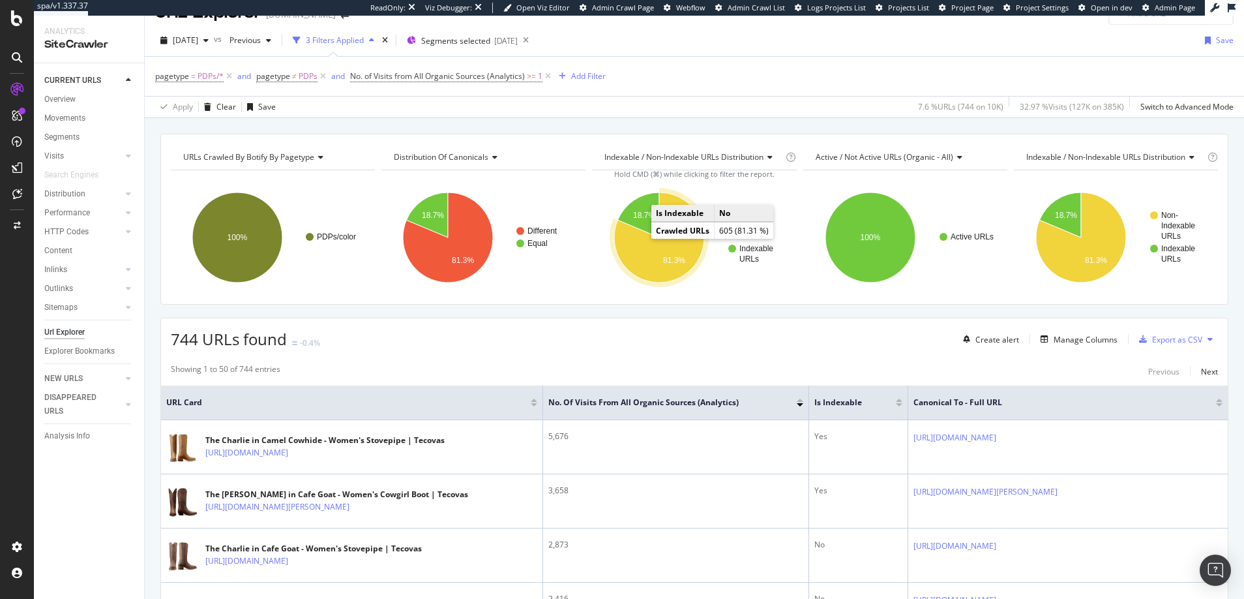
click at [644, 260] on icon "A chart." at bounding box center [659, 237] width 90 height 90
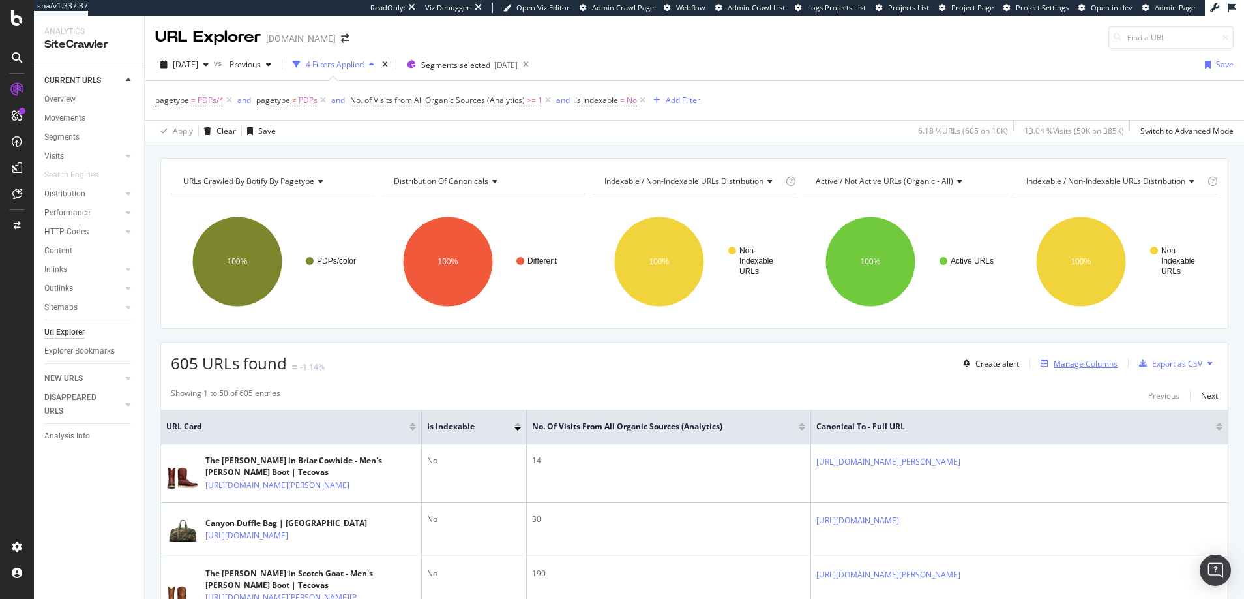
click at [1054, 362] on div "Manage Columns" at bounding box center [1086, 363] width 64 height 11
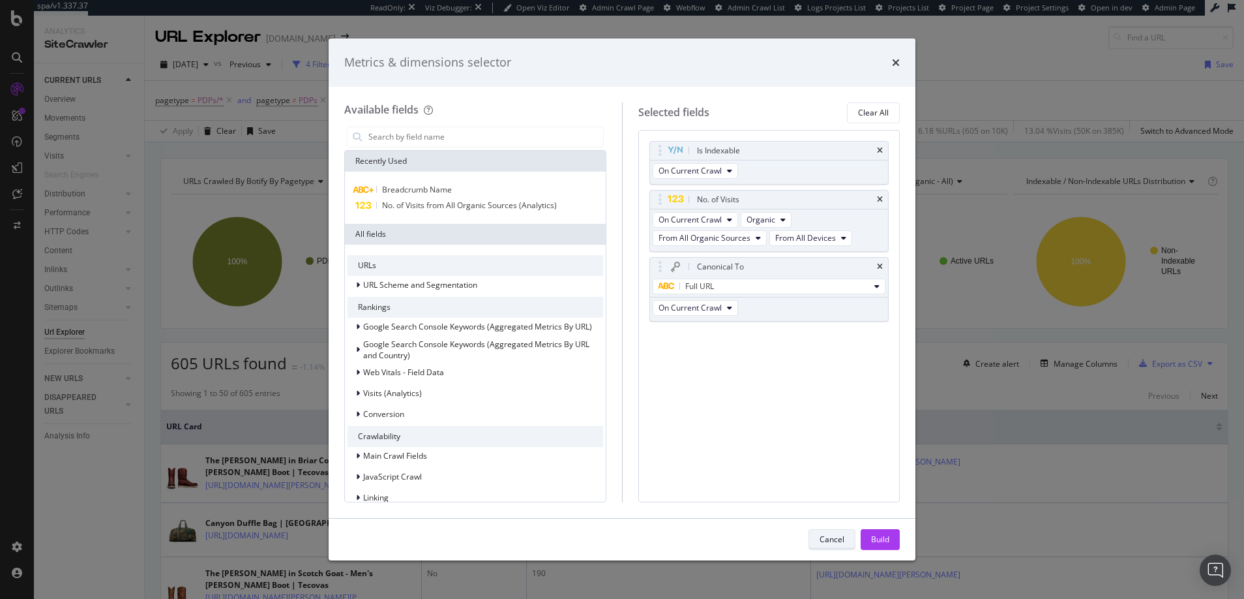
click at [826, 543] on div "Cancel" at bounding box center [832, 538] width 25 height 11
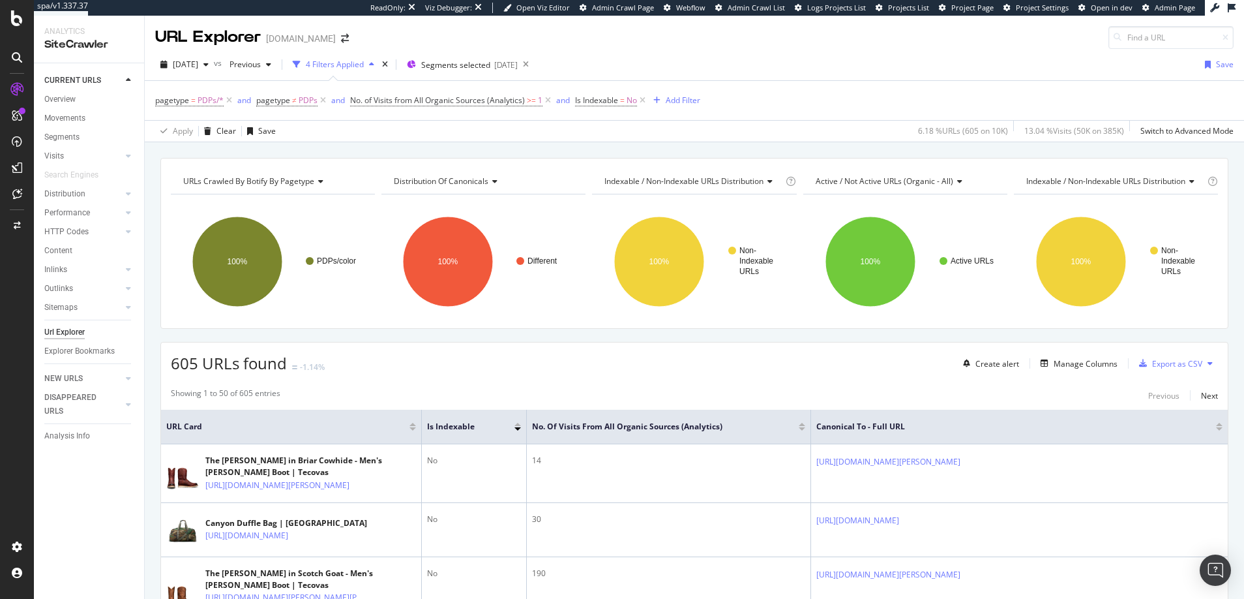
click at [885, 179] on span "Active / Not Active URLs (organic - all)" at bounding box center [885, 180] width 138 height 11
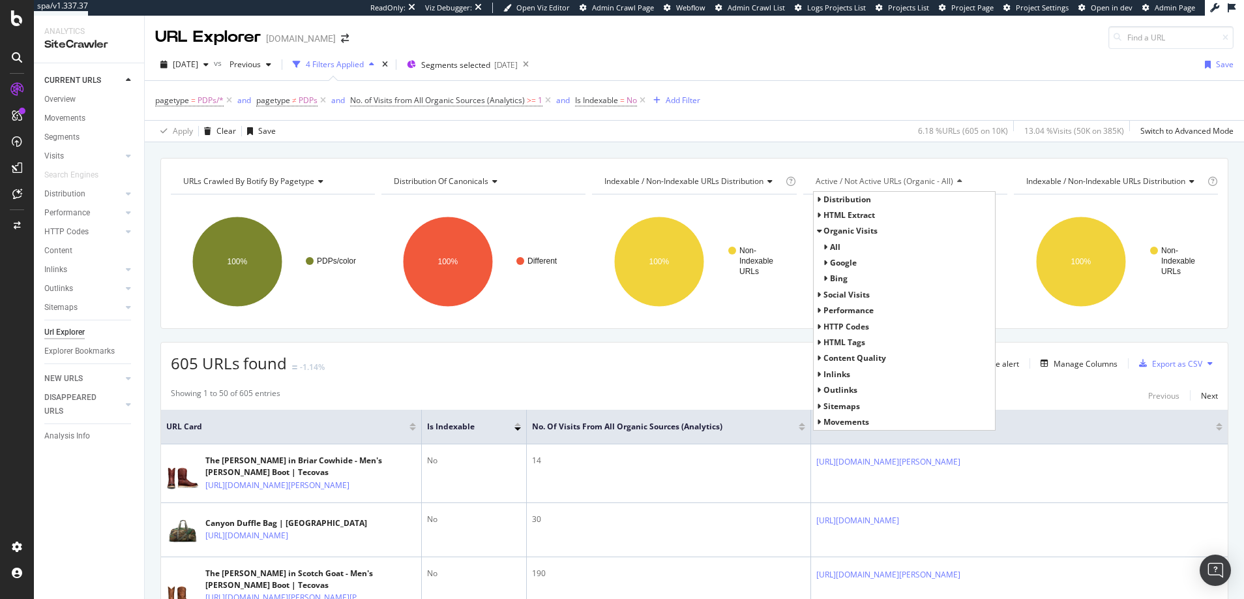
click at [824, 262] on icon at bounding box center [826, 263] width 5 height 8
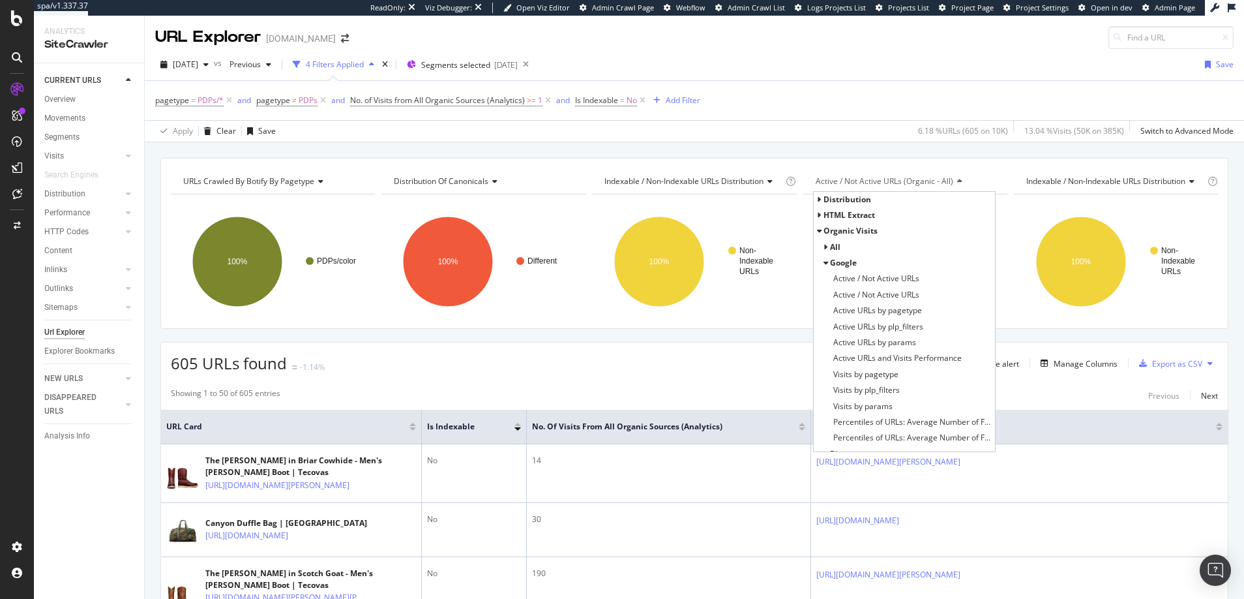
click at [852, 181] on span "Active / Not Active URLs (organic - all)" at bounding box center [885, 180] width 138 height 11
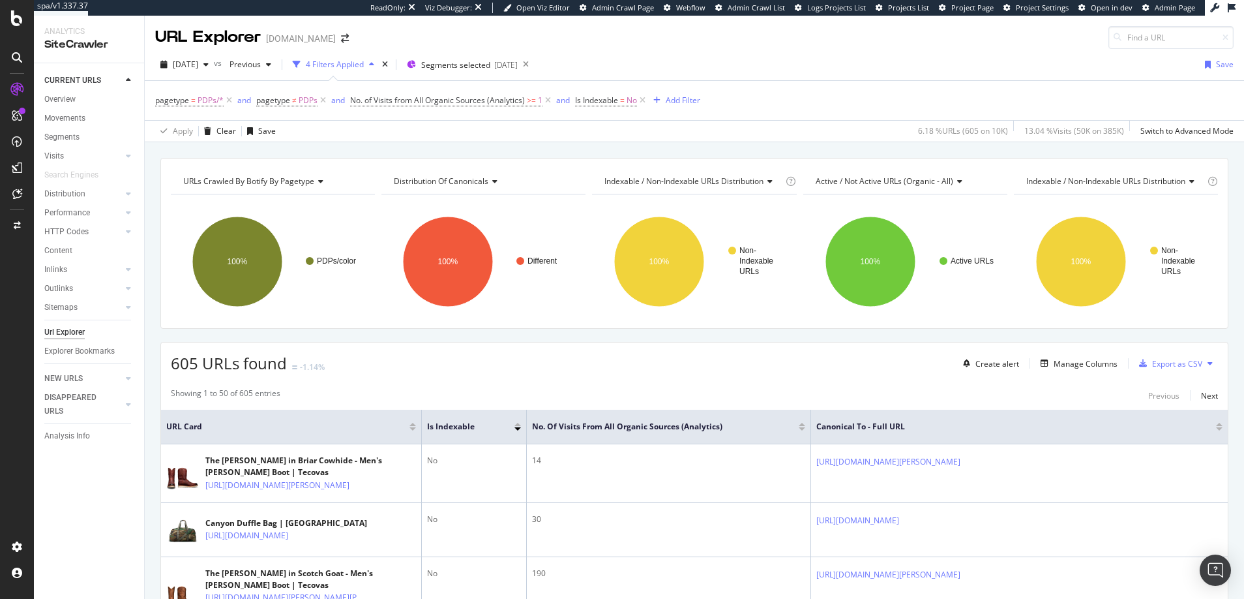
click at [852, 181] on span "Active / Not Active URLs (organic - all)" at bounding box center [885, 180] width 138 height 11
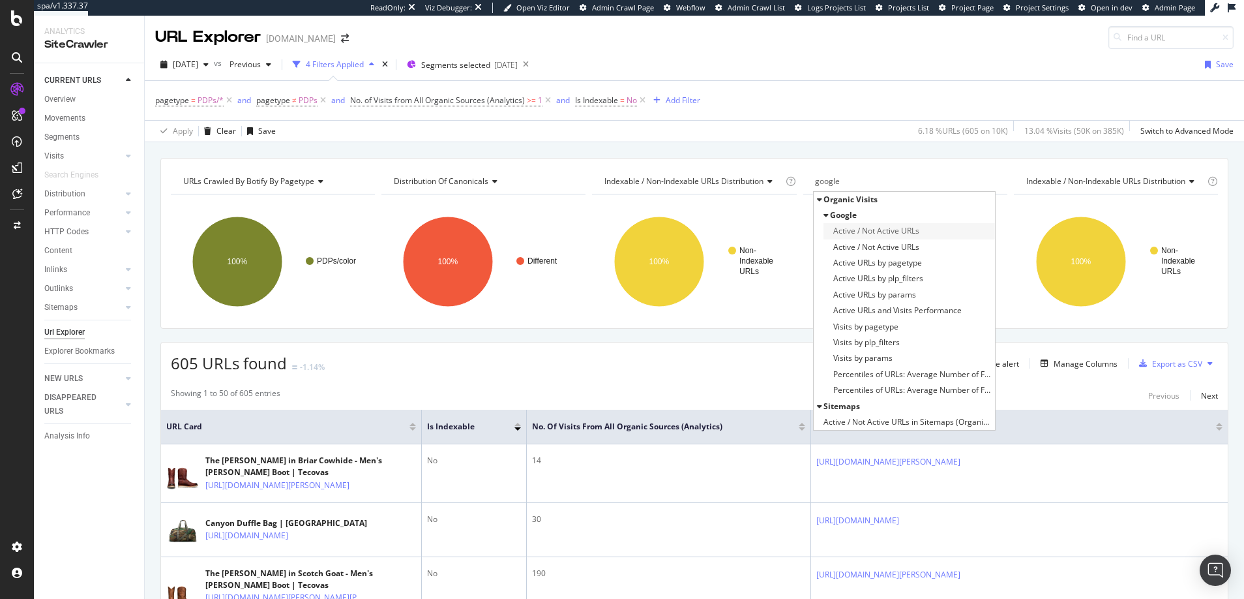
type input "google"
click at [869, 232] on span "Active / Not Active URLs" at bounding box center [876, 230] width 86 height 13
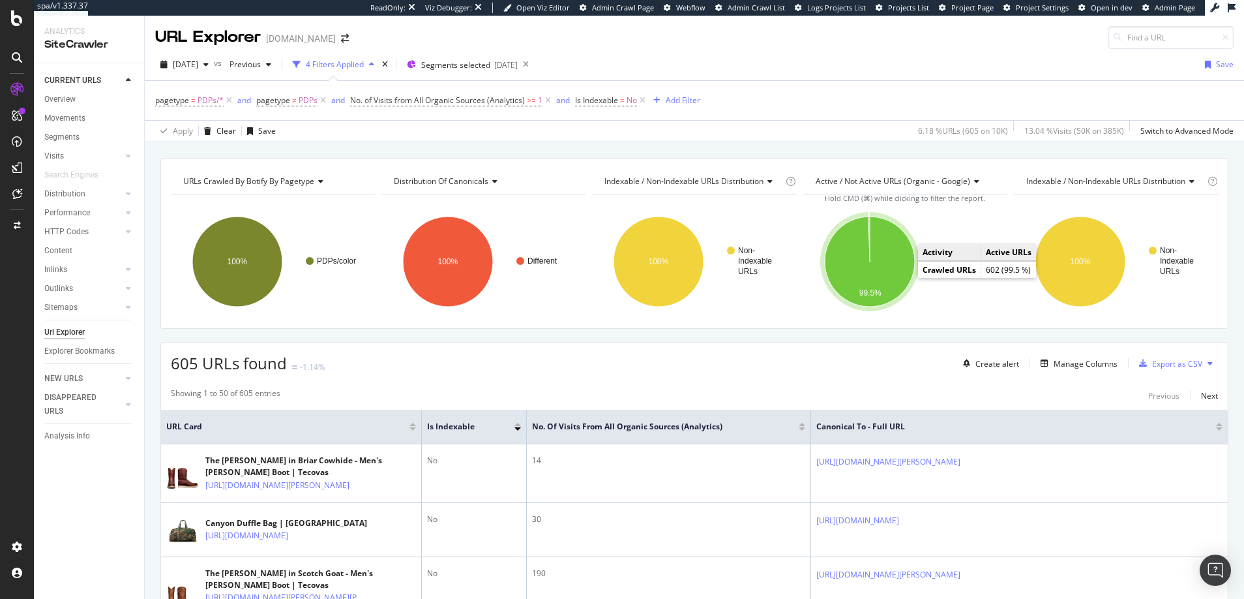
click at [882, 271] on icon "A chart." at bounding box center [870, 262] width 90 height 90
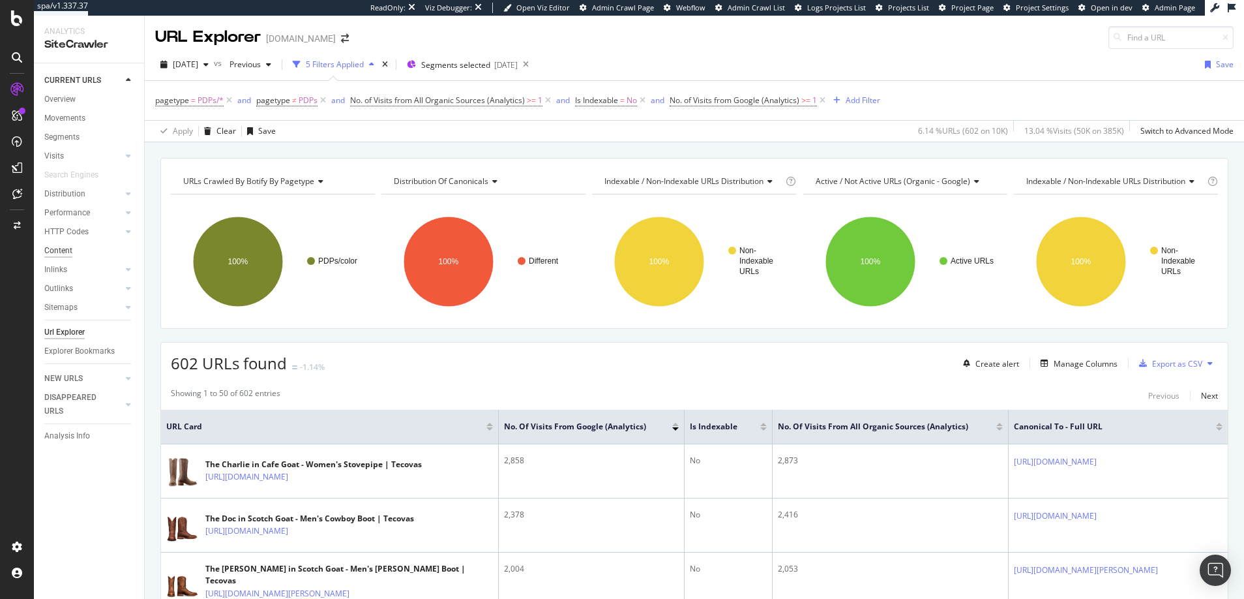
click at [65, 252] on div "Content" at bounding box center [58, 251] width 28 height 14
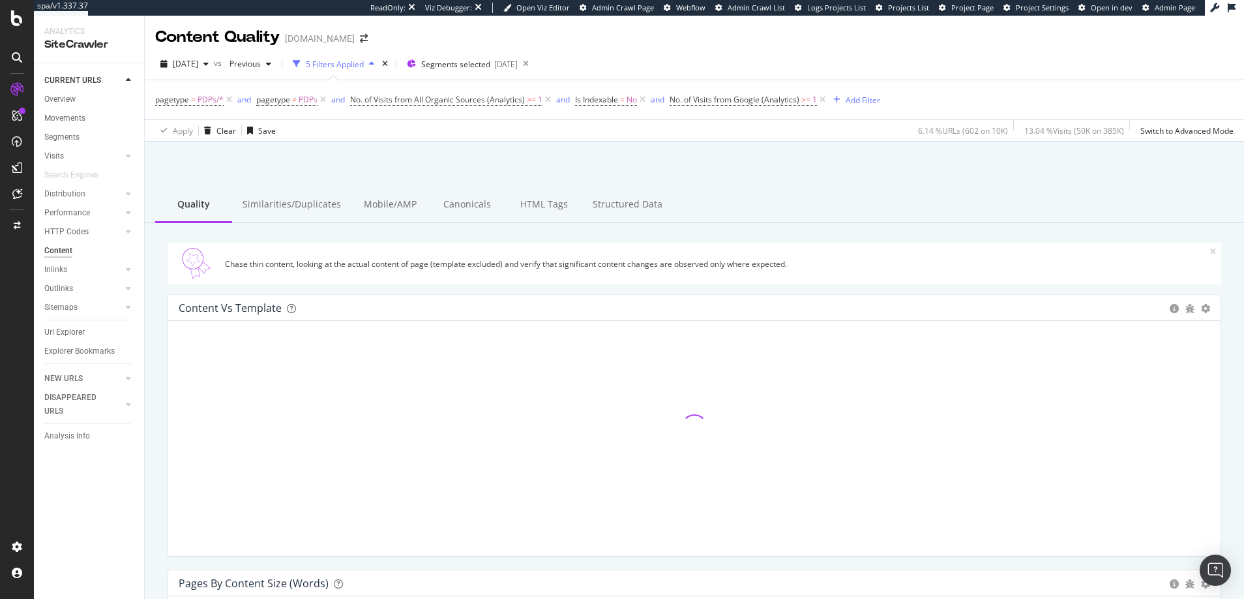
click at [364, 65] on div "5 Filters Applied" at bounding box center [335, 64] width 58 height 11
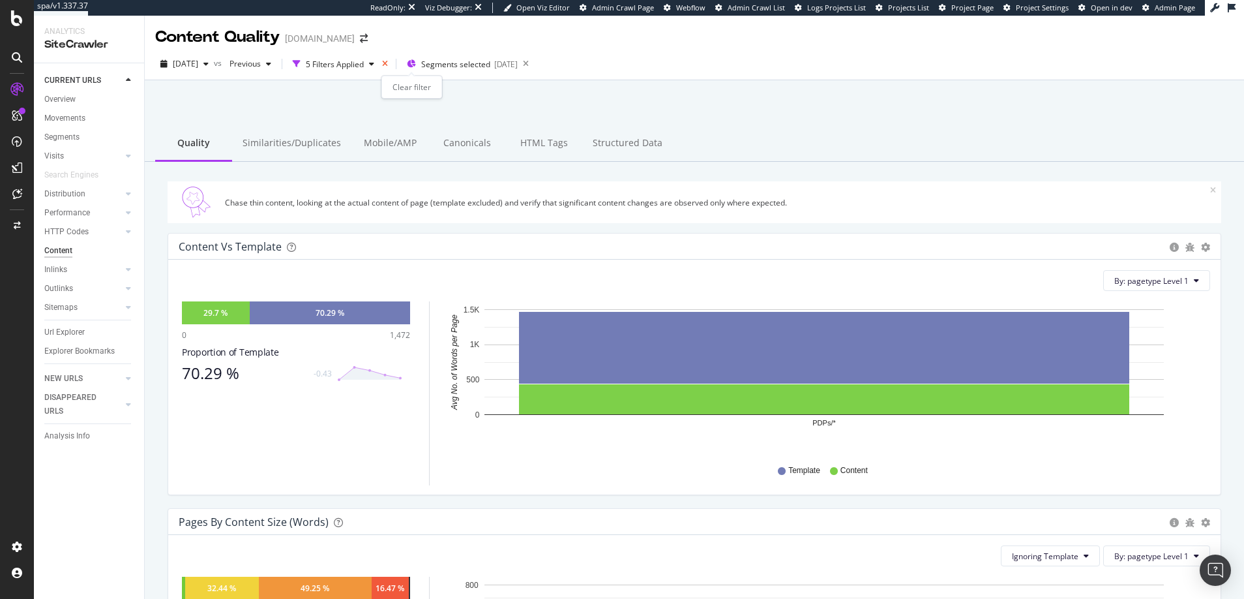
click at [388, 63] on icon "times" at bounding box center [385, 64] width 6 height 8
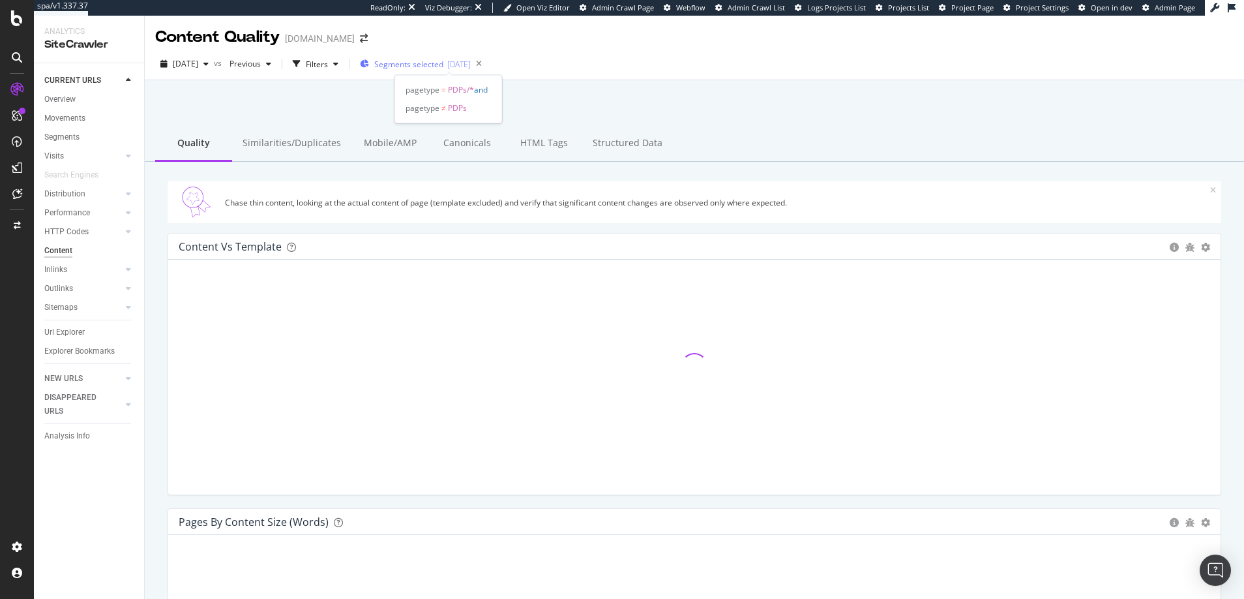
click at [440, 63] on span "Segments selected" at bounding box center [408, 64] width 69 height 11
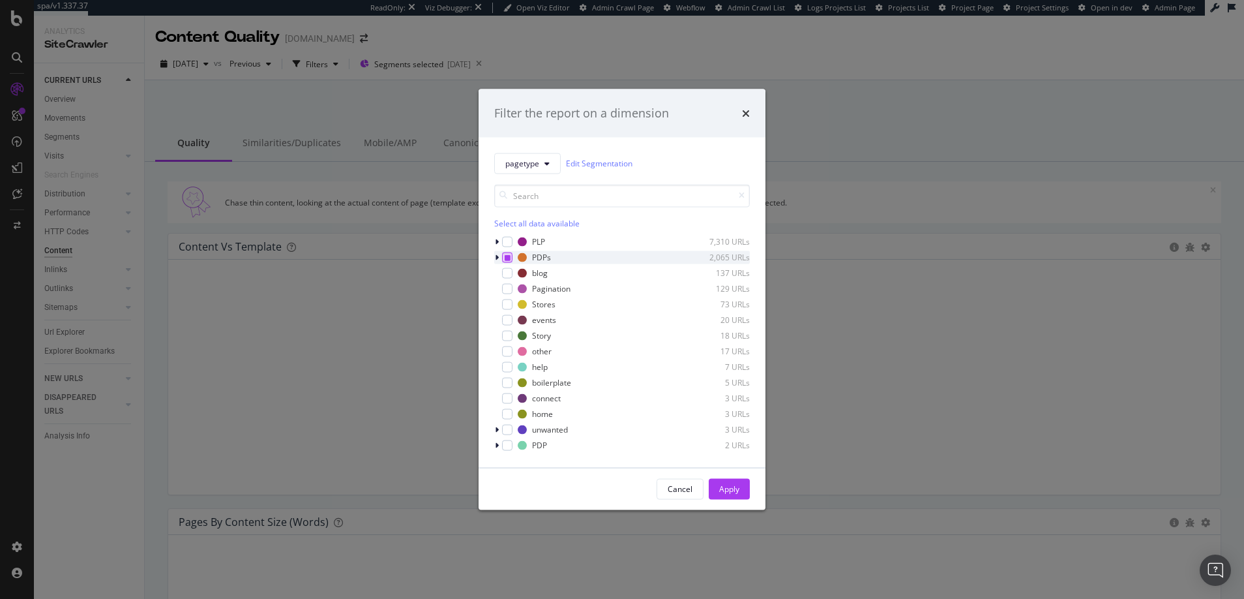
click at [511, 254] on div "modal" at bounding box center [507, 257] width 10 height 10
click at [734, 487] on div "Apply" at bounding box center [729, 488] width 20 height 11
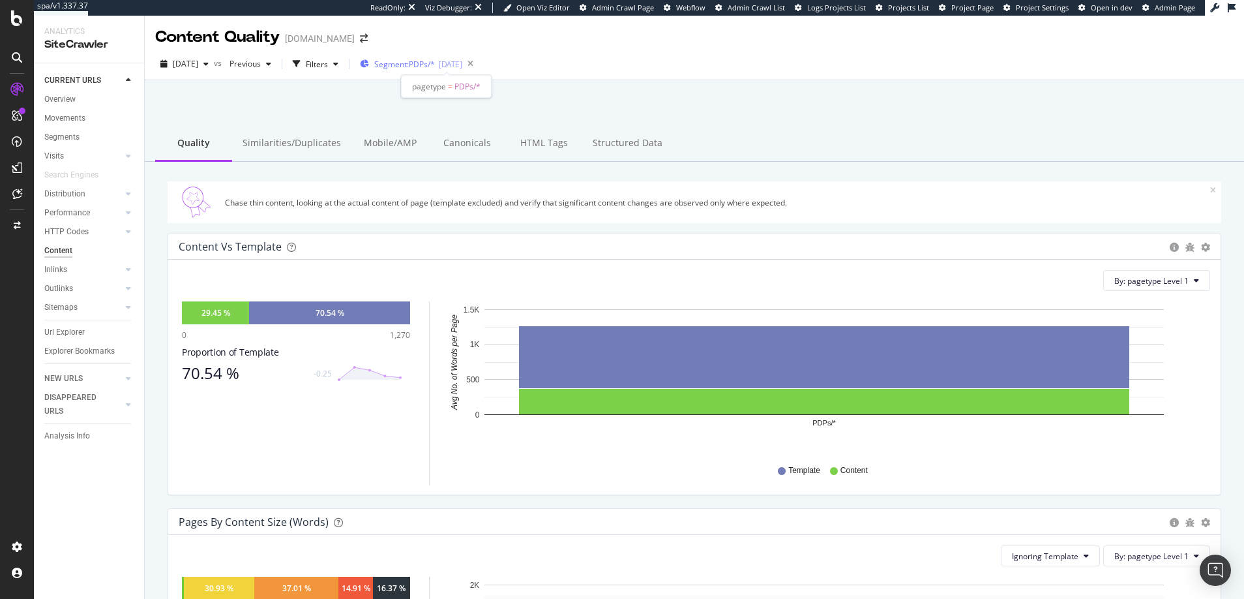
click at [423, 63] on span "Segment: PDPs/*" at bounding box center [404, 64] width 61 height 11
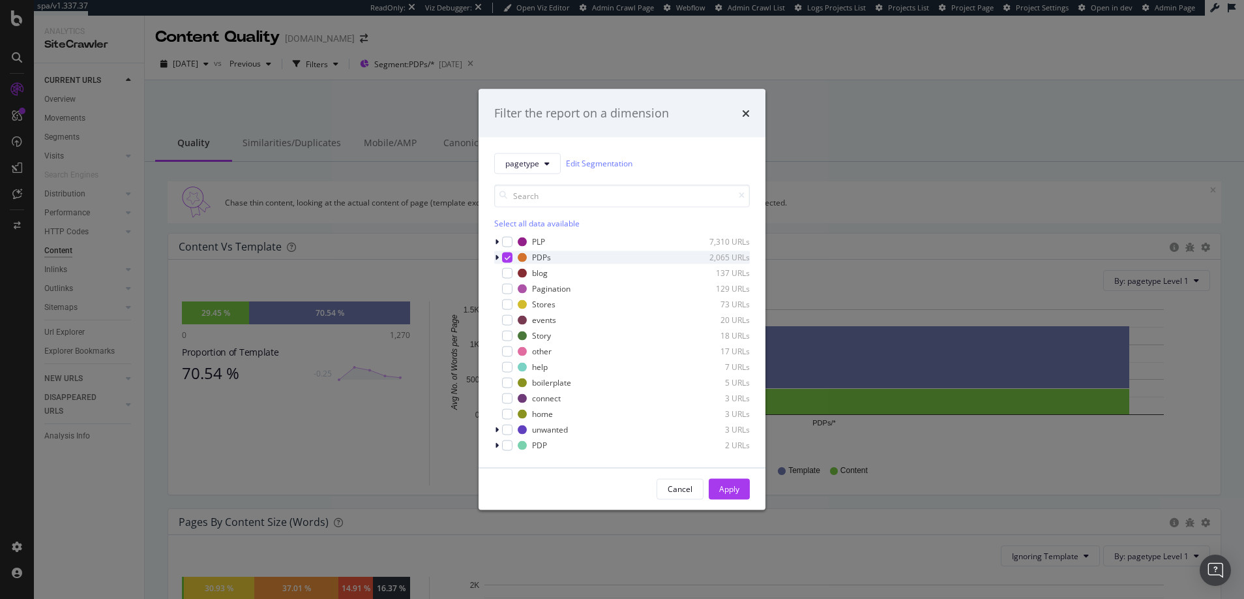
click at [495, 257] on icon "modal" at bounding box center [497, 257] width 4 height 8
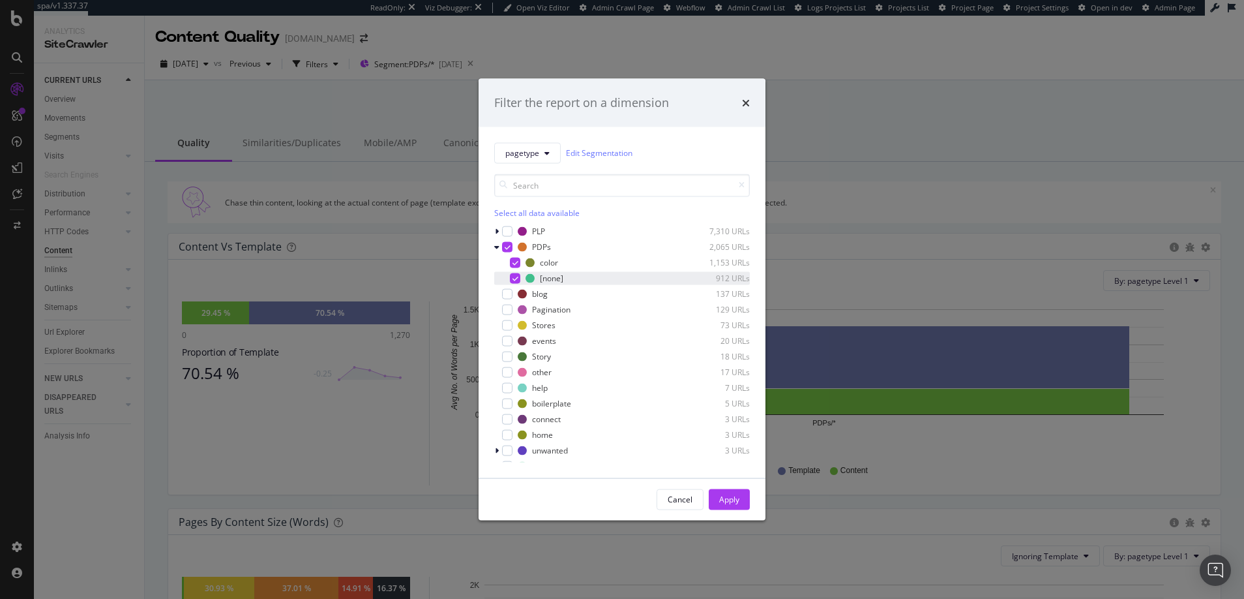
click at [515, 275] on icon "modal" at bounding box center [516, 278] width 6 height 7
click at [734, 499] on div "Apply" at bounding box center [729, 499] width 20 height 11
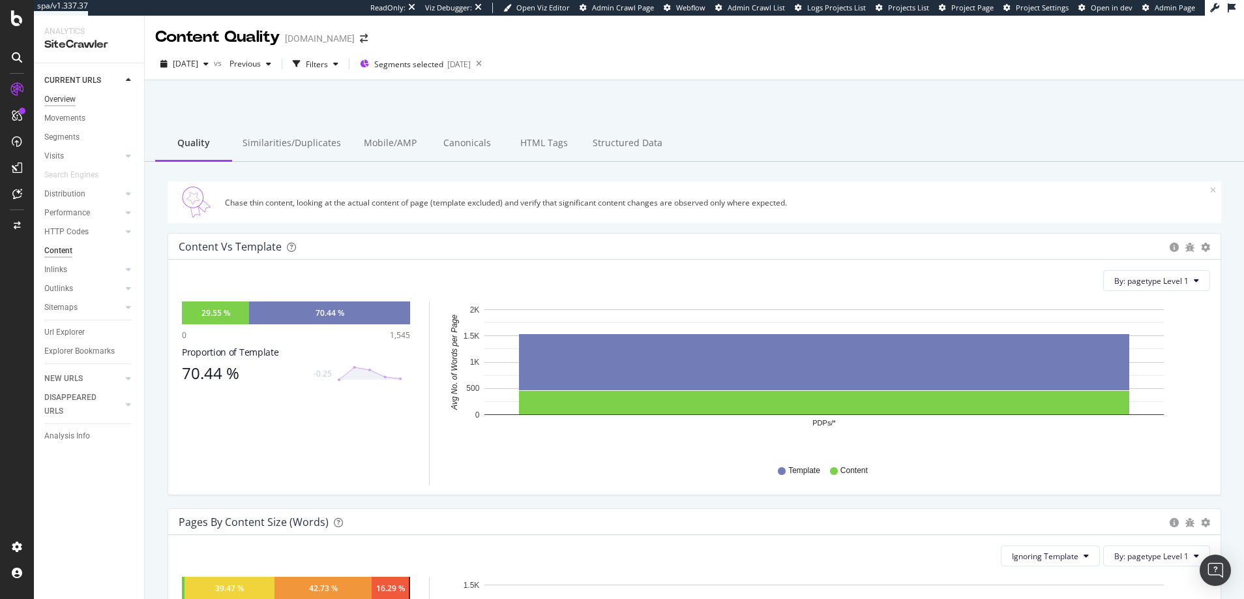
click at [59, 95] on div "Overview" at bounding box center [59, 100] width 31 height 14
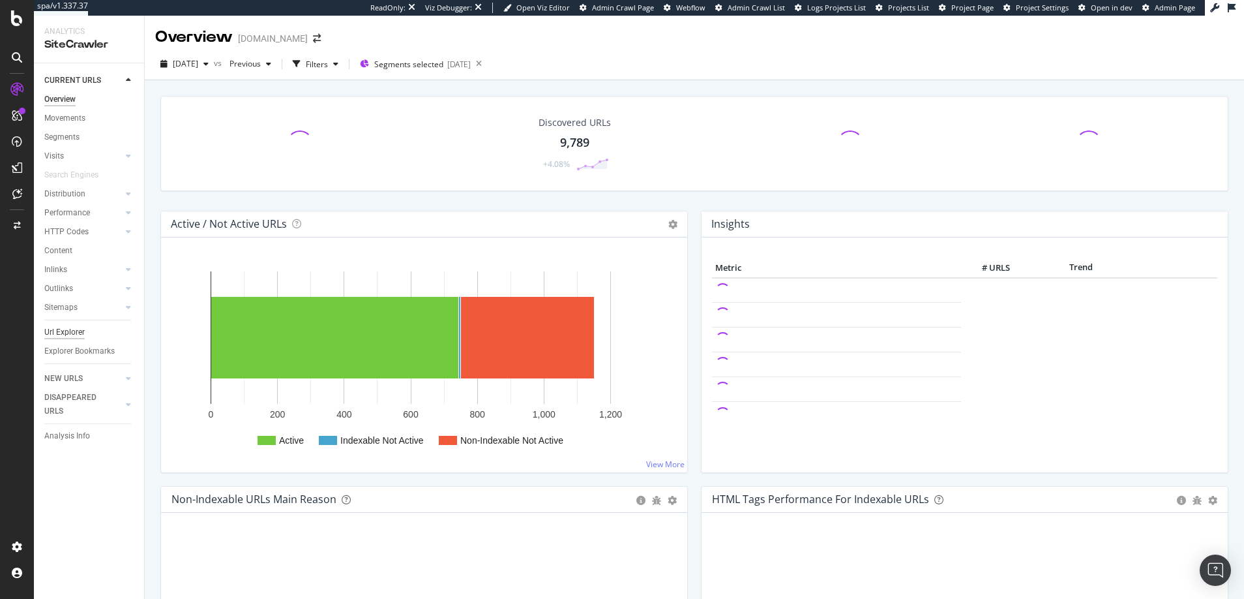
click at [65, 332] on div "Url Explorer" at bounding box center [64, 332] width 40 height 14
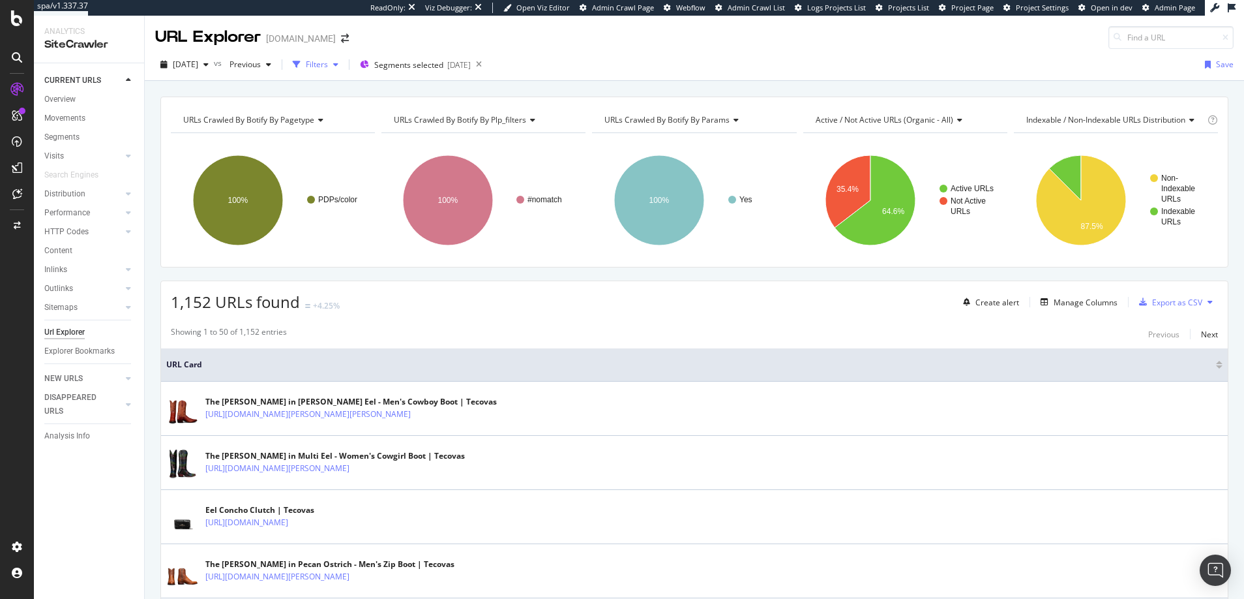
click at [328, 63] on div "Filters" at bounding box center [317, 64] width 22 height 11
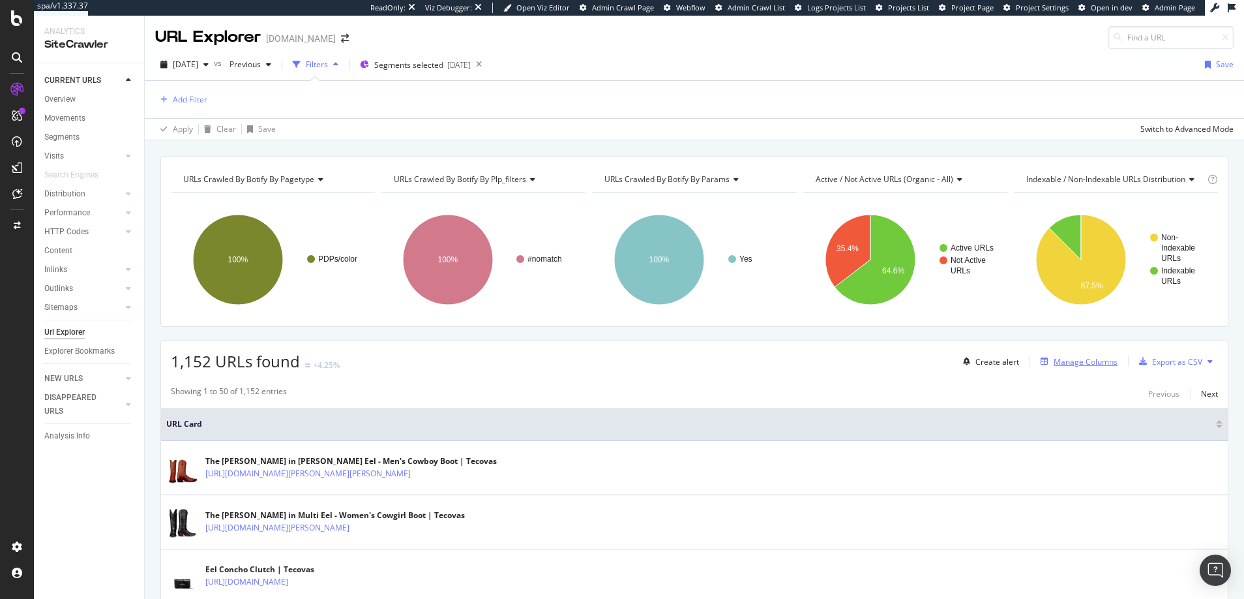
click at [1055, 363] on div "Manage Columns" at bounding box center [1086, 361] width 64 height 11
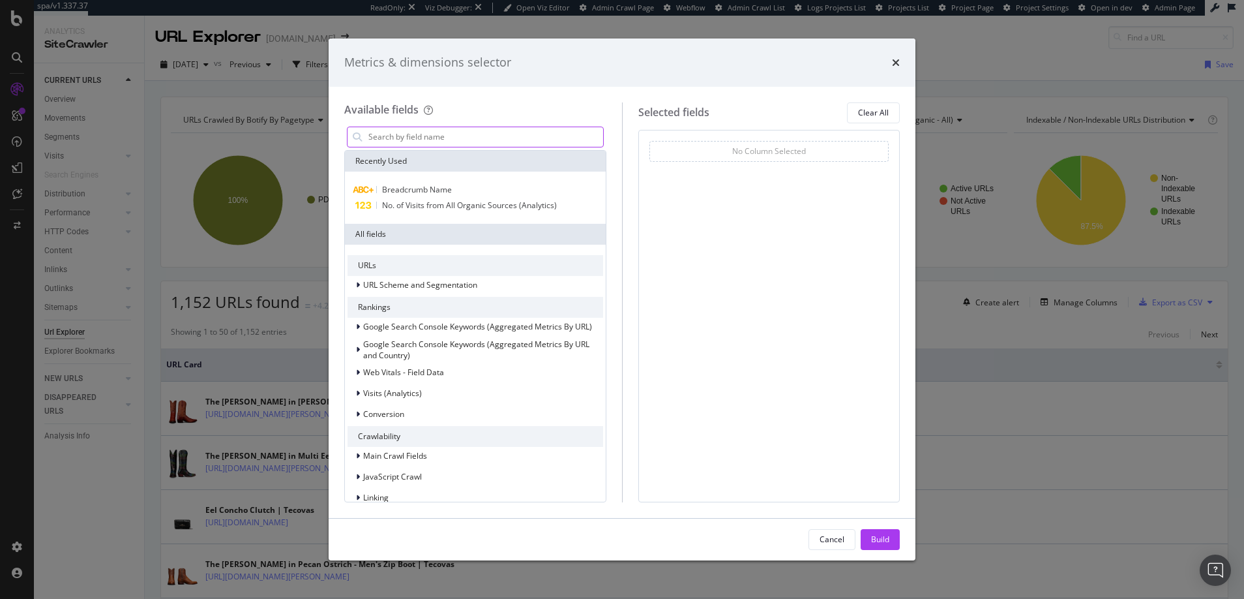
click at [485, 134] on input "modal" at bounding box center [485, 137] width 236 height 20
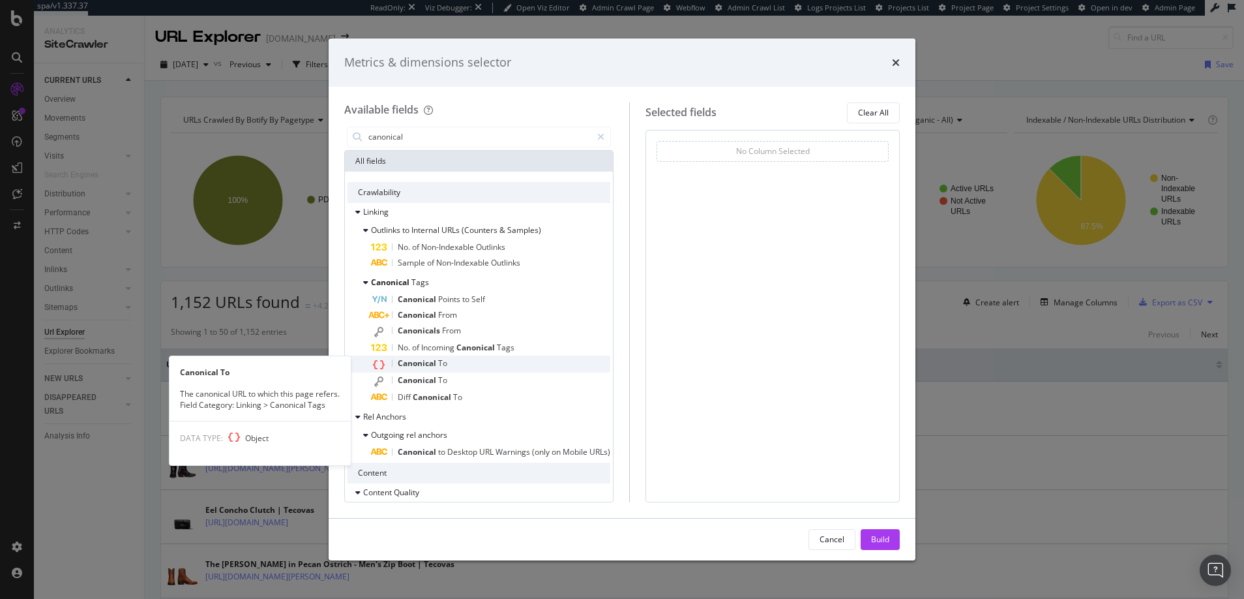
type input "canonical"
click at [416, 362] on span "Canonical" at bounding box center [418, 362] width 40 height 11
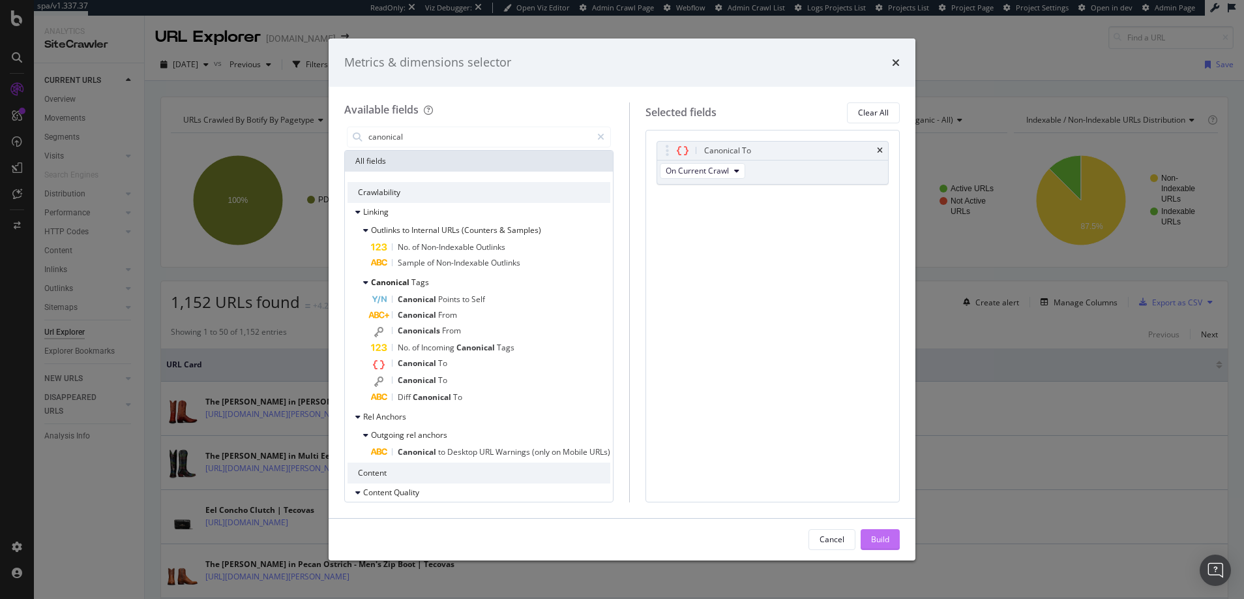
click at [878, 539] on div "Build" at bounding box center [880, 538] width 18 height 11
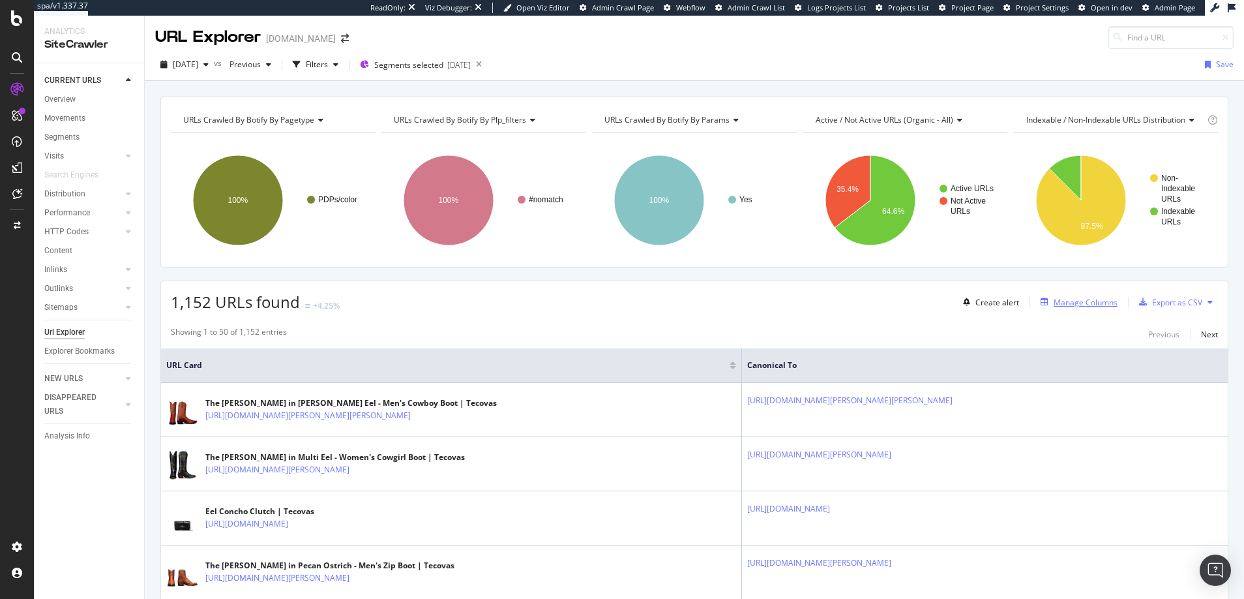
click at [1062, 303] on div "Manage Columns" at bounding box center [1086, 302] width 64 height 11
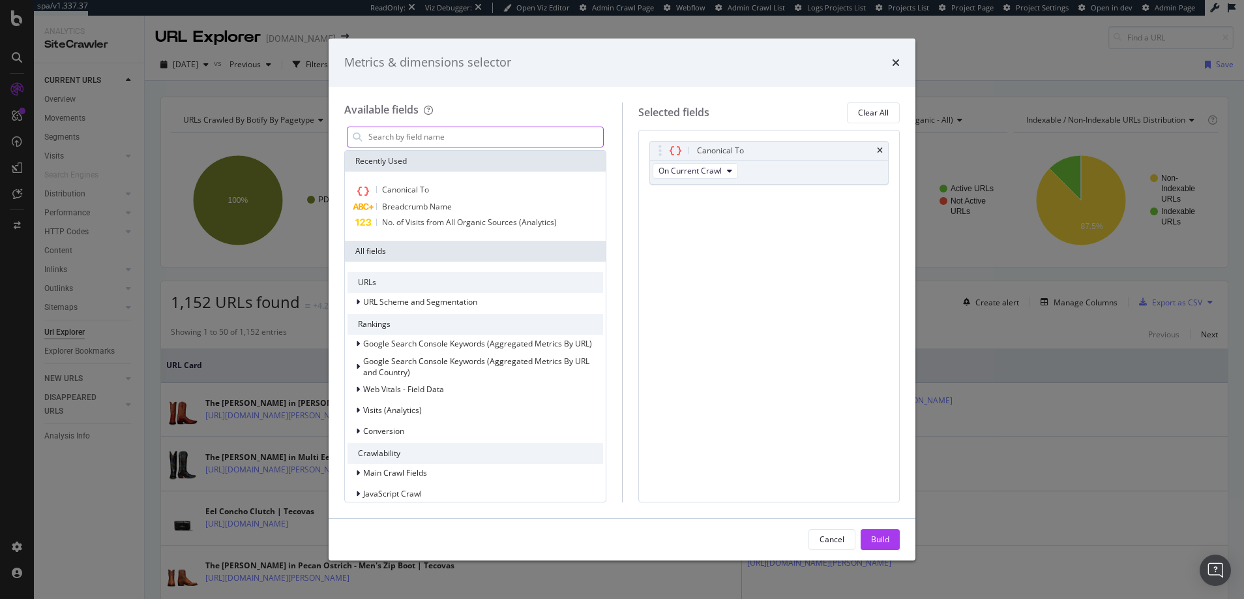
click at [413, 135] on input "modal" at bounding box center [485, 137] width 236 height 20
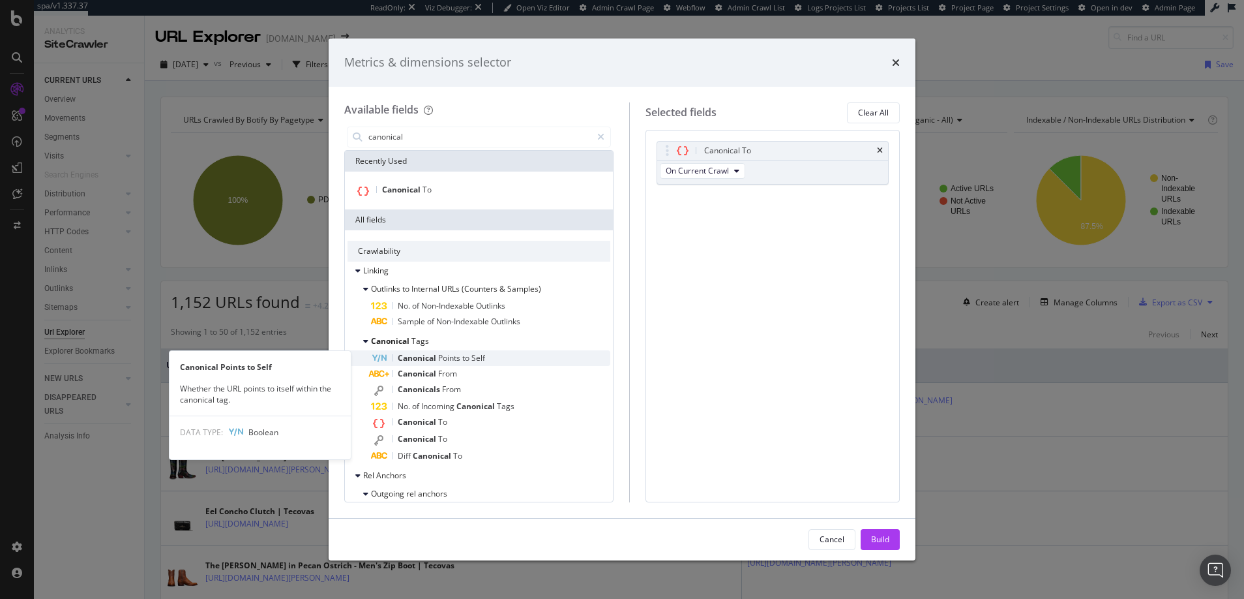
type input "canonical"
click at [420, 357] on span "Canonical" at bounding box center [418, 357] width 40 height 11
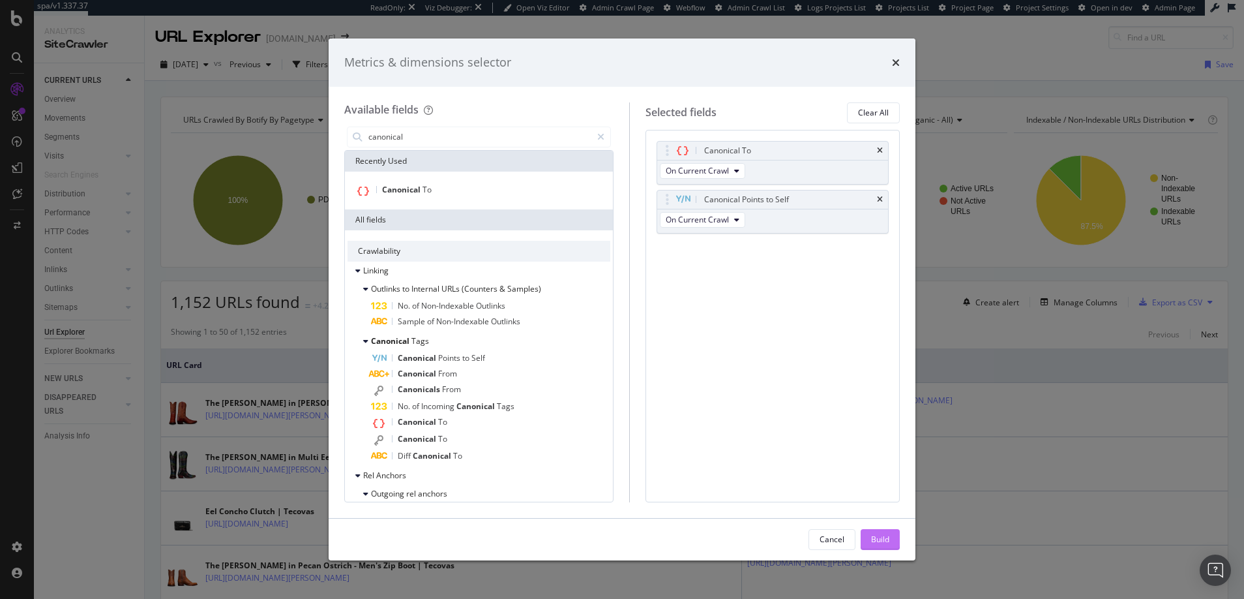
click at [878, 539] on div "Build" at bounding box center [880, 538] width 18 height 11
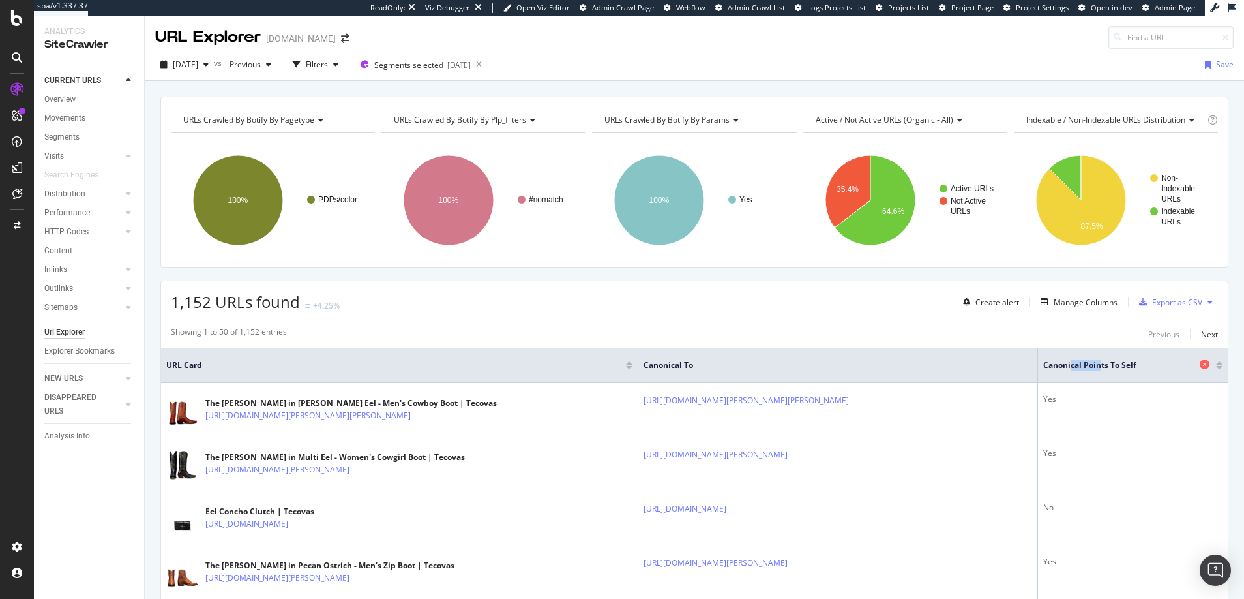
drag, startPoint x: 1107, startPoint y: 368, endPoint x: 1077, endPoint y: 367, distance: 29.4
click at [1077, 367] on span "Canonical Points to Self" at bounding box center [1119, 365] width 153 height 12
click at [328, 64] on div "Filters" at bounding box center [317, 64] width 22 height 11
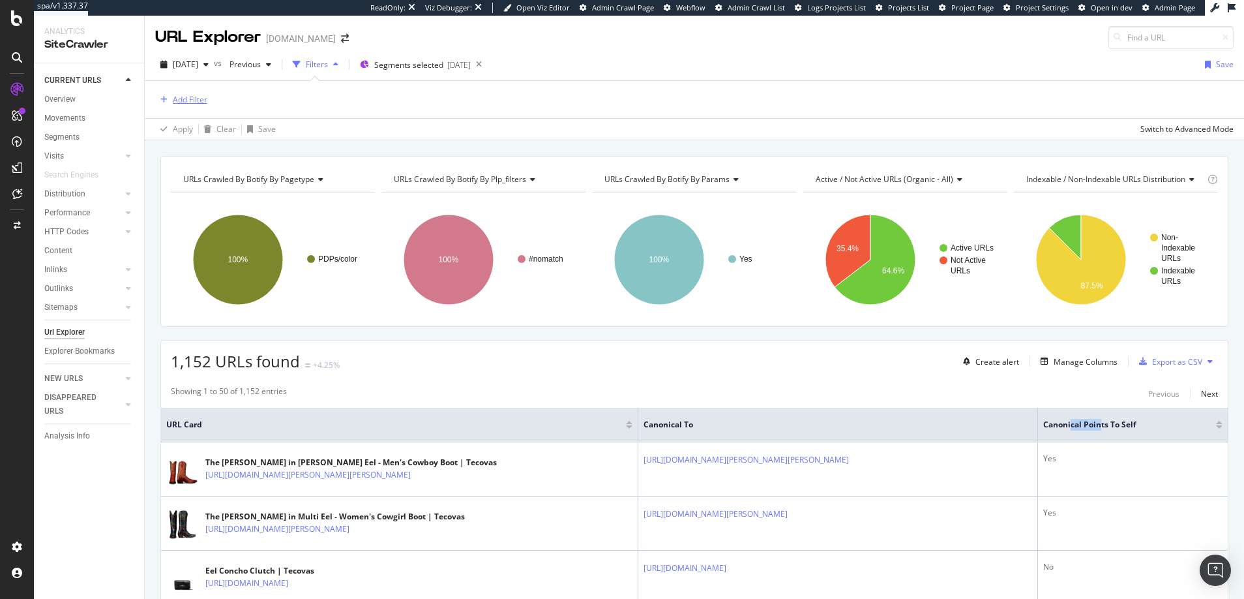
click at [192, 100] on div "Add Filter" at bounding box center [190, 99] width 35 height 11
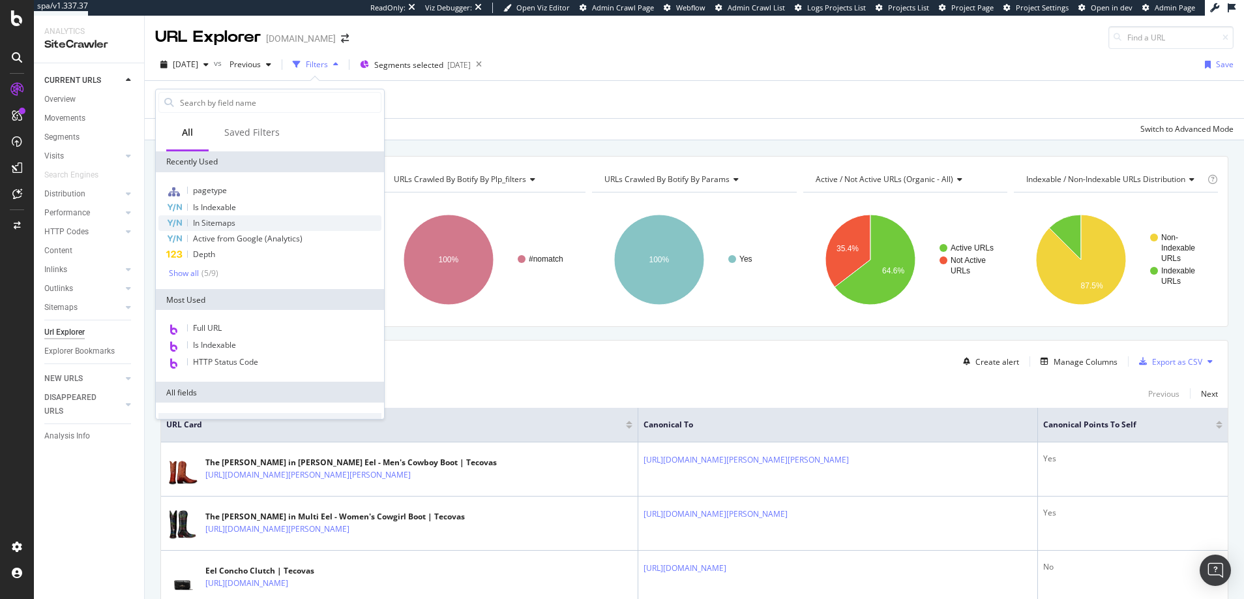
click at [228, 221] on span "In Sitemaps" at bounding box center [214, 222] width 42 height 11
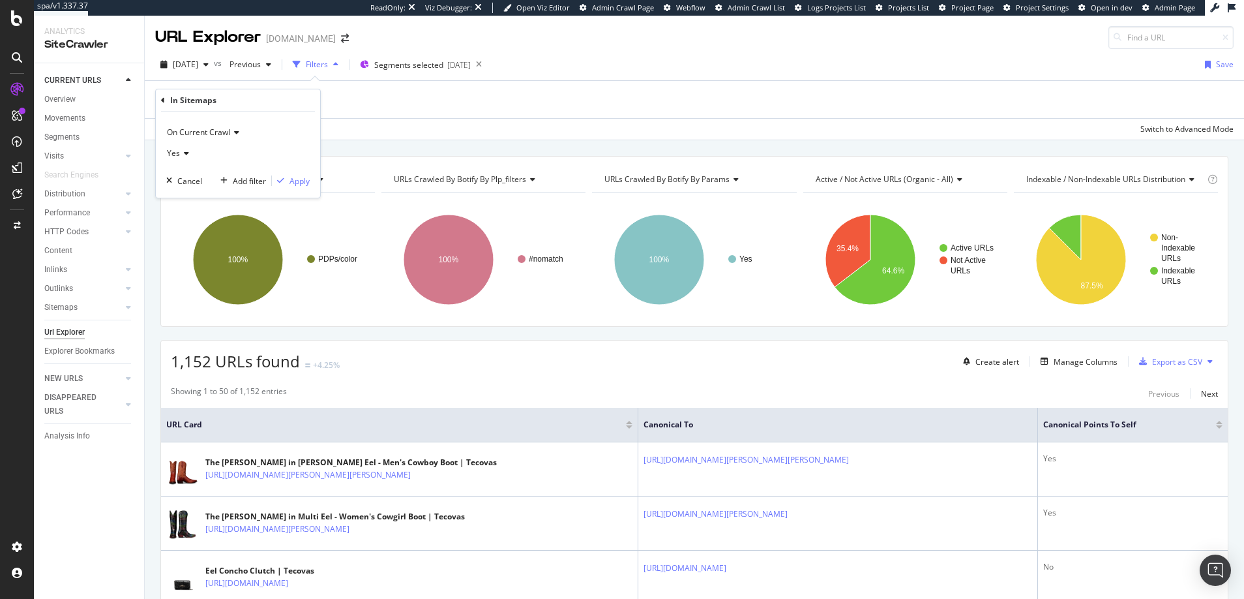
click at [186, 149] on icon at bounding box center [184, 153] width 9 height 8
click at [181, 193] on span "No" at bounding box center [178, 197] width 10 height 11
click at [299, 182] on div "Apply" at bounding box center [300, 180] width 20 height 11
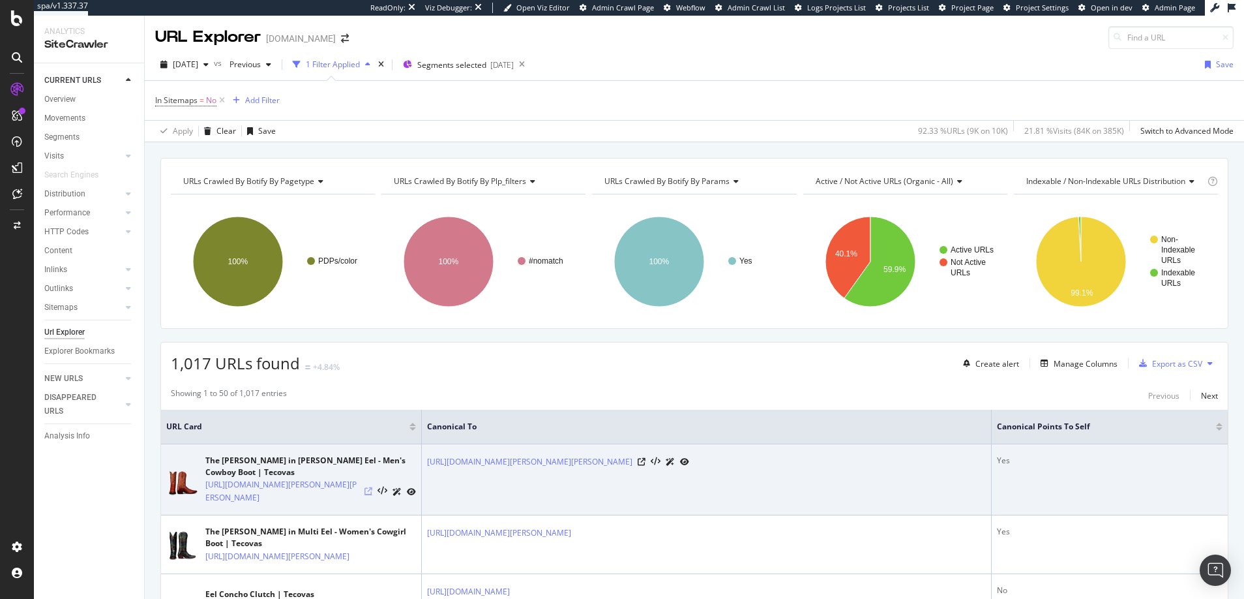
click at [370, 487] on icon at bounding box center [369, 491] width 8 height 8
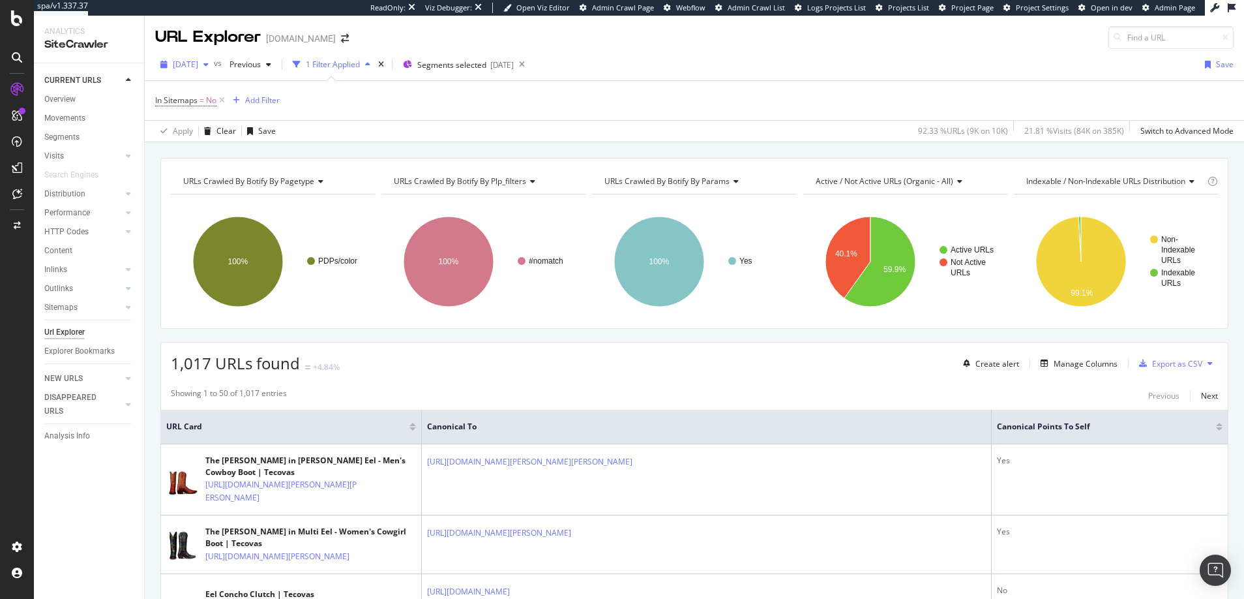
click at [198, 65] on span "[DATE]" at bounding box center [185, 64] width 25 height 11
click at [340, 106] on div "In Sitemaps = No Add Filter" at bounding box center [694, 100] width 1079 height 39
click at [183, 102] on span "In Sitemaps" at bounding box center [176, 100] width 42 height 11
click at [235, 129] on icon at bounding box center [234, 131] width 9 height 8
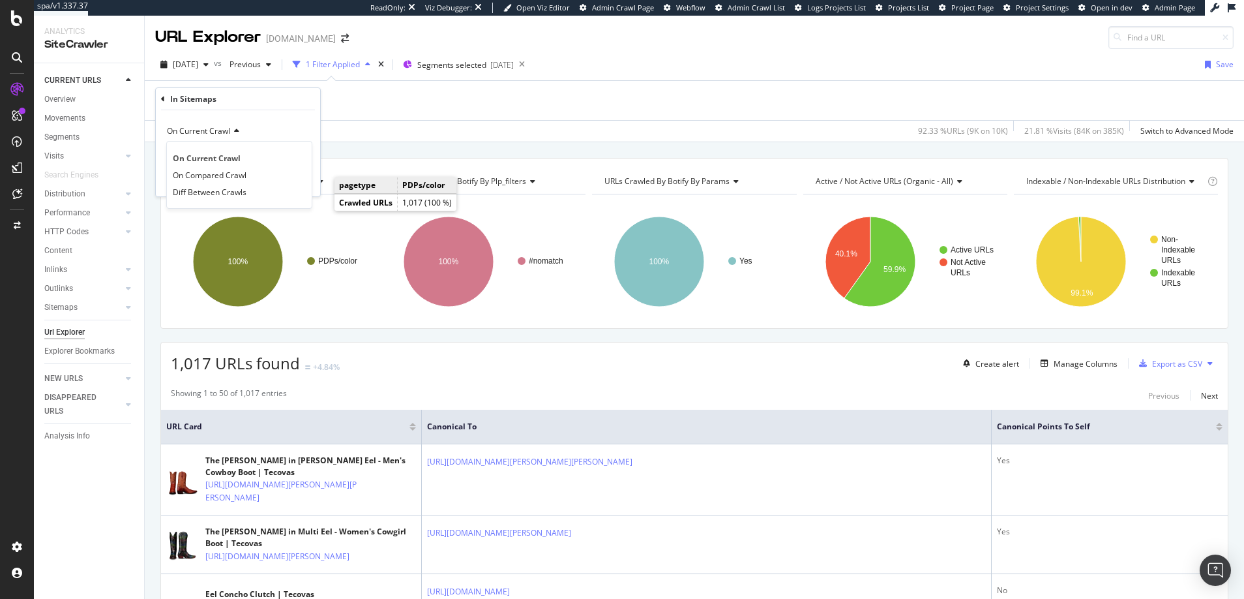
click at [343, 131] on div "Apply Clear Save 92.33 % URLs ( 9K on 10K ) 21.81 % Visits ( 84K on 385K ) Swit…" at bounding box center [695, 131] width 1100 height 22
click at [66, 308] on div "Sitemaps" at bounding box center [60, 308] width 33 height 14
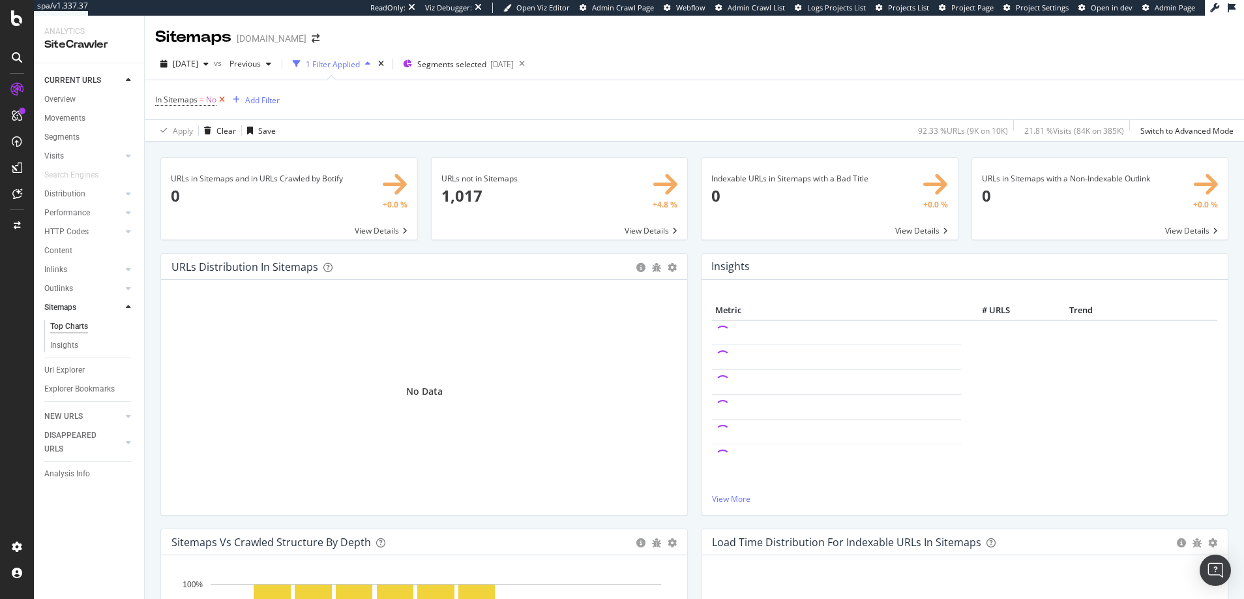
click at [222, 100] on icon at bounding box center [222, 99] width 11 height 13
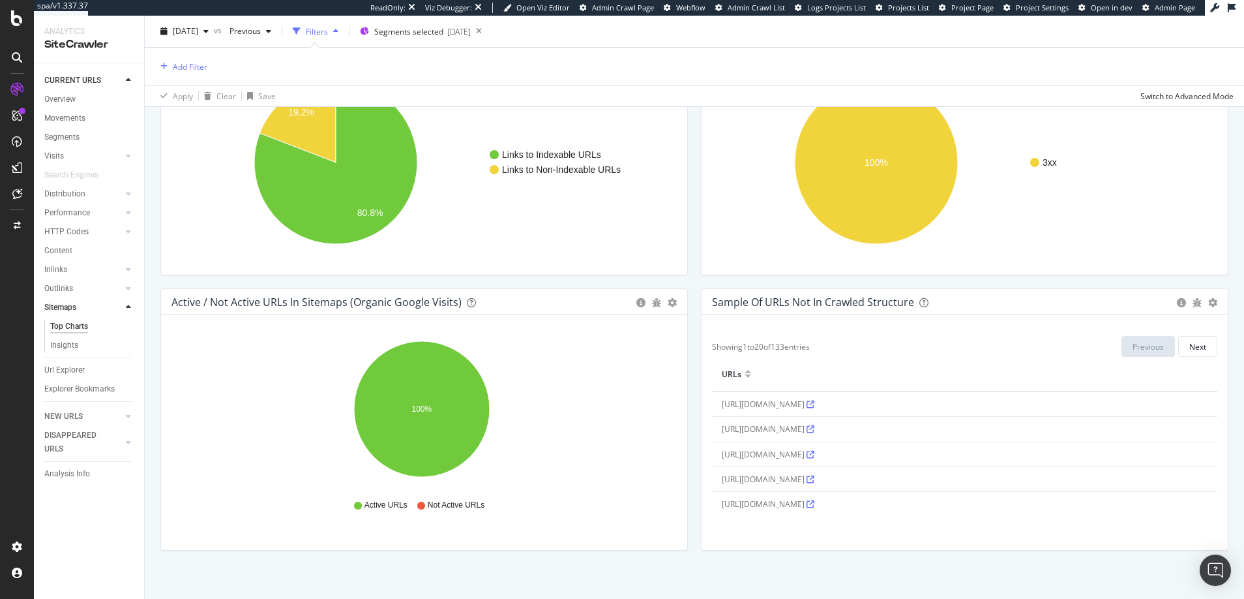
scroll to position [1074, 0]
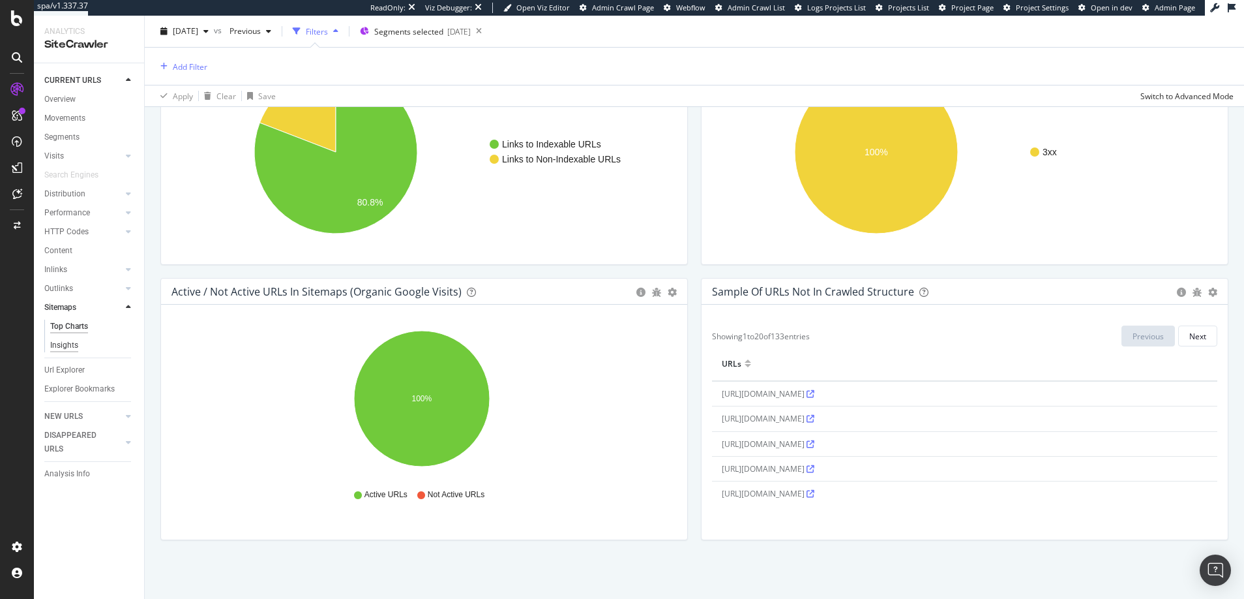
click at [67, 346] on div "Insights" at bounding box center [64, 345] width 28 height 14
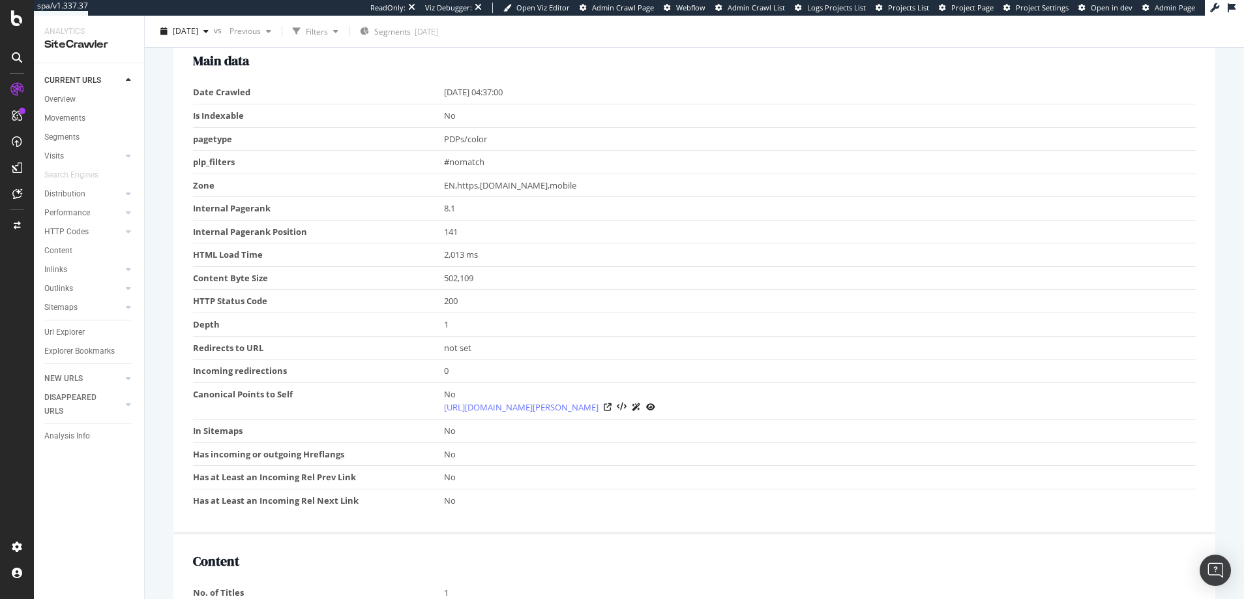
scroll to position [621, 0]
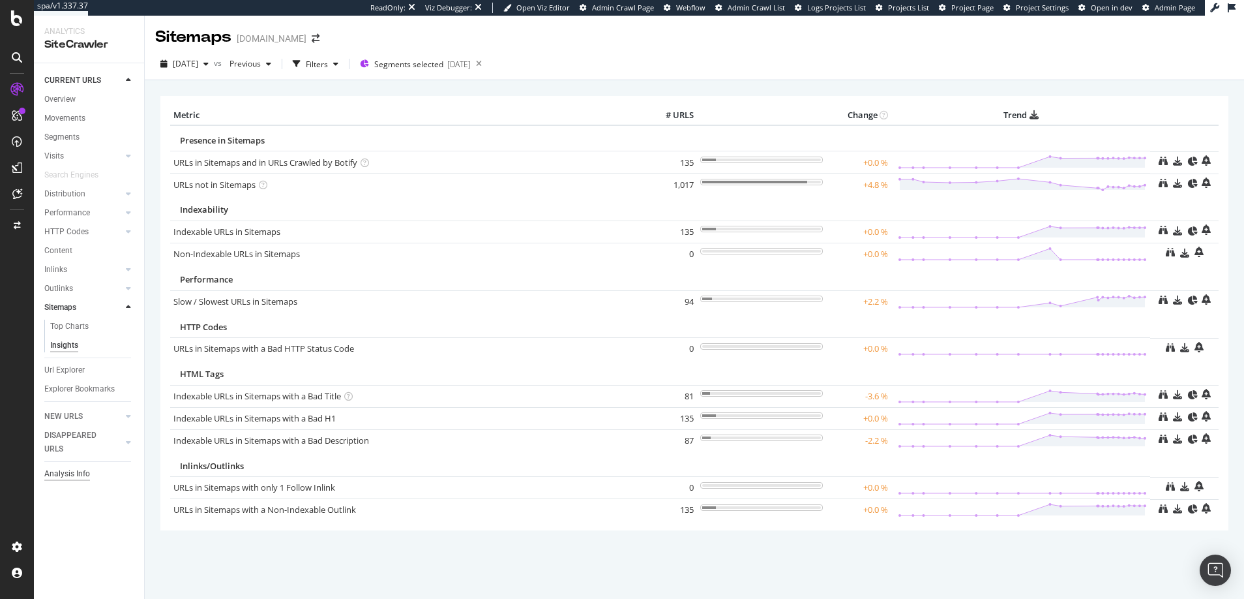
click at [62, 472] on div "Analysis Info" at bounding box center [67, 474] width 46 height 14
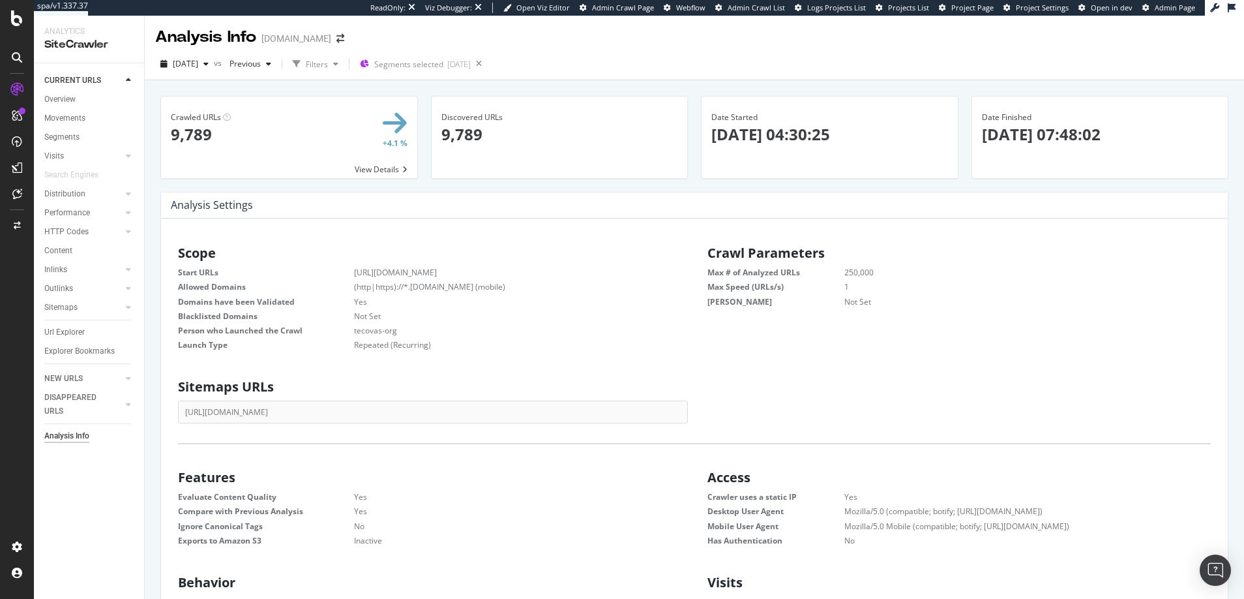
click at [18, 90] on icon at bounding box center [16, 89] width 13 height 13
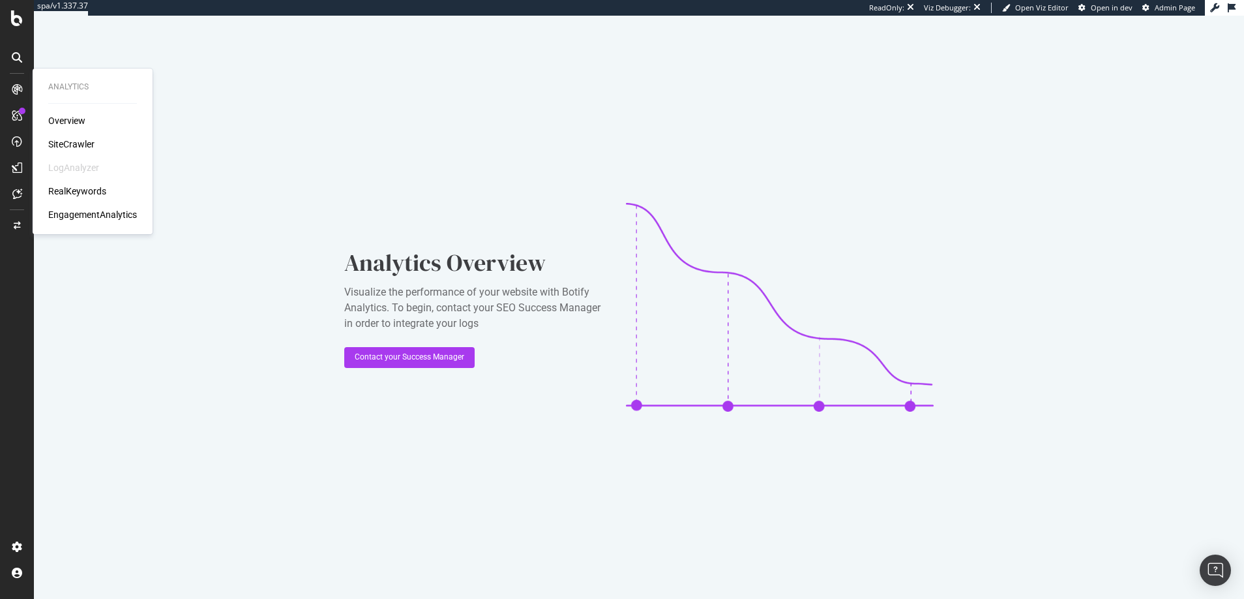
click at [75, 143] on div "SiteCrawler" at bounding box center [71, 144] width 46 height 13
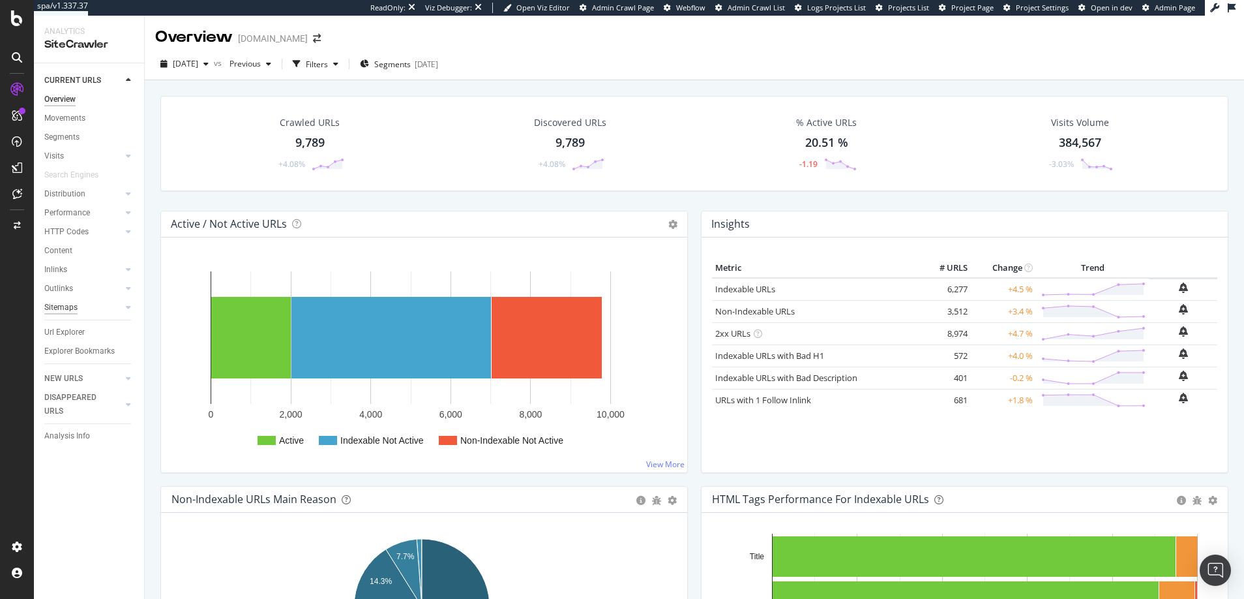
click at [70, 305] on div "Sitemaps" at bounding box center [60, 308] width 33 height 14
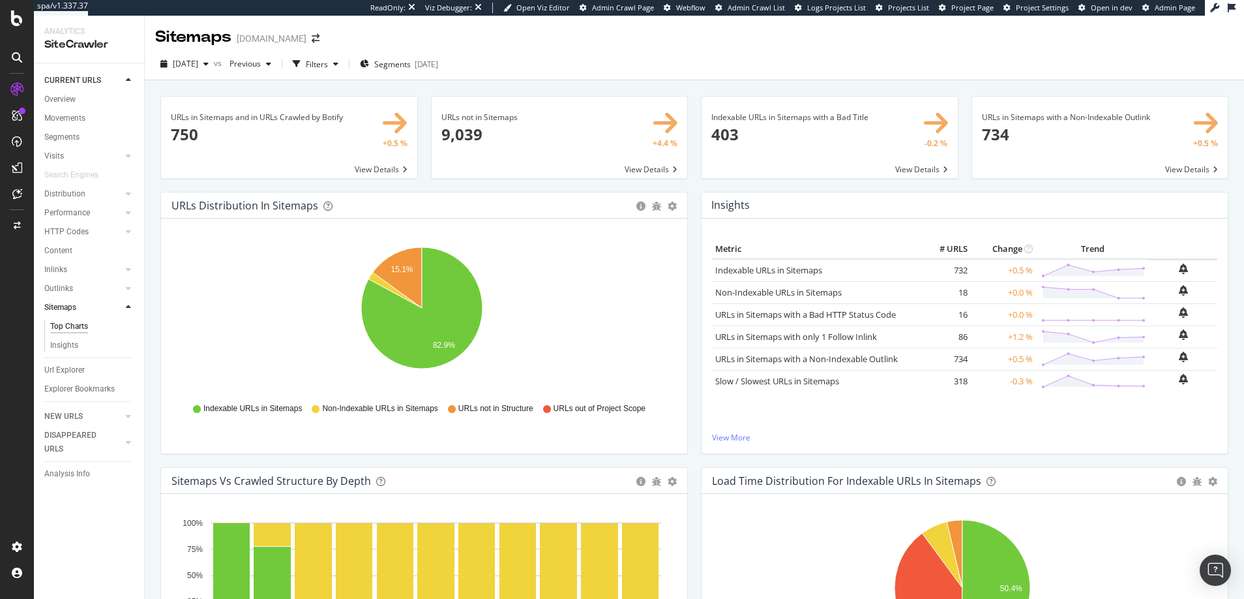
click at [16, 55] on icon at bounding box center [17, 57] width 10 height 10
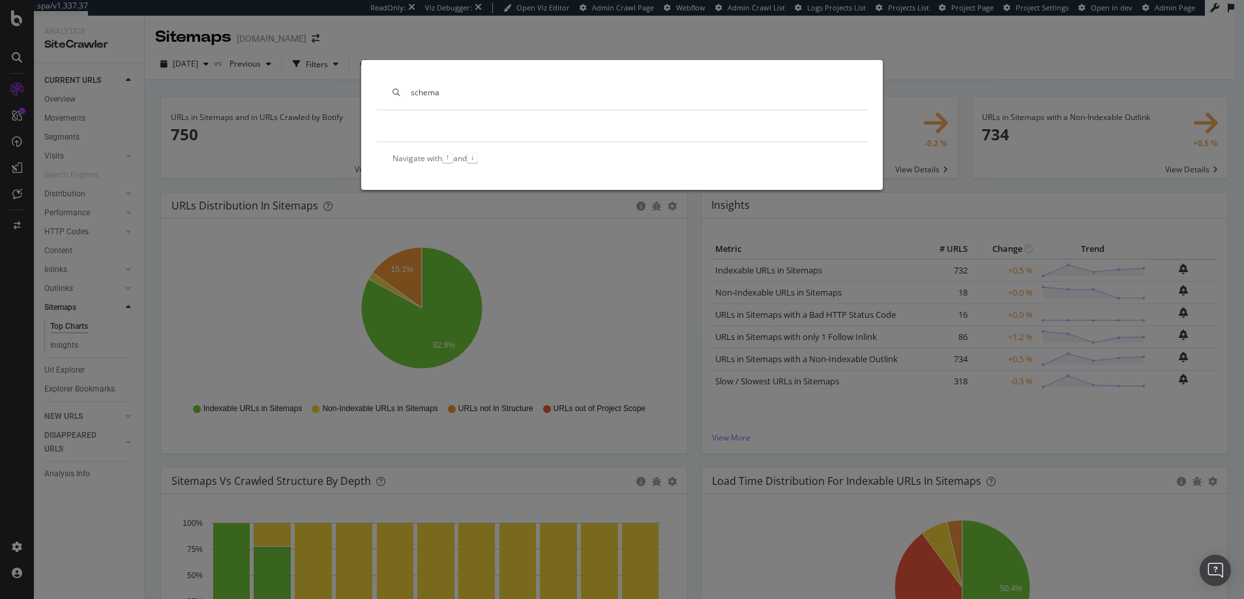
type input "schema"
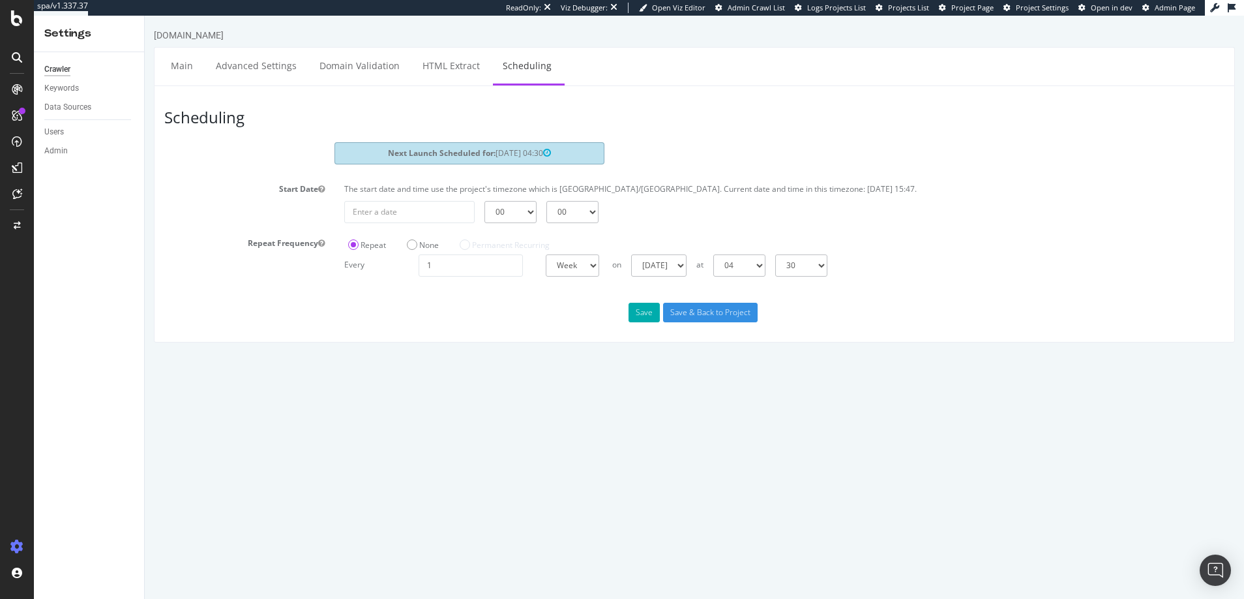
click at [14, 54] on icon at bounding box center [17, 57] width 10 height 10
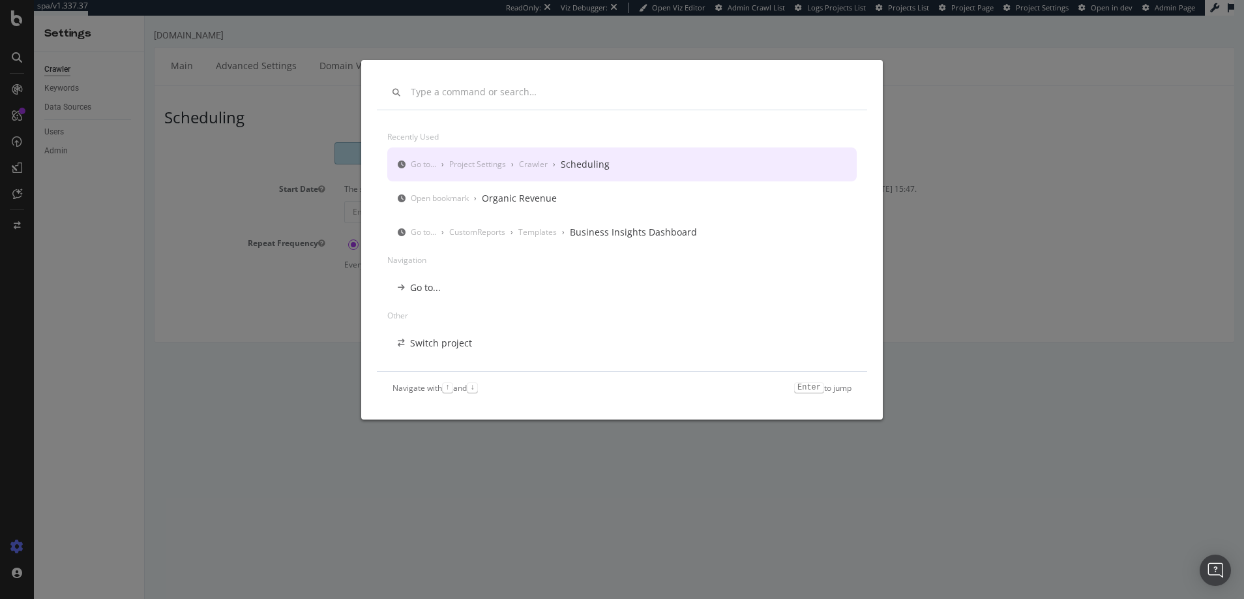
click at [18, 90] on div "Recently used Go to... › Project Settings › Crawler › Scheduling Open bookmark …" at bounding box center [622, 299] width 1244 height 599
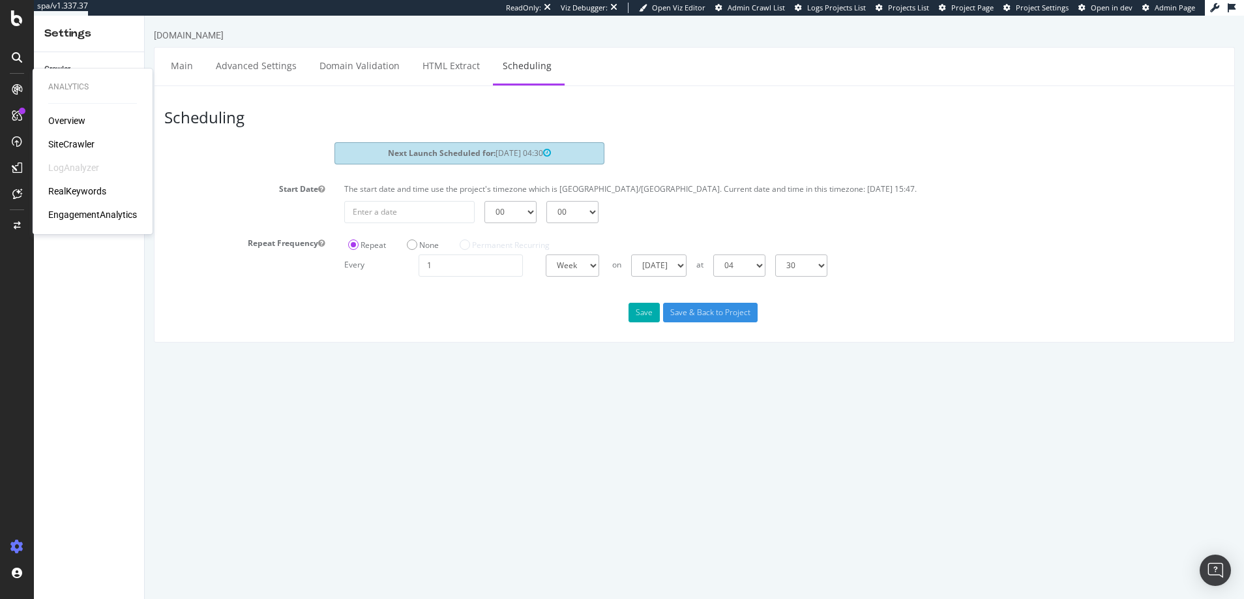
click at [76, 142] on div "SiteCrawler" at bounding box center [71, 144] width 46 height 13
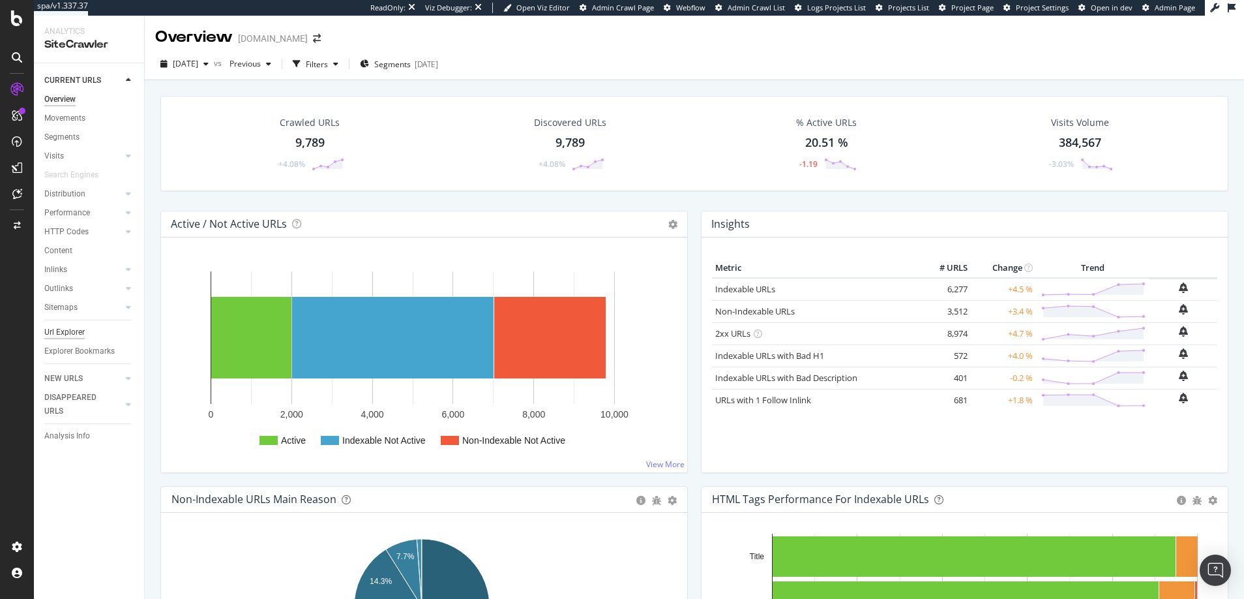
click at [65, 333] on div "Url Explorer" at bounding box center [64, 332] width 40 height 14
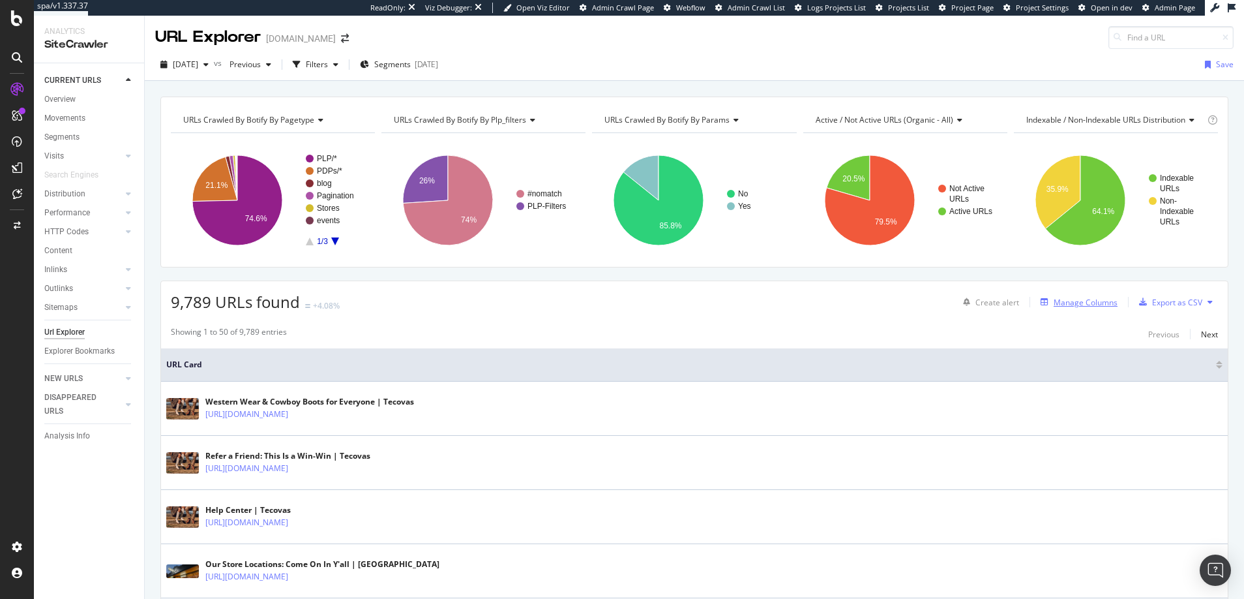
click at [1057, 299] on div "Manage Columns" at bounding box center [1086, 302] width 64 height 11
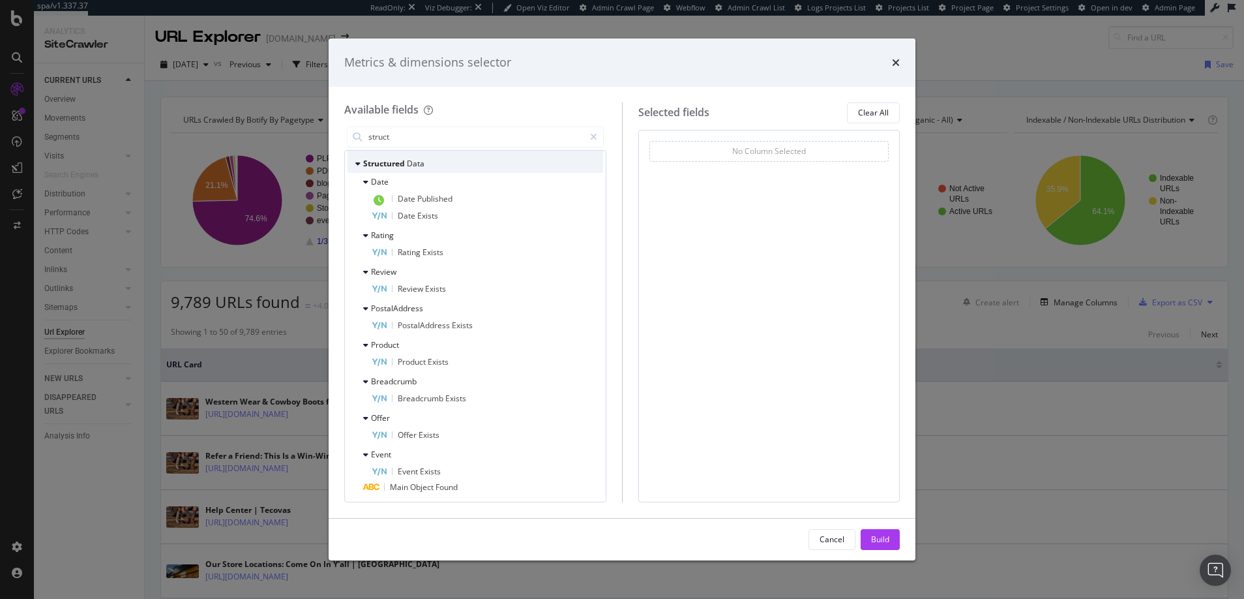
scroll to position [52, 0]
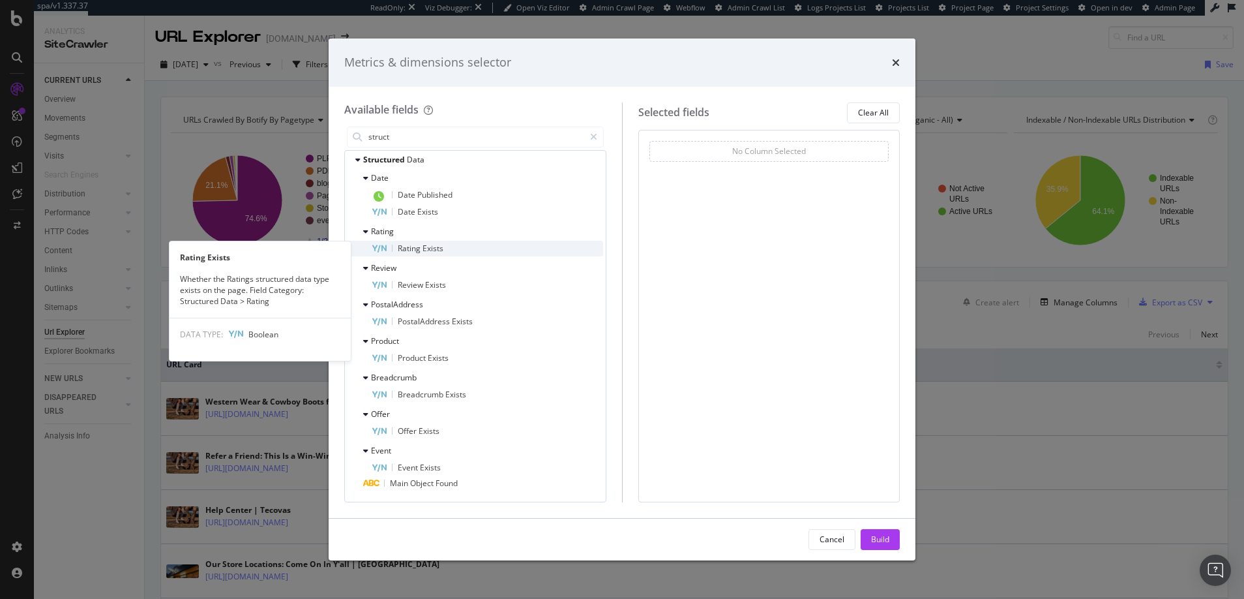
type input "struct"
click at [412, 246] on span "Rating" at bounding box center [410, 248] width 25 height 11
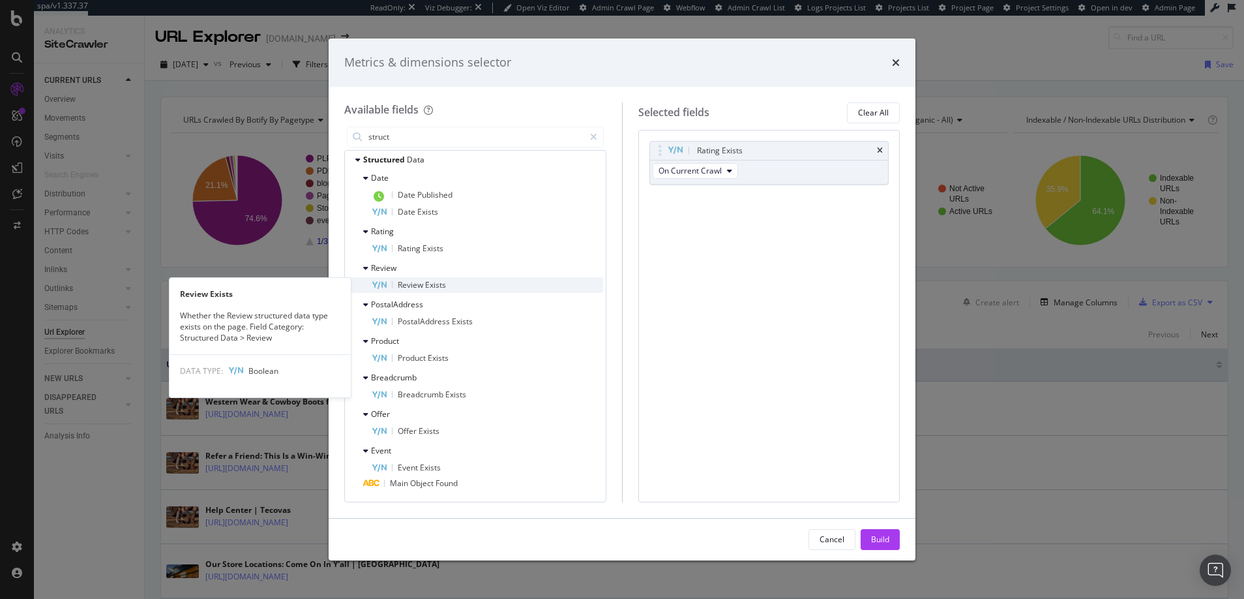
click at [415, 281] on span "Review" at bounding box center [411, 284] width 27 height 11
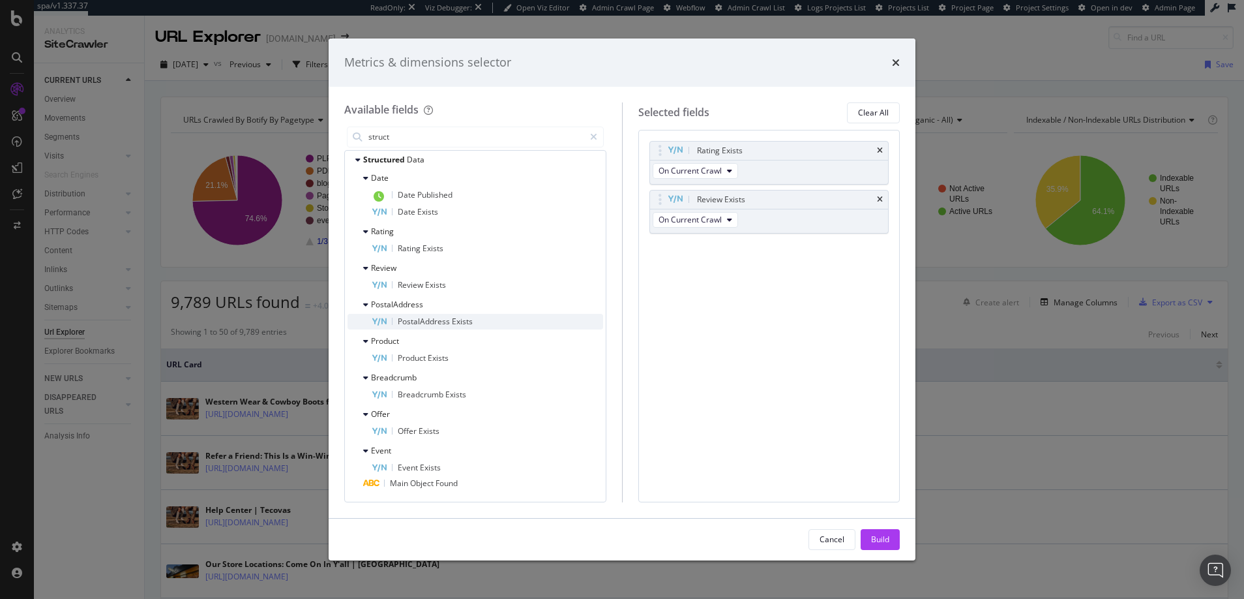
click at [424, 320] on span "PostalAddress" at bounding box center [425, 321] width 54 height 11
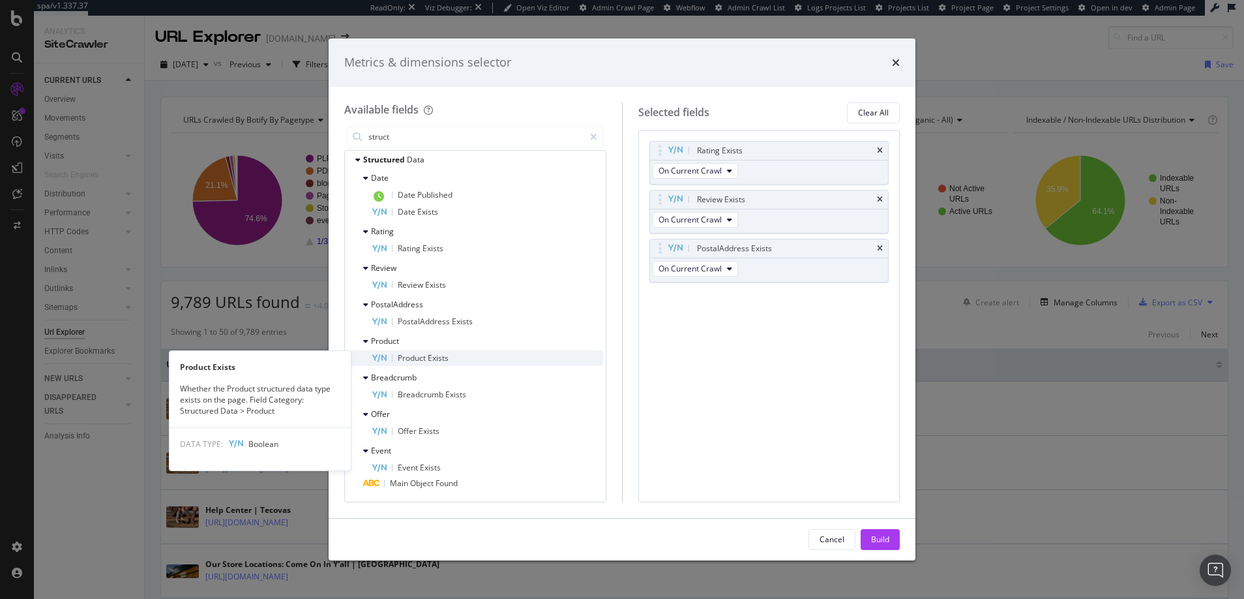
click at [417, 357] on span "Product" at bounding box center [413, 357] width 30 height 11
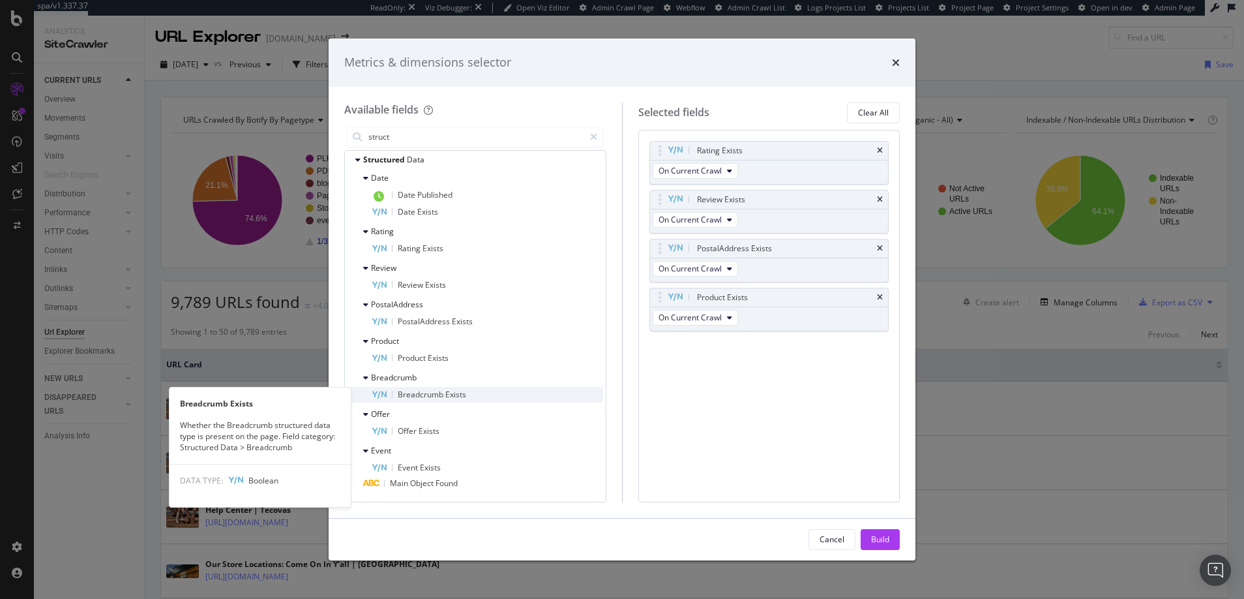
click at [418, 393] on span "Breadcrumb" at bounding box center [422, 394] width 48 height 11
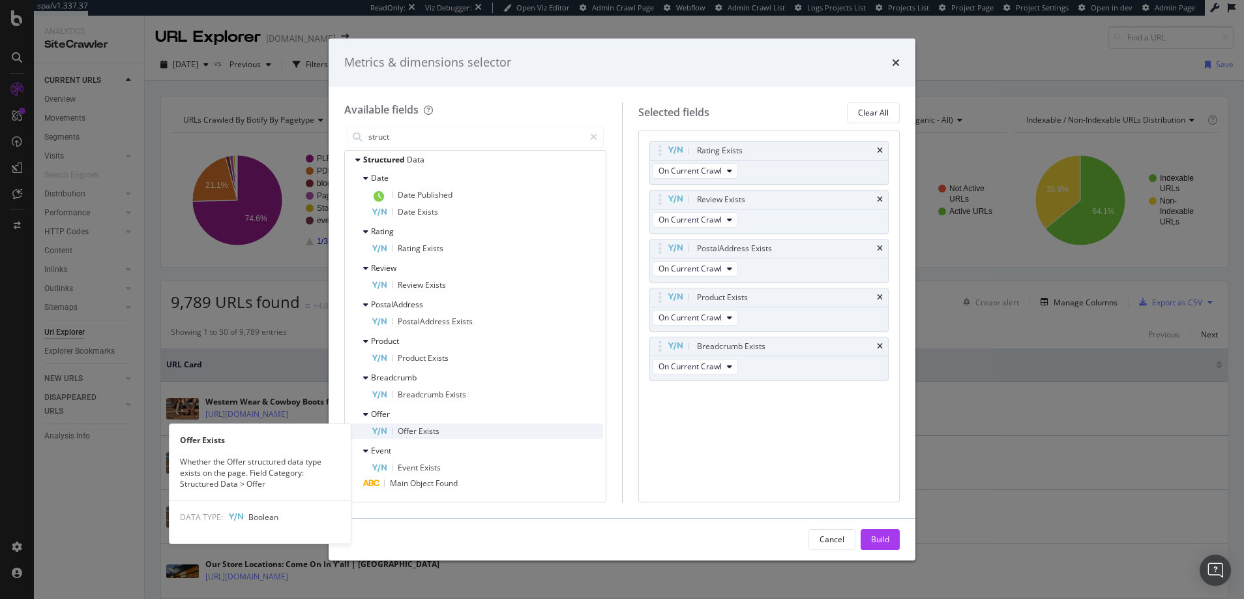
click at [410, 430] on span "Offer" at bounding box center [408, 430] width 21 height 11
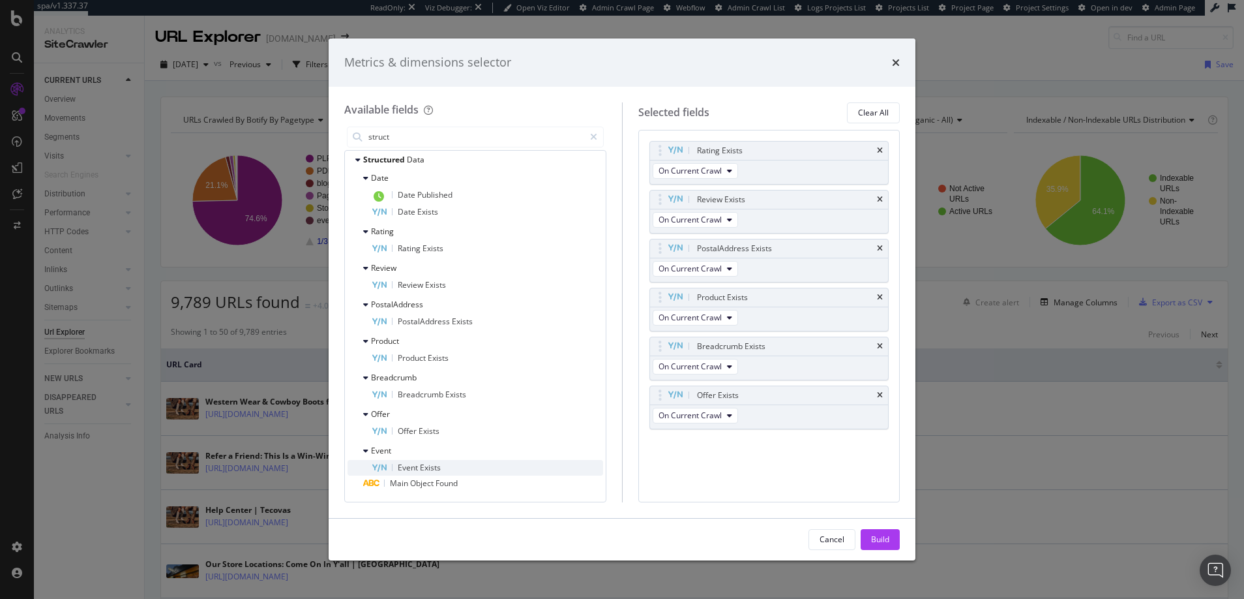
click at [410, 464] on span "Event" at bounding box center [409, 467] width 22 height 11
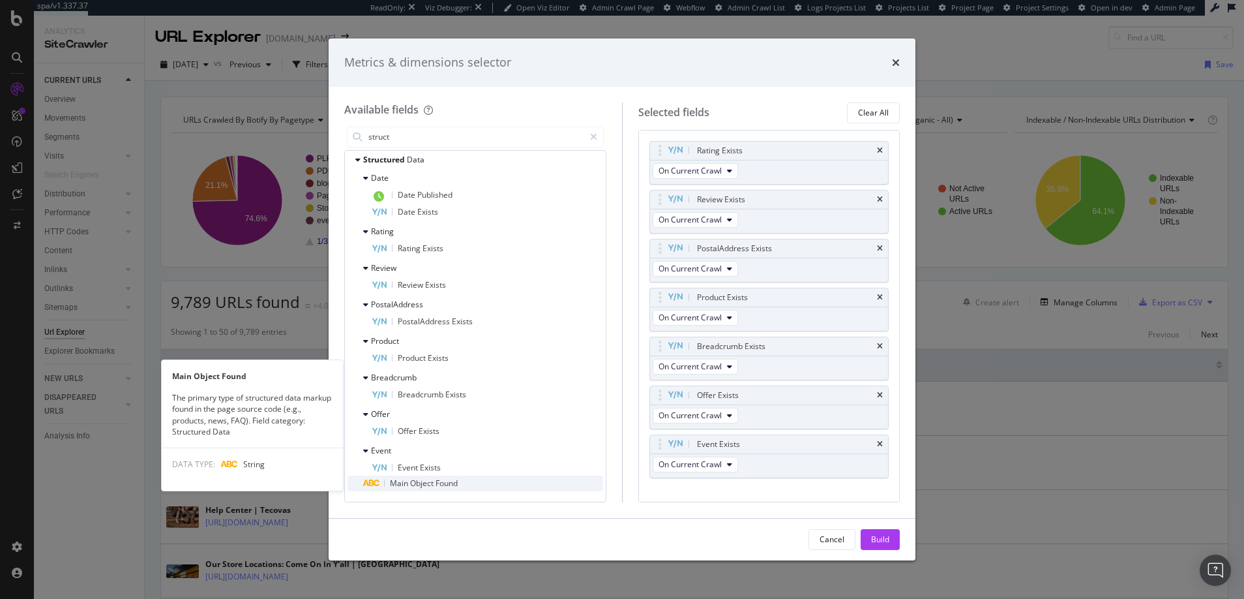
click at [421, 482] on span "Object" at bounding box center [422, 482] width 25 height 11
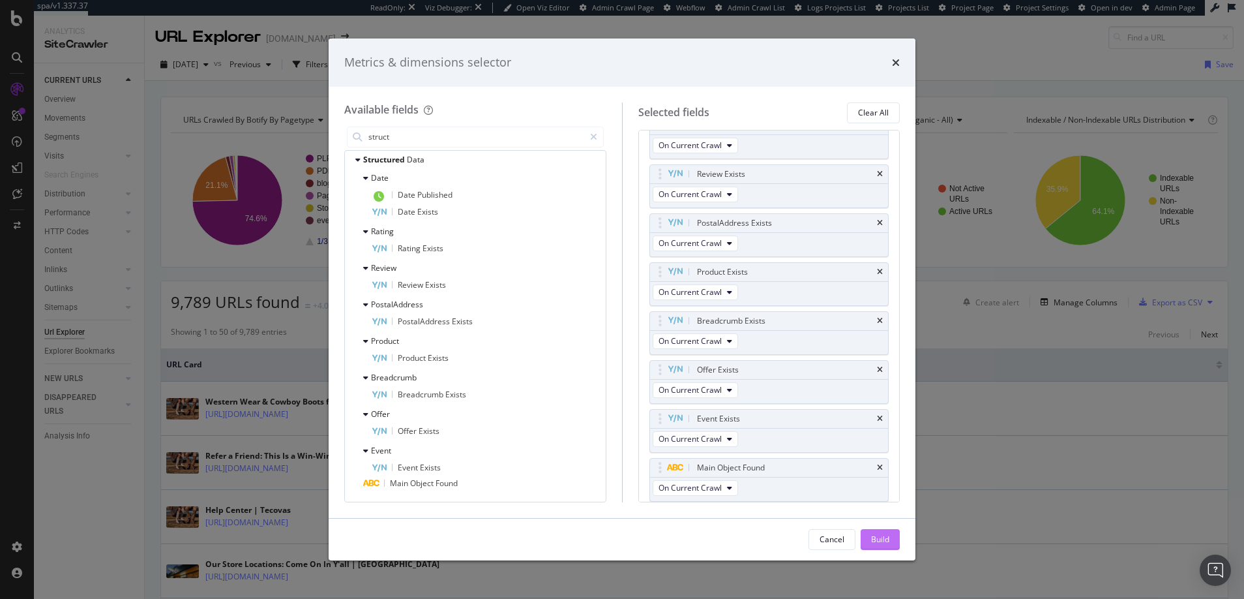
click at [880, 540] on div "Build" at bounding box center [880, 538] width 18 height 11
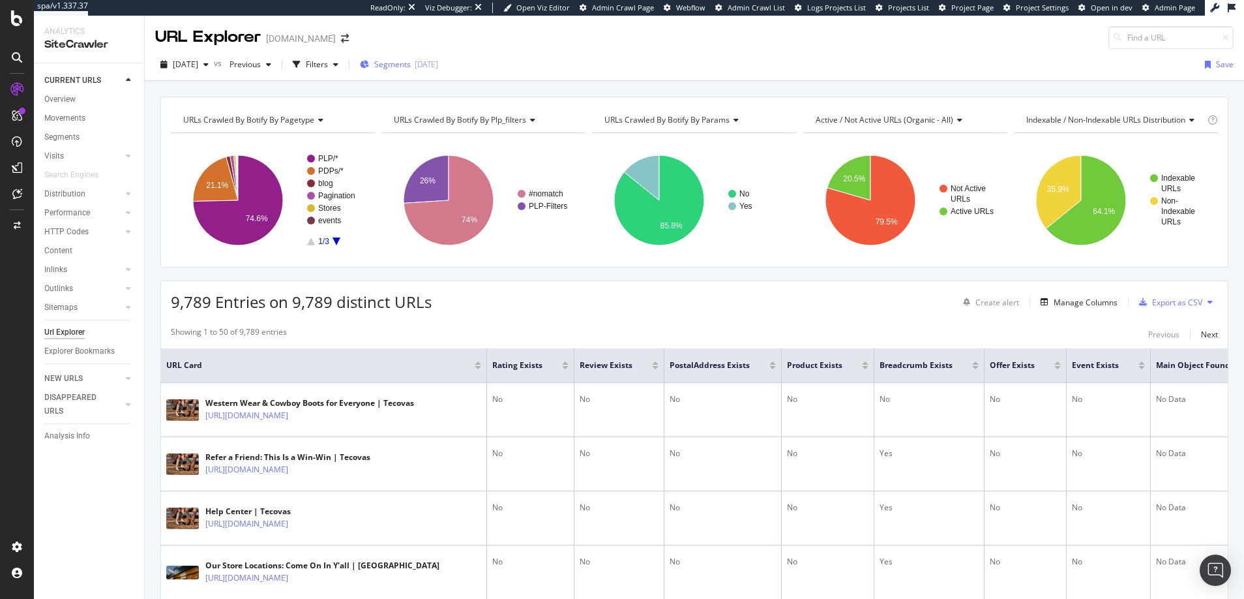
click at [411, 62] on span "Segments" at bounding box center [392, 64] width 37 height 11
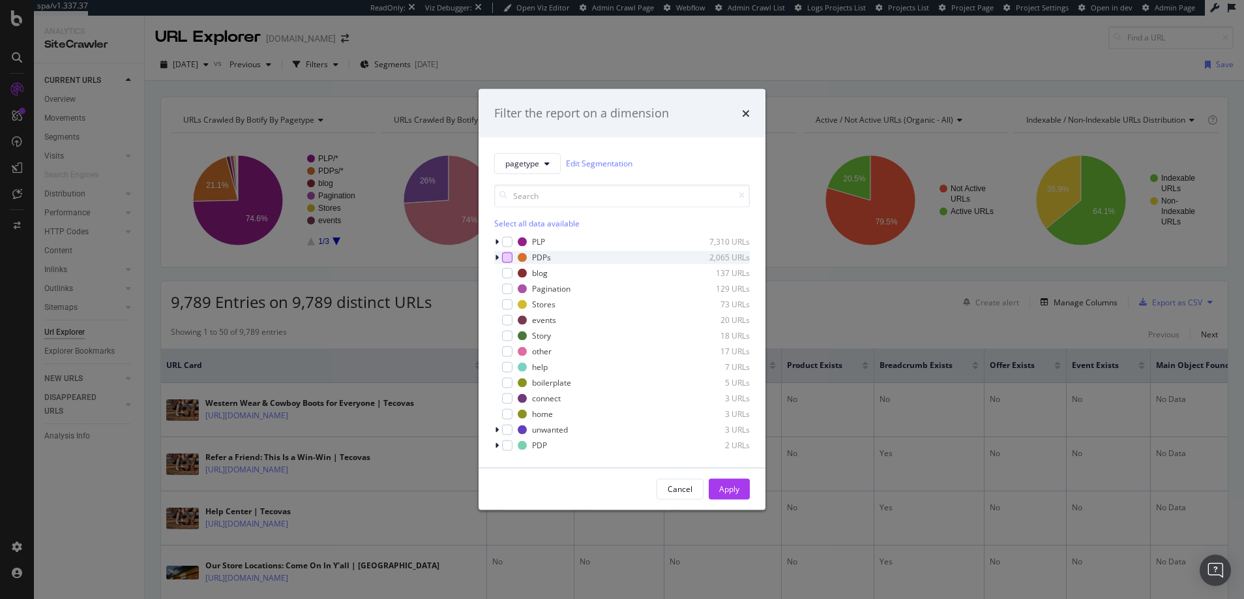
click at [506, 258] on div "modal" at bounding box center [507, 257] width 10 height 10
click at [734, 490] on div "Apply" at bounding box center [729, 488] width 20 height 11
